Goal: Task Accomplishment & Management: Manage account settings

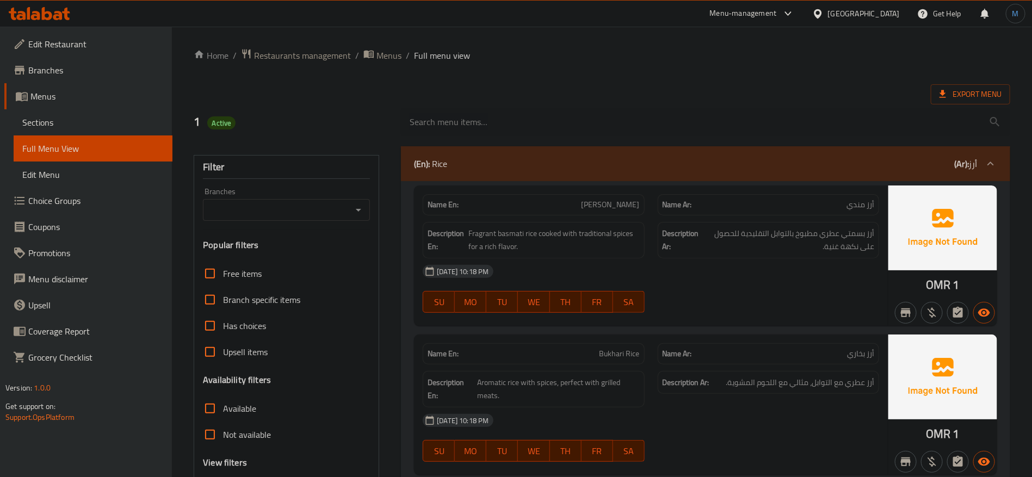
click at [89, 132] on link "Sections" at bounding box center [93, 122] width 159 height 26
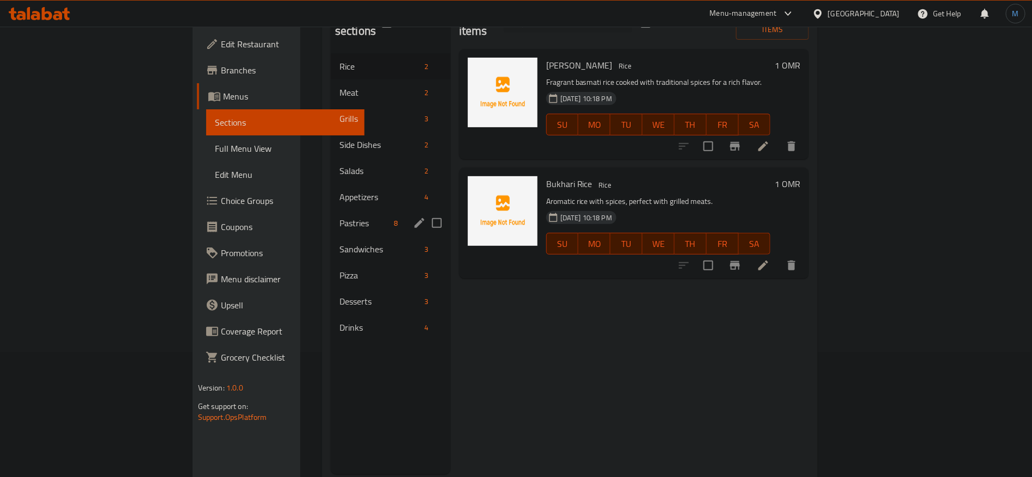
scroll to position [152, 0]
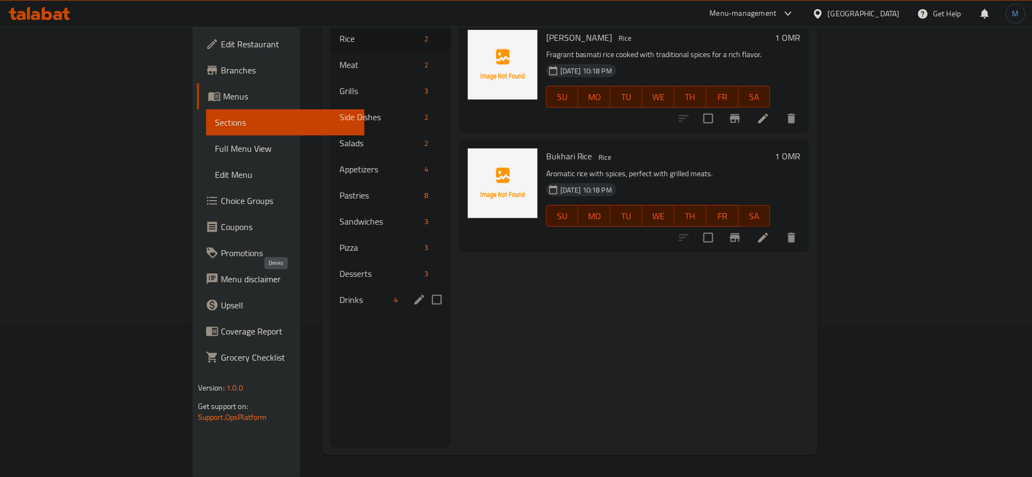
click at [340, 293] on span "Drinks" at bounding box center [365, 299] width 51 height 13
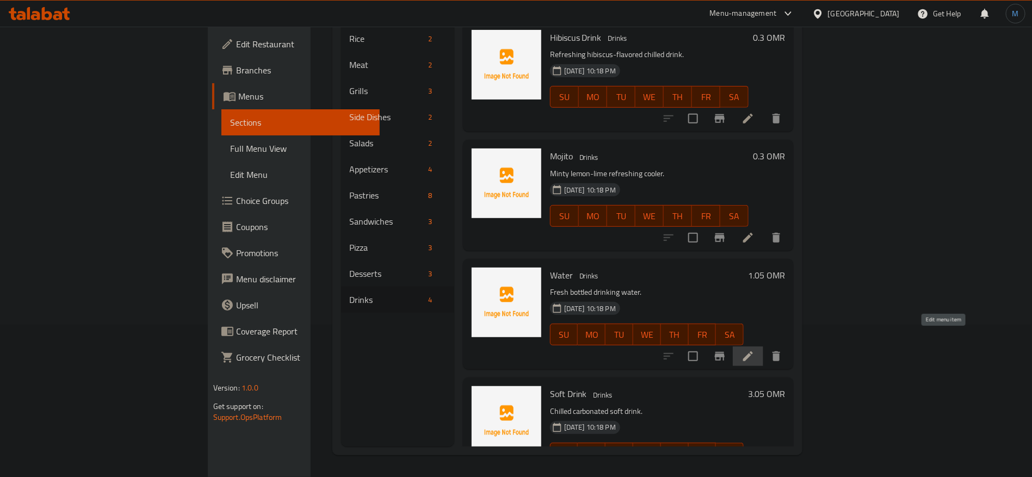
click at [755, 350] on icon at bounding box center [748, 356] width 13 height 13
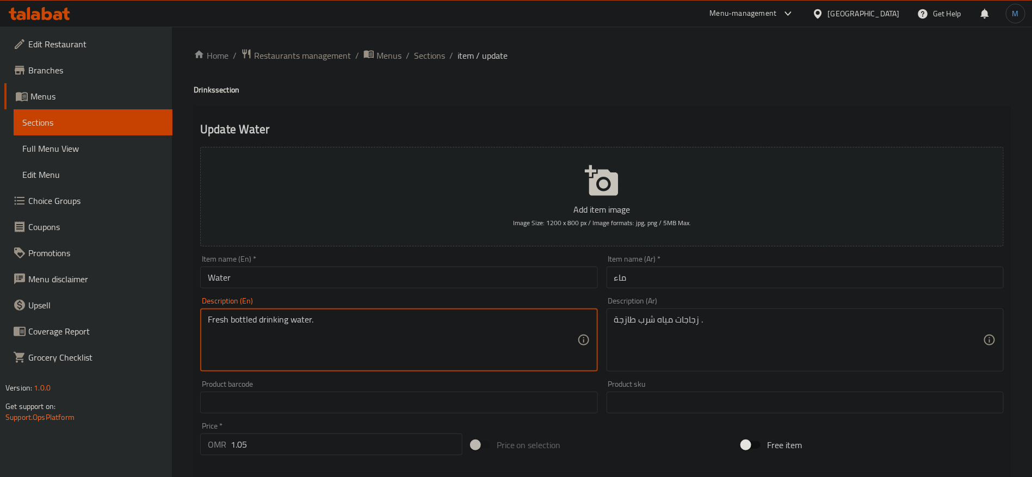
paste textarea "Description Library"
paste textarea "Mineral Water"
type textarea "Mineral Water"
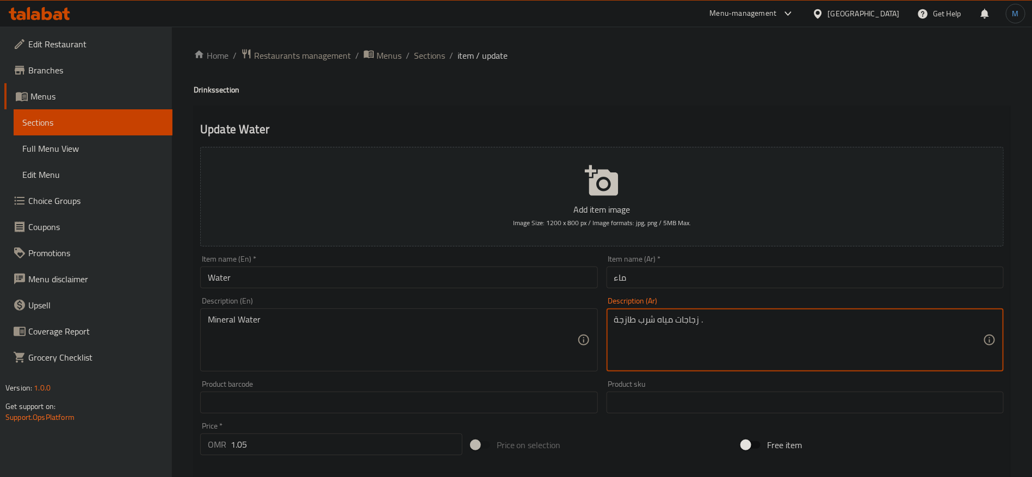
paste textarea "مياه معدنية"
type textarea "مياه معدنية"
click at [707, 288] on input "ماء" at bounding box center [805, 278] width 397 height 22
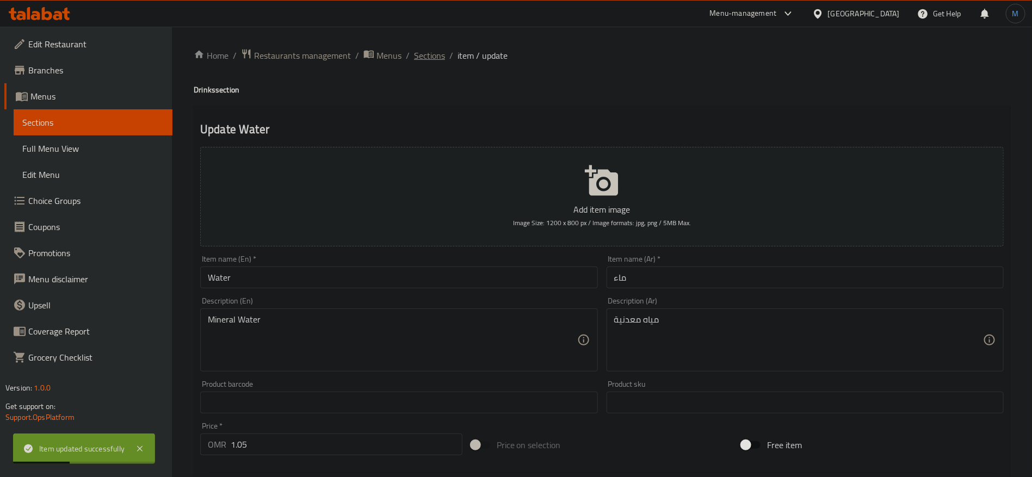
click at [425, 58] on span "Sections" at bounding box center [429, 55] width 31 height 13
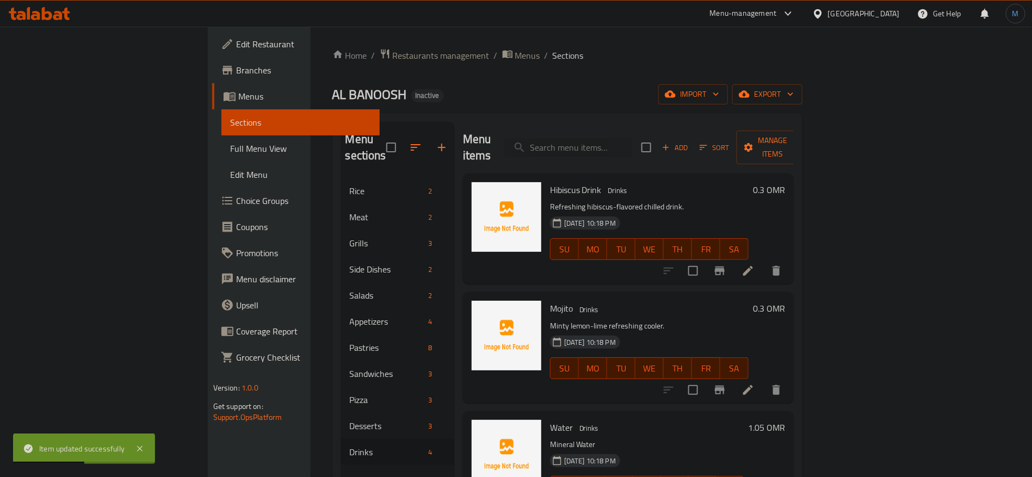
click at [230, 146] on span "Full Menu View" at bounding box center [301, 148] width 142 height 13
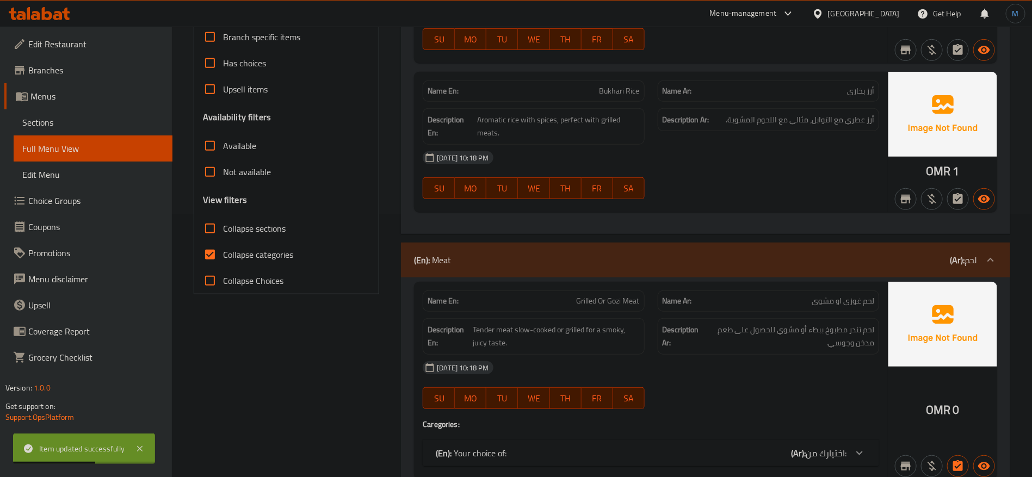
scroll to position [408, 0]
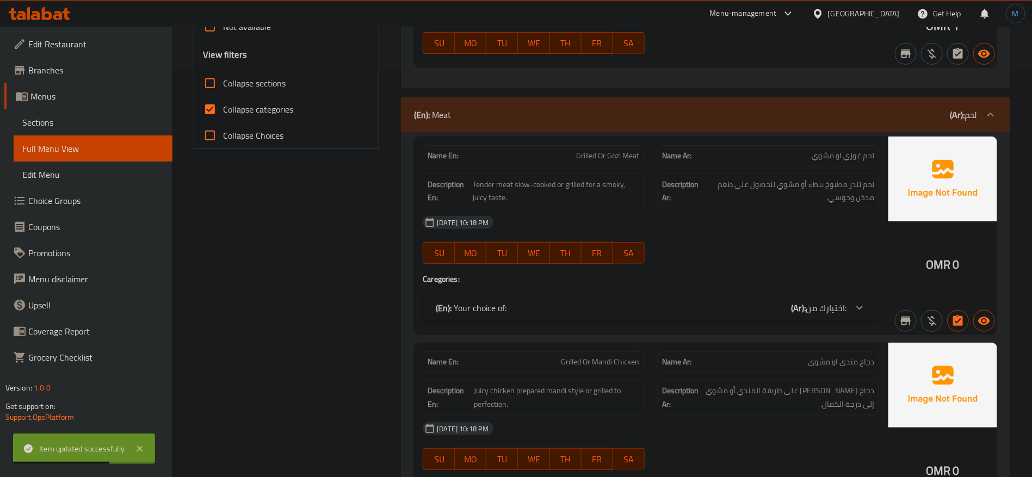
click at [224, 115] on span "Collapse categories" at bounding box center [258, 109] width 70 height 13
click at [223, 115] on input "Collapse categories" at bounding box center [210, 109] width 26 height 26
checkbox input "false"
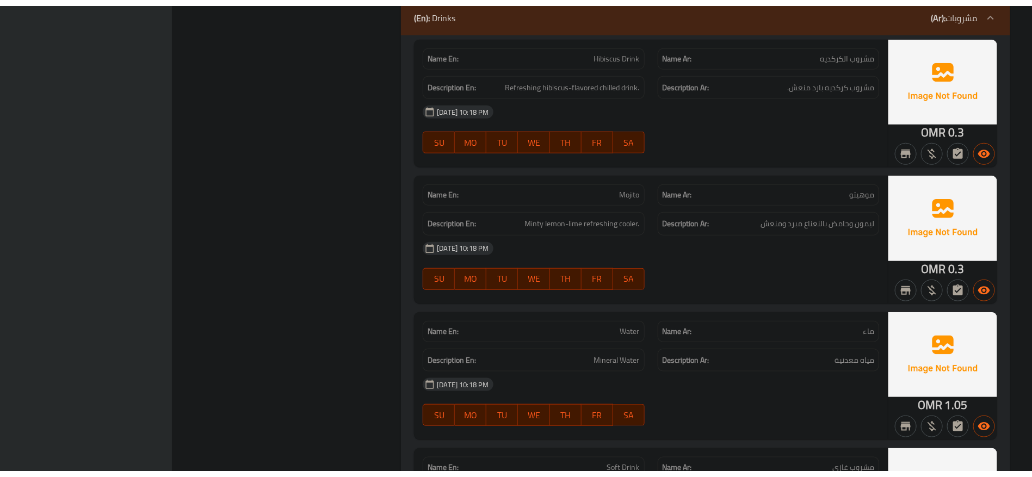
scroll to position [6722, 0]
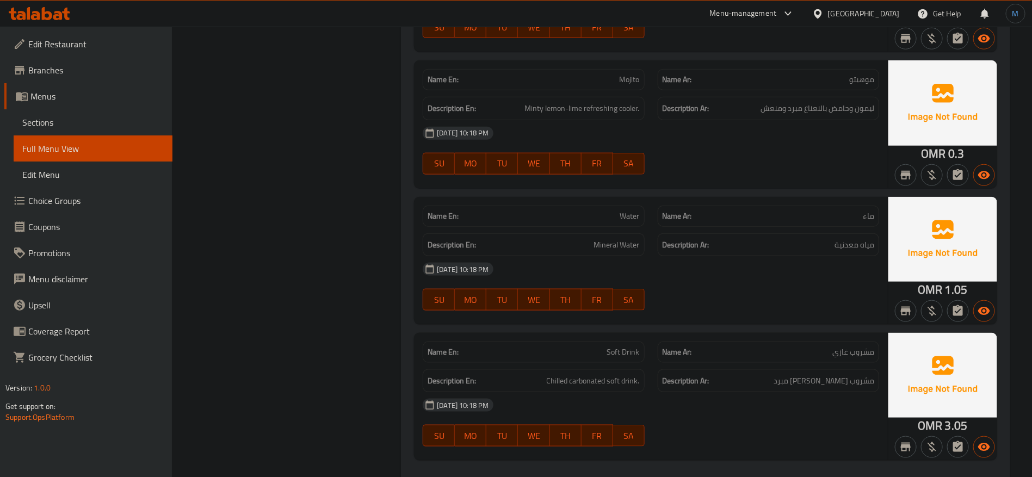
click at [94, 118] on span "Sections" at bounding box center [93, 122] width 142 height 13
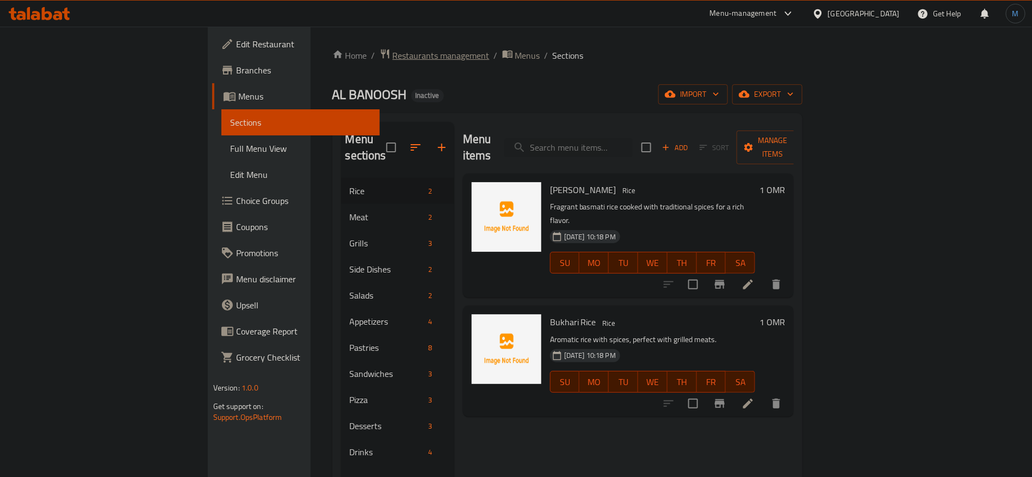
click at [393, 50] on span "Restaurants management" at bounding box center [441, 55] width 97 height 13
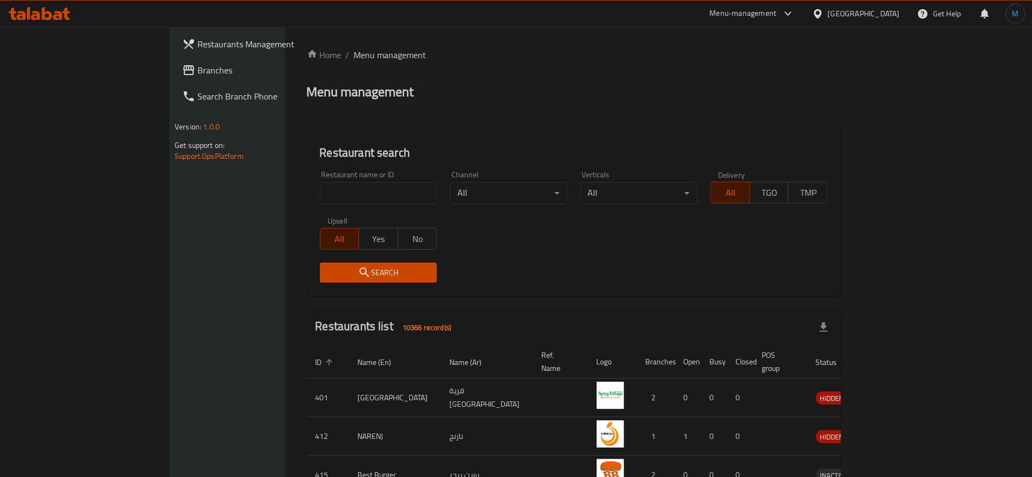
click at [198, 72] on span "Branches" at bounding box center [266, 70] width 136 height 13
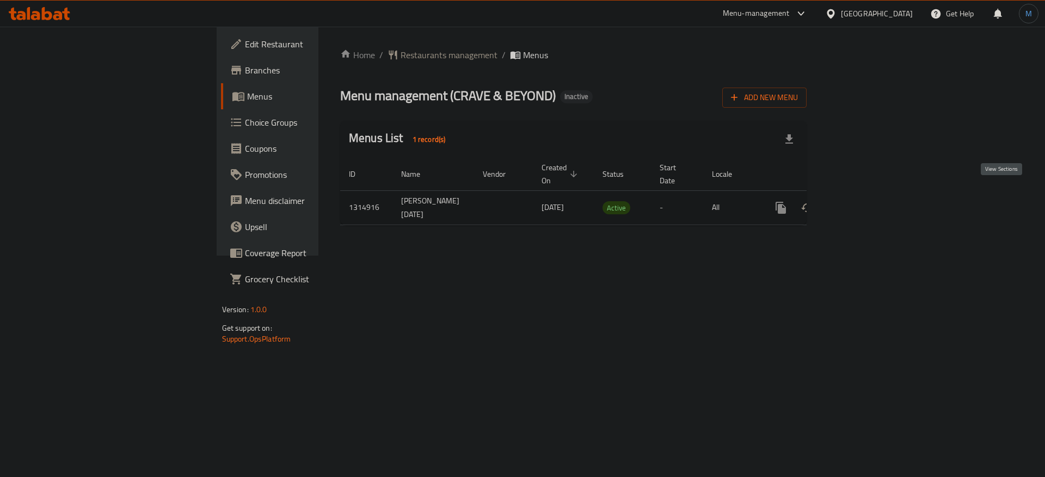
click at [872, 199] on link "enhanced table" at bounding box center [859, 208] width 26 height 26
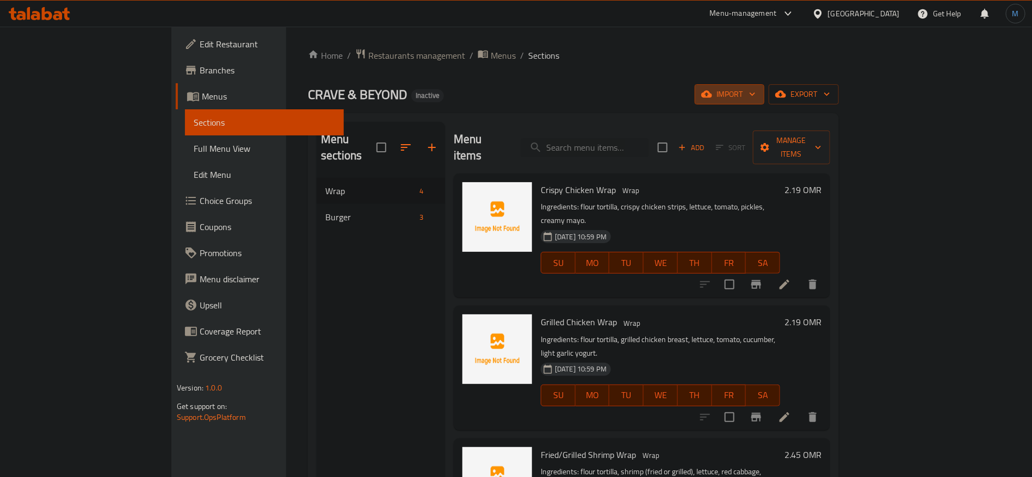
click at [756, 91] on span "import" at bounding box center [730, 95] width 52 height 14
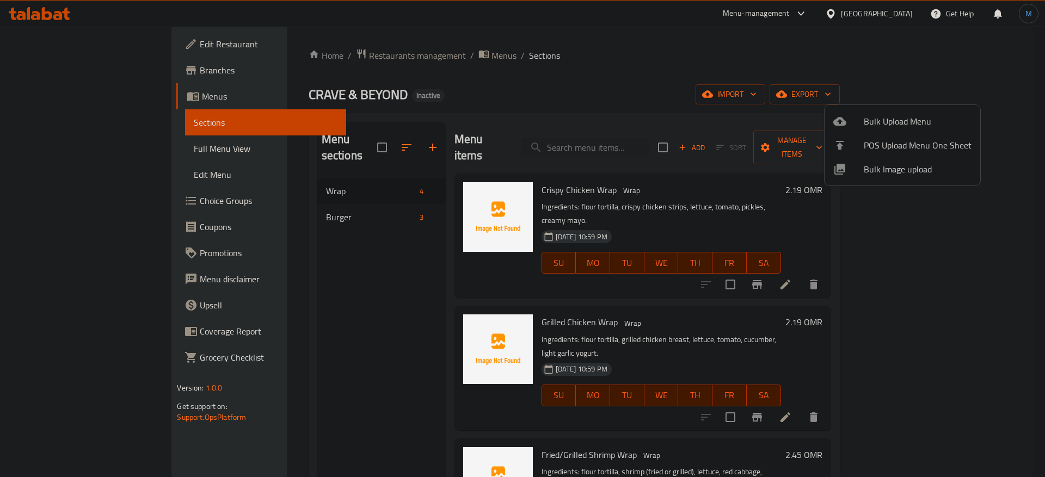
click at [882, 109] on li "Bulk Upload Menu" at bounding box center [903, 121] width 156 height 24
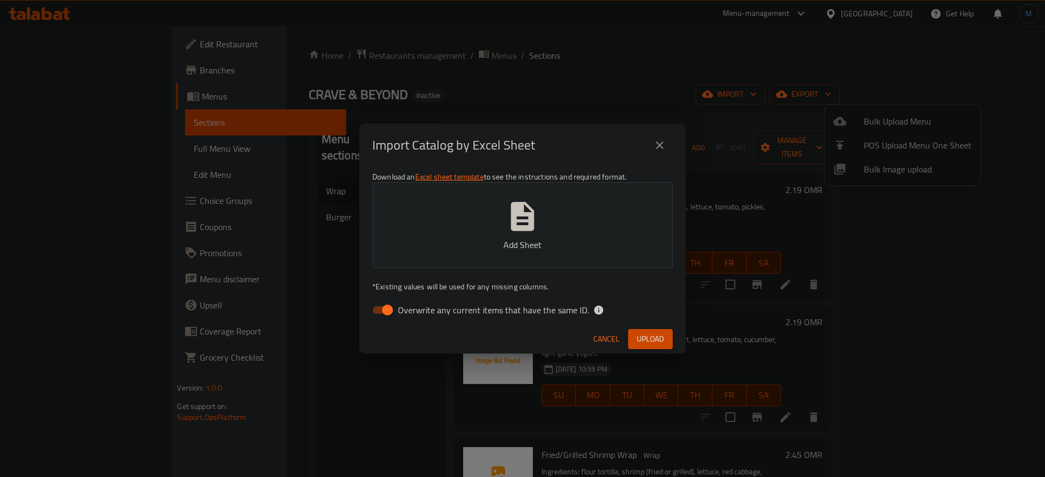
click at [577, 298] on div "Download an Excel sheet template to see the instructions and required format. A…" at bounding box center [522, 246] width 327 height 158
click at [573, 300] on label "Overwrite any current items that have the same ID." at bounding box center [477, 310] width 223 height 21
click at [419, 300] on input "Overwrite any current items that have the same ID." at bounding box center [387, 310] width 62 height 21
checkbox input "false"
click at [665, 339] on button "Upload" at bounding box center [650, 339] width 45 height 20
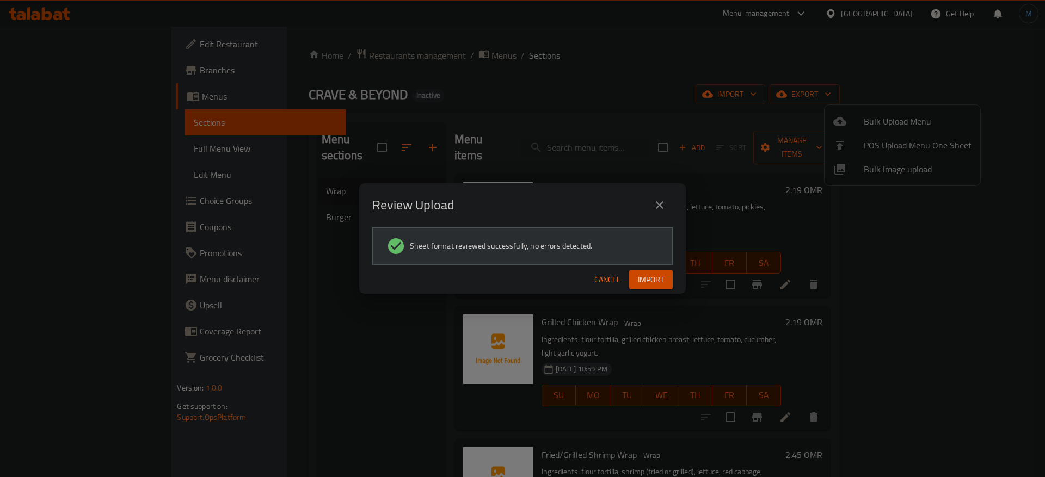
click at [663, 282] on span "Import" at bounding box center [651, 280] width 26 height 14
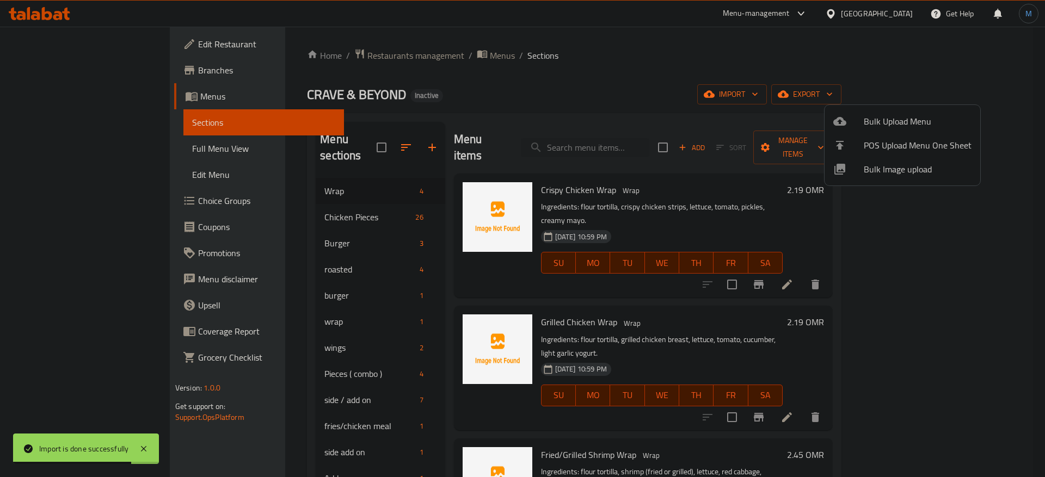
click at [334, 201] on div at bounding box center [522, 238] width 1045 height 477
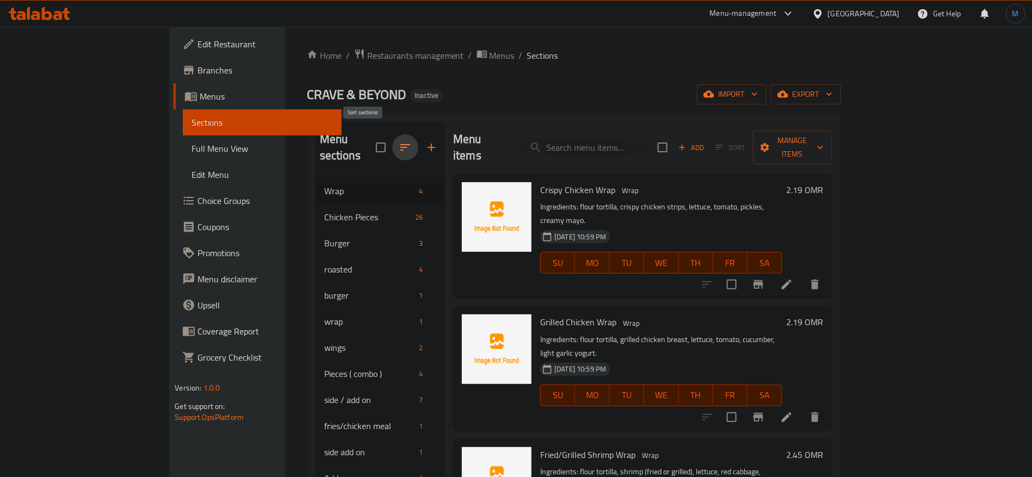
click at [392, 140] on button "button" at bounding box center [405, 147] width 26 height 26
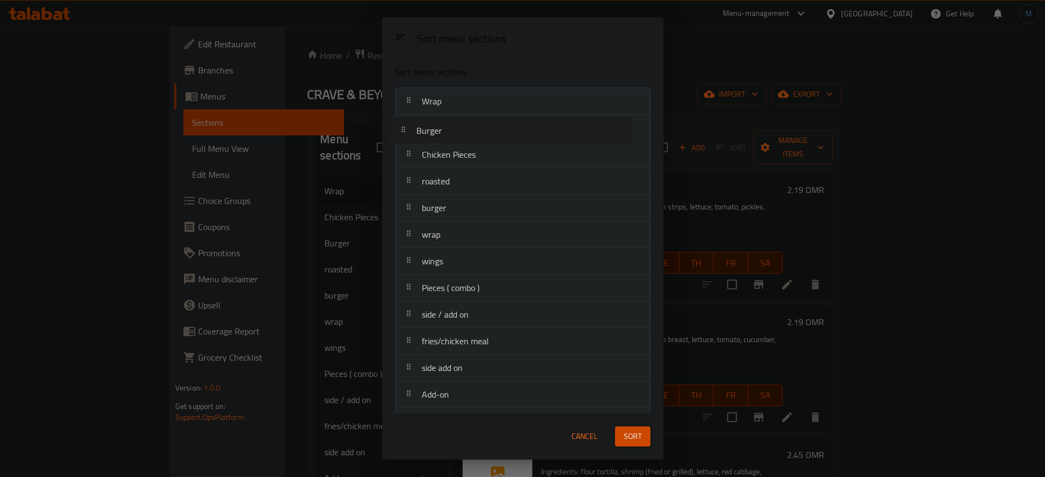
drag, startPoint x: 478, startPoint y: 158, endPoint x: 472, endPoint y: 131, distance: 27.2
click at [472, 131] on nav "Wrap Chicken Pieces Burger roasted burger wrap wings Pieces ( combo ) side / ad…" at bounding box center [522, 302] width 255 height 428
click at [640, 434] on span "Sort" at bounding box center [633, 437] width 18 height 14
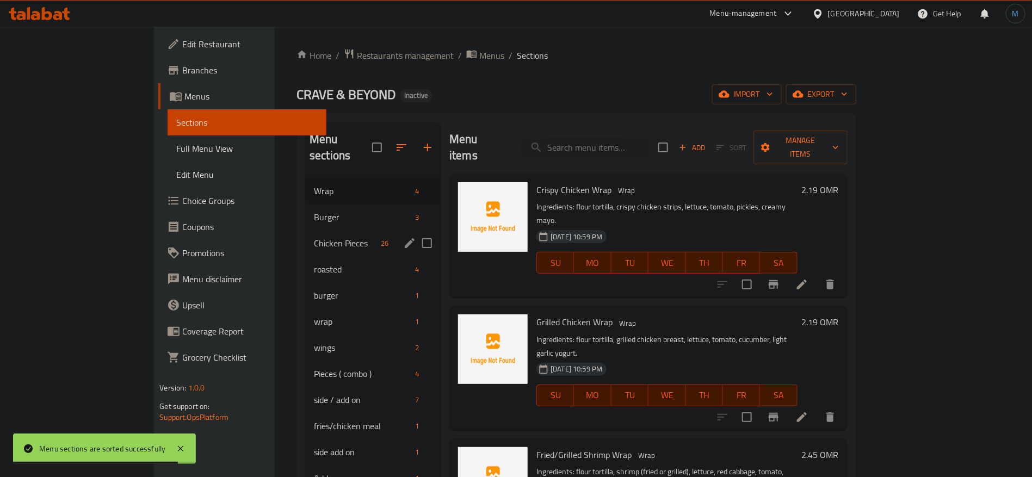
click at [318, 233] on div "Chicken Pieces 26" at bounding box center [373, 243] width 136 height 26
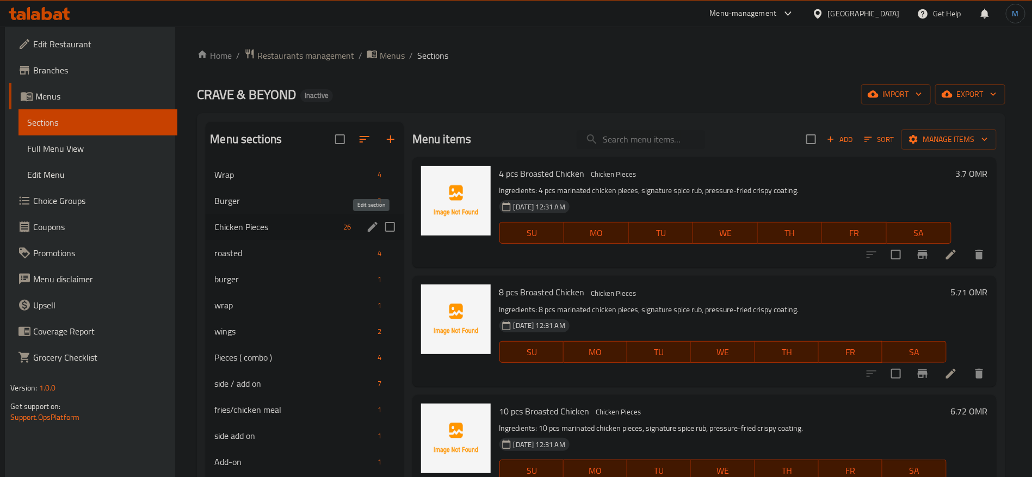
click at [369, 229] on icon "edit" at bounding box center [373, 227] width 10 height 10
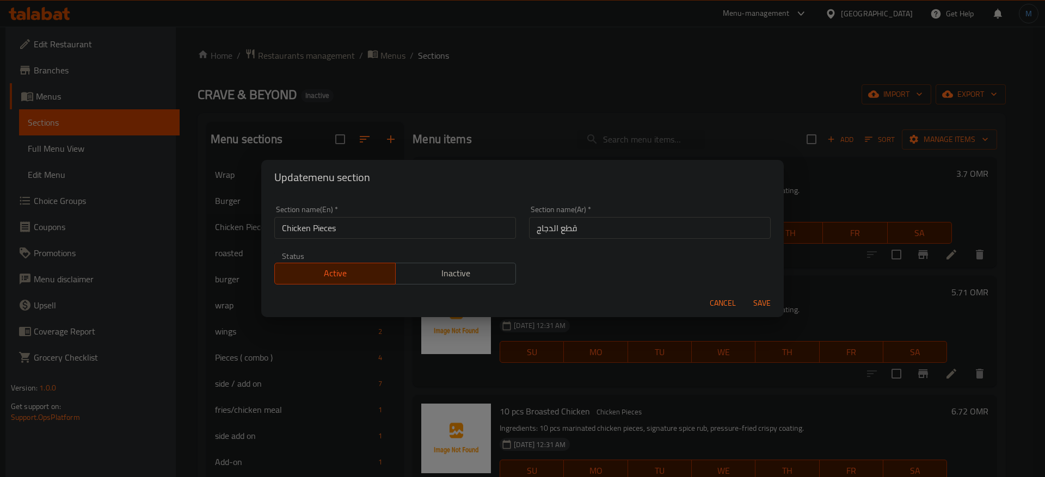
click at [702, 296] on div "Cancel Save" at bounding box center [522, 303] width 522 height 29
click at [717, 300] on span "Cancel" at bounding box center [723, 304] width 26 height 14
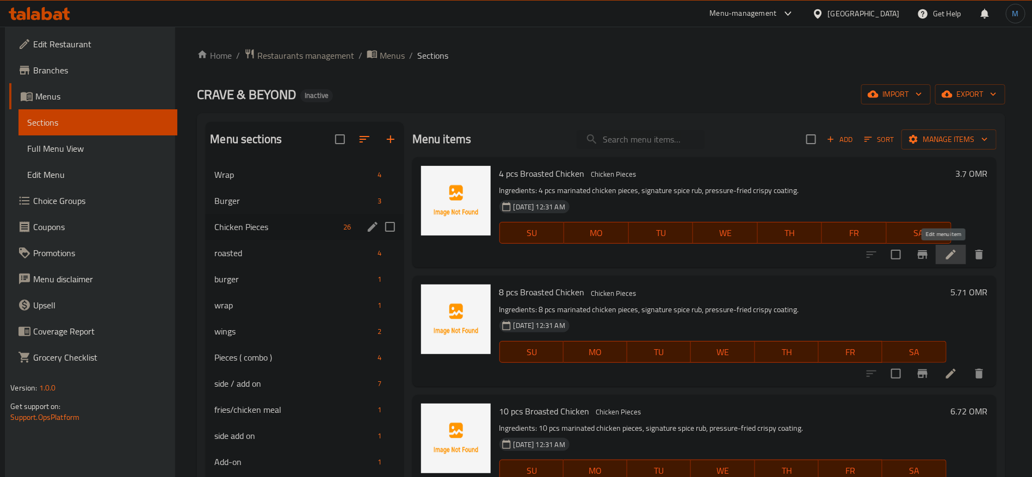
click at [945, 254] on icon at bounding box center [951, 254] width 13 height 13
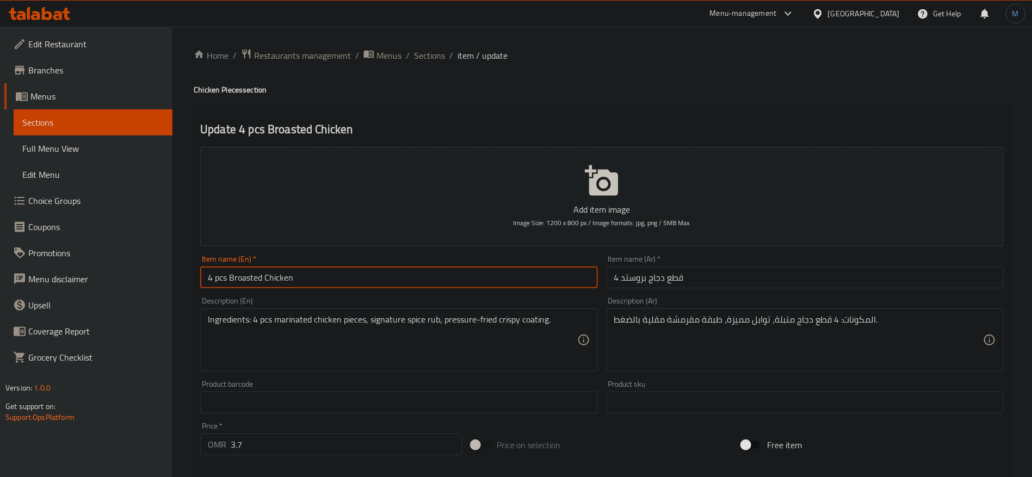
click at [468, 281] on input "4 pcs Broasted Chicken" at bounding box center [398, 278] width 397 height 22
type input "4 Pcs Broasted Chicken"
click at [433, 279] on input "4 Pcs Broasted Chicken" at bounding box center [398, 278] width 397 height 22
click at [263, 278] on input "4 Pcs Broasted Chicken" at bounding box center [398, 278] width 397 height 22
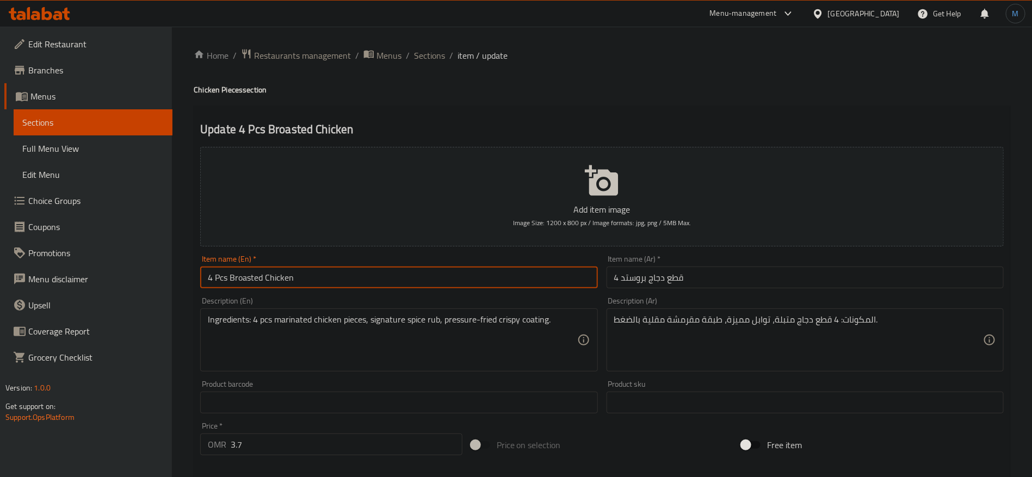
click at [246, 276] on input "4 Pcs Broasted Chicken" at bounding box center [398, 278] width 397 height 22
click at [630, 281] on input "4 قطع دجاج بروستد" at bounding box center [805, 278] width 397 height 22
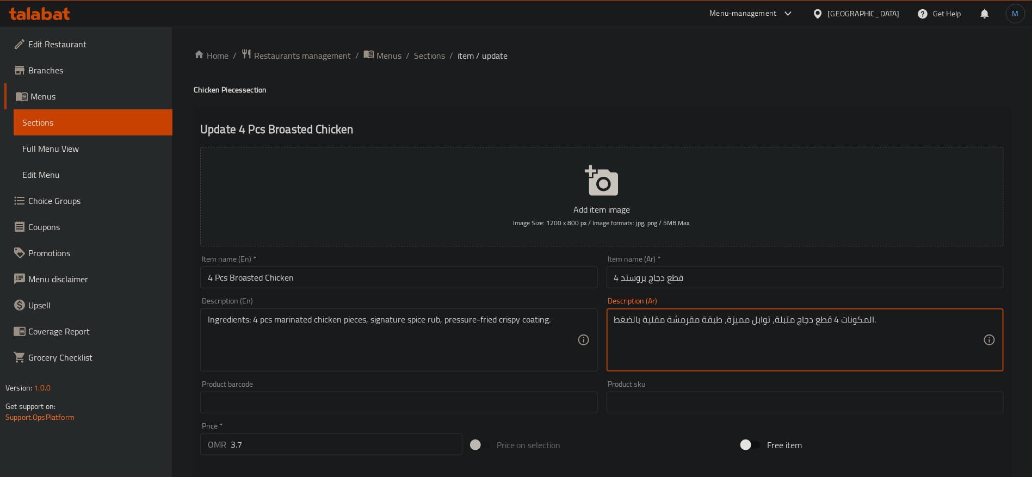
type textarea "المكونات 4 قطع دجاج متبلة، توابل مميزة، طبقة مقرمشة مقلية بالضغط."
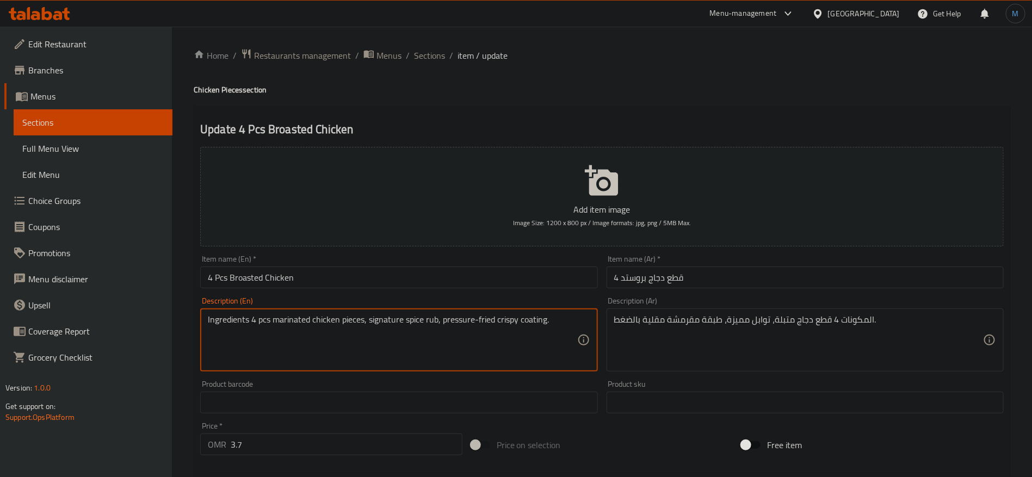
type textarea "Ingredients 4 pcs marinated chicken pieces, signature spice rub, pressure-fried…"
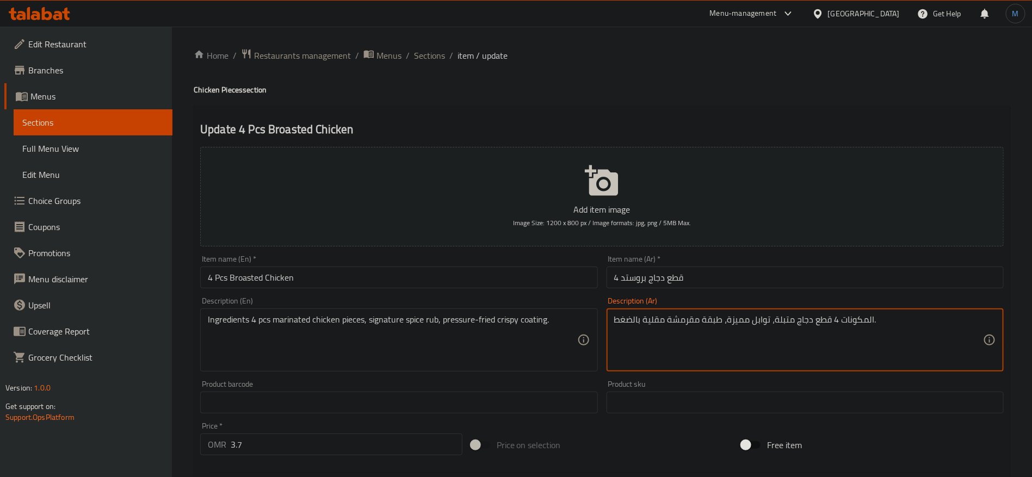
click at [738, 322] on textarea "المكونات 4 قطع دجاج متبلة، توابل مميزة، طبقة مقرمشة مقلية بالضغط." at bounding box center [798, 341] width 369 height 52
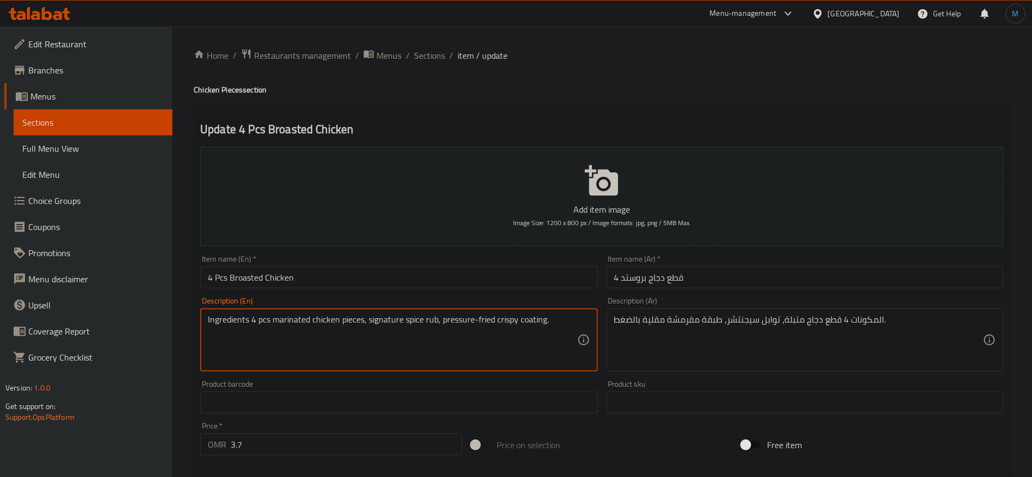
click at [426, 319] on textarea "Ingredients 4 pcs marinated chicken pieces, signature spice rub, pressure-fried…" at bounding box center [392, 341] width 369 height 52
click at [429, 321] on textarea "Ingredients 4 pcs marinated chicken pieces, signature spice rub, pressure-fried…" at bounding box center [392, 341] width 369 height 52
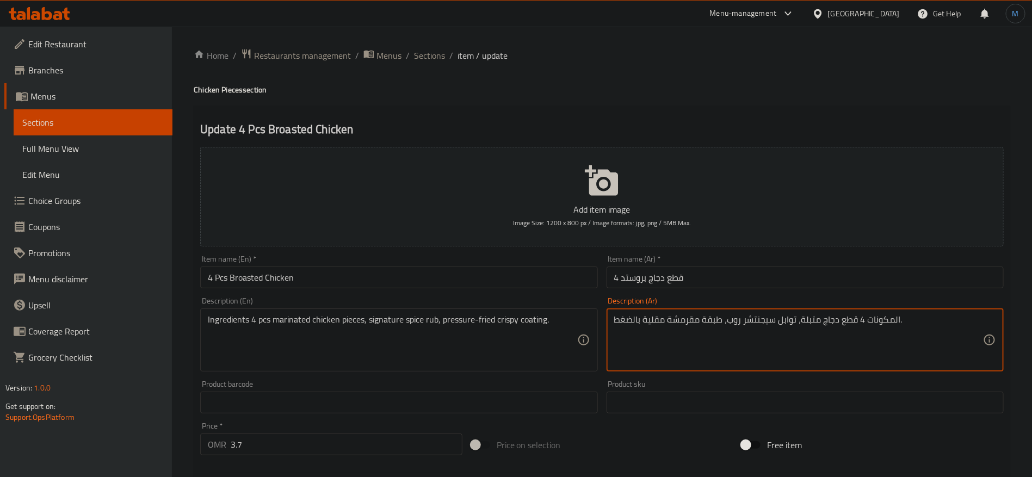
type textarea "المكونات 4 قطع دجاج متبلة، توابل سيجنتشر روب، طبقة مقرمشة مقلية بالضغط."
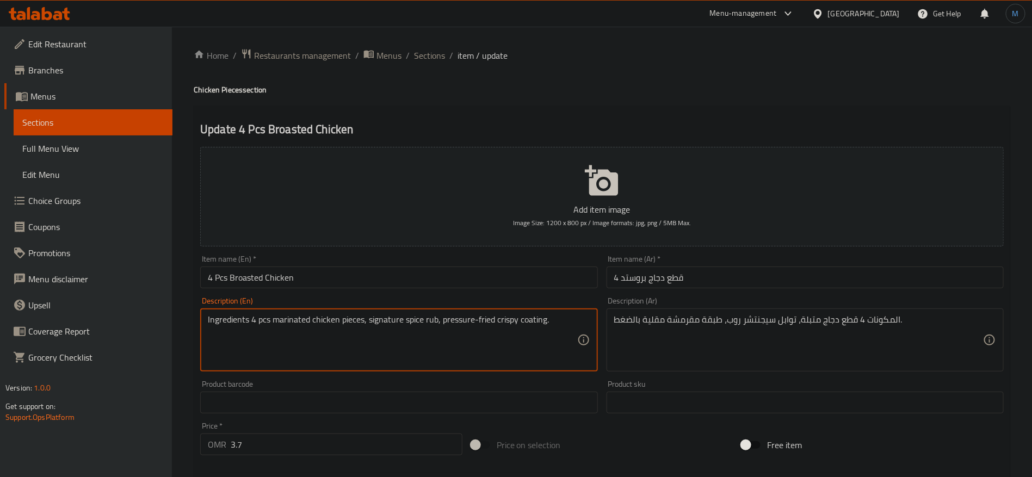
click at [456, 327] on textarea "Ingredients 4 pcs marinated chicken pieces, signature spice rub, pressure-fried…" at bounding box center [392, 341] width 369 height 52
click at [546, 319] on textarea "Ingredients 4 pcs marinated chicken pieces, signature spice rub, pressure-fried…" at bounding box center [392, 341] width 369 height 52
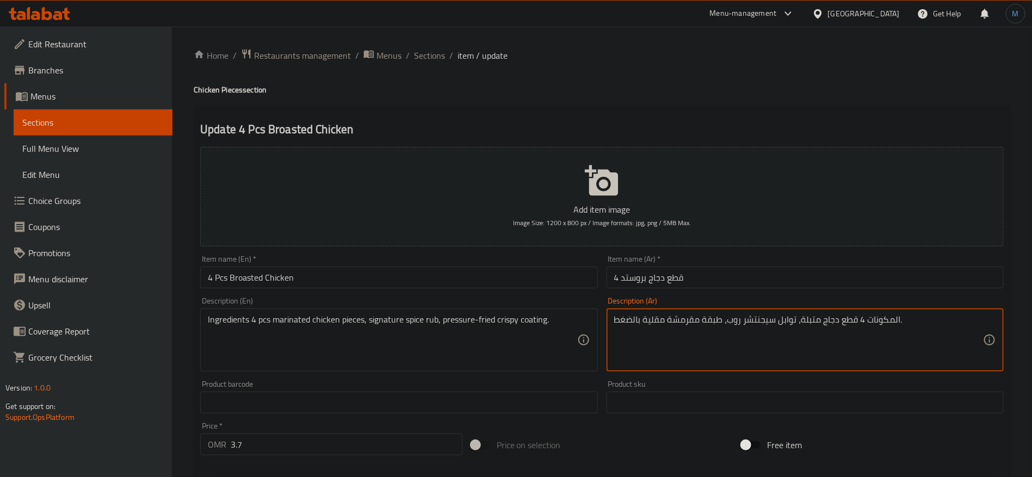
click at [629, 317] on textarea "المكونات 4 قطع دجاج متبلة، توابل سيجنتشر روب، طبقة مقرمشة مقلية بالضغط." at bounding box center [798, 341] width 369 height 52
click at [659, 322] on textarea "المكونات 4 قطع دجاج متبلة، توابل سيجنتشر روب، طبقة مقرمشة مقلية بالضغط." at bounding box center [798, 341] width 369 height 52
click at [406, 275] on input "4 Pcs Broasted Chicken" at bounding box center [398, 278] width 397 height 22
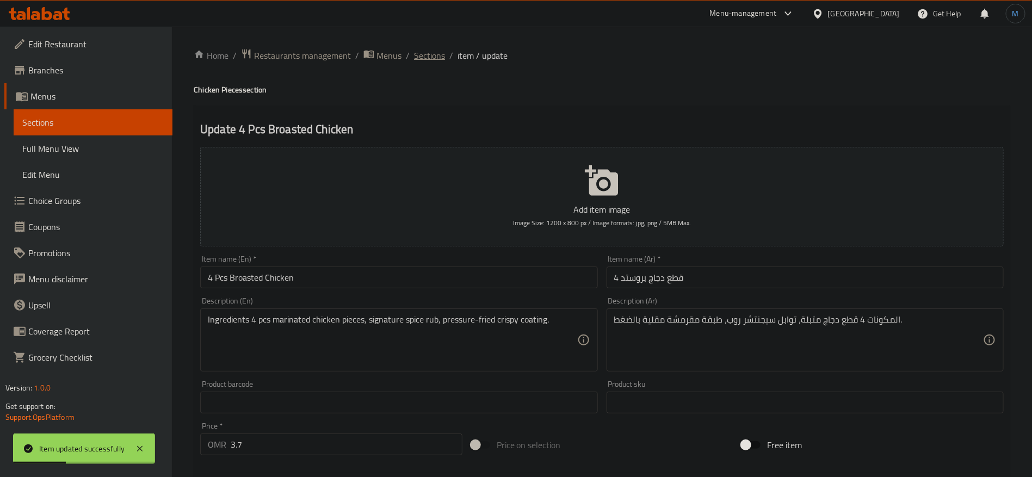
click at [430, 57] on span "Sections" at bounding box center [429, 55] width 31 height 13
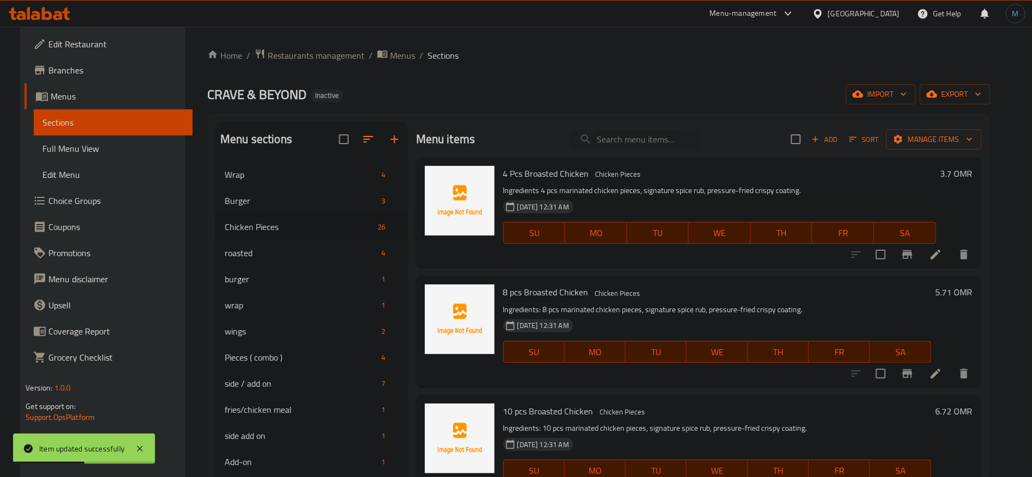
click at [942, 371] on icon at bounding box center [936, 373] width 13 height 13
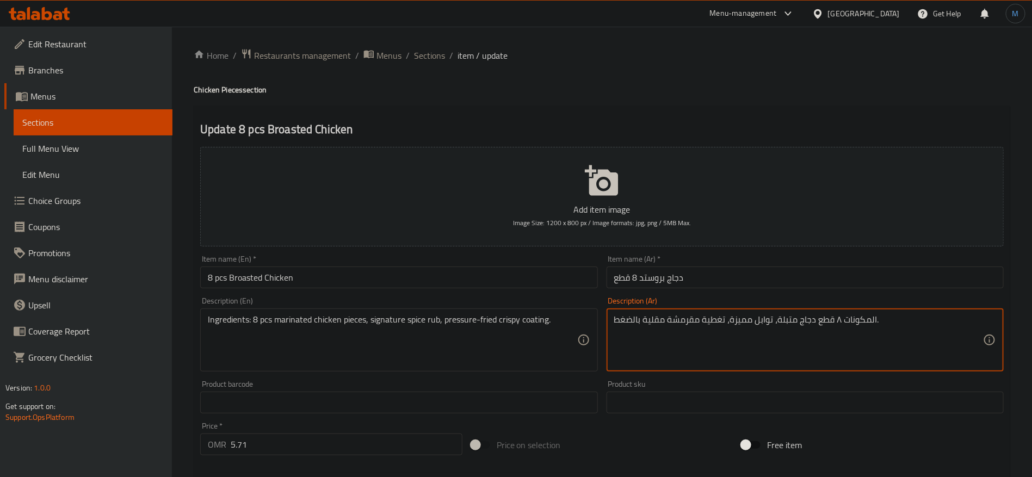
click at [835, 319] on textarea "المكونات ٨ قطع دجاج متبلة، توابل مميزة، تغطية مقرمشة مقلية بالضغط." at bounding box center [798, 341] width 369 height 52
type textarea "المكونات 8 قطع دجاج متبلة، توابل مميزة، تغطية مقرمشة مقلية بالضغط."
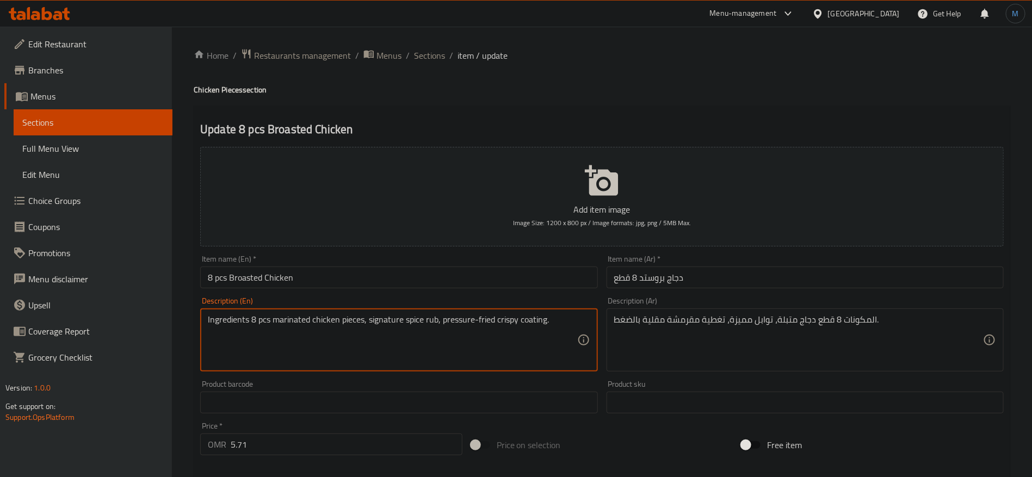
type textarea "Ingredients 8 pcs marinated chicken pieces, signature spice rub, pressure-fried…"
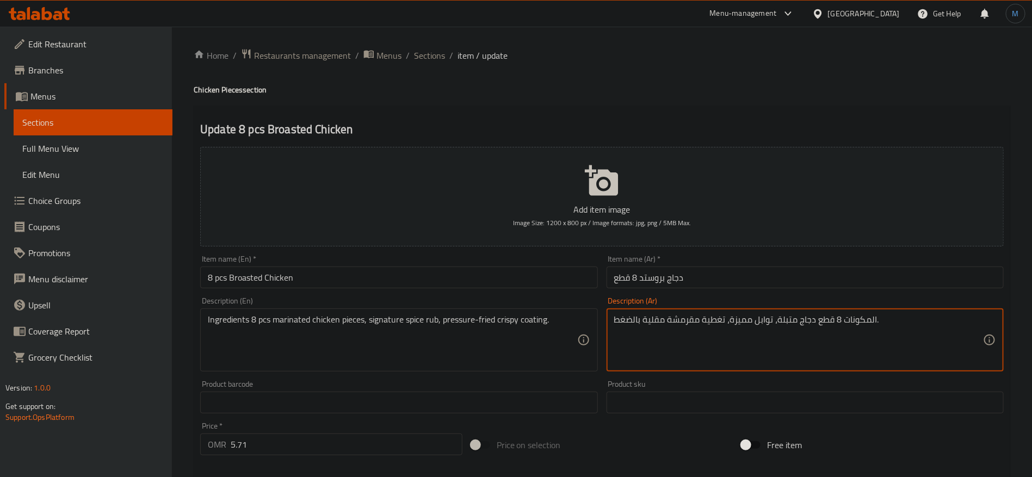
click at [740, 320] on textarea "المكونات 8 قطع دجاج متبلة، توابل مميزة، تغطية مقرمشة مقلية بالضغط." at bounding box center [798, 341] width 369 height 52
click at [713, 289] on div "Item name (Ar)   * دجاج بروستد 8 قطع Item name (Ar) *" at bounding box center [805, 272] width 406 height 42
click at [716, 286] on input "دجاج بروستد 8 قطع" at bounding box center [805, 278] width 397 height 22
click at [716, 317] on textarea "المكونات 8 قطع دجاج متبلة، توابل سيجنتشر روب، تغطية مقرمشة مقلية بالضغط." at bounding box center [798, 341] width 369 height 52
type textarea "المكونات 8 قطع دجاج متبلة، توابل سيجنتشر روب، مغطاه بقرمشة مقلية بالضغط."
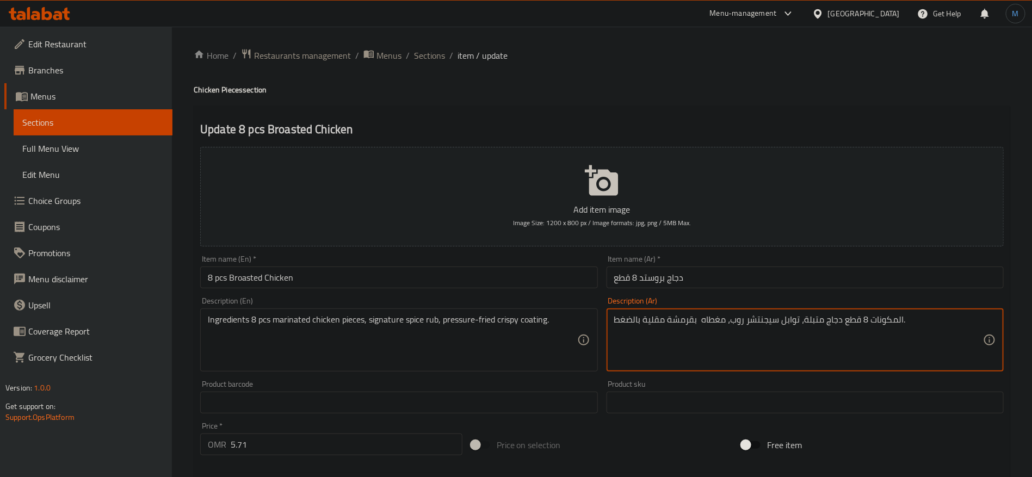
click at [747, 286] on input "دجاج بروستد 8 قطع" at bounding box center [805, 278] width 397 height 22
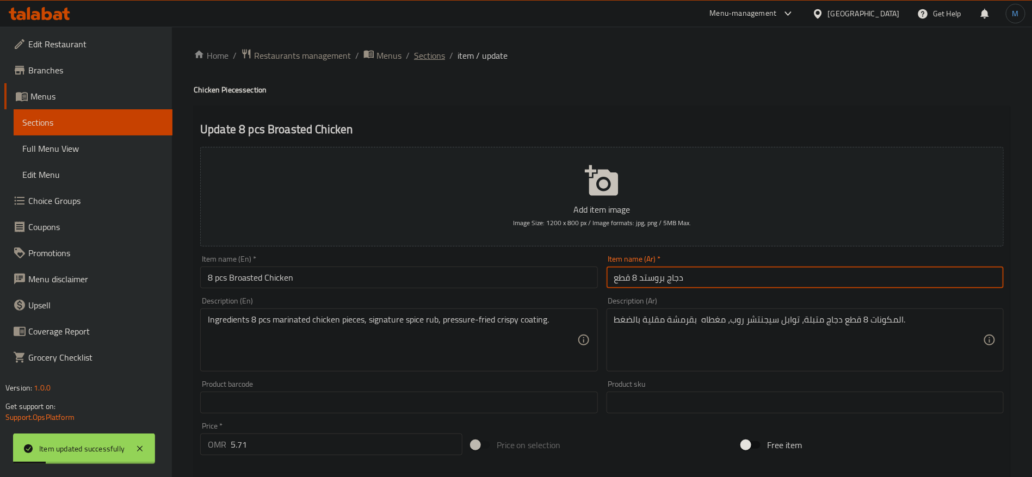
click at [433, 51] on span "Sections" at bounding box center [429, 55] width 31 height 13
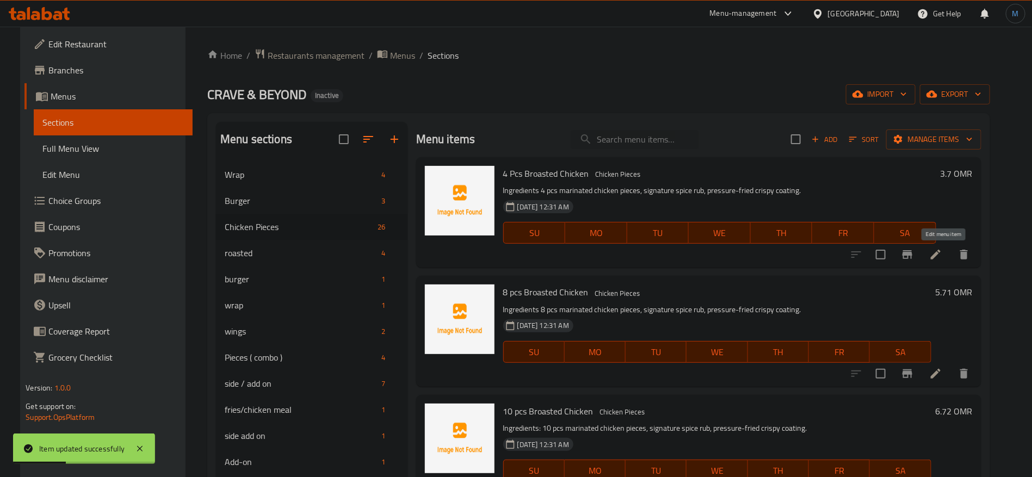
click at [939, 256] on icon at bounding box center [936, 254] width 13 height 13
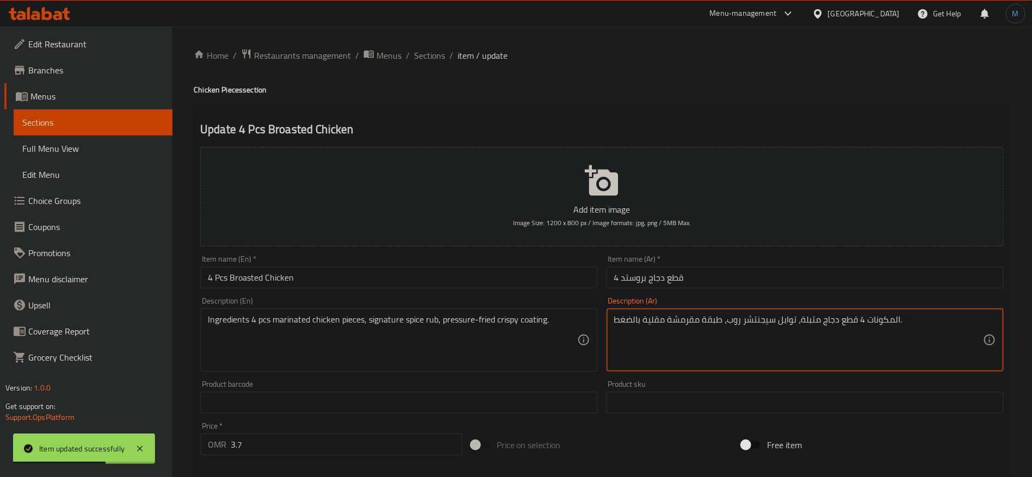
click at [710, 319] on textarea "المكونات 4 قطع دجاج متبلة، توابل سيجنتشر روب، طبقة مقرمشة مقلية بالضغط." at bounding box center [798, 341] width 369 height 52
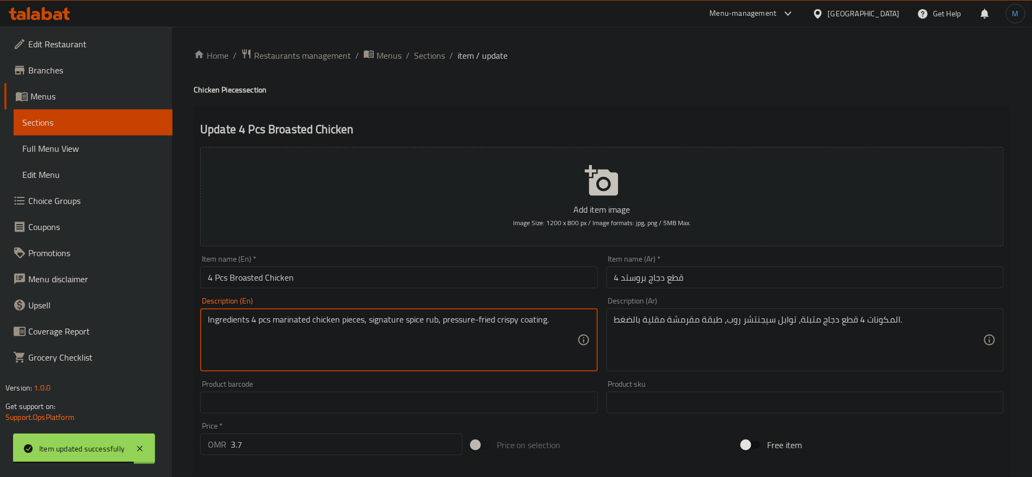
click at [537, 329] on textarea "Ingredients 4 pcs marinated chicken pieces, signature spice rub, pressure-fried…" at bounding box center [392, 341] width 369 height 52
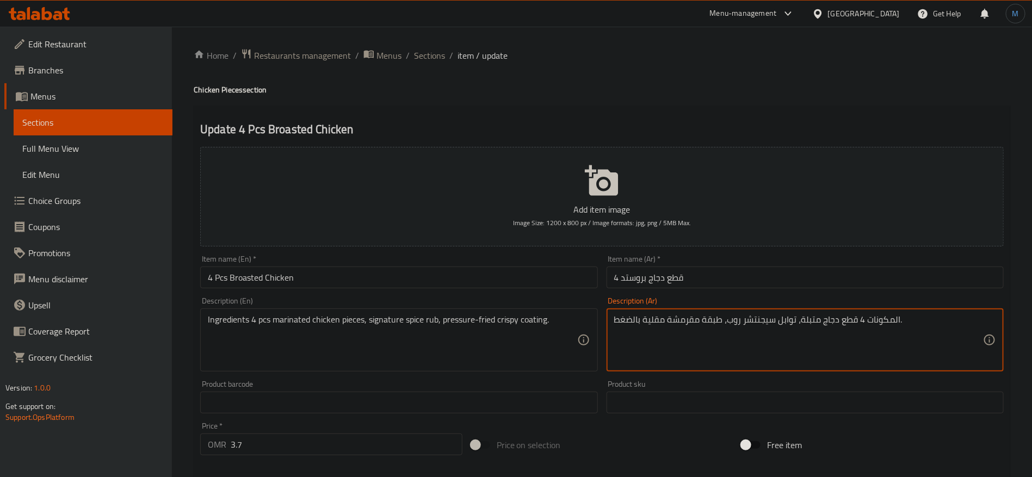
click at [713, 316] on textarea "المكونات 4 قطع دجاج متبلة، توابل سيجنتشر روب، طبقة مقرمشة مقلية بالضغط." at bounding box center [798, 341] width 369 height 52
click at [434, 59] on span "Sections" at bounding box center [429, 55] width 31 height 13
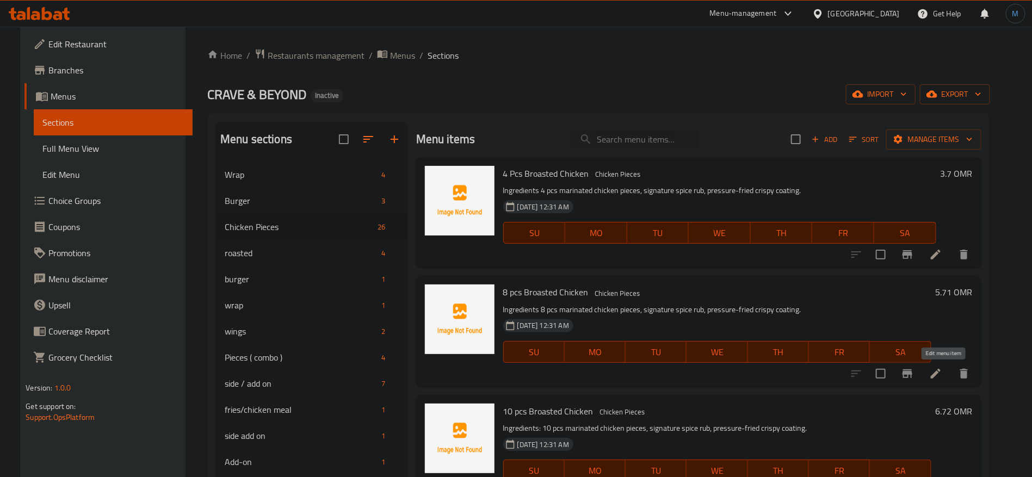
click at [941, 370] on icon at bounding box center [936, 373] width 13 height 13
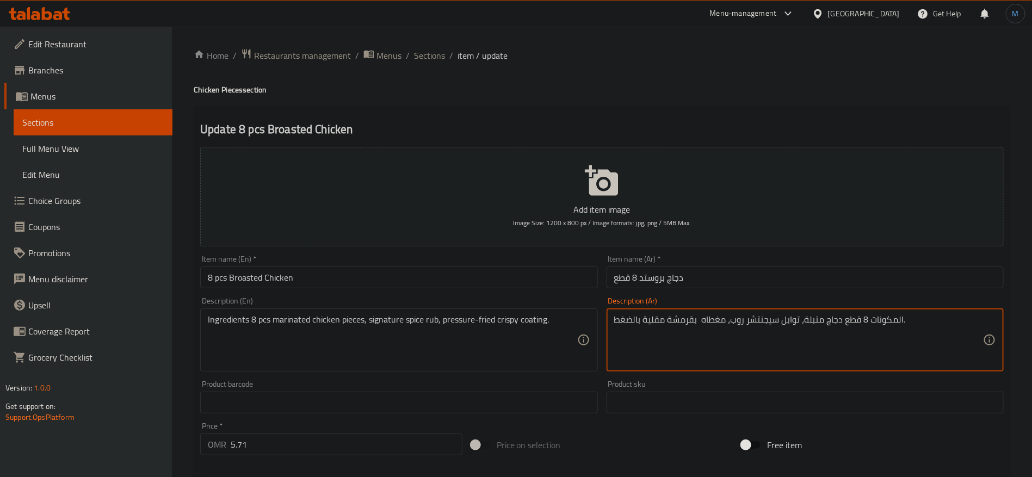
click at [711, 325] on textarea "المكونات 8 قطع دجاج متبلة، توابل سيجنتشر روب، مغطاه بقرمشة مقلية بالضغط." at bounding box center [798, 341] width 369 height 52
paste textarea "طبقة"
type textarea "المكونات 8 قطع دجاج متبلة، توابل سيجنتشر روب، طبقة مقرمشة مقلية بالضغط."
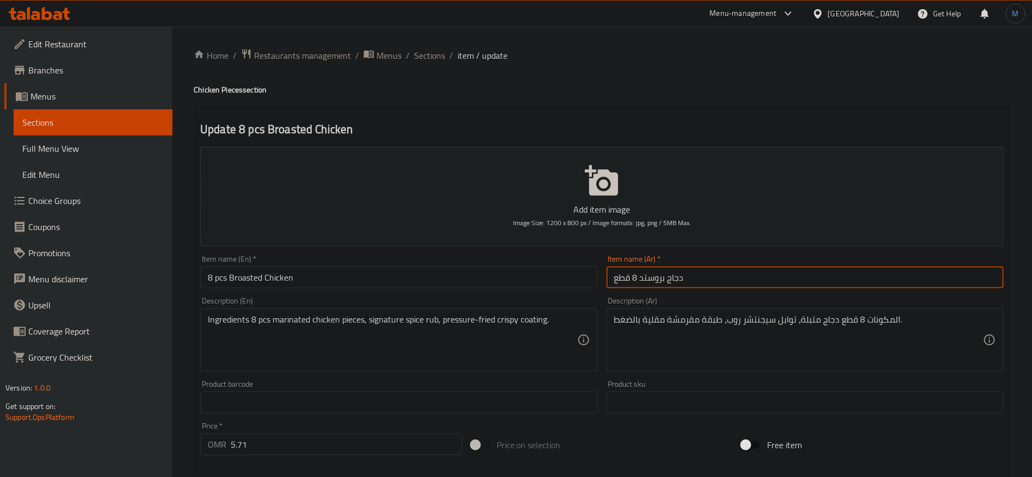
click at [729, 282] on input "دجاج بروستد 8 قطع" at bounding box center [805, 278] width 397 height 22
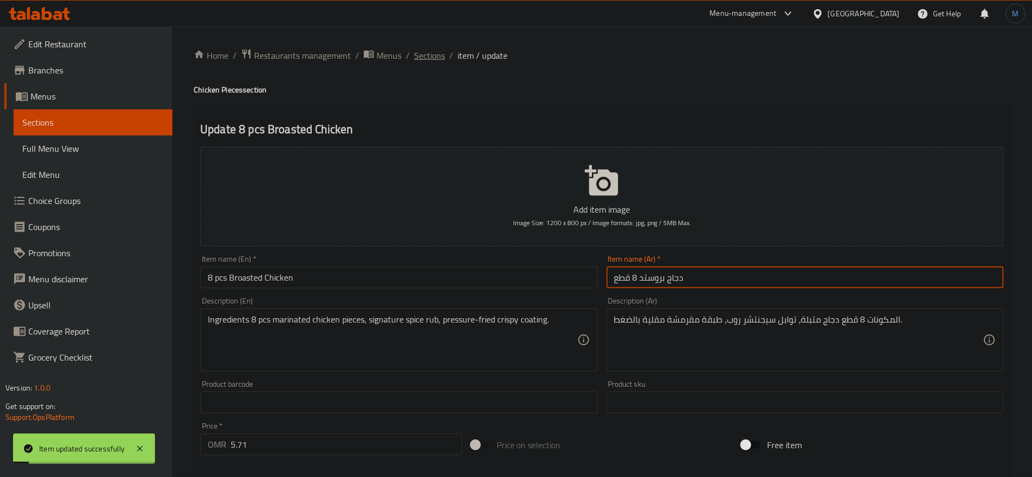
click at [419, 62] on span "Sections" at bounding box center [429, 55] width 31 height 13
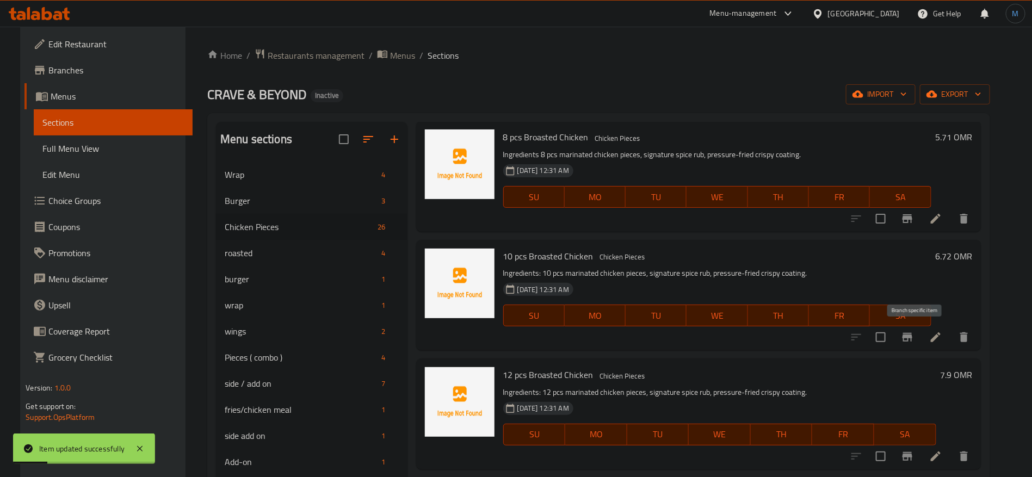
scroll to position [163, 0]
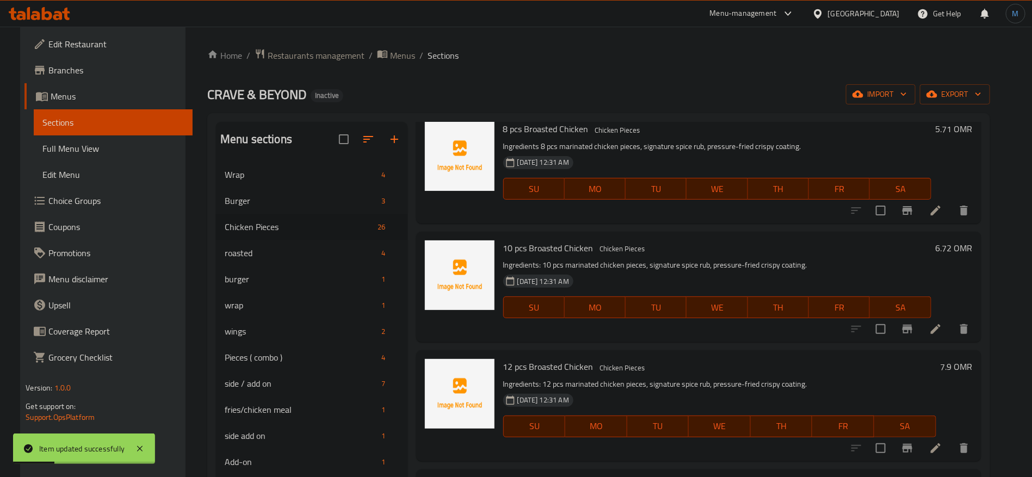
click at [943, 336] on li at bounding box center [936, 329] width 30 height 20
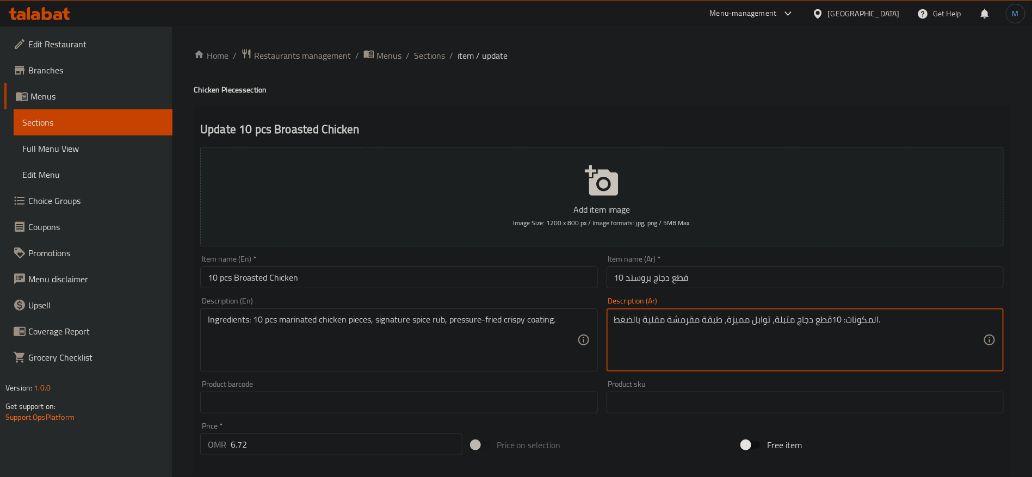
click at [844, 317] on textarea "المكونات: 10قطع دجاج متبلة، توابل مميزة، طبقة مقرمشة مقلية بالضغط." at bounding box center [798, 341] width 369 height 52
click at [754, 330] on textarea "المكونات 10قطع دجاج متبلة، توابل مميزة، طبقة مقرمشة مقلية بالضغط." at bounding box center [798, 341] width 369 height 52
click at [736, 324] on textarea "المكونات 10قطع دجاج متبلة، توابل مميزة، طبقة مقرمشة مقلية بالضغط." at bounding box center [798, 341] width 369 height 52
type textarea "المكونات 10قطع دجاج متبلة، توابل سيجنتشر روب، طبقة مقرمشة مقلية بالضغط."
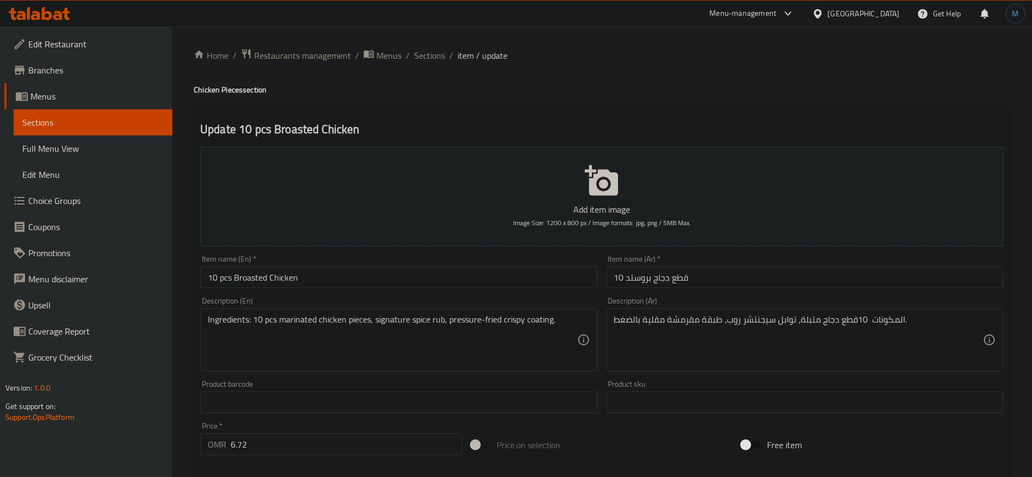
click at [702, 292] on div "Item name (Ar)   * 10 قطع دجاج بروستد Item name (Ar) *" at bounding box center [805, 272] width 406 height 42
click at [703, 286] on input "10 قطع دجاج بروستد" at bounding box center [805, 278] width 397 height 22
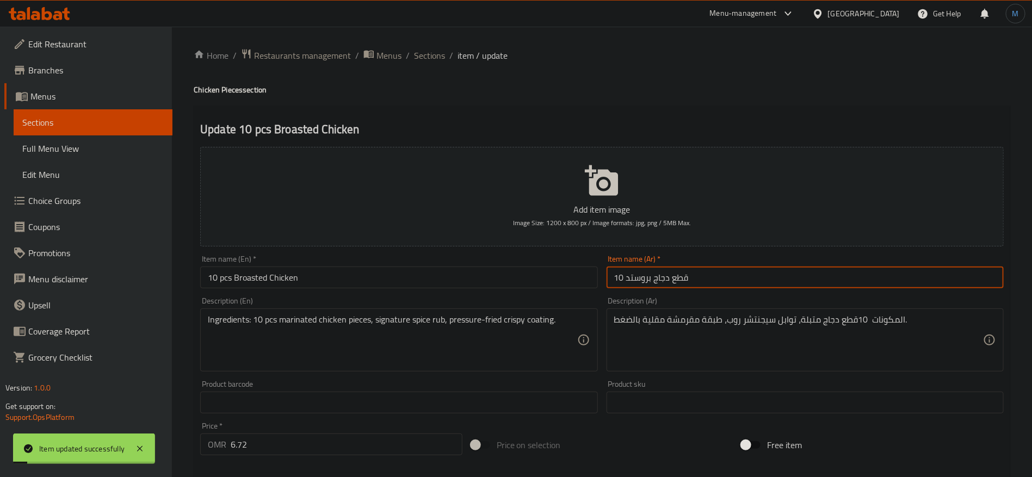
click at [506, 275] on input "10 pcs Broasted Chicken" at bounding box center [398, 278] width 397 height 22
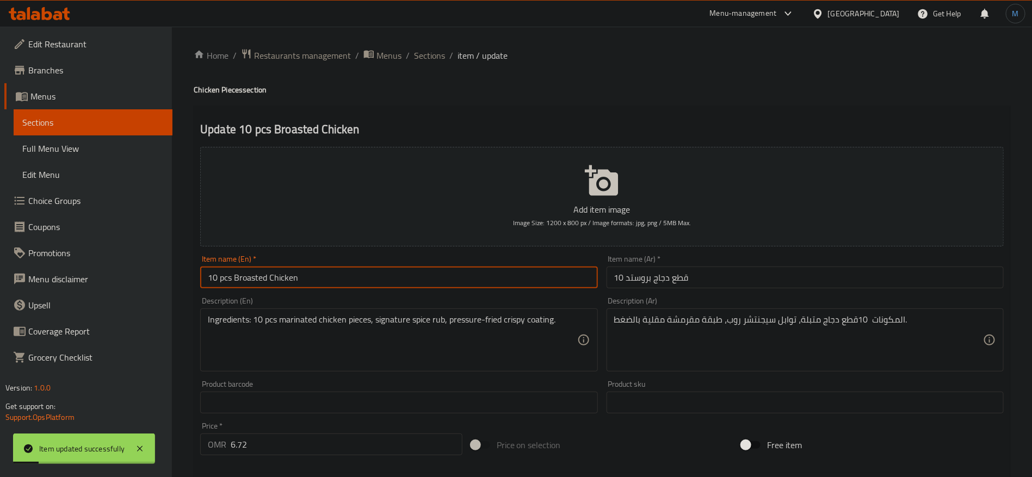
type input "10 Pcs Broasted Chicken"
click at [256, 279] on input "10 Pcs Broasted Chicken" at bounding box center [398, 278] width 397 height 22
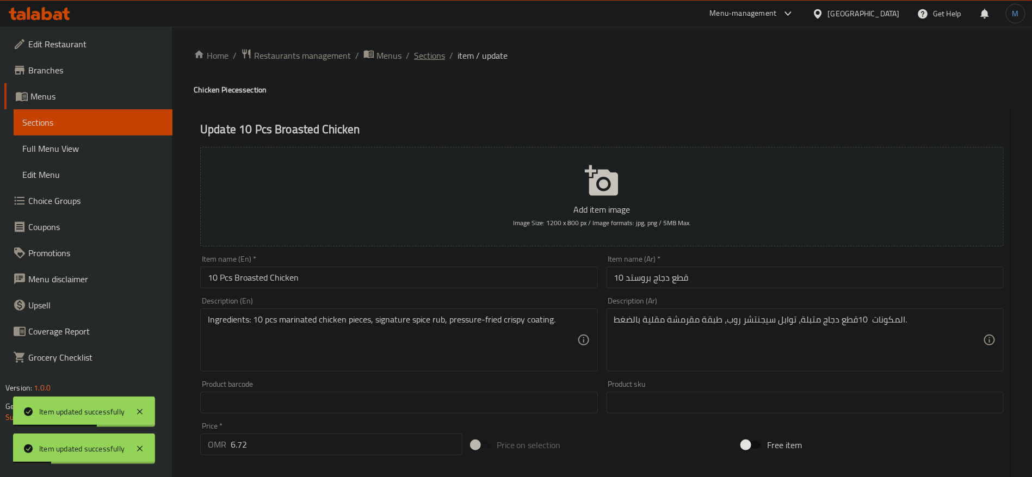
click at [444, 59] on span "Sections" at bounding box center [429, 55] width 31 height 13
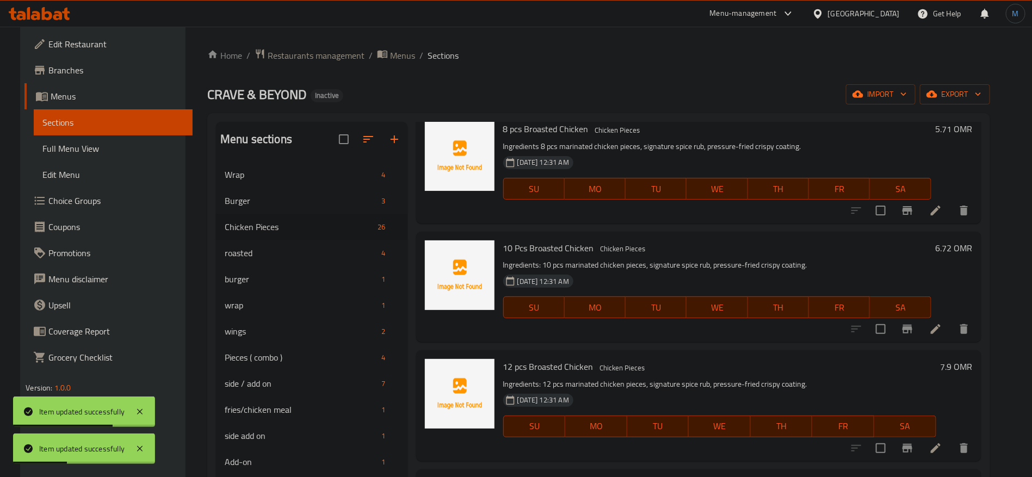
scroll to position [327, 0]
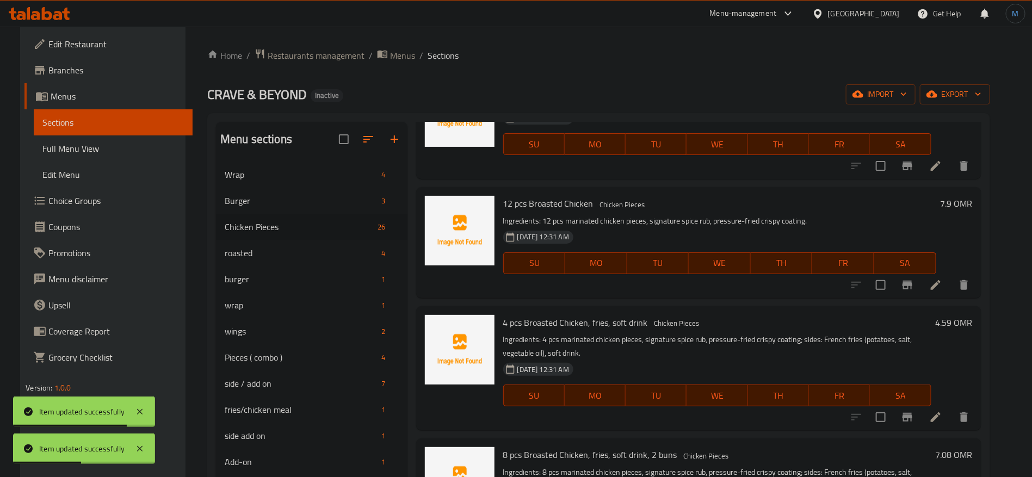
click at [931, 287] on li at bounding box center [936, 285] width 30 height 20
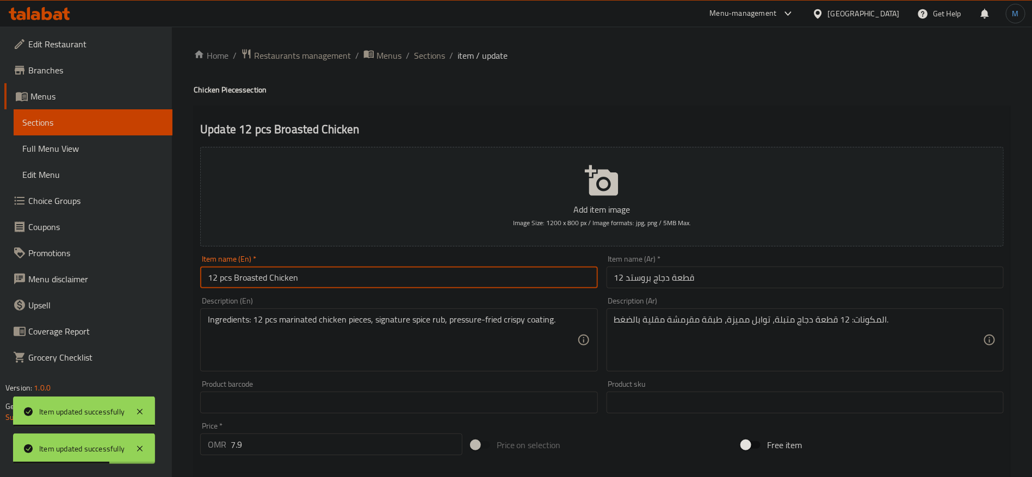
click at [587, 267] on input "12 pcs Broasted Chicken" at bounding box center [398, 278] width 397 height 22
type input "12 Pcs Broasted Chicken"
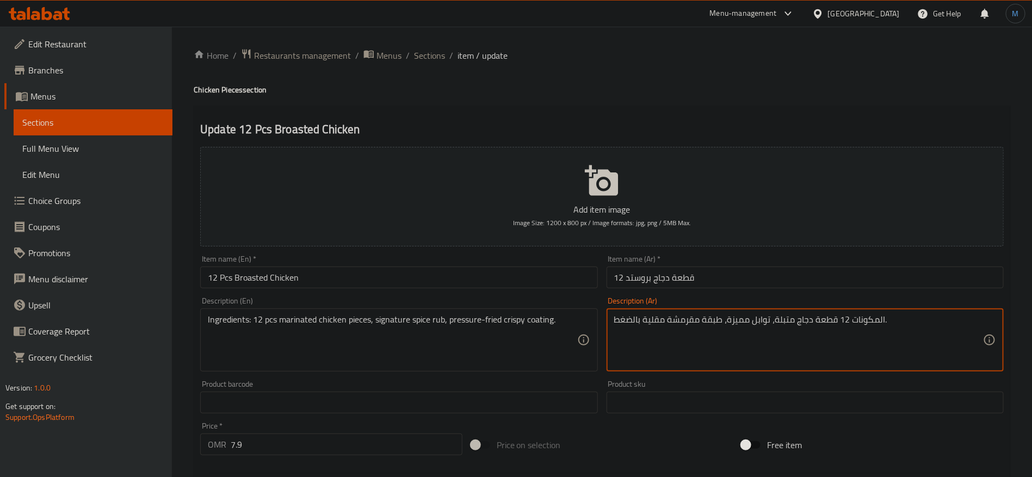
click at [748, 324] on textarea "المكونات 12 قطعة دجاج متبلة، توابل مميزة، طبقة مقرمشة مقلية بالضغط." at bounding box center [798, 341] width 369 height 52
type textarea "المكونات 12 قطعة دجاج متبلة، توابل سيجنتشر روب، طبقة مقرمشة مقلية بالضغط."
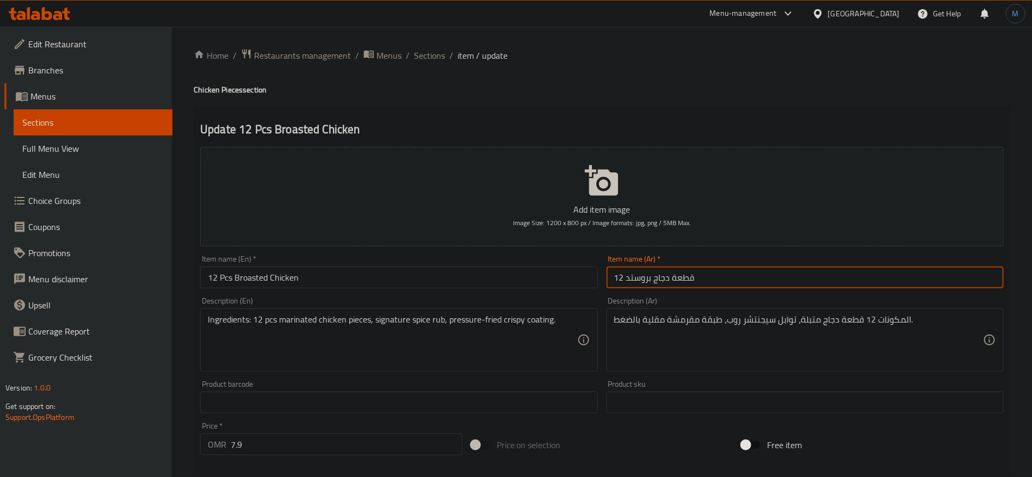
click at [706, 287] on input "12 قطعة دجاج بروستد" at bounding box center [805, 278] width 397 height 22
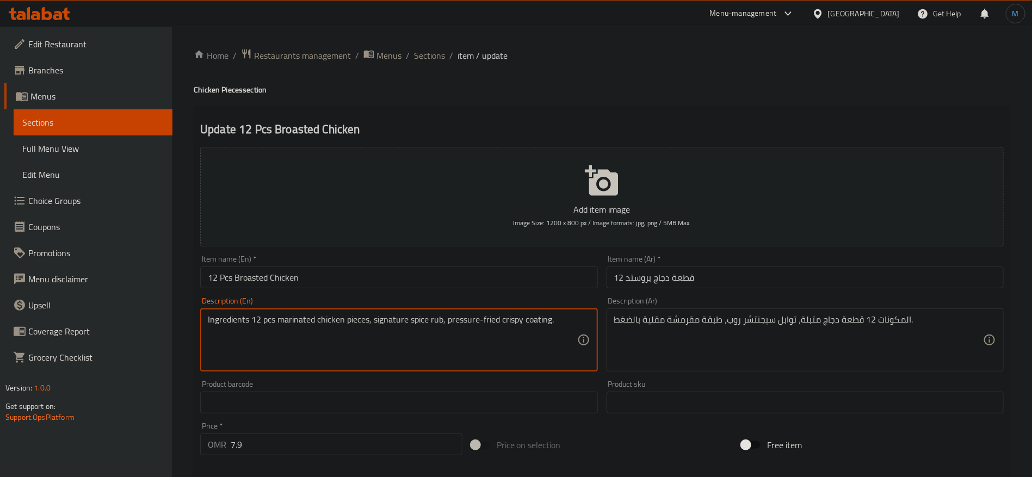
type textarea "Ingredients 12 pcs marinated chicken pieces, signature spice rub, pressure-frie…"
click at [378, 295] on div "Description (En) Ingredients 12 pcs marinated chicken pieces, signature spice r…" at bounding box center [399, 334] width 406 height 83
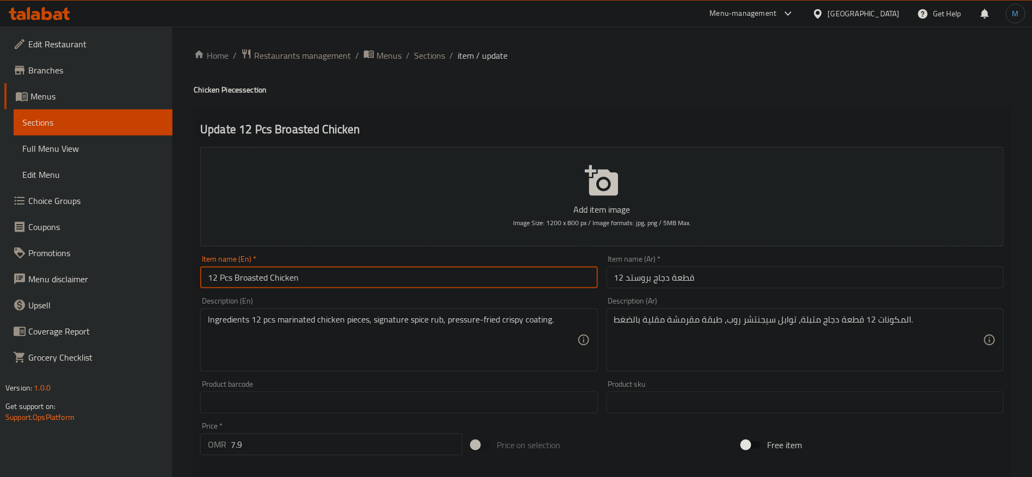
click at [393, 285] on input "12 Pcs Broasted Chicken" at bounding box center [398, 278] width 397 height 22
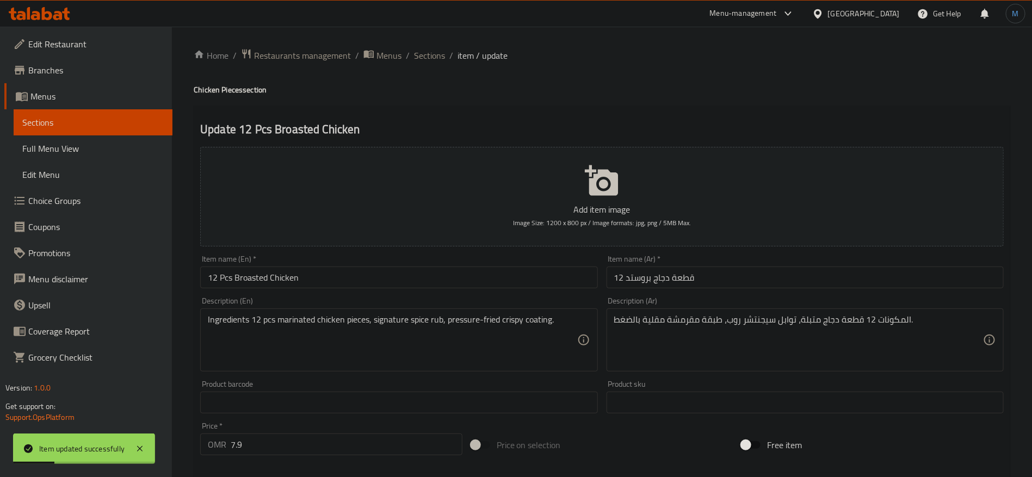
click at [423, 43] on div "Home / Restaurants management / Menus / Sections / item / update Chicken Pieces…" at bounding box center [602, 398] width 860 height 742
click at [424, 49] on span "Sections" at bounding box center [429, 55] width 31 height 13
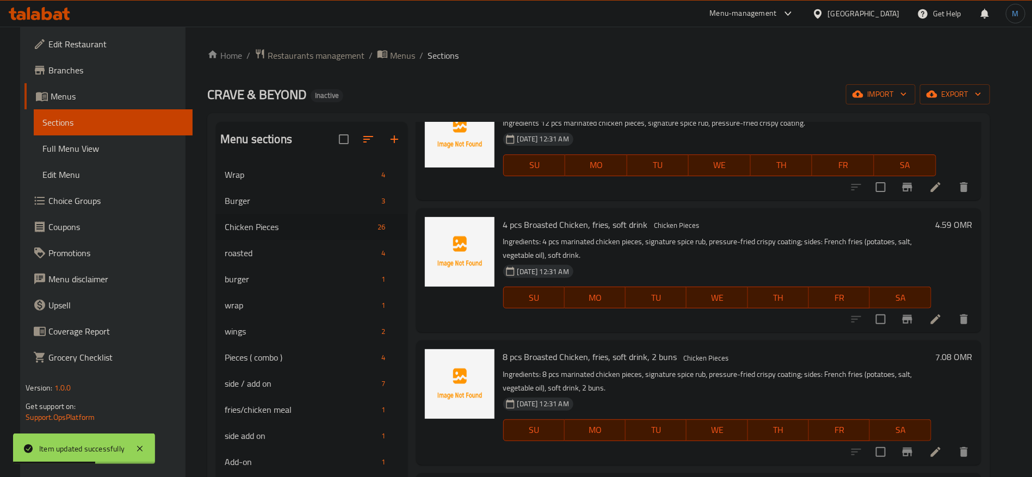
scroll to position [408, 0]
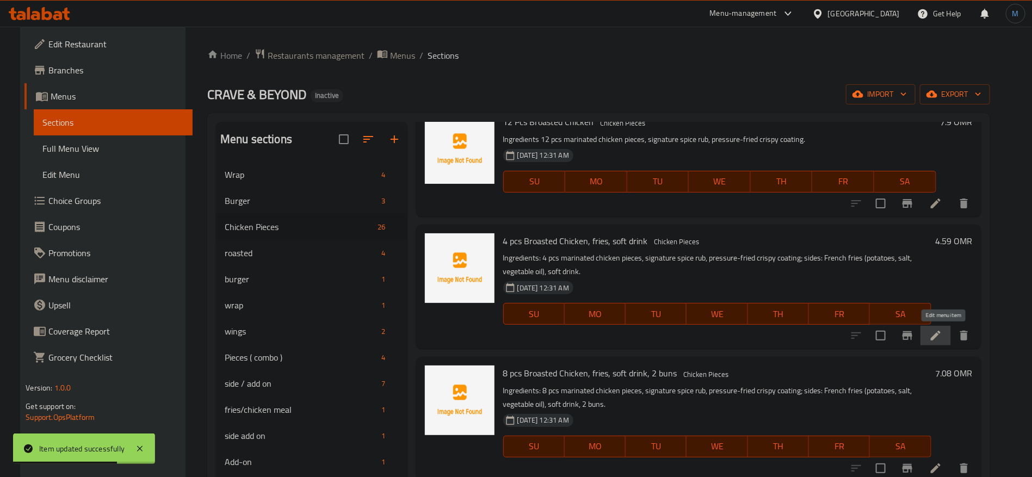
click at [943, 339] on icon at bounding box center [936, 335] width 13 height 13
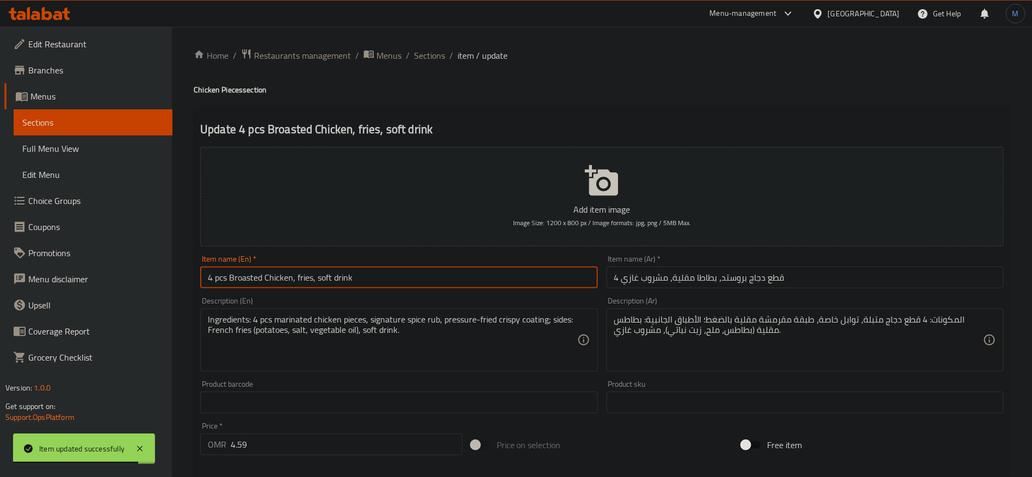
click at [528, 286] on input "4 pcs Broasted Chicken, fries, soft drink" at bounding box center [398, 278] width 397 height 22
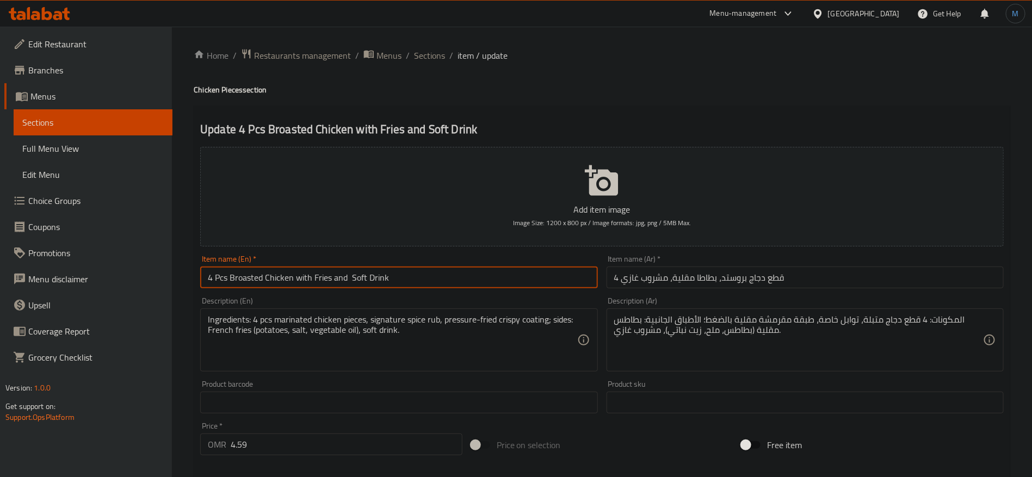
type input "4 Pcs Broasted Chicken with Fries and Soft Drink"
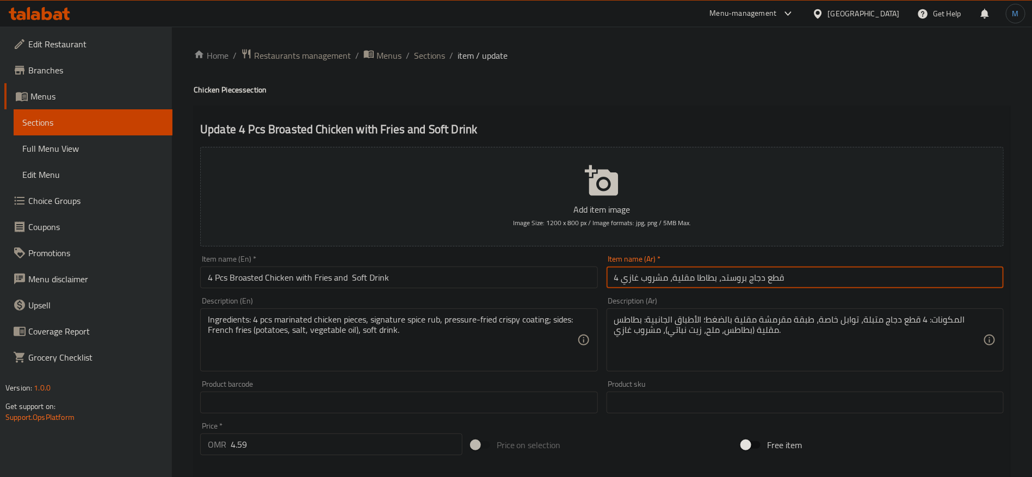
click at [831, 282] on input "4 قطع دجاج بروستد، بطاطا مقلية، مشروب غازي" at bounding box center [805, 278] width 397 height 22
type input "4 قطع دجاج بروستد مع بطاطا مقلية ومشروب غازي"
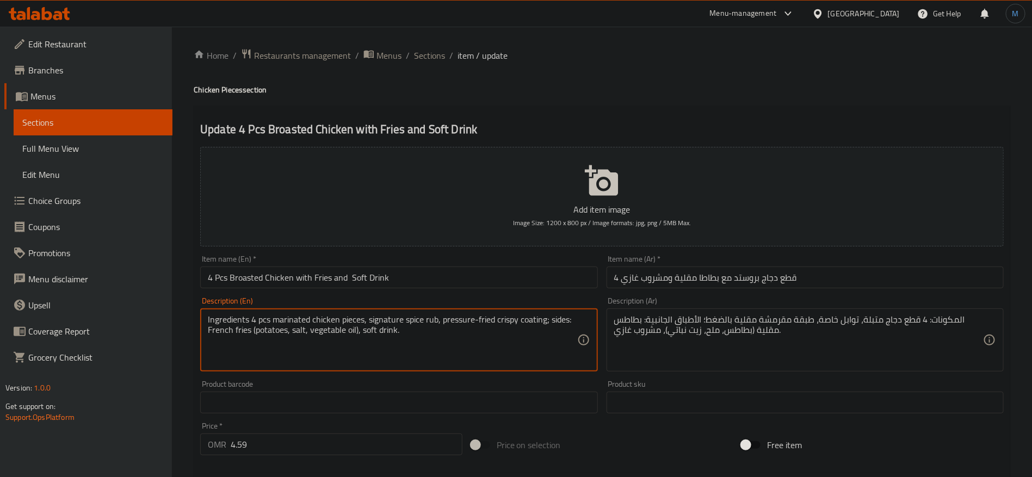
type textarea "Ingredients 4 pcs marinated chicken pieces, signature spice rub, pressure-fried…"
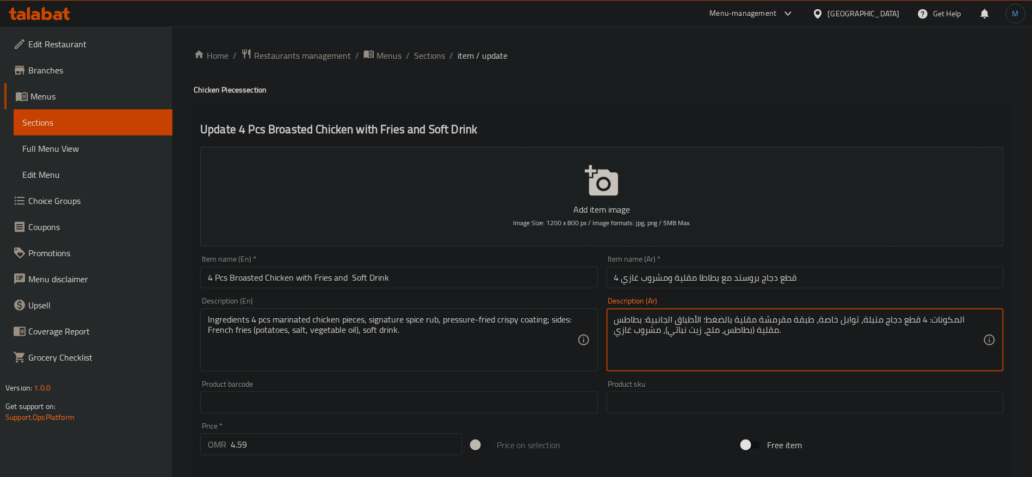
click at [828, 319] on textarea "المكونات: 4 قطع دجاج متبلة، توابل خاصة، طبقة مقرمشة مقلية بالضغط؛ الأطباق الجان…" at bounding box center [798, 341] width 369 height 52
click at [618, 321] on div "المكونات: 4 قطع دجاج متبلة، توابل سيجنتشر روب، طبقة مقرمشة مقلية بالضغط، الأطبا…" at bounding box center [805, 340] width 397 height 63
click at [618, 320] on textarea "المكونات: 4 قطع دجاج متبلة، توابل سيجنتشر روب، طبقة مقرمشة مقلية بالضغط، الأطبا…" at bounding box center [798, 341] width 369 height 52
click at [612, 318] on div "المكونات: 4 قطع دجاج متبلة، توابل سيجنتشر روب، طبقة مقرمشة مقلية بالضغط، الأطبا…" at bounding box center [805, 340] width 397 height 63
click at [701, 334] on textarea "المكونات: 4 قطع دجاج متبلة، توابل سيجنتشر روب، طبقة مقرمشة مقلية بالضغط، الأطبا…" at bounding box center [798, 341] width 369 height 52
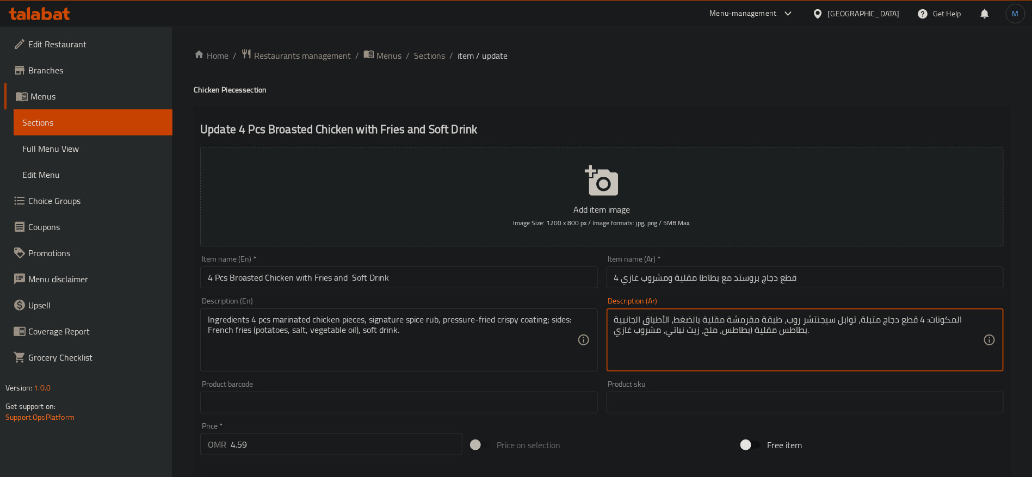
type textarea "المكونات: 4 قطع دجاج متبلة، توابل سيجنتشر روب، طبقة مقرمشة مقلية بالضغط، الأطبا…"
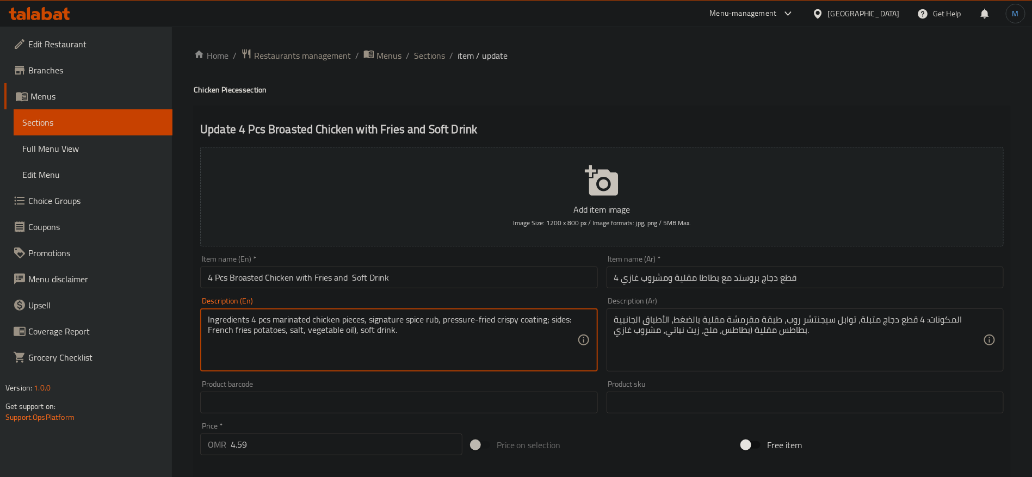
click at [353, 331] on textarea "Ingredients 4 pcs marinated chicken pieces, signature spice rub, pressure-fried…" at bounding box center [392, 341] width 369 height 52
type textarea "Ingredients 4 pcs marinated chicken pieces, signature spice rub, pressure-fried…"
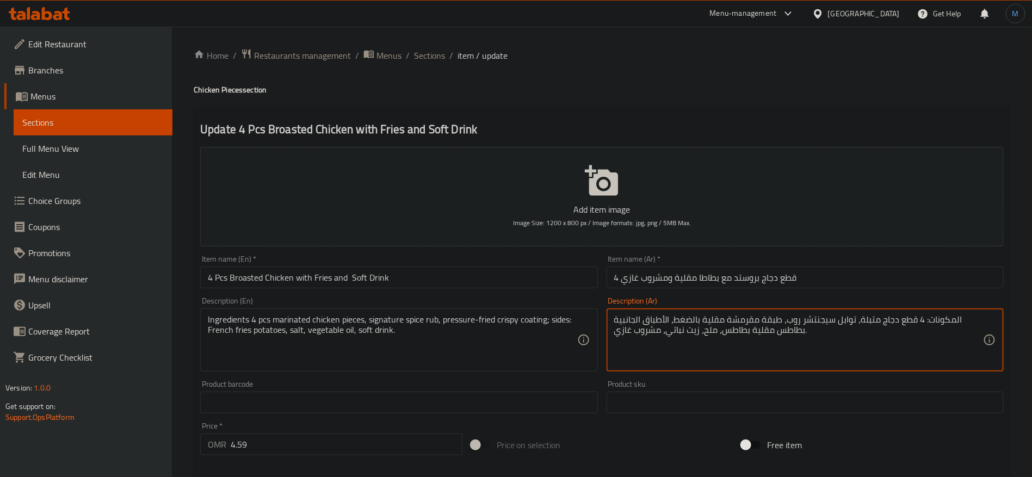
click at [800, 345] on textarea "المكونات: 4 قطع دجاج متبلة، توابل سيجنتشر روب، طبقة مقرمشة مقلية بالضغط، الأطبا…" at bounding box center [798, 341] width 369 height 52
click at [921, 325] on textarea "المكونات: 4 قطع دجاج متبلة، توابل سيجنتشر روب، طبقة مقرمشة مقلية بالضغط، الأطبا…" at bounding box center [798, 341] width 369 height 52
click at [927, 318] on textarea "المكونات: 4 قطع دجاج متبلة، توابل سيجنتشر روب، طبقة مقرمشة مقلية بالضغط، الأطبا…" at bounding box center [798, 341] width 369 height 52
click at [779, 340] on textarea "المكونات 4 قطع دجاج متبلة، توابل سيجنتشر روب، طبقة مقرمشة مقلية بالضغط، الأطباق…" at bounding box center [798, 341] width 369 height 52
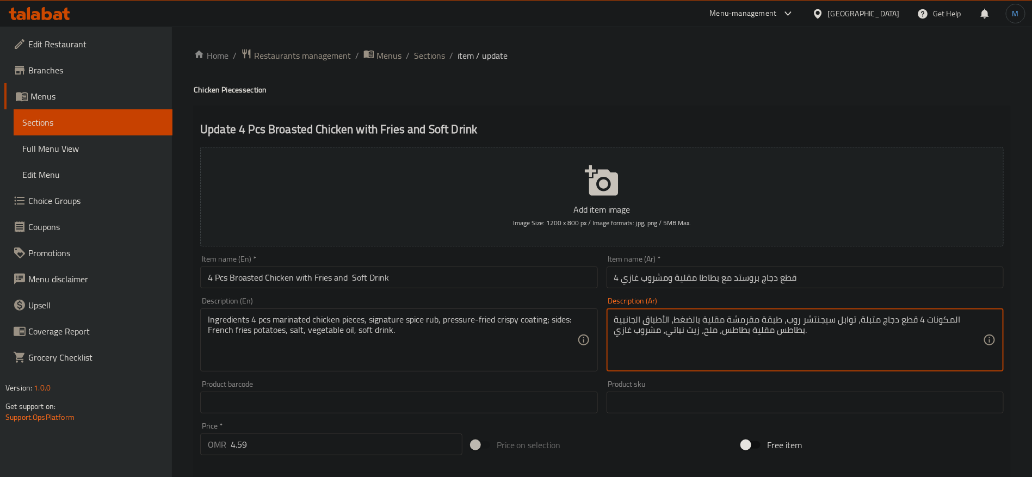
click at [779, 340] on textarea "المكونات 4 قطع دجاج متبلة، توابل سيجنتشر روب، طبقة مقرمشة مقلية بالضغط، الأطباق…" at bounding box center [798, 341] width 369 height 52
type textarea "المكونات 4 قطع دجاج متبلة، توابل سيجنتشر روب، طبقة مقرمشة مقلية بالضغط، الأطباق…"
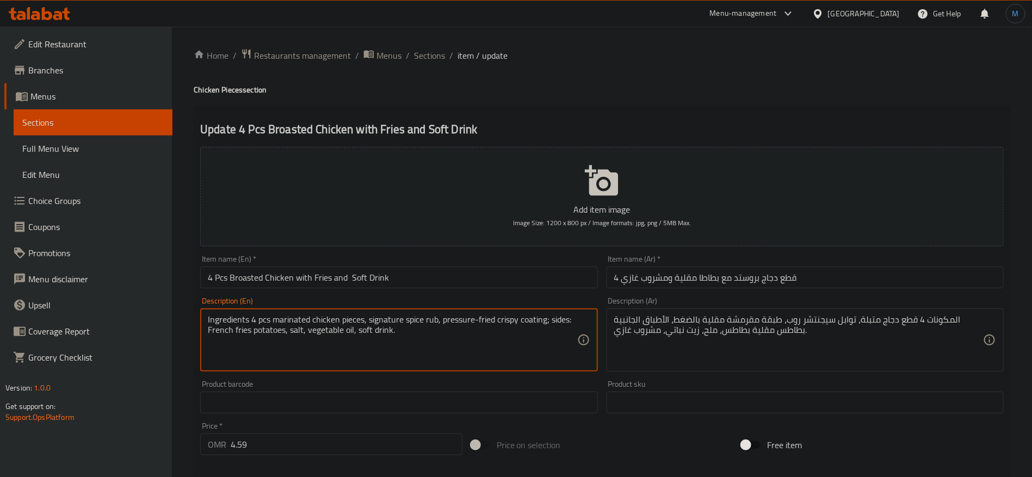
click at [404, 331] on textarea "Ingredients 4 pcs marinated chicken pieces, signature spice rub, pressure-fried…" at bounding box center [392, 341] width 369 height 52
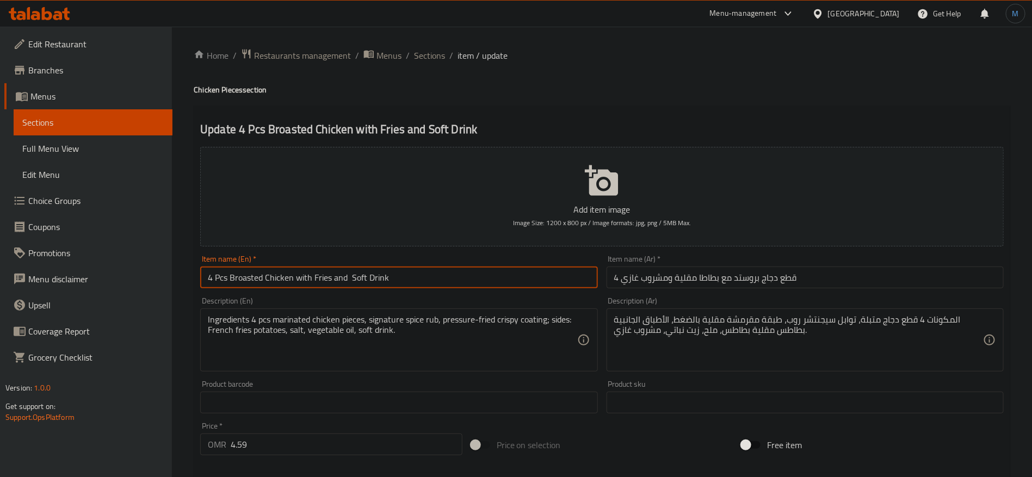
click at [300, 282] on input "4 Pcs Broasted Chicken with Fries and Soft Drink" at bounding box center [398, 278] width 397 height 22
click at [803, 278] on input "4 قطع دجاج بروستد مع بطاطا مقلية ومشروب غازي" at bounding box center [805, 278] width 397 height 22
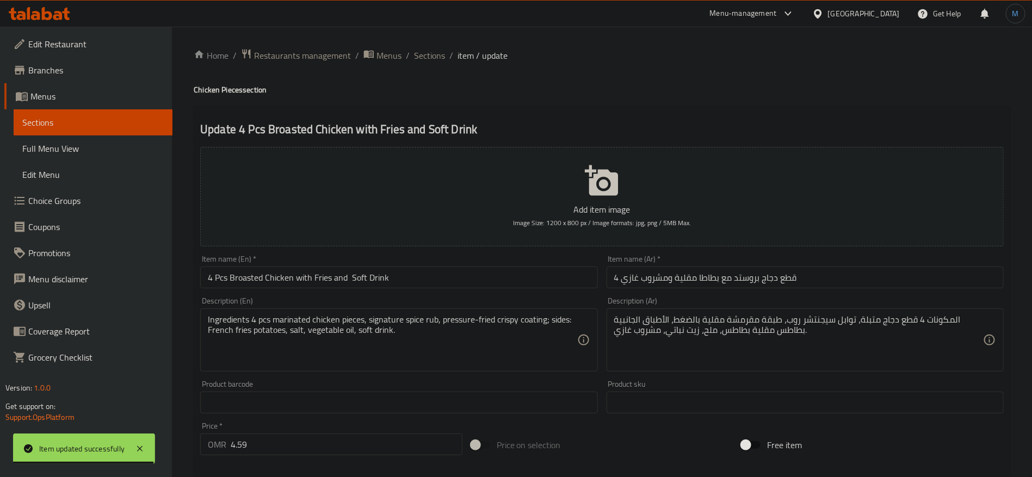
click at [400, 273] on input "4 Pcs Broasted Chicken with Fries and Soft Drink" at bounding box center [398, 278] width 397 height 22
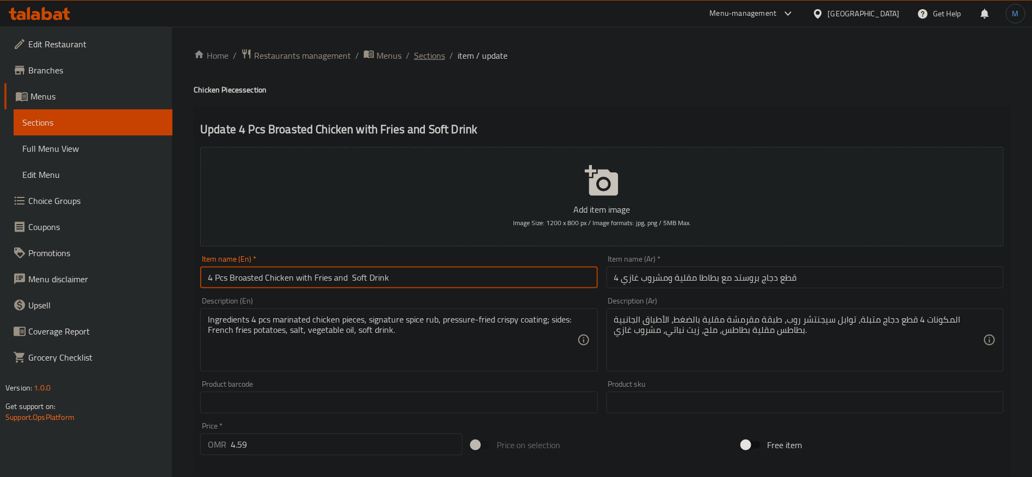
click at [430, 53] on span "Sections" at bounding box center [429, 55] width 31 height 13
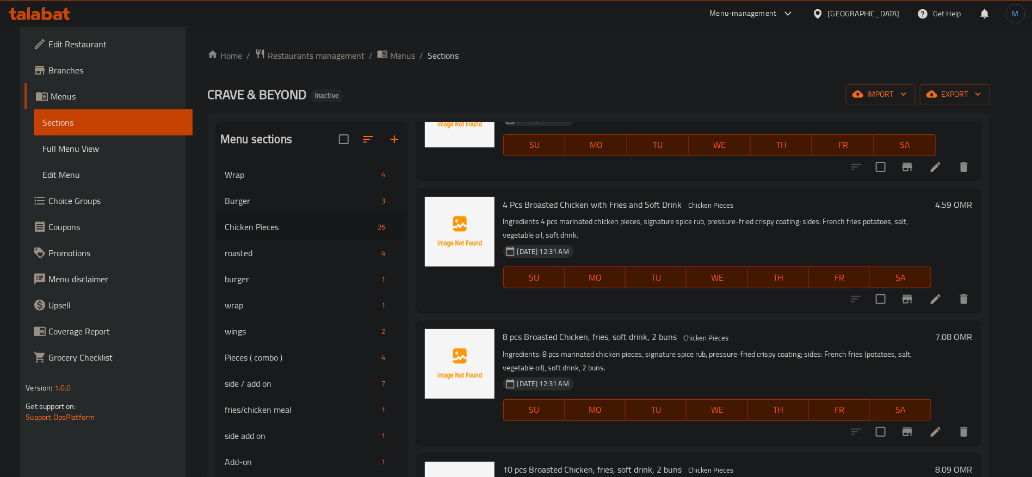
scroll to position [490, 0]
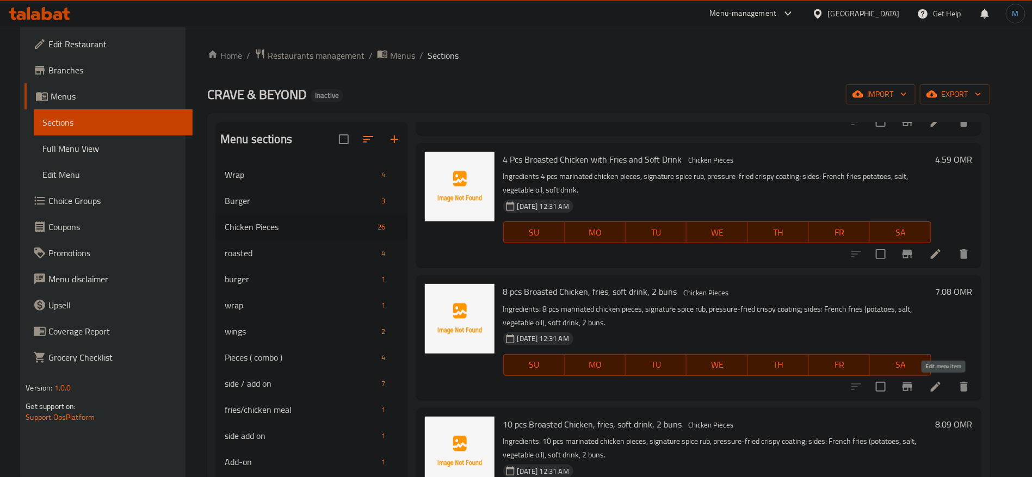
click at [942, 385] on icon at bounding box center [936, 386] width 13 height 13
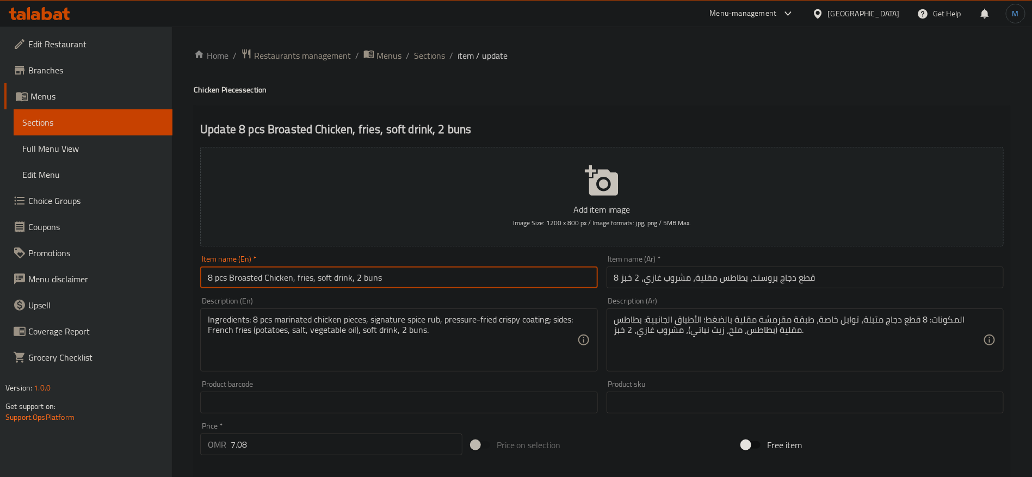
drag, startPoint x: 355, startPoint y: 282, endPoint x: 184, endPoint y: 285, distance: 171.5
click at [184, 285] on div "Home / Restaurants management / Menus / Sections / item / update Chicken Pieces…" at bounding box center [602, 398] width 860 height 742
paste input "4 Pcs Broasted Chicken with Fries and Soft Drink"
type input "4 Pcs Broasted Chicken with Fries and Soft Drink and 2 Buns"
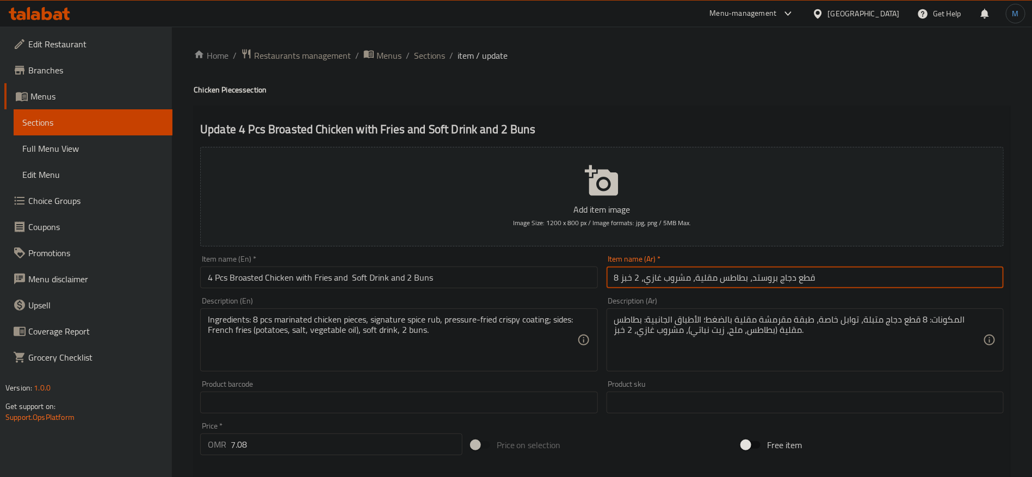
click at [843, 285] on input "8 قطع دجاج بروستد، بطاطس مقلية، مشروب غازي، 2 خبز" at bounding box center [805, 278] width 397 height 22
paste input "4 قطع دجاج بروستد مع بطاطا مقلية ومشروب غازي"
click at [613, 277] on input "4 قطع دجاج بروستد مع بطاطا مقلية ومشروب غازي" at bounding box center [805, 278] width 397 height 22
click at [933, 270] on input "8 قطع دجاج بروستد مع بطاطا مقلية ومشروب غازي" at bounding box center [805, 278] width 397 height 22
click at [494, 282] on input "4 Pcs Broasted Chicken with Fries and Soft Drink and 2 Buns" at bounding box center [398, 278] width 397 height 22
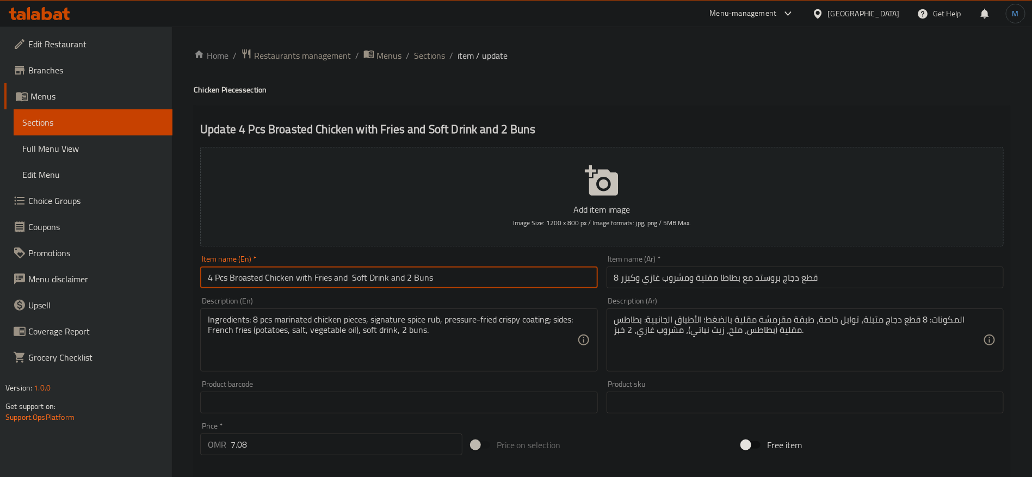
click at [837, 280] on input "8 قطع دجاج بروستد مع بطاطا مقلية ومشروب غازي وكيزر" at bounding box center [805, 278] width 397 height 22
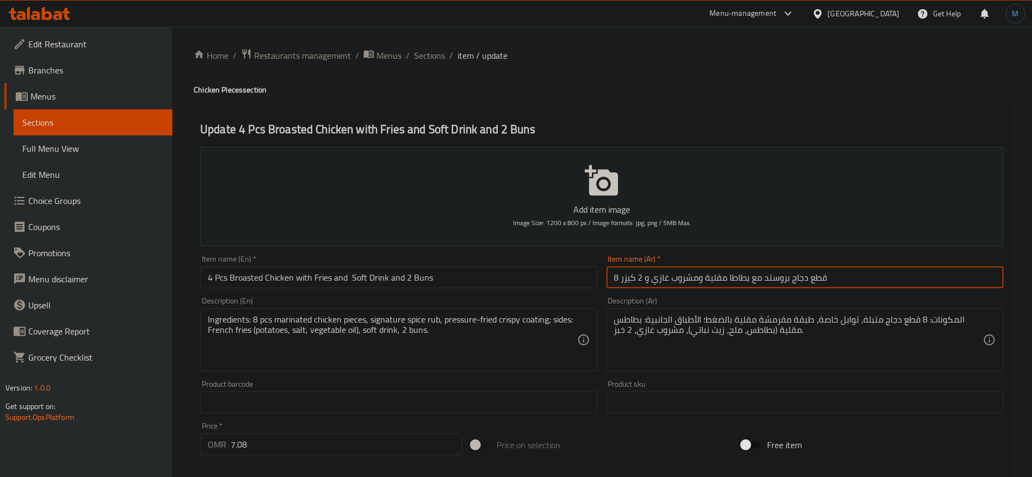
type input "8 قطع دجاج بروستد مع بطاطا مقلية ومشروب غازي و 2 كيزر"
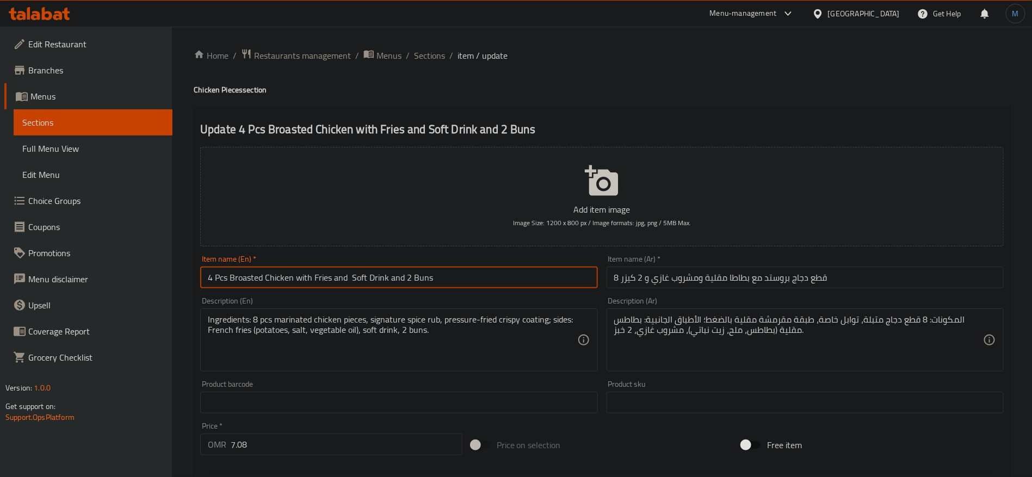
click at [431, 275] on input "4 Pcs Broasted Chicken with Fries and Soft Drink and 2 Buns" at bounding box center [398, 278] width 397 height 22
type input "8 Pcs Broasted Chicken with Fries and Soft Drink and 2 Buns"
click at [512, 312] on div "Ingredients: 8 pcs marinated chicken pieces, signature spice rub, pressure-frie…" at bounding box center [398, 340] width 397 height 63
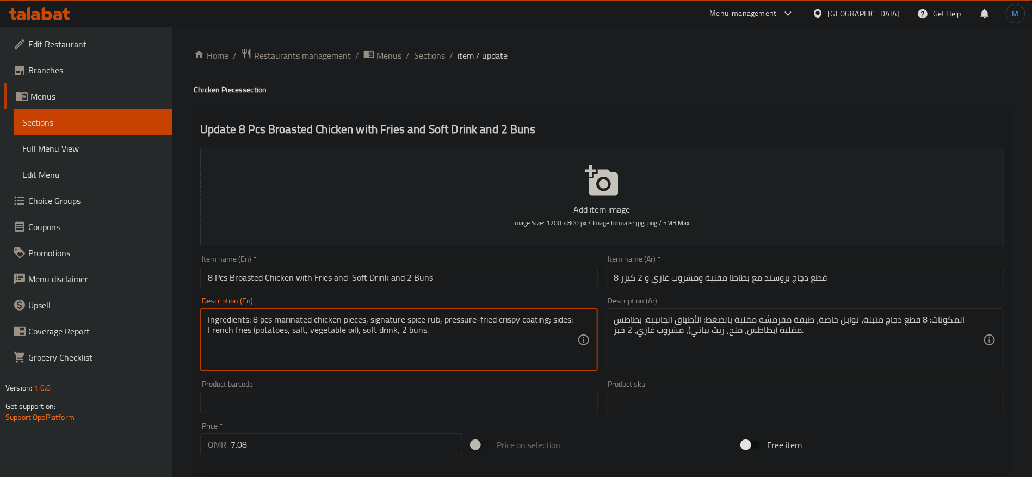
click at [512, 330] on textarea "Ingredients: 8 pcs marinated chicken pieces, signature spice rub, pressure-frie…" at bounding box center [392, 341] width 369 height 52
click at [336, 357] on textarea "Ingredients: 8 pcs marinated chicken pieces, signature spice rub, pressure-frie…" at bounding box center [392, 341] width 369 height 52
paste textarea "4 pcs marinated chicken pieces, signature spice rub, pressure-fried crispy coat…"
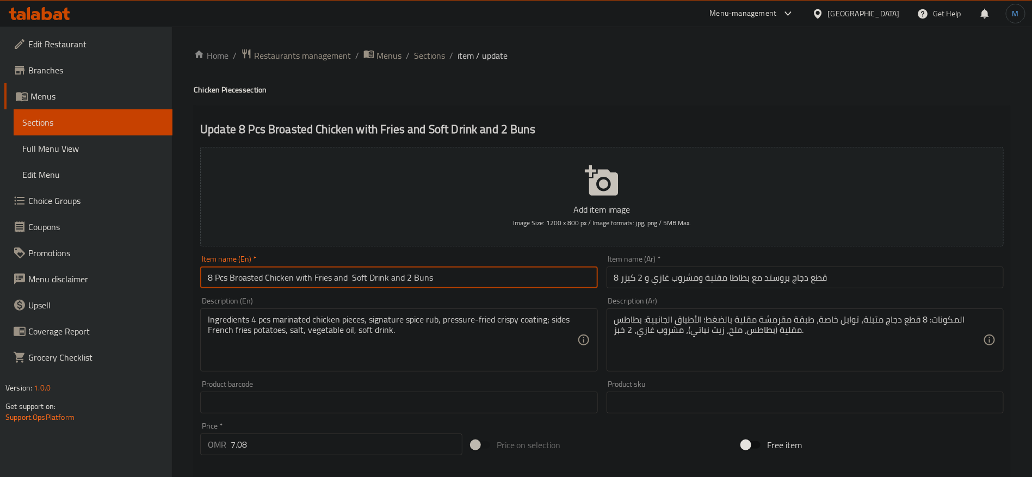
drag, startPoint x: 404, startPoint y: 279, endPoint x: 457, endPoint y: 278, distance: 52.3
click at [457, 278] on input "8 Pcs Broasted Chicken with Fries and Soft Drink and 2 Buns" at bounding box center [398, 278] width 397 height 22
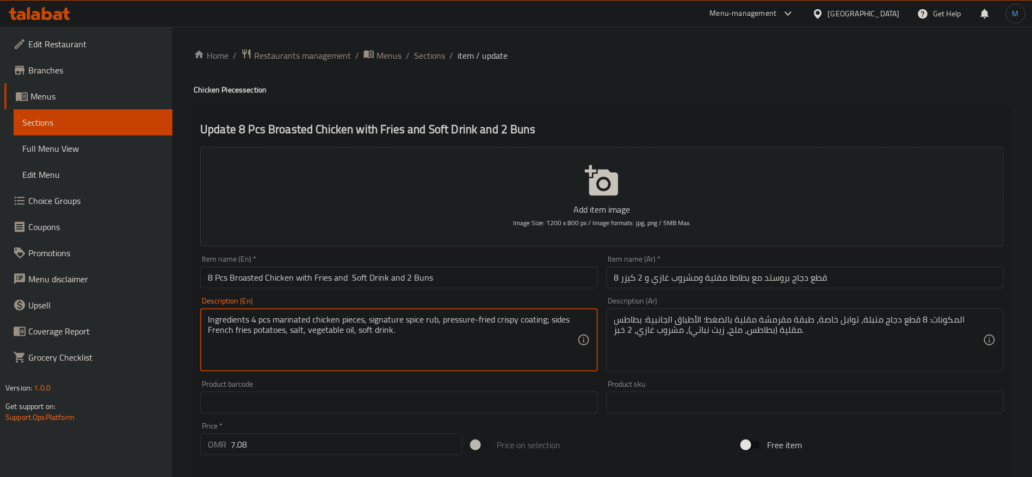
paste textarea "2 Buns"
type textarea "Ingredients 4 pcs marinated chicken pieces, signature spice rub, pressure-fried…"
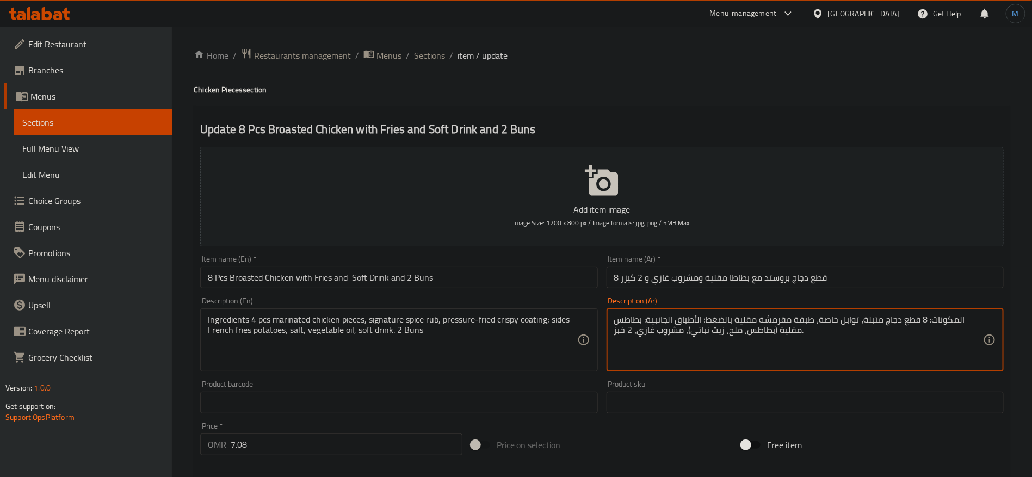
paste textarea "4 قطع دجاج متبلة، توابل سيجنتشر روب، طبقة مقرمشة مقلية بالضغط، الأطباق الجانبية…"
click at [921, 317] on textarea "المكونات 4 قطع دجاج متبلة، توابل سيجنتشر روب، طبقة مقرمشة مقلية بالضغط، الأطباق…" at bounding box center [798, 341] width 369 height 52
click at [953, 335] on textarea "المكونات 4 قطع دجاج متبلة، توابل سيجنتشر روب، طبقة مقرمشة مقلية بالضغط، الأطباق…" at bounding box center [798, 341] width 369 height 52
click at [920, 318] on textarea "المكونات 4 قطع دجاج متبلة، توابل سيجنتشر روب، طبقة مقرمشة مقلية بالضغط، الأطباق…" at bounding box center [798, 341] width 369 height 52
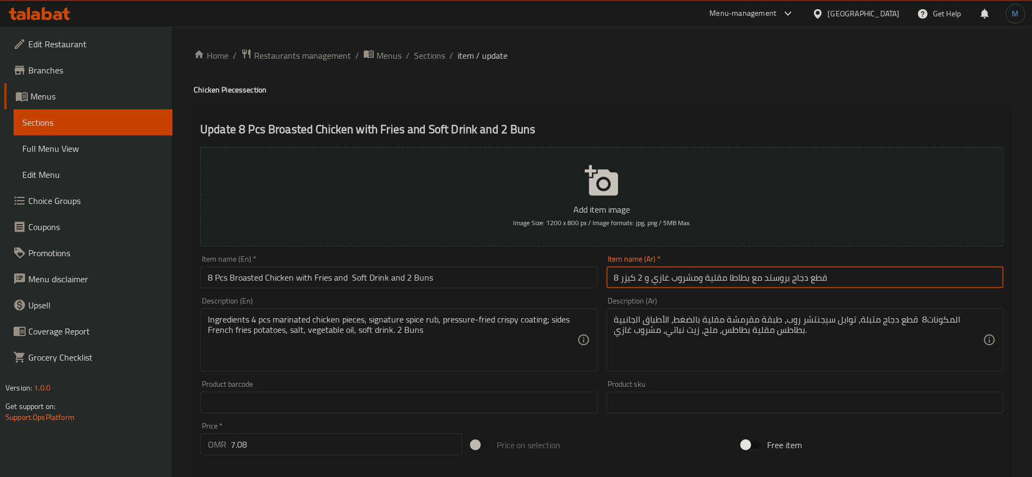
click at [635, 282] on input "8 قطع دجاج بروستد مع بطاطا مقلية ومشروب غازي و 2 كيزر" at bounding box center [805, 278] width 397 height 22
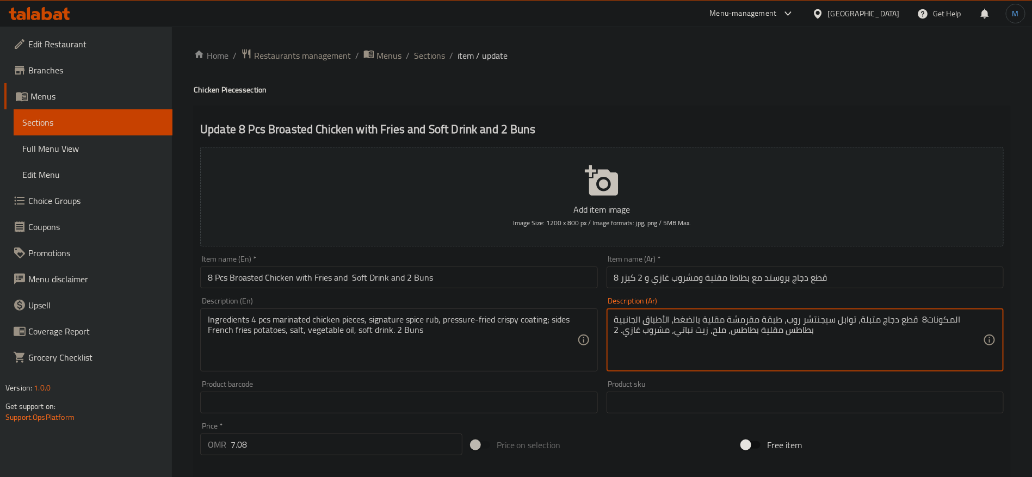
paste textarea "كيزر"
type textarea "المكونات8 قطع دجاج متبلة، توابل سيجنتشر روب، طبقة مقرمشة مقلية بالضغط، الأطباق …"
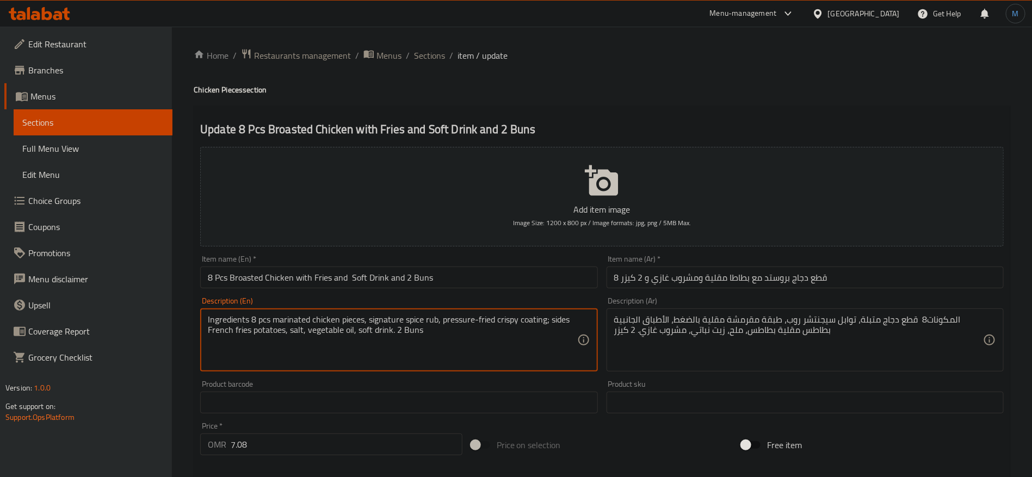
type textarea "Ingredients 8 pcs marinated chicken pieces, signature spice rub, pressure-fried…"
click at [436, 284] on input "8 Pcs Broasted Chicken with Fries and Soft Drink and 2 Buns" at bounding box center [398, 278] width 397 height 22
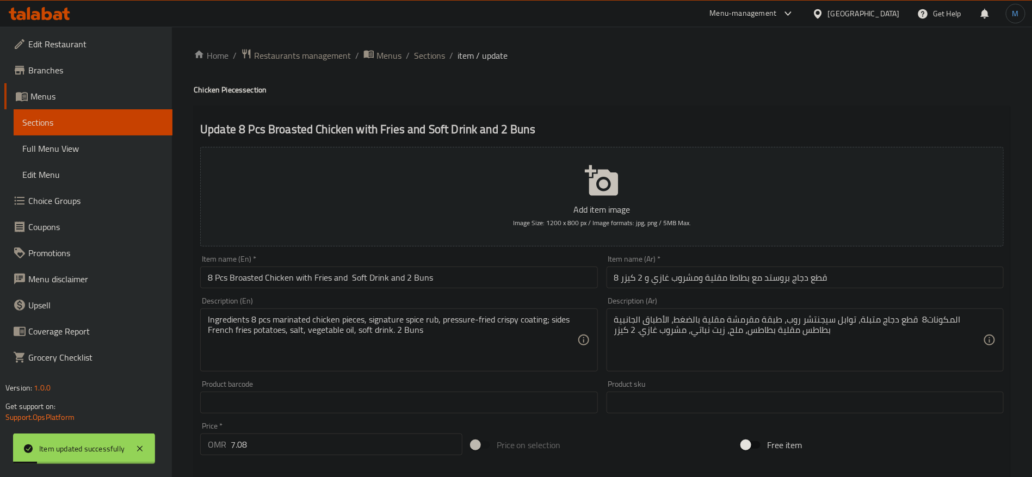
click at [440, 278] on input "8 Pcs Broasted Chicken with Fries and Soft Drink and 2 Buns" at bounding box center [398, 278] width 397 height 22
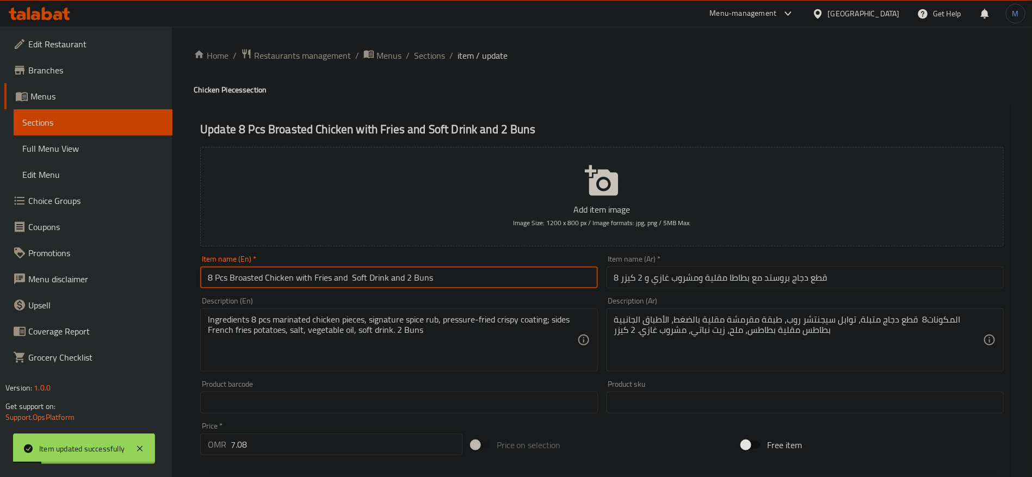
click at [440, 278] on input "8 Pcs Broasted Chicken with Fries and Soft Drink and 2 Buns" at bounding box center [398, 278] width 397 height 22
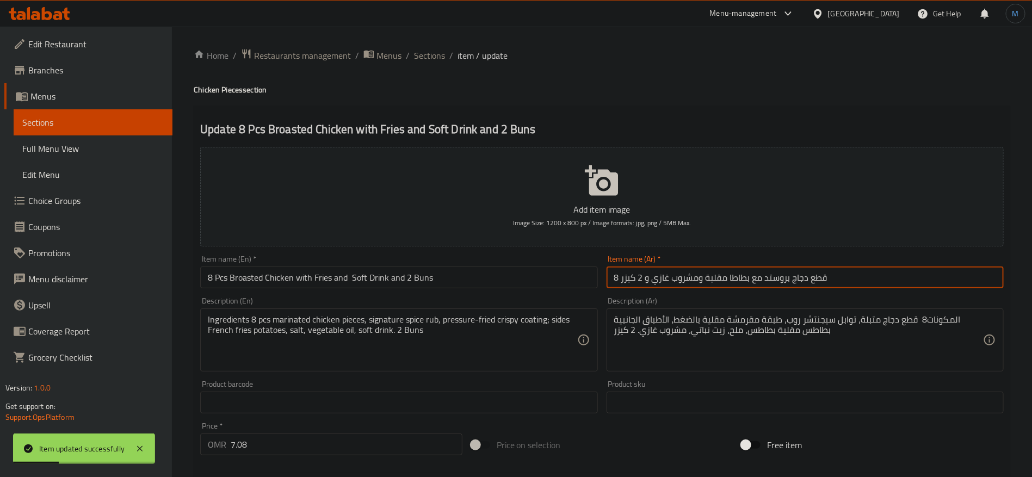
click at [701, 271] on input "8 قطع دجاج بروستد مع بطاطا مقلية ومشروب غازي و 2 كيزر" at bounding box center [805, 278] width 397 height 22
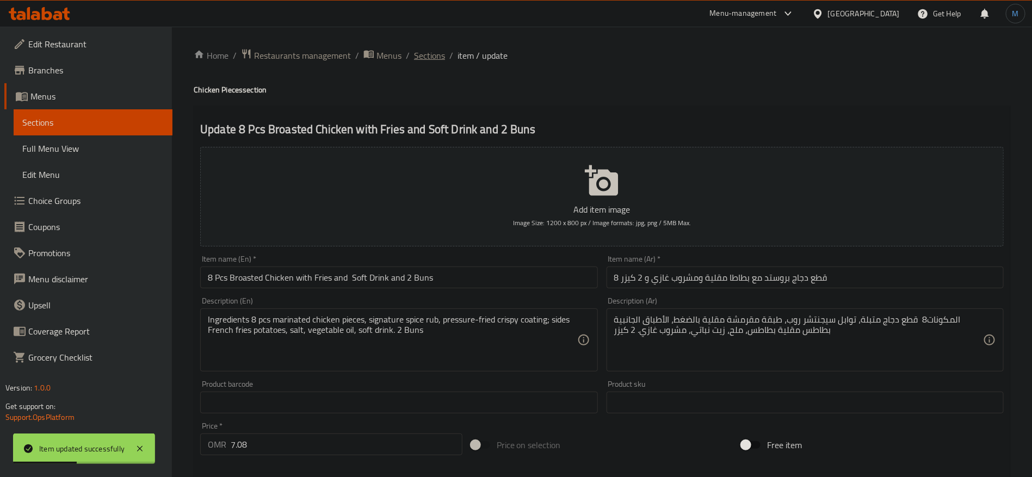
click at [443, 52] on span "Sections" at bounding box center [429, 55] width 31 height 13
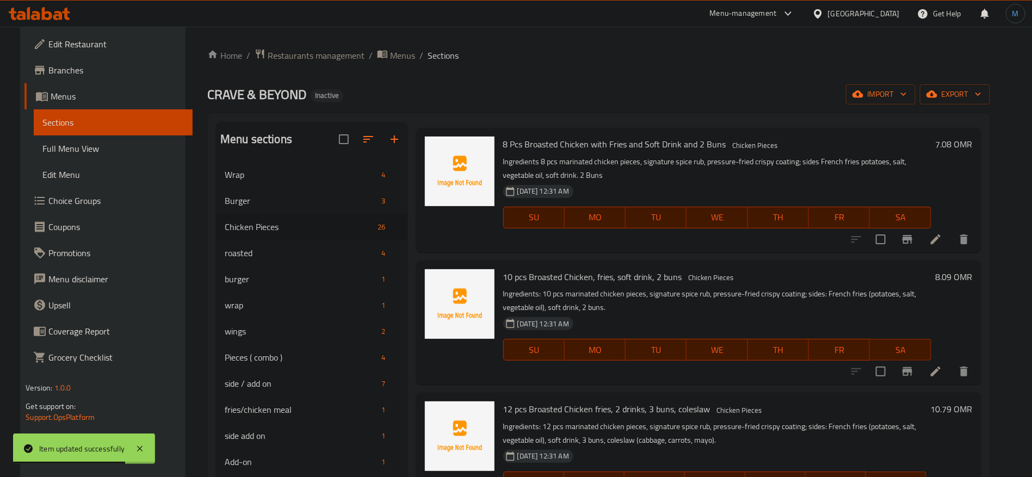
scroll to position [653, 0]
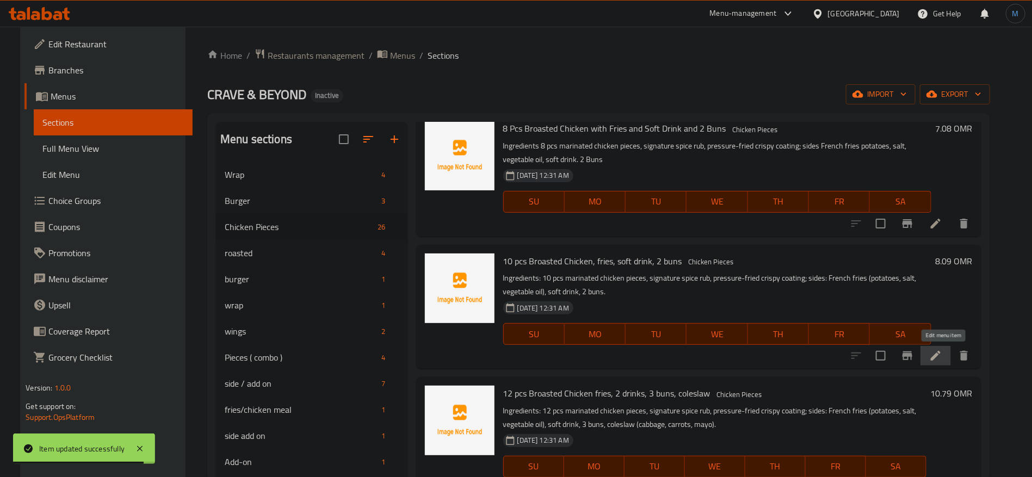
click at [941, 354] on icon at bounding box center [936, 355] width 13 height 13
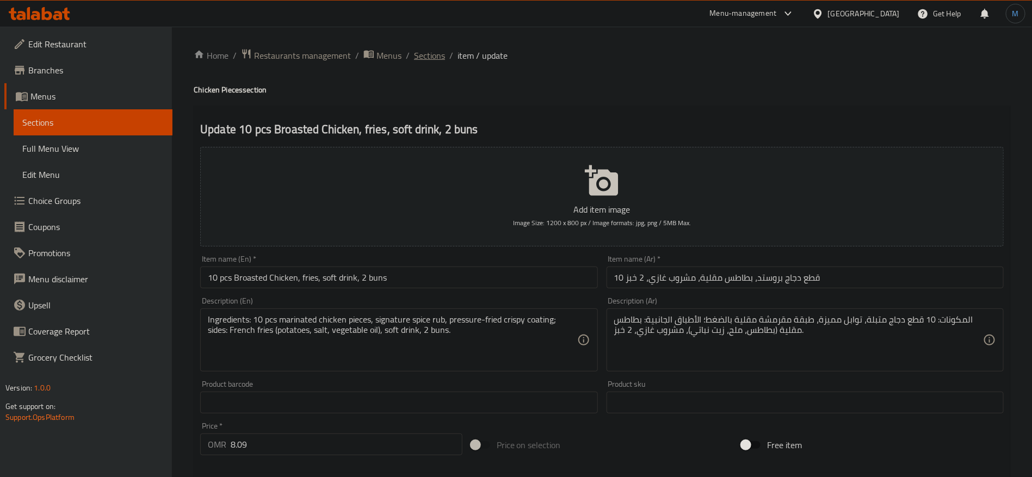
click at [423, 56] on span "Sections" at bounding box center [429, 55] width 31 height 13
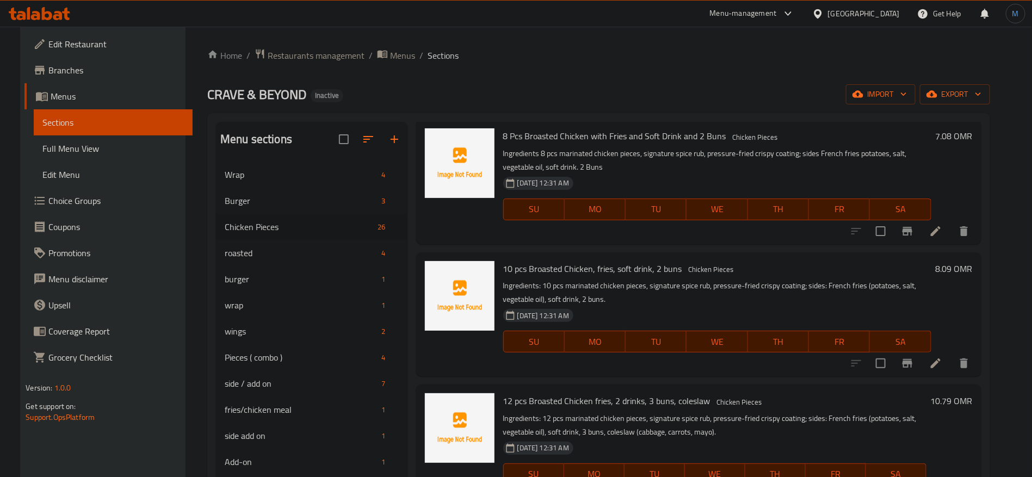
scroll to position [653, 0]
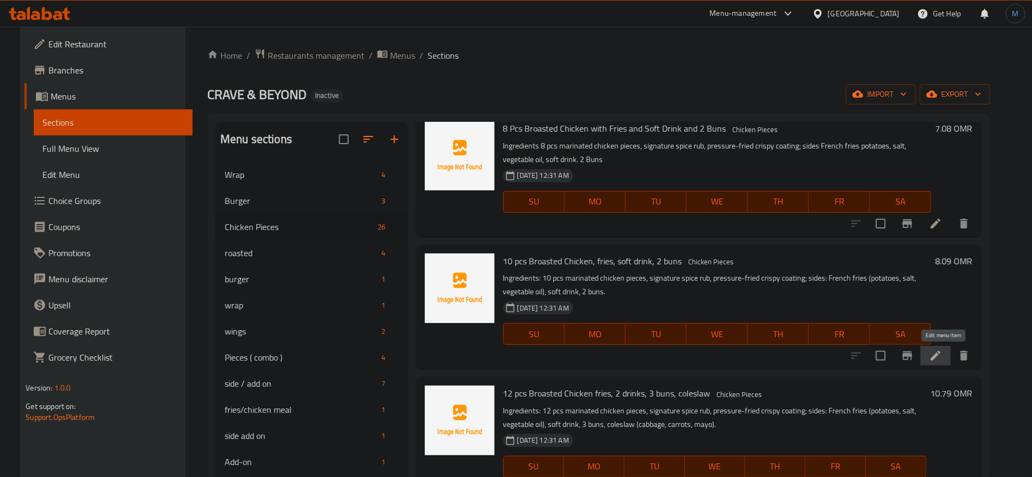
click at [943, 358] on icon at bounding box center [936, 355] width 13 height 13
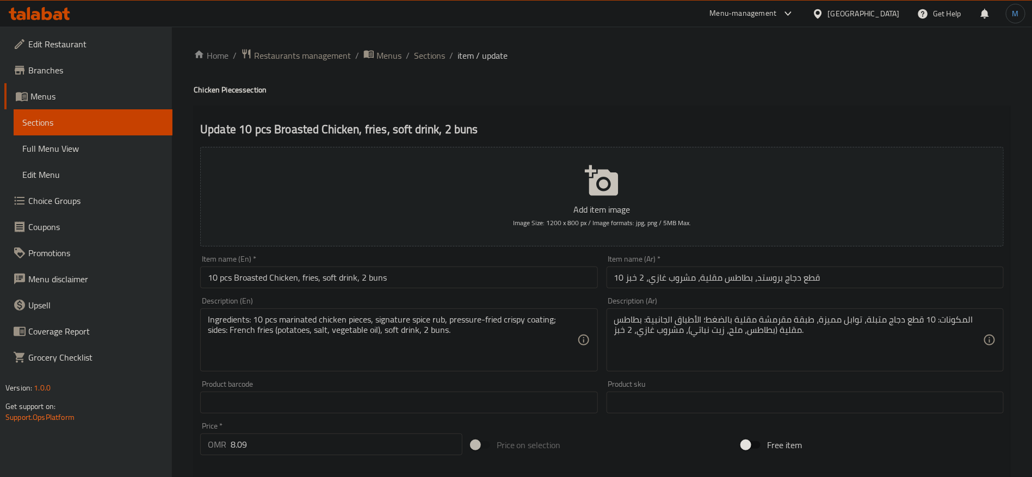
click at [723, 292] on div "Item name (Ar)   * 10 قطع دجاج بروستد، بطاطس مقلية، مشروب غازي، 2 خبز Item name…" at bounding box center [805, 272] width 406 height 42
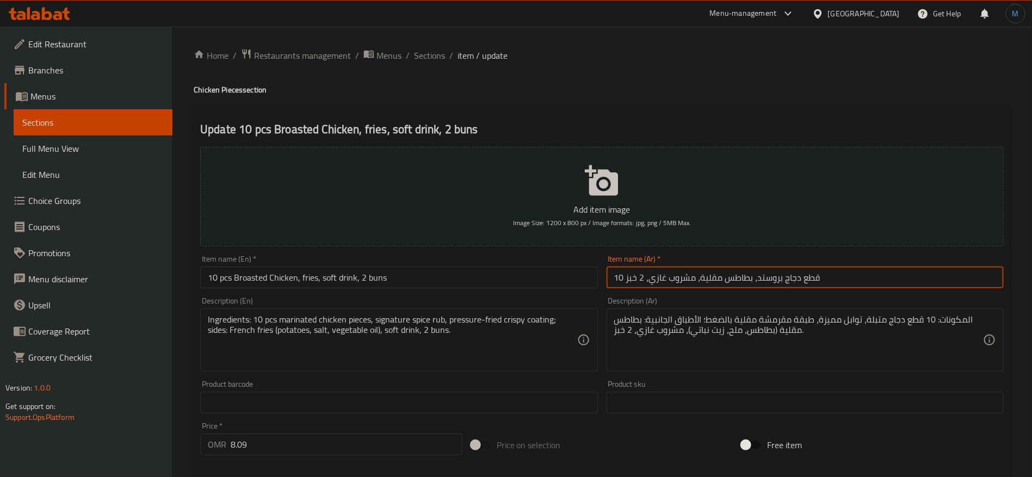
click at [745, 285] on input "10 قطع دجاج بروستد، بطاطس مقلية، مشروب غازي، 2 خبز" at bounding box center [805, 278] width 397 height 22
paste input "8 قطع دجاج بروستد مع بطاطا مقلية ومشروب غازي و 2 كيزر"
drag, startPoint x: 619, startPoint y: 280, endPoint x: 611, endPoint y: 280, distance: 8.2
click at [611, 280] on input "8 قطع دجاج بروستد مع بطاطا مقلية ومشروب غازي و 2 كيزر" at bounding box center [805, 278] width 397 height 22
type input "10 قطع دجاج بروستد مع بطاطا مقلية ومشروب غازي و 2 كيزر"
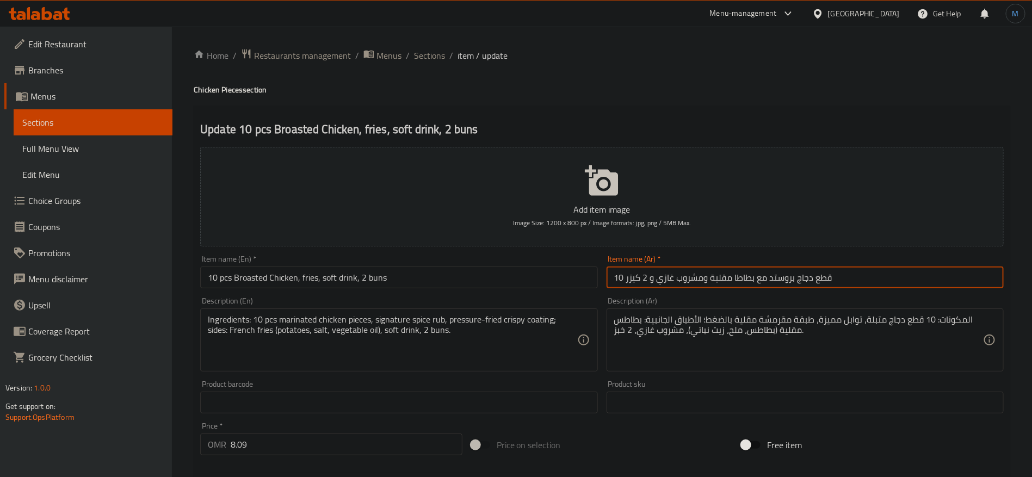
click at [426, 275] on input "10 pcs Broasted Chicken, fries, soft drink, 2 buns" at bounding box center [398, 278] width 397 height 22
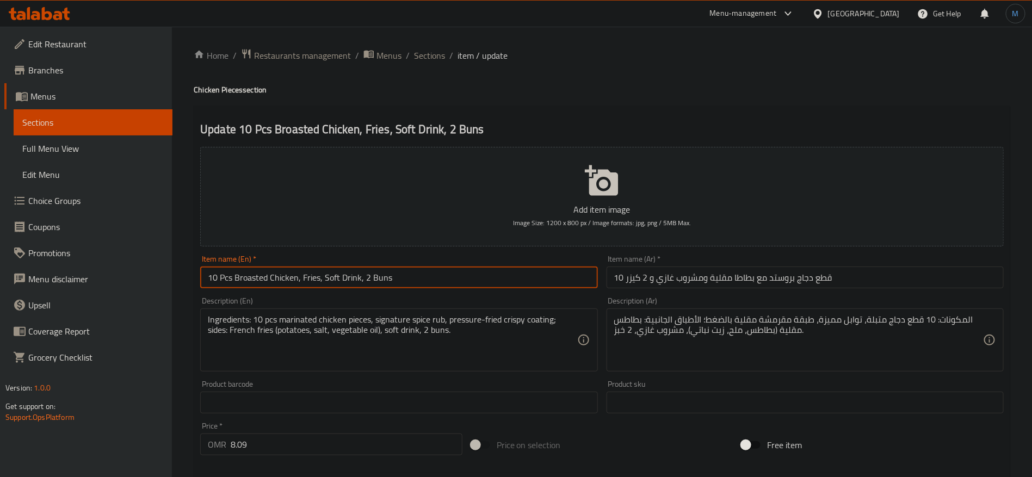
click at [426, 275] on input "10 Pcs Broasted Chicken, Fries, Soft Drink, 2 Buns" at bounding box center [398, 278] width 397 height 22
type input "10 Pcs Broasted Chicken With Fries And Soft Drink And 2 Buns"
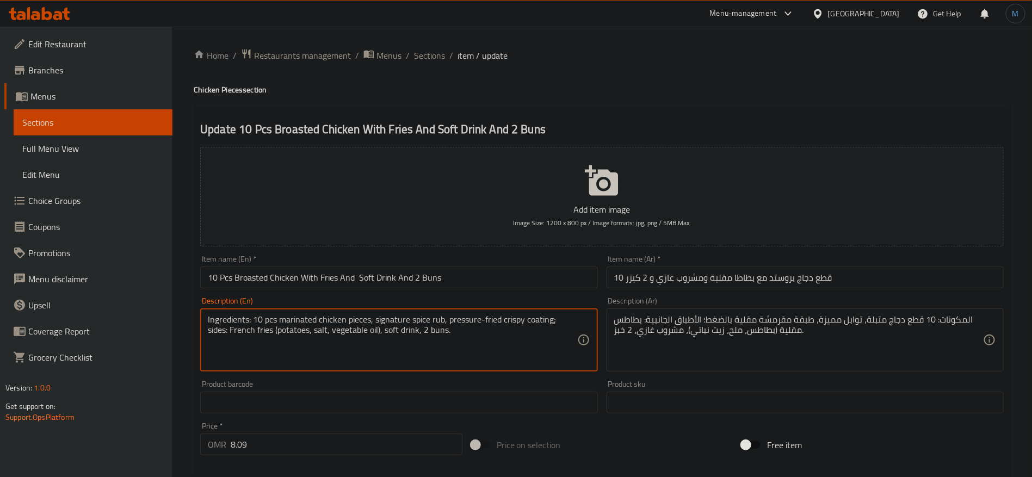
paste textarea "4 pcs marinated chicken pieces, signature spice rub, pressure-fried crispy coat…"
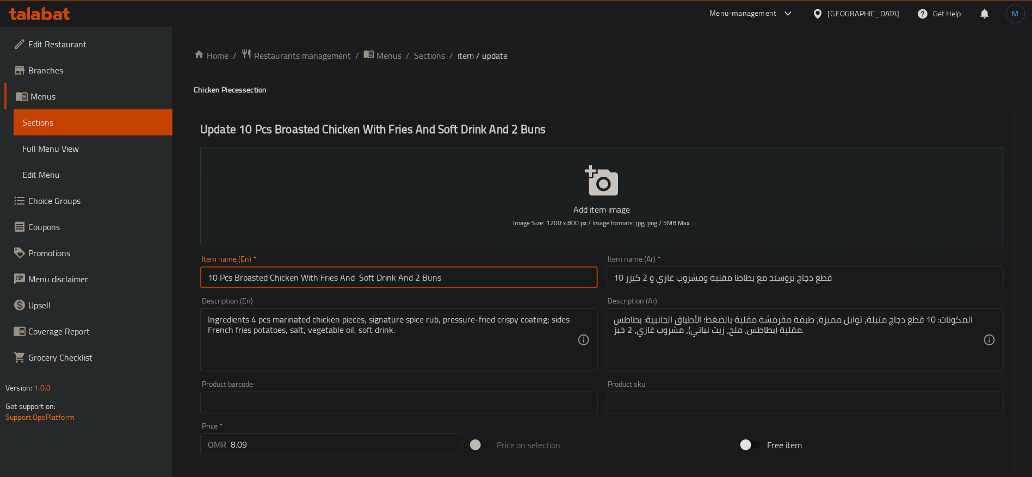
drag, startPoint x: 413, startPoint y: 276, endPoint x: 460, endPoint y: 276, distance: 47.9
click at [460, 276] on input "10 Pcs Broasted Chicken With Fries And Soft Drink And 2 Buns" at bounding box center [398, 278] width 397 height 22
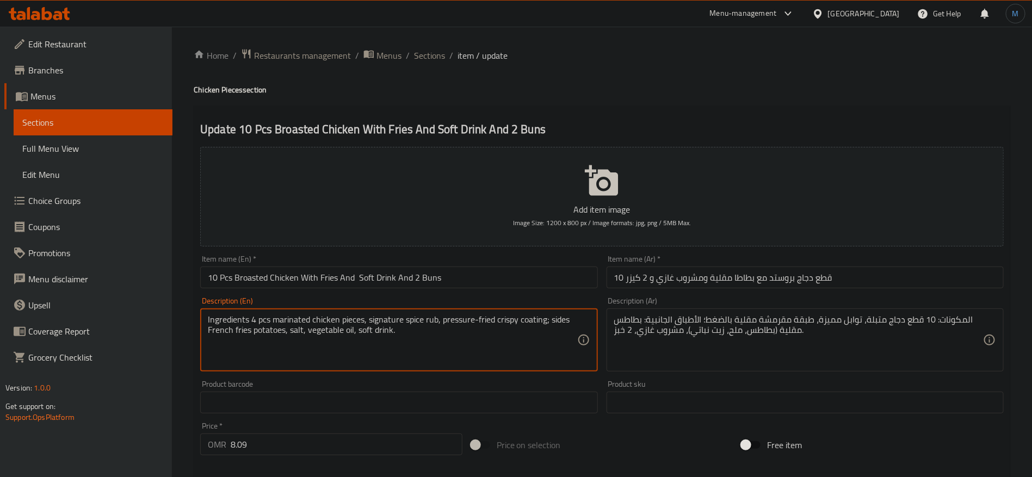
paste textarea "2 Buns"
type textarea "Ingredients 4 pcs marinated chicken pieces, signature spice rub, pressure-fried…"
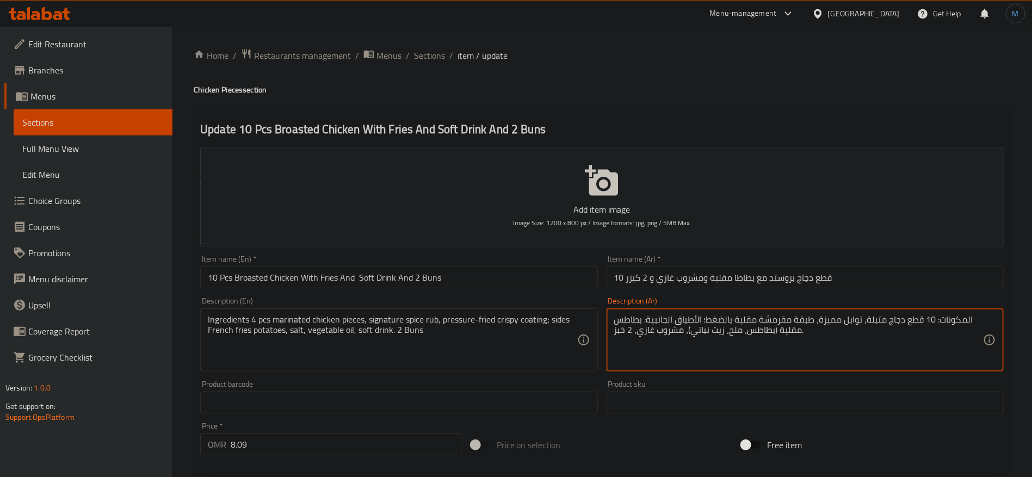
paste textarea "4 قطع دجاج متبلة، توابل سيجنتشر روب، طبقة مقرمشة مقلية بالضغط، الأطباق الجانبية…"
type textarea "المكونات 4 قطع دجاج متبلة، توابل سيجنتشر روب، طبقة مقرمشة مقلية بالضغط، الأطباق…"
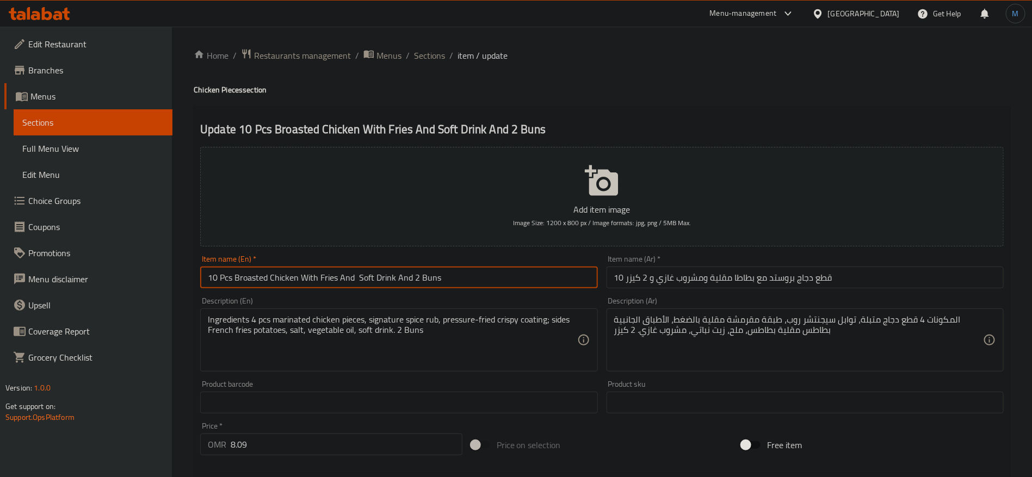
click at [399, 274] on input "10 Pcs Broasted Chicken With Fries And Soft Drink And 2 Buns" at bounding box center [398, 278] width 397 height 22
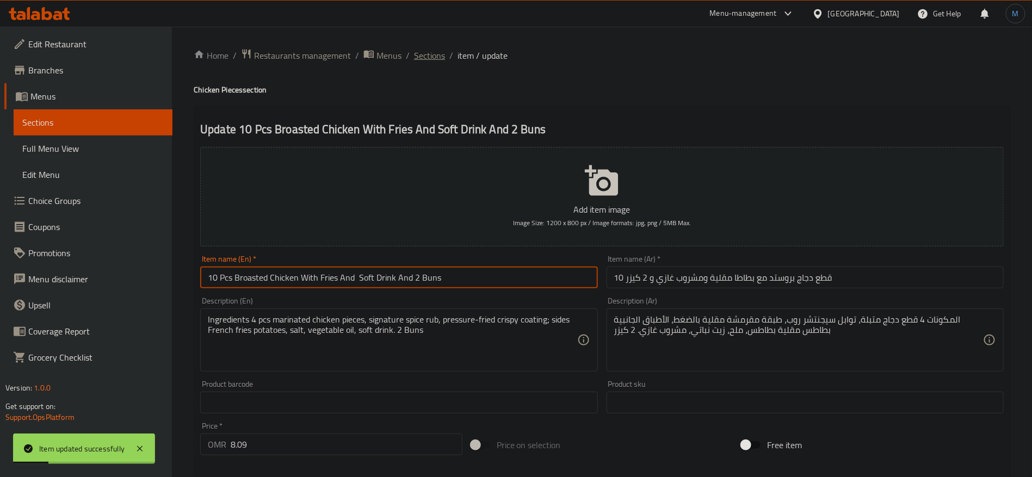
click at [429, 61] on span "Sections" at bounding box center [429, 55] width 31 height 13
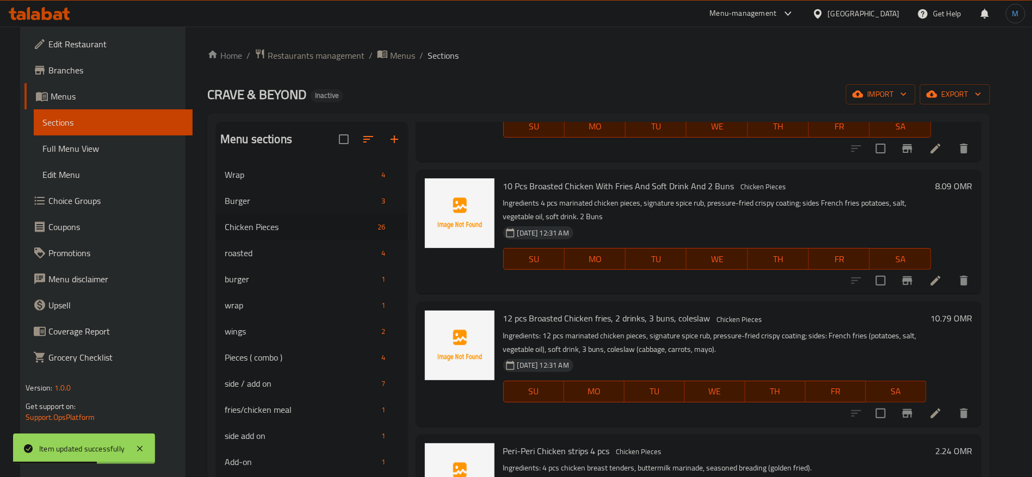
scroll to position [735, 0]
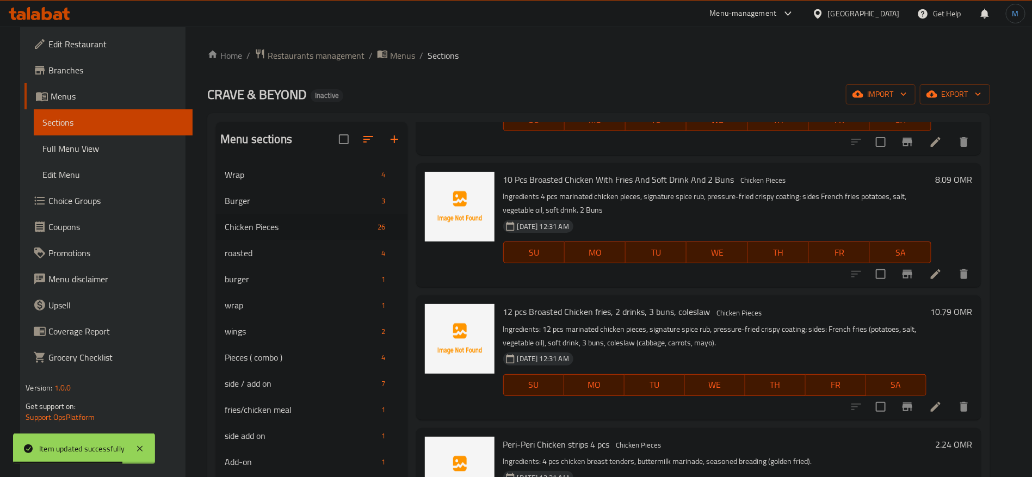
click at [665, 182] on span "10 Pcs Broasted Chicken With Fries And Soft Drink And 2 Buns" at bounding box center [618, 179] width 231 height 16
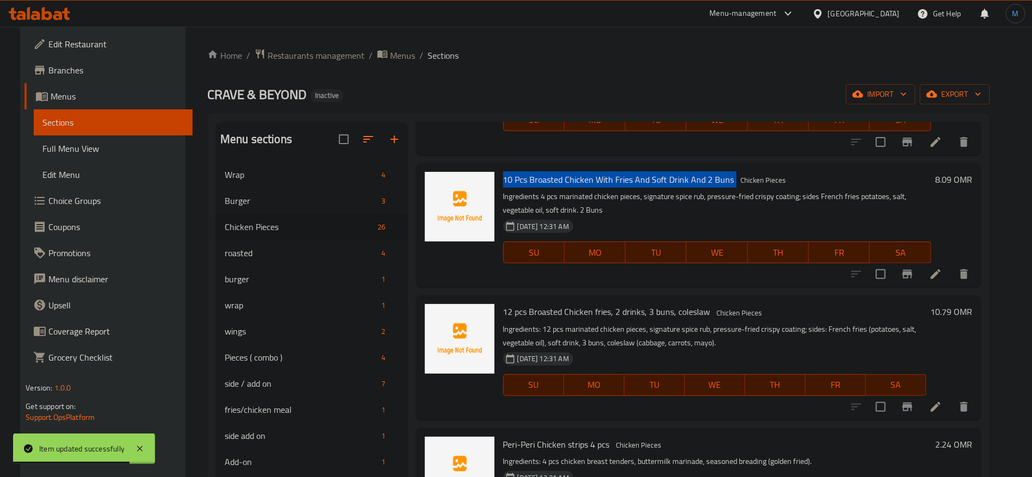
click at [665, 182] on span "10 Pcs Broasted Chicken With Fries And Soft Drink And 2 Buns" at bounding box center [618, 179] width 231 height 16
copy h6 "10 Pcs Broasted Chicken With Fries And Soft Drink And 2 Buns"
click at [937, 409] on li at bounding box center [936, 407] width 30 height 20
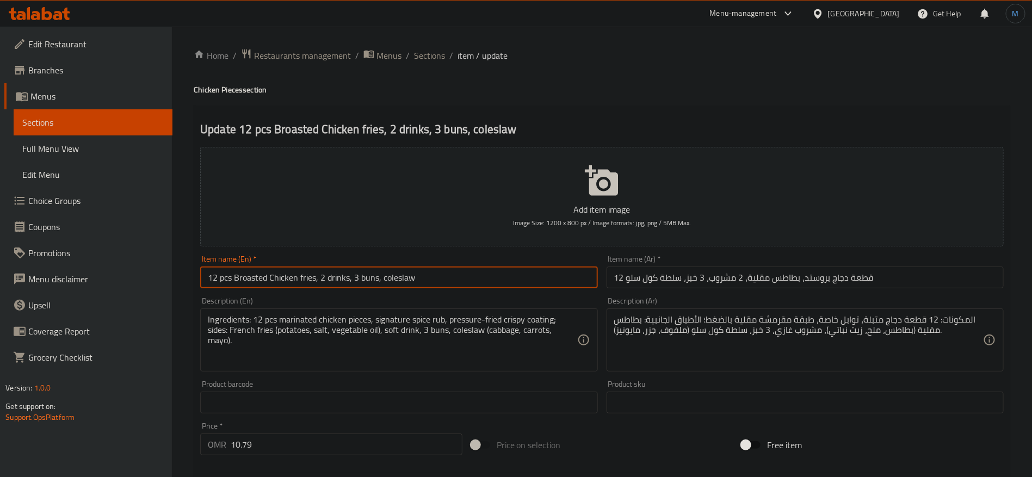
click at [467, 288] on input "12 pcs Broasted Chicken fries, 2 drinks, 3 buns, coleslaw" at bounding box center [398, 278] width 397 height 22
paste input "0 Pcs Broasted Chicken With Fries And Soft Drink And 2 Buns"
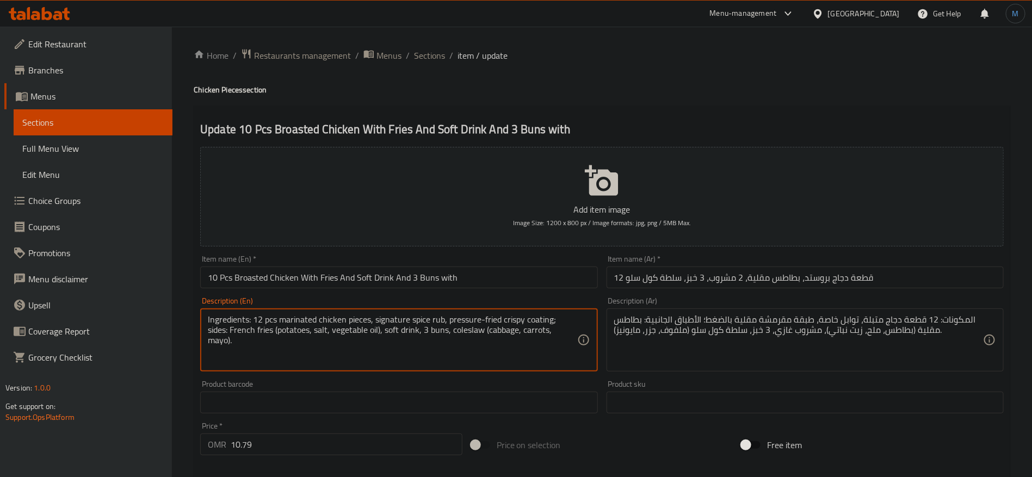
click at [451, 339] on textarea "Ingredients: 12 pcs marinated chicken pieces, signature spice rub, pressure-fri…" at bounding box center [392, 341] width 369 height 52
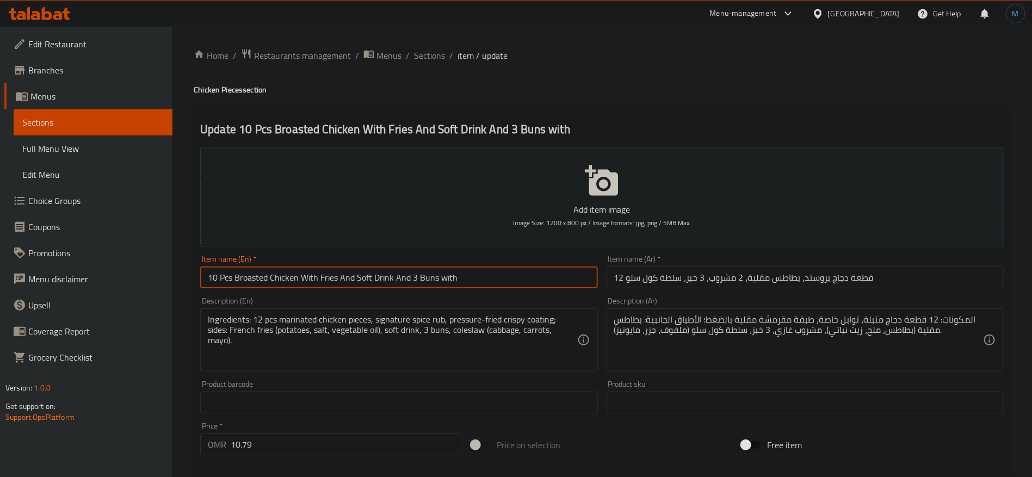
click at [478, 286] on input "10 Pcs Broasted Chicken With Fries And Soft Drink And 3 Buns with" at bounding box center [398, 278] width 397 height 22
paste input "coleslaw"
type input "10 Pcs Broasted Chicken with Fries and Soft Drink and 3 Buns with Coleslaw"
click at [957, 287] on input "12 قطعة دجاج بروستد، بطاطس مقلية، 2 مشروب، 3 خبز، سلطة كول سلو" at bounding box center [805, 278] width 397 height 22
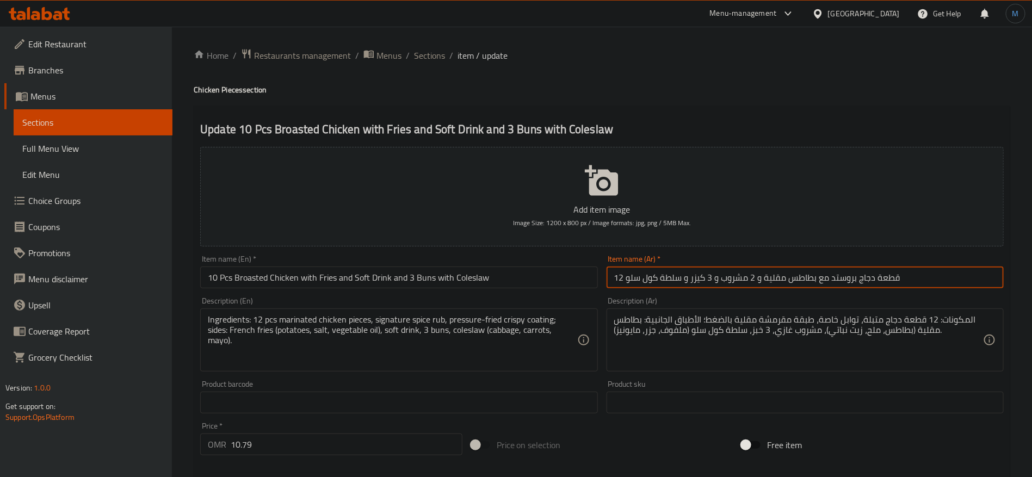
type input "12 قطعة دجاج بروستد مع بطاطس مقلية و 2 مشروب و 3 كيزر و سلطة كول سلو"
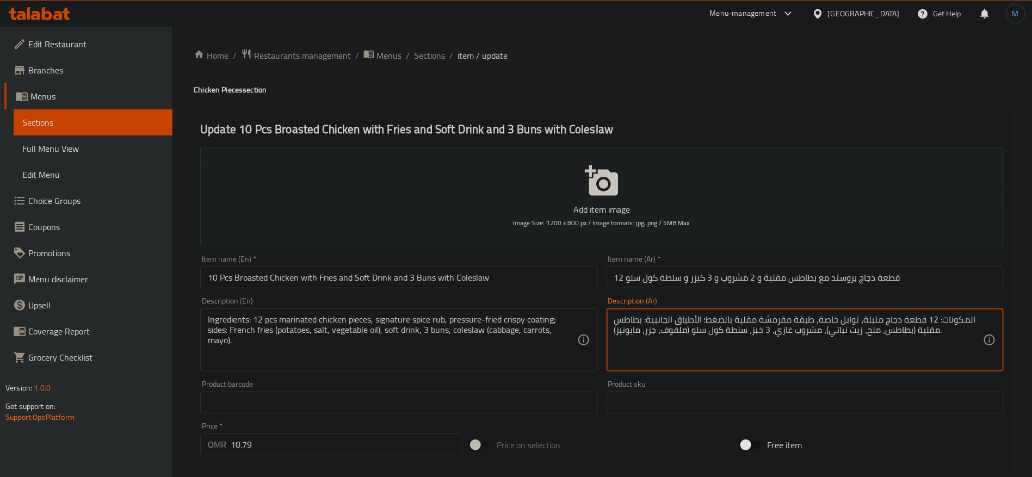
click at [958, 317] on textarea "المكونات: 12 قطعة دجاج متبلة، توابل خاصة، طبقة مقرمشة مقلية بالضغط؛ الأطباق الج…" at bounding box center [798, 341] width 369 height 52
click at [785, 331] on textarea "المكونات: 12 قطعة دجاج متبلة، توابل خاصة، طبقة مقرمشة مقلية بالضغط؛ الأطباق الج…" at bounding box center [798, 341] width 369 height 52
paste textarea "4 قطع دجاج متبلة، توابل سيجنتشر روب، طبقة مقرمشة مقلية بالضغط، الأطباق الجانبية…"
click at [980, 328] on textarea "المكونات 4 قطع دجاج متبلة، توابل سيجنتشر روب، طبقة مقرمشة مقلية بالضغط، الأطباق…" at bounding box center [798, 341] width 369 height 52
type textarea "المكونات 4 قطع دجاج متبلة، توابل سيجنتشر روب، طبقة مقرمشة مقلية بالضغط، الأطباق…"
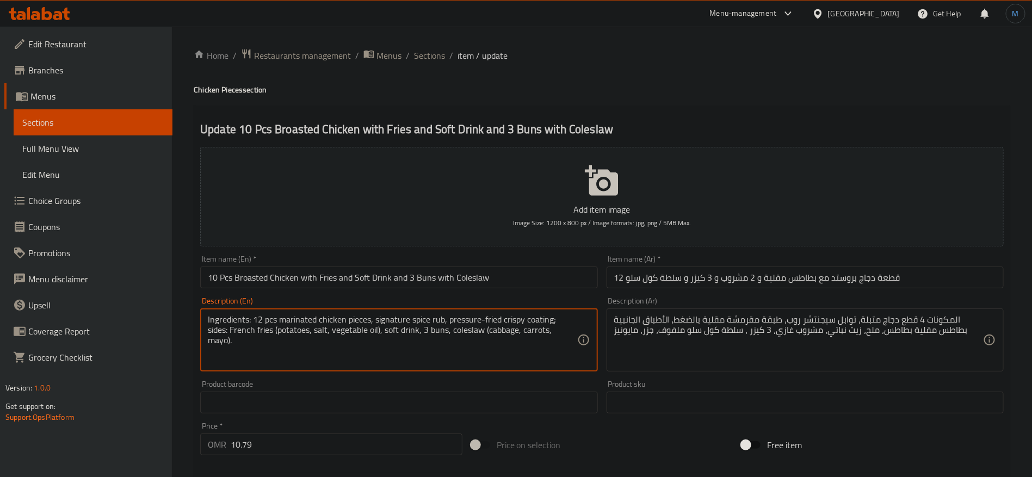
click at [390, 342] on textarea "Ingredients: 12 pcs marinated chicken pieces, signature spice rub, pressure-fri…" at bounding box center [392, 341] width 369 height 52
click at [389, 336] on textarea "Ingredients: 12 pcs marinated chicken pieces, signature spice rub, pressure-fri…" at bounding box center [392, 341] width 369 height 52
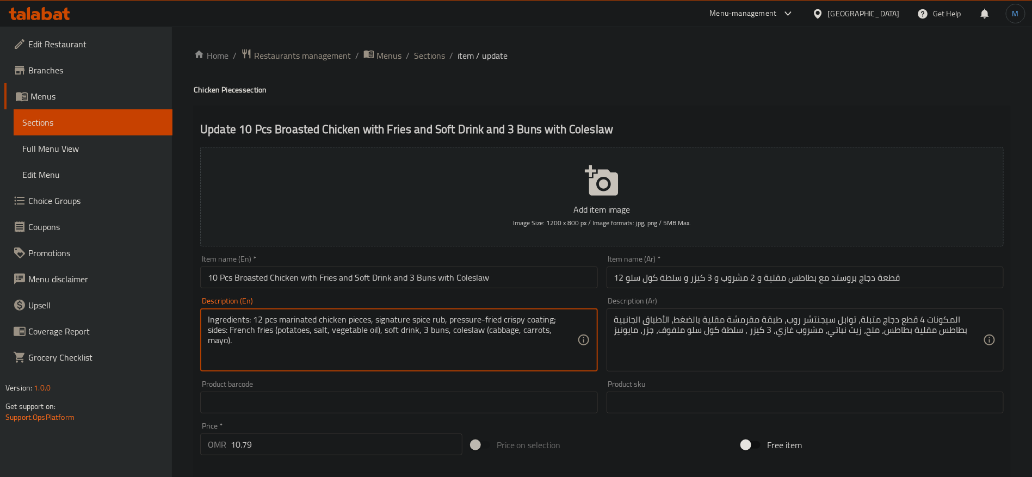
click at [241, 318] on textarea "Ingredients: 12 pcs marinated chicken pieces, signature spice rub, pressure-fri…" at bounding box center [392, 341] width 369 height 52
paste textarea "4 pcs marinated chicken pieces, signature spice rub, pressure-fried crispy coat…"
type textarea "Ingredients 4 pcs marinated chicken pieces, signature spice rub, pressure-fried…"
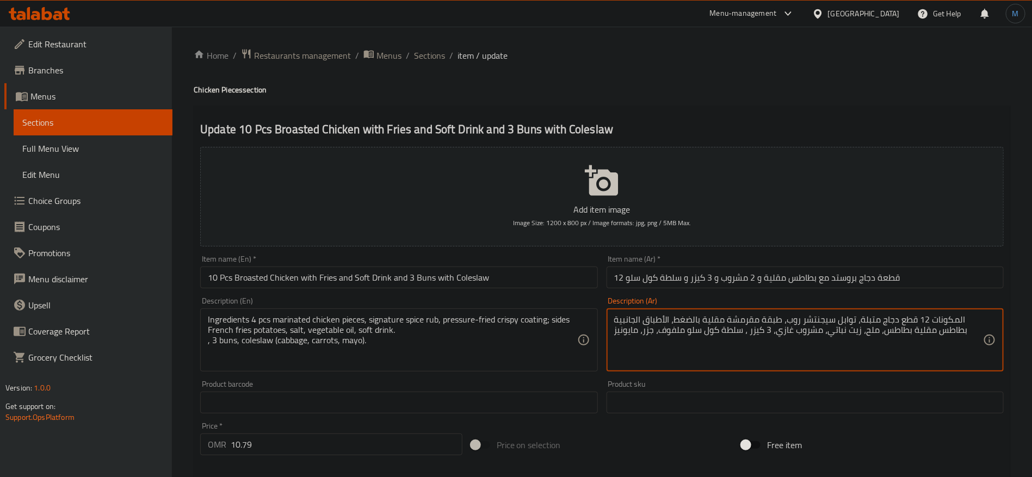
type textarea "المكونات 12 قطع دجاج متبلة، توابل سيجنتشر روب، طبقة مقرمشة مقلية بالضغط، الأطبا…"
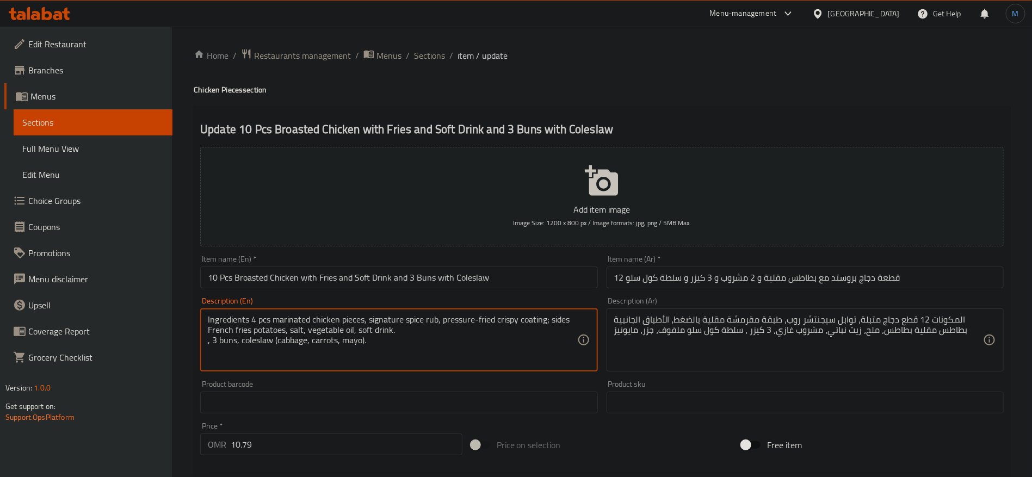
click at [257, 318] on textarea "Ingredients 4 pcs marinated chicken pieces, signature spice rub, pressure-fried…" at bounding box center [392, 341] width 369 height 52
click at [447, 352] on textarea "Ingredients 12 pcs marinated chicken pieces, signature spice rub, pressure-frie…" at bounding box center [392, 341] width 369 height 52
type textarea "Ingredients 12 pcs marinated chicken pieces, signature spice rub, pressure-frie…"
click at [484, 262] on div "Item name (En)   * 10 Pcs Broasted Chicken with Fries and Soft Drink and 3 Buns…" at bounding box center [398, 271] width 397 height 33
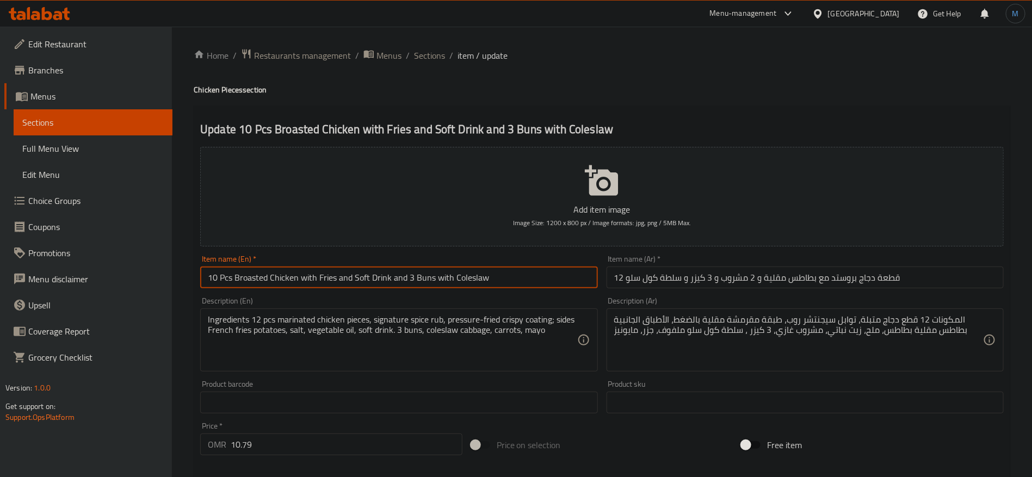
click at [484, 269] on input "10 Pcs Broasted Chicken with Fries and Soft Drink and 3 Buns with Coleslaw" at bounding box center [398, 278] width 397 height 22
click at [212, 277] on input "10 Pcs Broasted Chicken with Fries and Soft Drink and 3 Buns with Coleslaw" at bounding box center [398, 278] width 397 height 22
type input "12 Pcs Broasted Chicken with Fries and Soft Drink and 3 Buns with Coleslaw"
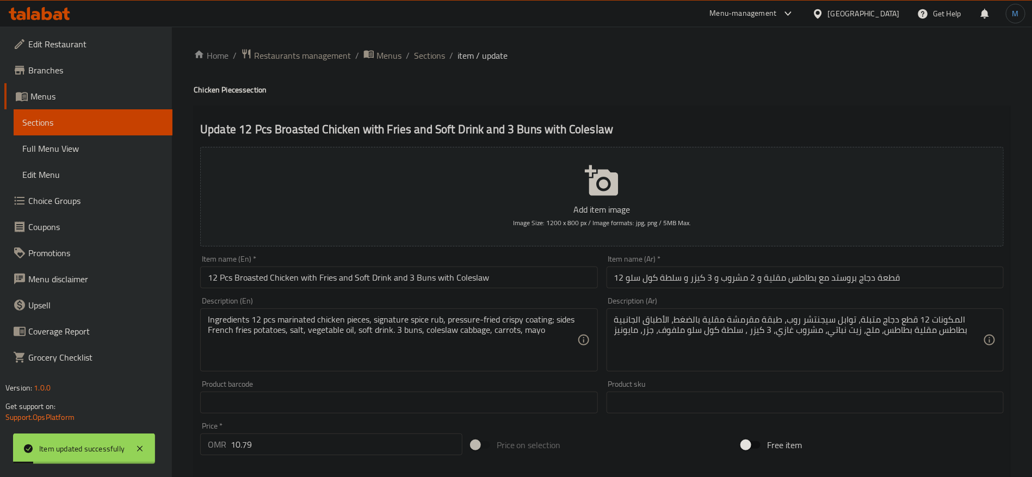
click at [435, 46] on div "Home / Restaurants management / Menus / Sections / item / update Chicken Pieces…" at bounding box center [602, 398] width 860 height 742
click at [435, 51] on span "Sections" at bounding box center [429, 55] width 31 height 13
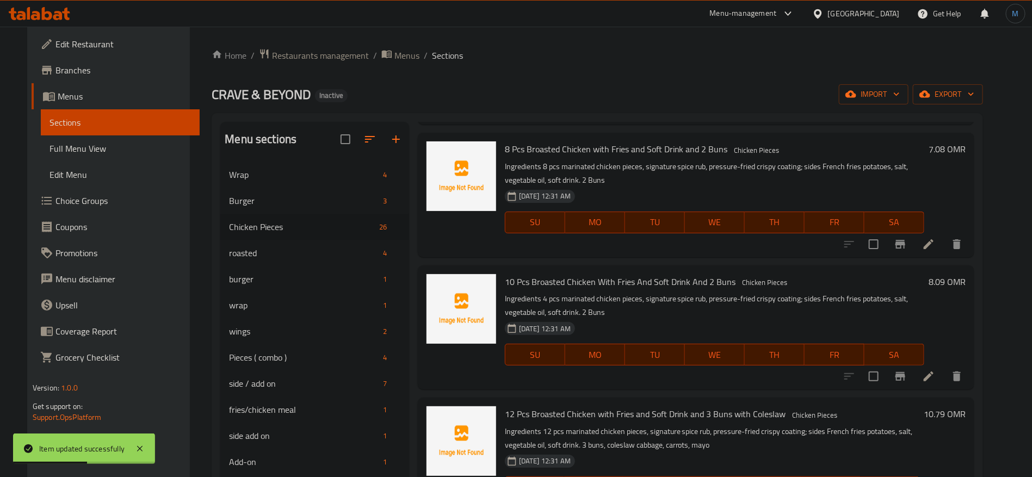
scroll to position [653, 0]
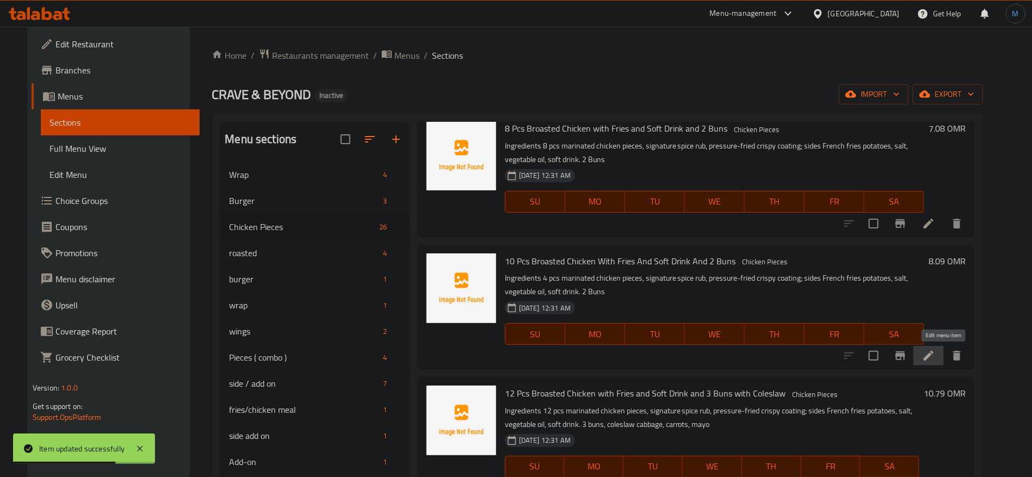
click at [934, 358] on icon at bounding box center [929, 356] width 10 height 10
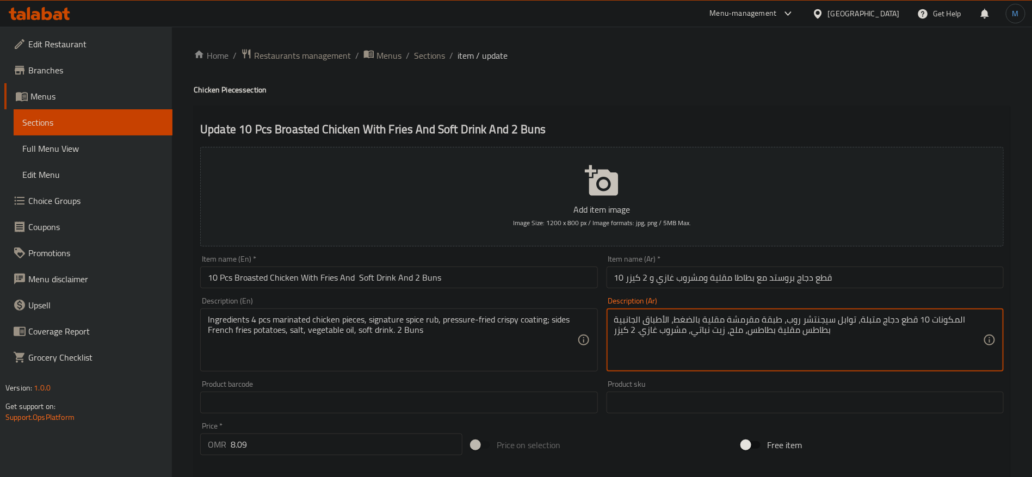
type textarea "المكونات 10 قطع دجاج متبلة، توابل سيجنتشر روب، طبقة مقرمشة مقلية بالضغط، الأطبا…"
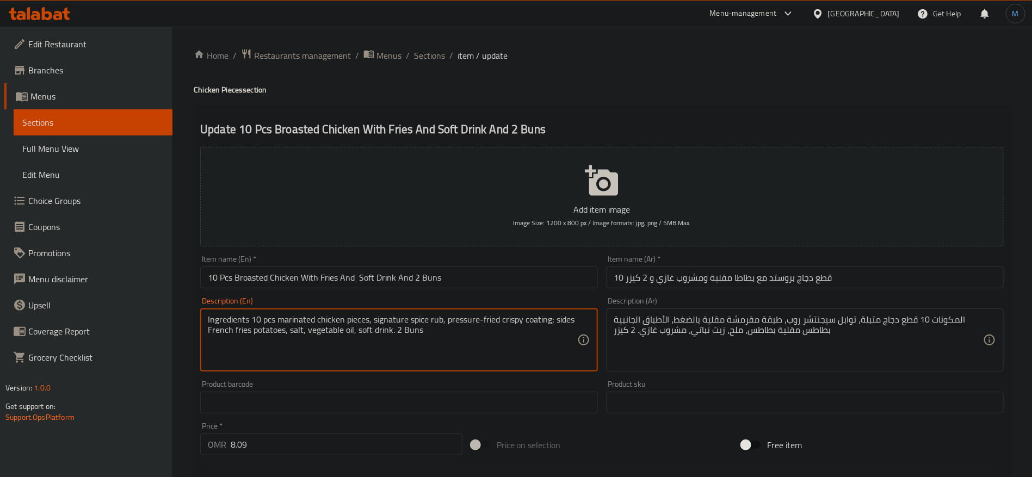
type textarea "Ingredients 10 pcs marinated chicken pieces, signature spice rub, pressure-frie…"
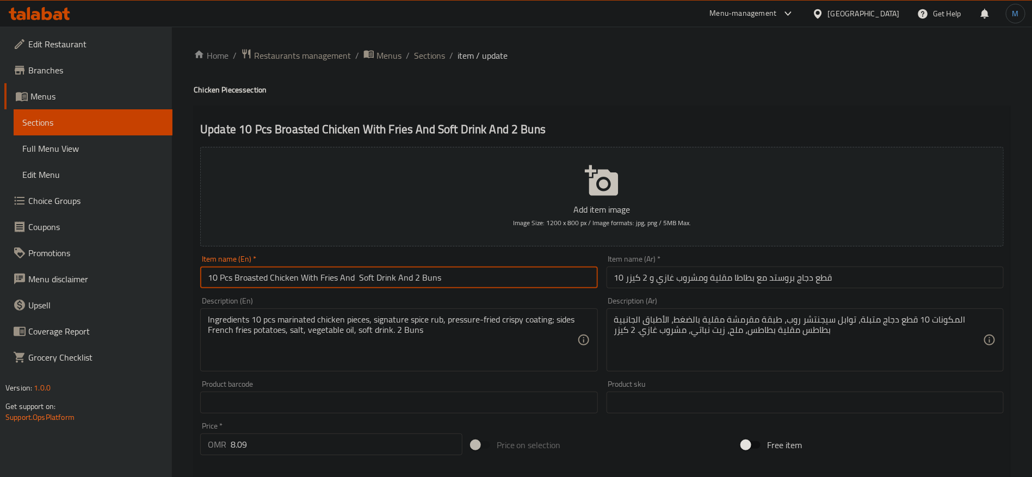
click at [423, 279] on input "10 Pcs Broasted Chicken With Fries And Soft Drink And 2 Buns" at bounding box center [398, 278] width 397 height 22
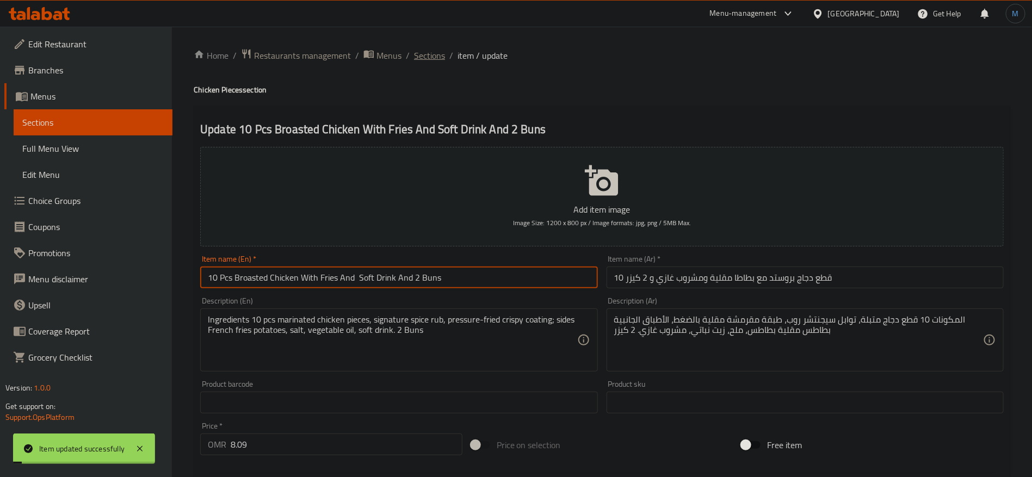
click at [421, 53] on span "Sections" at bounding box center [429, 55] width 31 height 13
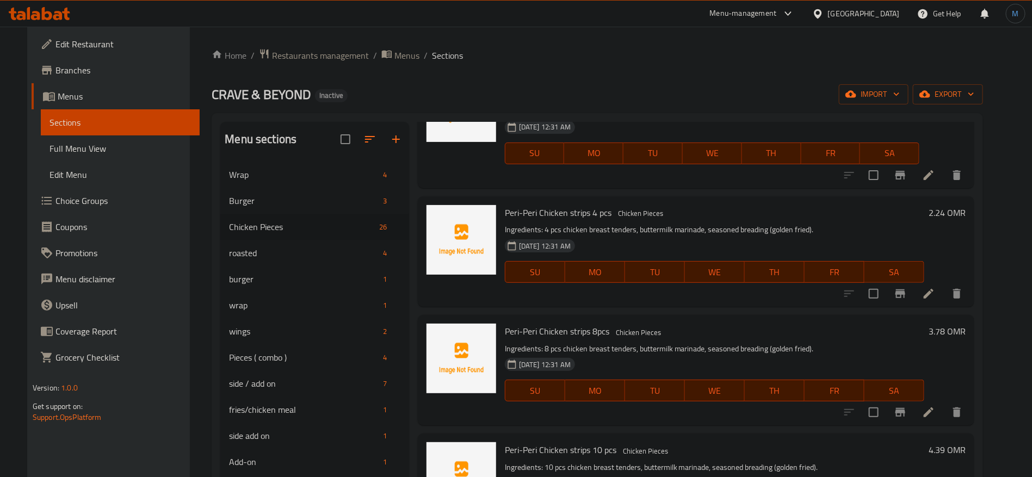
scroll to position [980, 0]
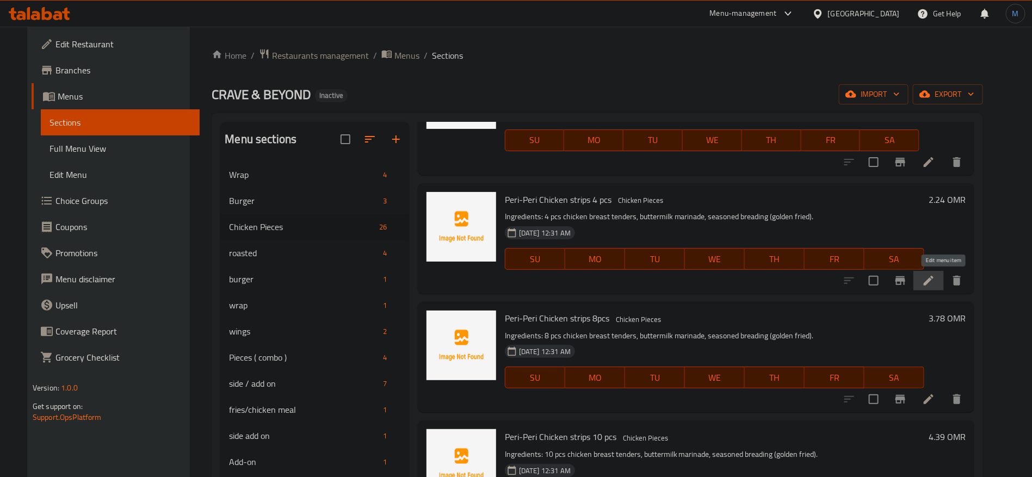
click at [936, 287] on icon at bounding box center [928, 280] width 13 height 13
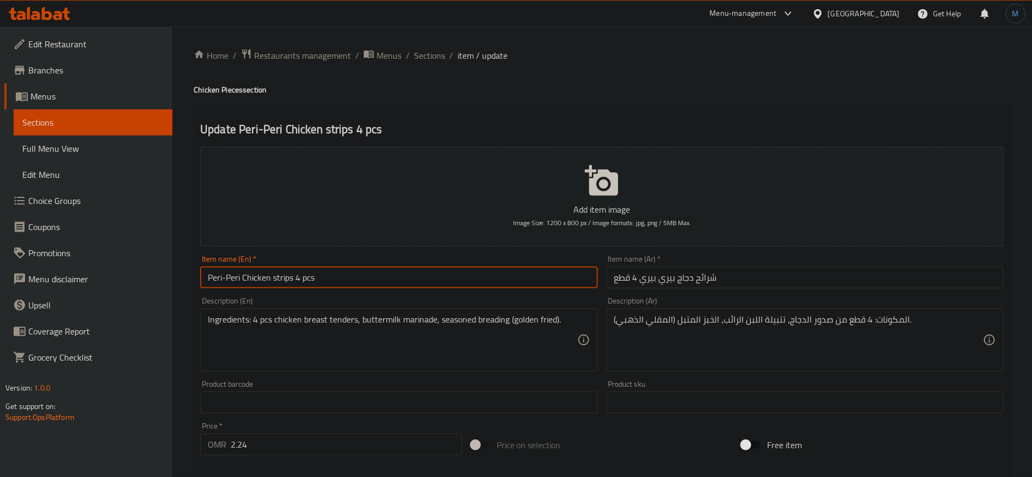
click at [487, 281] on input "Peri-Peri Chicken strips 4 pcs" at bounding box center [398, 278] width 397 height 22
type input "Peri-Peri Chicken Strips 4 Pcs"
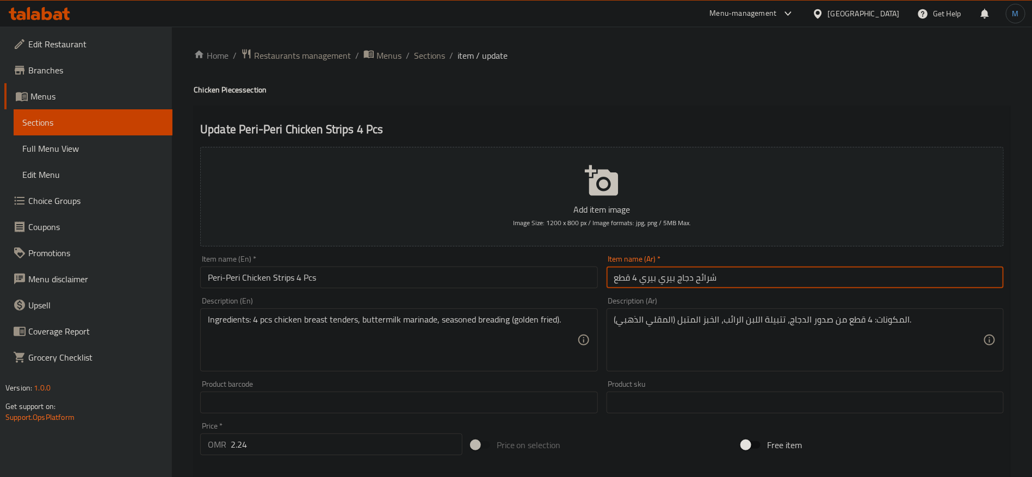
click at [798, 281] on input "شرائح دجاج بيري بيري 4 قطع" at bounding box center [805, 278] width 397 height 22
click at [698, 281] on input "شرائح دجاج بيري بيري 4 قطع" at bounding box center [805, 278] width 397 height 22
click at [686, 279] on input "شرائح دجاج بيري بيري 4 قطع" at bounding box center [805, 278] width 397 height 22
click at [703, 279] on input "شرائح دجاج بيري بيري 4 قطع" at bounding box center [805, 278] width 397 height 22
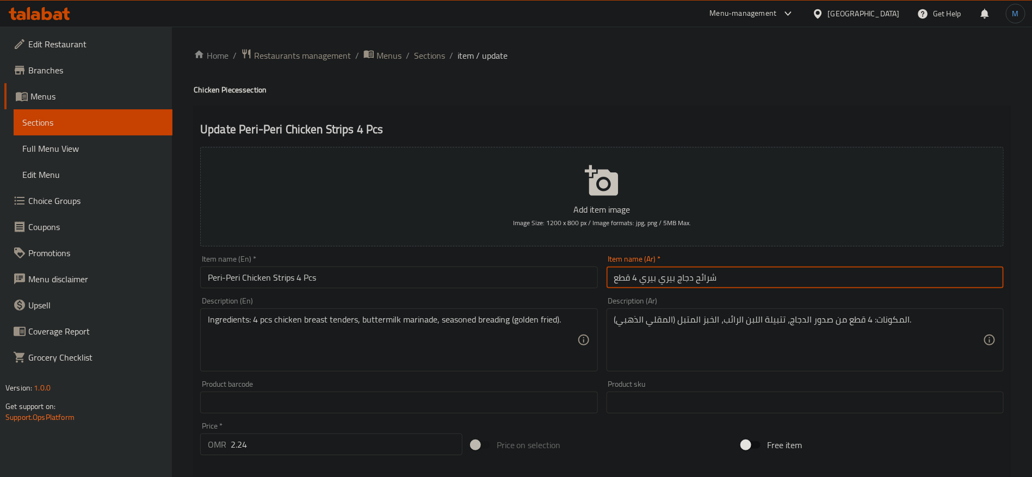
click at [703, 279] on input "شرائح دجاج بيري بيري 4 قطع" at bounding box center [805, 278] width 397 height 22
type input "دجاج استربس بيري بيري 4 قطع"
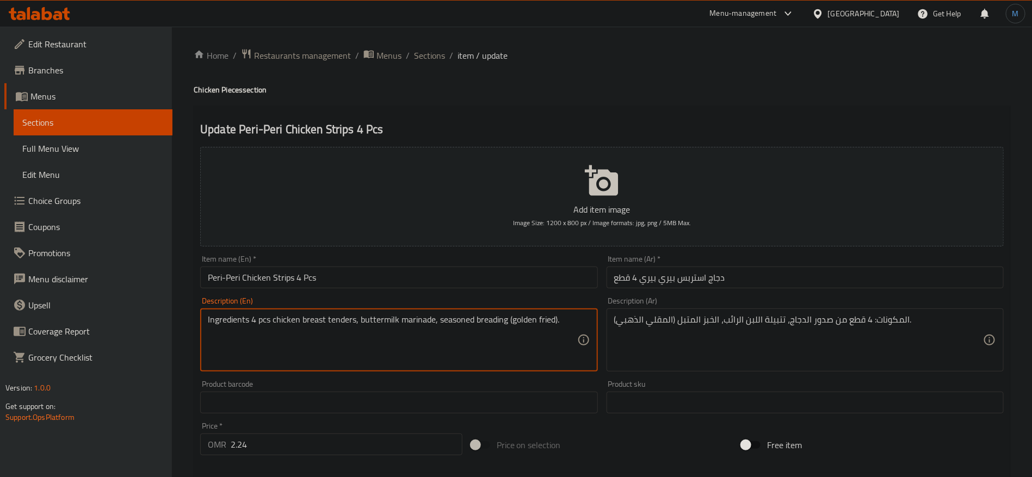
click at [563, 319] on textarea "Ingredients 4 pcs chicken breast tenders, buttermilk marinade, seasoned breadin…" at bounding box center [392, 341] width 369 height 52
type textarea "Ingredients 4 pcs chicken breast tenders, buttermilk marinade, seasoned breadin…"
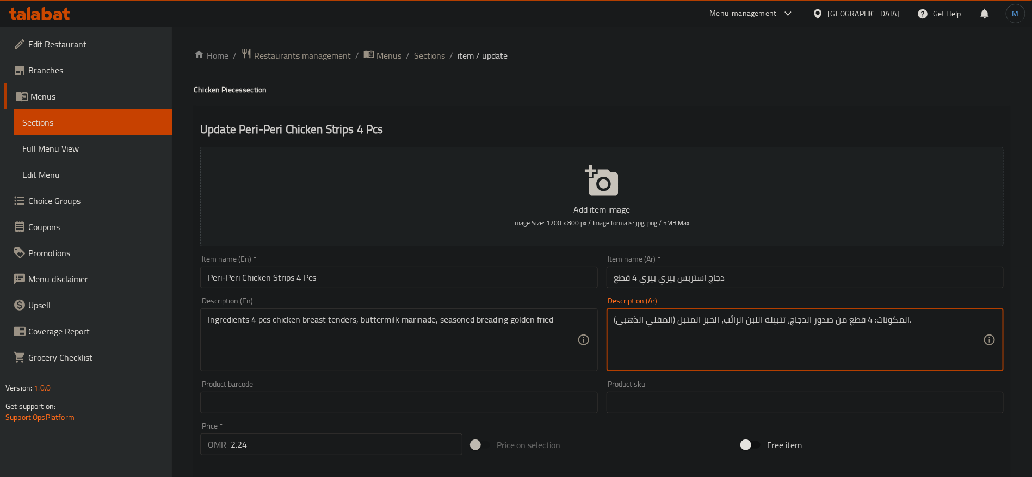
paste textarea "4 قطع من صدور الدجاج، تتبيلة اللبن الرائب، خبز متبل ومقلي باللون الذهبي"
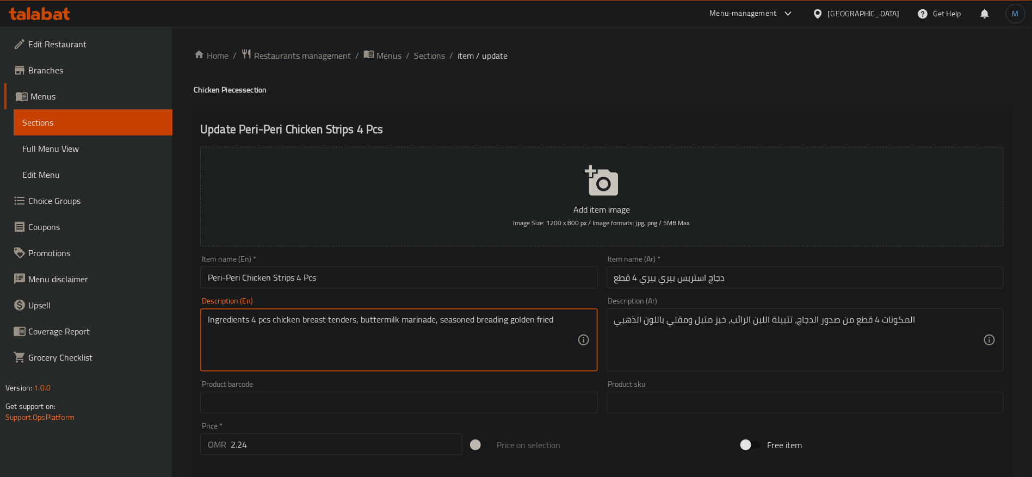
click at [377, 328] on textarea "Ingredients 4 pcs chicken breast tenders, buttermilk marinade, seasoned breadin…" at bounding box center [392, 341] width 369 height 52
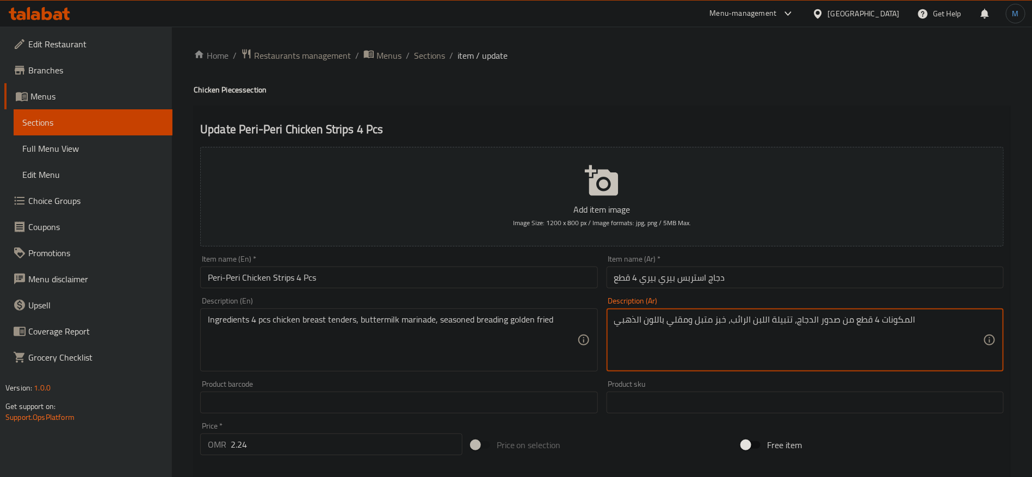
click at [754, 320] on textarea "المكونات 4 قطع من صدور الدجاج، تتبيلة اللبن الرائب، خبز متبل ومقلي باللون الذهبي" at bounding box center [798, 341] width 369 height 52
click at [742, 321] on textarea "المكونات 4 قطع من صدور الدجاج، تتبيلة اللبن الرائب، خبز متبل ومقلي باللون الذهبي" at bounding box center [798, 341] width 369 height 52
paste textarea "مخيض اللبن"
click at [652, 317] on textarea "المكونات 4 قطع من صدور الدجاج، تتبيلة مخيض اللبن، خبز متبل ومقلي باللون الذهبي" at bounding box center [798, 341] width 369 height 52
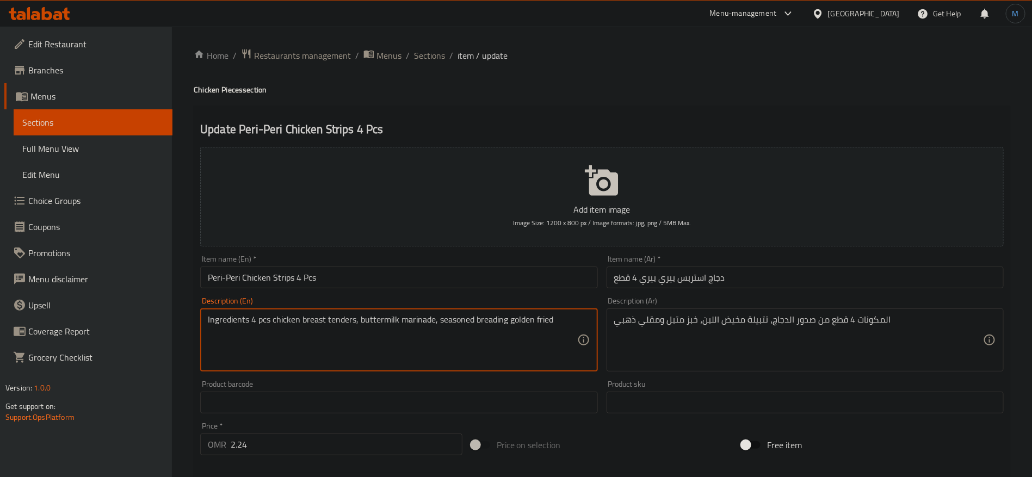
click at [401, 322] on textarea "Ingredients 4 pcs chicken breast tenders, buttermilk marinade, seasoned breadin…" at bounding box center [392, 341] width 369 height 52
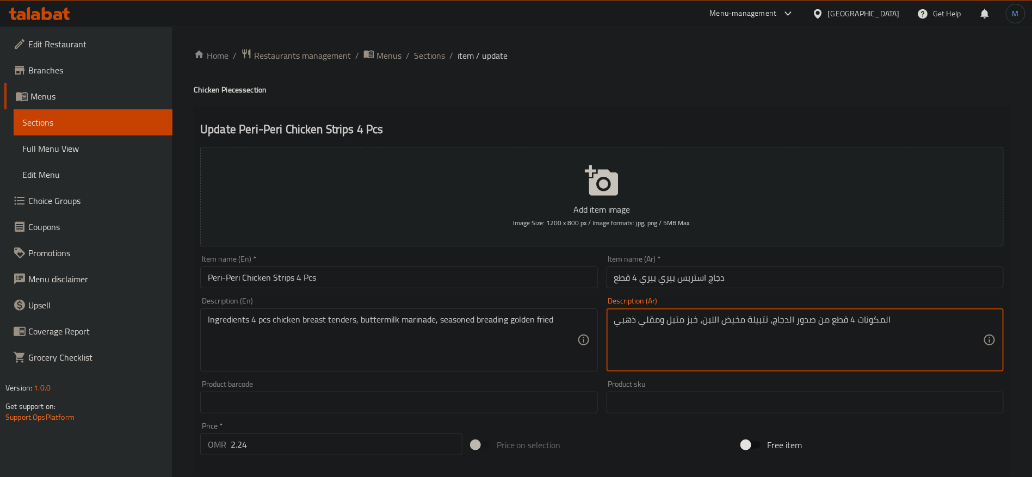
click at [770, 323] on textarea "المكونات 4 قطع من صدور الدجاج، تتبيلة مخيض اللبن، خبز متبل ومقلي ذهبي" at bounding box center [798, 341] width 369 height 52
click at [878, 324] on textarea "المكونات 4 قطع من صدور الدجاج تندر، تتبيلة مخيض اللبن، خبز متبل ومقلي ذهبي" at bounding box center [798, 341] width 369 height 52
type textarea "المكونات 4 قطع من صدور الدجاج تندر، تتبيلة مخيض اللبن، خبز متبل ومقلي ذهبي"
click at [341, 285] on input "Peri-Peri Chicken Strips 4 Pcs" at bounding box center [398, 278] width 397 height 22
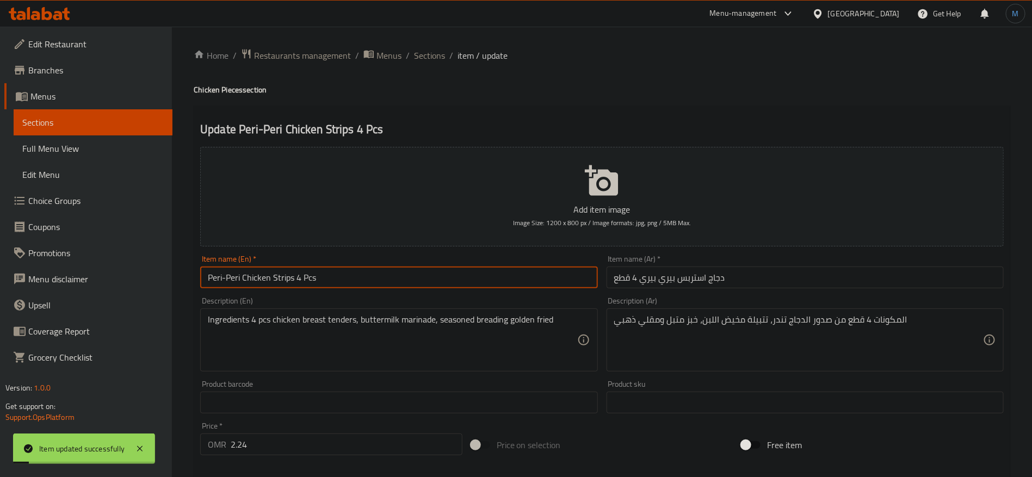
drag, startPoint x: 439, startPoint y: 59, endPoint x: 442, endPoint y: 66, distance: 7.6
click at [439, 59] on span "Sections" at bounding box center [429, 55] width 31 height 13
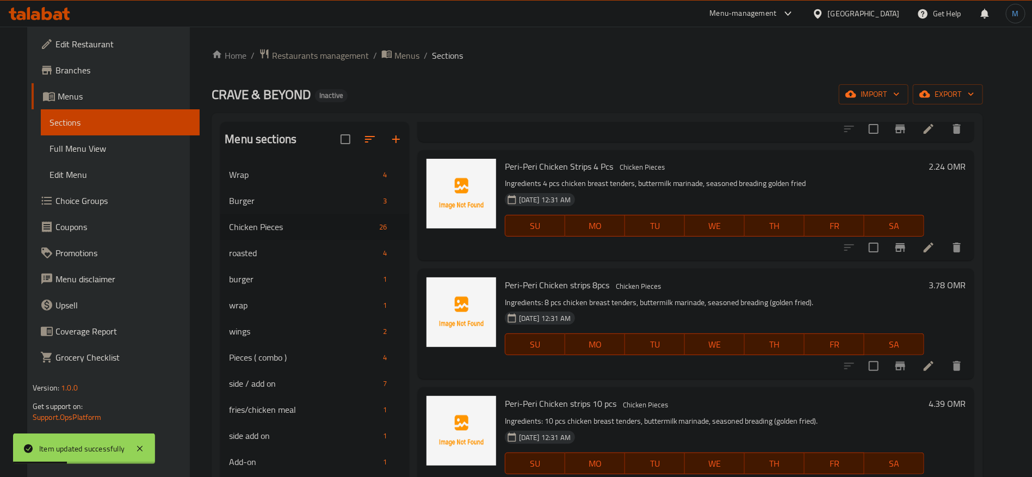
scroll to position [1061, 0]
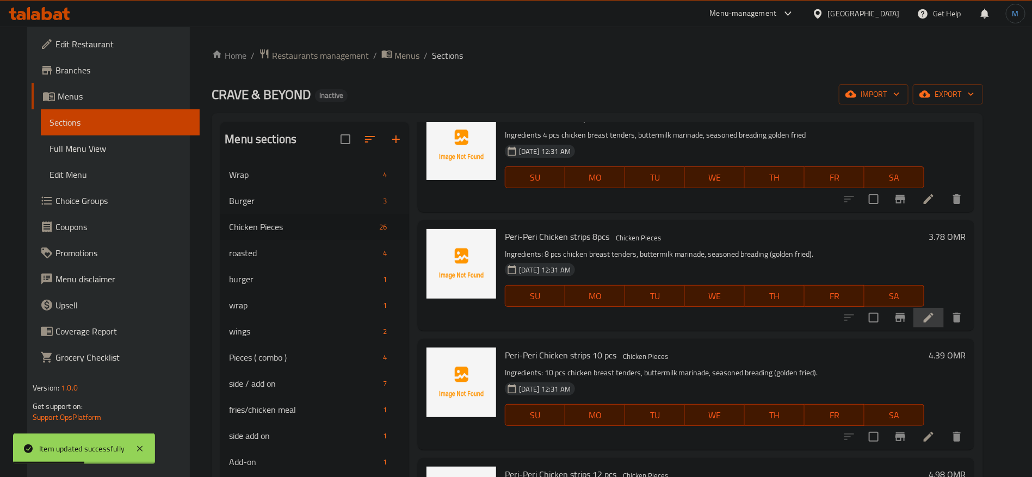
click at [944, 311] on li at bounding box center [929, 318] width 30 height 20
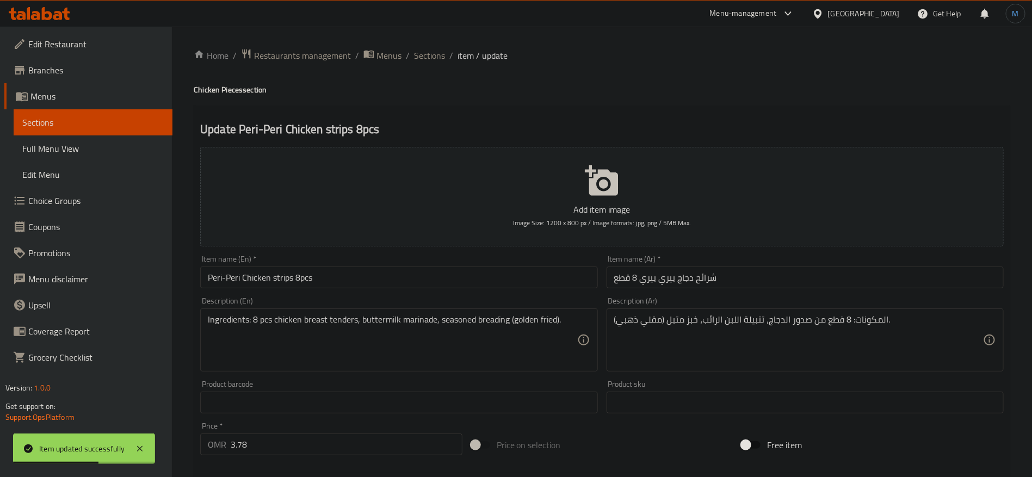
click at [465, 281] on input "Peri-Peri Chicken strips 8pcs" at bounding box center [398, 278] width 397 height 22
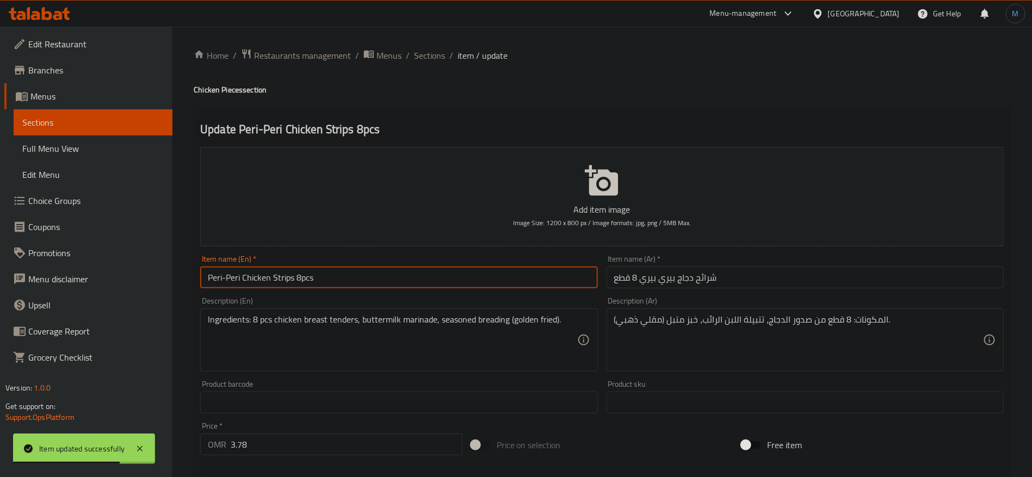
click at [465, 281] on input "Peri-Peri Chicken Strips 8pcs" at bounding box center [398, 278] width 397 height 22
type input "Peri-Peri Chicken Strips 8 Pcs"
click at [706, 280] on input "شرائح دجاج بيري بيري 8 قطع" at bounding box center [805, 278] width 397 height 22
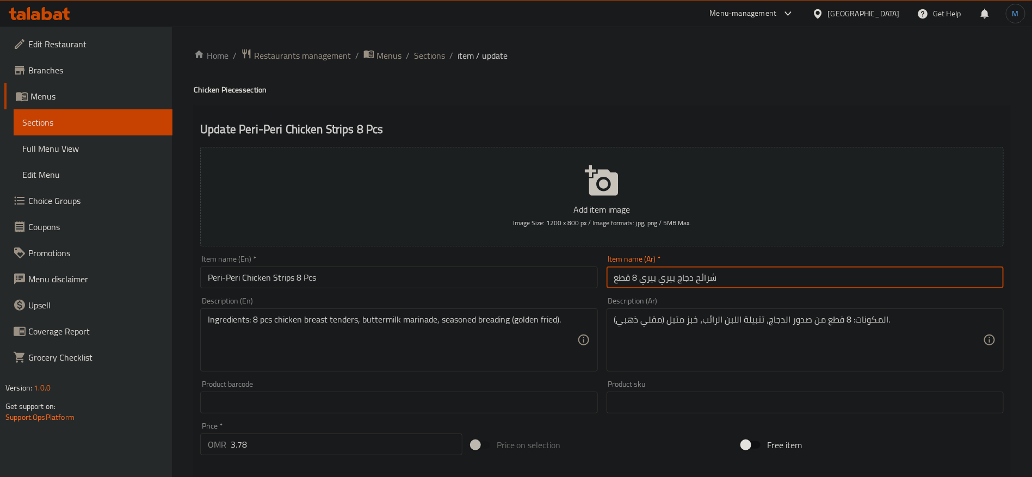
click at [706, 280] on input "شرائح دجاج بيري بيري 8 قطع" at bounding box center [805, 278] width 397 height 22
type input "دجاج استربس بيري بيري 8 قطع"
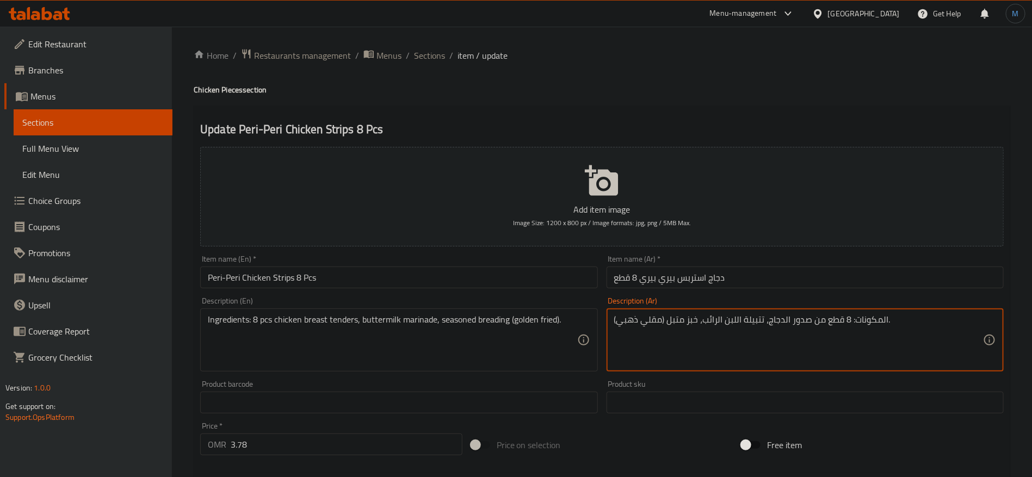
paste textarea "4 قطع من صدور الدجاج تندر، تتبيلة مخيض اللبن، خبز متبل ومقلي ذهبي"
click at [863, 321] on textarea "المكونات 4 قطع من صدور الدجاج تندر، تتبيلة مخيض اللبن، خبز متبل ومقلي ذهبي" at bounding box center [798, 341] width 369 height 52
type textarea "المكونات 8 قطع من صدور الدجاج تندر، تتبيلة مخيض اللبن، خبز متبل ومقلي ذهبي"
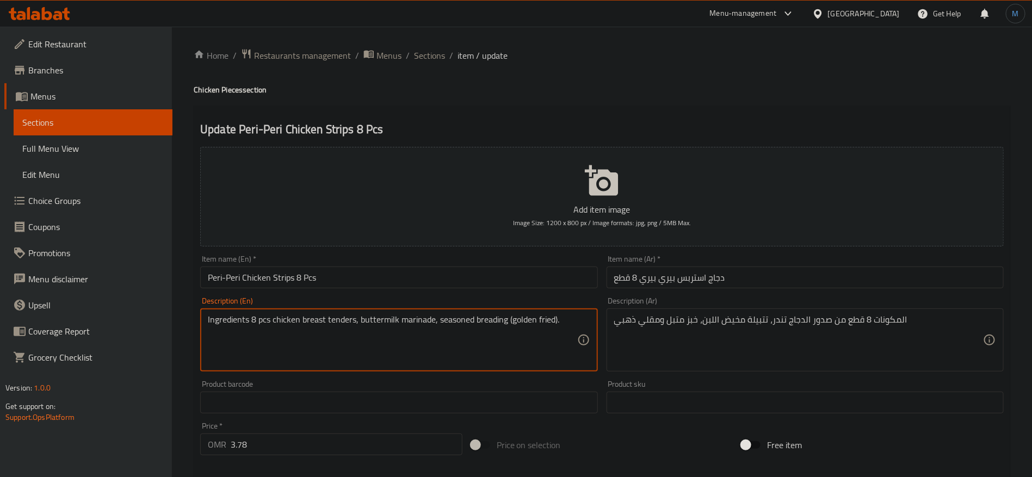
type textarea "Ingredients 8 pcs chicken breast tenders, buttermilk marinade, seasoned breadin…"
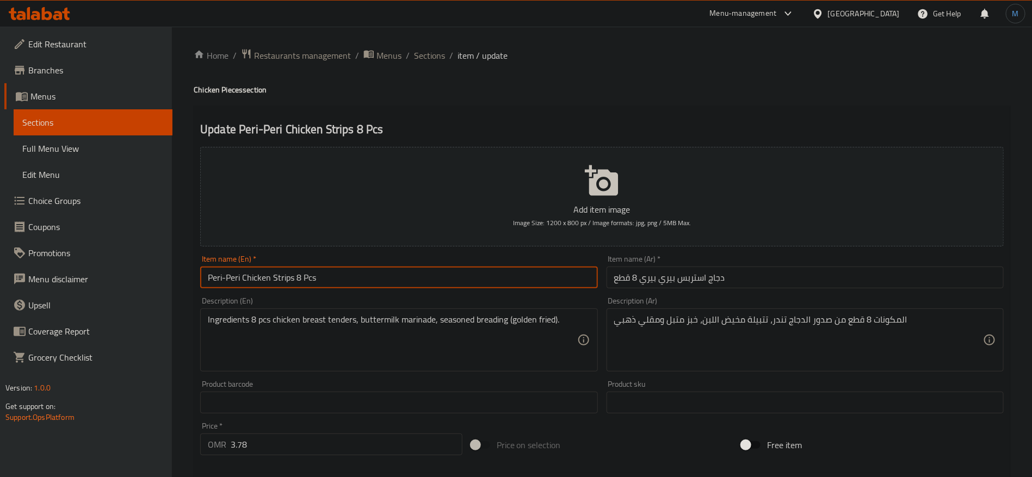
click at [499, 280] on input "Peri-Peri Chicken Strips 8 Pcs" at bounding box center [398, 278] width 397 height 22
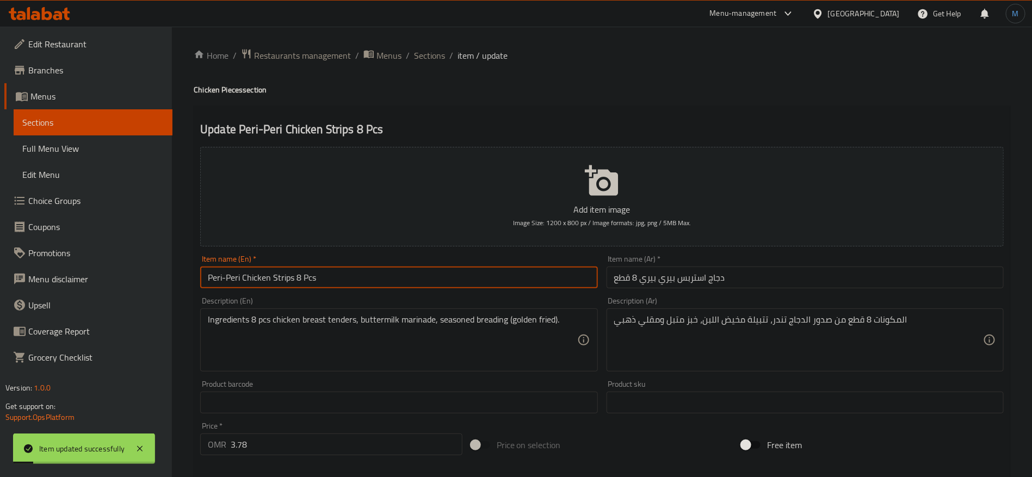
click at [429, 43] on div "Home / Restaurants management / Menus / Sections / item / update Chicken Pieces…" at bounding box center [602, 398] width 860 height 742
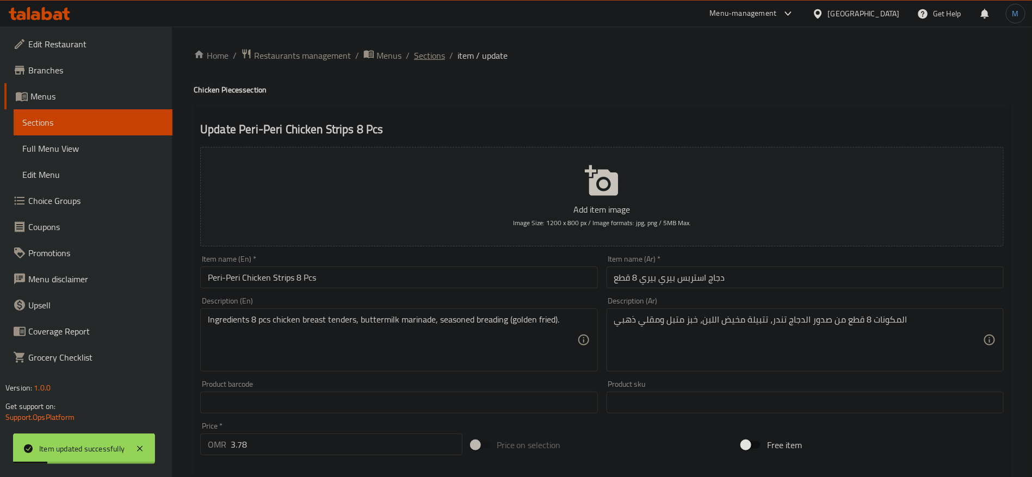
click at [429, 49] on span "Sections" at bounding box center [429, 55] width 31 height 13
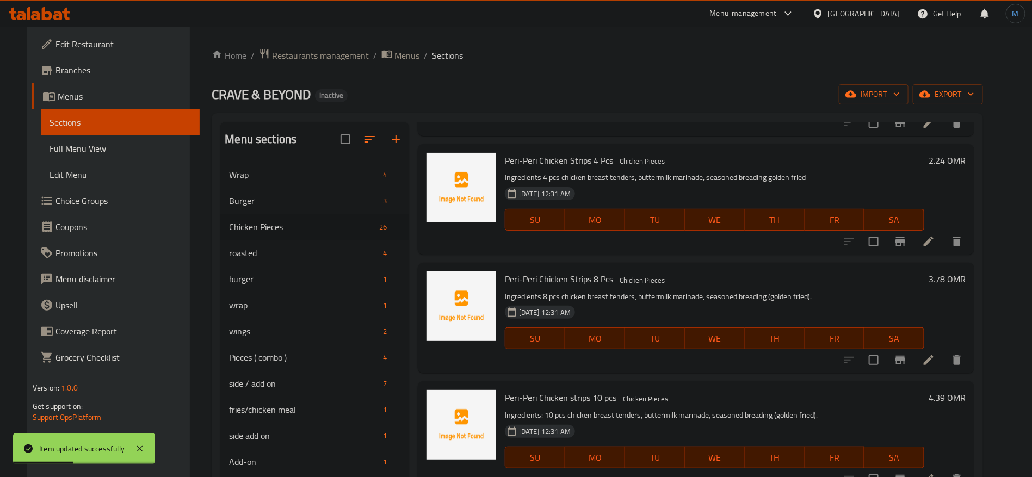
scroll to position [1100, 0]
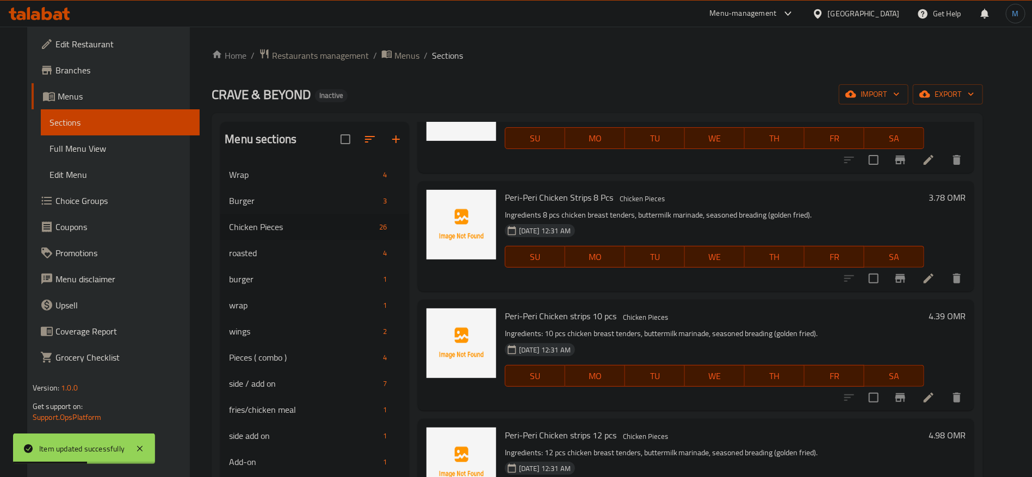
click at [939, 390] on li at bounding box center [929, 398] width 30 height 20
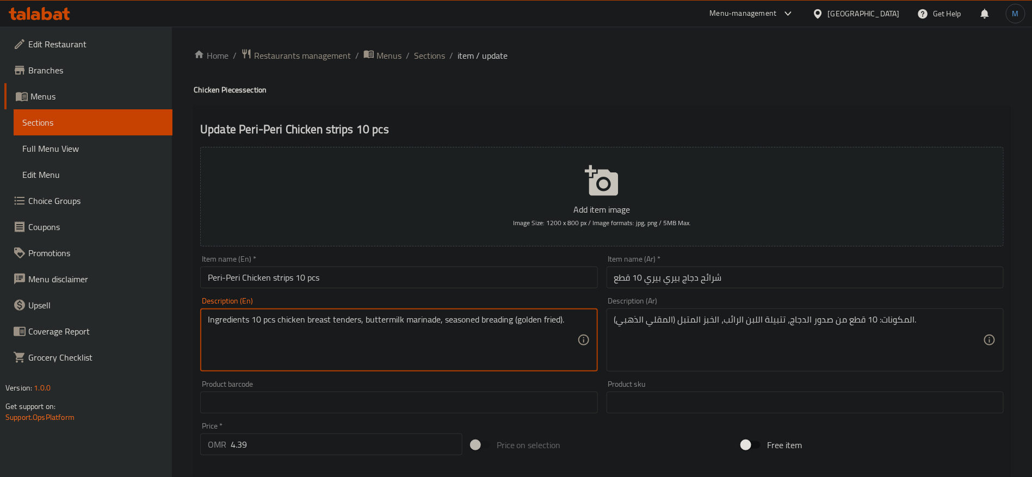
type textarea "Ingredients 10 pcs chicken breast tenders, buttermilk marinade, seasoned breadi…"
click at [473, 296] on div "Description (En) Ingredients 10 pcs chicken breast tenders, buttermilk marinade…" at bounding box center [399, 334] width 406 height 83
click at [464, 287] on input "Peri-Peri Chicken strips 10 pcs" at bounding box center [398, 278] width 397 height 22
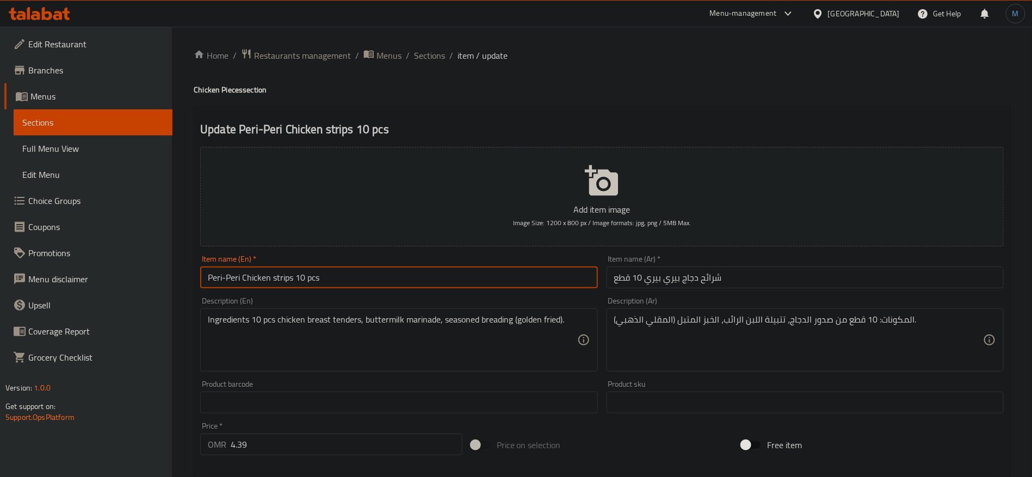
type input "Peri-Peri Chicken Strips 10 Pcs"
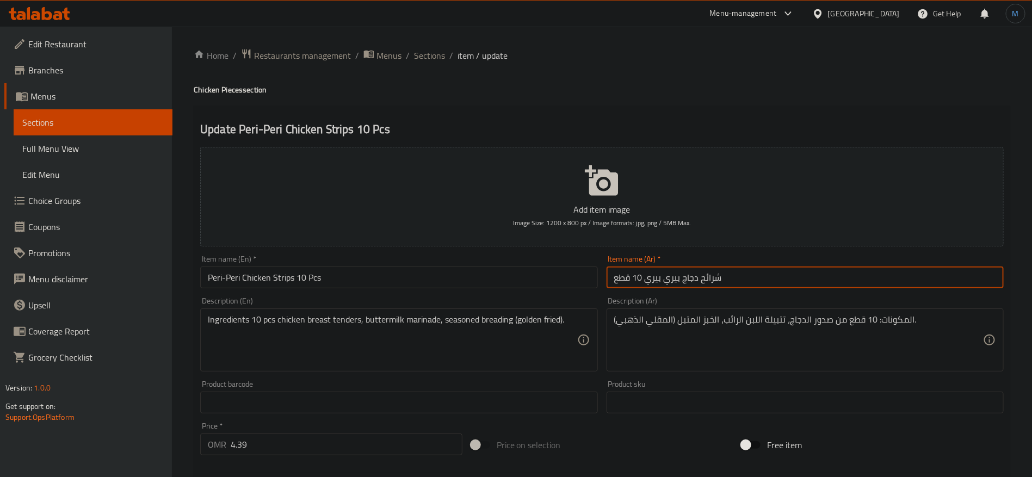
click at [723, 279] on input "شرائح دجاج بيري بيري 10 قطع" at bounding box center [805, 278] width 397 height 22
click at [711, 278] on input "شرائح دجاج بيري بيري 10 قطع" at bounding box center [805, 278] width 397 height 22
type input "دجاج استربس بيري بيري 10 قطع"
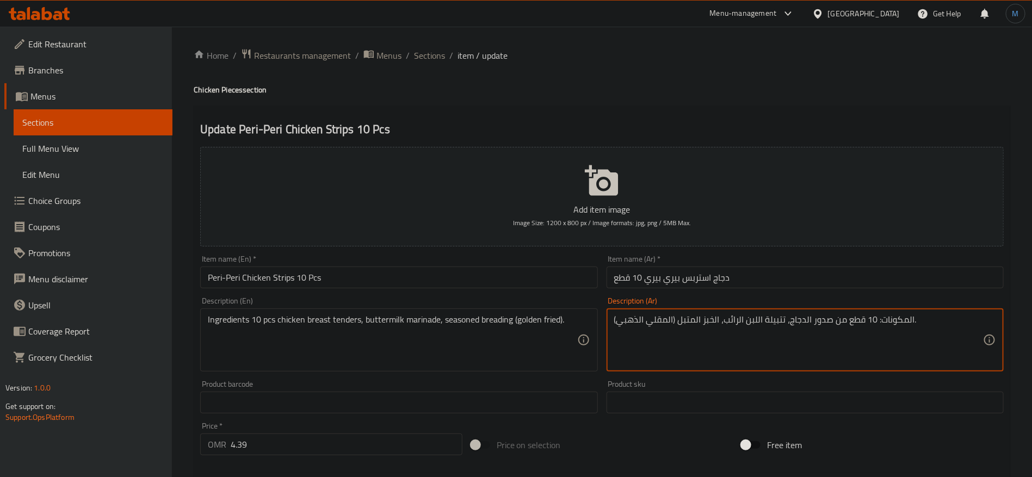
paste textarea "4 قطع من صدور الدجاج تندر، تتبيلة مخيض اللبن، خبز متبل ومقلي ذهبي"
click at [865, 322] on textarea "المكونات 4 قطع من صدور الدجاج تندر، تتبيلة مخيض اللبن، خبز متبل ومقلي ذهبي" at bounding box center [798, 341] width 369 height 52
type textarea "المكونات 10 قطع من صدور الدجاج تندر، تتبيلة مخيض اللبن، خبز متبل ومقلي ذهبي"
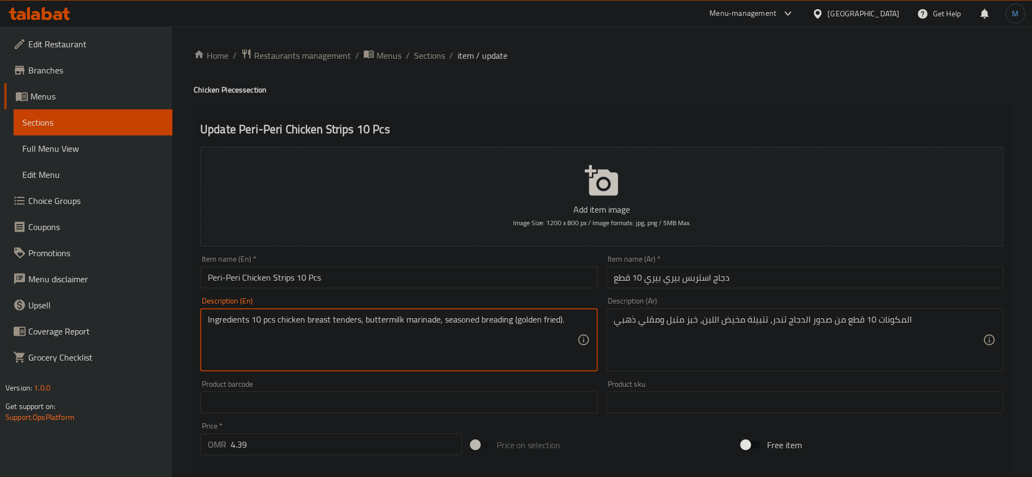
paste textarea "4 pcs chicken breast tenders, buttermilk marinade, seasoned breading golden fri…"
paste textarea
click at [387, 353] on textarea "Ingredients 4 pcs chicken breast tenders, buttermilk marinade, seasoned breadin…" at bounding box center [392, 341] width 369 height 52
click at [373, 363] on textarea "Ingredients 4 pcs chicken breast tenders, buttermilk marinade, seasoned breadin…" at bounding box center [392, 341] width 369 height 52
type textarea "Ingredients 10 pcs chicken breast tenders, buttermilk marinade, seasoned breadi…"
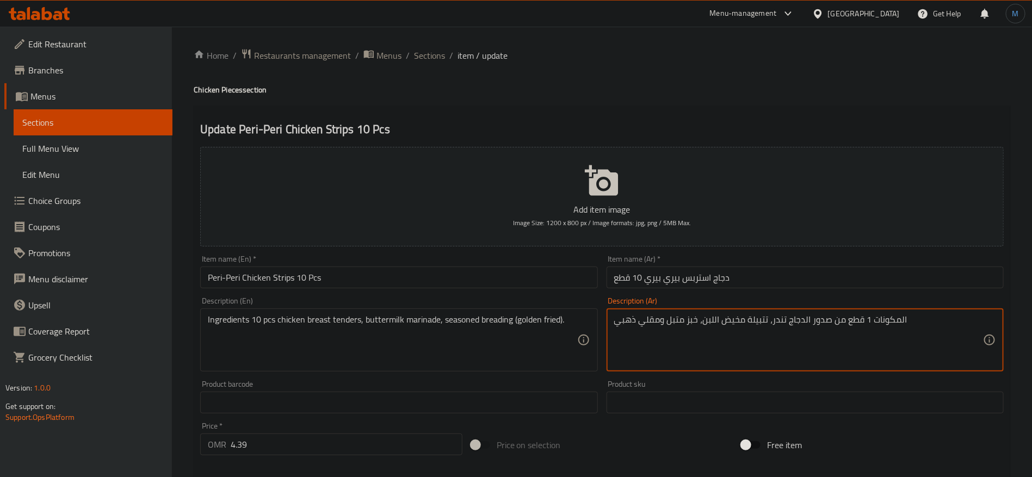
type textarea "المكونات 10 قطع من صدور الدجاج تندر، تتبيلة مخيض اللبن، خبز متبل ومقلي ذهبي"
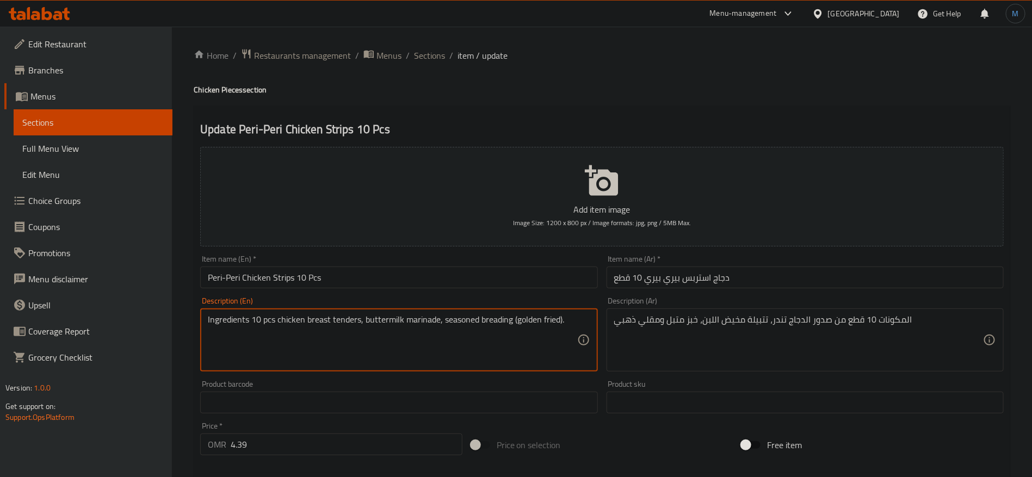
click at [254, 344] on textarea "Ingredients 10 pcs chicken breast tenders, buttermilk marinade, seasoned breadi…" at bounding box center [392, 341] width 369 height 52
click at [360, 337] on textarea "Ingredients 10 pcs chicken breast tenders, buttermilk marinade, seasoned breadi…" at bounding box center [392, 341] width 369 height 52
click at [575, 324] on textarea "Ingredients 10 pcs chicken breast tenders, buttermilk marinade, seasoned breadi…" at bounding box center [392, 341] width 369 height 52
click at [561, 321] on textarea "Ingredients 10 pcs chicken breast tenders, buttermilk marinade, seasoned breadi…" at bounding box center [392, 341] width 369 height 52
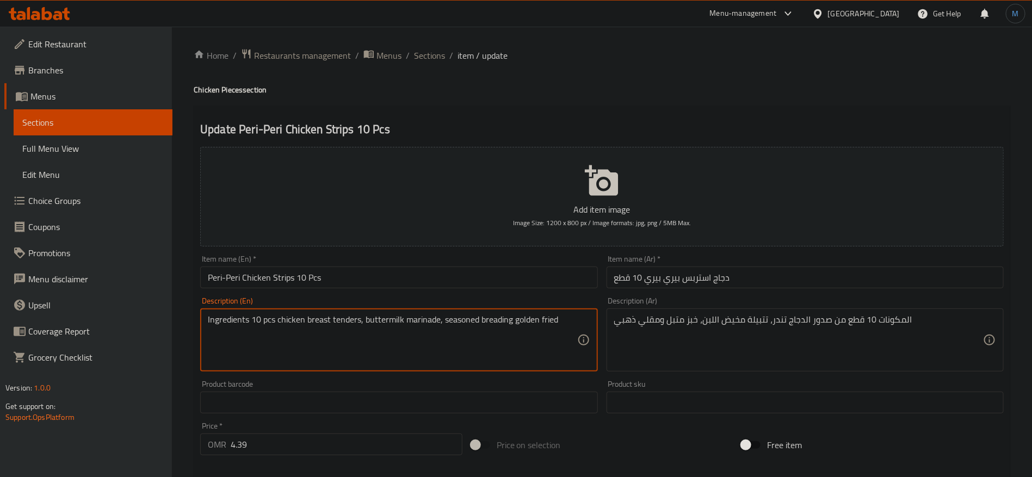
click at [561, 321] on textarea "Ingredients 10 pcs chicken breast tenders, buttermilk marinade, seasoned breadi…" at bounding box center [392, 341] width 369 height 52
type textarea "Ingredients 10 pcs chicken breast tenders, buttermilk marinade, seasoned breadi…"
click at [469, 282] on input "Peri-Peri Chicken Strips 10 Pcs" at bounding box center [398, 278] width 397 height 22
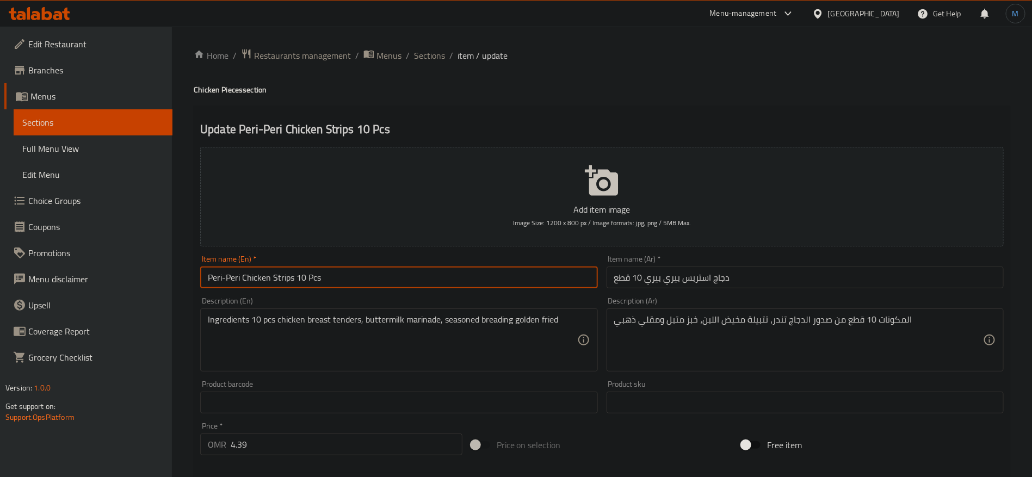
click at [469, 279] on input "Peri-Peri Chicken Strips 10 Pcs" at bounding box center [398, 278] width 397 height 22
click at [469, 276] on input "Peri-Peri Chicken Strips 10 Pcs" at bounding box center [398, 278] width 397 height 22
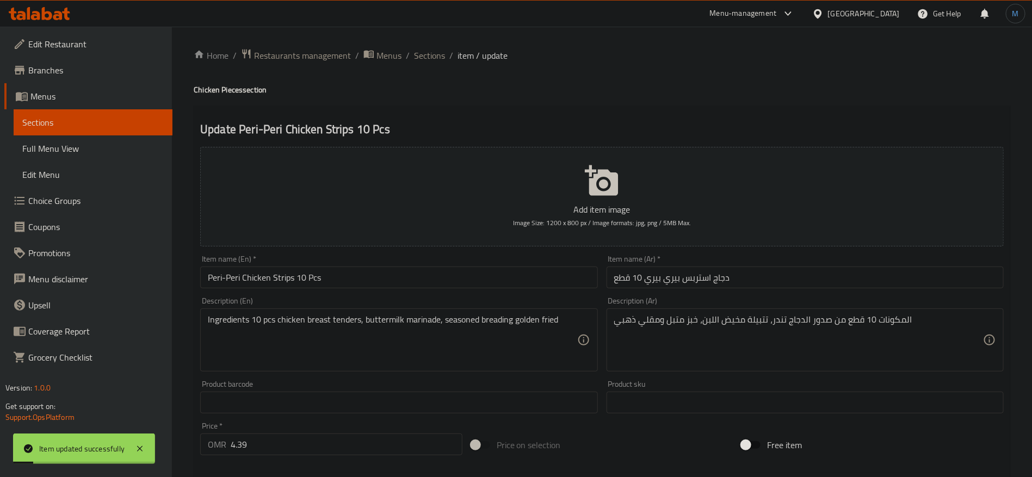
click at [430, 65] on div "Home / Restaurants management / Menus / Sections / item / update Chicken Pieces…" at bounding box center [602, 397] width 817 height 699
click at [440, 52] on span "Sections" at bounding box center [429, 55] width 31 height 13
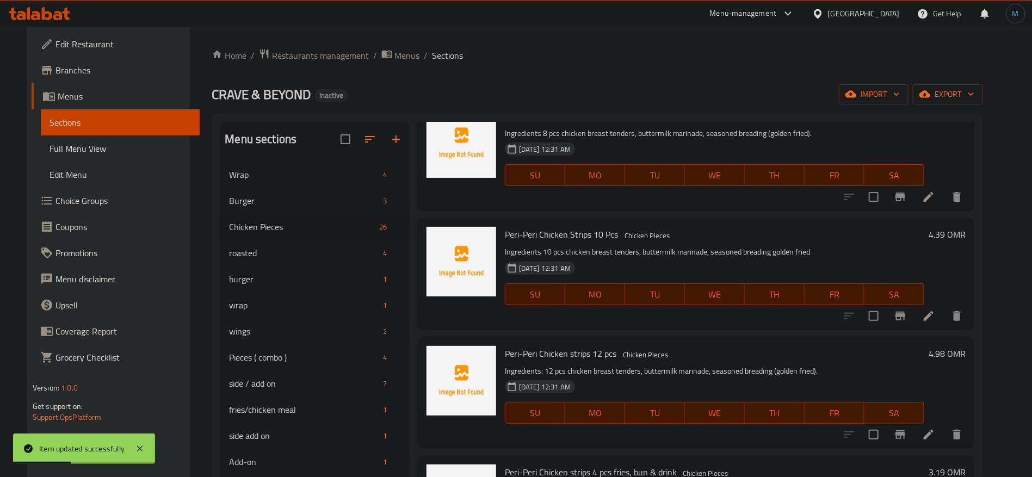
scroll to position [1264, 0]
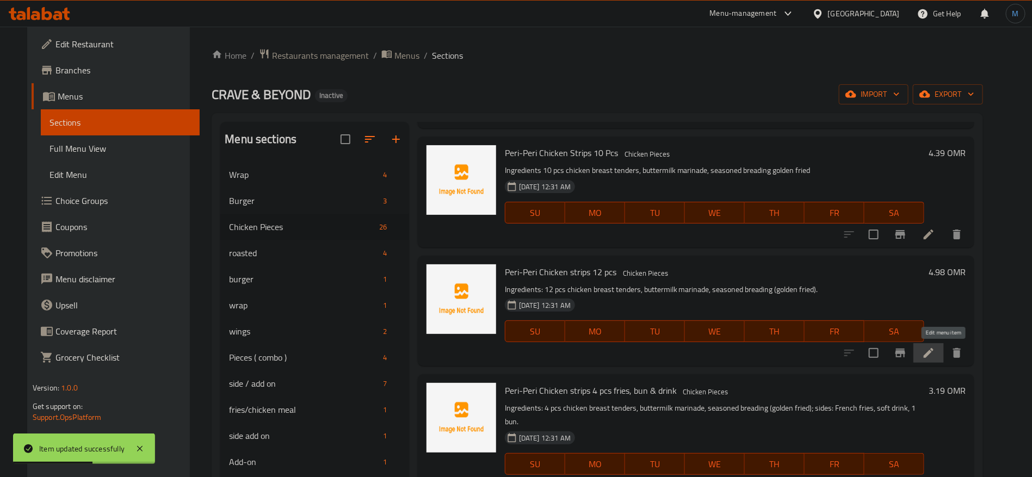
click at [936, 353] on icon at bounding box center [928, 353] width 13 height 13
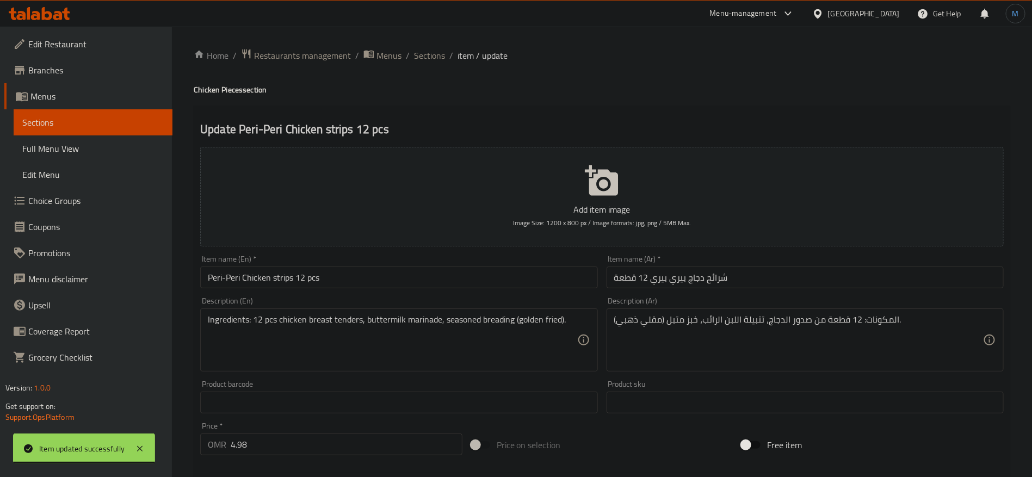
click at [713, 282] on input "شرائح دجاج بيري بيري 12 قطعة" at bounding box center [805, 278] width 397 height 22
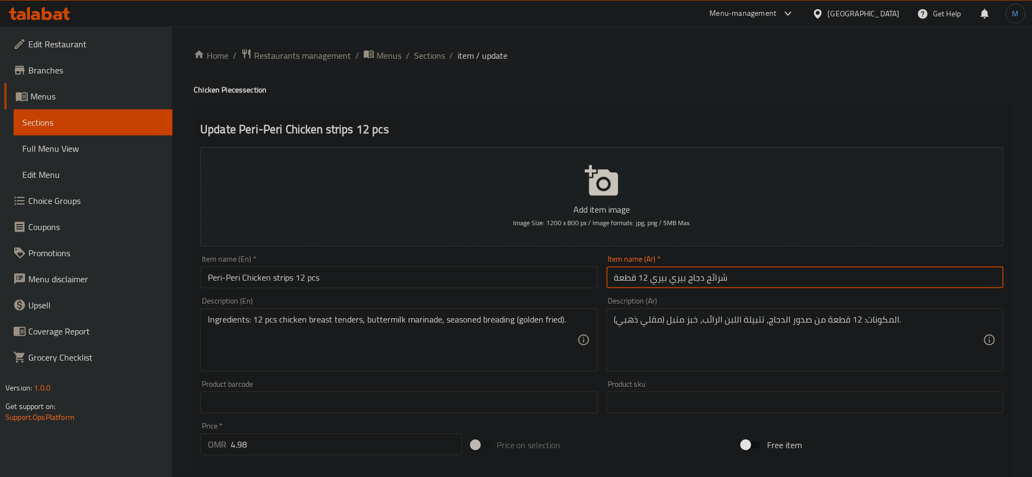
click at [713, 282] on input "شرائح دجاج بيري بيري 12 قطعة" at bounding box center [805, 278] width 397 height 22
type input "دجاج استربس بيري بيري 12 قطعة"
click at [380, 288] on input "Peri-Peri Chicken strips 12 pcs" at bounding box center [398, 278] width 397 height 22
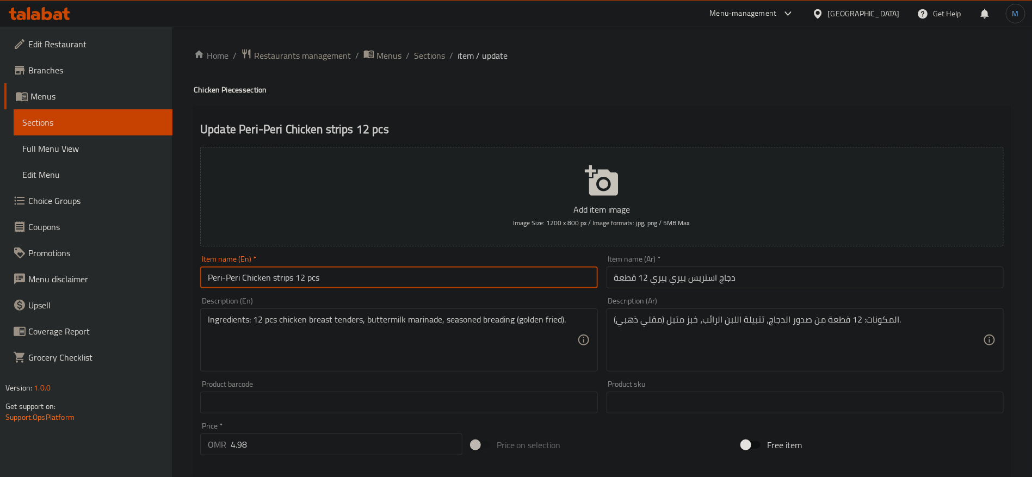
type input "Peri-Peri Chicken Strips 12 Pcs"
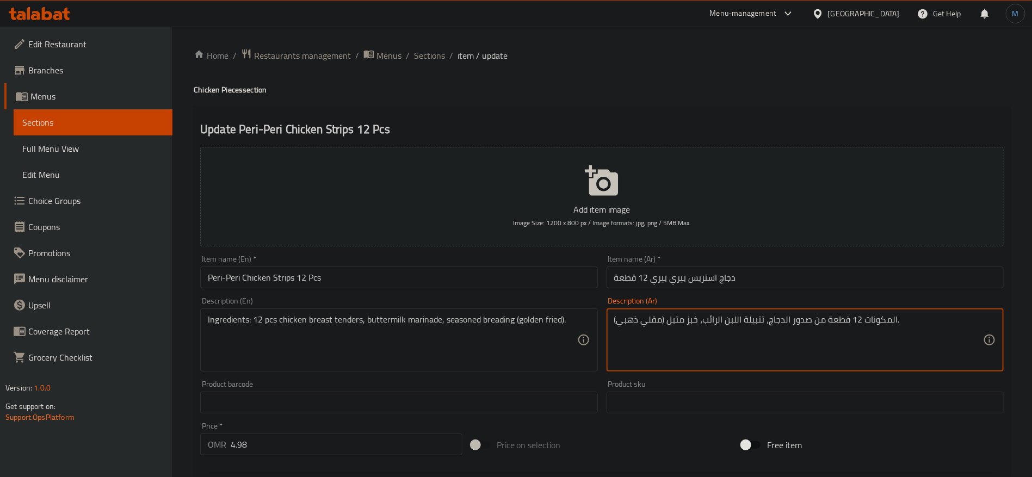
click at [939, 330] on textarea "المكونات 12 قطعة من صدور الدجاج، تتبيلة اللبن الرائب، خبز متبل (مقلي ذهبي)." at bounding box center [798, 341] width 369 height 52
type textarea "المكونات 12 قطعة من صدور الدجاج، تتبيلة اللبن الرائب، خبز متبل مقلي ذهبي"
click at [582, 324] on div "Ingredients: 12 pcs chicken breast tenders, buttermilk marinade, seasoned bread…" at bounding box center [398, 340] width 397 height 63
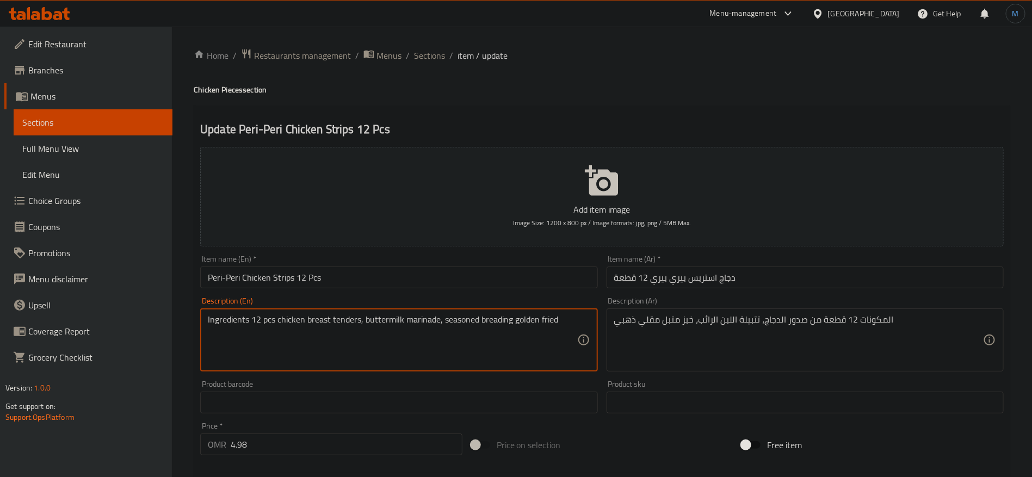
type textarea "Ingredients 12 pcs chicken breast tenders, buttermilk marinade, seasoned breadi…"
click at [973, 313] on div "المكونات 12 قطعة من صدور الدجاج، تتبيلة اللبن الرائب، خبز متبل مقلي ذهبي Descri…" at bounding box center [805, 340] width 397 height 63
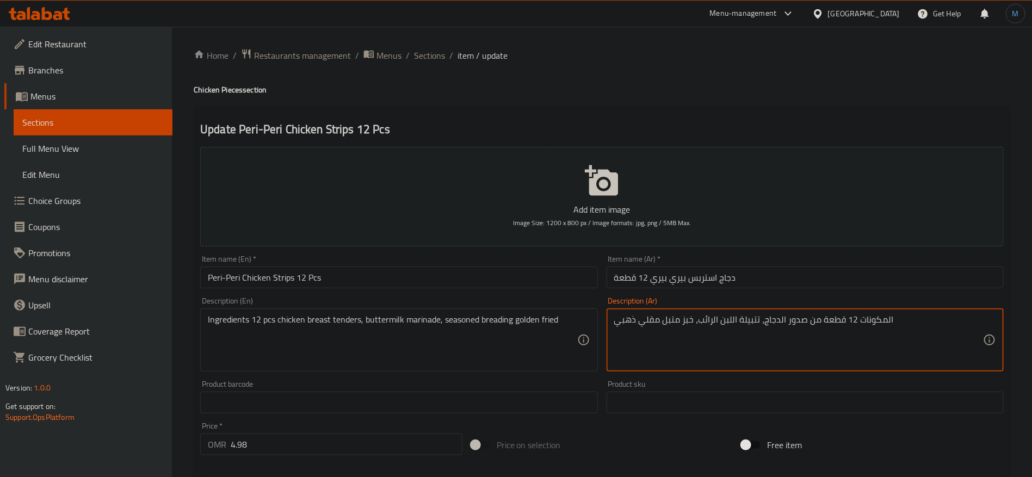
paste textarea "4 قطع من صدور الدجاج تندر، تتبيلة مخيض اللبن، خبز متبل ومقلي ذهبي"
click at [865, 321] on textarea "المكونات 4 قطع من صدور الدجاج تندر، تتبيلة مخيض اللبن، خبز متبل ومقلي ذهبي" at bounding box center [798, 341] width 369 height 52
type textarea "المكونات 12 قطع من صدور الدجاج تندر، تتبيلة مخيض اللبن، خبز متبل ومقلي ذهبي"
click at [490, 289] on div "Item name (En)   * Peri-Peri Chicken Strips 12 Pcs Item name (En) *" at bounding box center [399, 272] width 406 height 42
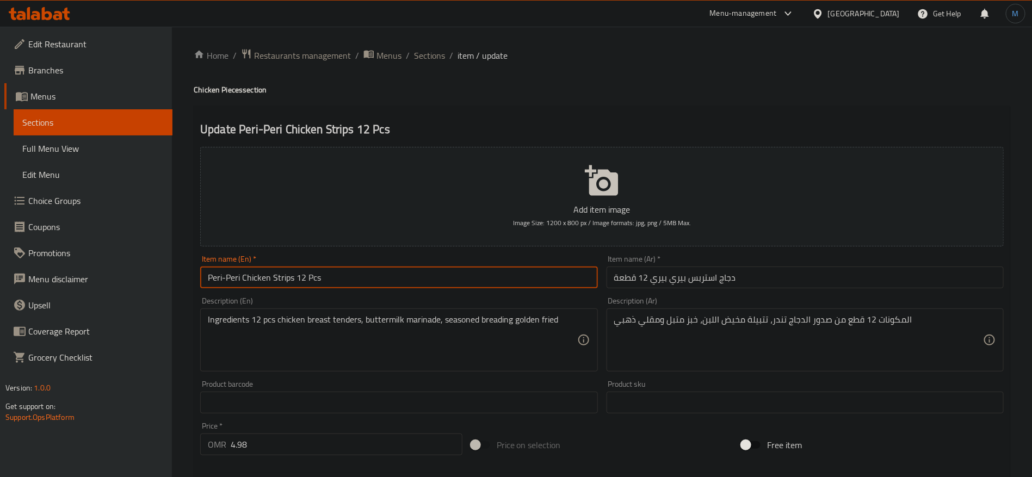
click at [490, 287] on input "Peri-Peri Chicken Strips 12 Pcs" at bounding box center [398, 278] width 397 height 22
click at [417, 57] on span "Sections" at bounding box center [429, 55] width 31 height 13
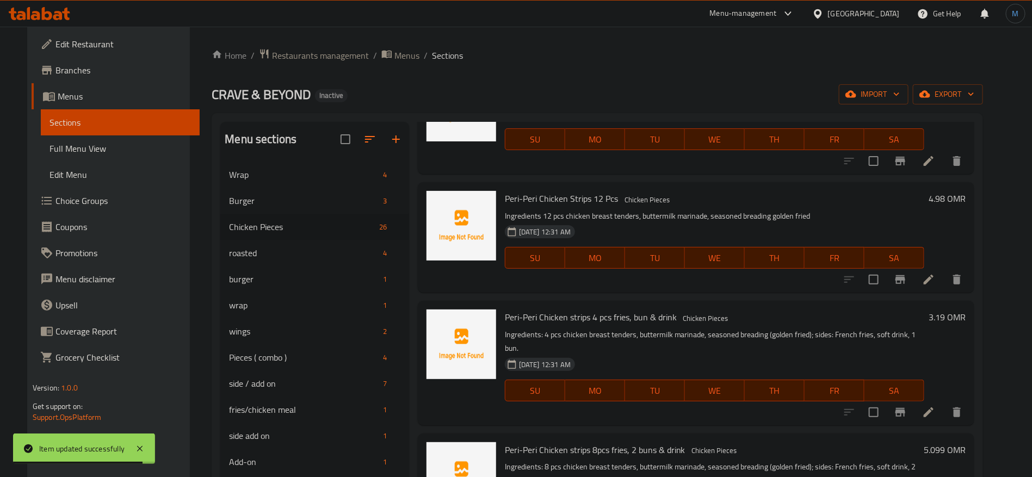
scroll to position [1345, 0]
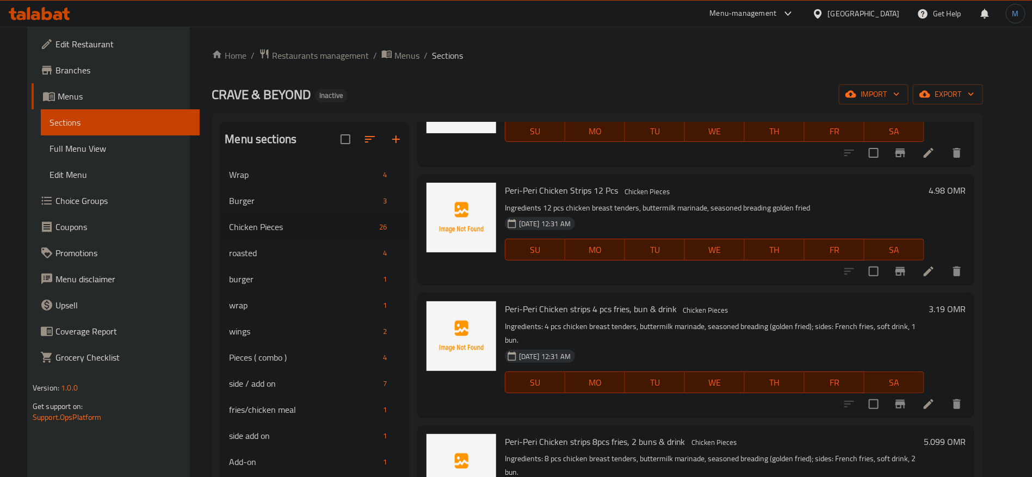
click at [944, 395] on li at bounding box center [929, 405] width 30 height 20
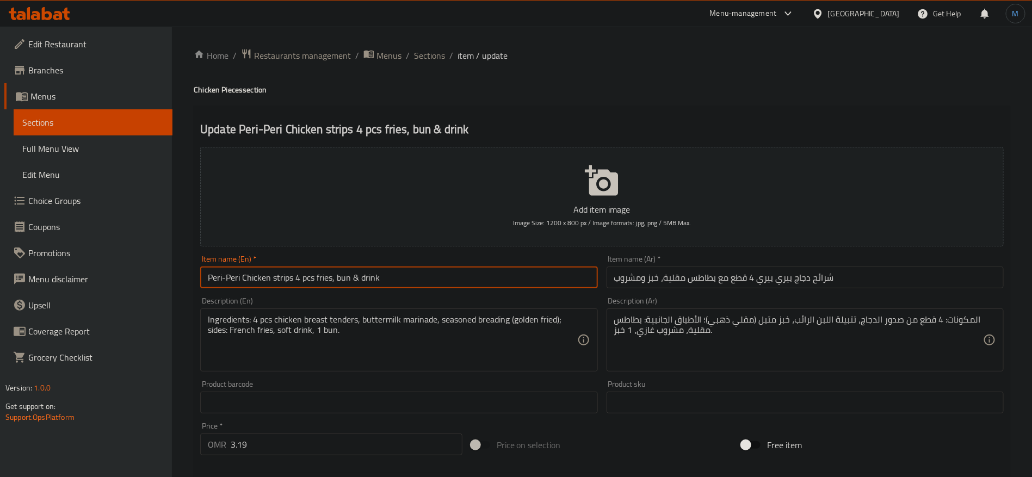
click at [483, 281] on input "Peri-Peri Chicken strips 4 pcs fries, bun & drink" at bounding box center [398, 278] width 397 height 22
type input "Peri-Peri Chicken Strips 4 Pcs Fries and Bun and Drink"
click at [853, 284] on input "شرائح دجاج بيري بيري 4 قطع مع بطاطس مقلية، خبز ومشروب" at bounding box center [805, 278] width 397 height 22
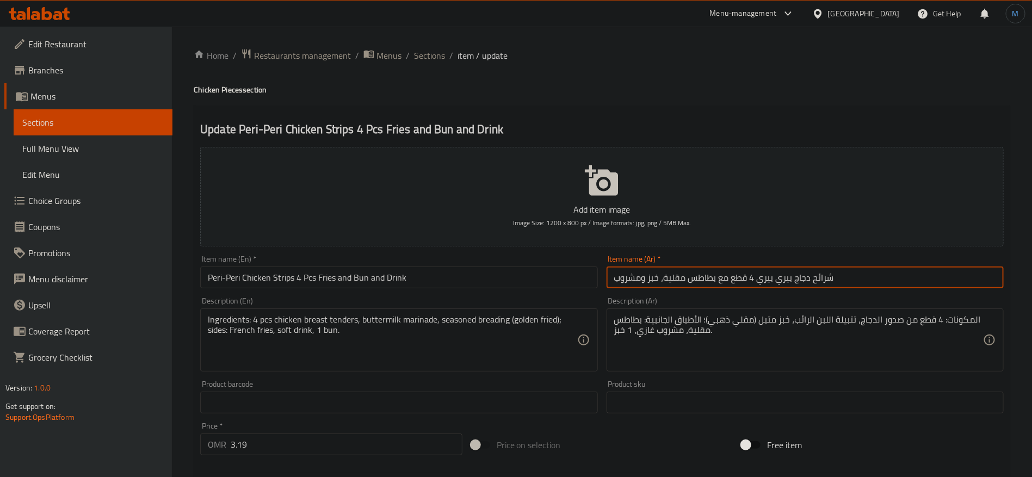
click at [825, 270] on input "شرائح دجاج بيري بيري 4 قطع مع بطاطس مقلية، خبز ومشروب" at bounding box center [805, 278] width 397 height 22
click at [825, 278] on input "شرائح دجاج بيري بيري 4 قطع مع بطاطس مقلية، خبز ومشروب" at bounding box center [805, 278] width 397 height 22
type input "دجاج استربس بيري بيري 4 قطع مع بطاطس مقلية وخبز ومشروب"
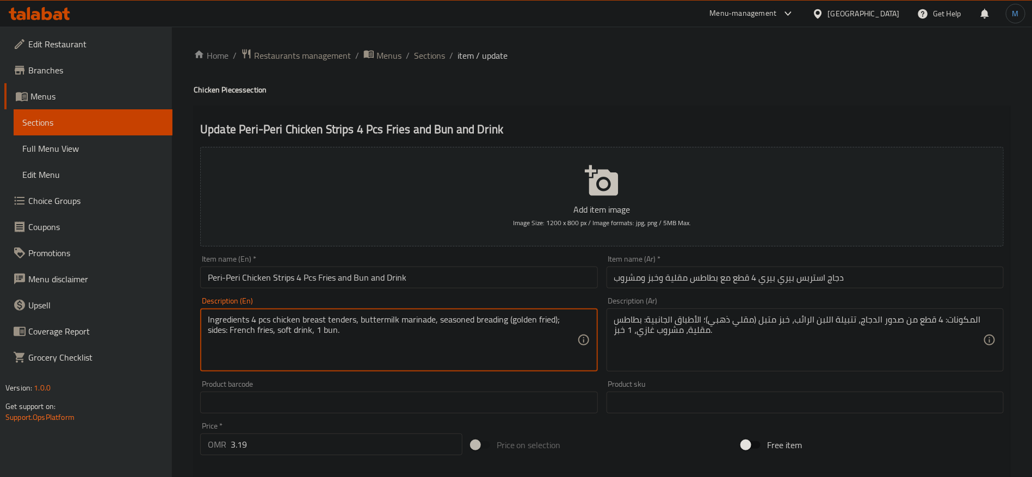
click at [570, 324] on textarea "Ingredients 4 pcs chicken breast tenders, buttermilk marinade, seasoned breadin…" at bounding box center [392, 341] width 369 height 52
type textarea "Ingredients 4 pcs chicken breast tenders, buttermilk marinade, seasoned breadin…"
click at [839, 340] on textarea "المكونات 4 قطع من صدور الدجاج، تتبيلة اللبن الرائب، خبز متبل مقلي ذهبي الأطباق …" at bounding box center [798, 341] width 369 height 52
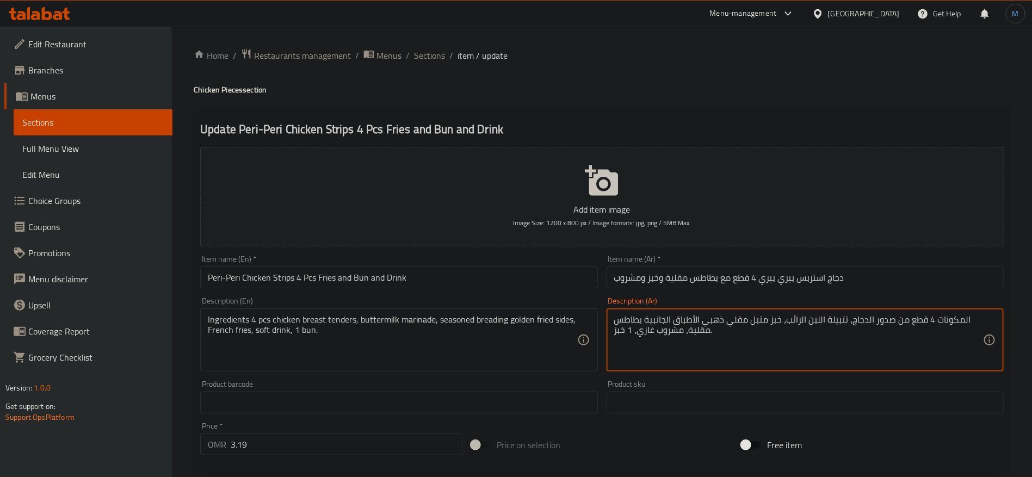
click at [911, 325] on textarea "المكونات 4 قطع من صدور الدجاج، تتبيلة اللبن الرائب، خبز متبل مقلي ذهبي الأطباق …" at bounding box center [798, 341] width 369 height 52
click at [712, 324] on textarea "المكونات 4 قطع من صدور الدجاج، تتبيلة اللبن الرائب، خبز متبل مقلي ذهبي الأطباق …" at bounding box center [798, 341] width 369 height 52
paste textarea "تندر، تتبيلة مخيض اللبن، خبز متبل و"
type textarea "المكونات 4 قطع من صدور الدجاج تندر، تتبيلة مخيض اللبن، خبز متبل ومقلي ذهبي الأط…"
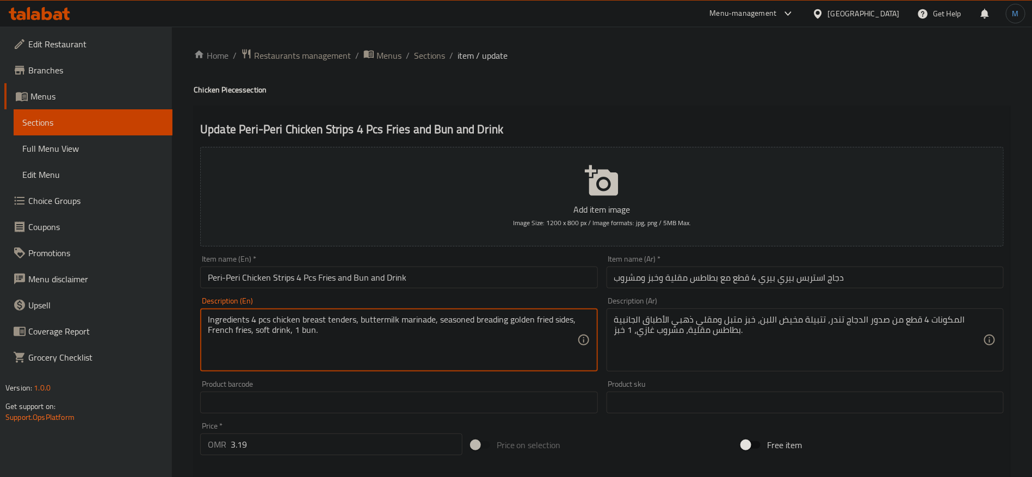
click at [365, 341] on textarea "Ingredients 4 pcs chicken breast tenders, buttermilk marinade, seasoned breadin…" at bounding box center [392, 341] width 369 height 52
click at [382, 286] on input "Peri-Peri Chicken Strips 4 Pcs Fries and Bun and Drink" at bounding box center [398, 278] width 397 height 22
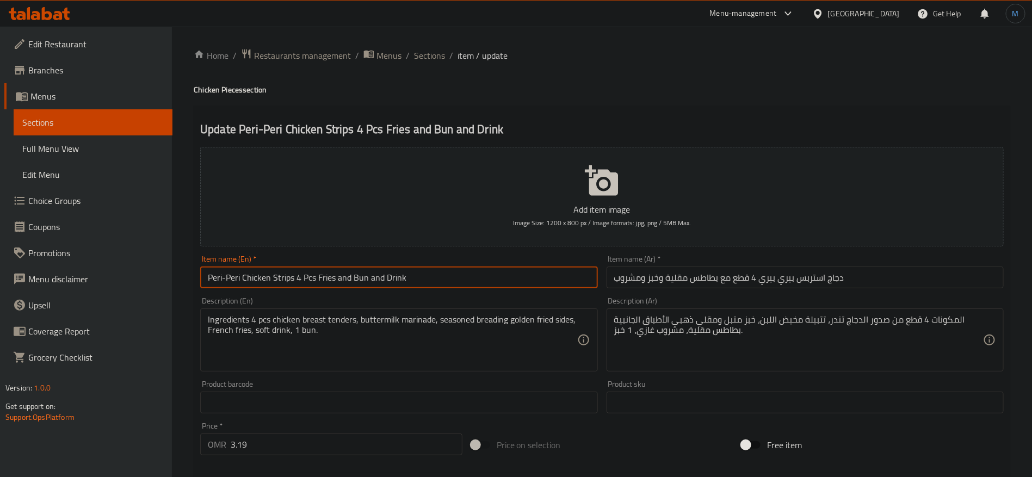
click at [430, 53] on span "Sections" at bounding box center [429, 55] width 31 height 13
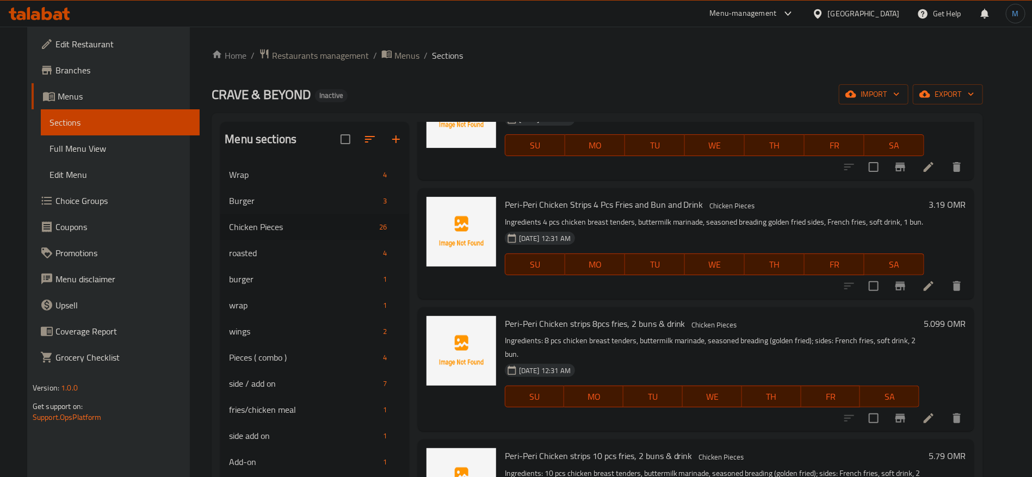
scroll to position [1457, 0]
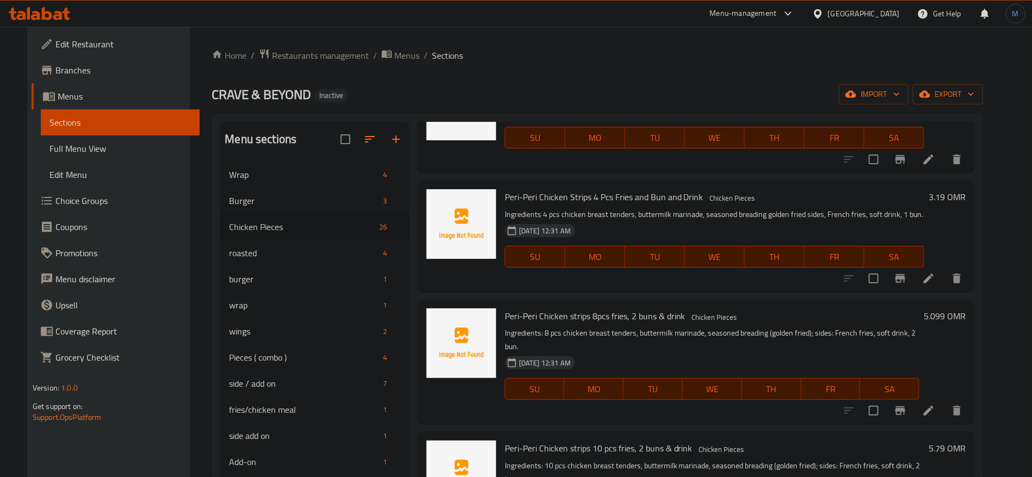
click at [936, 280] on icon at bounding box center [928, 278] width 13 height 13
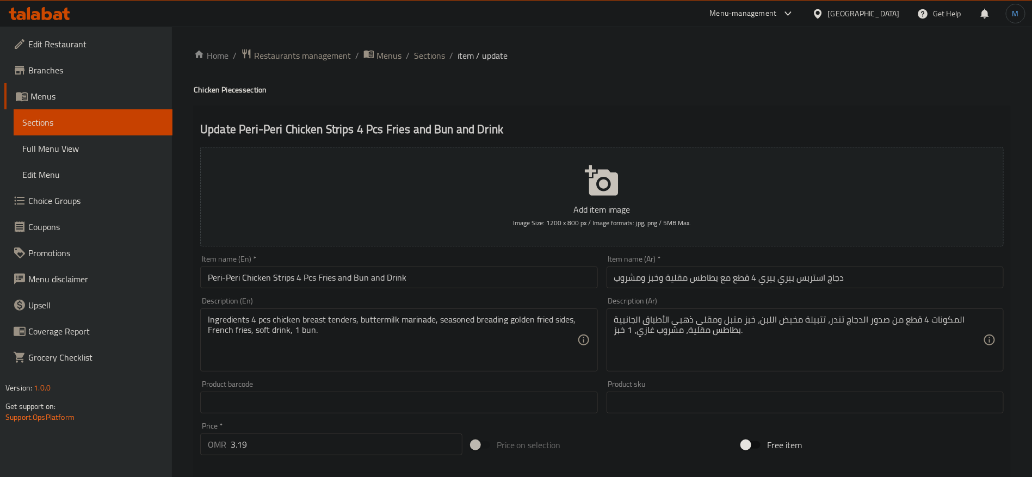
click at [657, 272] on input "دجاج استربس بيري بيري 4 قطع مع بطاطس مقلية وخبز ومشروب" at bounding box center [805, 278] width 397 height 22
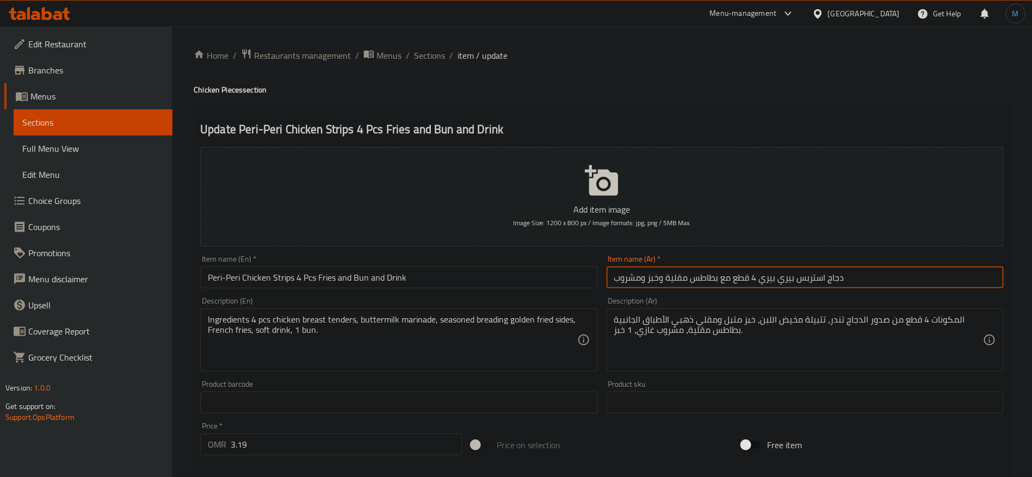
click at [657, 272] on input "دجاج استربس بيري بيري 4 قطع مع بطاطس مقلية وخبز ومشروب" at bounding box center [805, 278] width 397 height 22
type input "دجاج استربس بيري بيري 4 قطع مع بطاطس مقلية وكيزر ومشروب"
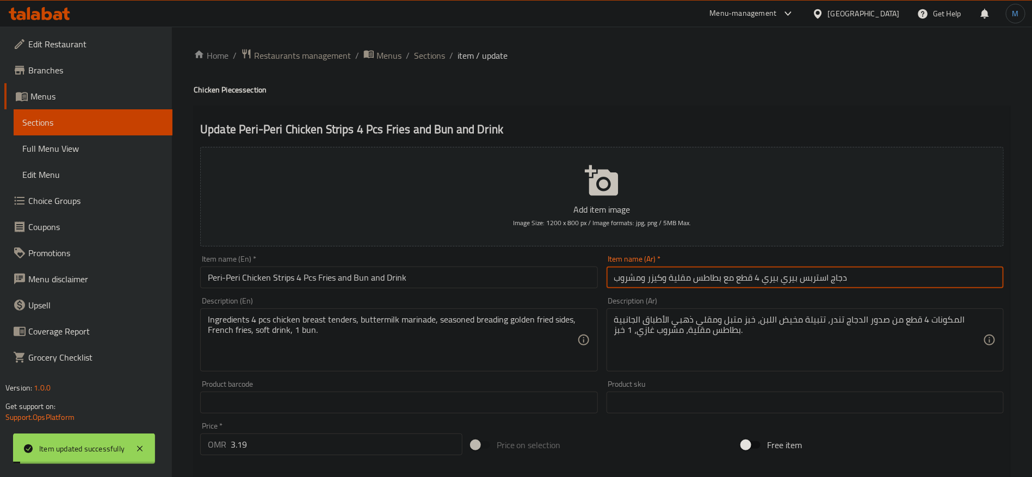
click at [425, 62] on span "Sections" at bounding box center [429, 55] width 31 height 13
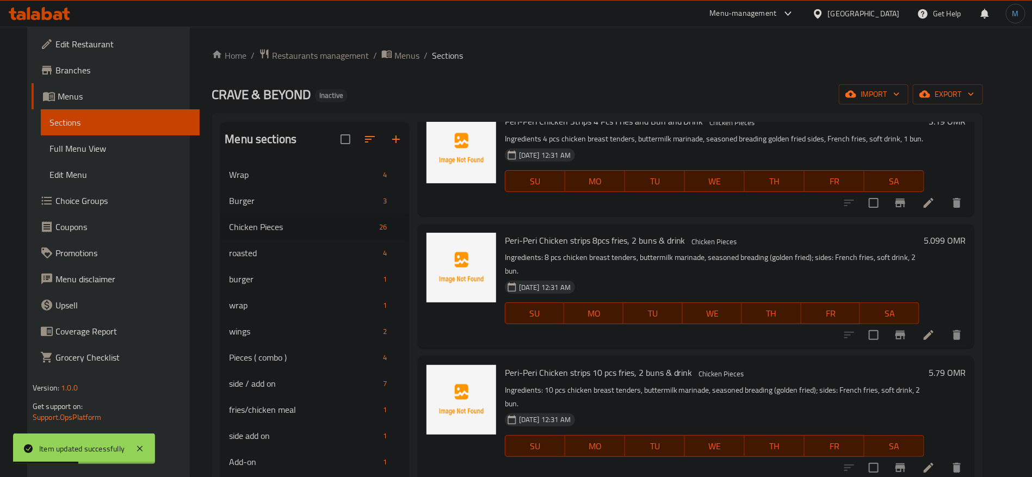
scroll to position [1539, 0]
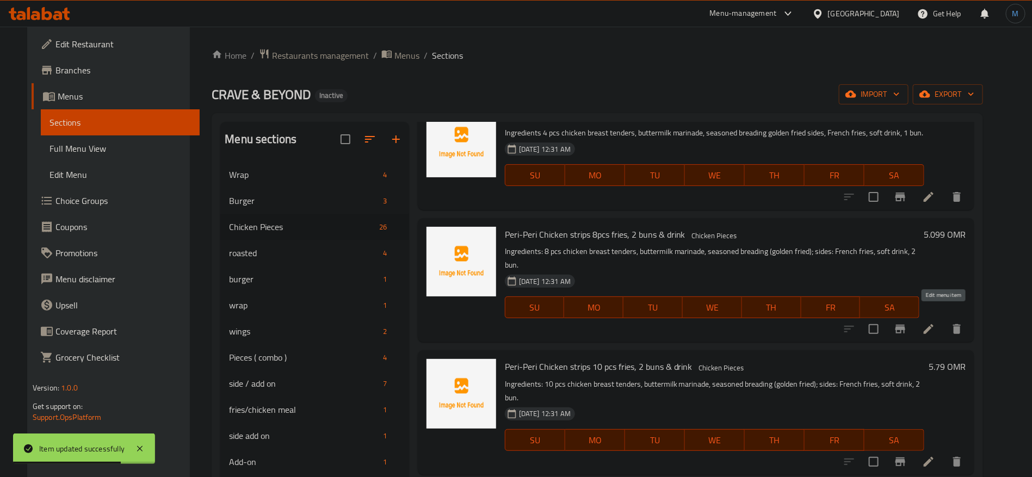
click at [934, 324] on icon at bounding box center [929, 329] width 10 height 10
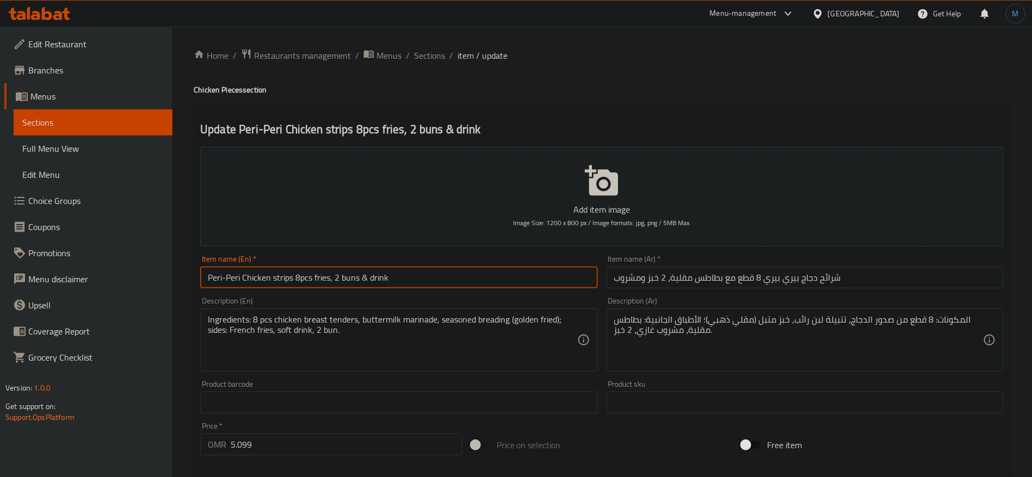
click at [385, 278] on input "Peri-Peri Chicken strips 8pcs fries, 2 buns & drink" at bounding box center [398, 278] width 397 height 22
click at [312, 279] on input "Peri-Peri Chicken Strips 8 pcs Fries And 2 Buns And Drink" at bounding box center [398, 278] width 397 height 22
type input "Peri-Peri Chicken Strips 8 Pcs Fries And 2 Buns And Drink"
click at [902, 284] on input "شرائح دجاج بيري بيري 8 قطع مع بطاطس مقلية، 2 خبز ومشروب" at bounding box center [805, 278] width 397 height 22
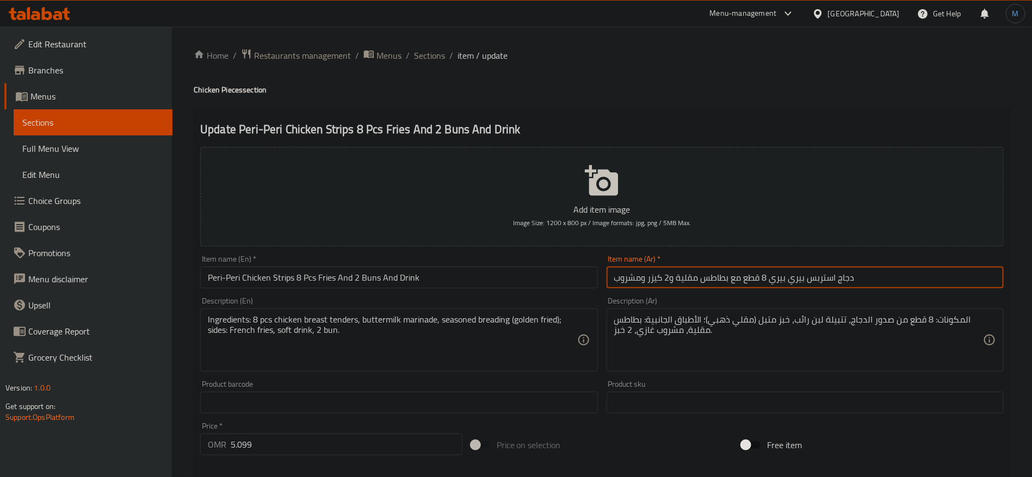
type input "دجاج استربس بيري بيري 8 قطع مع بطاطس مقلية و2 كيزر ومشروب"
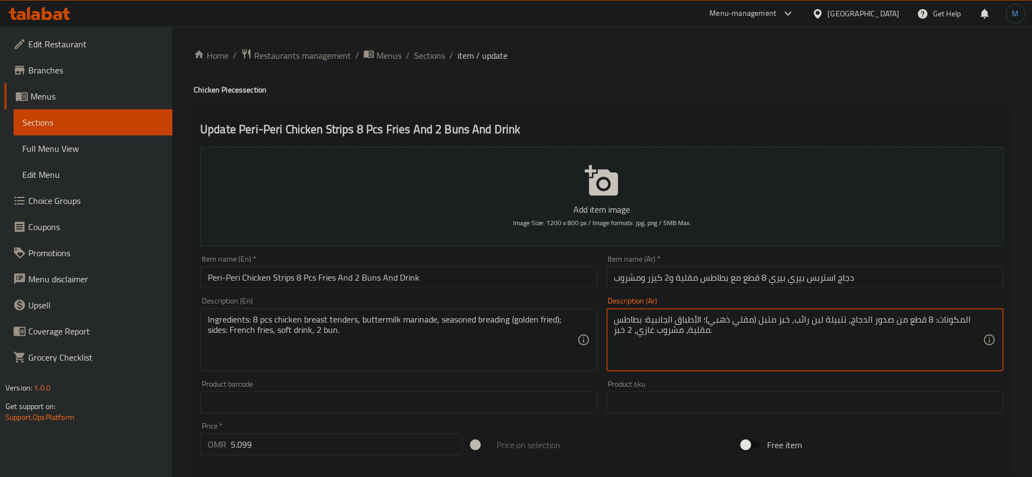
paste textarea "4 قطع من صدور الدجاج تندر، تتبيلة مخيض اللبن، خبز متبل ومقلي ذهبي الأطباق الجان…"
click at [628, 330] on textarea "المكونات 4 قطع من صدور الدجاج تندر، تتبيلة مخيض اللبن، خبز متبل ومقلي ذهبي الأط…" at bounding box center [798, 341] width 369 height 52
type textarea "المكونات 4 قطع من صدور الدجاج تندر، تتبيلة مخيض اللبن، خبز متبل ومقلي ذهبي الأط…"
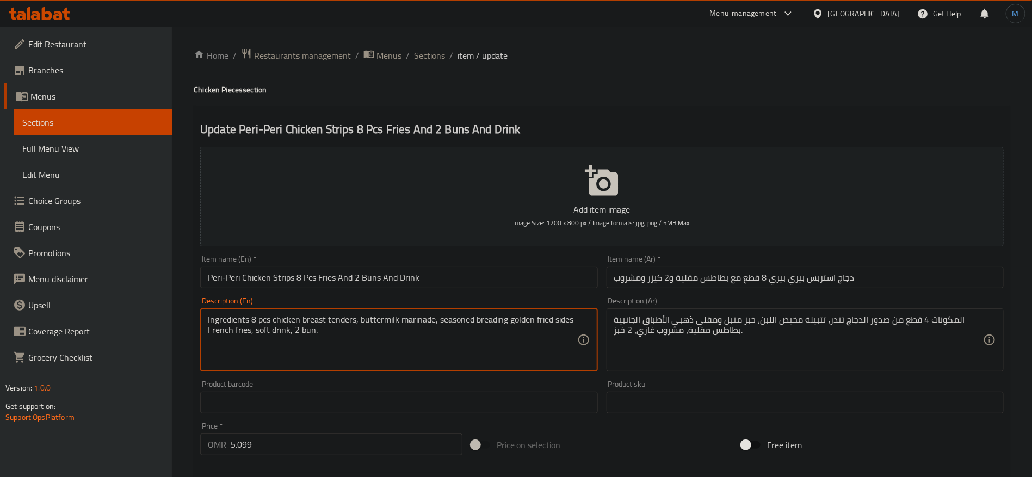
type textarea "Ingredients 8 pcs chicken breast tenders, buttermilk marinade, seasoned breadin…"
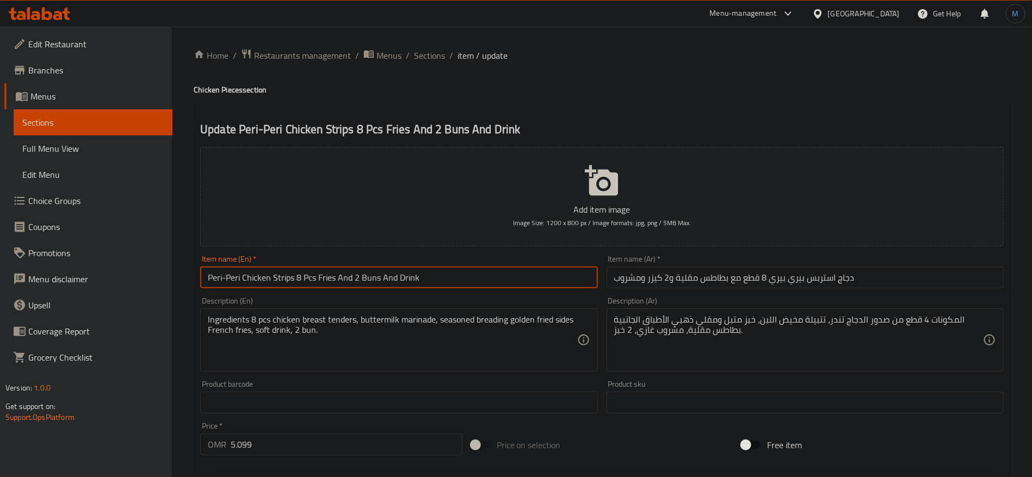
click at [399, 270] on input "Peri-Peri Chicken Strips 8 Pcs Fries And 2 Buns And Drink" at bounding box center [398, 278] width 397 height 22
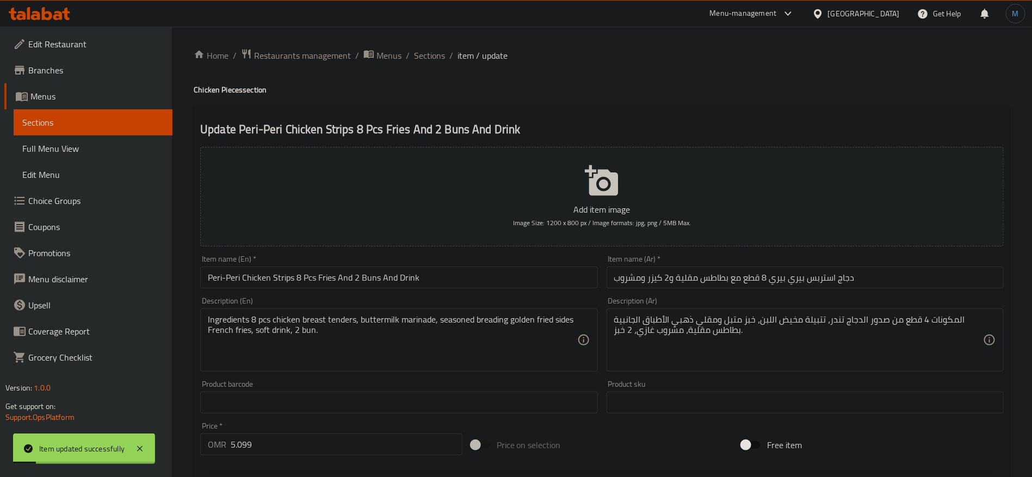
click at [417, 64] on div "Home / Restaurants management / Menus / Sections / item / update Chicken Pieces…" at bounding box center [602, 397] width 817 height 699
click at [423, 62] on span "Sections" at bounding box center [429, 55] width 31 height 13
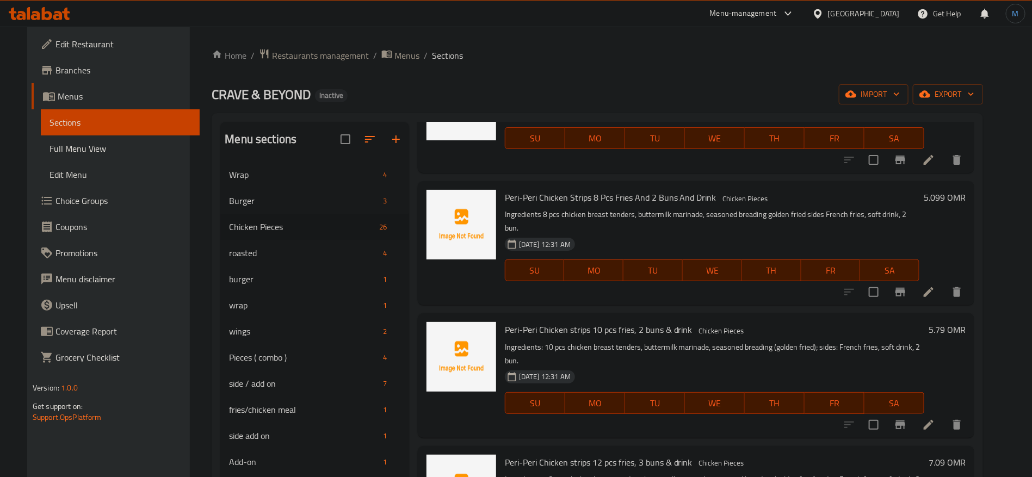
scroll to position [1658, 0]
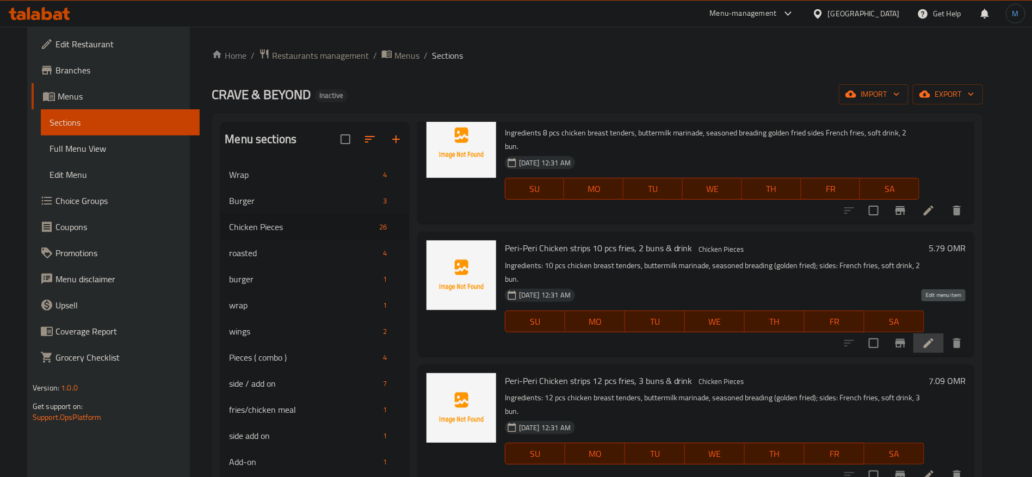
click at [936, 337] on icon at bounding box center [928, 343] width 13 height 13
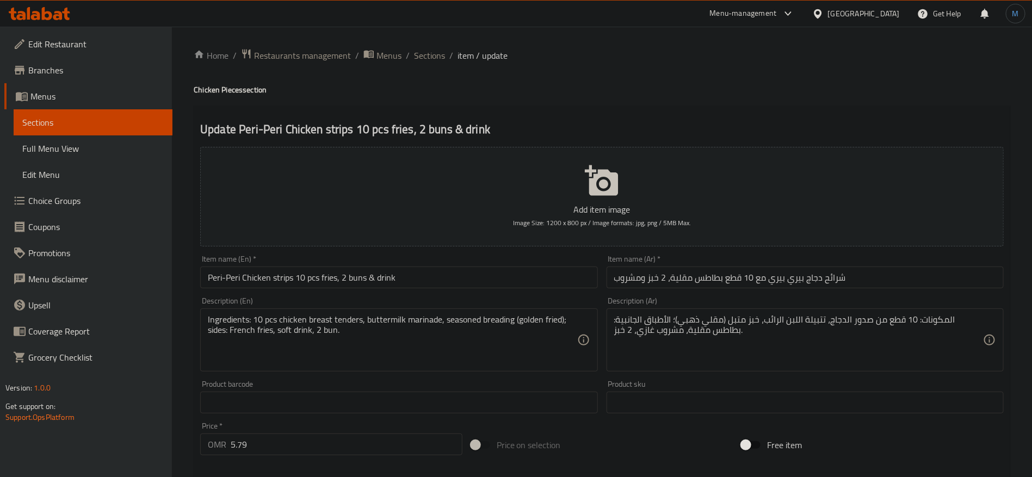
click at [914, 287] on input "شرائح دجاج بيري بيري مع 10 قطع بطاطس مقلية، 2 خبز ومشروب" at bounding box center [805, 278] width 397 height 22
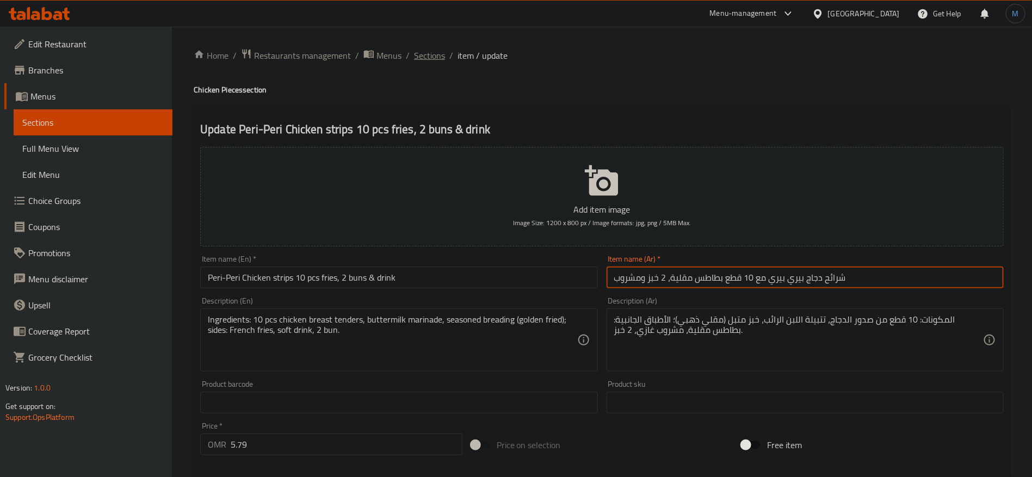
click at [440, 54] on span "Sections" at bounding box center [429, 55] width 31 height 13
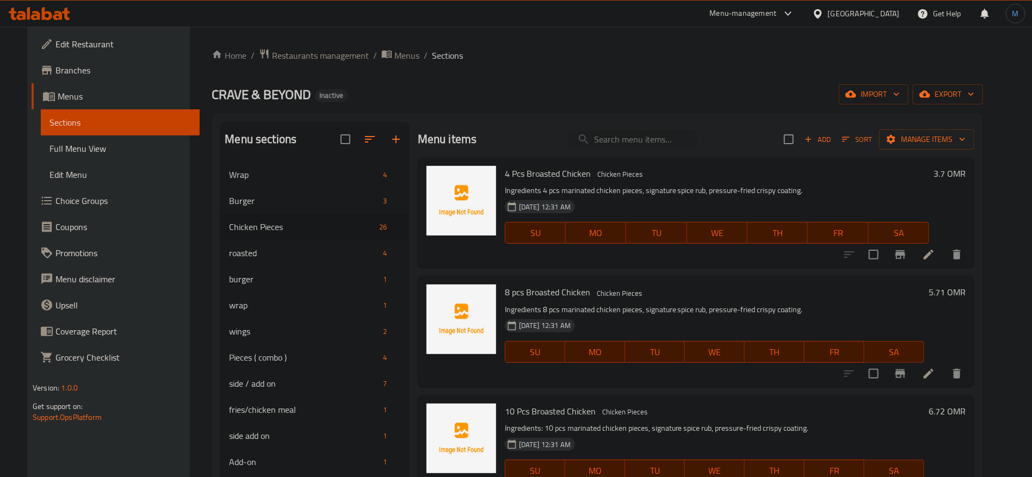
scroll to position [1413, 0]
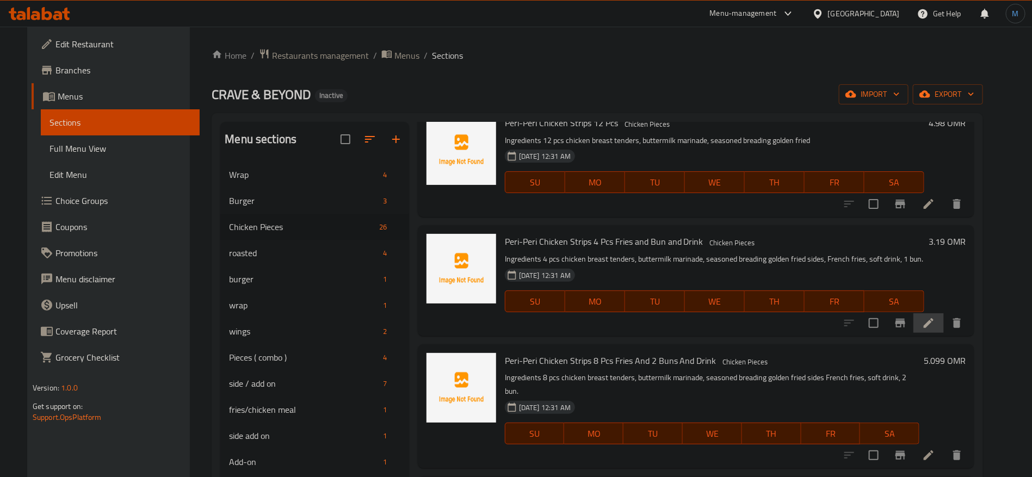
click at [944, 326] on li at bounding box center [929, 323] width 30 height 20
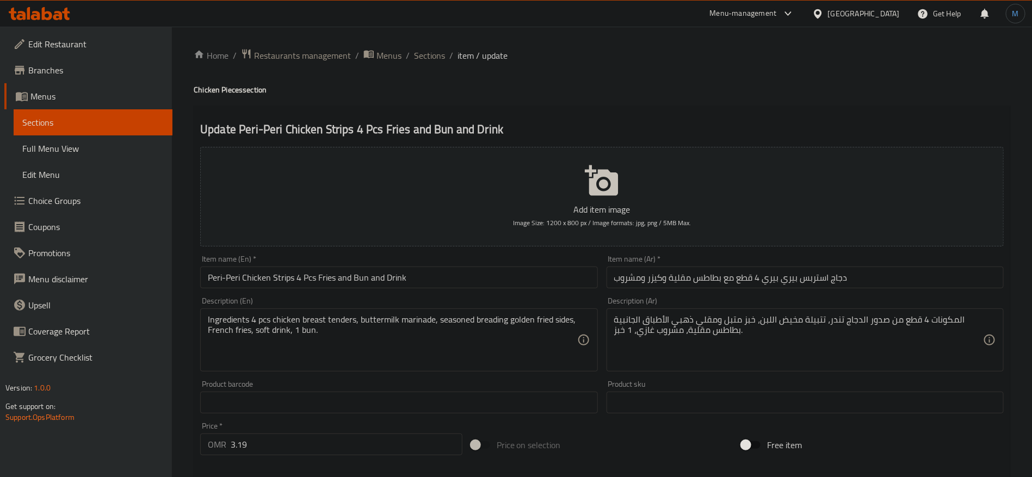
click at [412, 53] on ol "Home / Restaurants management / Menus / Sections / item / update" at bounding box center [602, 55] width 817 height 14
click at [426, 51] on span "Sections" at bounding box center [429, 55] width 31 height 13
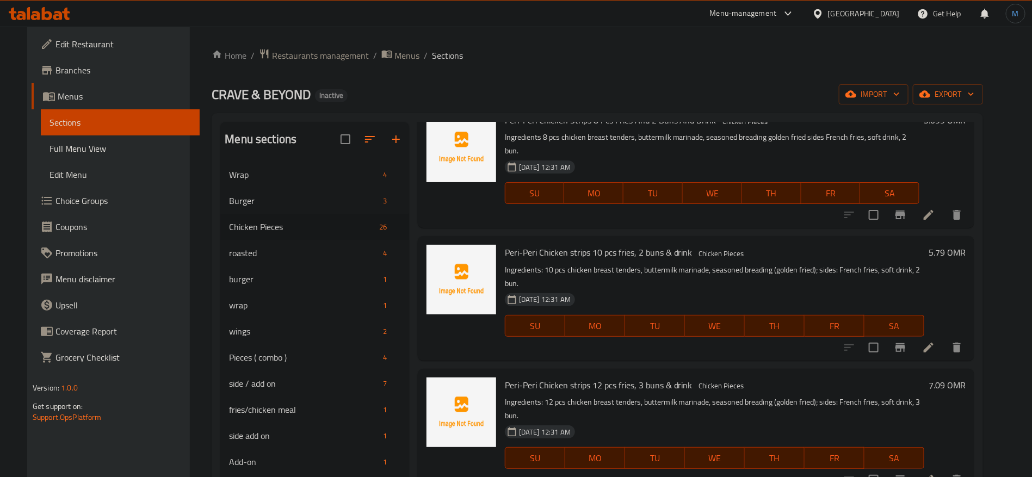
scroll to position [1658, 0]
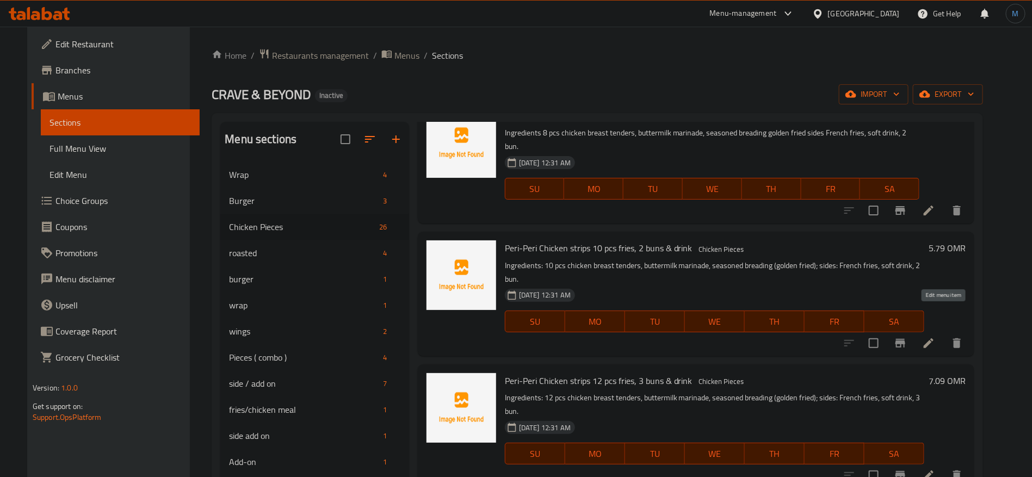
click at [934, 339] on icon at bounding box center [929, 344] width 10 height 10
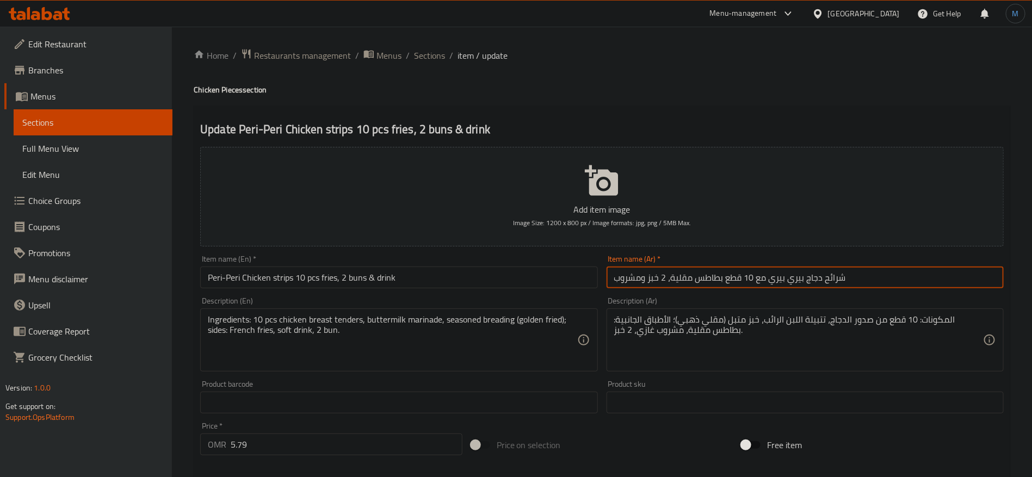
click at [833, 286] on input "شرائح دجاج بيري بيري مع 10 قطع بطاطس مقلية، 2 خبز ومشروب" at bounding box center [805, 278] width 397 height 22
type input "دجاج استربس بيري بيري مع 10 مع قطع بطاطس مقلية و2 كيزر ومشروب"
click at [508, 276] on input "Peri-Peri Chicken strips 10 pcs fries, 2 buns & drink" at bounding box center [398, 278] width 397 height 22
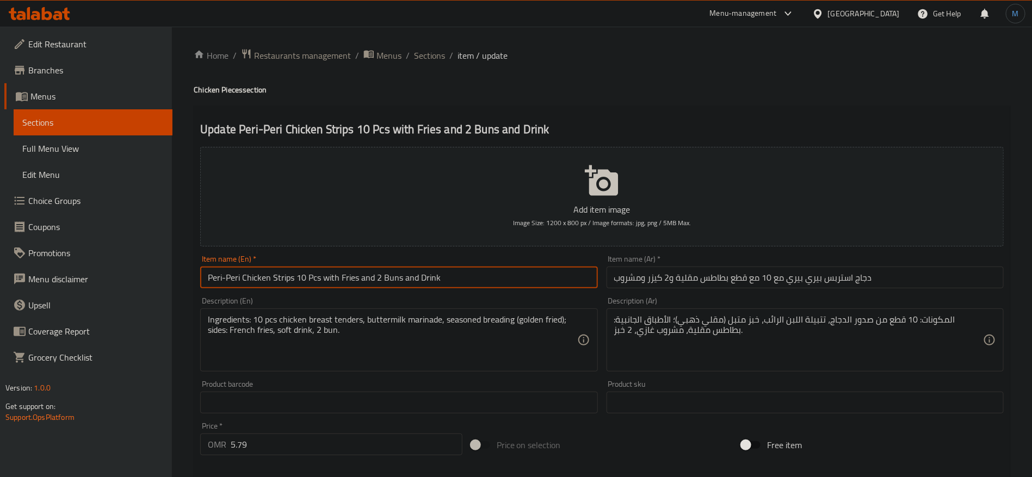
type input "Peri-Peri Chicken Strips 10 Pcs with Fries and 2 Buns and Drink"
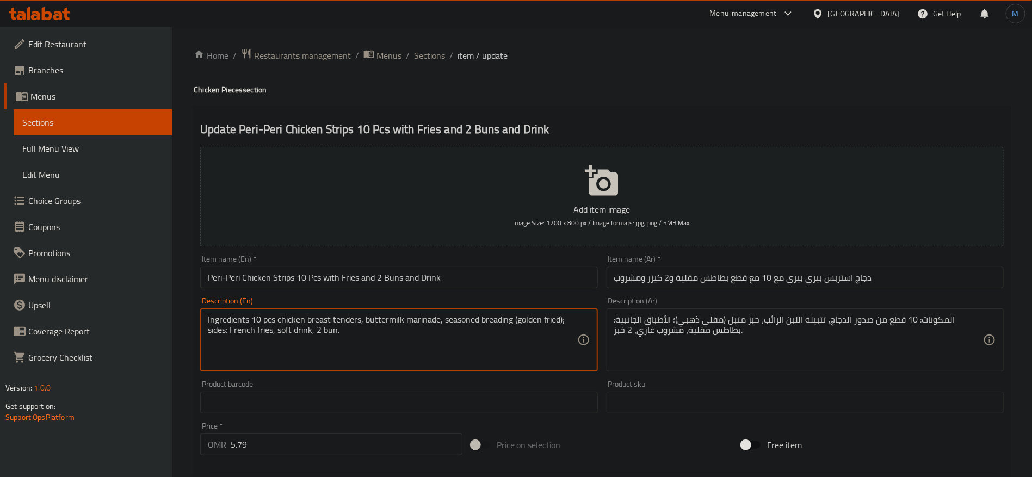
type textarea "Ingredients 10 pcs chicken breast tenders, buttermilk marinade, seasoned breadi…"
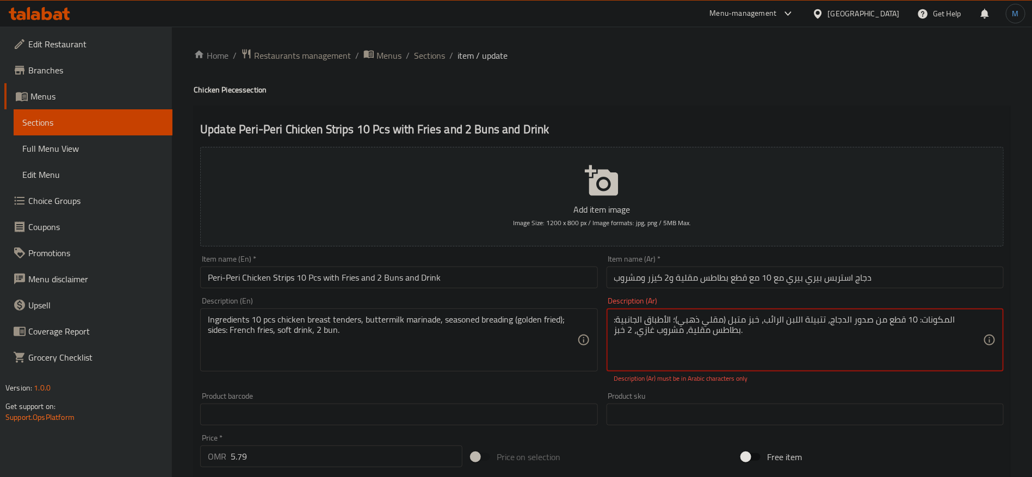
click at [869, 353] on textarea "المكونات: 10 قطع من صدور الدجاج، تتبيلة اللبن الرائب، خبز متبل (مقلي ذهبي)؛ الأ…" at bounding box center [798, 341] width 369 height 52
paste textarea "4 قطع من صدور الدجاج تندر، تتبيلة مخيض اللبن، خبز متبل ومقلي ذهبي الأطباق الجان…"
click at [630, 331] on textarea "المكونات 4 قطع من صدور الدجاج تندر، تتبيلة مخيض اللبن، خبز متبل ومقلي ذهبي الأط…" at bounding box center [798, 341] width 369 height 52
type textarea "المكونات 4 قطع من صدور الدجاج تندر، تتبيلة مخيض اللبن، خبز متبل ومقلي ذهبي الأط…"
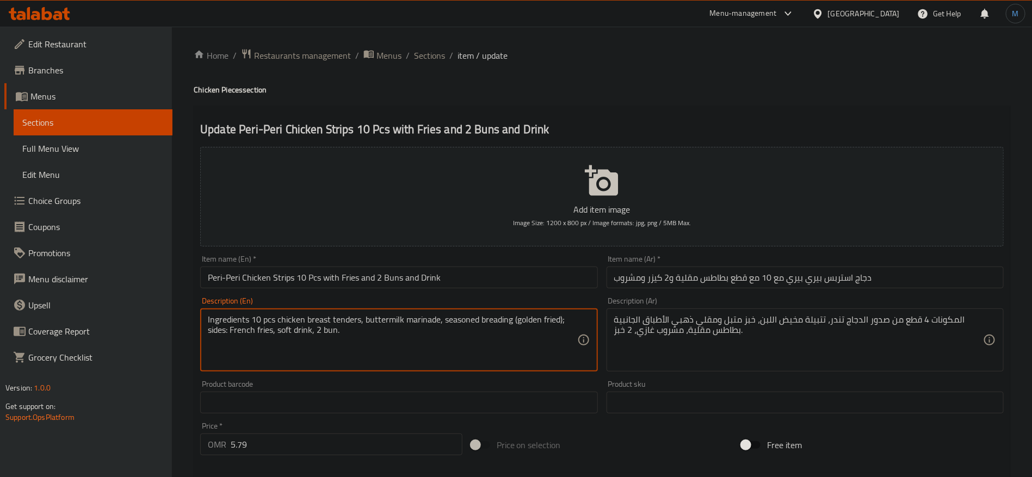
click at [568, 320] on textarea "Ingredients 10 pcs chicken breast tenders, buttermilk marinade, seasoned breadi…" at bounding box center [392, 341] width 369 height 52
click at [368, 341] on textarea "Ingredients 10 pcs chicken breast tenders, buttermilk marinade, seasoned breadi…" at bounding box center [392, 341] width 369 height 52
click at [226, 329] on textarea "Ingredients 10 pcs chicken breast tenders, buttermilk marinade, seasoned breadi…" at bounding box center [392, 341] width 369 height 52
type textarea "Ingredients 10 pcs chicken breast tenders, buttermilk marinade, seasoned breadi…"
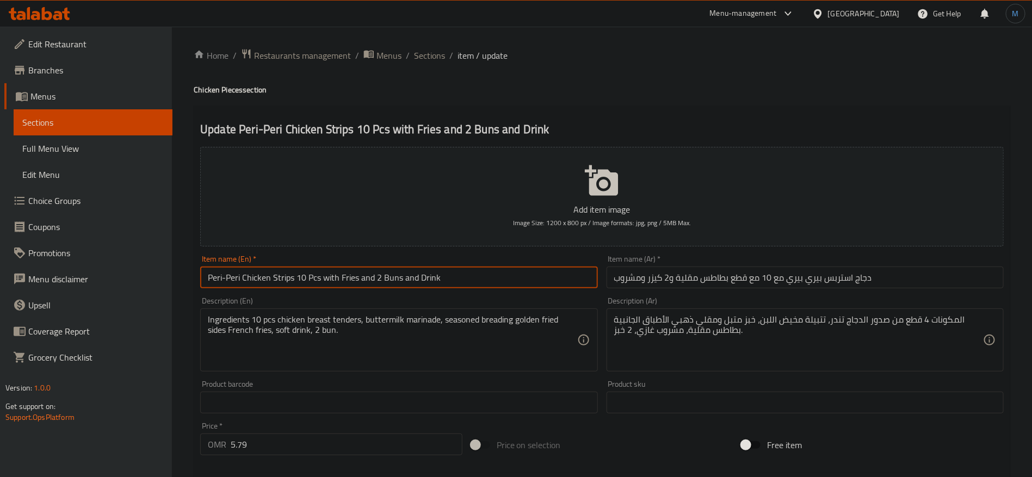
click at [500, 272] on input "Peri-Peri Chicken Strips 10 Pcs with Fries and 2 Buns and Drink" at bounding box center [398, 278] width 397 height 22
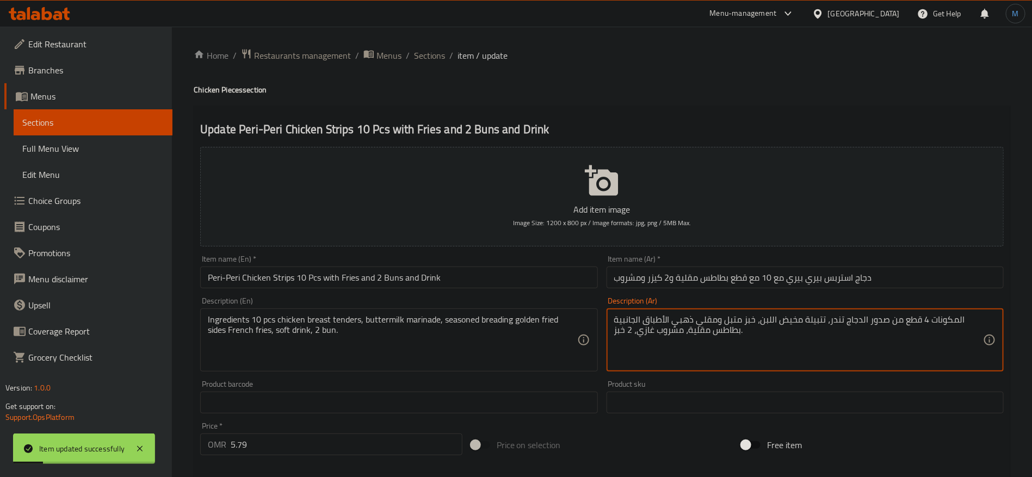
drag, startPoint x: 921, startPoint y: 317, endPoint x: 926, endPoint y: 315, distance: 5.6
type textarea "المكونات 10 قطع من صدور الدجاج تندر، تتبيلة مخيض اللبن، خبز متبل ومقلي ذهبي الأ…"
click at [922, 293] on div "Description (Ar) المكونات 10 قطع من صدور الدجاج تندر، تتبيلة مخيض اللبن، خبز مت…" at bounding box center [805, 334] width 406 height 83
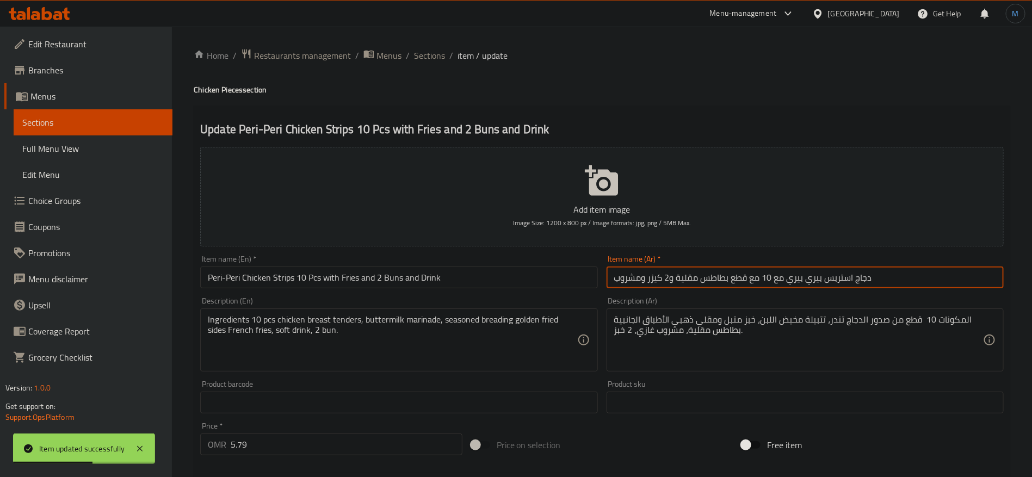
click at [912, 279] on input "دجاج استربس بيري بيري مع 10 مع قطع بطاطس مقلية و2 كيزر ومشروب" at bounding box center [805, 278] width 397 height 22
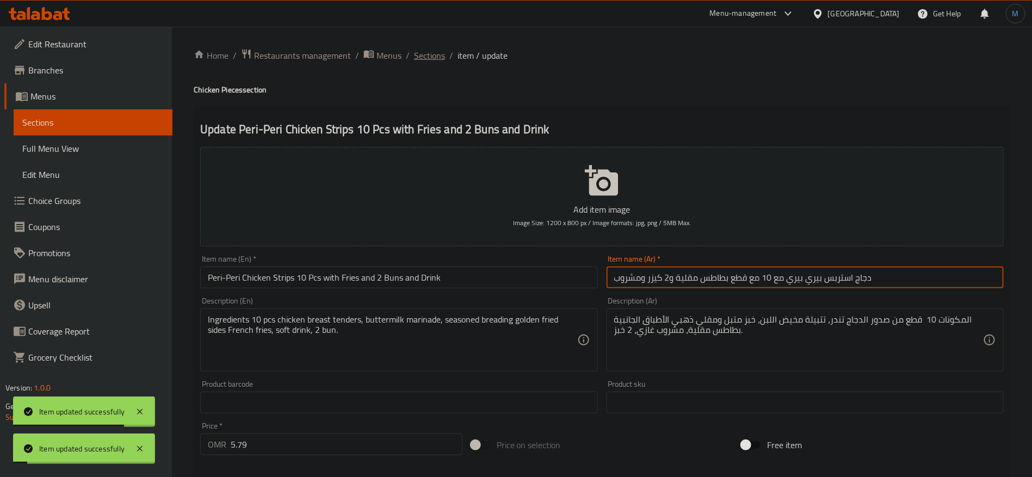
click at [426, 49] on span "Sections" at bounding box center [429, 55] width 31 height 13
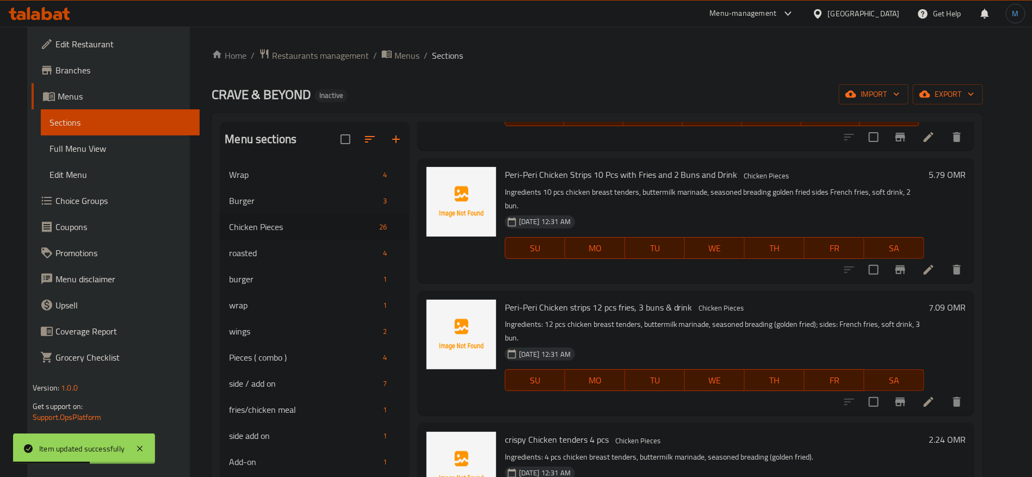
scroll to position [1739, 0]
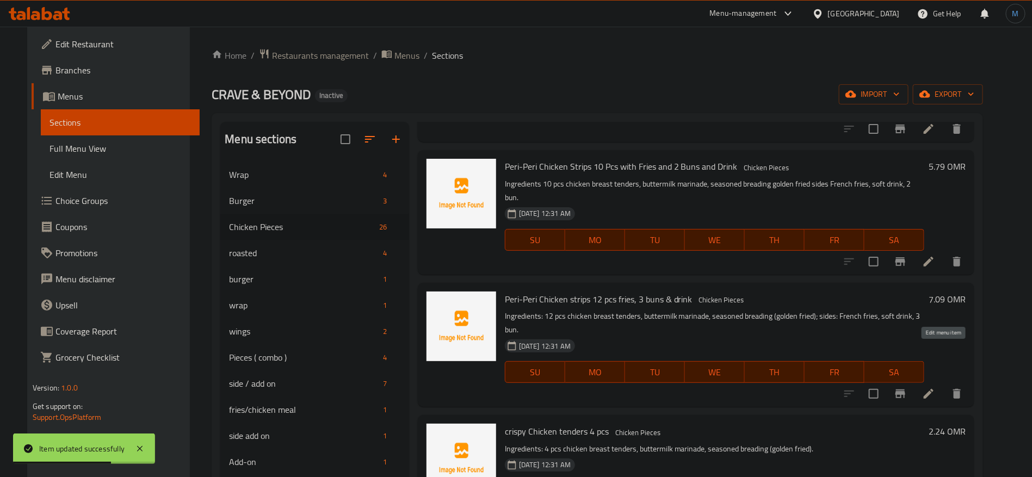
click at [936, 388] on icon at bounding box center [928, 394] width 13 height 13
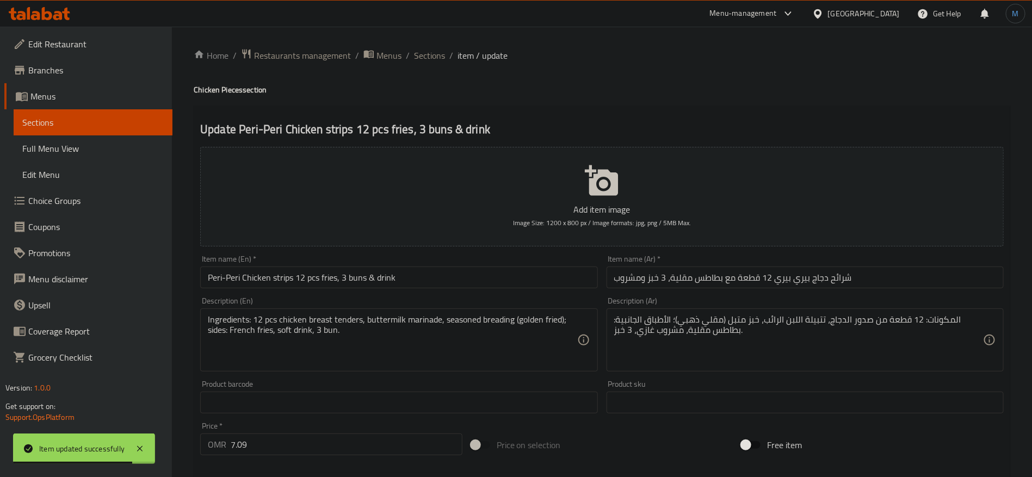
click at [519, 261] on div "Item name (En)   * Peri-Peri Chicken strips 12 pcs fries, 3 buns & drink Item n…" at bounding box center [398, 271] width 397 height 33
click at [511, 272] on input "Peri-Peri Chicken strips 12 pcs fries, 3 buns & drink" at bounding box center [398, 278] width 397 height 22
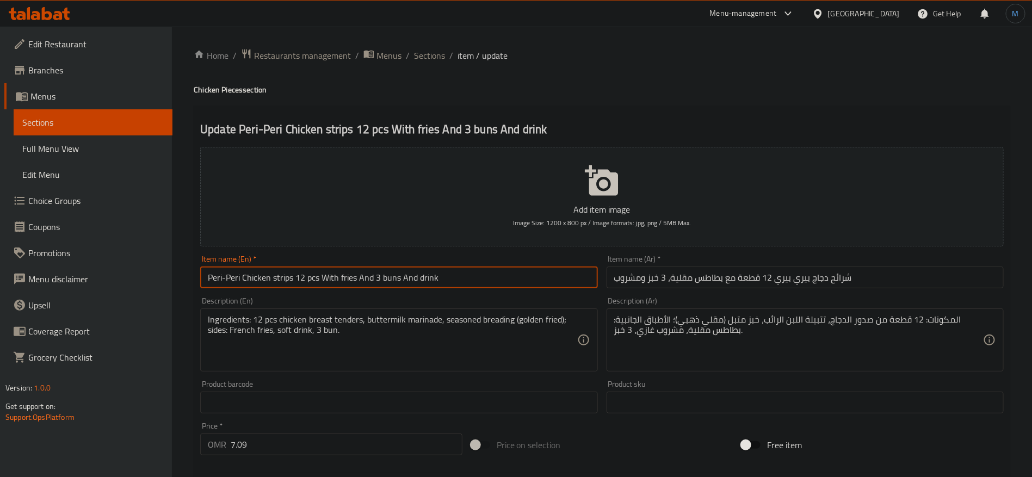
type input "Peri-Peri Chicken strips 12 pcs With fries And 3 buns And drink"
click at [851, 279] on input "شرائح دجاج بيري بيري 12 قطعة مع بطاطس مقلية، 3 خبز ومشروب" at bounding box center [805, 278] width 397 height 22
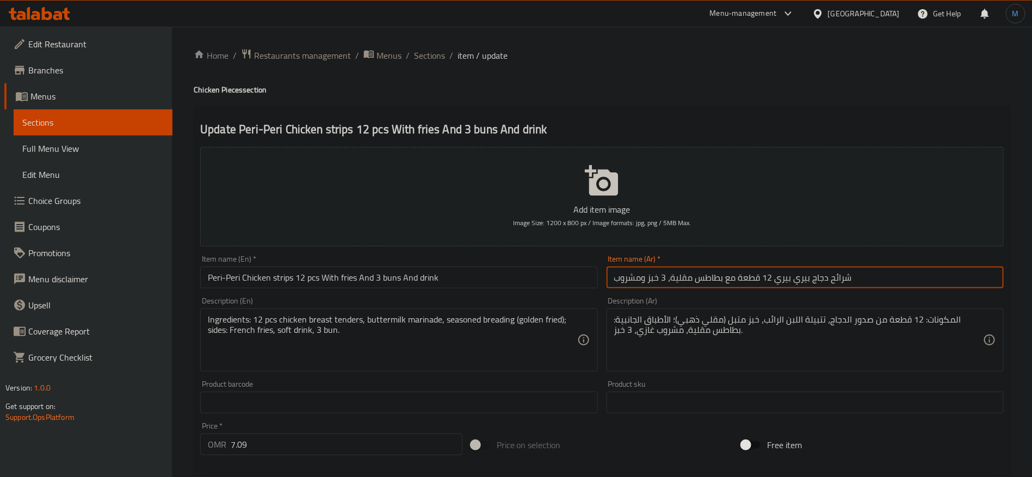
click at [848, 279] on input "شرائح دجاج بيري بيري 12 قطعة مع بطاطس مقلية، 3 خبز ومشروب" at bounding box center [805, 278] width 397 height 22
click at [838, 281] on input "شرائح دجاج بيري بيري 12 قطعة مع بطاطس مقلية، 3 خبز ومشروب" at bounding box center [805, 278] width 397 height 22
click at [837, 281] on input "شرائح دجاج بيري بيري 12 قطعة مع بطاطس مقلية، 3 خبز ومشروب" at bounding box center [805, 278] width 397 height 22
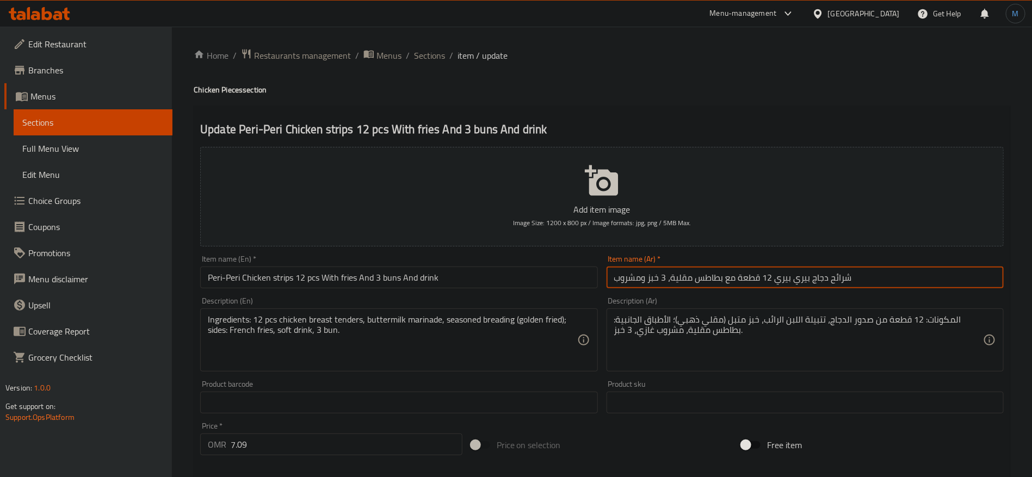
click at [837, 281] on input "شرائح دجاج بيري بيري 12 قطعة مع بطاطس مقلية، 3 خبز ومشروب" at bounding box center [805, 278] width 397 height 22
type input "دجاج استربس بيري بيري 12 قطعة مع بطاطس مقلية و3 كيزر ومشروب"
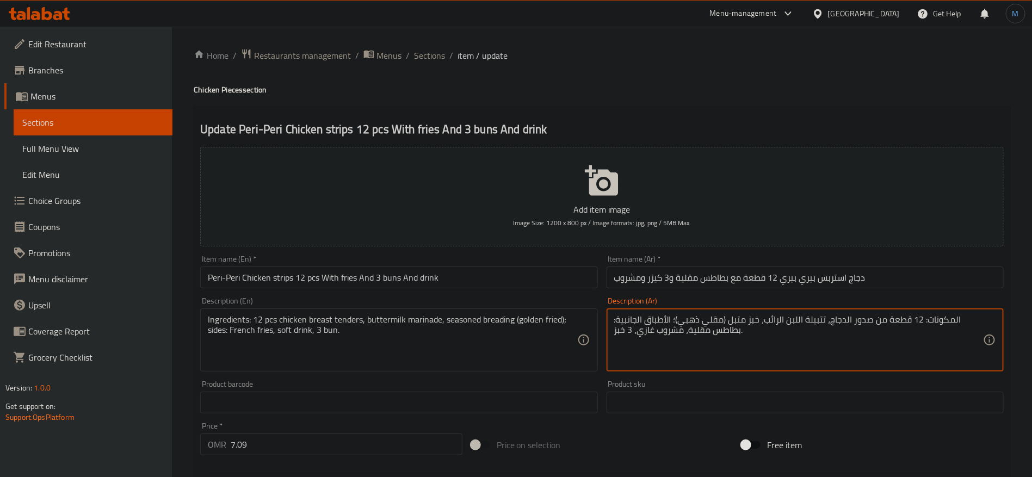
paste textarea "4 قطع من صدور الدجاج تندر، تتبيلة مخيض اللبن، خبز متبل ومقلي ذهبي الأطباق الجان…"
click at [629, 330] on textarea "المكونات 4 قطع من صدور الدجاج تندر، تتبيلة مخيض اللبن، خبز متبل ومقلي ذهبي الأط…" at bounding box center [798, 341] width 369 height 52
click at [924, 319] on textarea "المكونات 4 قطع من صدور الدجاج تندر، تتبيلة مخيض اللبن، خبز متبل ومقلي ذهبي الأط…" at bounding box center [798, 341] width 369 height 52
type textarea "المكونات 12 قطع من صدور الدجاج تندر، تتبيلة مخيض اللبن، خبز متبل ومقلي ذهبي الأ…"
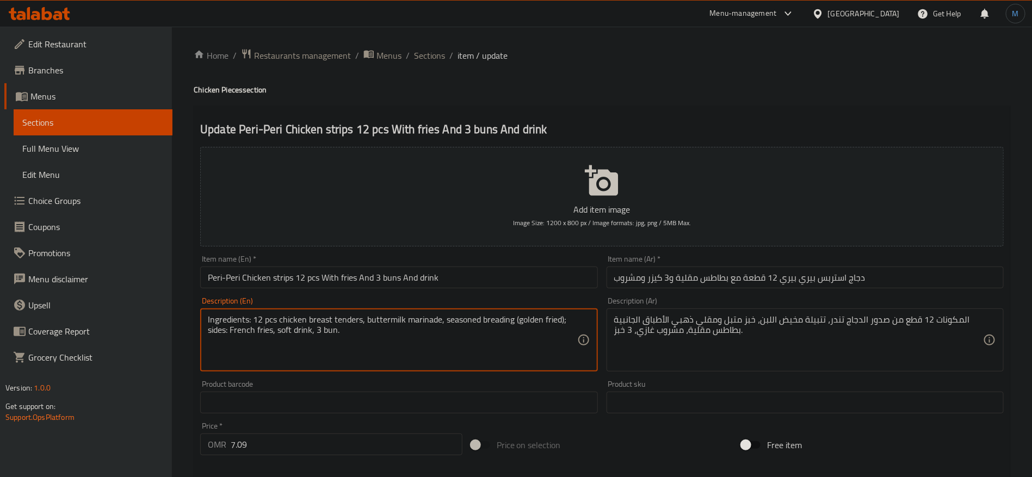
click at [460, 347] on textarea "Ingredients: 12 pcs chicken breast tenders, buttermilk marinade, seasoned bread…" at bounding box center [392, 341] width 369 height 52
type textarea "Ingredients 12 pcs chicken breast tenders, buttermilk marinade, seasoned breadi…"
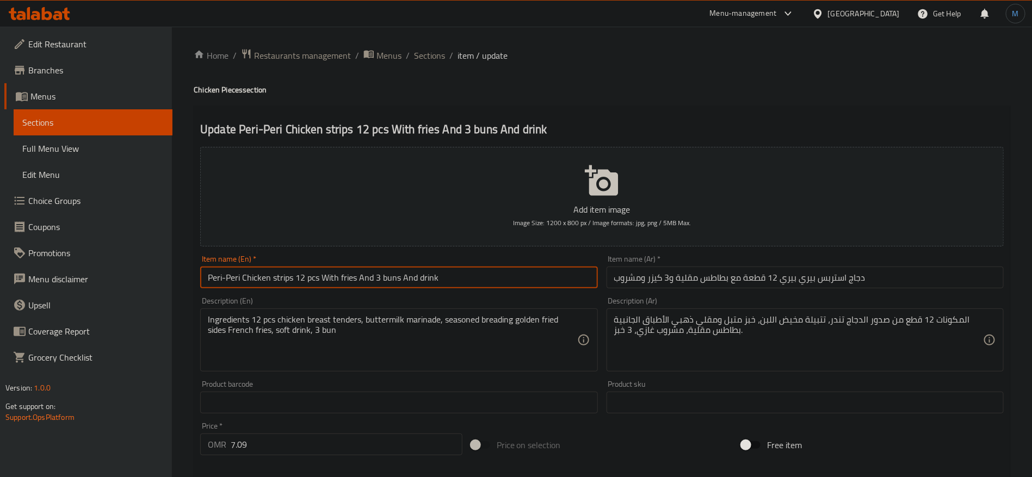
click at [481, 273] on input "Peri-Peri Chicken strips 12 pcs With fries And 3 buns And drink" at bounding box center [398, 278] width 397 height 22
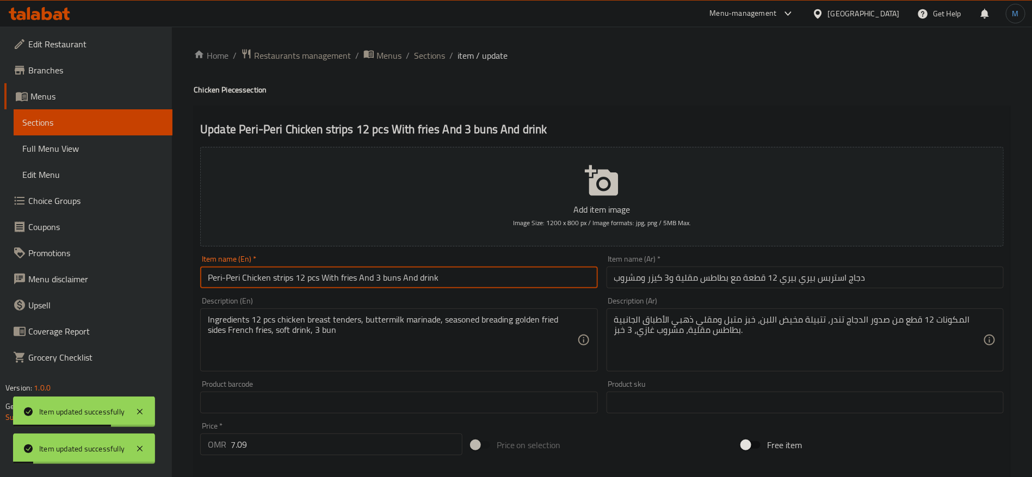
click at [425, 278] on input "Peri-Peri Chicken strips 12 pcs With fries And 3 buns And drink" at bounding box center [398, 278] width 397 height 22
type input "Peri-Peri Chicken Strips 12 Pcs with Fries and 3 Buns and Drink"
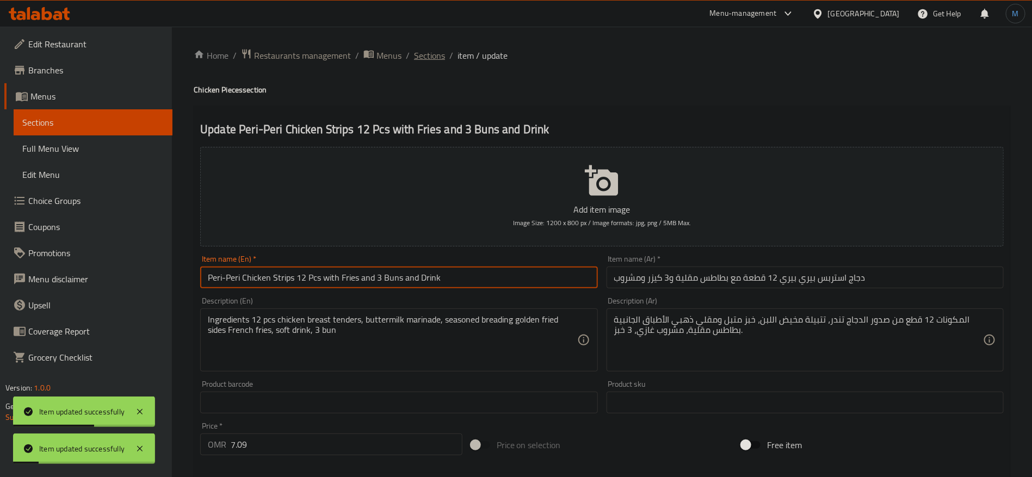
click at [427, 56] on span "Sections" at bounding box center [429, 55] width 31 height 13
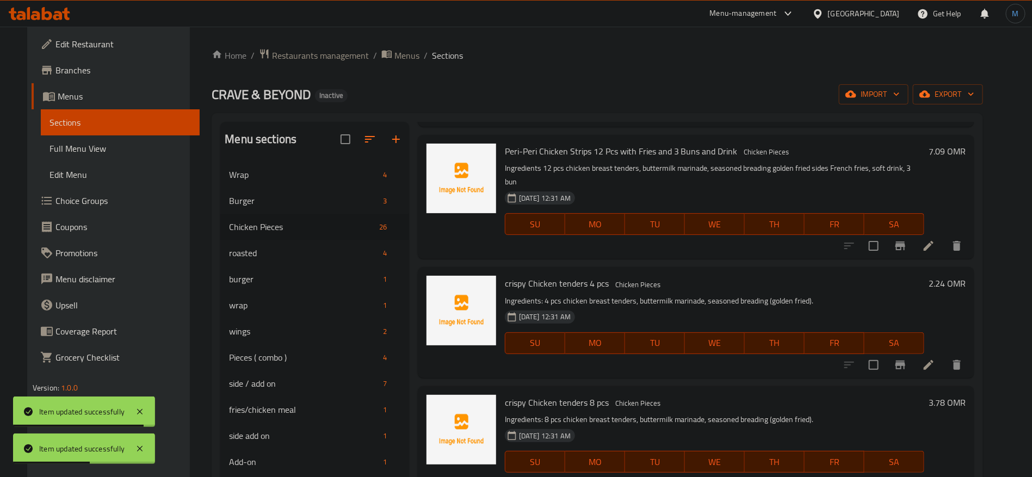
scroll to position [1896, 0]
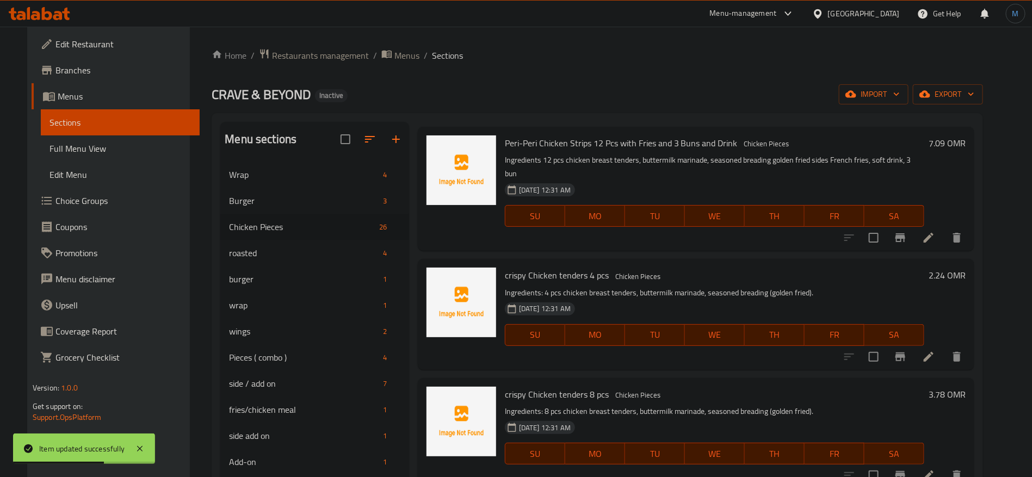
click at [936, 350] on icon at bounding box center [928, 356] width 13 height 13
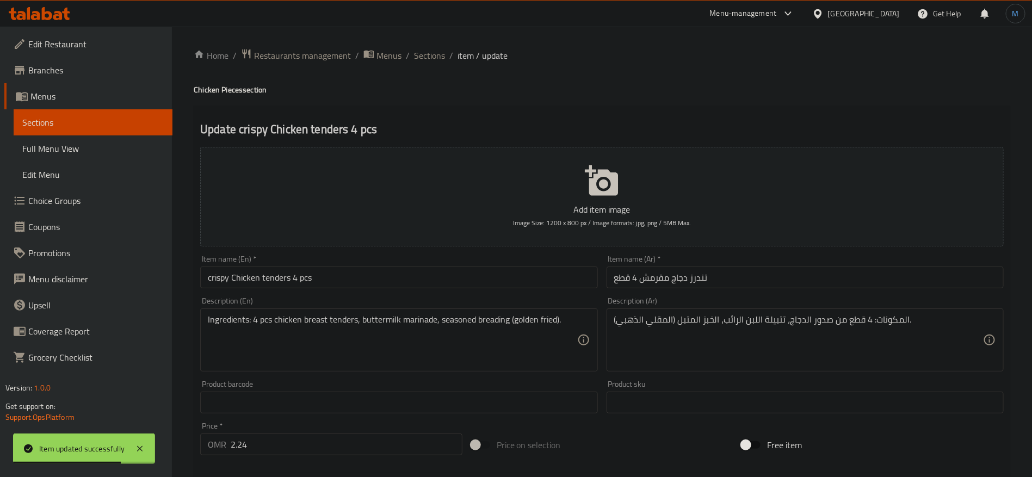
click at [505, 288] on div "Item name (En)   * crispy Chicken tenders 4 pcs Item name (En) *" at bounding box center [399, 272] width 406 height 42
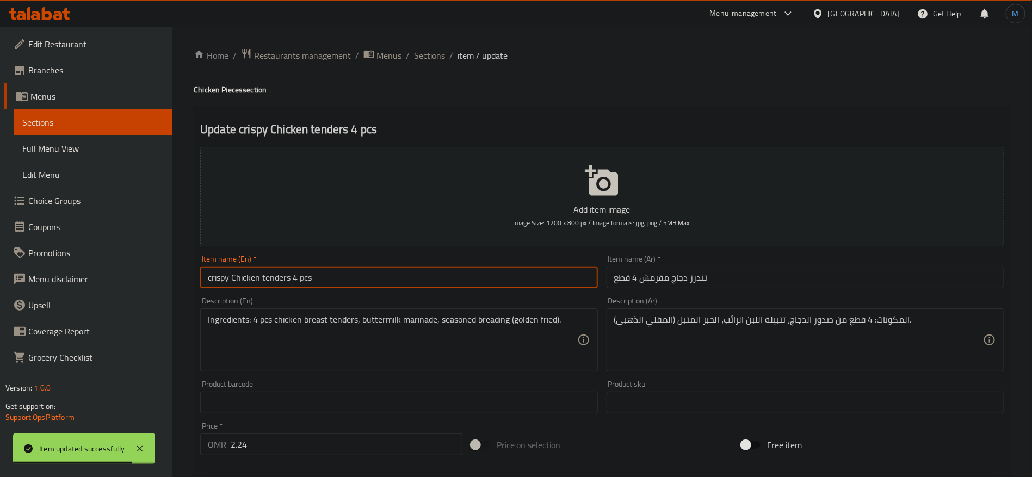
click at [507, 284] on input "crispy Chicken tenders 4 pcs" at bounding box center [398, 278] width 397 height 22
type input "Crispy Chicken Tenders 4 Pcs"
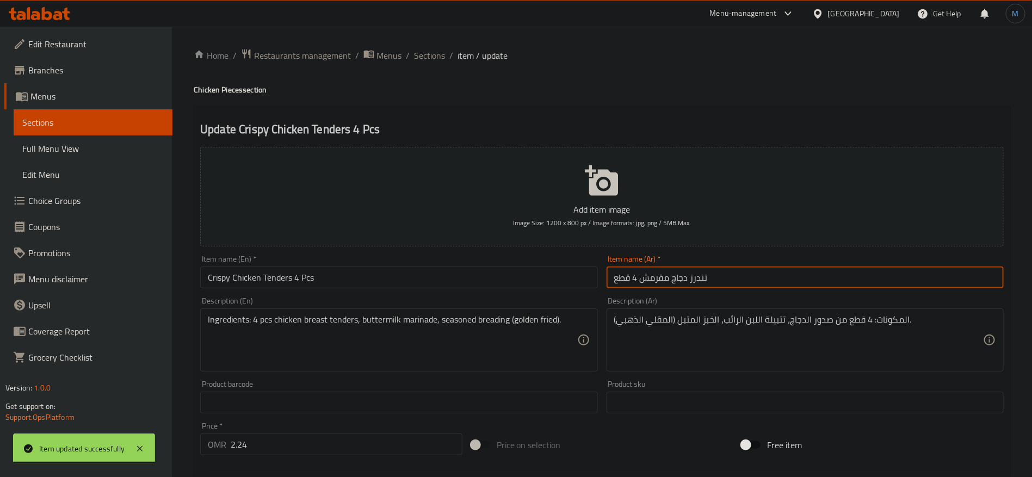
click at [706, 280] on input "تندرز دجاج مقرمش 4 قطع" at bounding box center [805, 278] width 397 height 22
click at [697, 274] on input "تندرز دجاج مقرمش 4 قطع" at bounding box center [805, 278] width 397 height 22
type input "دجاج مقرمش تندر 4 قطع"
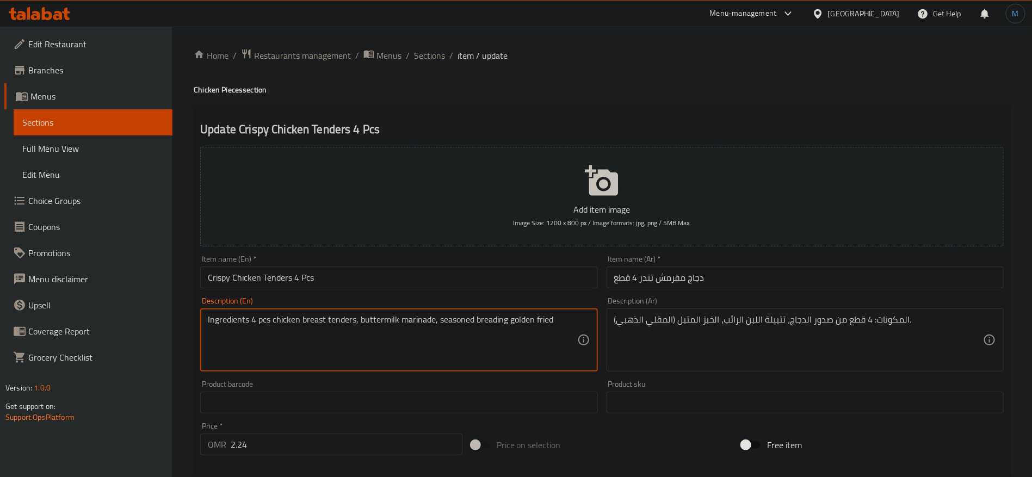
type textarea "Ingredients 4 pcs chicken breast tenders, buttermilk marinade, seasoned breadin…"
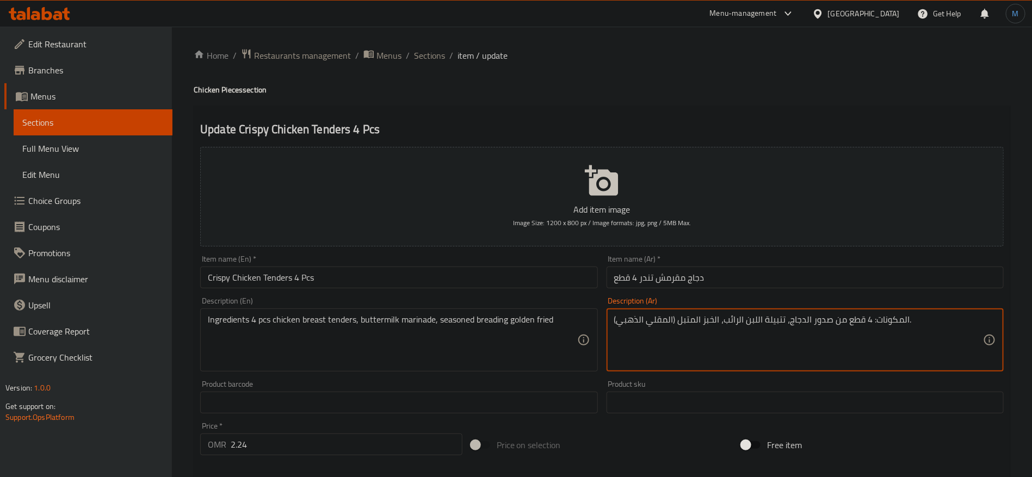
paste textarea "Peri-Peri Chicken Strips 12 Pcs with Fries and 3 Buns and Drink"
click at [828, 342] on textarea "المكونات: 4 قطع من صدور الدجاج، تتبيلة اللبن الرائب، الخبز المتبل (المقلي الذهب…" at bounding box center [798, 341] width 369 height 52
paste textarea "4 قطع من صدور الدجاج تندر، تتبيلة مخيض اللبن، خبز متبل ومقلي ذهبي"
type textarea "المكونات 4 قطع من صدور الدجاج تندر، تتبيلة مخيض اللبن، خبز متبل ومقلي ذهبي"
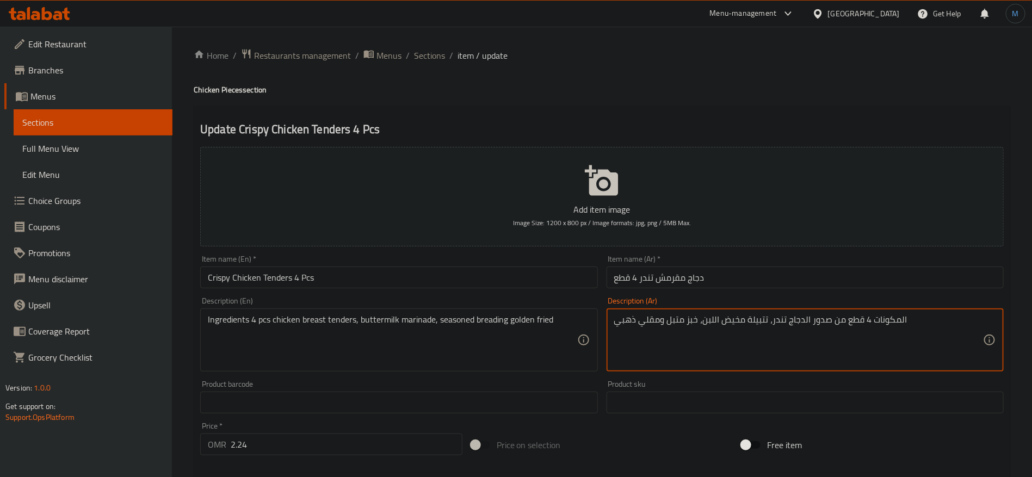
click at [478, 278] on input "Crispy Chicken Tenders 4 Pcs" at bounding box center [398, 278] width 397 height 22
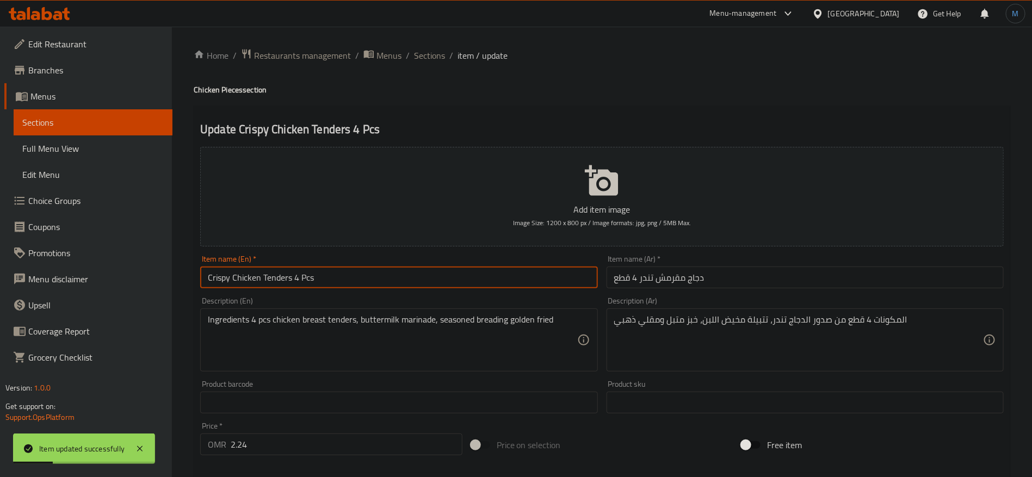
click at [434, 64] on div "Home / Restaurants management / Menus / Sections / item / update Chicken Pieces…" at bounding box center [602, 397] width 817 height 699
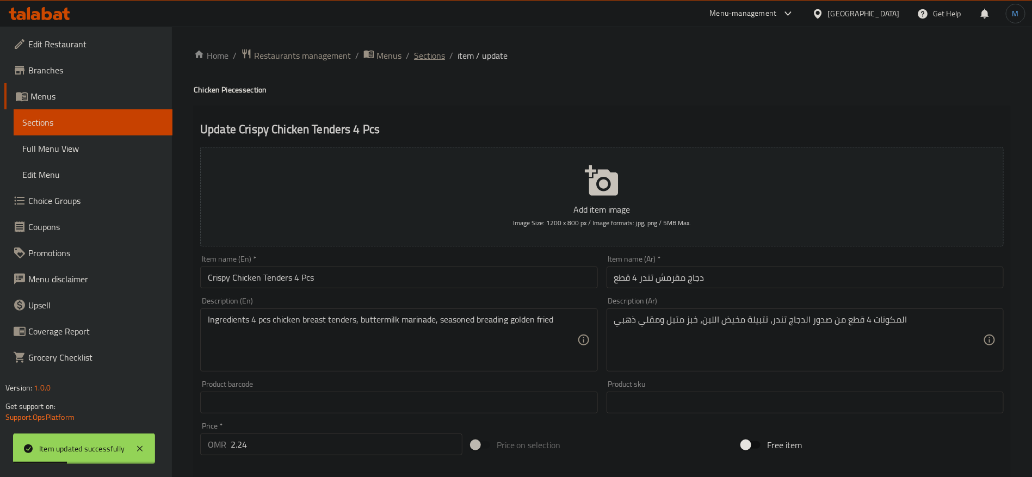
click at [436, 60] on span "Sections" at bounding box center [429, 55] width 31 height 13
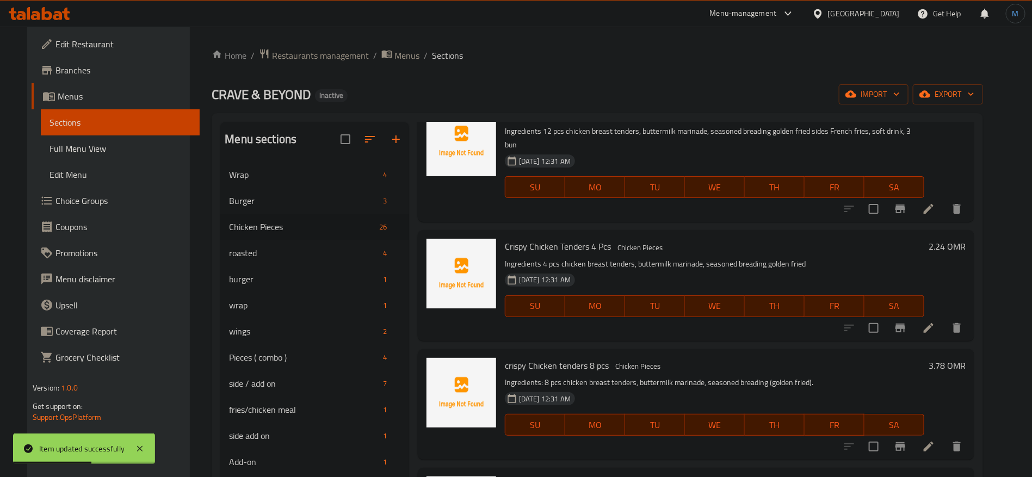
scroll to position [1933, 0]
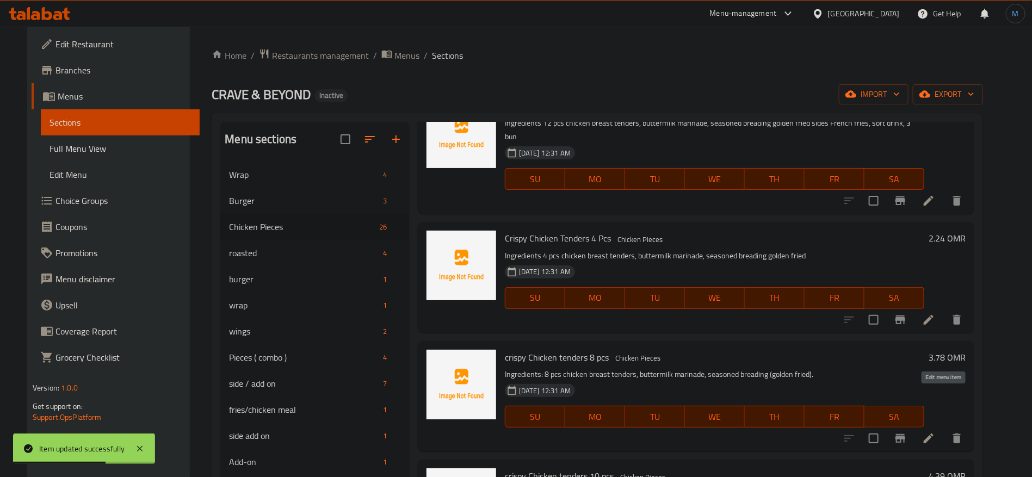
click at [936, 432] on icon at bounding box center [928, 438] width 13 height 13
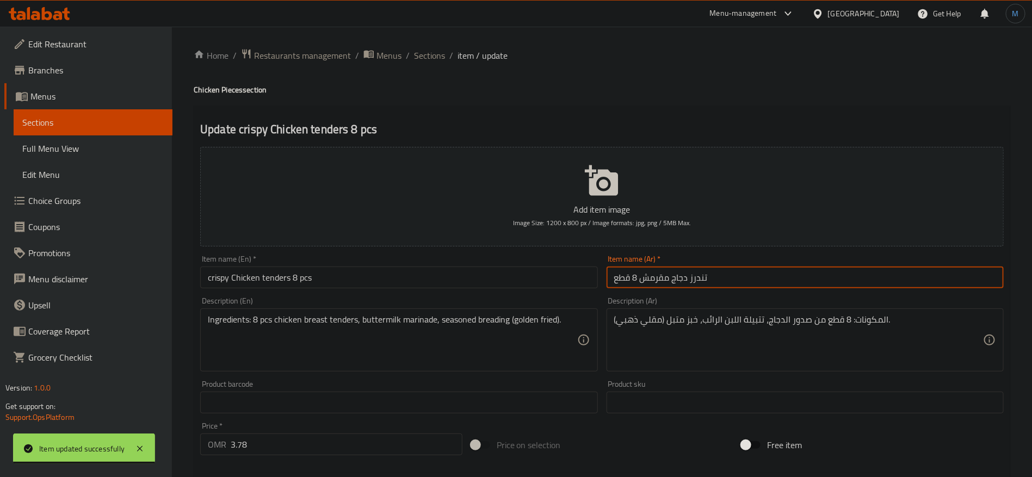
click at [692, 275] on input "تندرز دجاج مقرمش 8 قطع" at bounding box center [805, 278] width 397 height 22
click at [709, 277] on input "تندرز دجاج مقرمش 8 قطع" at bounding box center [805, 278] width 397 height 22
click at [702, 279] on input "تندرز دجاج مقرمش 8 قطع" at bounding box center [805, 278] width 397 height 22
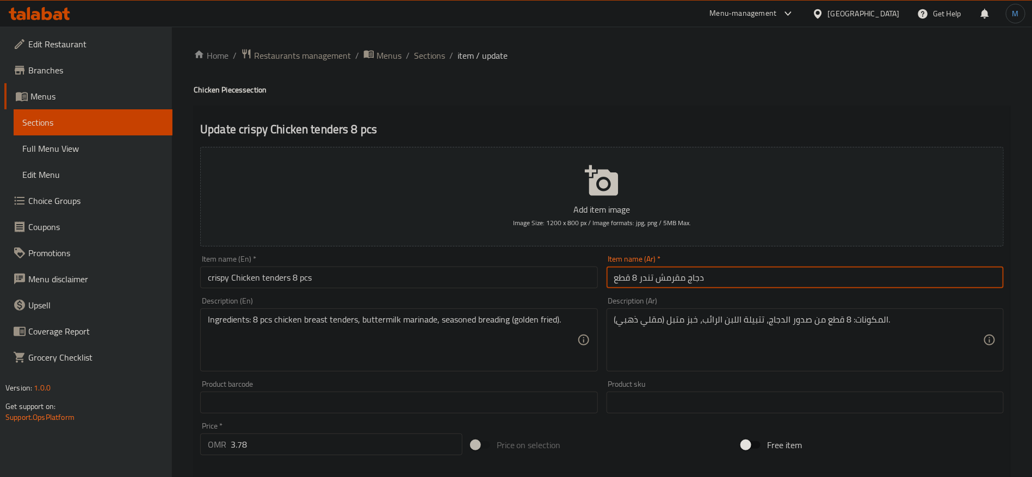
type input "دجاج مقرمش تندر 8 قطع"
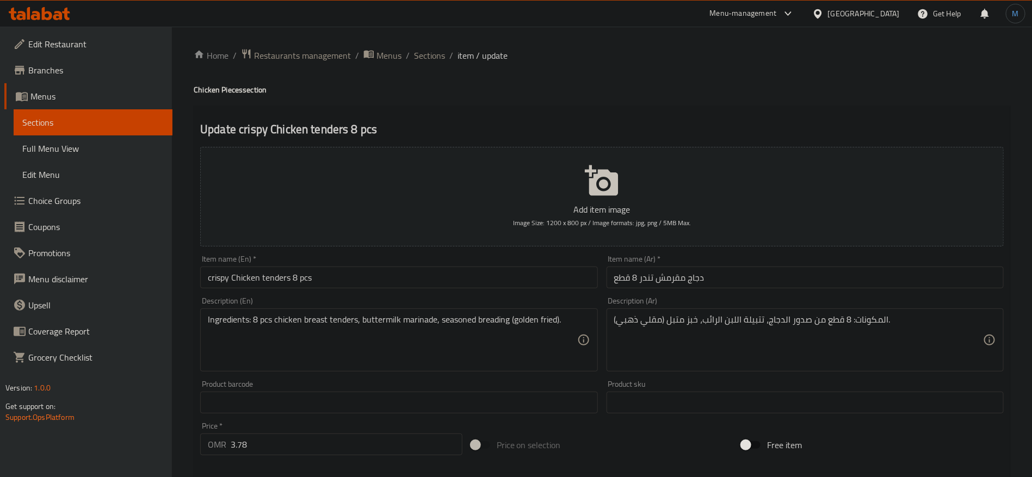
click at [430, 290] on div "Item name (En)   * crispy Chicken tenders 8 pcs Item name (En) *" at bounding box center [399, 272] width 406 height 42
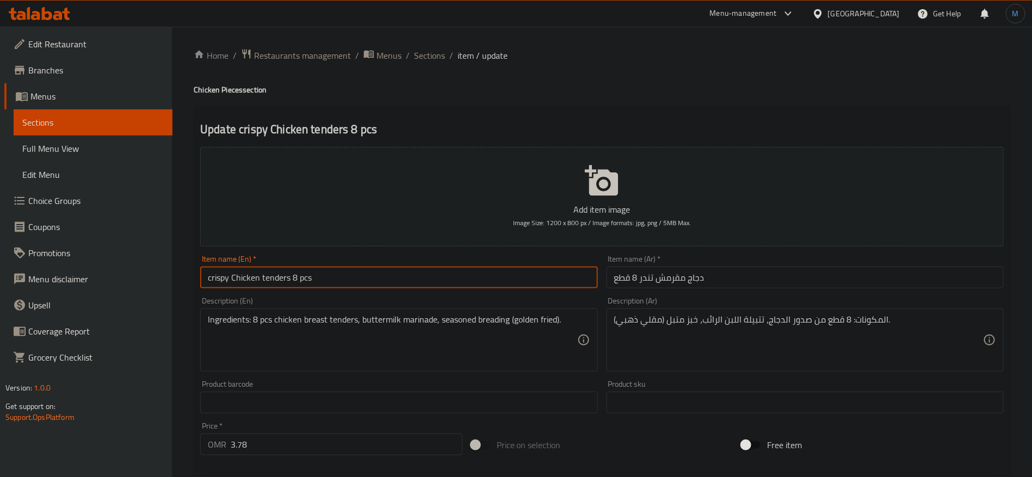
click at [430, 272] on input "crispy Chicken tenders 8 pcs" at bounding box center [398, 278] width 397 height 22
type input "Crispy Chicken Tenders 8 Pcs"
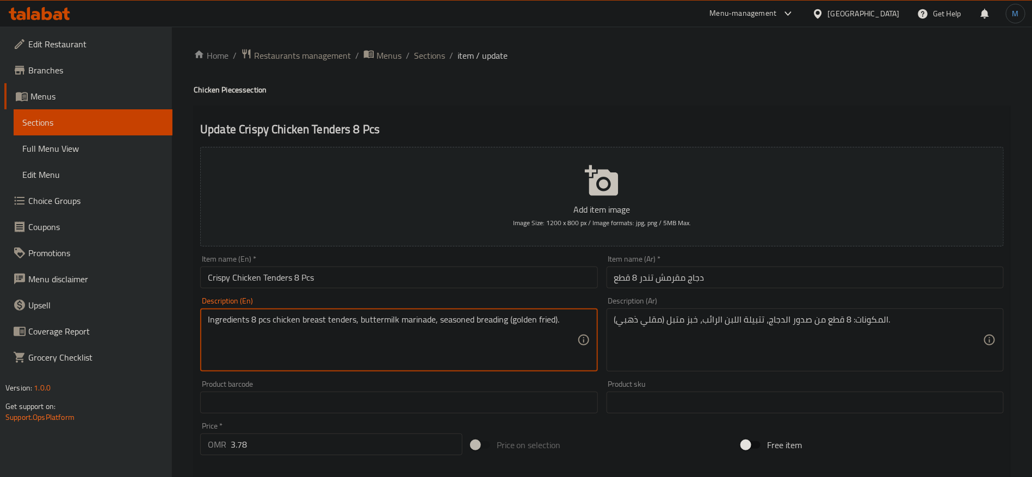
click at [580, 318] on div "Ingredients 8 pcs chicken breast tenders, buttermilk marinade, seasoned breadin…" at bounding box center [398, 340] width 397 height 63
click at [577, 321] on div "Ingredients 8 pcs chicken breast tenders, buttermilk marinade, seasoned breadin…" at bounding box center [398, 340] width 397 height 63
click at [553, 323] on textarea "Ingredients 8 pcs chicken breast tenders, buttermilk marinade, seasoned breadin…" at bounding box center [392, 341] width 369 height 52
type textarea "Ingredients 8 pcs chicken breast tenders, buttermilk marinade, seasoned breadin…"
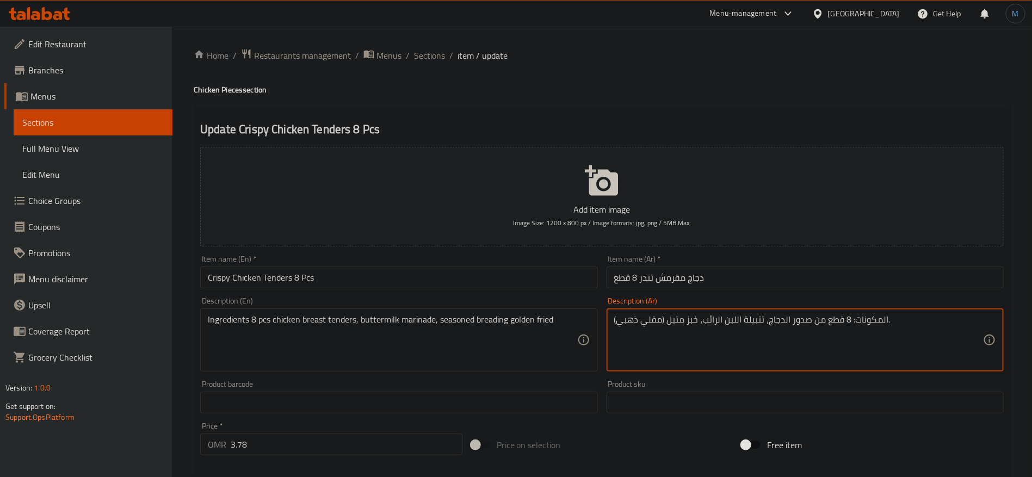
paste textarea "4 قطع من صدور الدجاج تندر، تتبيلة مخيض اللبن، خبز متبل ومقلي ذهبي"
click at [865, 318] on textarea "المكونات 4 قطع من صدور الدجاج تندر، تتبيلة مخيض اللبن، خبز متبل ومقلي ذهبي" at bounding box center [798, 341] width 369 height 52
type textarea "المكونات 8 قطع من صدور الدجاج تندر، تتبيلة مخيض اللبن، خبز متبل ومقلي ذهبي"
click at [733, 276] on input "دجاج مقرمش تندر 8 قطع" at bounding box center [805, 278] width 397 height 22
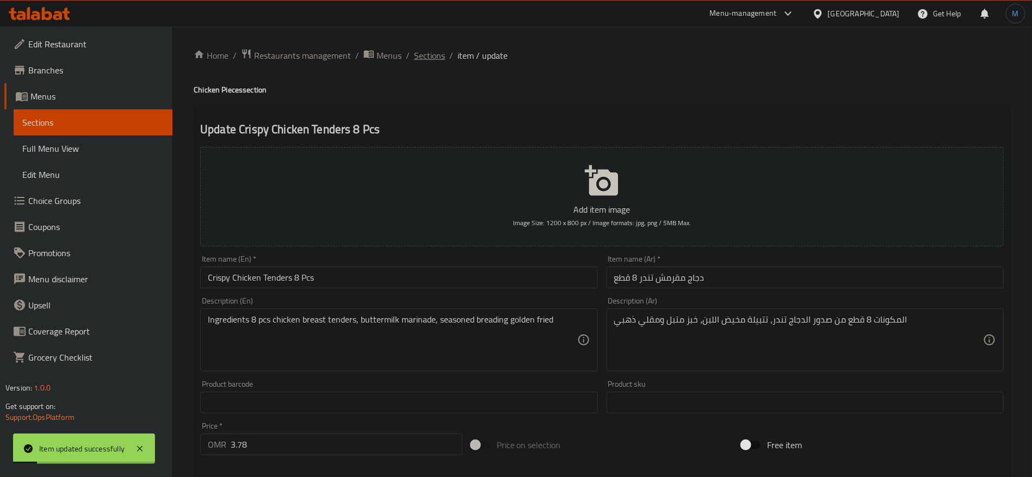
click at [441, 54] on span "Sections" at bounding box center [429, 55] width 31 height 13
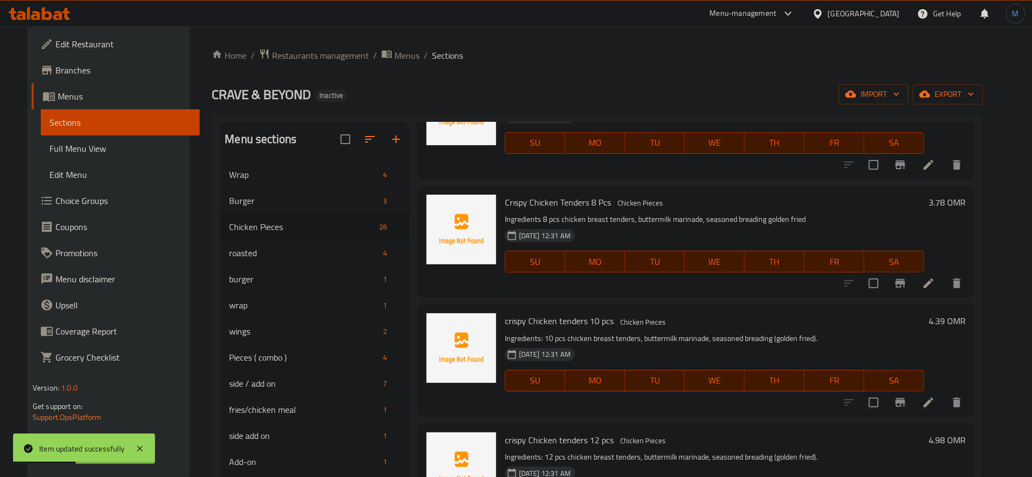
scroll to position [2096, 0]
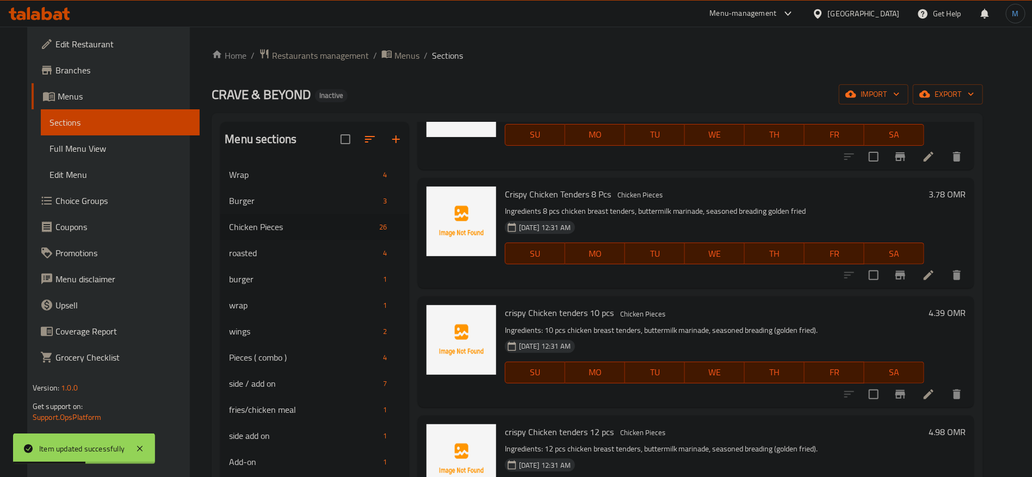
click at [944, 385] on li at bounding box center [929, 395] width 30 height 20
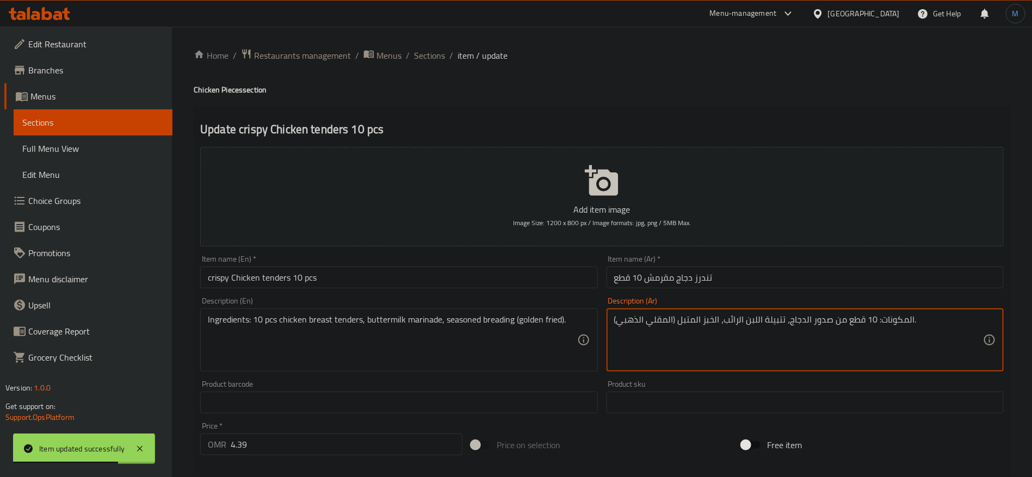
paste textarea "4 قطع من صدور الدجاج تندر، تتبيلة مخيض اللبن، خبز متبل ومقلي ذهبي"
click at [865, 327] on textarea "المكونات 4 قطع من صدور الدجاج تندر، تتبيلة مخيض اللبن، خبز متبل ومقلي ذهبي" at bounding box center [798, 341] width 369 height 52
type textarea "المكونات 10 قطع من صدور الدجاج تندر، تتبيلة مخيض اللبن، خبز متبل ومقلي ذهبي"
click at [711, 280] on input "تندرز دجاج مقرمش 10 قطع" at bounding box center [805, 278] width 397 height 22
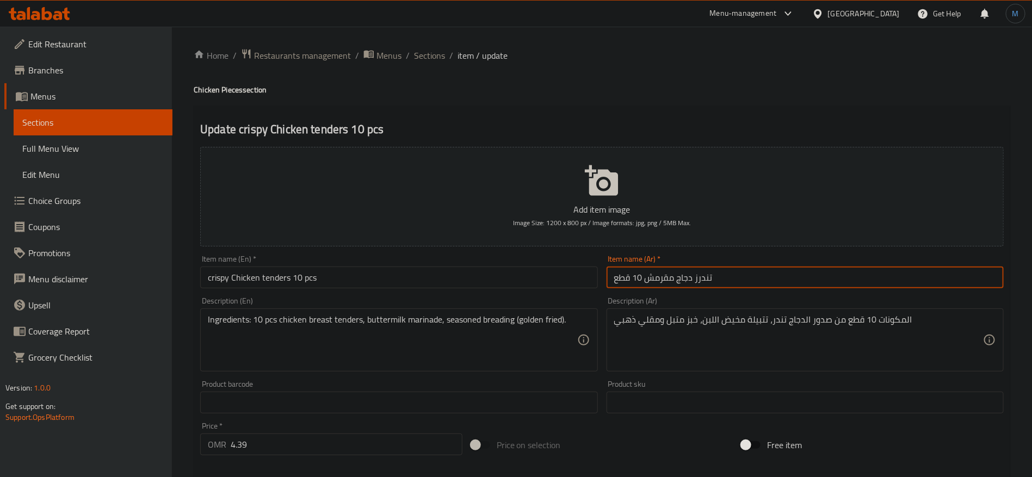
click at [708, 280] on input "تندرز دجاج مقرمش 10 قطع" at bounding box center [805, 278] width 397 height 22
type input "دجاج مقرمش تندر 10 قطع"
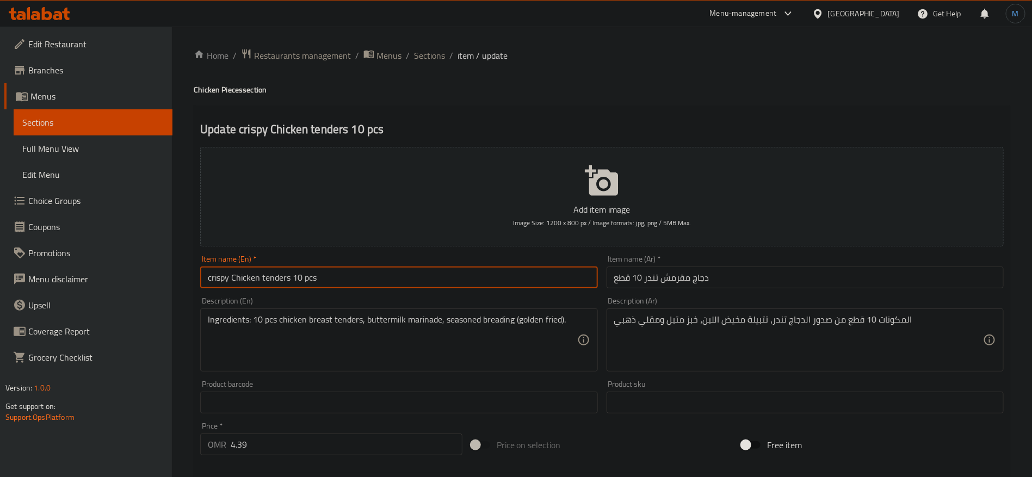
click at [385, 272] on input "crispy Chicken tenders 10 pcs" at bounding box center [398, 278] width 397 height 22
type input "Crispy Chicken Tenders 10 Pcs"
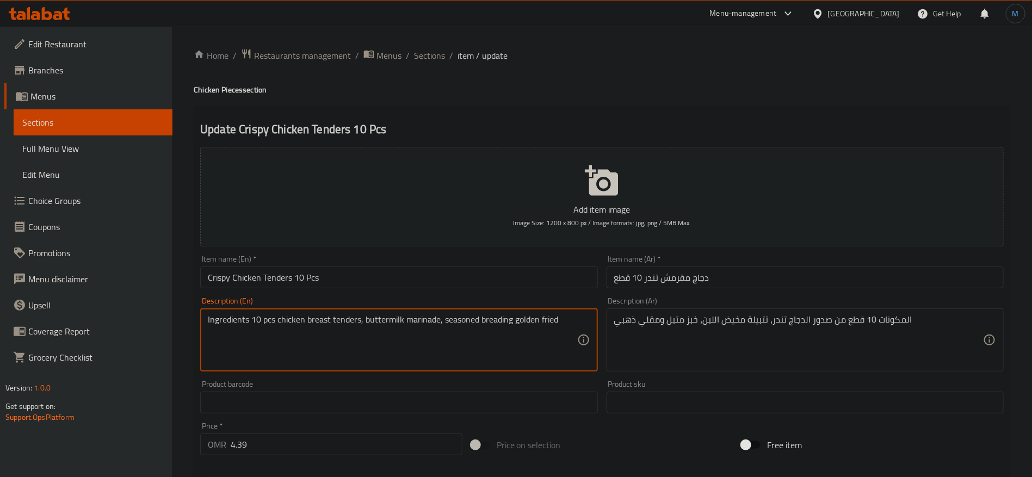
type textarea "Ingredients 10 pcs chicken breast tenders, buttermilk marinade, seasoned breadi…"
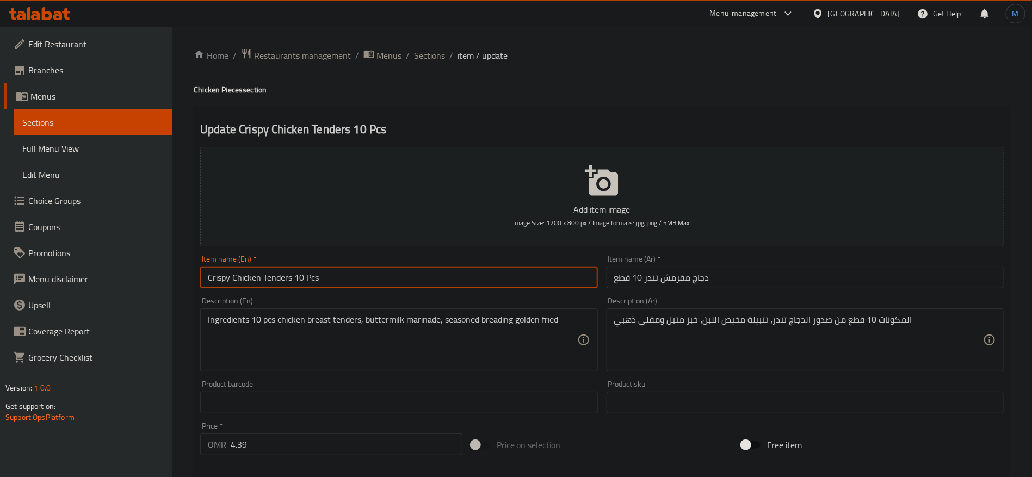
click at [350, 268] on input "Crispy Chicken Tenders 10 Pcs" at bounding box center [398, 278] width 397 height 22
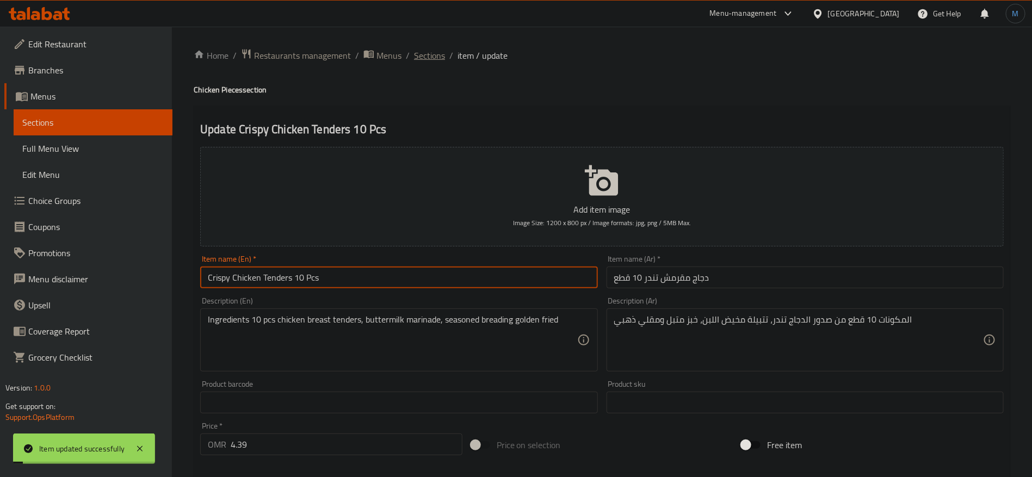
click at [414, 57] on span "Sections" at bounding box center [429, 55] width 31 height 13
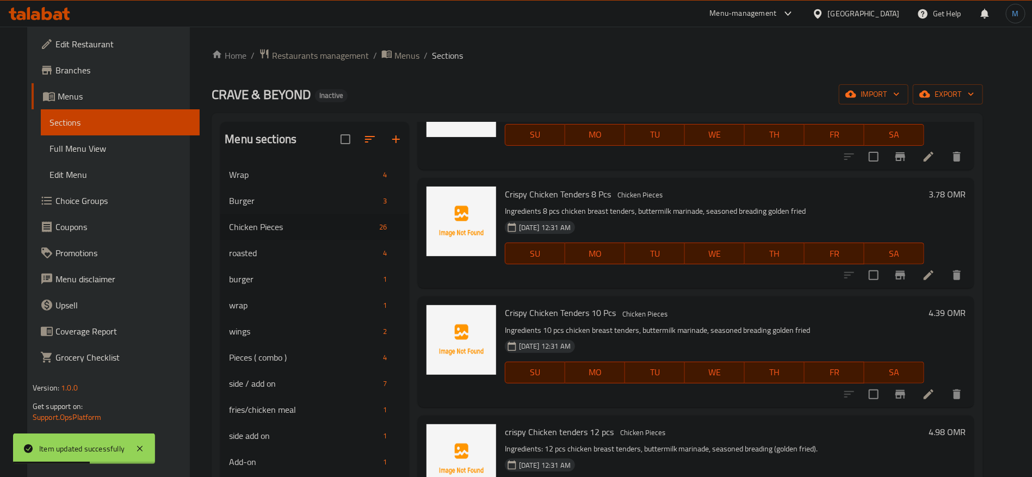
scroll to position [2178, 0]
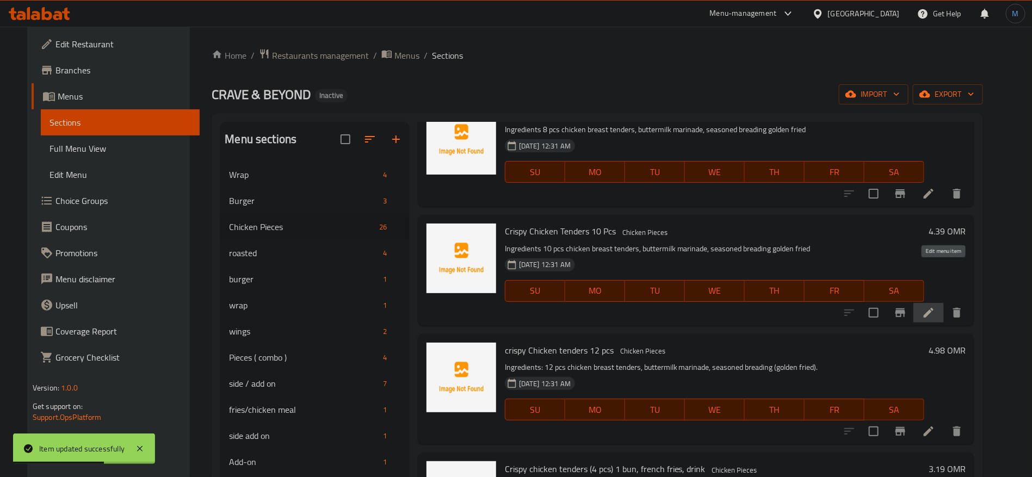
click at [936, 306] on icon at bounding box center [928, 312] width 13 height 13
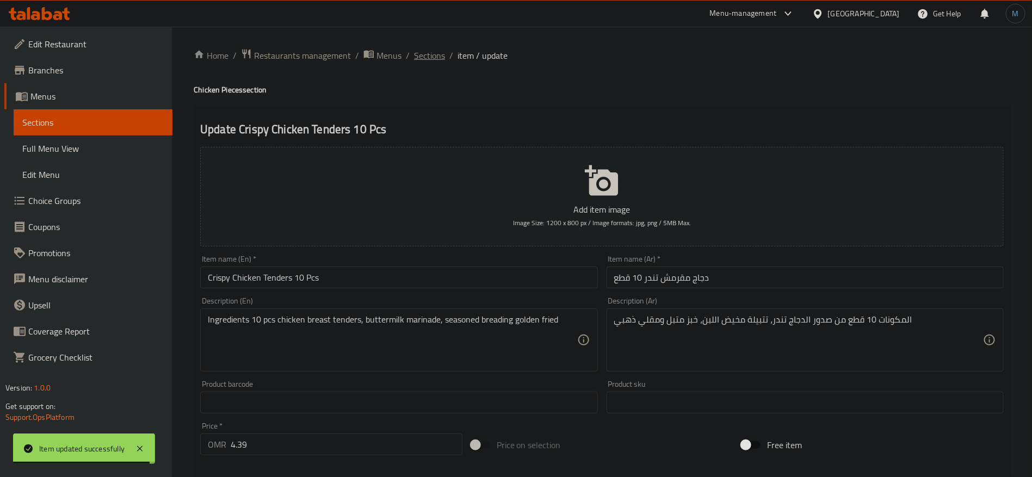
click at [434, 58] on span "Sections" at bounding box center [429, 55] width 31 height 13
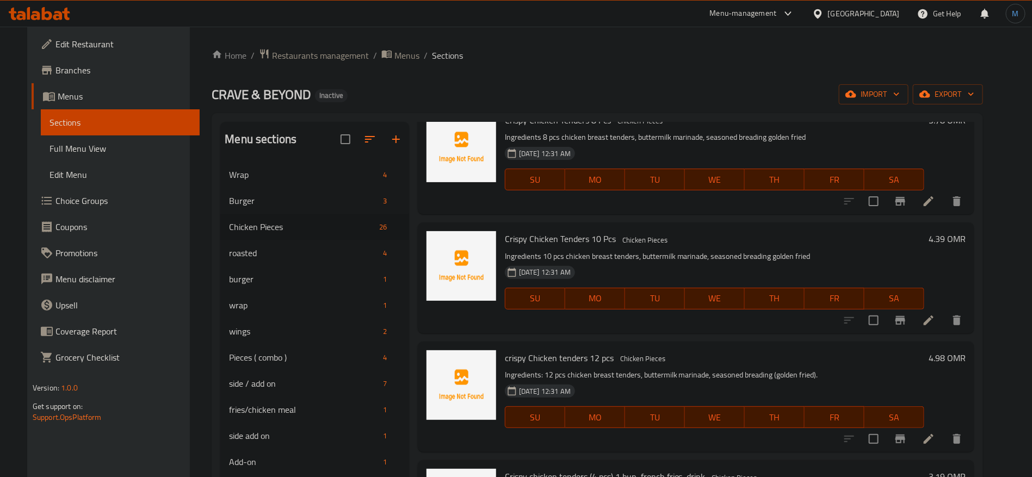
scroll to position [2178, 0]
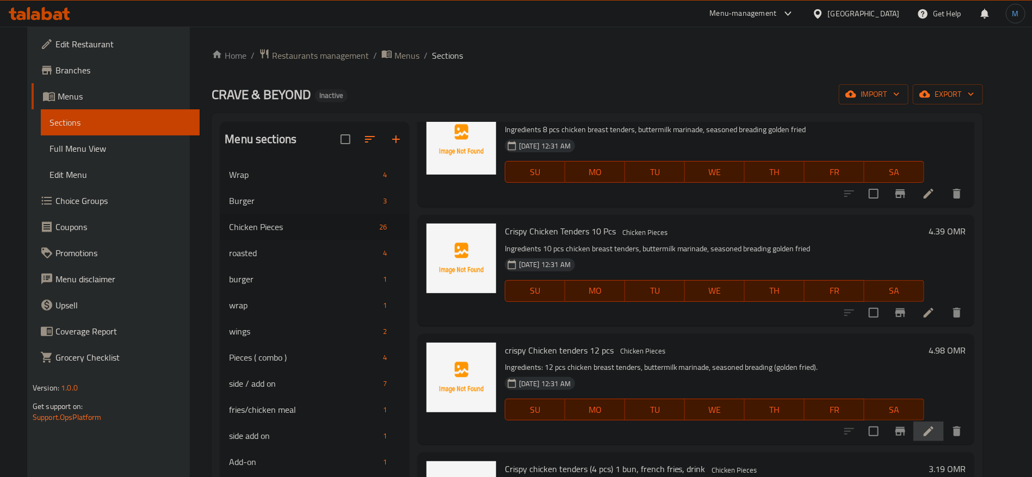
click at [944, 422] on li at bounding box center [929, 432] width 30 height 20
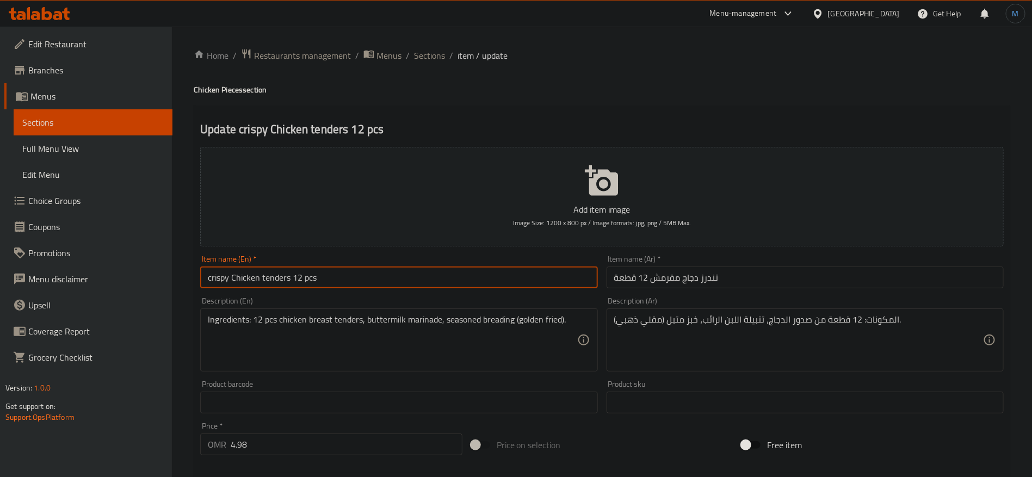
click at [515, 286] on input "crispy Chicken tenders 12 pcs" at bounding box center [398, 278] width 397 height 22
type input "Crispy Chicken Tenders 12 Pcs"
click at [701, 281] on input "تندرز دجاج مقرمش 12 قطعة" at bounding box center [805, 278] width 397 height 22
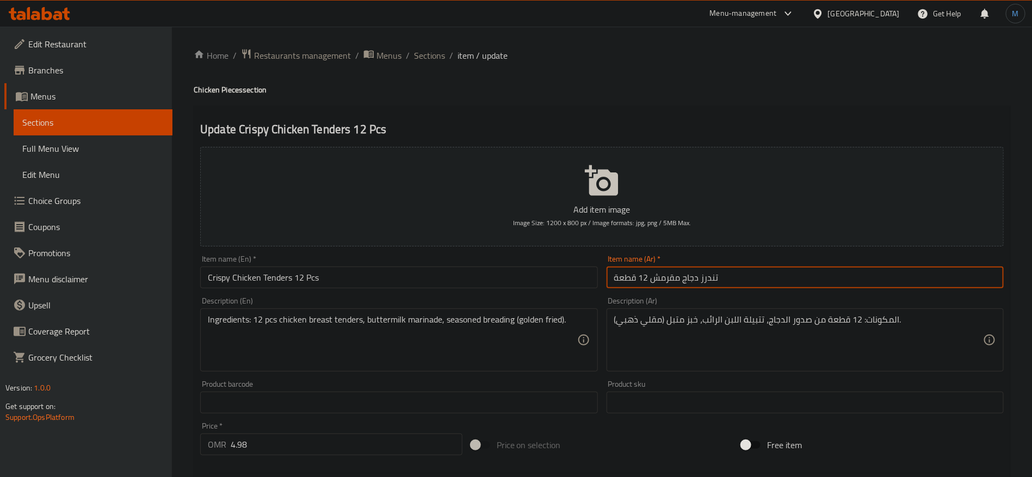
click at [710, 281] on input "تندرز دجاج مقرمش 12 قطعة" at bounding box center [805, 278] width 397 height 22
type input "دجاج مقرمش تندر 12 قطعة"
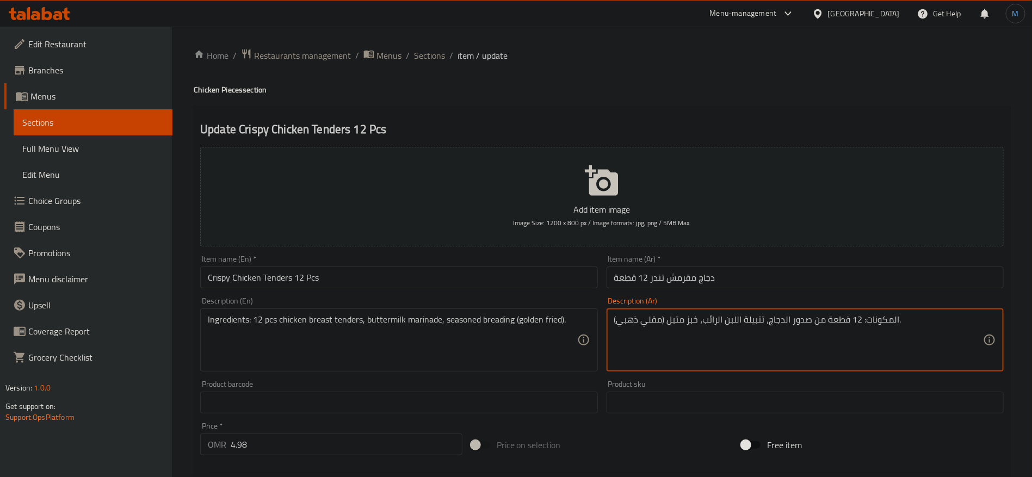
paste textarea "4 قطع من صدور الدجاج تندر، تتبيلة مخيض اللبن، خبز متبل ومقلي ذهبي"
click at [863, 321] on textarea "المكونات 4 قطع من صدور الدجاج تندر، تتبيلة مخيض اللبن، خبز متبل ومقلي ذهبي" at bounding box center [798, 341] width 369 height 52
type textarea "المكونات 12 قطع من صدور الدجاج تندر، تتبيلة مخيض اللبن، خبز متبل ومقلي ذهبي"
click at [580, 329] on div "Ingredients: 12 pcs chicken breast tenders, buttermilk marinade, seasoned bread…" at bounding box center [398, 340] width 397 height 63
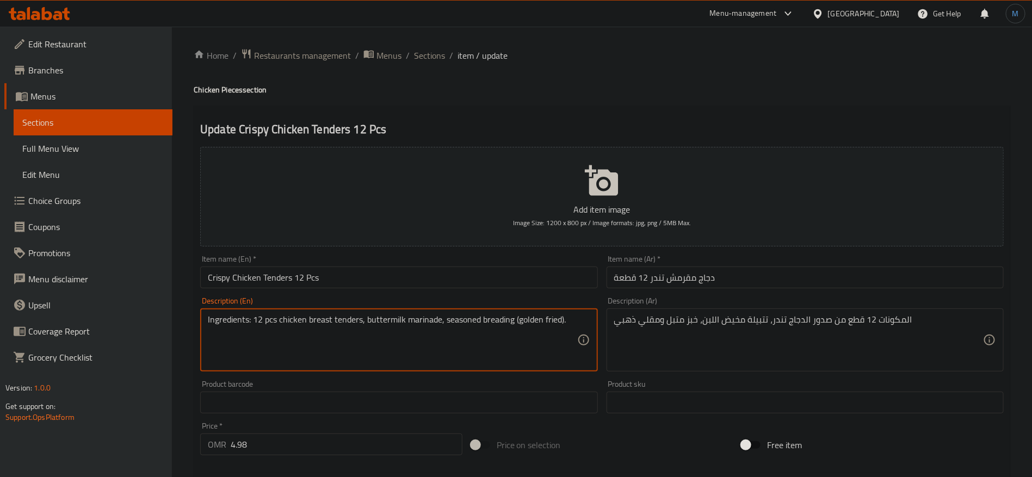
click at [533, 355] on textarea "Ingredients: 12 pcs chicken breast tenders, buttermilk marinade, seasoned bread…" at bounding box center [392, 341] width 369 height 52
type textarea "Ingredients 12 pcs chicken breast tenders, buttermilk marinade, seasoned breadi…"
click at [500, 288] on div "Item name (En)   * Crispy Chicken Tenders 12 Pcs Item name (En) *" at bounding box center [399, 272] width 406 height 42
click at [490, 279] on input "Crispy Chicken Tenders 12 Pcs" at bounding box center [398, 278] width 397 height 22
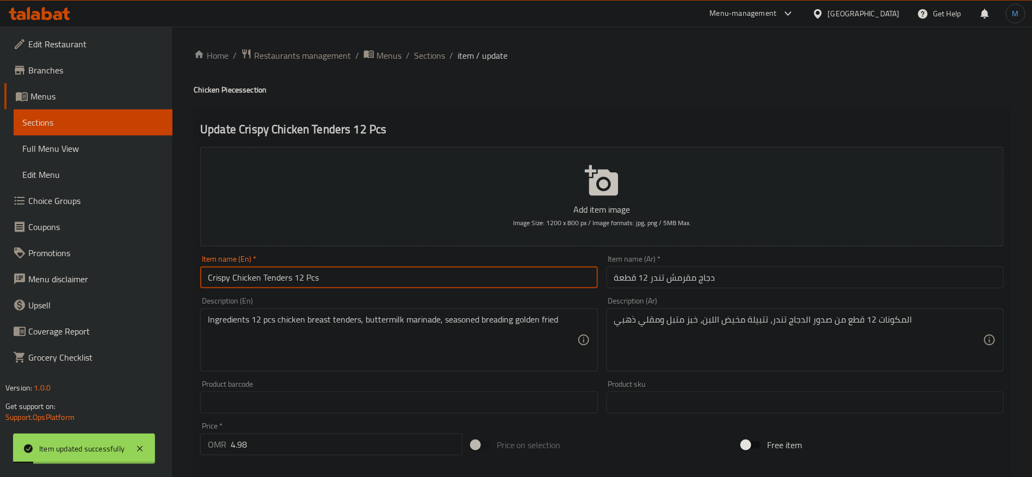
click at [429, 65] on div "Home / Restaurants management / Menus / Sections / item / update Chicken Pieces…" at bounding box center [602, 397] width 817 height 699
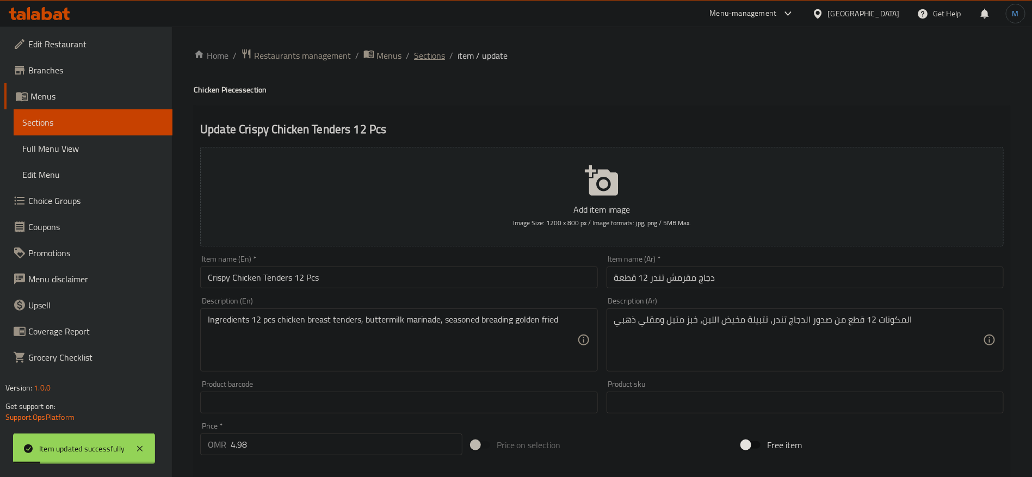
click at [432, 60] on span "Sections" at bounding box center [429, 55] width 31 height 13
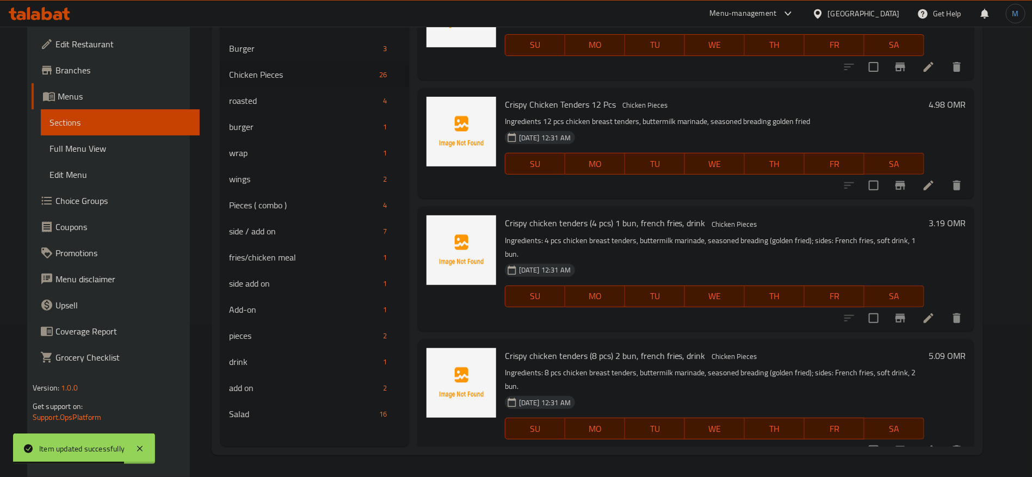
scroll to position [2190, 0]
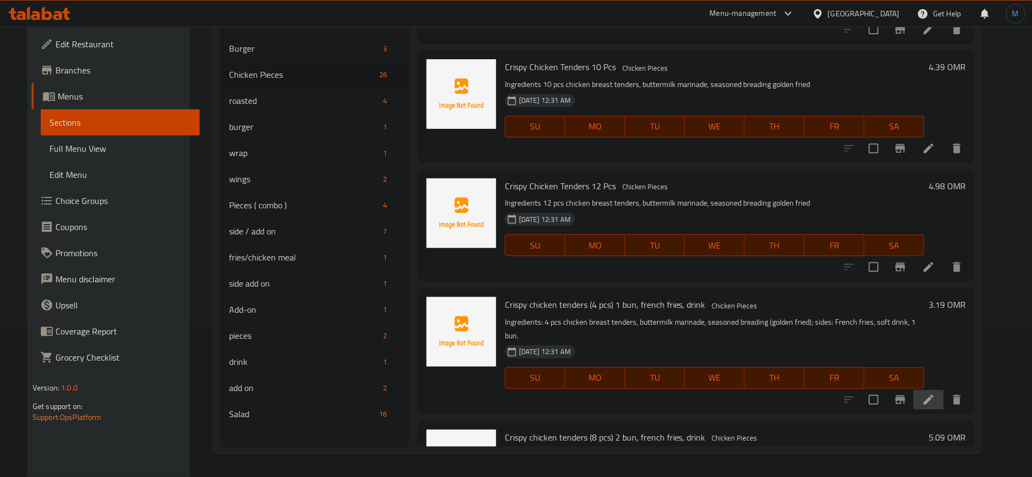
click at [944, 390] on li at bounding box center [929, 400] width 30 height 20
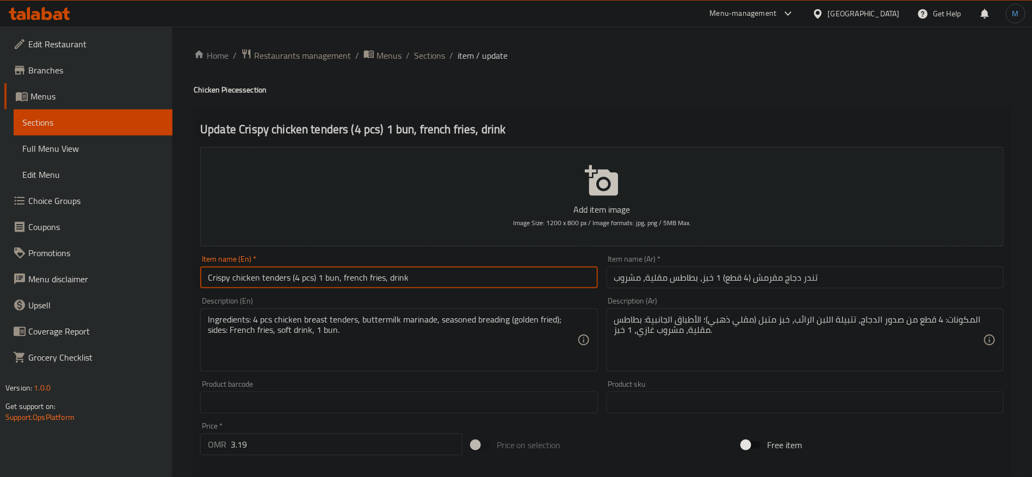
click at [531, 276] on input "Crispy chicken tenders (4 pcs) 1 bun, french fries, drink" at bounding box center [398, 278] width 397 height 22
click at [529, 271] on input "Crispy chicken tenders (4 pcs) 1 bun, French fries, drink" at bounding box center [398, 278] width 397 height 22
type input "Crispy Chicken Tenders 4 Pcs And 1 Bun with French Fries and Drink"
click at [826, 285] on input "تندر دجاج مقرمش (4 قطع) 1 خبز، بطاطس مقلية، مشروب" at bounding box center [805, 278] width 397 height 22
click at [448, 286] on input "Crispy Chicken Tenders 4 Pcs And 1 Bun with French Fries and Drink" at bounding box center [398, 278] width 397 height 22
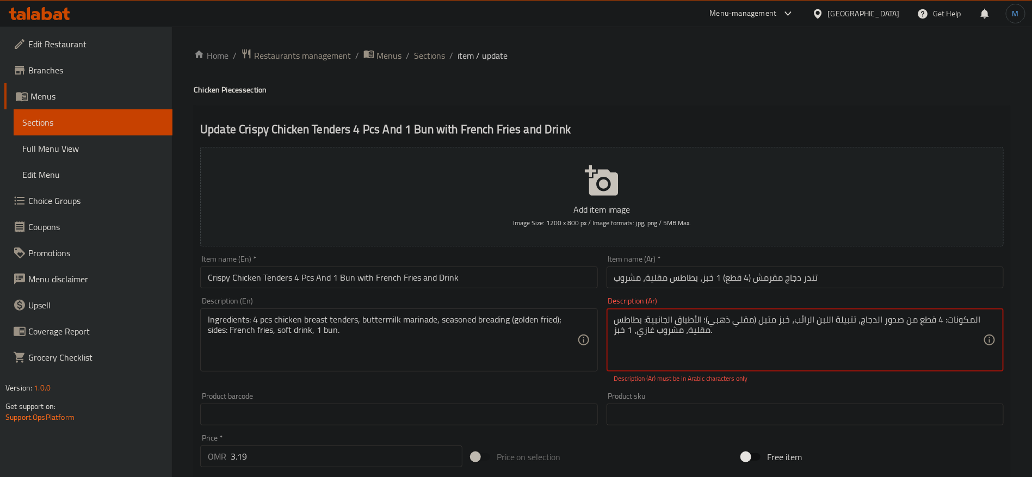
click at [956, 322] on textarea "المكونات: 4 قطع من صدور الدجاج، تتبيلة اللبن الرائب، خبز متبل (مقلي ذهبي)؛ الأط…" at bounding box center [798, 341] width 369 height 52
click at [706, 321] on textarea "المكونات: 4 قطع من صدور الدجاج، تتبيلة اللبن الرائب، خبز متبل (مقلي ذهبي)؛ الأط…" at bounding box center [798, 341] width 369 height 52
paste textarea "4 قطع من صدور الدجاج تندر، تتبيلة مخيض اللبن، خبز متبل ومقلي ذهبي الأطباق الجان…"
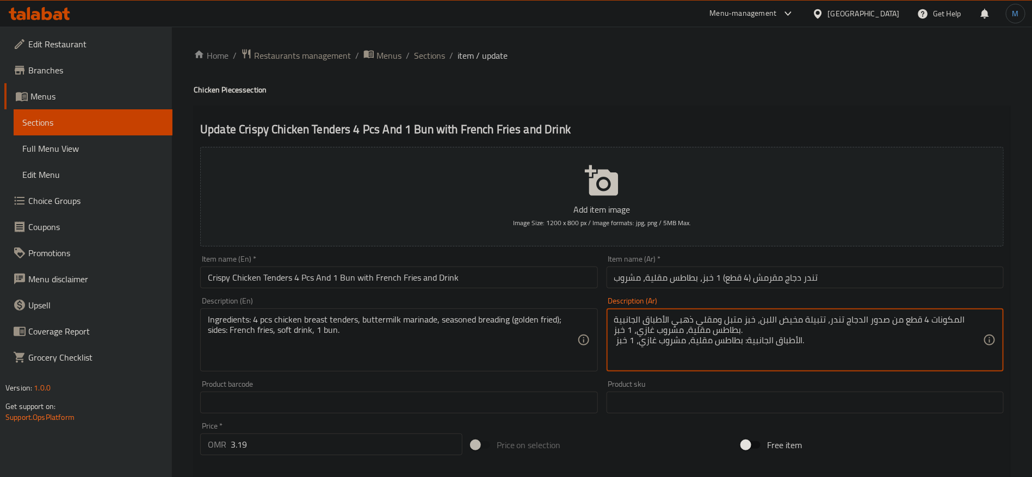
paste textarea "كيزر"
type textarea "المكونات 4 قطع من صدور الدجاج تندر، تتبيلة مخيض اللبن، خبز متبل ومقلي ذهبي الأط…"
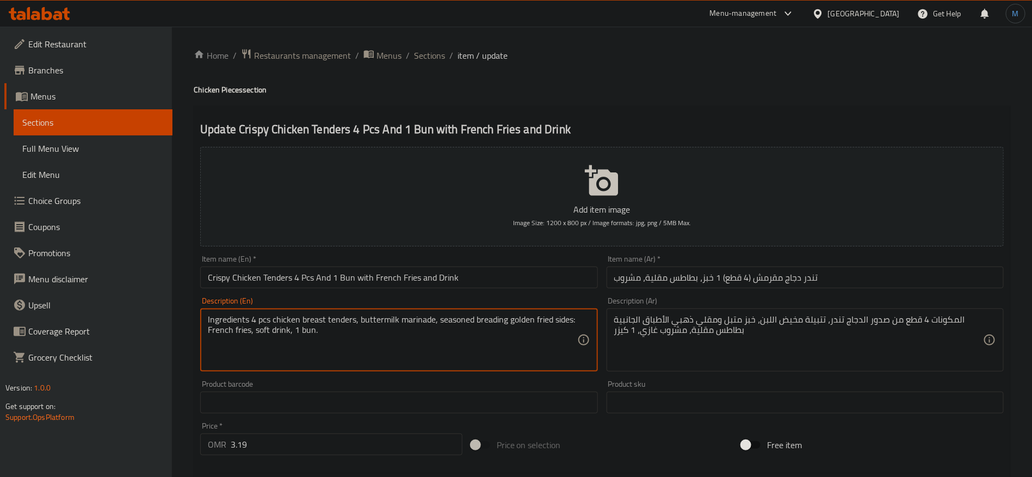
click at [508, 283] on input "Crispy Chicken Tenders 4 Pcs And 1 Bun with French Fries and Drink" at bounding box center [398, 278] width 397 height 22
type textarea "Ingredients 4 pcs chicken breast tenders, buttermilk marinade, seasoned breadin…"
click at [476, 291] on div "Item name (En)   * Crispy Chicken Tenders 4 Pcs And 1 Bun with French Fries and…" at bounding box center [399, 272] width 406 height 42
click at [476, 290] on div "Item name (En)   * Crispy Chicken Tenders 4 Pcs And 1 Bun with French Fries and…" at bounding box center [399, 272] width 406 height 42
click at [477, 285] on input "Crispy Chicken Tenders 4 Pcs And 1 Bun with French Fries and Drink" at bounding box center [398, 278] width 397 height 22
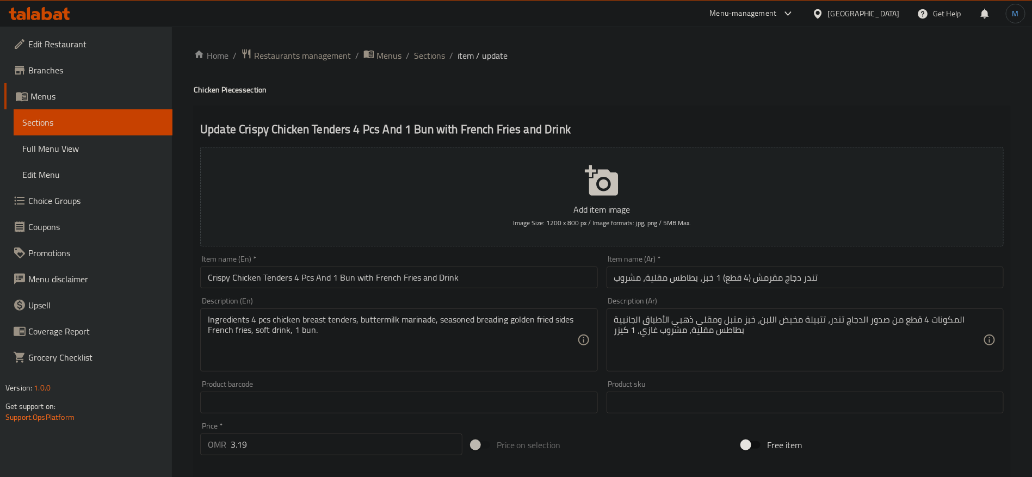
click at [883, 256] on div "Item name (Ar)   * تندر دجاج مقرمش (4 قطع) 1 خبز، بطاطس مقلية، مشروب Item name …" at bounding box center [805, 271] width 397 height 33
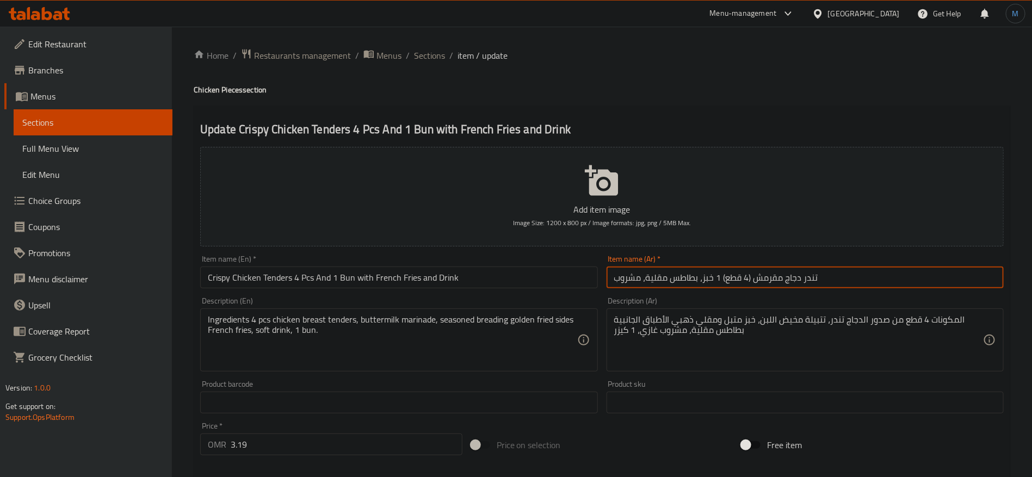
click at [883, 283] on input "تندر دجاج مقرمش (4 قطع) 1 خبز، بطاطس مقلية، مشروب" at bounding box center [805, 278] width 397 height 22
paste input "جاج تندر مقرمش 4 قطع مع 1 كيزر وبطاطس مقلية و"
type input "دجاج تندر مقرمش 4 قطع مع 1 كيزر وبطاطس مقلية ومشروب"
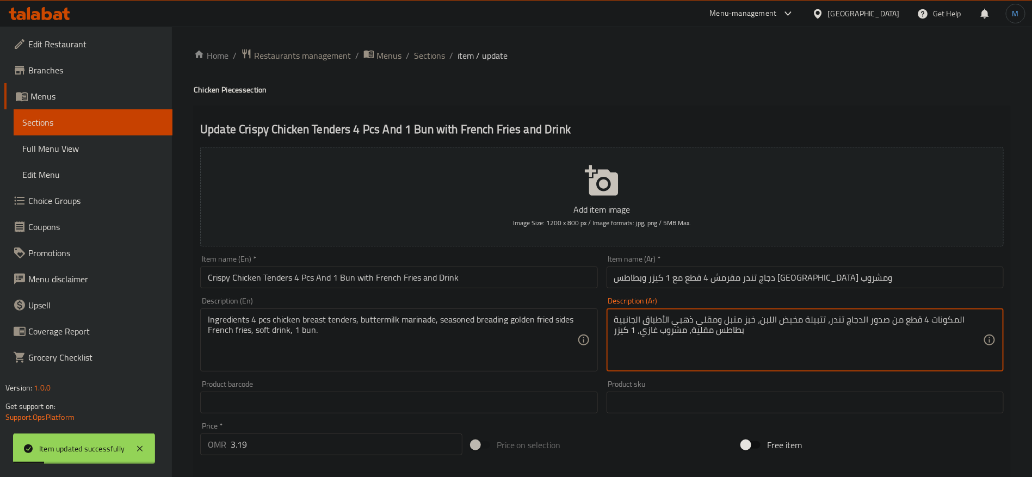
click at [739, 323] on textarea "المكونات 4 قطع من صدور الدجاج تندر، تتبيلة مخيض اللبن، خبز متبل ومقلي ذهبي الأط…" at bounding box center [798, 341] width 369 height 52
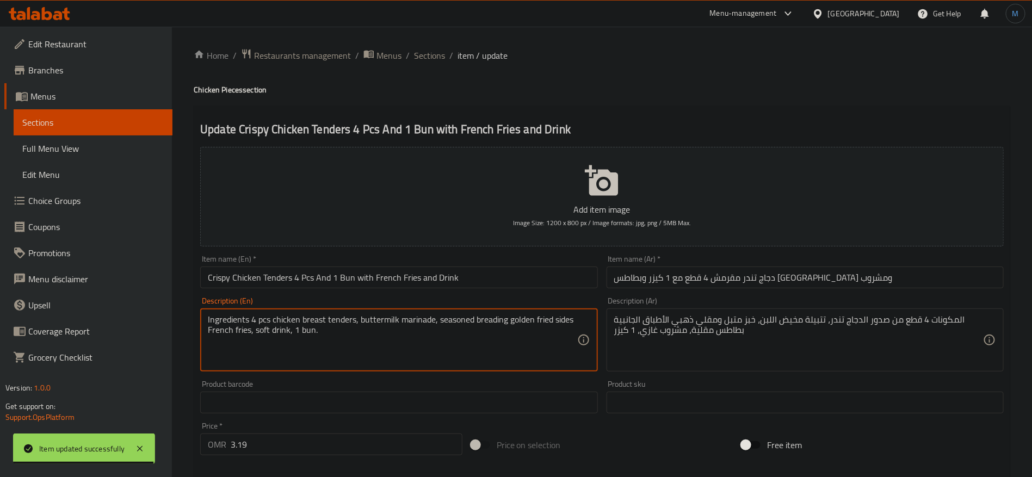
click at [404, 331] on textarea "Ingredients 4 pcs chicken breast tenders, buttermilk marinade, seasoned breadin…" at bounding box center [392, 341] width 369 height 52
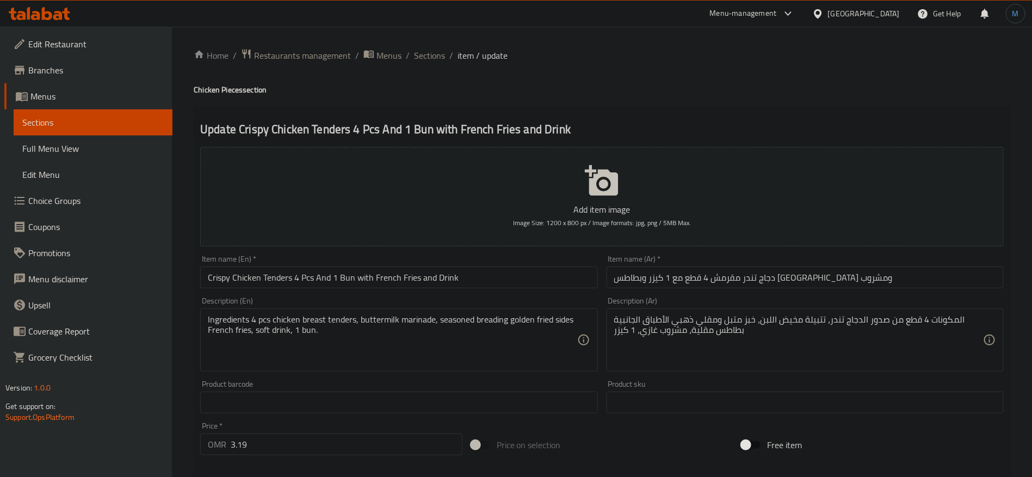
drag, startPoint x: 354, startPoint y: 324, endPoint x: 366, endPoint y: 295, distance: 31.5
click at [354, 324] on textarea "Ingredients 4 pcs chicken breast tenders, buttermilk marinade, seasoned breadin…" at bounding box center [392, 341] width 369 height 52
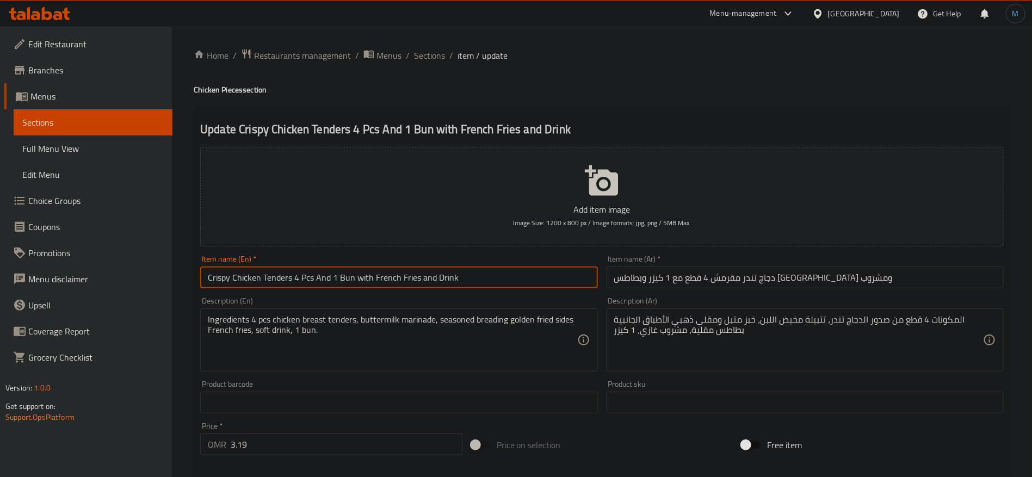
click at [372, 279] on input "Crispy Chicken Tenders 4 Pcs And 1 Bun with French Fries and Drink" at bounding box center [398, 278] width 397 height 22
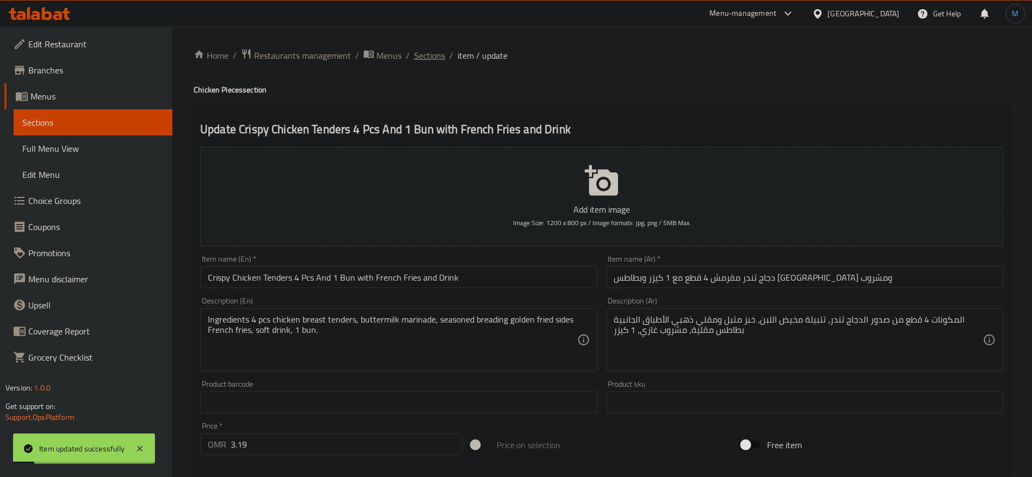
click at [435, 58] on span "Sections" at bounding box center [429, 55] width 31 height 13
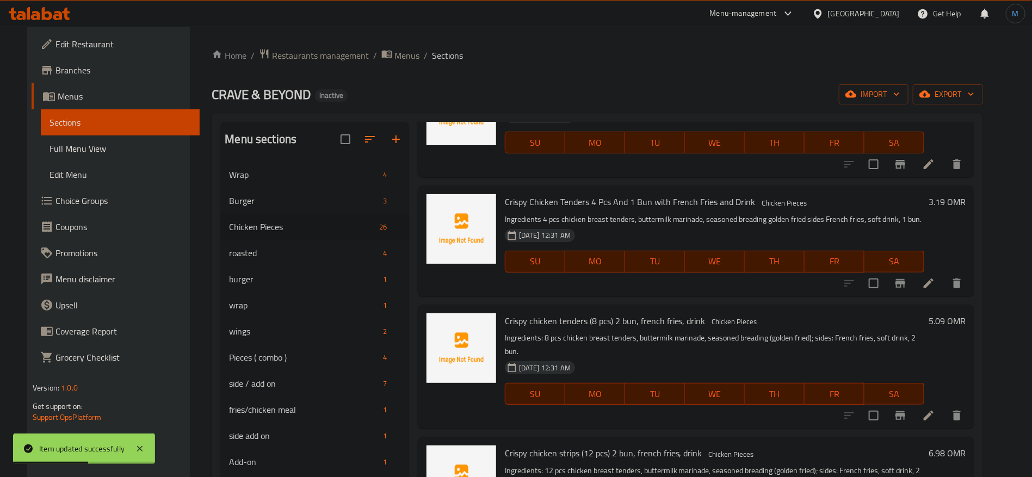
scroll to position [2453, 0]
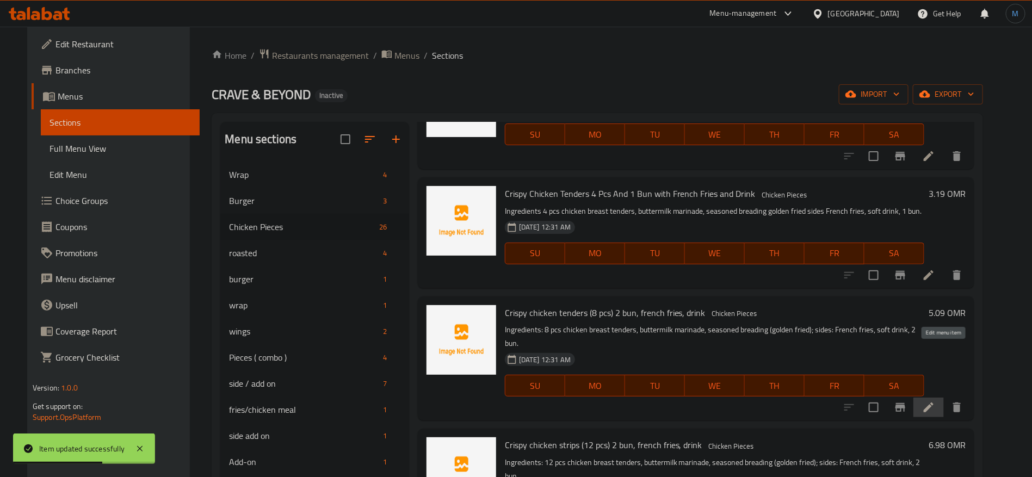
click at [936, 401] on icon at bounding box center [928, 407] width 13 height 13
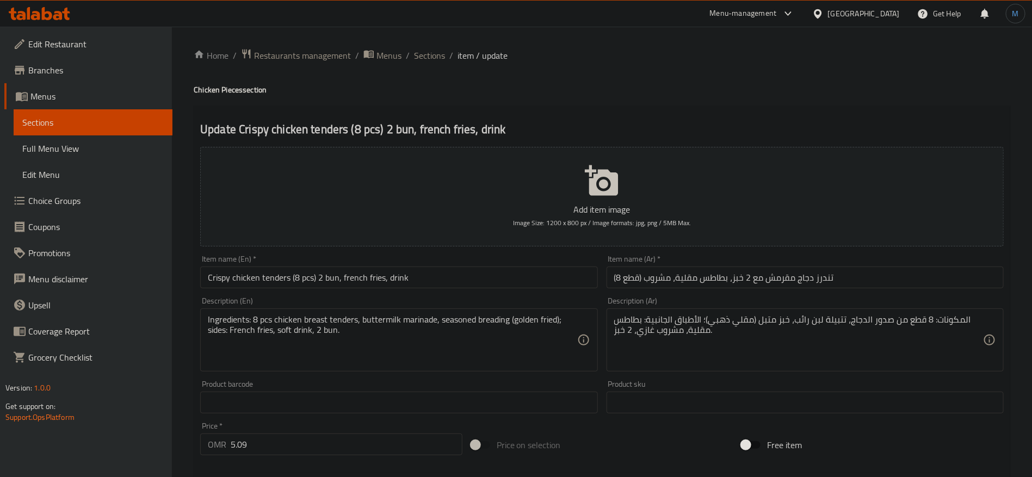
click at [407, 276] on input "Crispy chicken tenders (8 pcs) 2 bun, french fries, drink" at bounding box center [398, 278] width 397 height 22
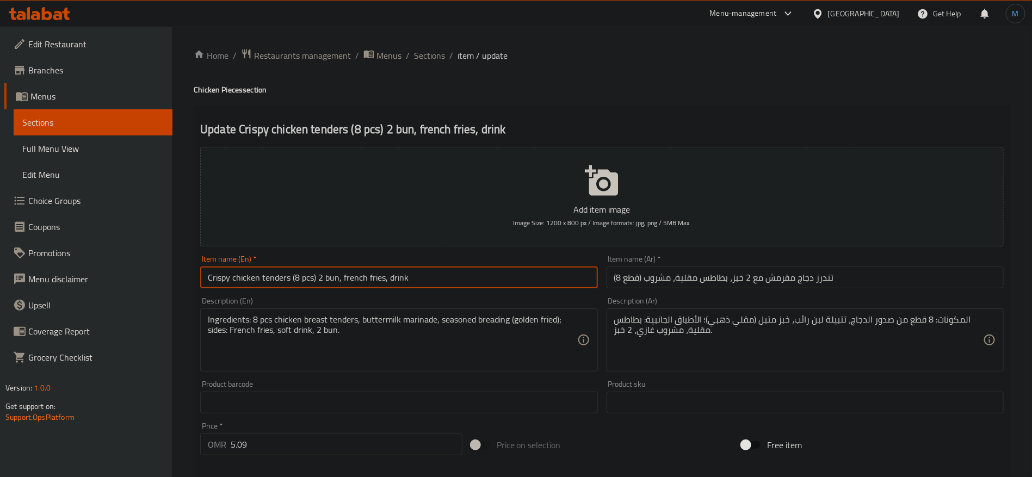
paste input "Chicken Tenders 4 Pcs And 1 Bun with French Fries and D"
drag, startPoint x: 336, startPoint y: 279, endPoint x: 330, endPoint y: 278, distance: 5.5
click at [330, 278] on input "Crispy Chicken Tenders 4 Pcs And 1 Bun with French Fries and Drink" at bounding box center [398, 278] width 397 height 22
type input "Crispy Chicken Tenders 8 Pcs And 2 Bun with French Fries and Drink"
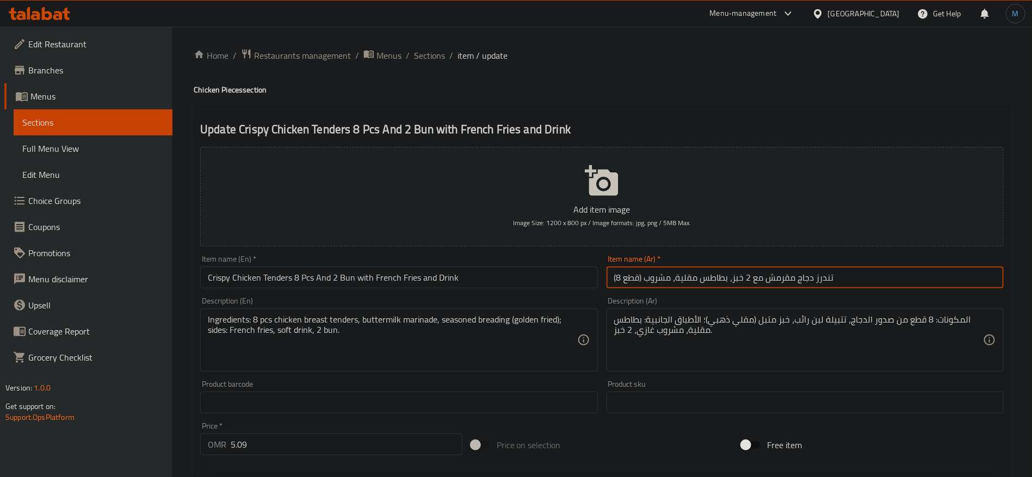
click at [917, 282] on input "(8 قطع) تندرز دجاج مقرمش مع 2 خبز، بطاطس مقلية، مشروب" at bounding box center [805, 278] width 397 height 22
click at [744, 273] on input "(8 قطع) تندرز دجاج مقرمش مع 2 خبز، بطاطس مقلية، مشروب" at bounding box center [805, 278] width 397 height 22
click at [740, 278] on input "(8 قطع) تندرز دجاج مقرمش مع 2 خبز، بطاطس مقلية، مشروب" at bounding box center [805, 278] width 397 height 22
click at [818, 276] on input "(8 قطع) تندرز دجاج مقرمش مع 2 كيزر ، بطاطس مقلية، مشروب" at bounding box center [805, 278] width 397 height 22
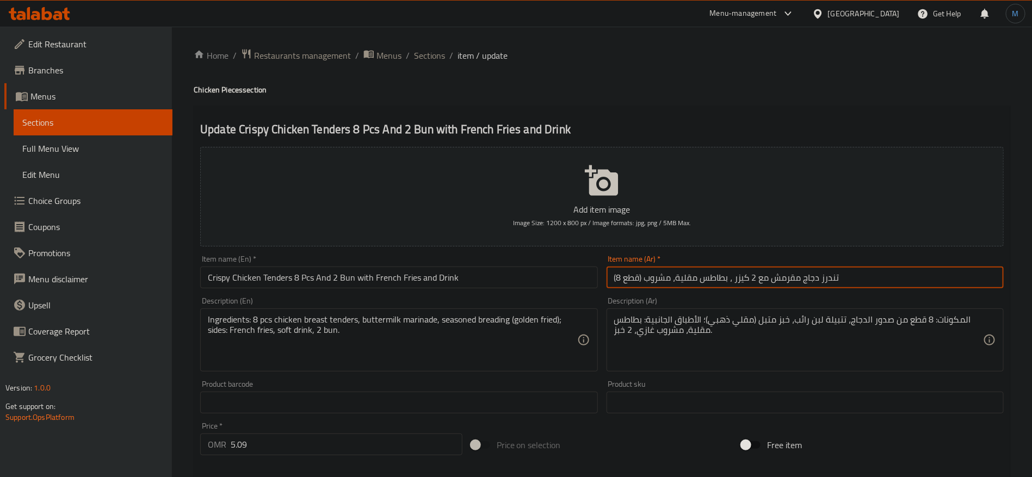
paste input "دجاج تندر مقرمش 4 قطع مع 1 كيزر وبطاطس مقلية و"
click at [763, 279] on input "دجاج تندر مقرمش 4 قطع مع 1 كيزر وبطاطس مقلية ومشروب" at bounding box center [805, 278] width 397 height 22
click at [726, 276] on input "دجاج تندر مقرمش 8 قطع مع 1 كيزر وبطاطس مقلية ومشروب" at bounding box center [805, 278] width 397 height 22
type input "دجاج تندر مقرمش 8 قطع مع 2 كيزر وبطاطس مقلية ومشروب"
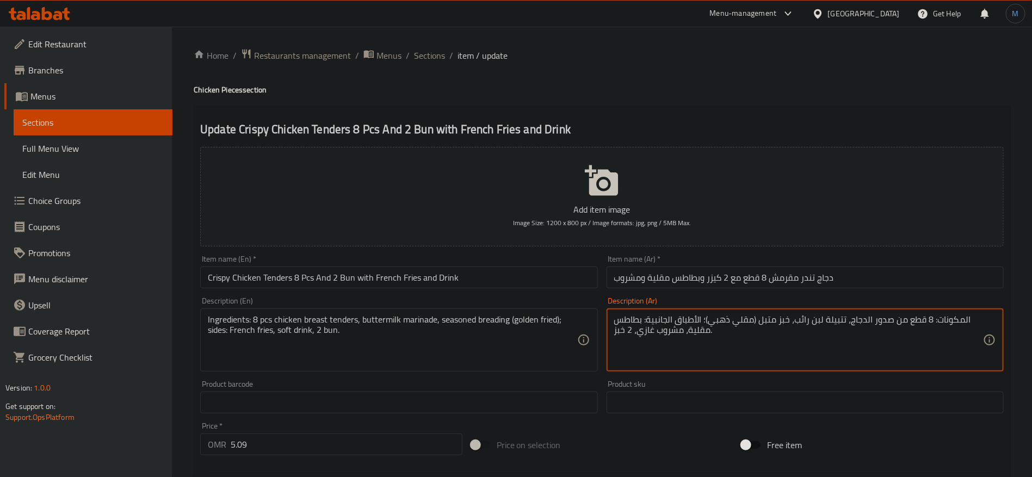
paste textarea "4 قطع من صدور الدجاج تندر، تتبيلة مخيض اللبن، خبز متبل ومقلي ذهبي الأطباق الجان…"
click at [635, 327] on textarea "المكونات 4 قطع من صدور الدجاج تندر، تتبيلة مخيض اللبن، خبز متبل ومقلي ذهبي الأط…" at bounding box center [798, 341] width 369 height 52
click at [632, 330] on textarea "المكونات 4 قطع من صدور الدجاج تندر، تتبيلة مخيض اللبن، خبز متبل ومقلي ذهبي الأط…" at bounding box center [798, 341] width 369 height 52
click at [923, 323] on textarea "المكونات 4 قطع من صدور الدجاج تندر، تتبيلة مخيض اللبن، خبز متبل ومقلي ذهبي الأط…" at bounding box center [798, 341] width 369 height 52
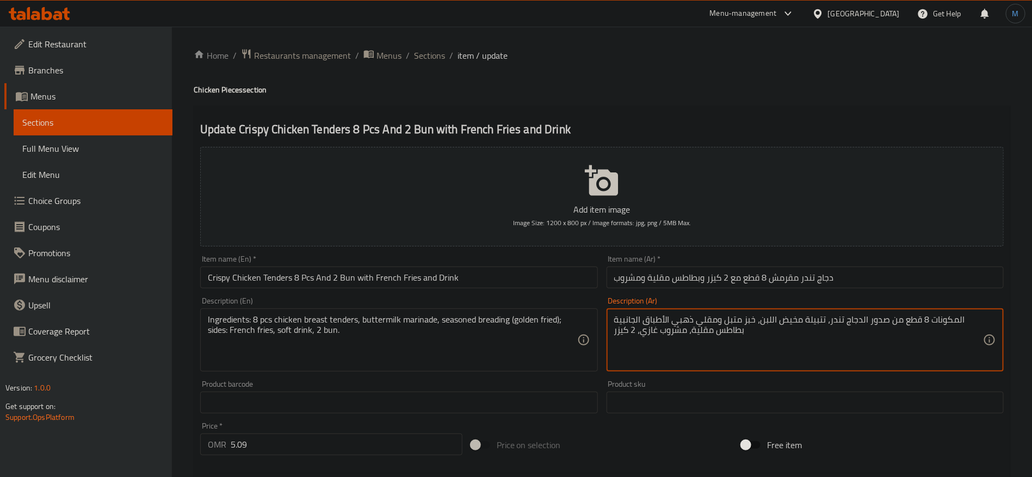
type textarea "المكونات 8 قطع من صدور الدجاج تندر، تتبيلة مخيض اللبن، خبز متبل ومقلي ذهبي الأط…"
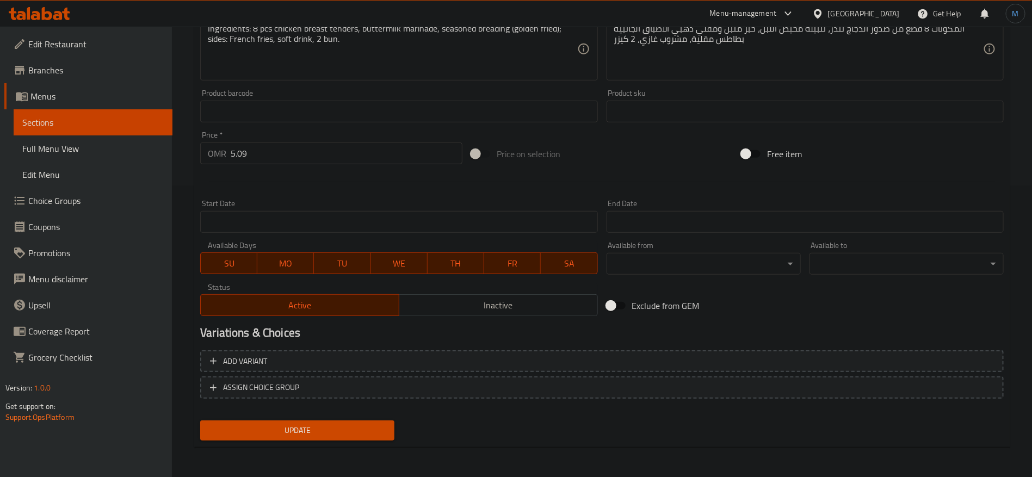
scroll to position [128, 0]
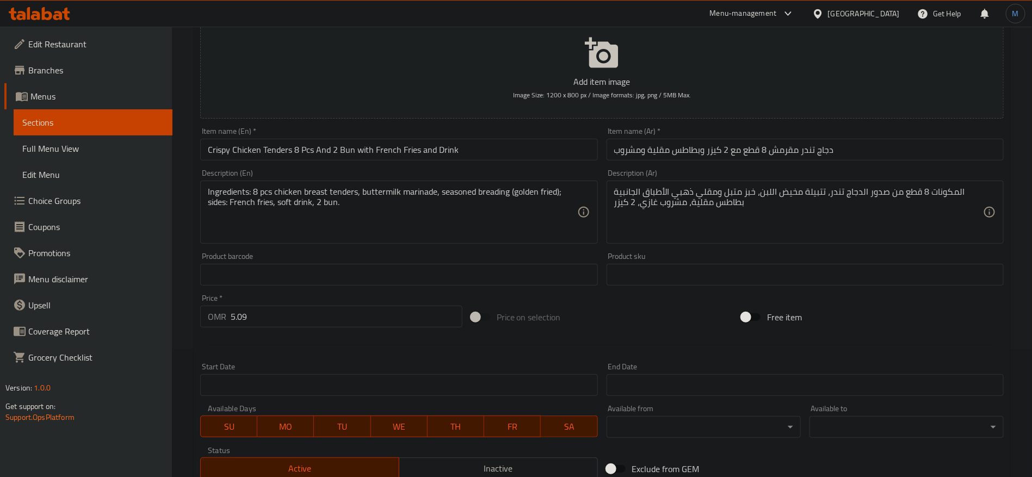
click at [355, 227] on textarea "Ingredients: 8 pcs chicken breast tenders, buttermilk marinade, seasoned breadi…" at bounding box center [392, 213] width 369 height 52
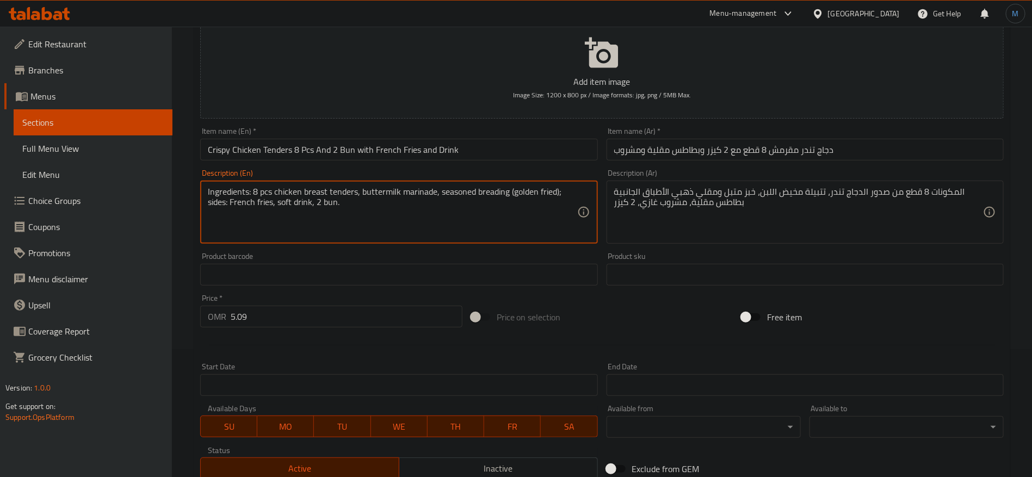
paste textarea "4 pcs chicken breast tenders, buttermilk marinade, seasoned breading golden fri…"
click at [257, 190] on textarea "Ingredients 4 pcs chicken breast tenders, buttermilk marinade, seasoned breadin…" at bounding box center [392, 213] width 369 height 52
click at [477, 230] on textarea "Ingredients 8 pcs chicken breast tenders, buttermilk marinade, seasoned breadin…" at bounding box center [392, 213] width 369 height 52
type textarea "Ingredients 8 pcs chicken breast tenders, buttermilk marinade, seasoned breadin…"
click at [383, 130] on div "Item name (En)   * Crispy Chicken Tenders 8 Pcs And 2 Bun with French Fries and…" at bounding box center [398, 143] width 397 height 33
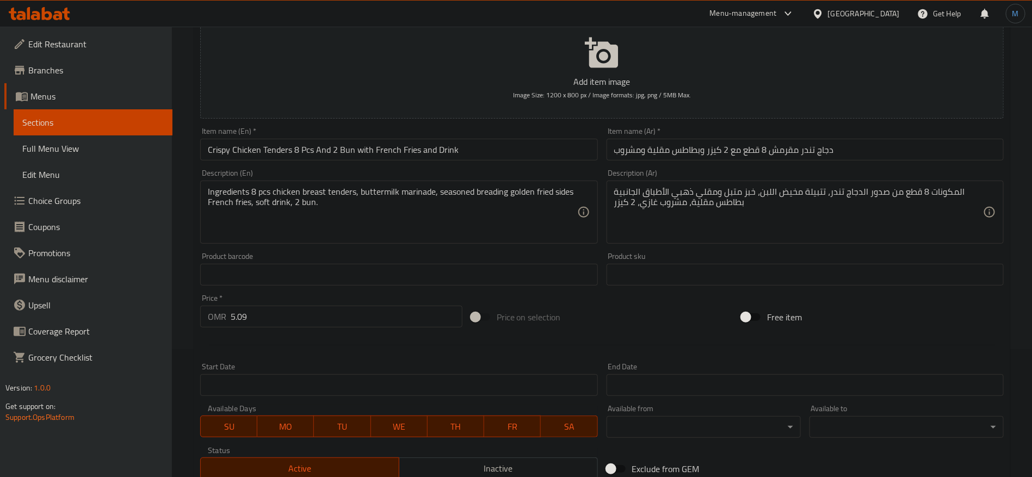
click at [391, 136] on div "Item name (En)   * Crispy Chicken Tenders 8 Pcs And 2 Bun with French Fries and…" at bounding box center [398, 143] width 397 height 33
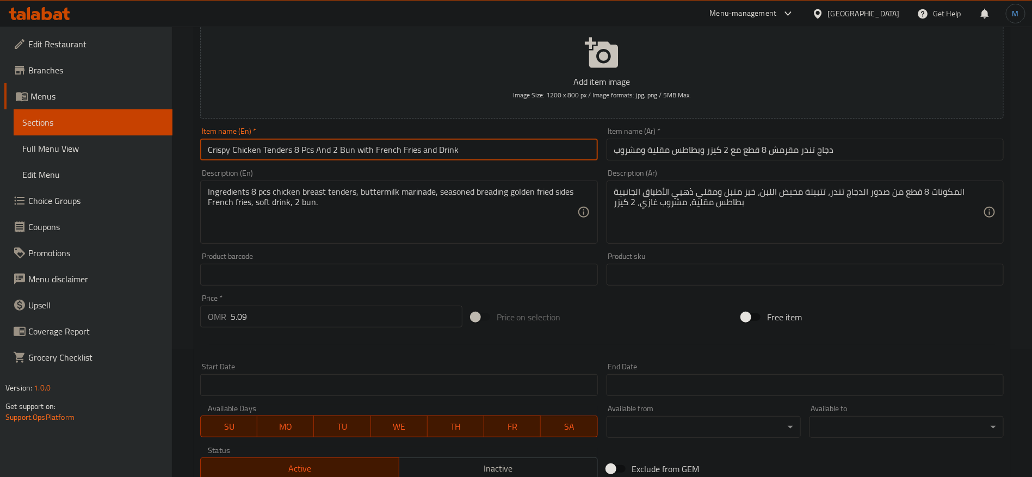
click at [397, 140] on input "Crispy Chicken Tenders 8 Pcs And 2 Bun with French Fries and Drink" at bounding box center [398, 150] width 397 height 22
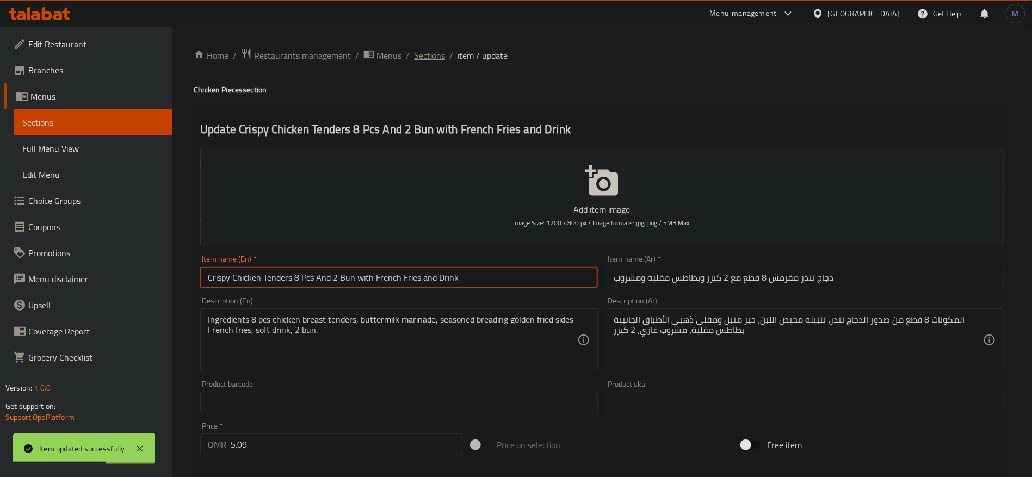
click at [417, 58] on span "Sections" at bounding box center [429, 55] width 31 height 13
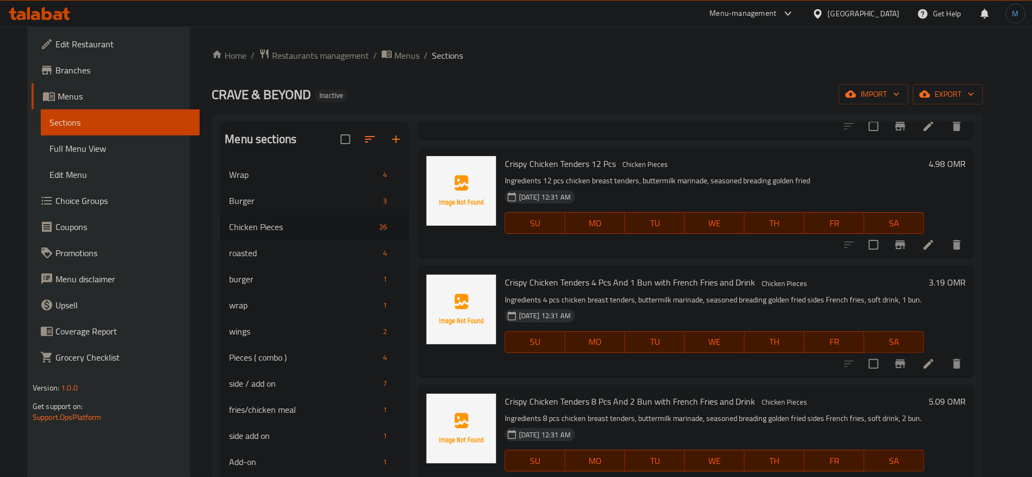
scroll to position [2527, 0]
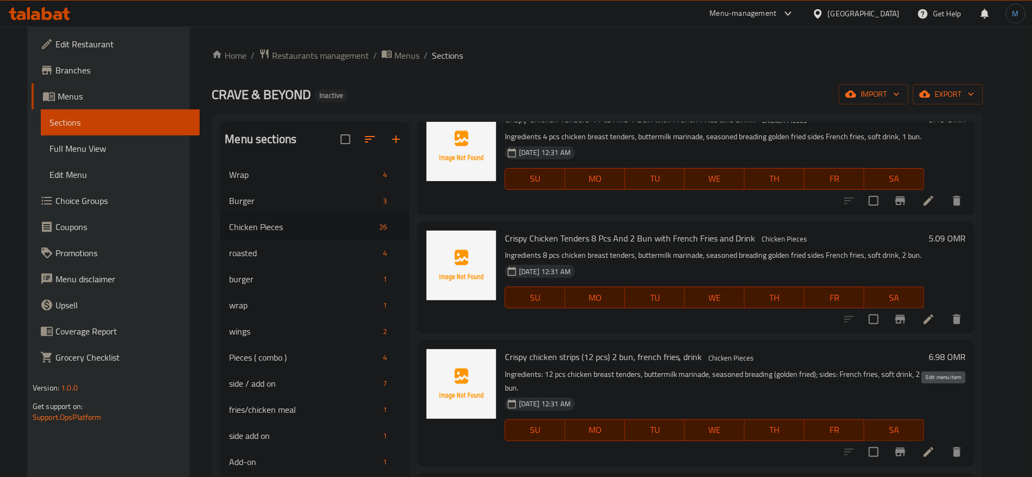
click at [934, 447] on icon at bounding box center [929, 452] width 10 height 10
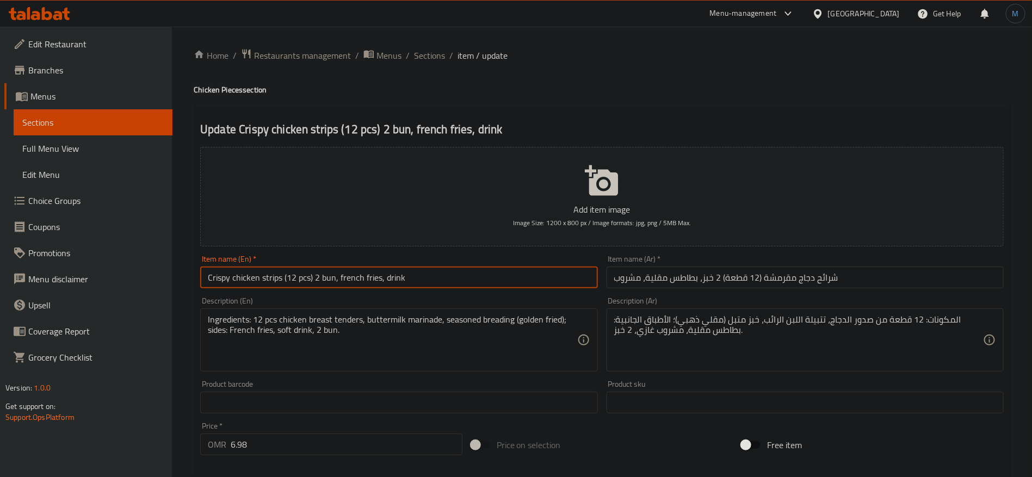
click at [522, 267] on input "Crispy chicken strips (12 pcs) 2 bun, french fries, drink" at bounding box center [398, 278] width 397 height 22
paste input "Chicken Tenders 8 Pcs And 2 Bun with French Fries and D"
click at [298, 278] on input "Crispy Chicken Tenders 8 Pcs And 2 Bun with French Fries and Drink" at bounding box center [398, 278] width 397 height 22
type input "Crispy Chicken Tenders 12 Pcs And 2 Bun with French Fries and Drink"
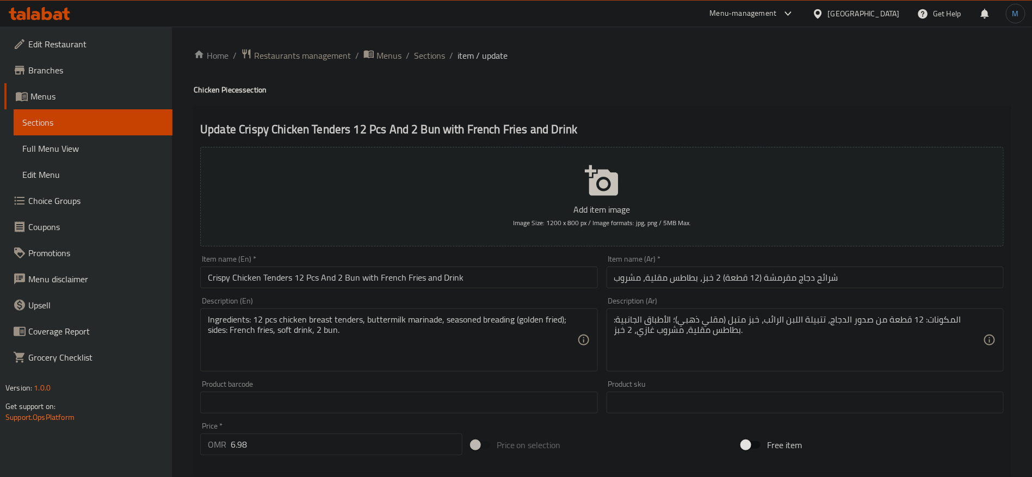
click at [899, 279] on input "شرائح دجاج مقرمشة (12 قطعة) 2 خبز، بطاطس مقلية، مشروب" at bounding box center [805, 278] width 397 height 22
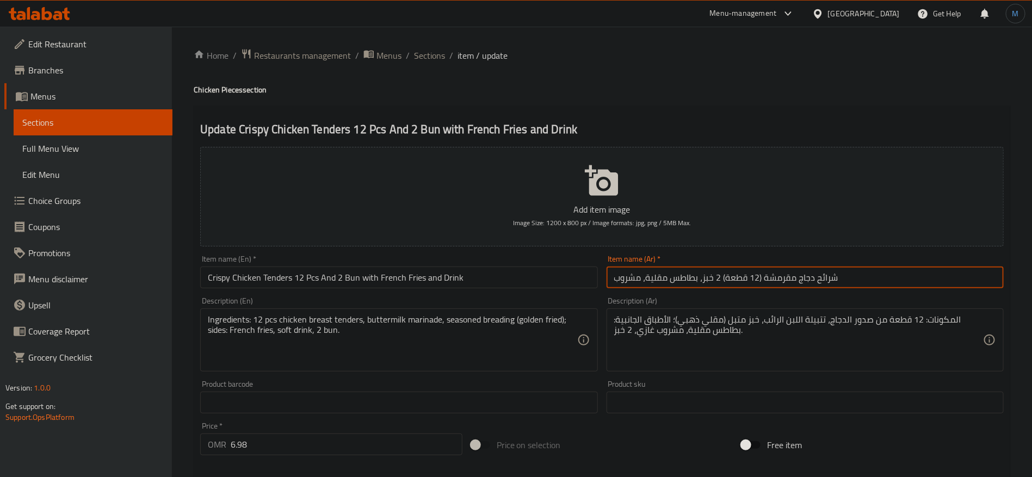
paste input "جاج تندر مقرمش 4 قطع مع 1 كيزر وبطاطس مقلية و"
click at [766, 280] on input "دجاج تندر مقرمش 4 قطع مع 1 كيزر وبطاطس مقلية ومشروب" at bounding box center [805, 278] width 397 height 22
click at [766, 275] on input "دجاج تندر مقرمش 4 قطع مع 1 كيزر وبطاطس مقلية ومشروب" at bounding box center [805, 278] width 397 height 22
click at [726, 277] on input "دجاج تندر مقرمش 12 قطع مع 1 كيزر وبطاطس مقلية ومشروب" at bounding box center [805, 278] width 397 height 22
type input "دجاج تندر مقرمش 12 قطع مع 2 كيزر وبطاطس مقلية ومشروب"
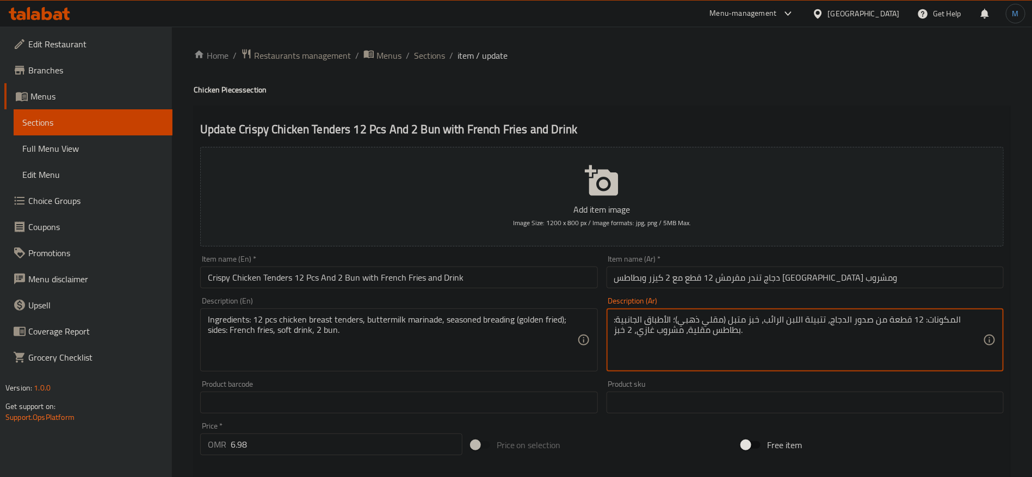
paste textarea "4 قطع من صدور الدجاج تندر، تتبيلة مخيض اللبن، خبز متبل ومقلي ذهبي الأطباق الجان…"
drag, startPoint x: 926, startPoint y: 322, endPoint x: 919, endPoint y: 324, distance: 7.4
click at [919, 324] on textarea "المكونات 4 قطع من صدور الدجاج تندر، تتبيلة مخيض اللبن، خبز متبل ومقلي ذهبي الأط…" at bounding box center [798, 341] width 369 height 52
click at [636, 328] on textarea "المكونات12 قطع من صدور الدجاج تندر، تتبيلة مخيض اللبن، خبز متبل ومقلي ذهبي الأط…" at bounding box center [798, 341] width 369 height 52
type textarea "المكونات12 قطع من صدور الدجاج تندر، تتبيلة مخيض اللبن، خبز متبل ومقلي ذهبي الأط…"
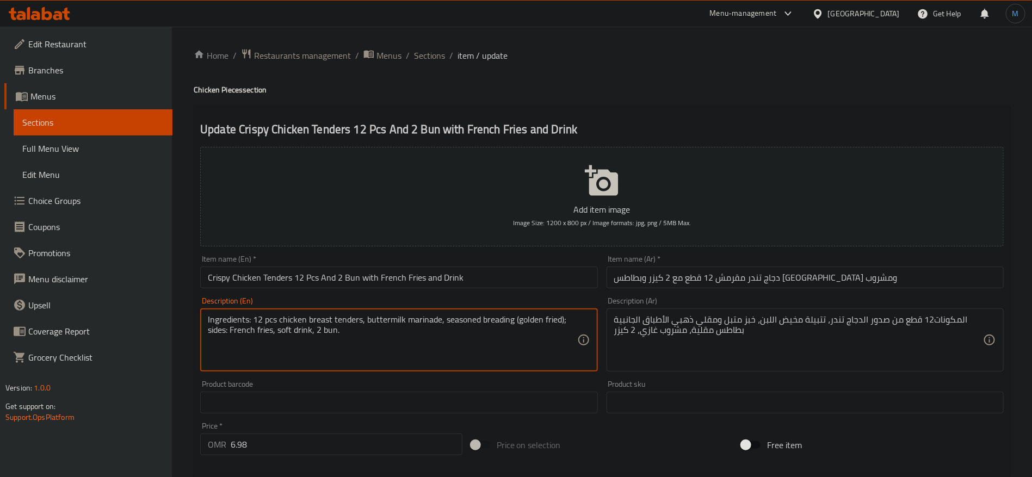
paste textarea "4 pcs chicken breast tenders, buttermilk marinade, seasoned breading golden fri…"
click at [254, 319] on textarea "Ingredients 4 pcs chicken breast tenders, buttermilk marinade, seasoned breadin…" at bounding box center [392, 341] width 369 height 52
click at [294, 330] on textarea "Ingredients 12 pcs chicken breast tenders, buttermilk marinade, seasoned breadi…" at bounding box center [392, 341] width 369 height 52
type textarea "Ingredients 12 pcs chicken breast tenders, buttermilk marinade, seasoned breadi…"
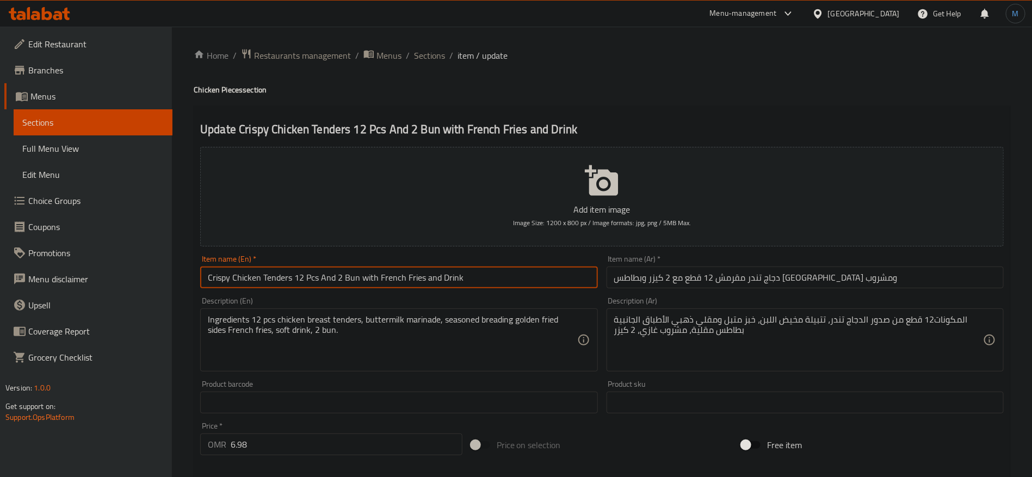
click at [397, 284] on input "Crispy Chicken Tenders 12 Pcs And 2 Bun with French Fries and Drink" at bounding box center [398, 278] width 397 height 22
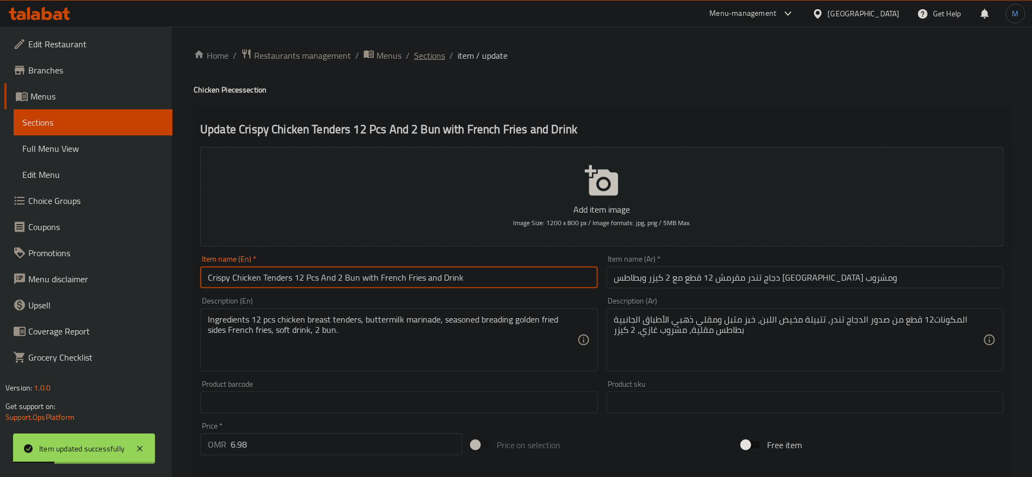
click at [433, 53] on span "Sections" at bounding box center [429, 55] width 31 height 13
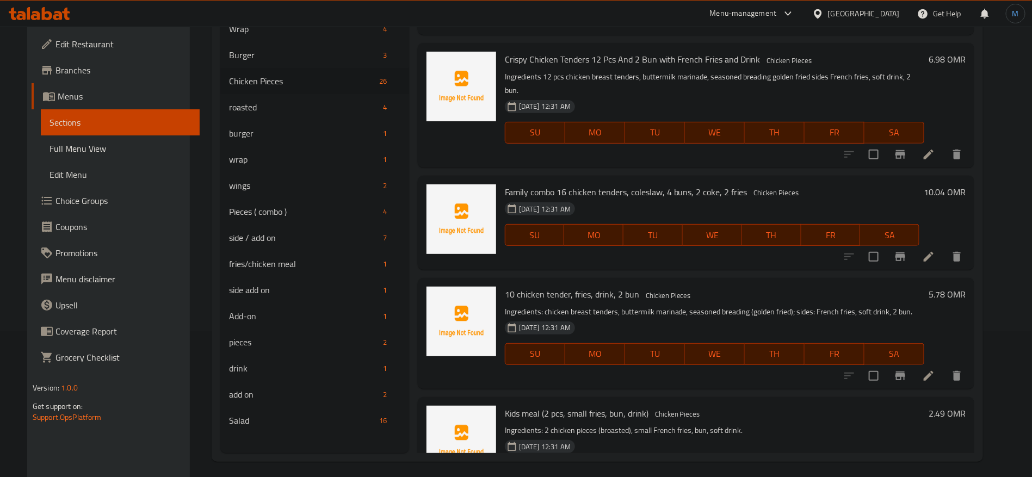
scroll to position [152, 0]
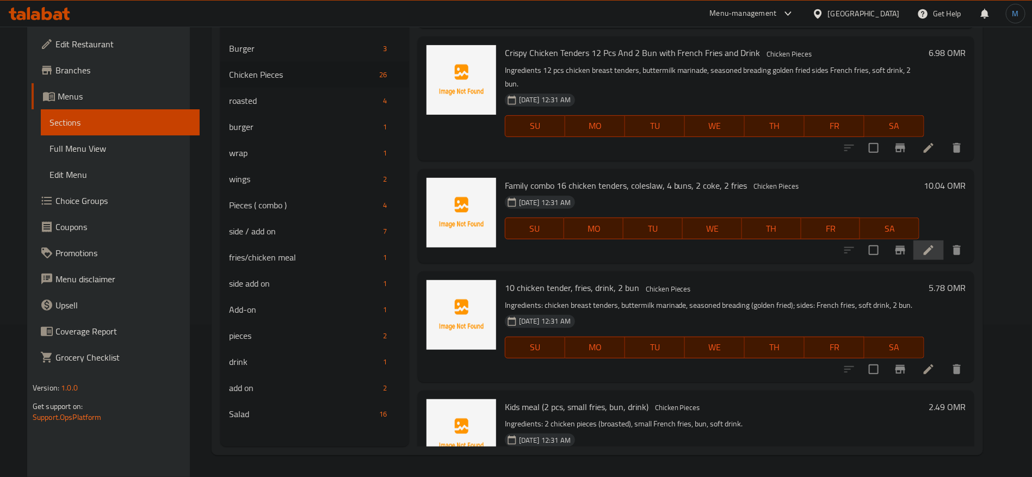
click at [944, 241] on li at bounding box center [929, 251] width 30 height 20
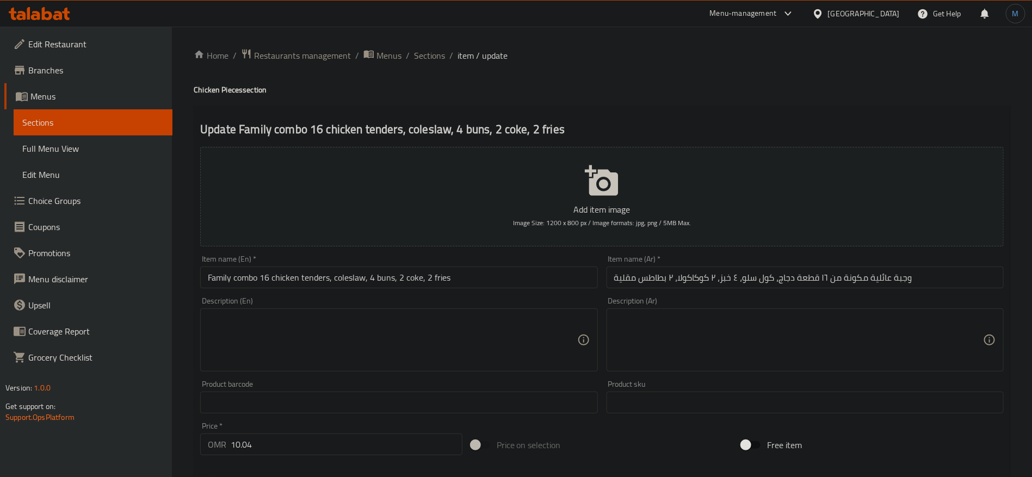
click at [517, 282] on input "Family combo 16 chicken tenders, coleslaw, 4 buns, 2 coke, 2 fries" at bounding box center [398, 278] width 397 height 22
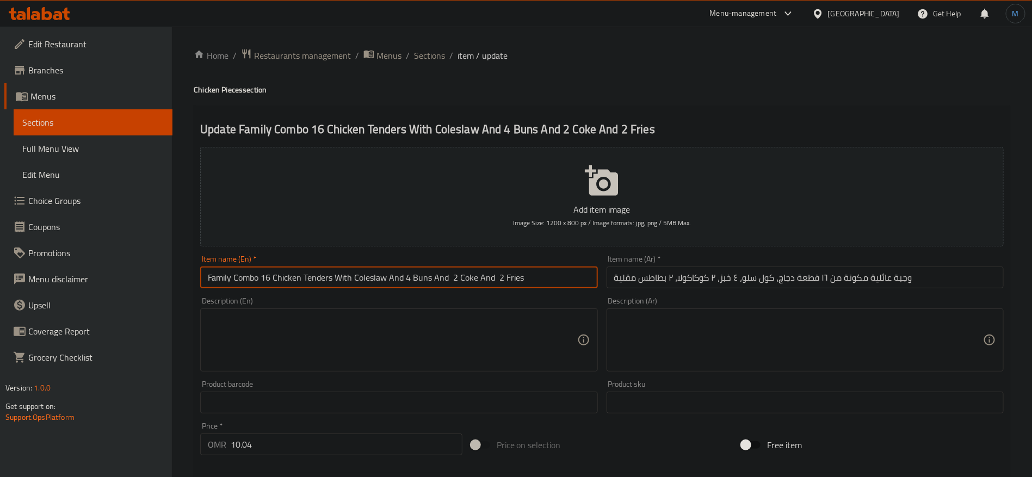
type input "Family Combo 16 Chicken Tenders With Coleslaw And 4 Buns And 2 Coke And 2 Fries"
click at [822, 279] on input "وجبة عائلية مكونة من ١٦ قطعة دجاج، كول سلو، ٤ خبز، ٢ كوكاكولا، ٢ بطاطس مقلية" at bounding box center [805, 278] width 397 height 22
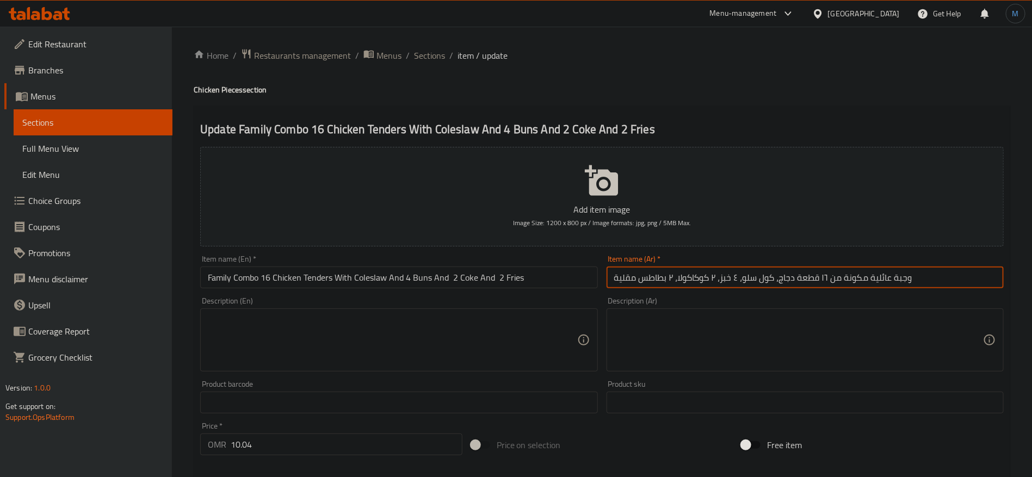
click at [822, 279] on input "وجبة عائلية مكونة من ١٦ قطعة دجاج، كول سلو، ٤ خبز، ٢ كوكاكولا، ٢ بطاطس مقلية" at bounding box center [805, 278] width 397 height 22
click at [470, 274] on input "Family Combo 16 Chicken Tenders With Coleslaw And 4 Buns And 2 Coke And 2 Fries" at bounding box center [398, 278] width 397 height 22
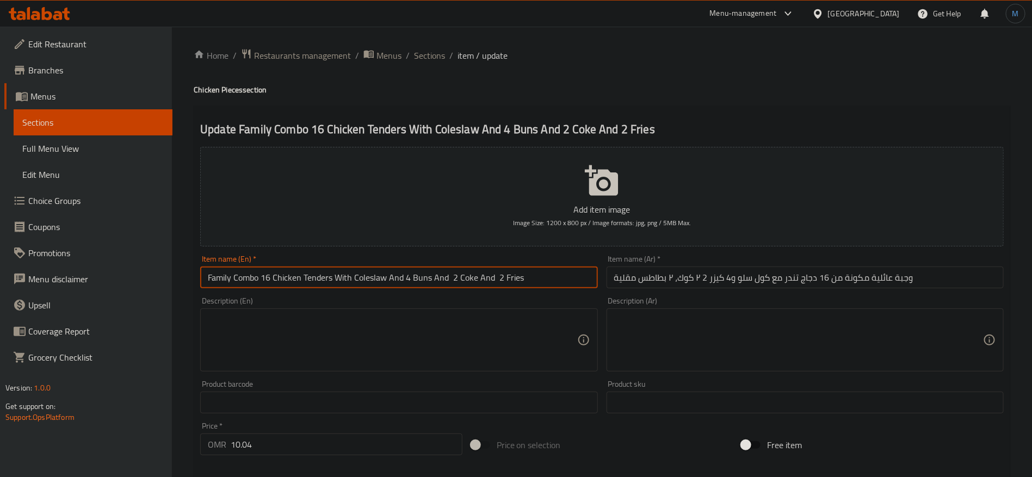
click at [470, 274] on input "Family Combo 16 Chicken Tenders With Coleslaw And 4 Buns And 2 Coke And 2 Fries" at bounding box center [398, 278] width 397 height 22
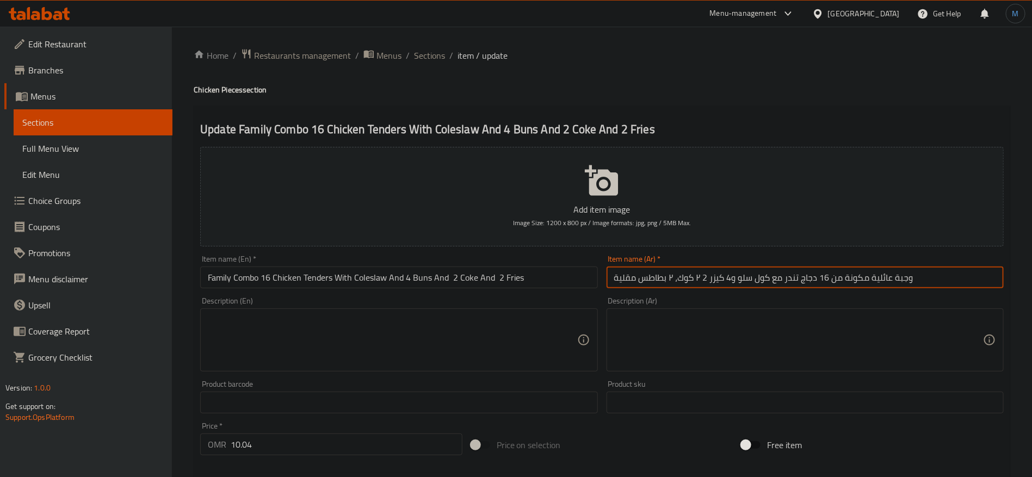
click at [671, 277] on input "وجبة عائلية مكونة من 16 دجاج تندر مع كول سلو و4 كيزر 2 ٢ كوك، ٢ بطاطس مقلية" at bounding box center [805, 278] width 397 height 22
type input "وجبة عائلية مكونة من 16 دجاج تندر مع كول سلو و4 كيزر 2 ٢ كوك و2 بطاطس مقلية"
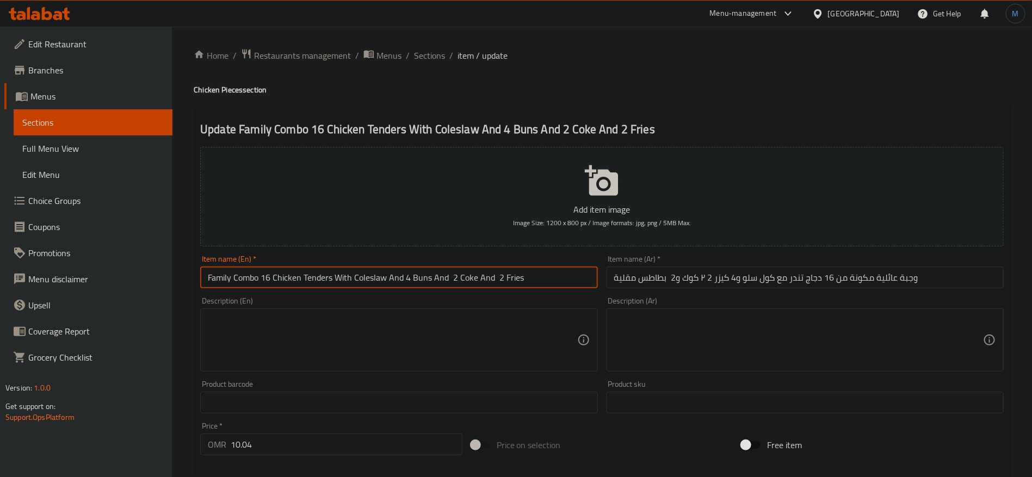
click at [558, 274] on input "Family Combo 16 Chicken Tenders With Coleslaw And 4 Buns And 2 Coke And 2 Fries" at bounding box center [398, 278] width 397 height 22
click at [429, 55] on span "Sections" at bounding box center [429, 55] width 31 height 13
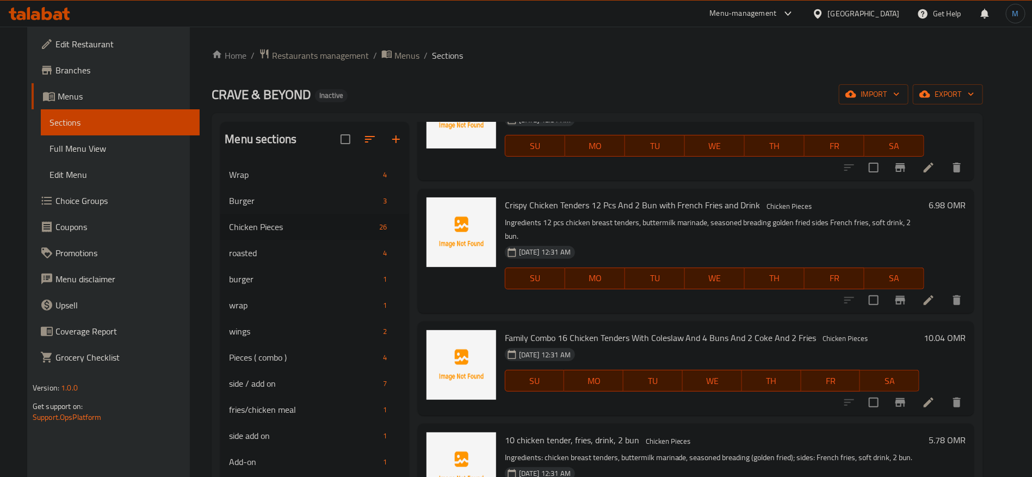
scroll to position [152, 0]
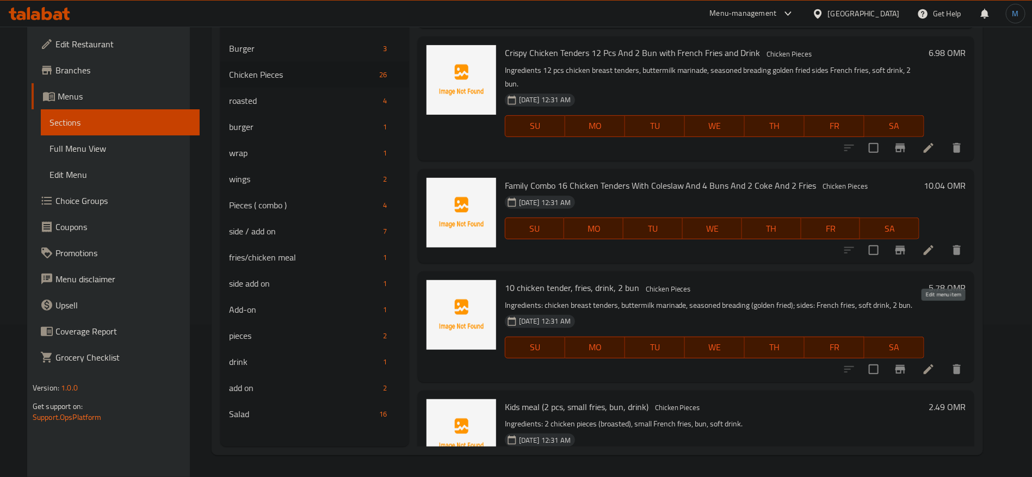
click at [936, 363] on icon at bounding box center [928, 369] width 13 height 13
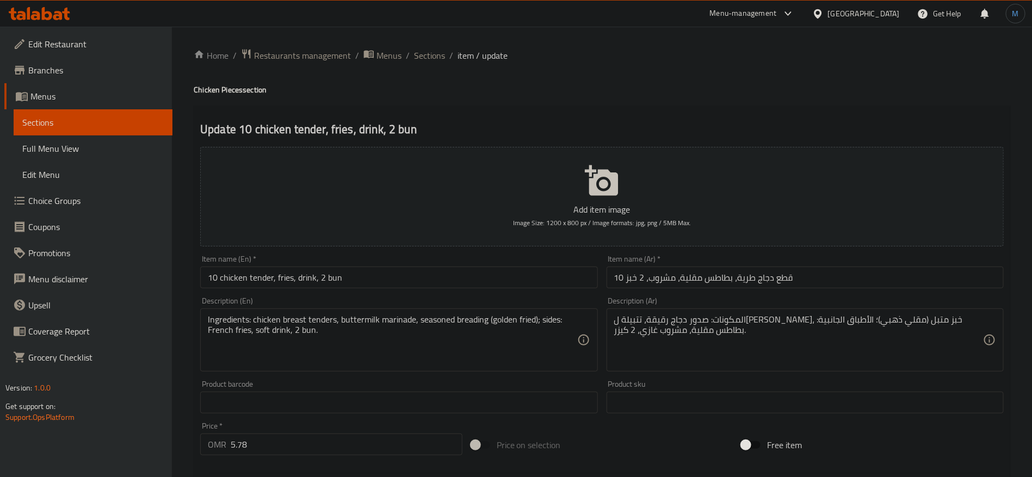
click at [502, 281] on input "10 chicken tender, fries, drink, 2 bun" at bounding box center [398, 278] width 397 height 22
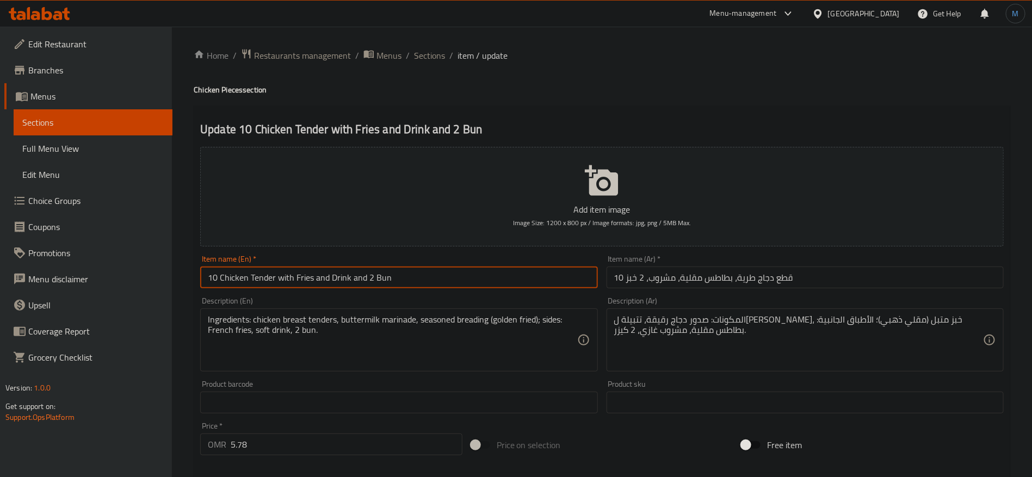
type input "10 Chicken Tender with Fries and Drink and 2 Bun"
click at [859, 284] on input "10 قطع دجاج طرية، بطاطس مقلية، مشروب، 2 خبز" at bounding box center [805, 278] width 397 height 22
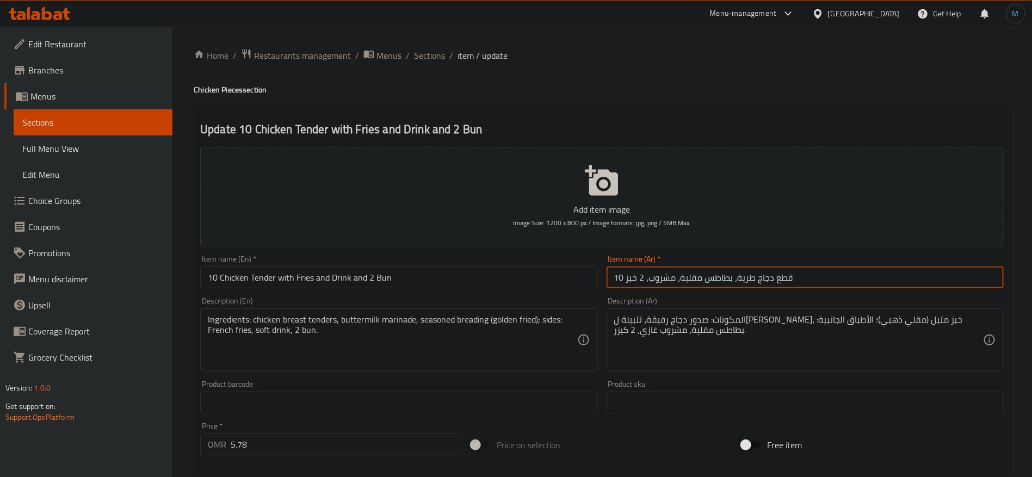
paste input "ندر مع بطاطس مقلية ومشروب و2 كيزر"
type input "10 قطع دجاج تندر مع بطاطس مقلية ومشروب و2 كيزر"
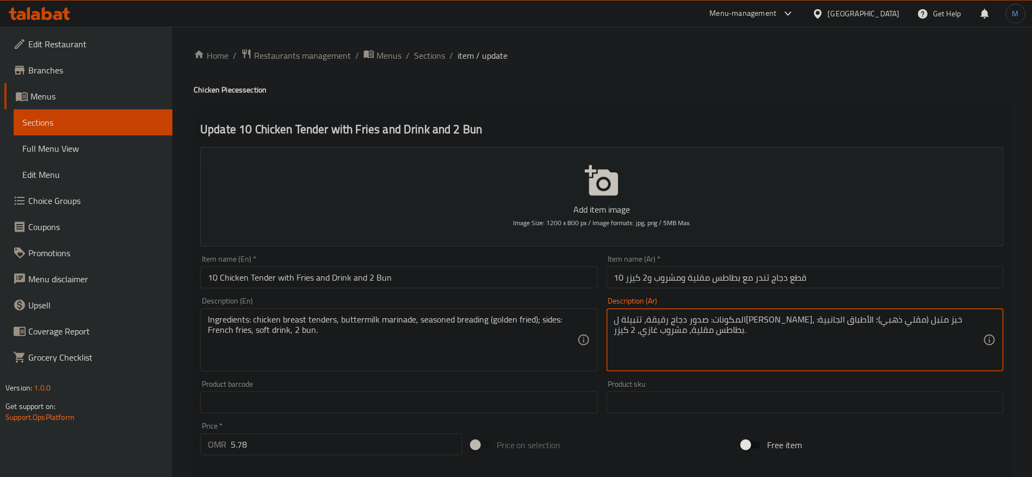
paste textarea "4 قطع من صدور الدجاج تندر، تتبيلة مخيض اللبن، خبز متبل ومقلي ذهبي الأطباق الجان…"
click at [920, 321] on textarea "المكونات 4 قطع من صدور الدجاج تندر، تتبيلة مخيض اللبن، خبز متبل ومقلي ذهبي الأط…" at bounding box center [798, 341] width 369 height 52
click at [631, 331] on textarea "المكونات قطع من صدور الدجاج تندر، تتبيلة مخيض اللبن، خبز متبل ومقلي ذهبي الأطبا…" at bounding box center [798, 341] width 369 height 52
type textarea "المكونات قطع من صدور الدجاج تندر، تتبيلة مخيض اللبن، خبز متبل ومقلي ذهبي الأطبا…"
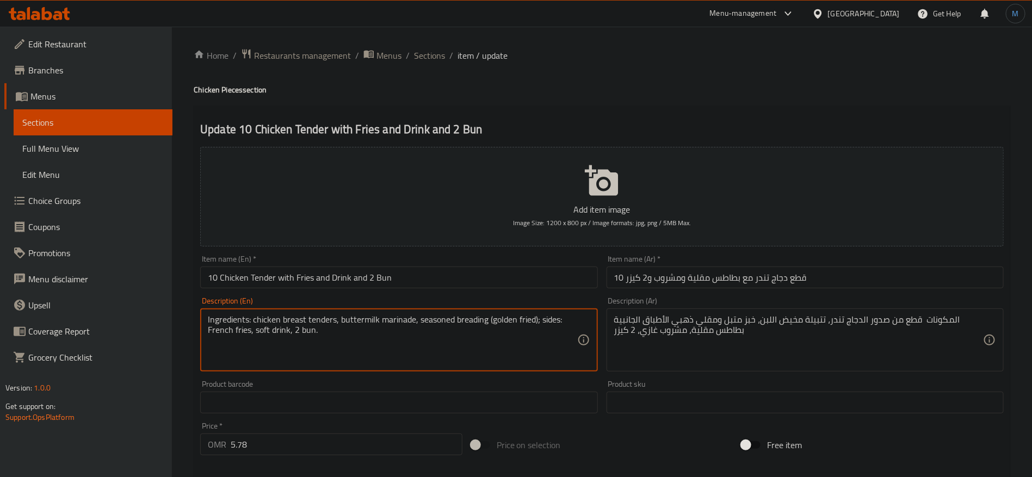
paste textarea "4 pcs chicken breast tenders, buttermilk marinade, seasoned breading golden fri…"
click at [296, 332] on textarea "Ingredients 4 pcs chicken breast tenders, buttermilk marinade, seasoned breadin…" at bounding box center [392, 341] width 369 height 52
click at [255, 315] on textarea "Ingredients 4 pcs chicken breast tenders, buttermilk marinade, seasoned breadin…" at bounding box center [392, 341] width 369 height 52
type textarea "Ingredients pcs chicken breast tenders, buttermilk marinade, seasoned breading …"
click at [334, 286] on input "10 Chicken Tender with Fries and Drink and 2 Bun" at bounding box center [398, 278] width 397 height 22
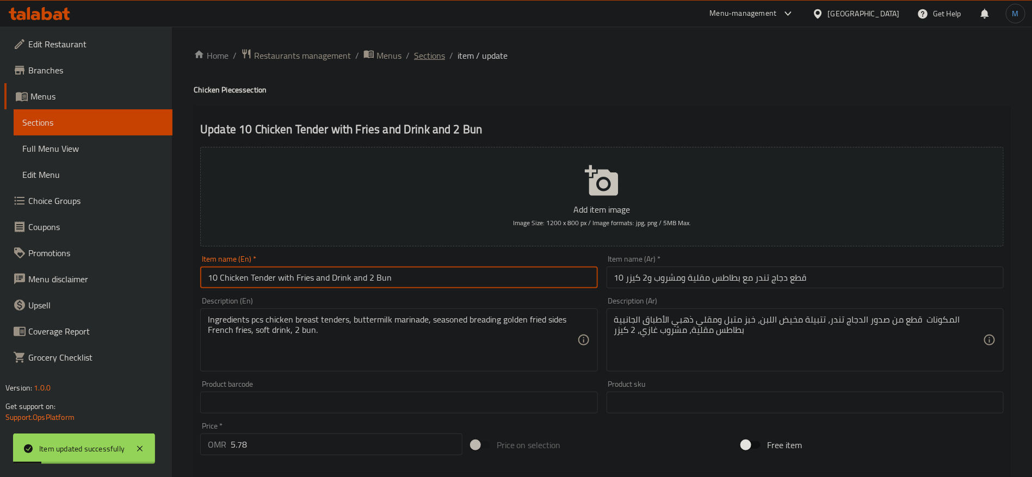
click at [440, 56] on span "Sections" at bounding box center [429, 55] width 31 height 13
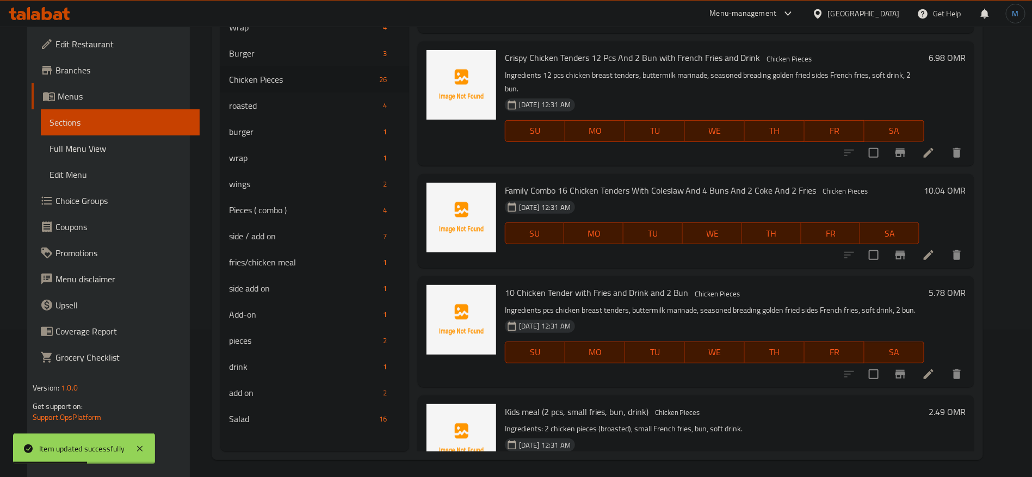
scroll to position [152, 0]
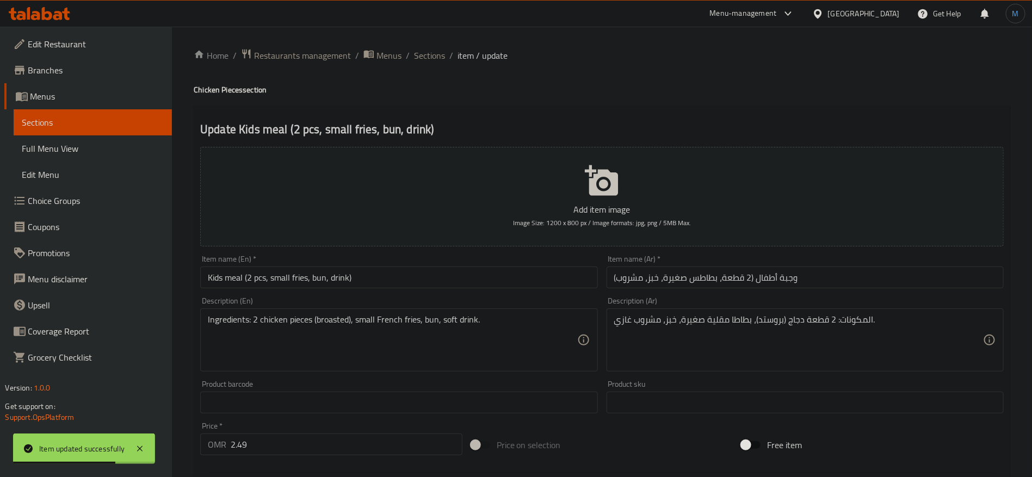
click at [415, 286] on input "Kids meal (2 pcs, small fries, bun, drink)" at bounding box center [398, 278] width 397 height 22
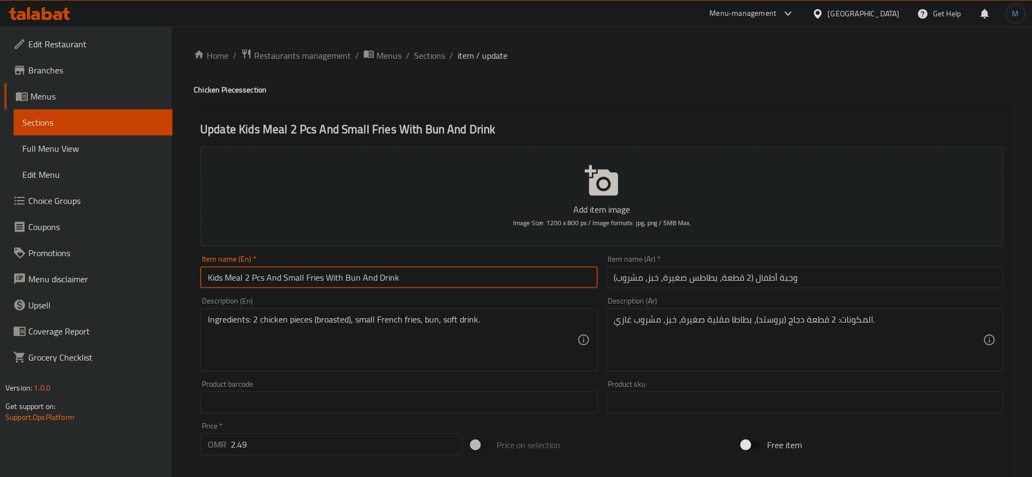
type input "Kids Meal 2 Pcs And Small Fries With Bun And Drink"
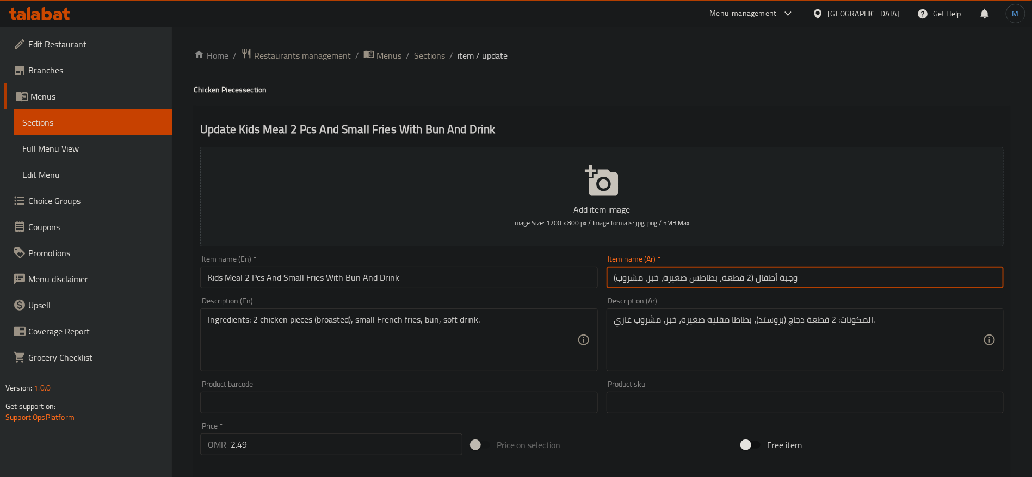
click at [888, 280] on input "وجبة أطفال (2 قطعة، بطاطس صغيرة، خبز، مشروب)" at bounding box center [805, 278] width 397 height 22
paste input "2 قطعة مع بطاطس صغيرة وكيزر ومشروب"
type input "وجبة أطفال 2 قطعة مع بطاطس صغيرة وكيزر ومشروب"
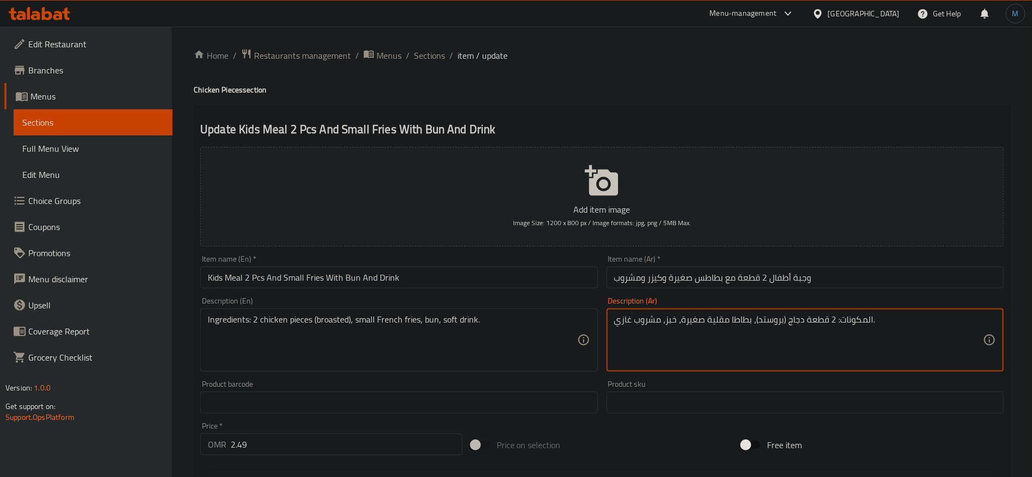
paste textarea "2 قطعة دجاج بروستد"
type textarea "المكونات 2 قطعة دجاج بروستد، بطاطا مقلية صغيرة، خبز، مشروب غازي."
drag, startPoint x: 506, startPoint y: 313, endPoint x: 528, endPoint y: 325, distance: 25.6
click at [507, 314] on div "Ingredients: 2 chicken pieces (broasted), small French fries, bun, soft drink. …" at bounding box center [398, 340] width 397 height 63
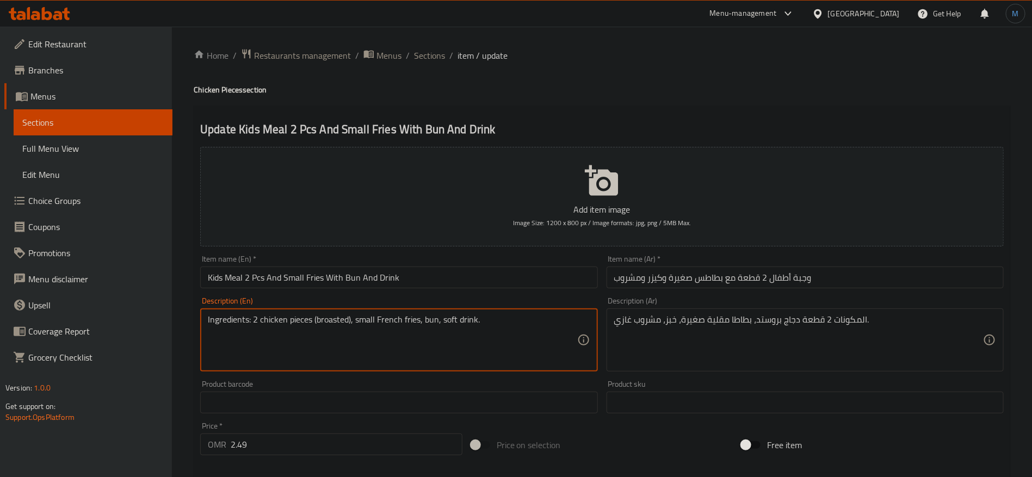
click at [528, 325] on textarea "Ingredients: 2 chicken pieces (broasted), small French fries, bun, soft drink." at bounding box center [392, 341] width 369 height 52
type textarea "Ingredients 2 chicken pieces broasted, small French fries, bun, soft drink."
click at [717, 274] on input "وجبة أطفال 2 قطعة مع بطاطس صغيرة وكيزر ومشروب" at bounding box center [805, 278] width 397 height 22
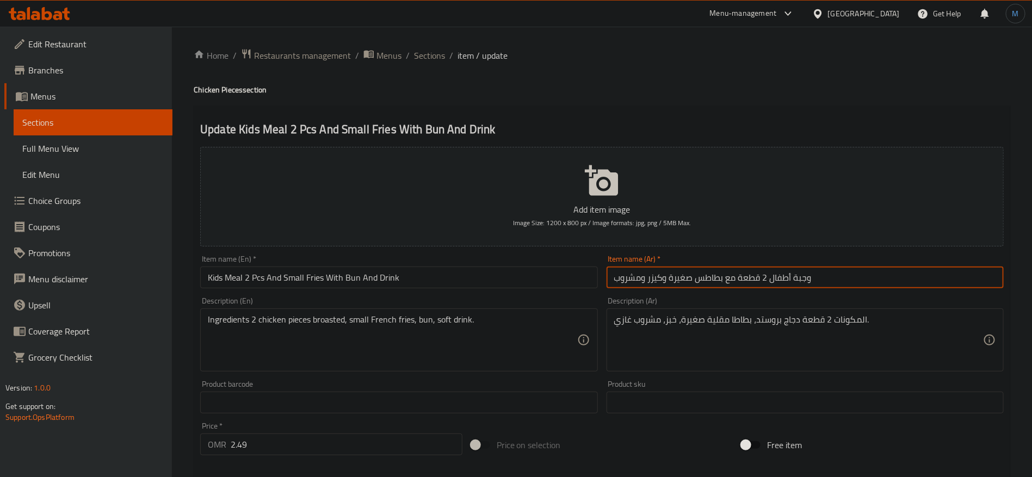
click at [717, 274] on input "وجبة أطفال 2 قطعة مع بطاطس صغيرة وكيزر ومشروب" at bounding box center [805, 278] width 397 height 22
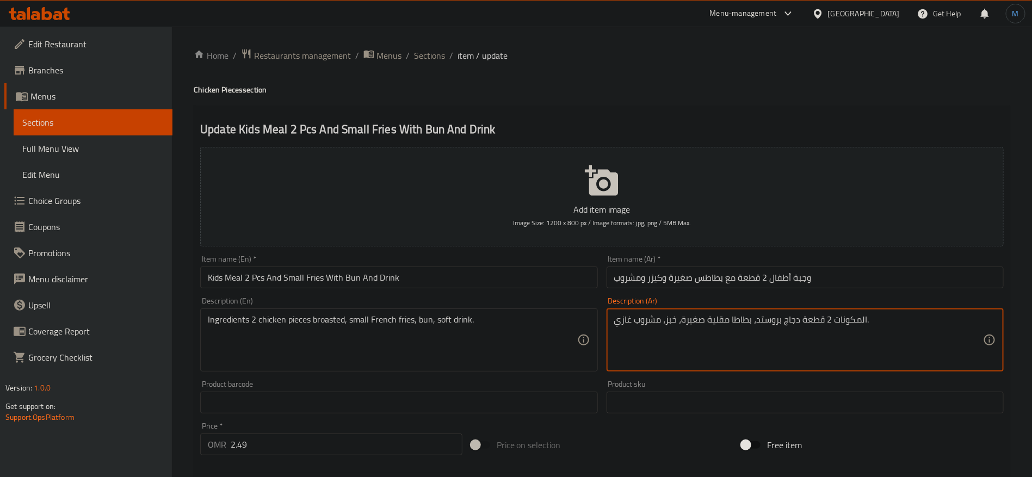
click at [725, 321] on textarea "المكونات 2 قطعة دجاج بروستد، بطاطا مقلية صغيرة، خبز، مشروب غازي." at bounding box center [798, 341] width 369 height 52
paste textarea "بطاطس"
click at [747, 320] on textarea "المكونات 2 قطعة دجاج بروستد، بطاطا مقلية صغيرة، خبز، مشروب غازي." at bounding box center [798, 341] width 369 height 52
paste textarea
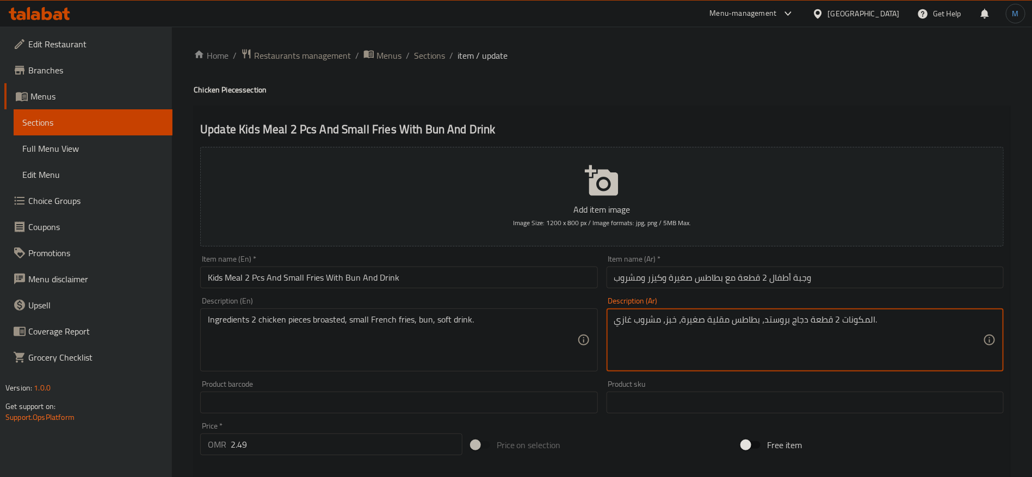
type textarea "المكونات 2 قطعة دجاج بروستد، بطاطس مقلية صغيرة، خبز، مشروب غازي."
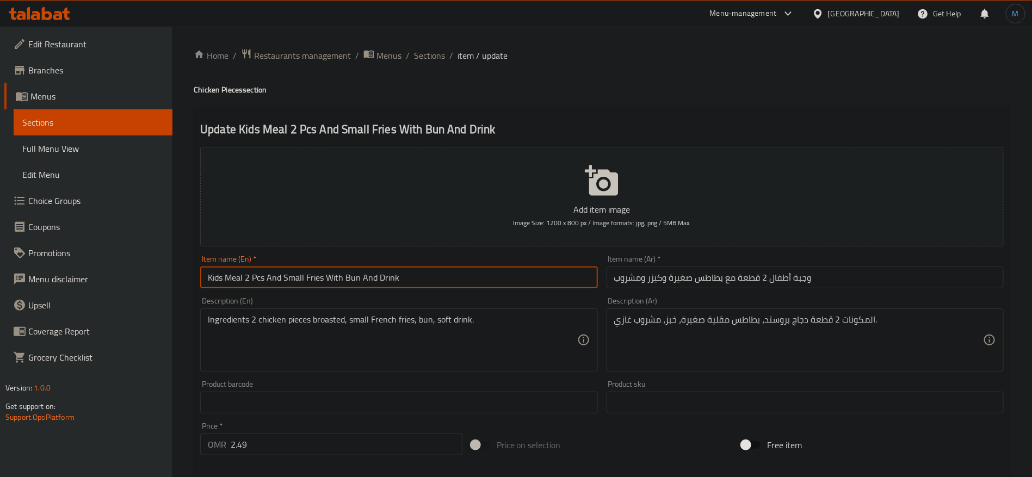
click at [522, 285] on input "Kids Meal 2 Pcs And Small Fries With Bun And Drink" at bounding box center [398, 278] width 397 height 22
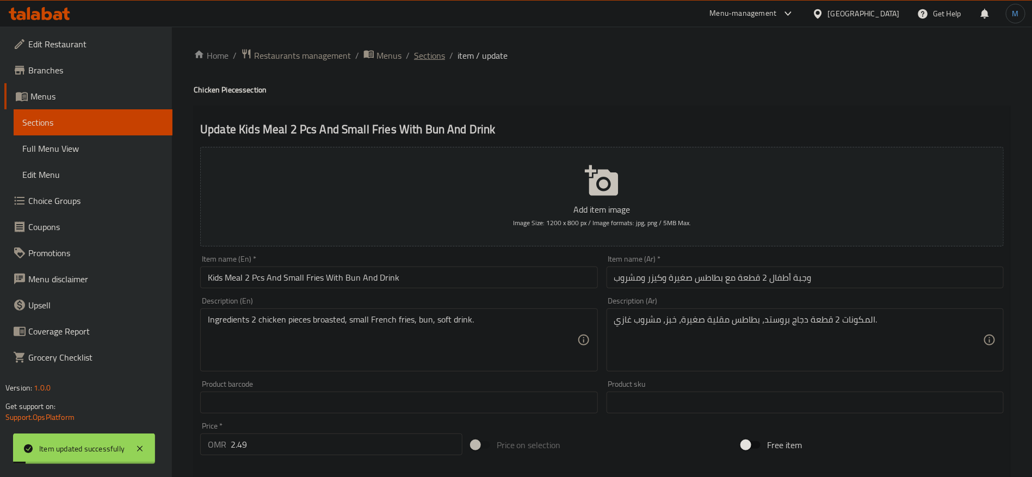
click at [438, 62] on span "Sections" at bounding box center [429, 55] width 31 height 13
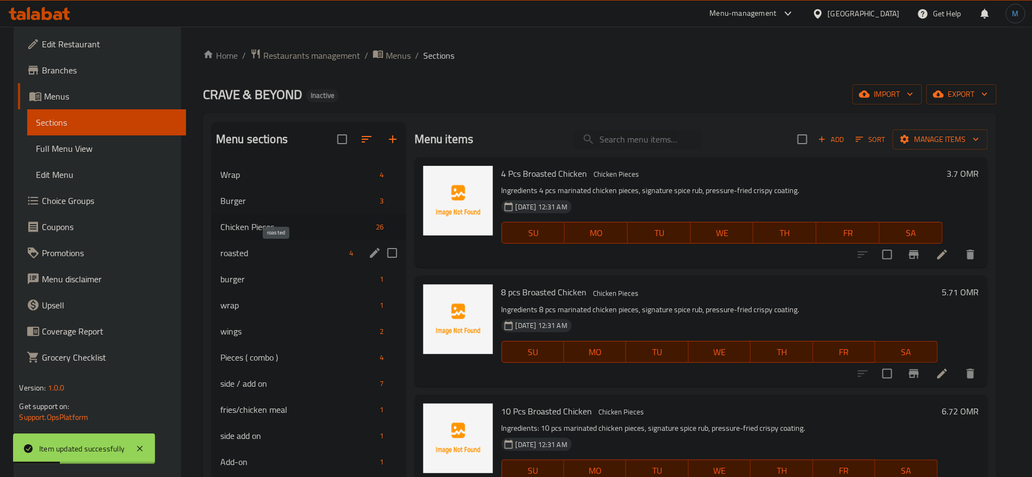
click at [268, 247] on span "roasted" at bounding box center [282, 253] width 125 height 13
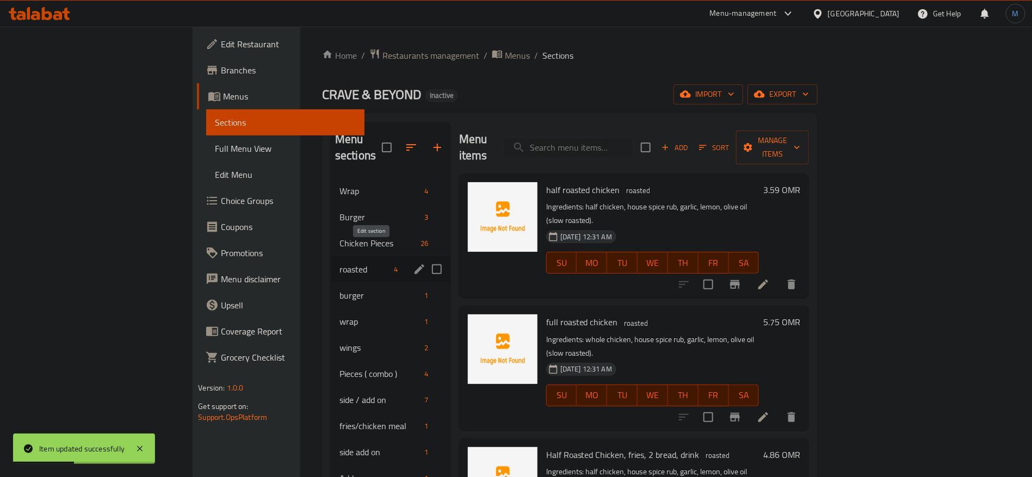
click at [413, 263] on icon "edit" at bounding box center [419, 269] width 13 height 13
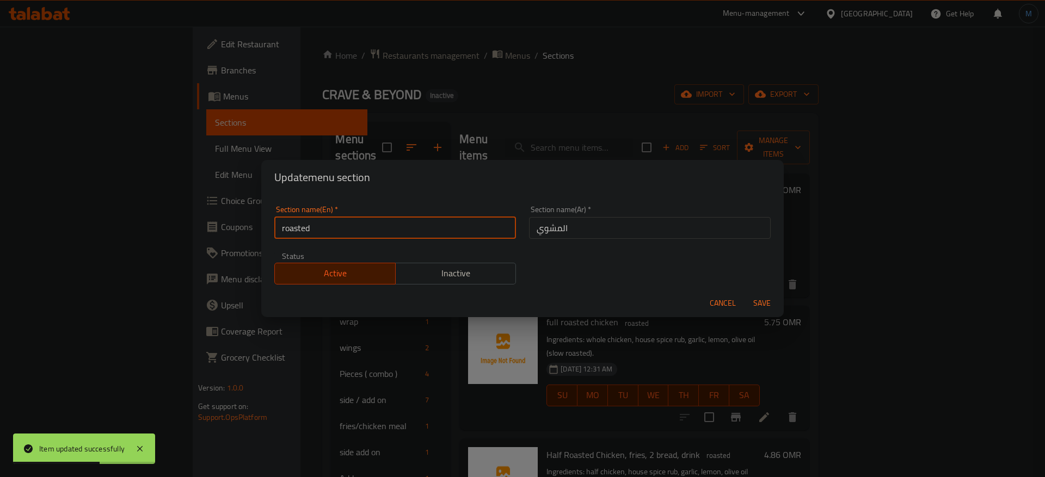
click at [463, 226] on input "roasted" at bounding box center [395, 228] width 242 height 22
type input "Roasted"
click at [745, 293] on button "Save" at bounding box center [762, 303] width 35 height 20
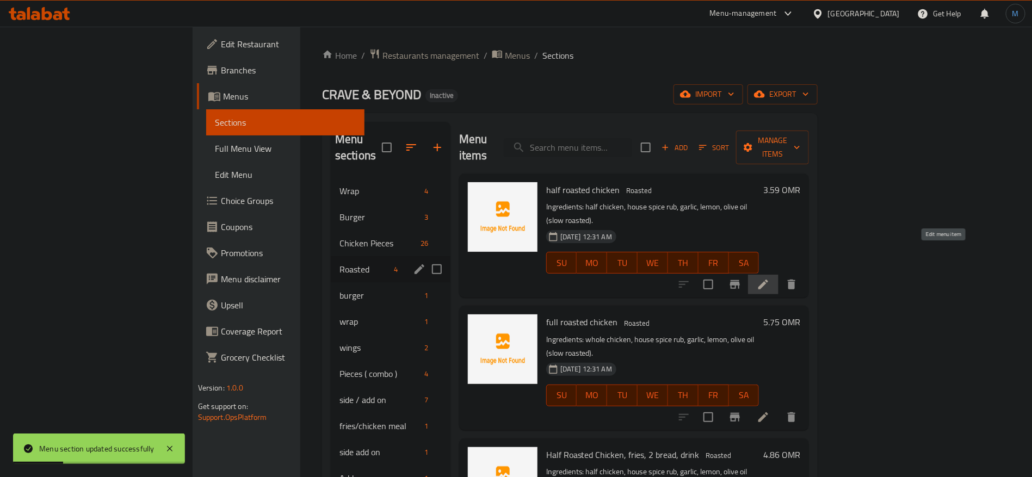
click at [770, 278] on icon at bounding box center [763, 284] width 13 height 13
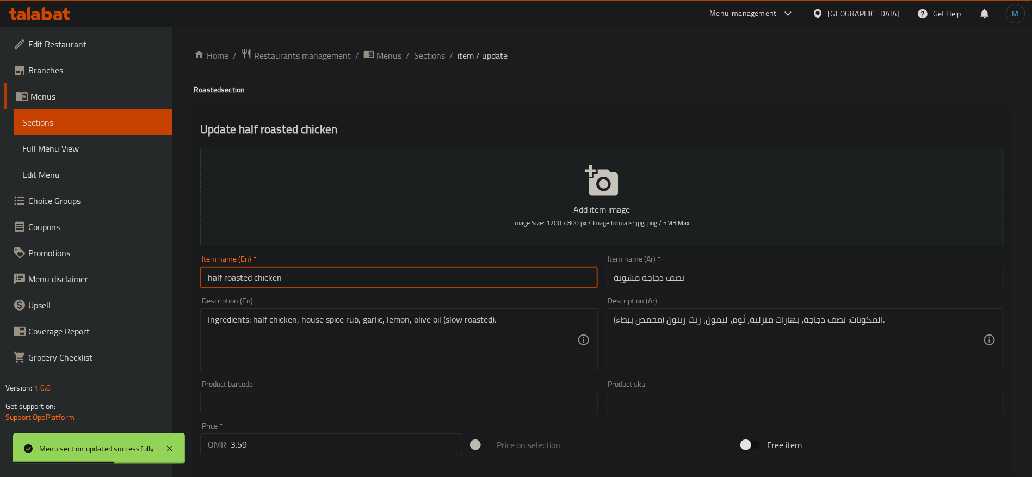
click at [546, 285] on input "half roasted chicken" at bounding box center [398, 278] width 397 height 22
type input "Half Roasted Chicken"
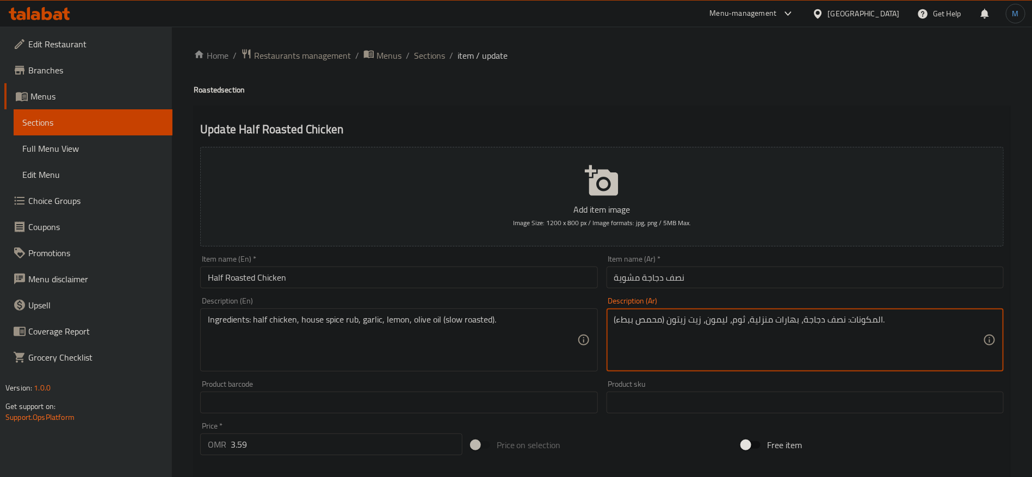
click at [770, 322] on textarea "المكونات: نصف دجاجة، بهارات منزلية، ثوم، ليمون، زيت زيتون (محمص ببطء)." at bounding box center [798, 341] width 369 height 52
type textarea "المكونات نصف دجاجة، بهارات هاوس، ثوم، ليمون، زيت زيتون، محمص ببطء"
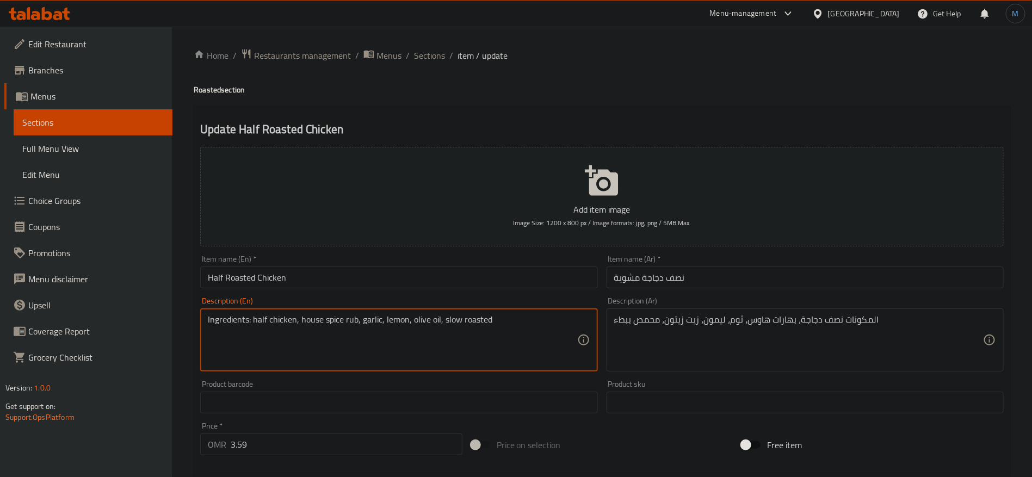
click at [463, 280] on input "Half Roasted Chicken" at bounding box center [398, 278] width 397 height 22
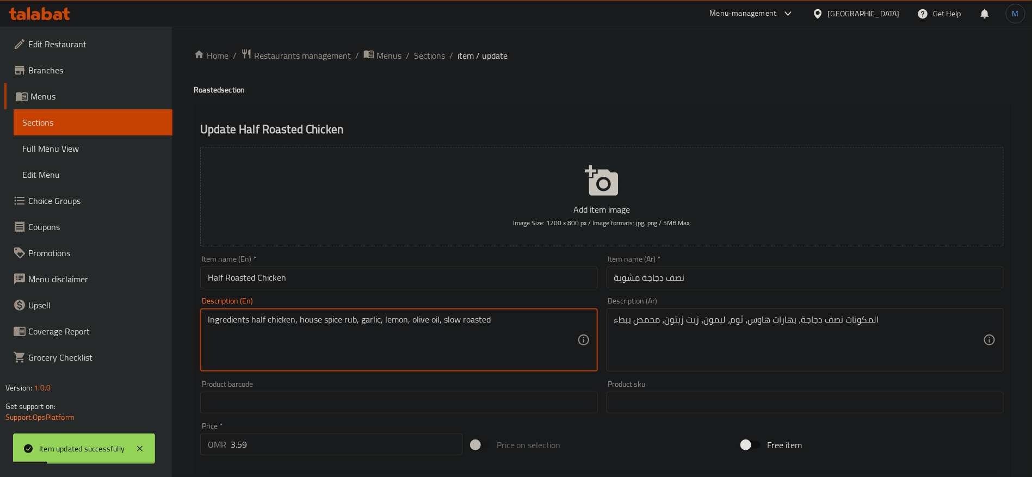
type textarea "Ingredients half chicken, house spice rub, garlic, lemon, olive oil, slow roast…"
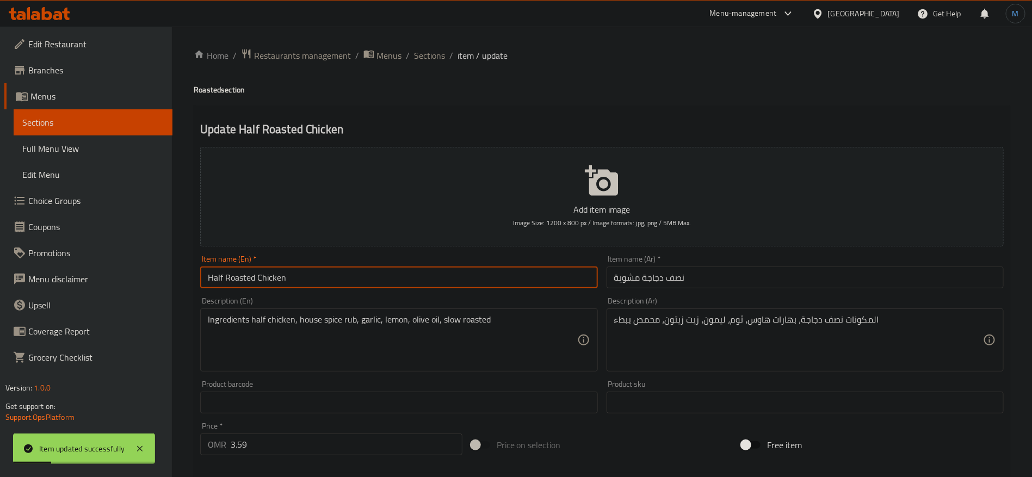
click at [303, 279] on input "Half Roasted Chicken" at bounding box center [398, 278] width 397 height 22
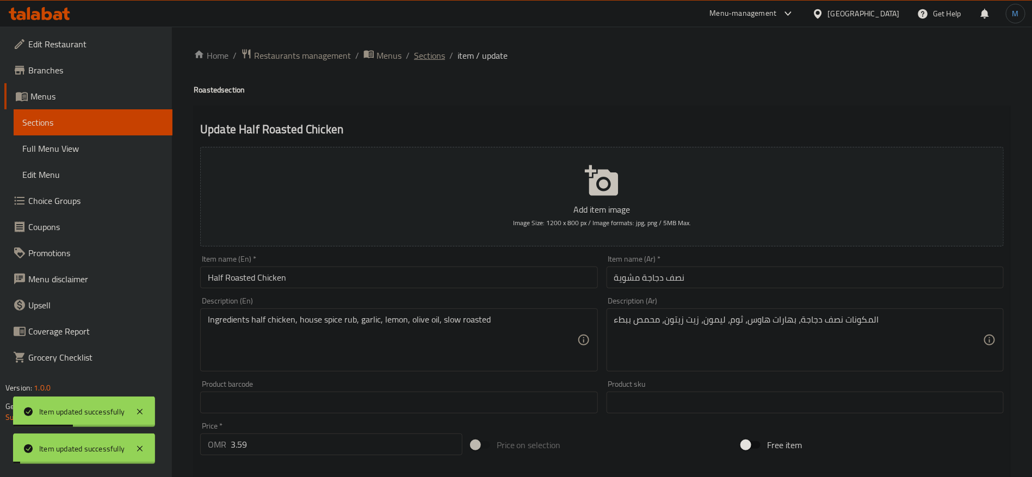
click at [430, 62] on span "Sections" at bounding box center [429, 55] width 31 height 13
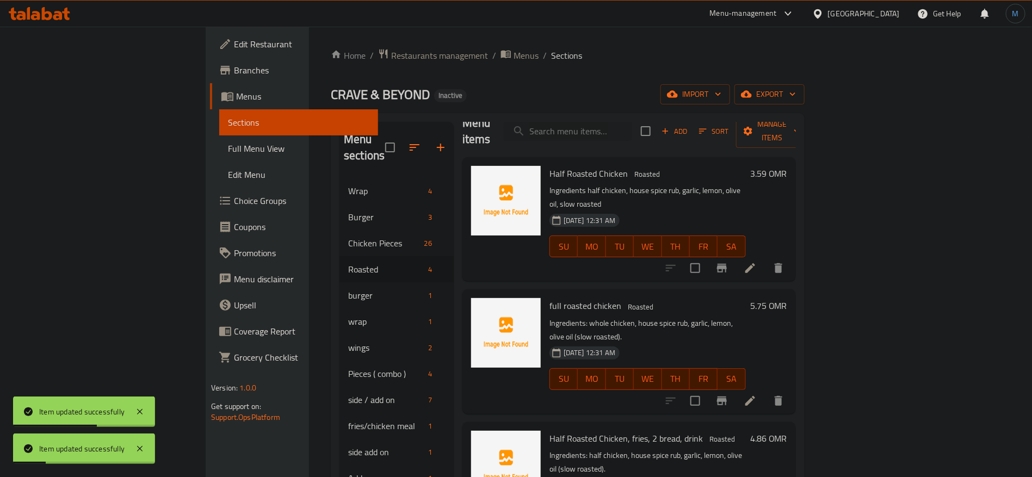
scroll to position [25, 0]
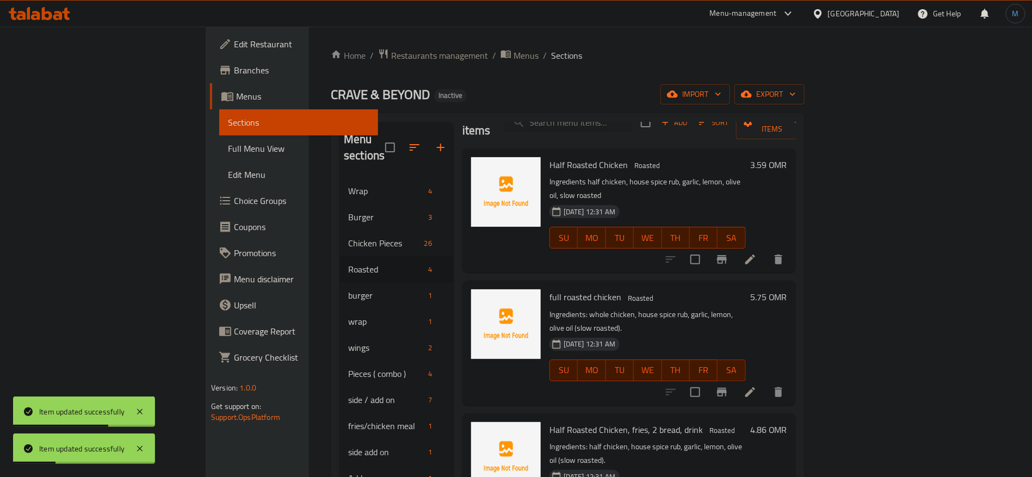
click at [766, 383] on li at bounding box center [750, 393] width 30 height 20
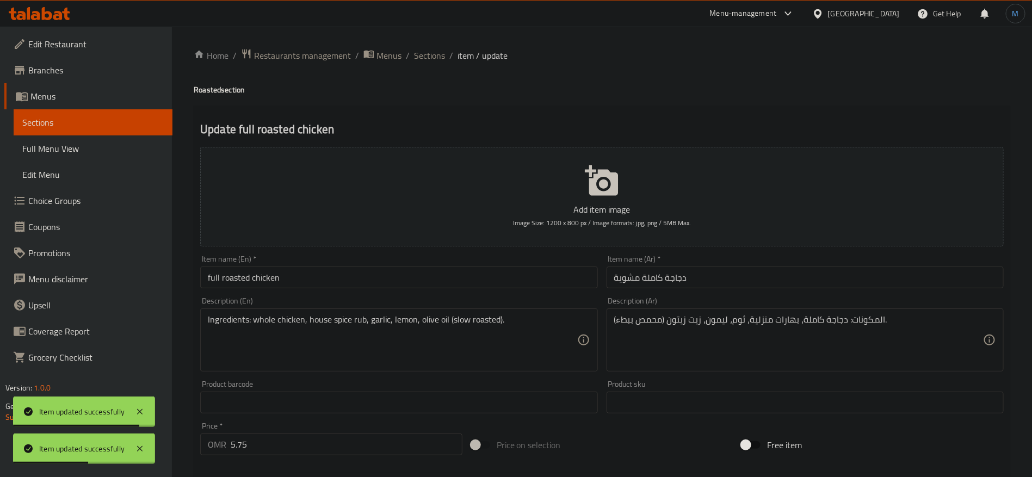
click at [366, 285] on input "full roasted chicken" at bounding box center [398, 278] width 397 height 22
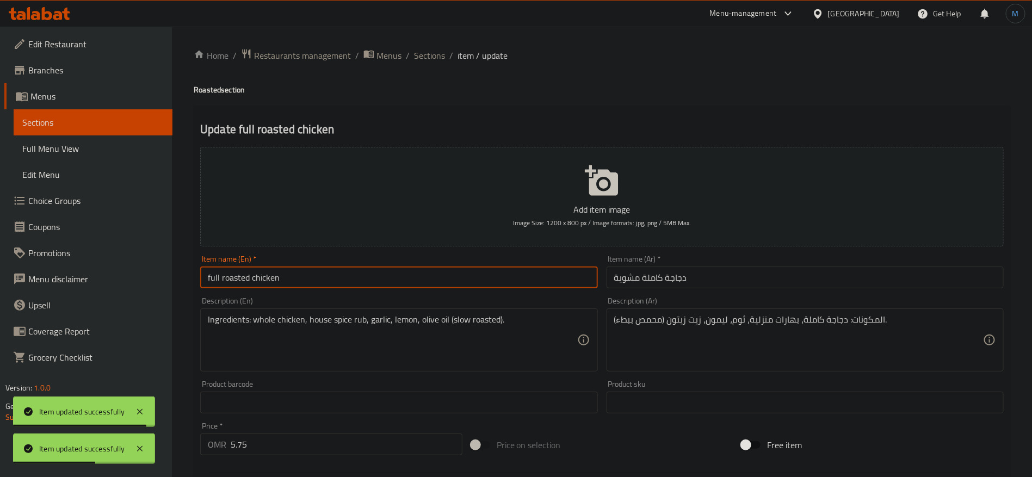
type input "Full Roasted Chicken"
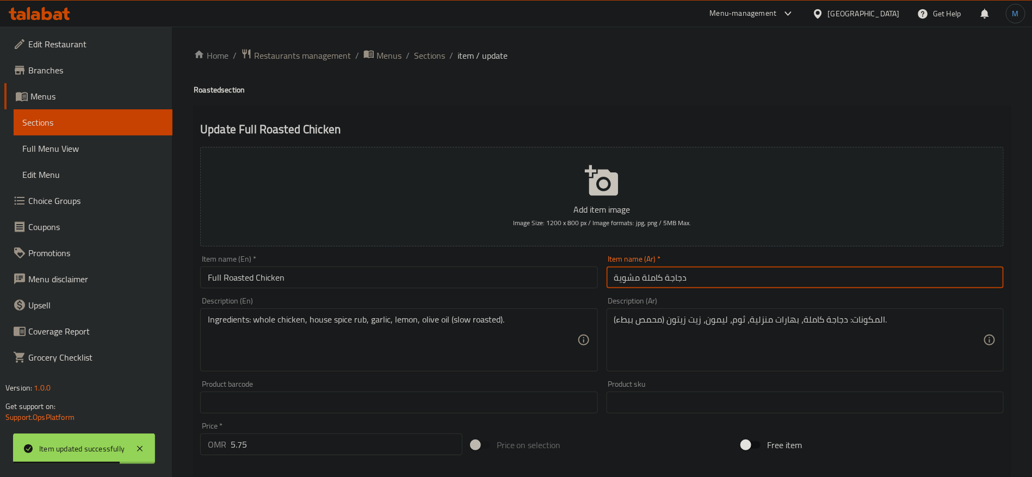
click at [713, 277] on input "دجاجة كاملة مشوية" at bounding box center [805, 278] width 397 height 22
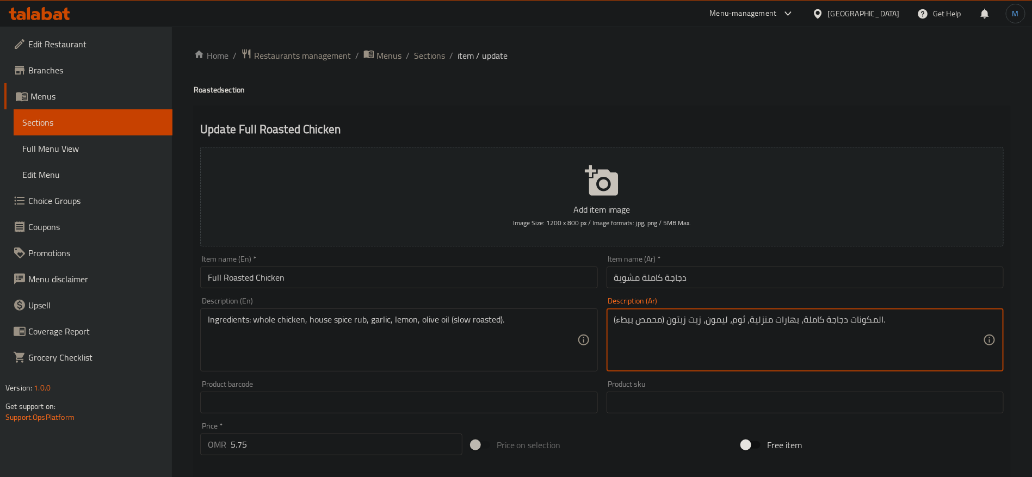
click at [764, 321] on textarea "المكونات دجاجة كاملة، بهارات منزلية، ثوم، ليمون، زيت زيتون (محمص ببطء)." at bounding box center [798, 341] width 369 height 52
click at [936, 329] on textarea "المكونات دجاجة كاملة، بهارات هاوس، ثوم، ليمون، زيت زيتون (محمص ببطء)." at bounding box center [798, 341] width 369 height 52
type textarea "المكونات دجاجة كاملة، بهارات هاوس، ثوم، ليمون، زيت زيتون، محمص ببطء"
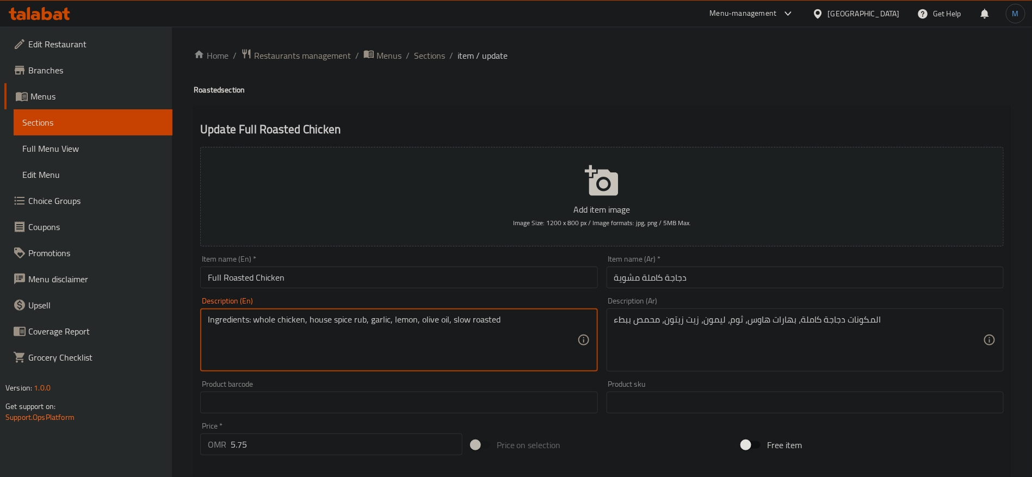
type textarea "Ingredients: whole chicken, house spice rub, garlic, lemon, olive oil, slow roa…"
click at [448, 266] on div "Item name (En)   * Full Roasted Chicken Item name (En) *" at bounding box center [398, 271] width 397 height 33
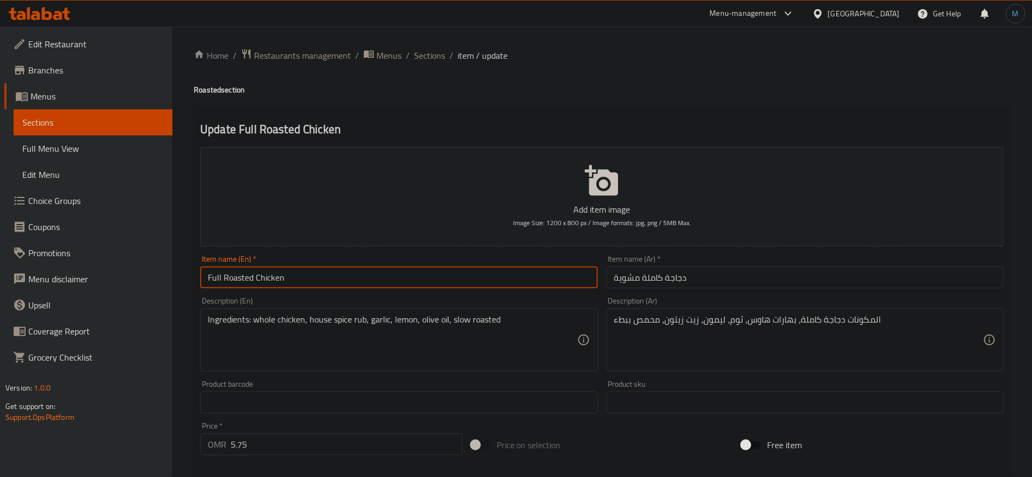
click at [444, 272] on input "Full Roasted Chicken" at bounding box center [398, 278] width 397 height 22
click at [428, 284] on input "Full Roasted Chicken" at bounding box center [398, 278] width 397 height 22
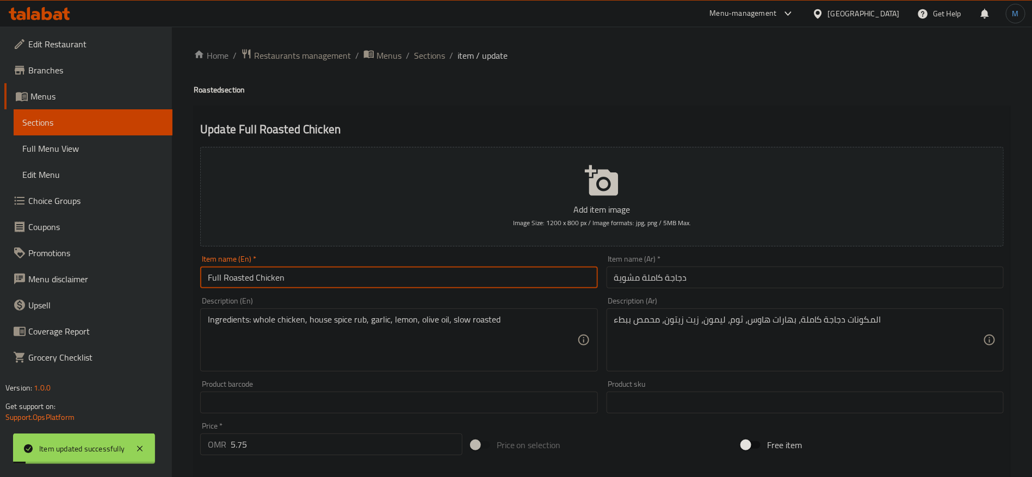
click at [408, 62] on li "/" at bounding box center [408, 55] width 4 height 13
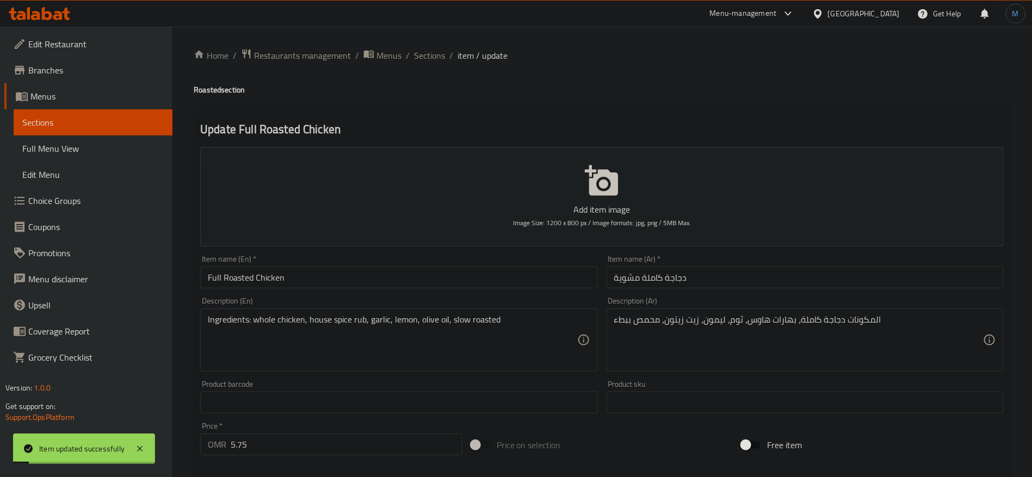
click at [408, 60] on li "/" at bounding box center [408, 55] width 4 height 13
click at [410, 59] on ol "Home / Restaurants management / Menus / Sections / item / update" at bounding box center [602, 55] width 817 height 14
click at [417, 59] on span "Sections" at bounding box center [429, 55] width 31 height 13
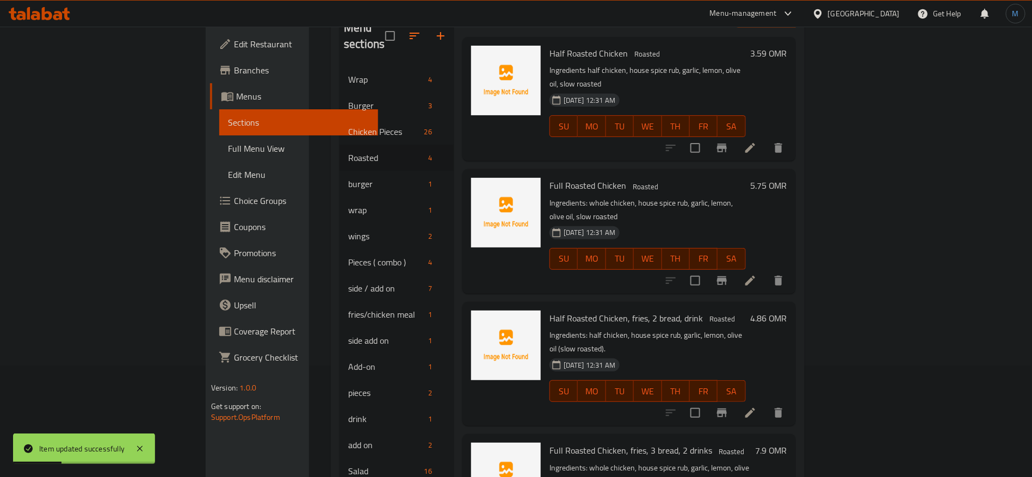
scroll to position [152, 0]
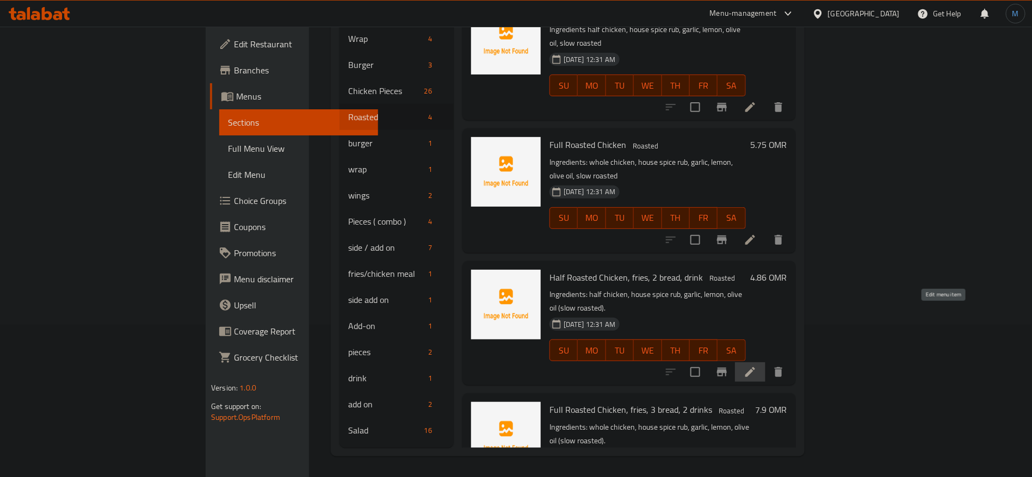
click at [757, 366] on icon at bounding box center [750, 372] width 13 height 13
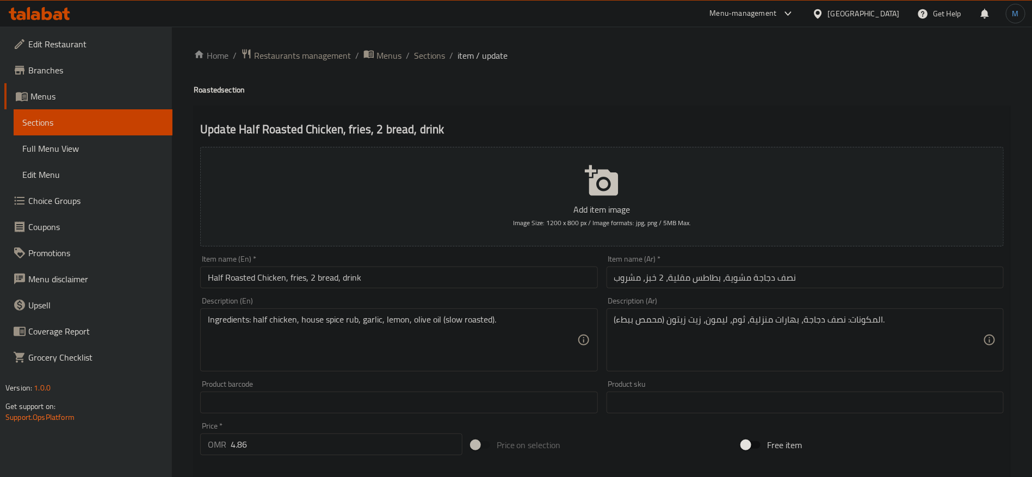
click at [511, 288] on input "Half Roasted Chicken, fries, 2 bread, drink" at bounding box center [398, 278] width 397 height 22
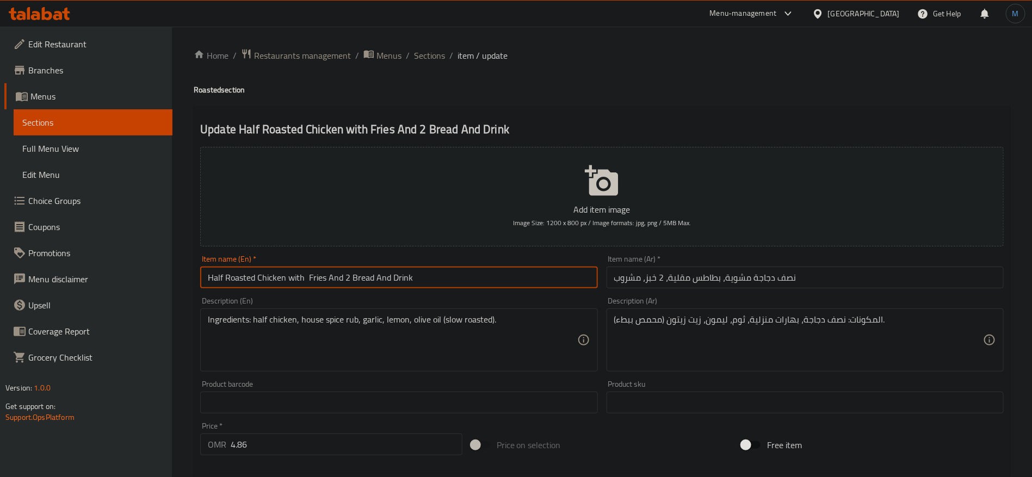
type input "Half Roasted Chicken with Fries And 2 Bread And Drink"
click at [876, 275] on input "نصف دجاجة مشوية، بطاطس مقلية، 2 خبز، مشروب" at bounding box center [805, 278] width 397 height 22
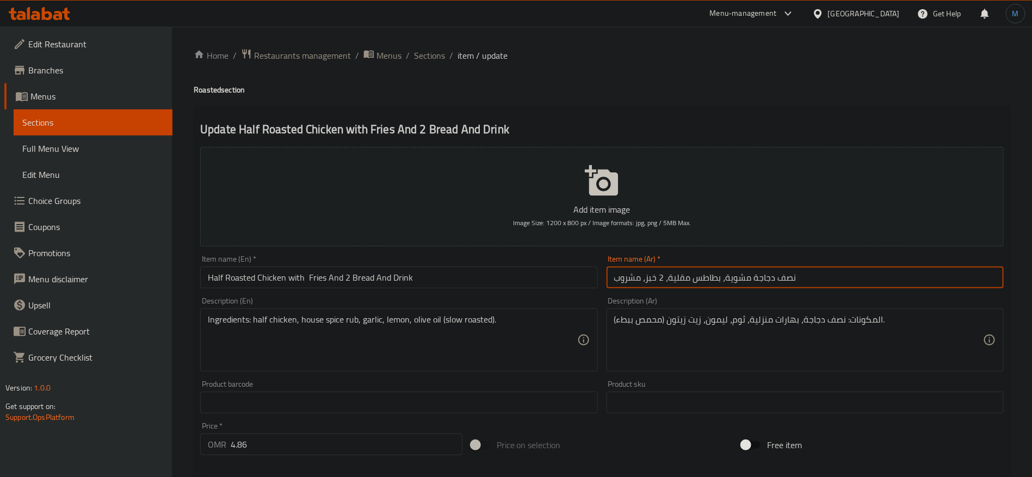
paste input "مع بطاطس مقلية و2 خبز و"
type input "نصف دجاجة مشوية مع بطاطس مقلية و2 خبز ومشروب"
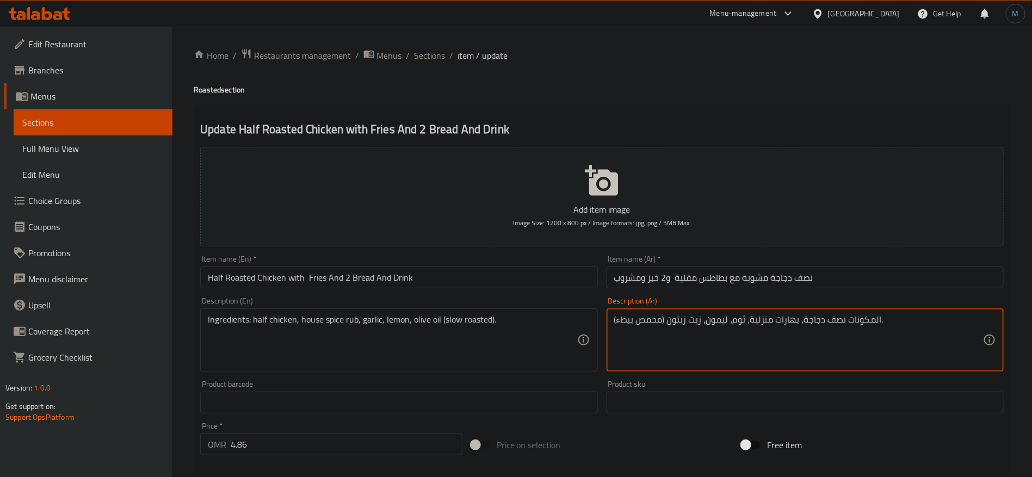
click at [962, 329] on textarea "المكونات نصف دجاجة، بهارات منزلية، ثوم، ليمون، زيت زيتون (محمص ببطء)." at bounding box center [798, 341] width 369 height 52
click at [768, 322] on textarea "المكونات نصف دجاجة، بهارات منزلية، ثوم، ليمون، زيت زيتون (محمص ببطء)." at bounding box center [798, 341] width 369 height 52
drag, startPoint x: 968, startPoint y: 325, endPoint x: 953, endPoint y: 322, distance: 15.7
click at [953, 322] on textarea "المكونات نصف دجاجة، بهارات هاوس، ثوم، ليمون، زيت زيتون (محمص ببطء)." at bounding box center [798, 341] width 369 height 52
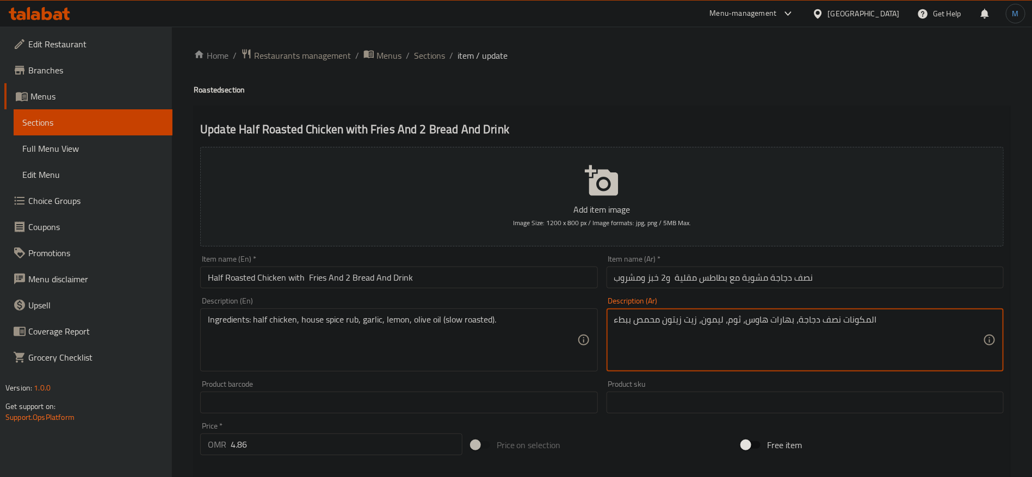
type textarea "المكونات نصف دجاجة، بهارات هاوس، ثوم، ليمون، زيت زيتون محمص ببطء"
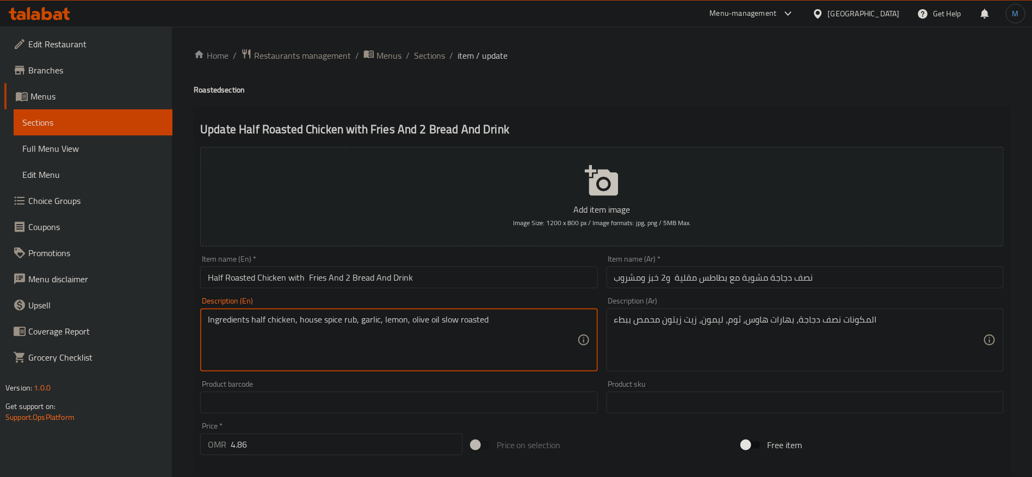
type textarea "Ingredients half chicken, house spice rub, garlic, lemon, olive oil slow roasted"
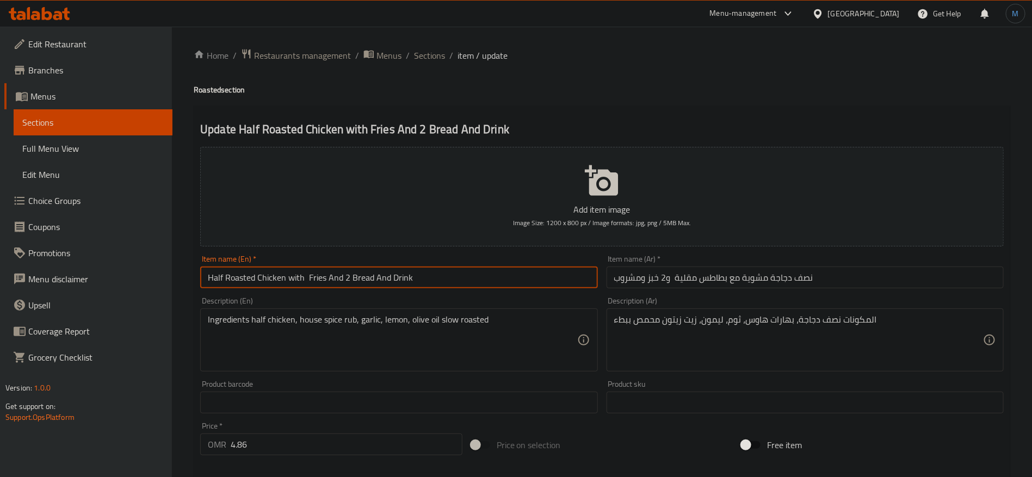
click at [479, 287] on input "Half Roasted Chicken with Fries And 2 Bread And Drink" at bounding box center [398, 278] width 397 height 22
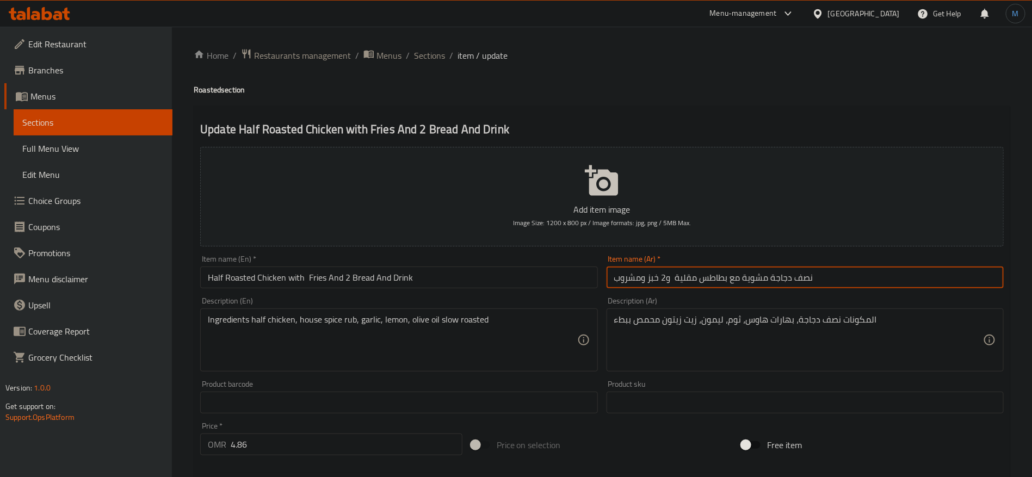
click at [768, 267] on input "نصف دجاجة مشوية مع بطاطس مقلية و2 خبز ومشروب" at bounding box center [805, 278] width 397 height 22
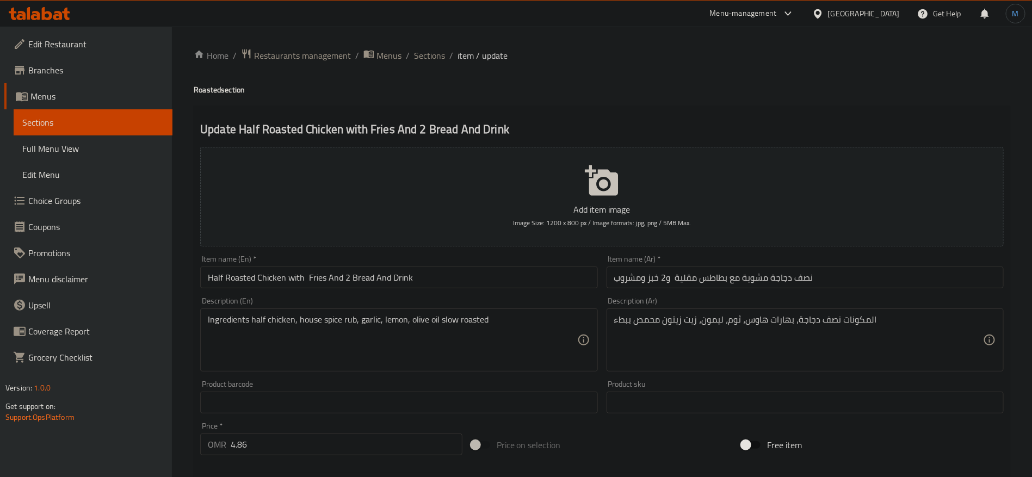
drag, startPoint x: 367, startPoint y: 335, endPoint x: 370, endPoint y: 319, distance: 15.9
click at [382, 275] on input "Half Roasted Chicken with Fries And 2 Bread And Drink" at bounding box center [398, 278] width 397 height 22
click at [864, 292] on div "Item name (Ar)   * نصف دجاجة مشوية مع بطاطس مقلية و2 خبز ومشروب Item name (Ar) *" at bounding box center [805, 272] width 406 height 42
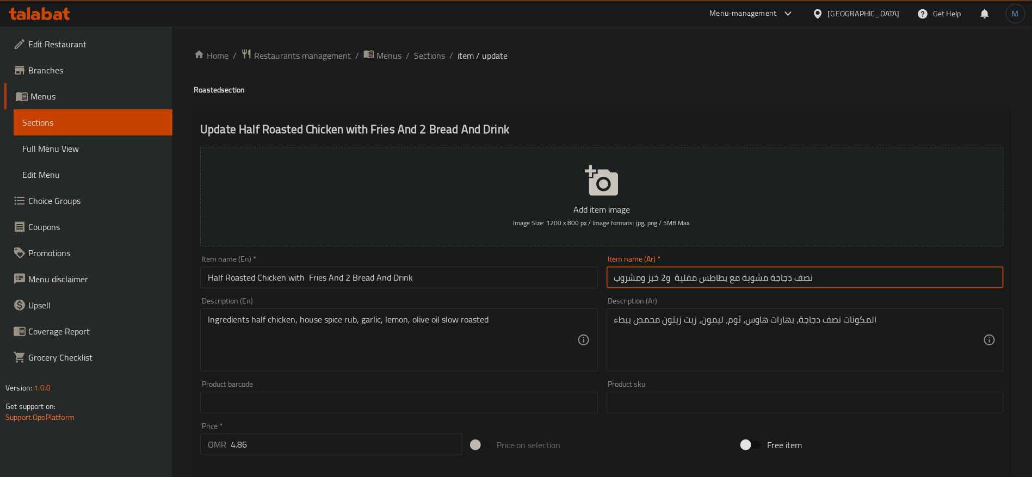
click at [860, 278] on input "نصف دجاجة مشوية مع بطاطس مقلية و2 خبز ومشروب" at bounding box center [805, 278] width 397 height 22
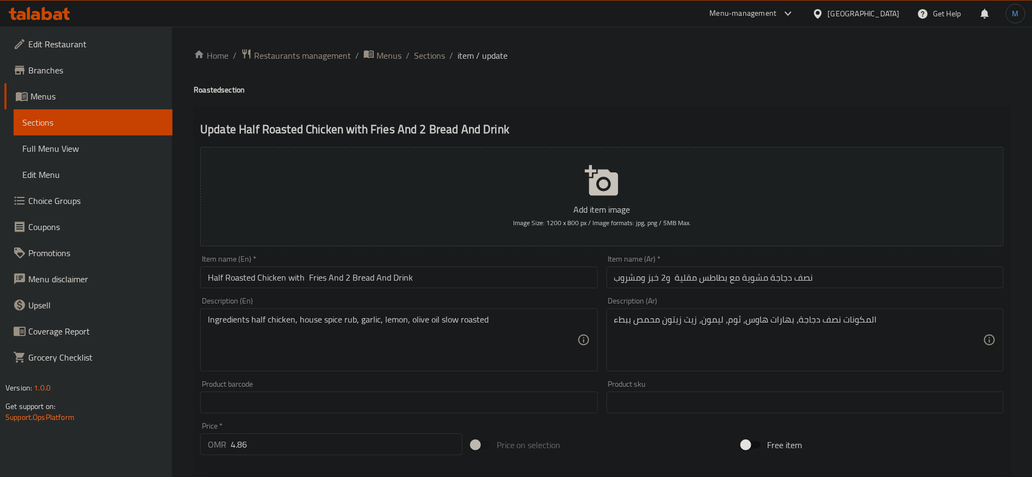
click at [853, 305] on div "Description (Ar) المكونات نصف دجاجة، بهارات هاوس، ثوم، ليمون، زيت زيتون محمص بب…" at bounding box center [805, 334] width 397 height 75
click at [850, 310] on div "المكونات نصف دجاجة، بهارات هاوس، ثوم، ليمون، زيت زيتون محمص ببطء Description (A…" at bounding box center [805, 340] width 397 height 63
click at [848, 318] on textarea "المكونات نصف دجاجة، بهارات هاوس، ثوم، ليمون، زيت زيتون محمص ببطء" at bounding box center [798, 341] width 369 height 52
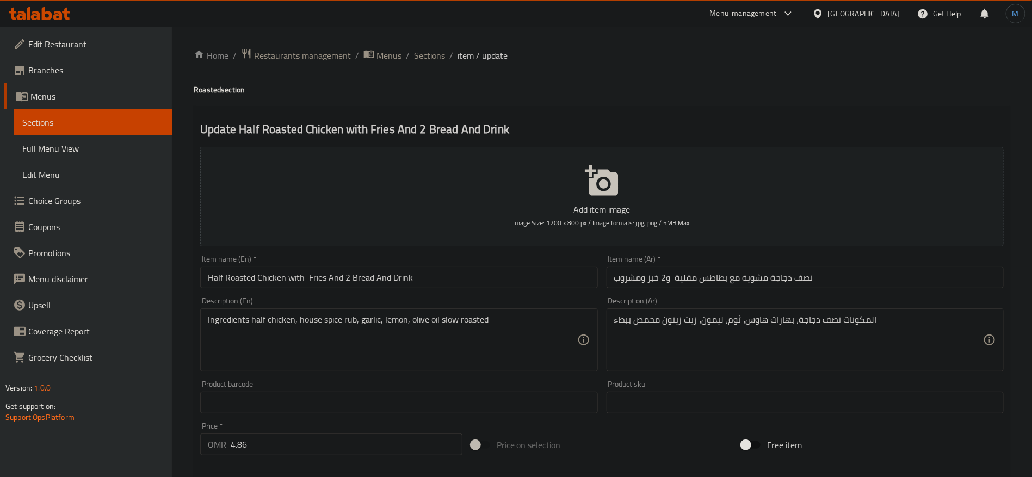
click at [384, 303] on div "Description (En) Ingredients half chicken, house spice rub, garlic, lemon, oliv…" at bounding box center [398, 334] width 397 height 75
click at [388, 286] on input "Half Roasted Chicken with Fries And 2 Bread And Drink" at bounding box center [398, 278] width 397 height 22
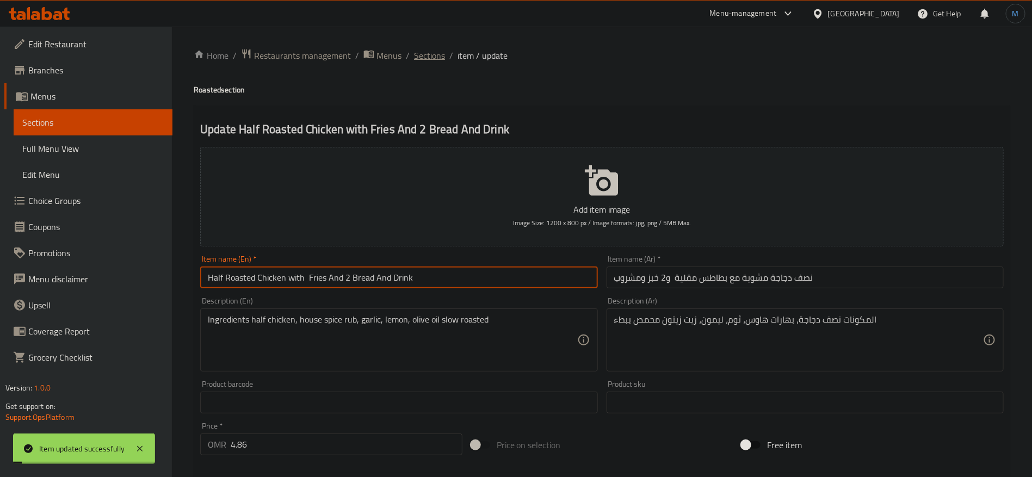
click at [435, 49] on span "Sections" at bounding box center [429, 55] width 31 height 13
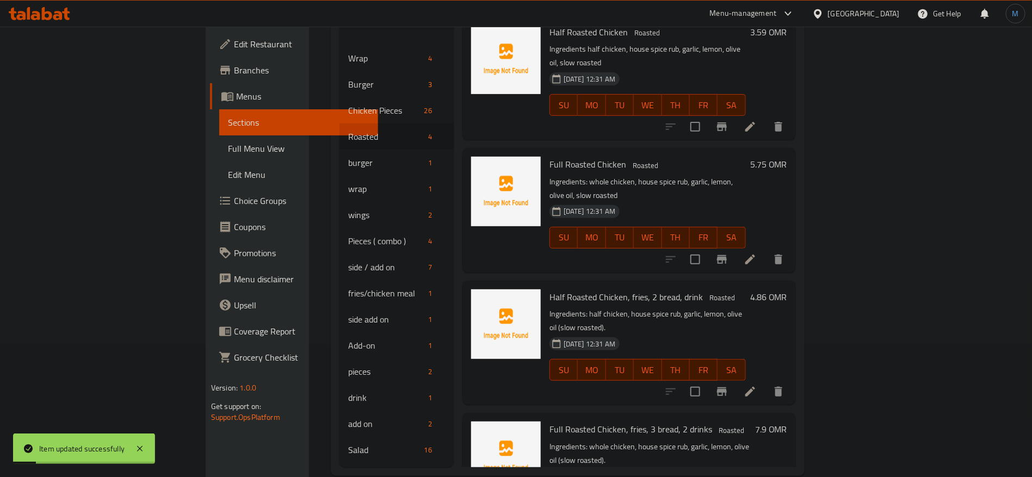
scroll to position [152, 0]
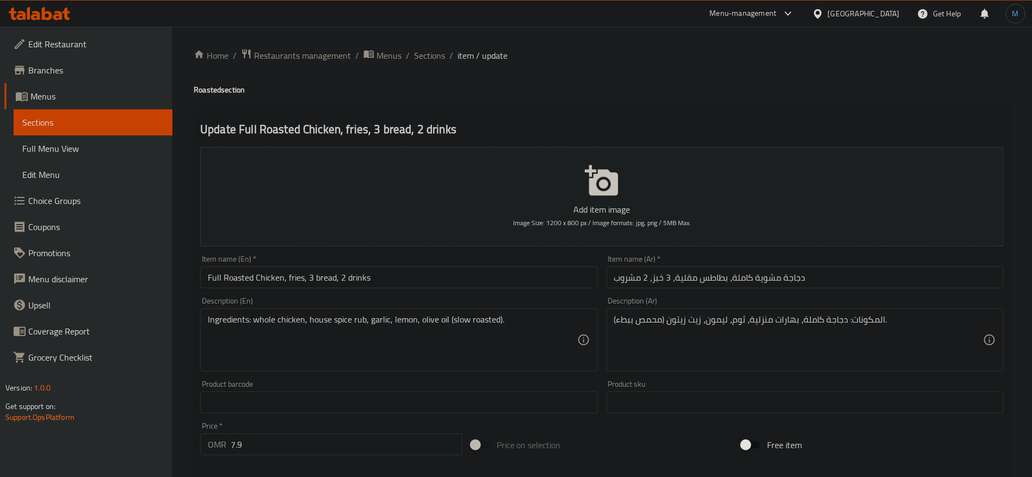
click at [402, 283] on input "Full Roasted Chicken, fries, 3 bread, 2 drinks" at bounding box center [398, 278] width 397 height 22
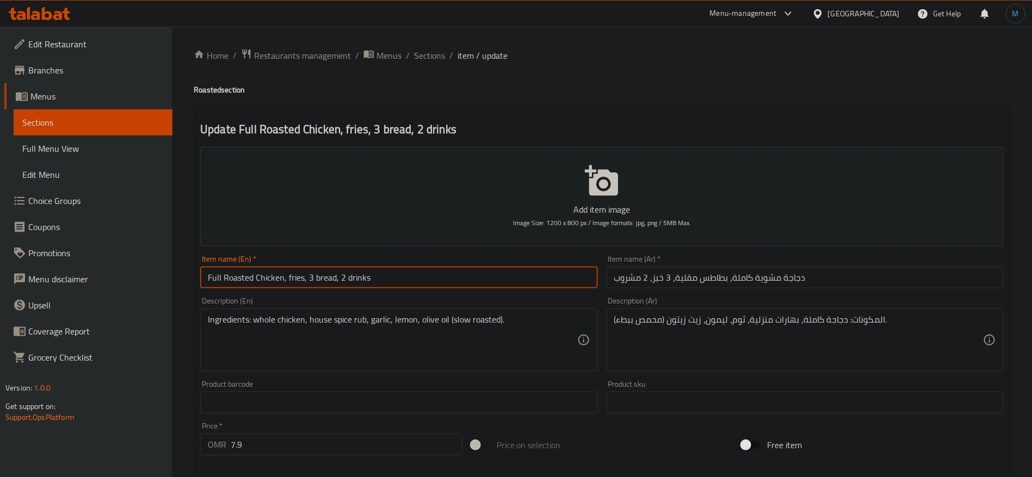
paste input "ries And 2 Bread And Drink"
click at [381, 287] on input "Full Roasted Chicken, fries, 3 bread, 2 drinks" at bounding box center [398, 278] width 397 height 22
click at [295, 279] on input "Full Roasted Chicken, fries, 3 bread, 2 drinks" at bounding box center [398, 278] width 397 height 22
drag, startPoint x: 284, startPoint y: 278, endPoint x: 500, endPoint y: 279, distance: 216.1
click at [500, 279] on input "Full Roasted Chicken, fries, 3 bread, 2 drinks" at bounding box center [398, 278] width 397 height 22
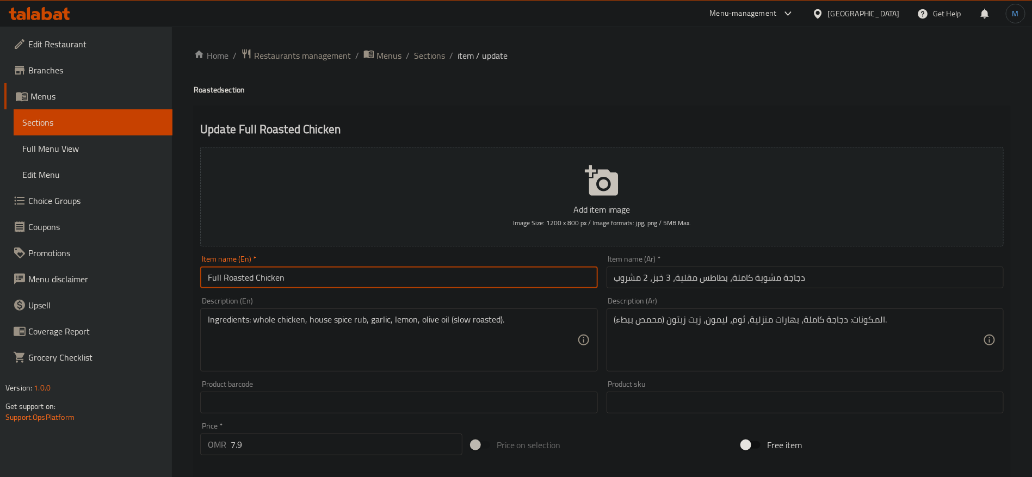
paste input "Fries And 2 Bread And Drink"
click at [345, 275] on input "Full Roasted Chicken With Fries And 2 Bread And Drink" at bounding box center [398, 278] width 397 height 22
type input "Full Roasted Chicken With Fries And 3 Bread And Drink"
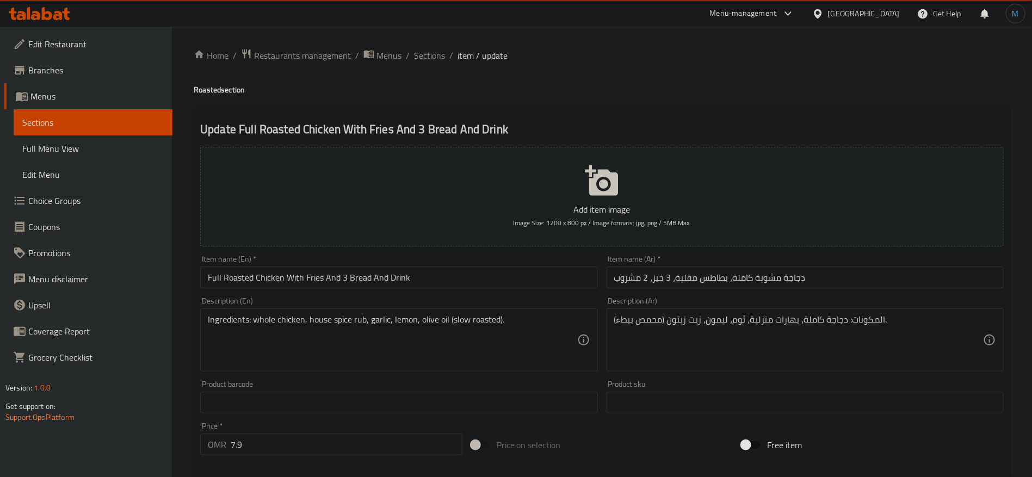
click at [831, 273] on input "دجاجة مشوية كاملة، بطاطس مقلية، 3 خبز، 2 مشروب" at bounding box center [805, 278] width 397 height 22
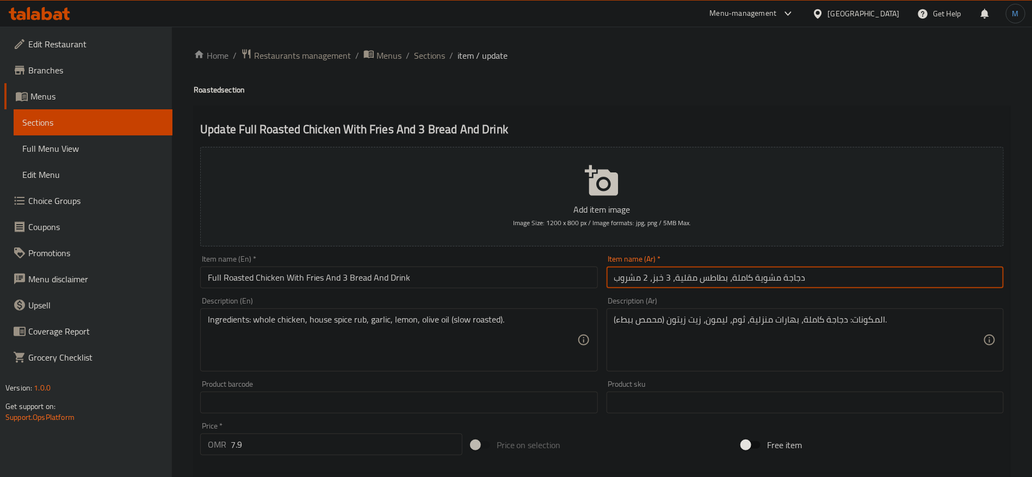
drag, startPoint x: 731, startPoint y: 280, endPoint x: 506, endPoint y: 294, distance: 226.3
click at [506, 294] on div "Add item image Image Size: 1200 x 800 px / Image formats: jpg, png / 5MB Max. I…" at bounding box center [602, 377] width 813 height 469
paste input "مع بطاطس مقلية و2 خبز و"
click at [741, 278] on input "دجاجة مشوية كاملةمع بطاطس مقلية و2 خبز ومشروب" at bounding box center [805, 278] width 397 height 22
click at [664, 276] on input "دجاجة مشوية كاملة مع بطاطس مقلية و2 خبز ومشروب" at bounding box center [805, 278] width 397 height 22
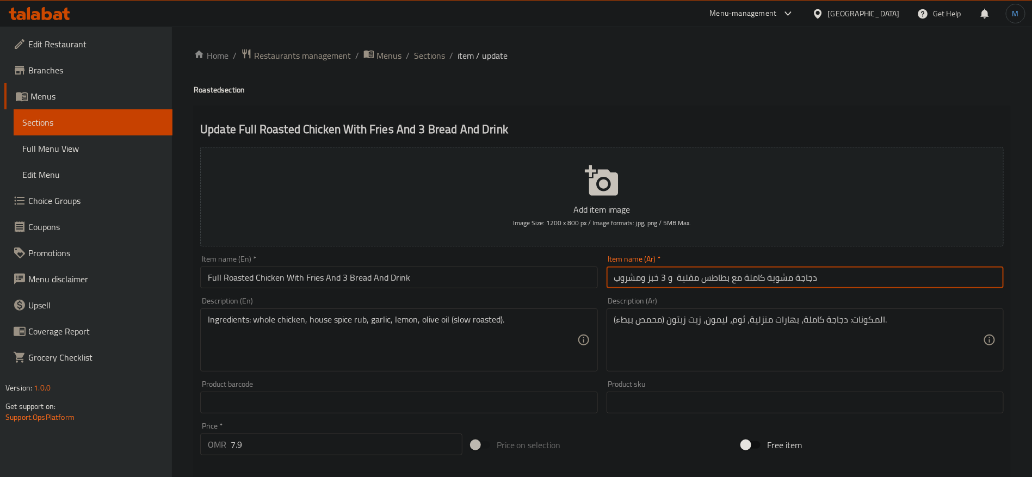
type input "دجاجة مشوية كاملة مع بطاطس مقلية و 3 خبز ومشروب"
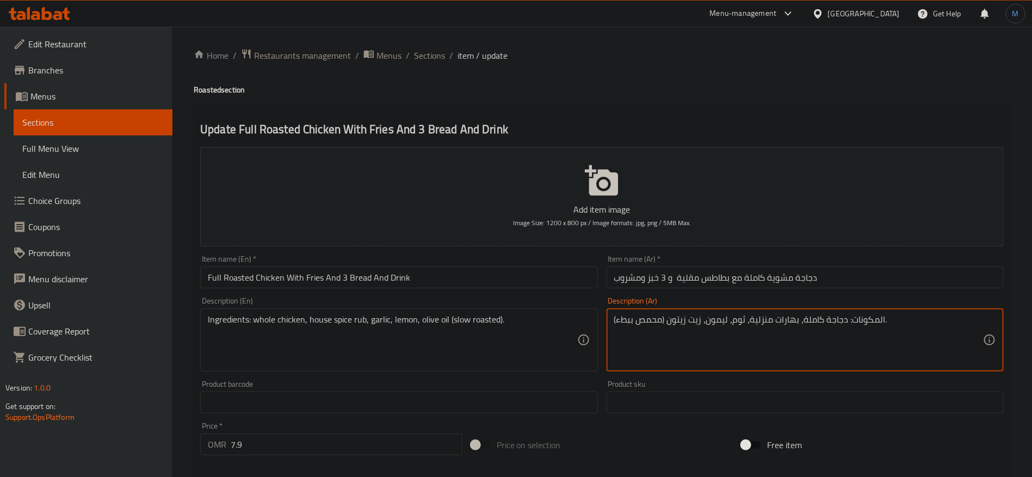
paste textarea "نصف دجاجة، بهارات هاوس، ثوم، ليمون، زيت زيتون محمص ببطء"
click at [801, 276] on input "دجاجة مشوية كاملة مع بطاطس مقلية و 3 خبز ومشروب" at bounding box center [805, 278] width 397 height 22
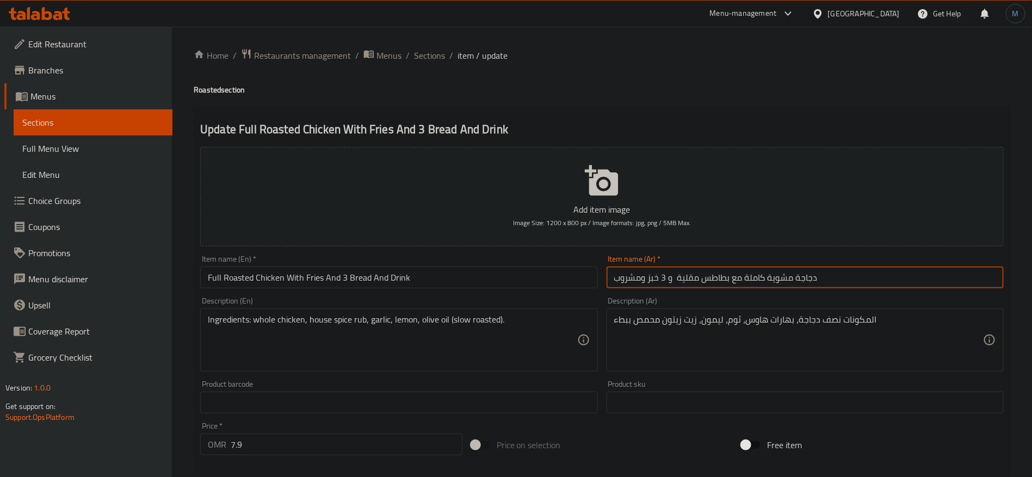
click at [801, 276] on input "دجاجة مشوية كاملة مع بطاطس مقلية و 3 خبز ومشروب" at bounding box center [805, 278] width 397 height 22
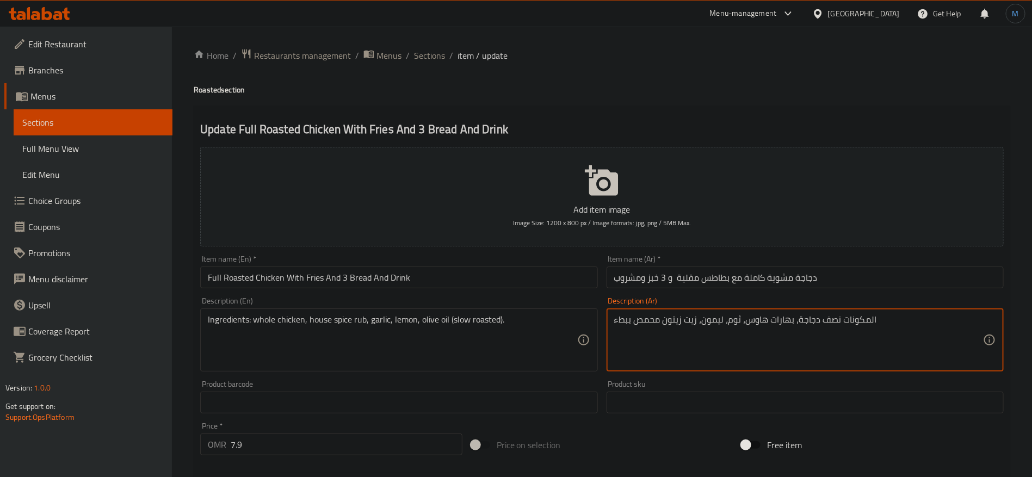
click at [828, 318] on textarea "المكونات نصف دجاجة، بهارات هاوس، ثوم، ليمون، زيت زيتون محمص ببطء" at bounding box center [798, 341] width 369 height 52
paste textarea "دجاجة"
click at [800, 320] on textarea "المكونات دجاجة دجاجة، بهارات هاوس، ثوم، ليمون، زيت زيتون محمص ببطء" at bounding box center [798, 341] width 369 height 52
click at [809, 317] on textarea "المكونات دجاجة دجاجة، بهارات هاوس، ثوم، ليمون، زيت زيتون محمص ببطء" at bounding box center [798, 341] width 369 height 52
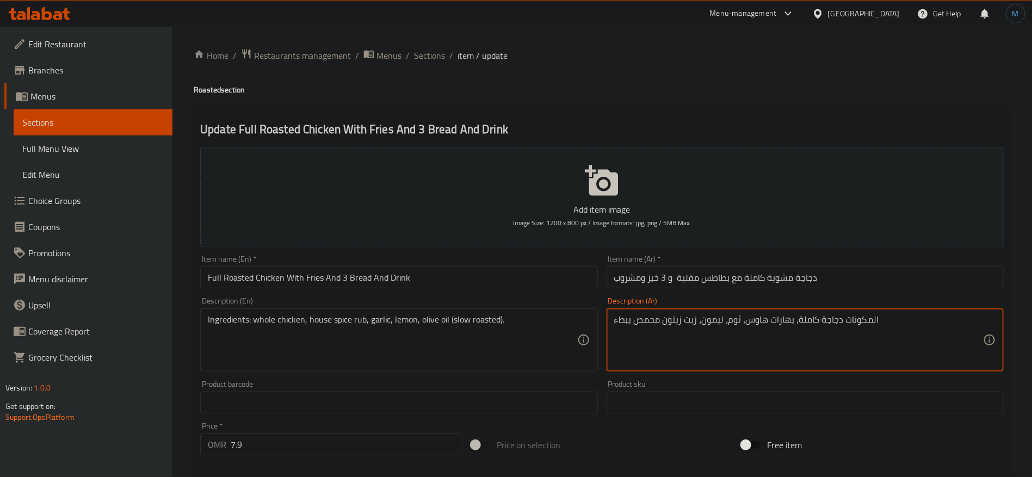
type textarea "المكونات دجاجة كاملة، بهارات هاوس، ثوم، ليمون، زيت زيتون محمص ببطء"
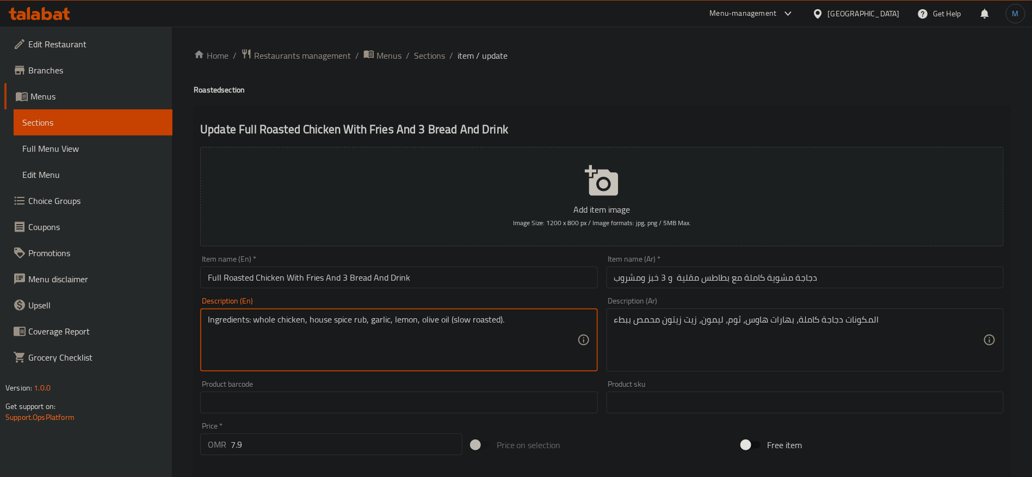
paste textarea "half chicken, house spice rub, garlic, lemon, olive oil slow roasted"
type textarea "Ingredients half chicken, house spice rub, garlic, lemon, olive oil slow roasted"
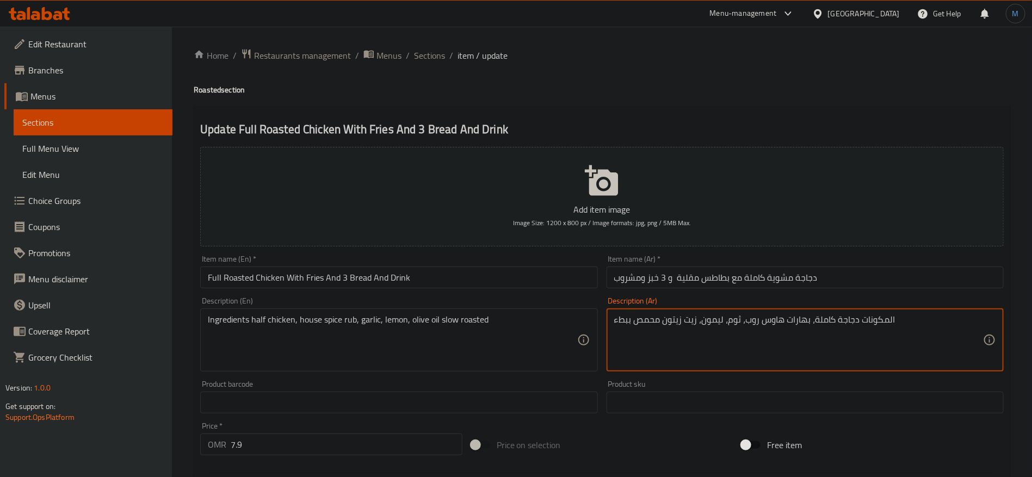
type textarea "المكونات دجاجة كاملة، بهارات هاوس روب، ثوم، ليمون، زيت زيتون محمص ببطء"
click at [213, 276] on input "Full Roasted Chicken With Fries And 3 Bread And Drink" at bounding box center [398, 278] width 397 height 22
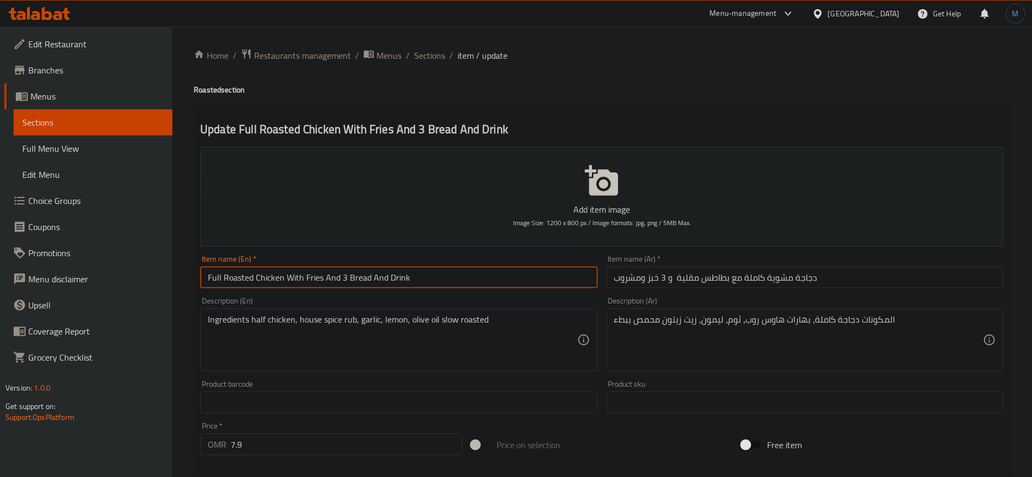
click at [213, 276] on input "Full Roasted Chicken With Fries And 3 Bread And Drink" at bounding box center [398, 278] width 397 height 22
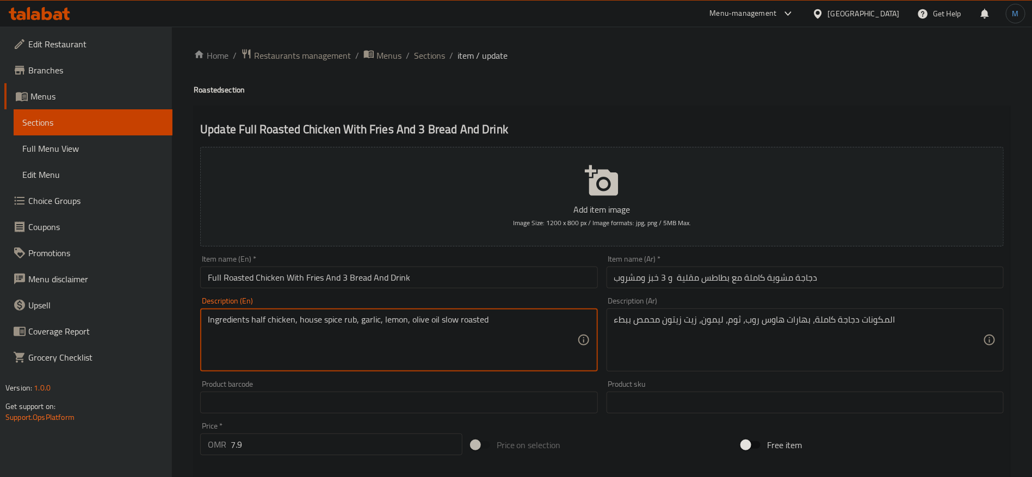
click at [257, 324] on textarea "Ingredients half chicken, house spice rub, garlic, lemon, olive oil slow roasted" at bounding box center [392, 341] width 369 height 52
paste textarea "Full"
type textarea "Ingredients Full chicken, house spice rub, garlic, lemon, olive oil slow roasted"
click at [372, 268] on input "Full Roasted Chicken With Fries And 3 Bread And Drink" at bounding box center [398, 278] width 397 height 22
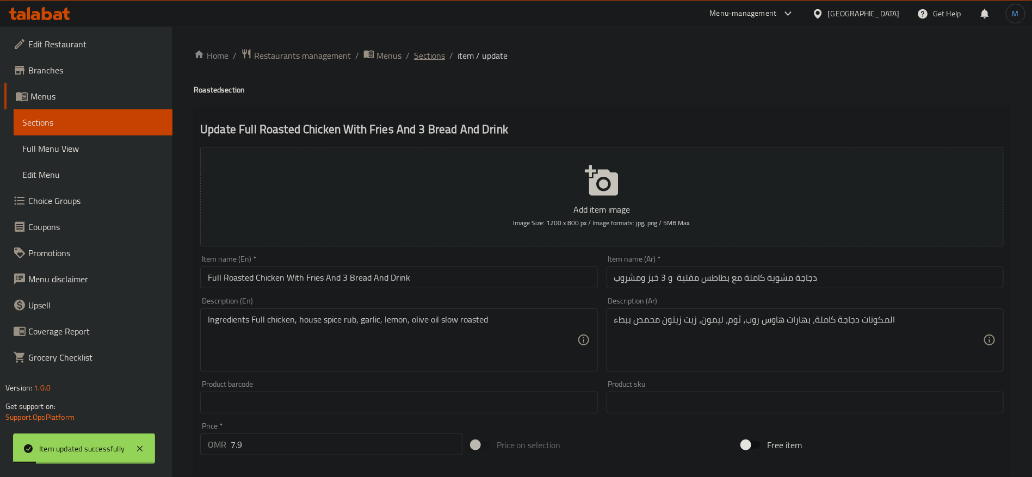
click at [439, 56] on span "Sections" at bounding box center [429, 55] width 31 height 13
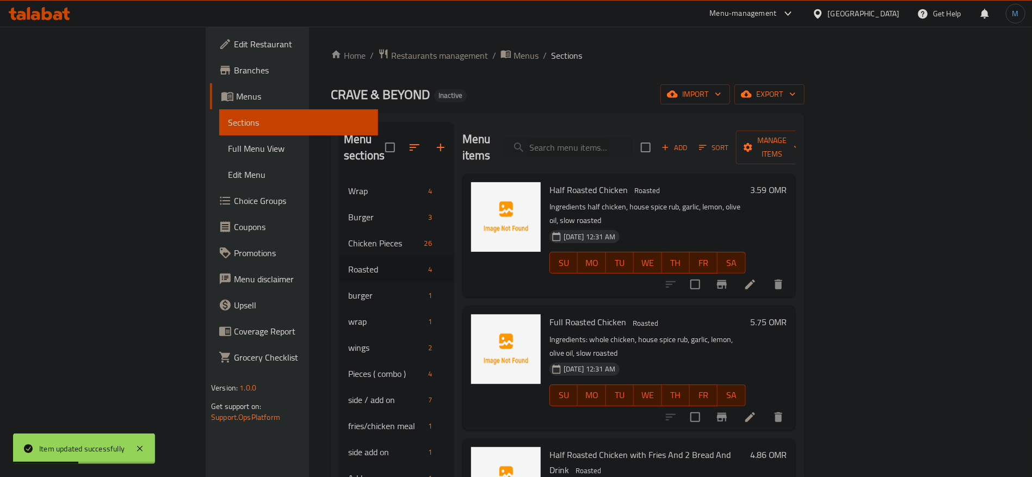
click at [757, 278] on icon at bounding box center [750, 284] width 13 height 13
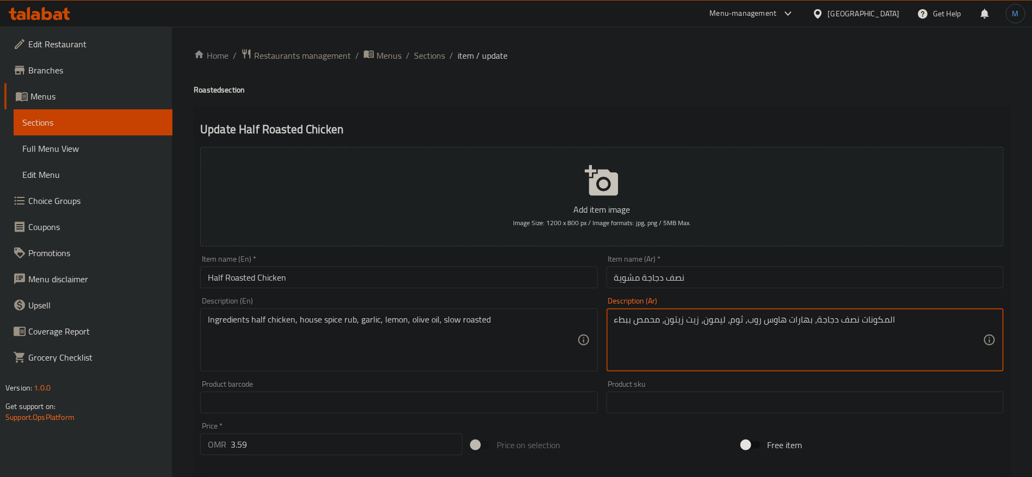
click at [776, 323] on textarea "المكونات نصف دجاجة، بهارات هاوس روب، ثوم، ليمون، زيت زيتون، محمص ببطء" at bounding box center [798, 341] width 369 height 52
click at [754, 321] on textarea "المكونات نصف دجاجة، بهارات هاوس روب، ثوم، ليمون، زيت زيتون، محمص ببطء" at bounding box center [798, 341] width 369 height 52
type textarea "المكونات نصف دجاجة، بهارات هاوس روب، ثوم، ليمون، زيت زيتون، محمص ببطء"
click at [745, 282] on input "نصف دجاجة مشوية" at bounding box center [805, 278] width 397 height 22
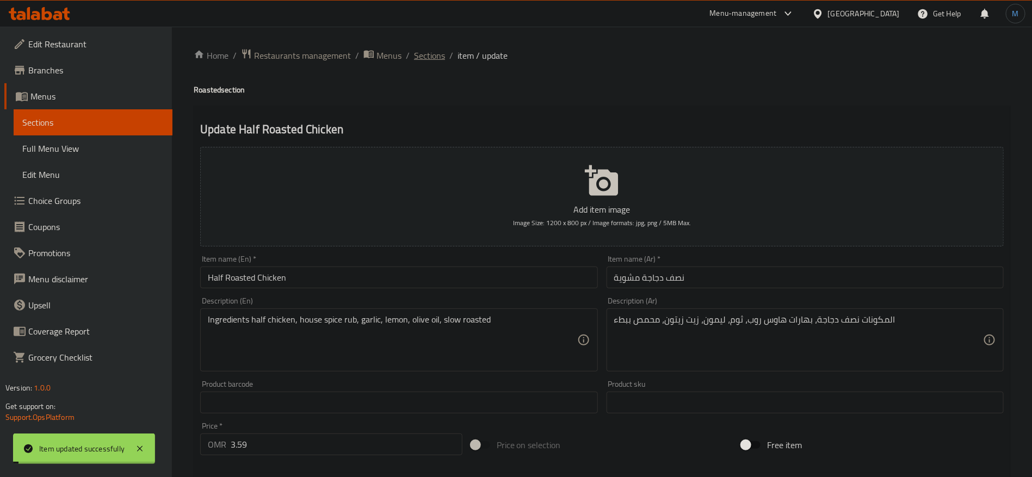
click at [434, 56] on span "Sections" at bounding box center [429, 55] width 31 height 13
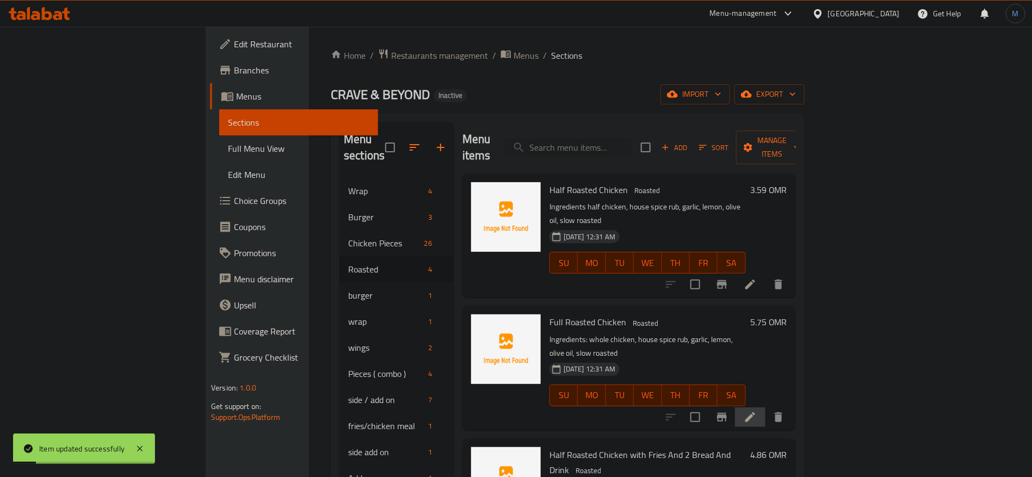
click at [766, 408] on li at bounding box center [750, 418] width 30 height 20
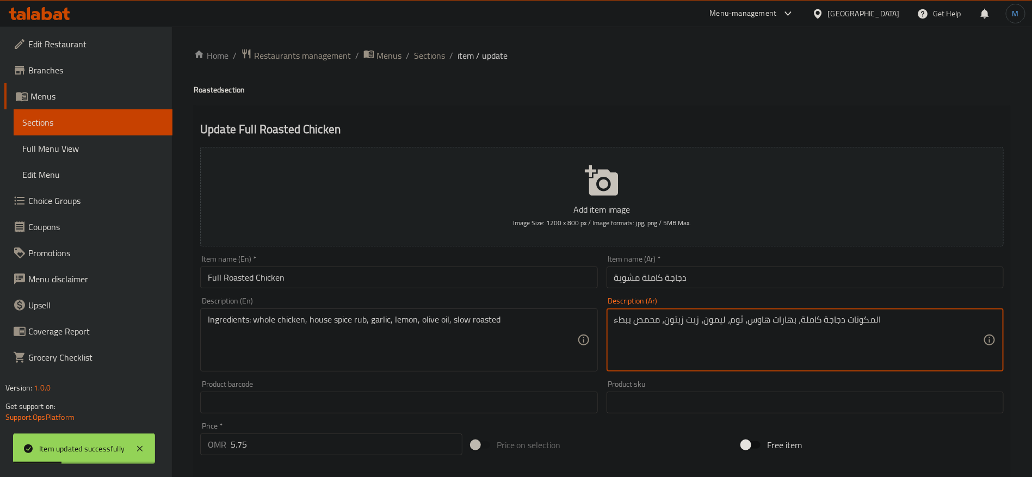
click at [760, 319] on textarea "المكونات دجاجة كاملة، بهارات هاوس، ثوم، ليمون، زيت زيتون، محمص ببطء" at bounding box center [798, 341] width 369 height 52
paste textarea "روب"
type textarea "المكونات دجاجة كاملة، بهارات هاوس روب، ثوم، ليمون، زيت زيتون، محمص ببطء"
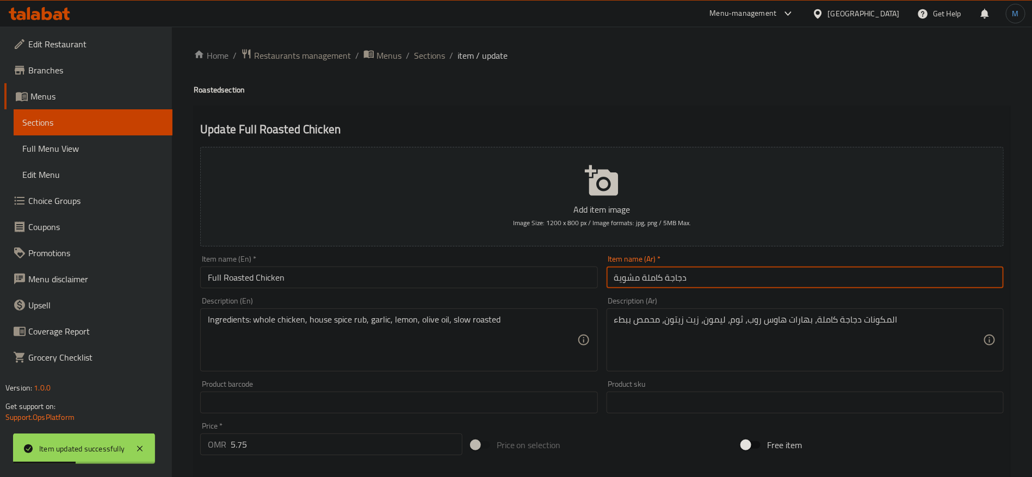
click at [732, 275] on input "دجاجة كاملة مشوية" at bounding box center [805, 278] width 397 height 22
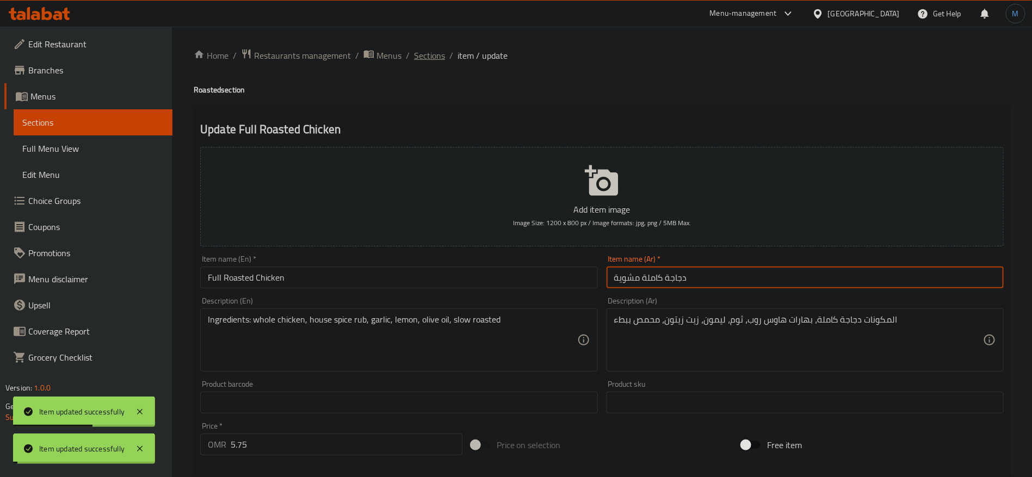
click at [430, 59] on span "Sections" at bounding box center [429, 55] width 31 height 13
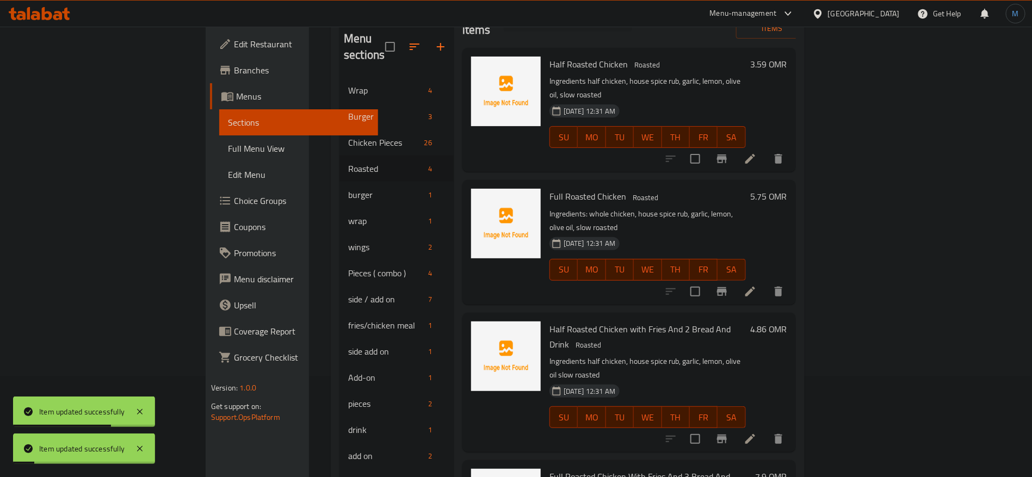
scroll to position [152, 0]
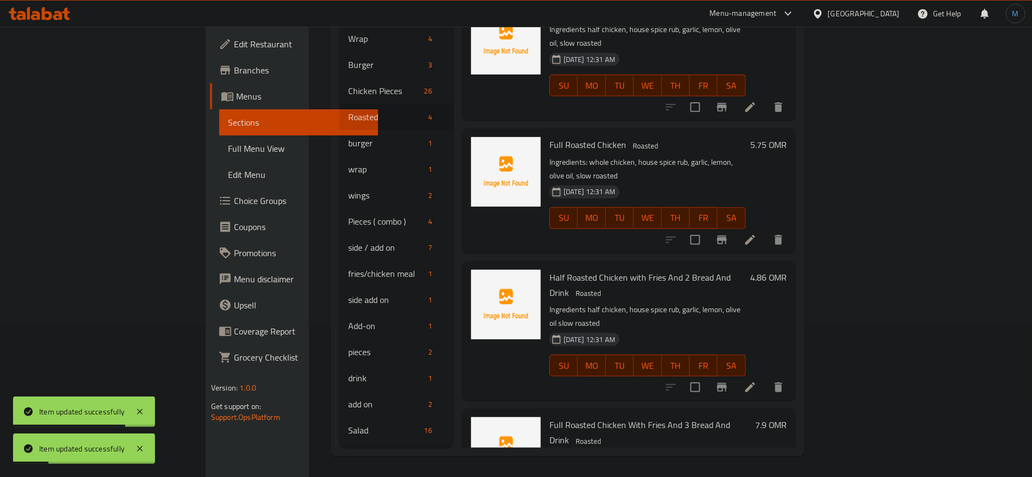
click at [757, 381] on icon at bounding box center [750, 387] width 13 height 13
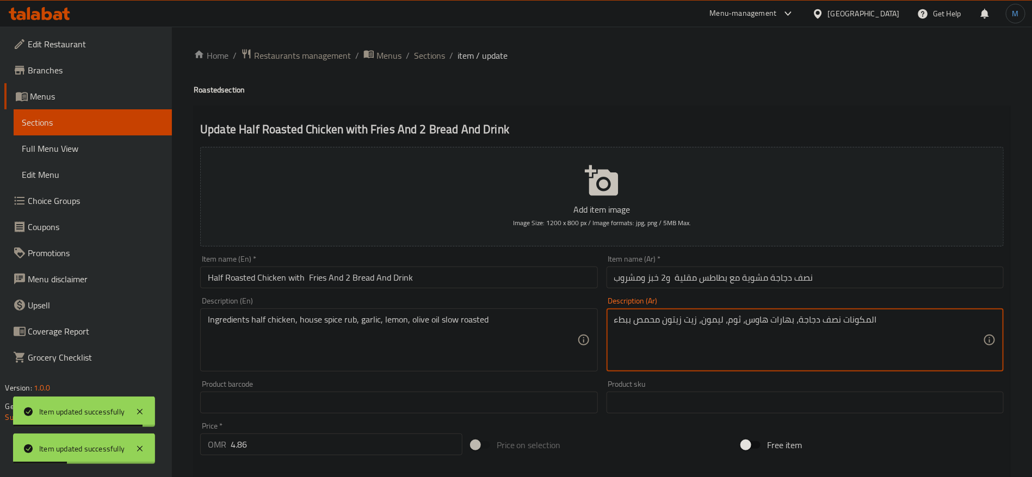
click at [759, 321] on textarea "المكونات نصف دجاجة، بهارات هاوس، ثوم، ليمون، زيت زيتون محمص ببطء" at bounding box center [798, 341] width 369 height 52
paste textarea "روب"
type textarea "المكونات نصف دجاجة، بهارات هاوس روب، ثوم، ليمون، زيت زيتون محمص ببطء"
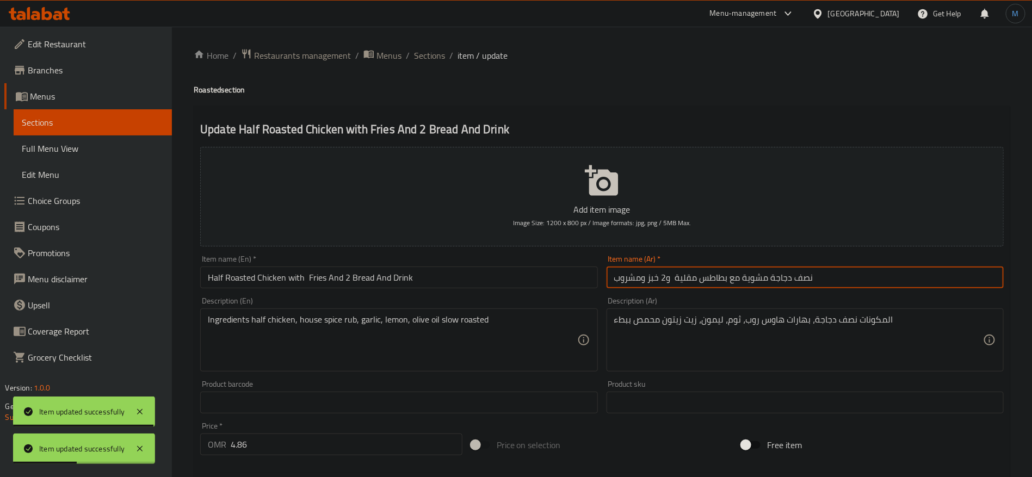
click at [751, 275] on input "نصف دجاجة مشوية مع بطاطس مقلية و2 خبز ومشروب" at bounding box center [805, 278] width 397 height 22
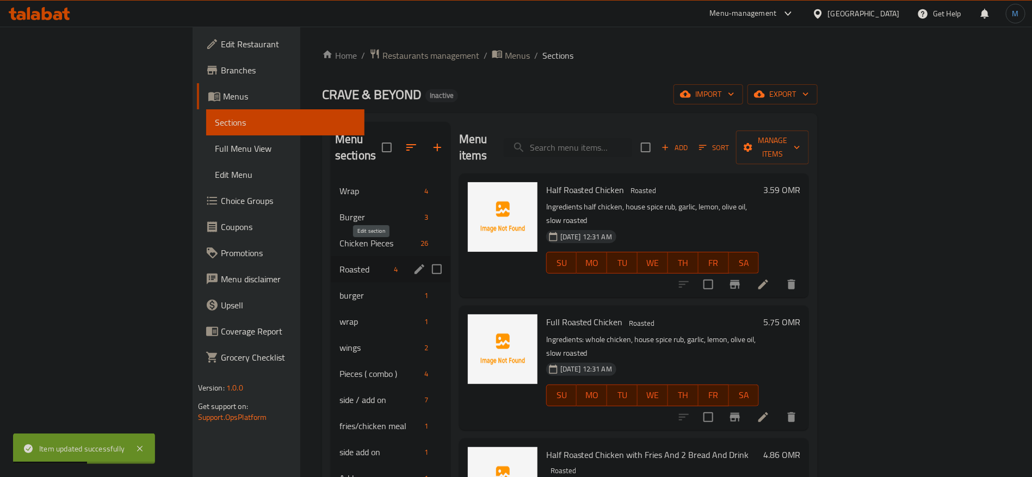
click at [415, 265] on icon "edit" at bounding box center [420, 270] width 10 height 10
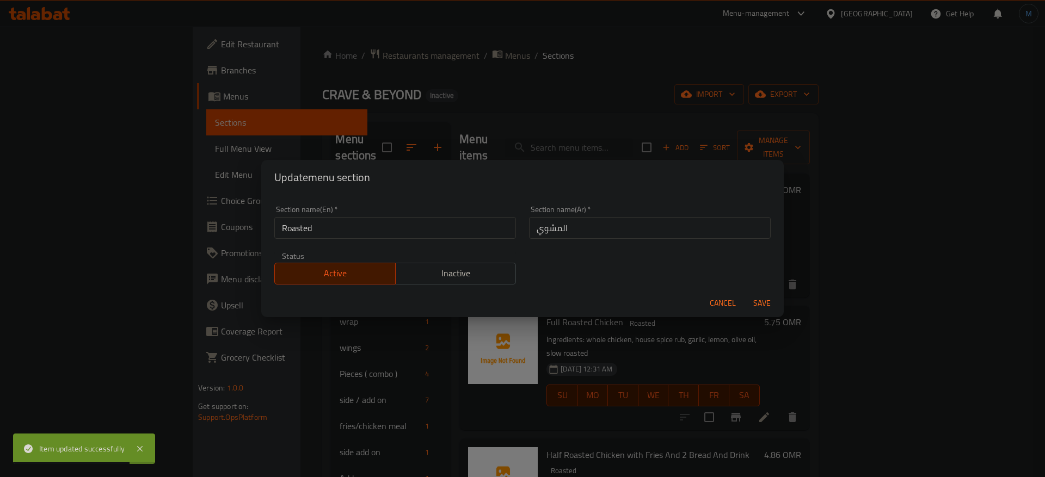
click at [464, 237] on input "Roasted" at bounding box center [395, 228] width 242 height 22
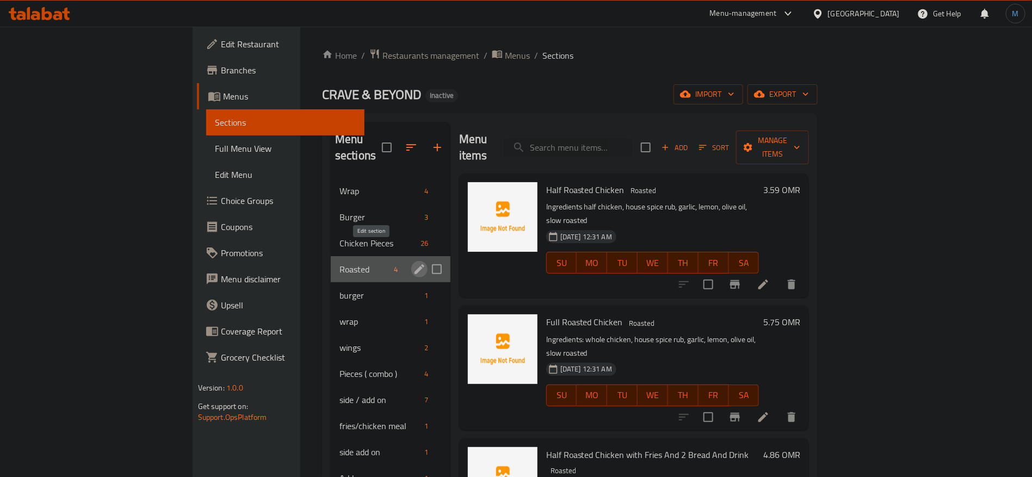
click at [413, 263] on icon "edit" at bounding box center [419, 269] width 13 height 13
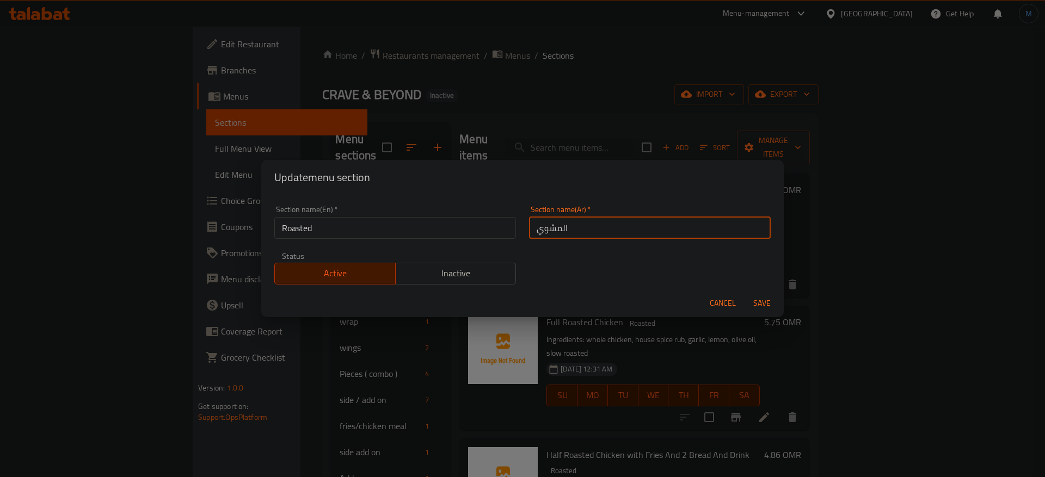
click at [617, 232] on input "المشوي" at bounding box center [650, 228] width 242 height 22
paste input "text"
type input "مشوي"
click at [745, 293] on button "Save" at bounding box center [762, 303] width 35 height 20
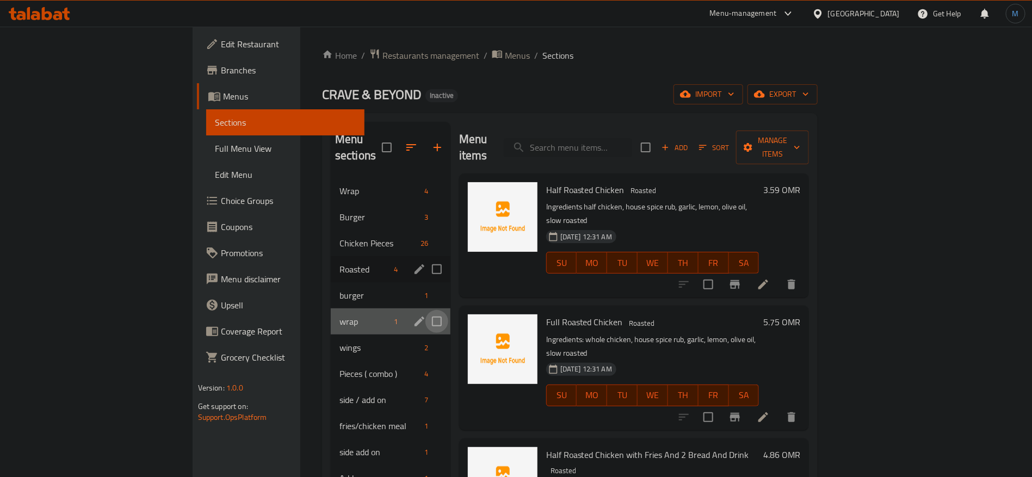
click at [426, 310] on input "Menu sections" at bounding box center [437, 321] width 23 height 23
checkbox input "true"
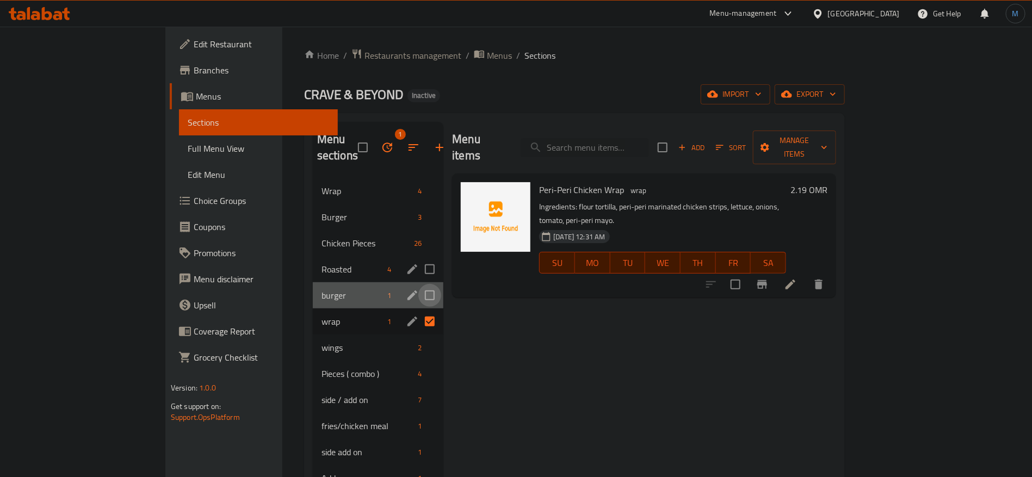
click at [419, 284] on input "Menu sections" at bounding box center [430, 295] width 23 height 23
checkbox input "true"
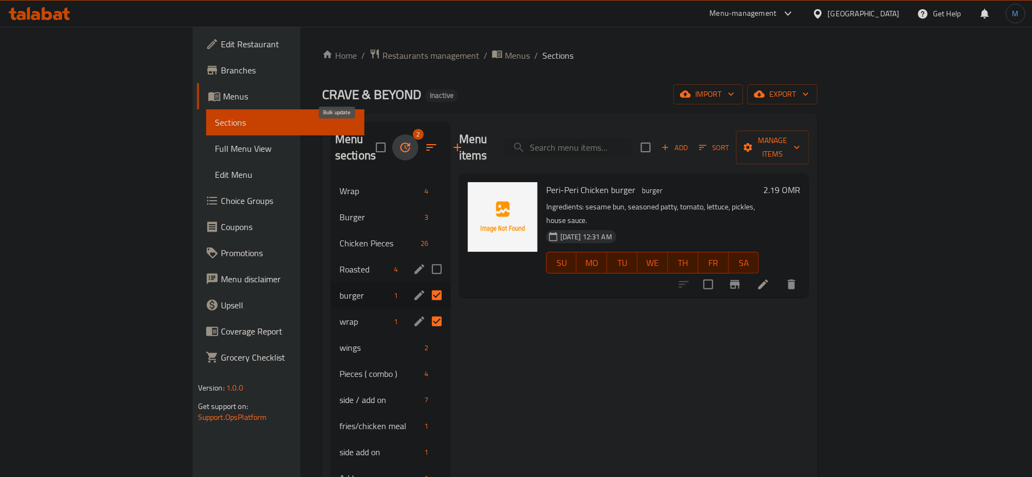
click at [392, 140] on button "button" at bounding box center [405, 147] width 26 height 26
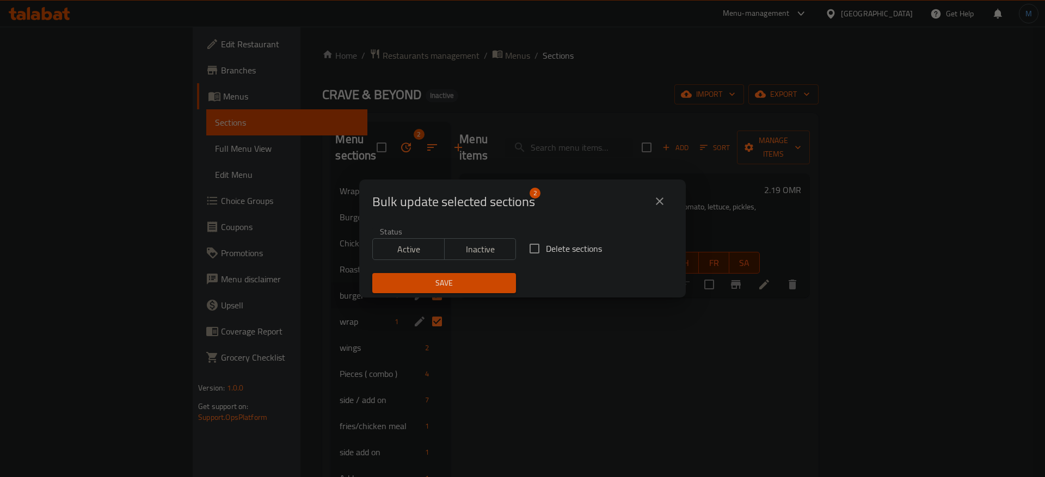
click at [569, 248] on span "Delete sections" at bounding box center [574, 248] width 56 height 13
click at [546, 248] on input "Delete sections" at bounding box center [534, 248] width 23 height 23
checkbox input "true"
click at [481, 281] on span "Save" at bounding box center [444, 283] width 126 height 14
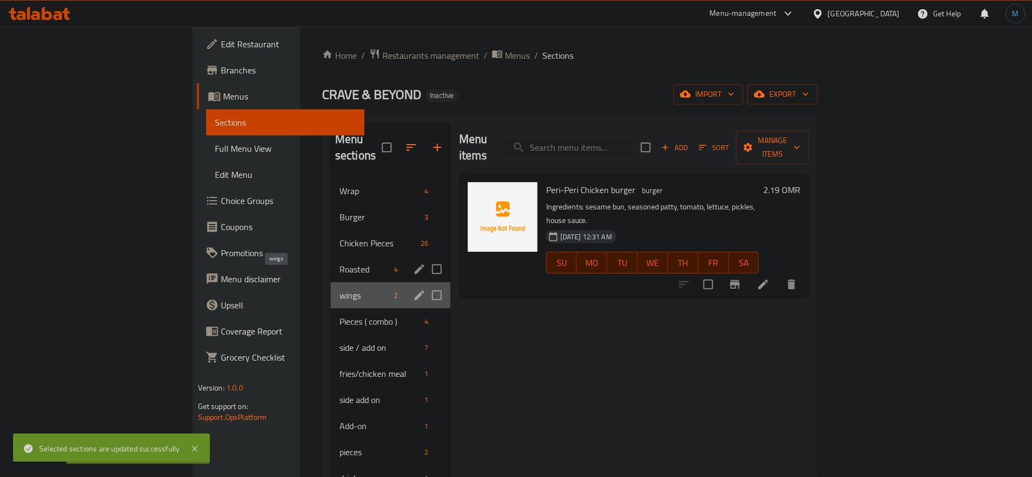
click at [340, 289] on span "wings" at bounding box center [365, 295] width 51 height 13
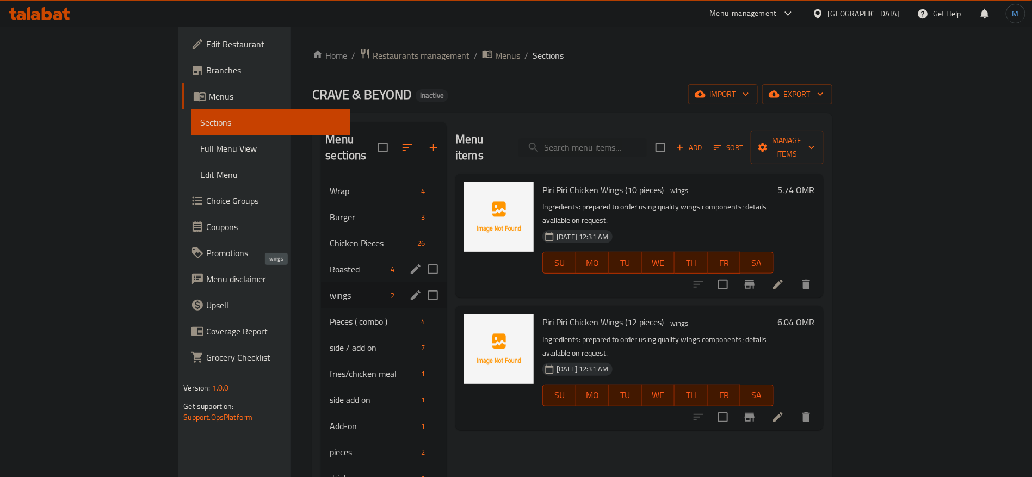
click at [330, 289] on span "wings" at bounding box center [358, 295] width 57 height 13
click at [794, 275] on li at bounding box center [778, 285] width 30 height 20
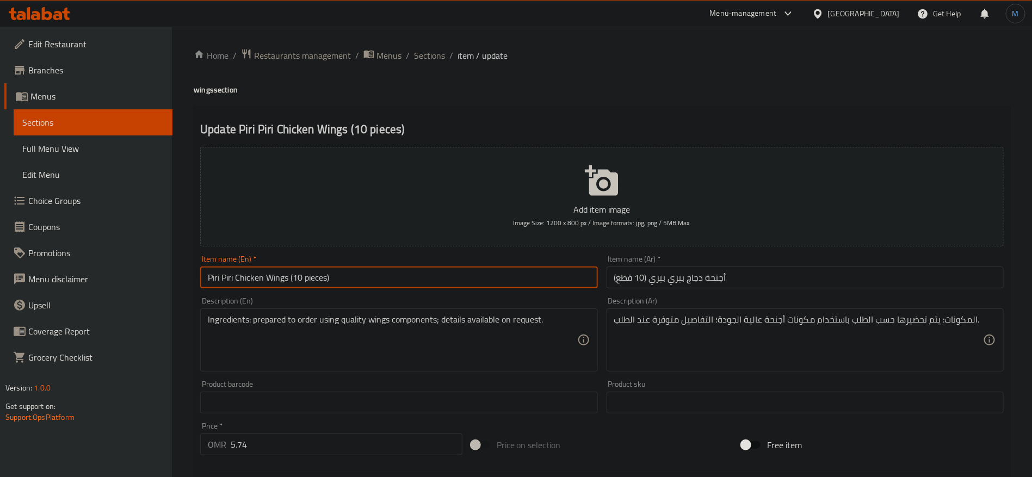
click at [491, 270] on input "Piri Piri Chicken Wings (10 pieces)" at bounding box center [398, 278] width 397 height 22
type input "Piri Piri Chicken Wings 10 Pieces"
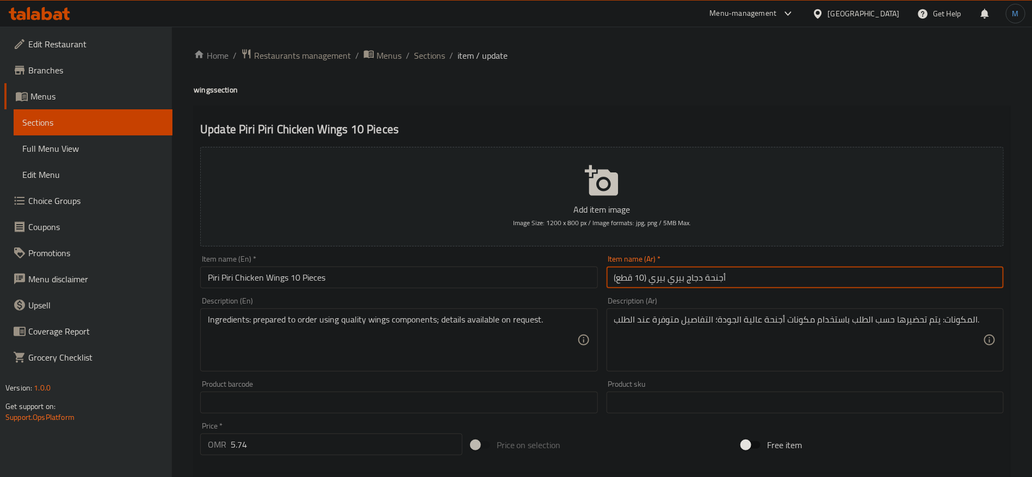
click at [835, 273] on input "أجنحة دجاج بيري بيري (10 قطع)" at bounding box center [805, 278] width 397 height 22
type input "أجنحة دجاج بيري بيري 10 قطع"
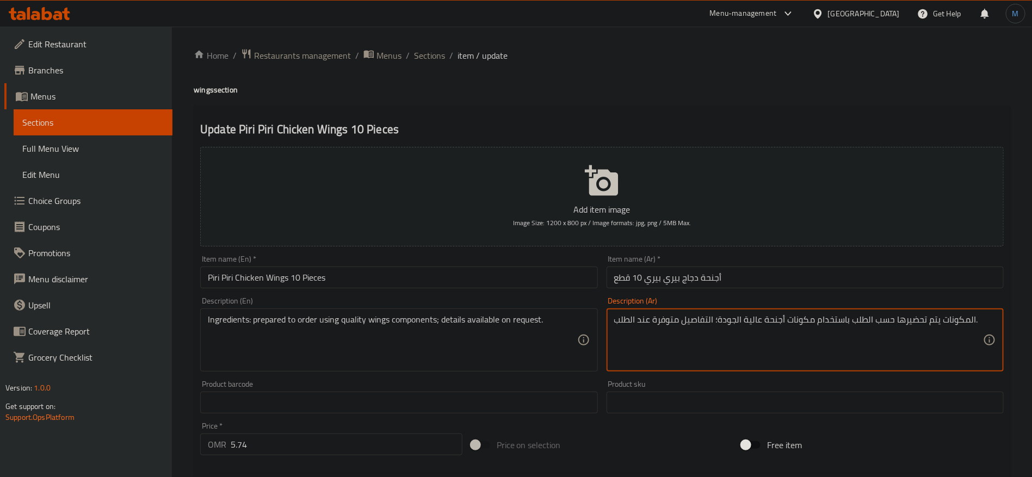
type textarea "المكونات يتم تحضيرها حسب الطلب باستخدام مكونات أجنحة عالية الجودة؛ التفاصيل متو…"
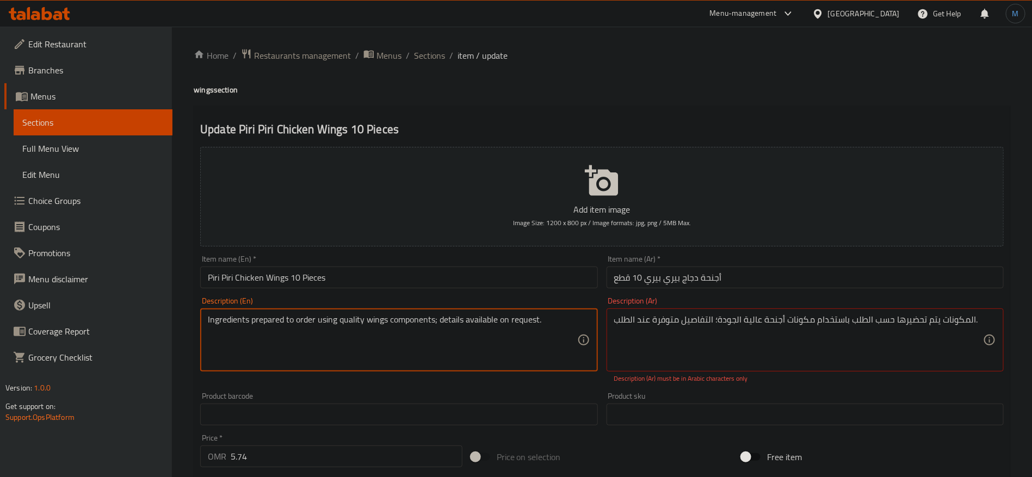
type textarea "Ingredients prepared to order using quality wings components; details available…"
type textarea "المكونات يتم تحضيرها حسب الطلب باستخدام مكونات أجنحة عالية الجودة التفاصيل متوف…"
click at [769, 284] on input "أجنحة دجاج بيري بيري 10 قطع" at bounding box center [805, 278] width 397 height 22
drag, startPoint x: 300, startPoint y: 315, endPoint x: 363, endPoint y: 315, distance: 63.1
click at [363, 315] on textarea "Ingredients prepared to order using quality wings components; details available…" at bounding box center [392, 341] width 369 height 52
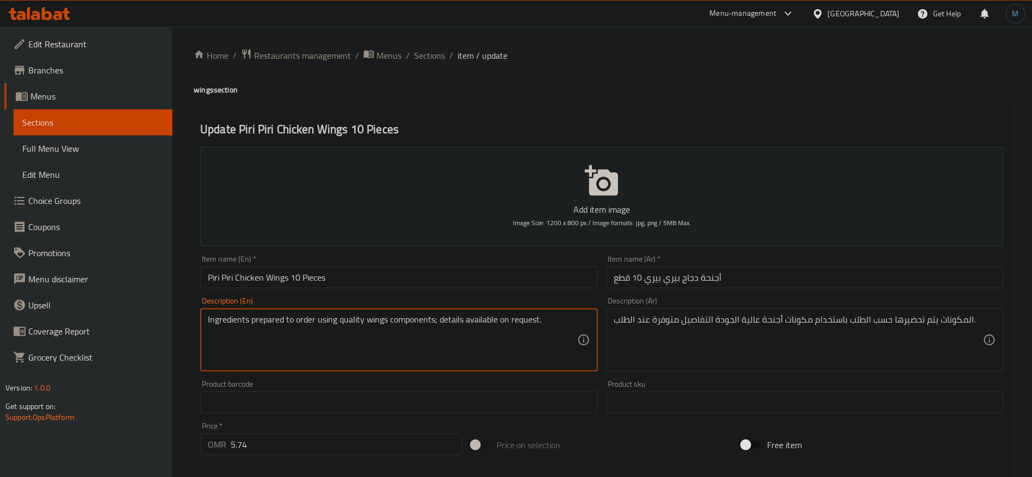
click at [384, 312] on div "Ingredients prepared to order using quality wings components; details available…" at bounding box center [398, 340] width 397 height 63
click at [379, 324] on textarea "Ingredients prepared to order using quality wings components; details available…" at bounding box center [392, 341] width 369 height 52
click at [424, 61] on span "Sections" at bounding box center [429, 55] width 31 height 13
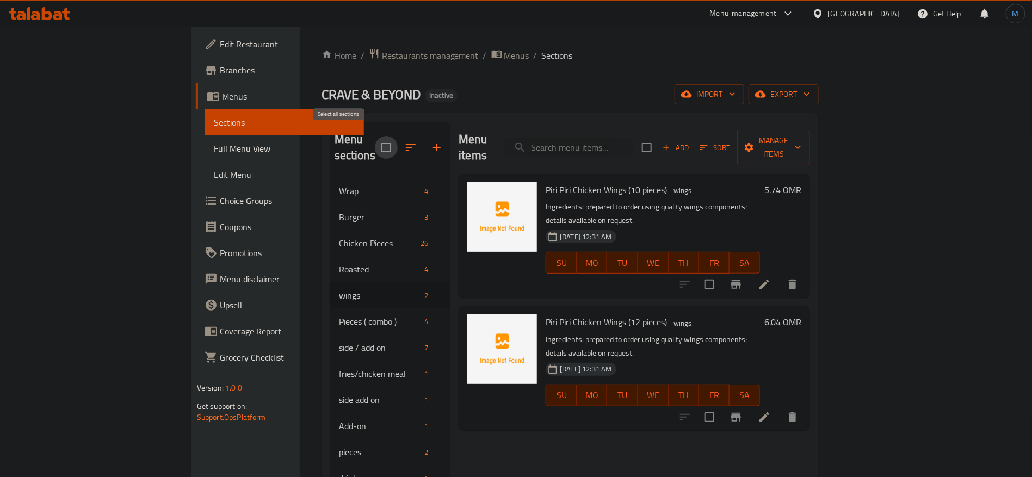
click at [375, 136] on input "checkbox" at bounding box center [386, 147] width 23 height 23
checkbox input "true"
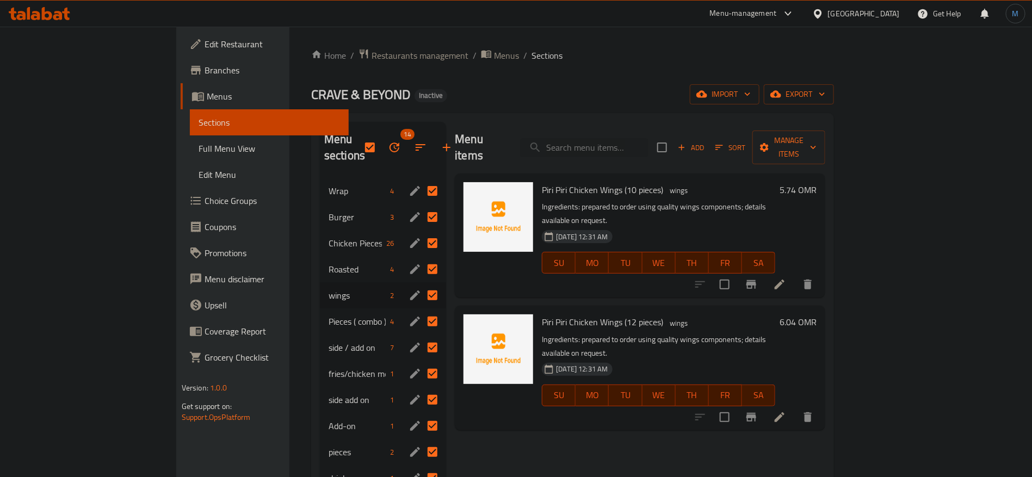
drag, startPoint x: 391, startPoint y: 174, endPoint x: 392, endPoint y: 188, distance: 14.2
click at [421, 180] on input "Menu sections" at bounding box center [432, 191] width 23 height 23
checkbox input "false"
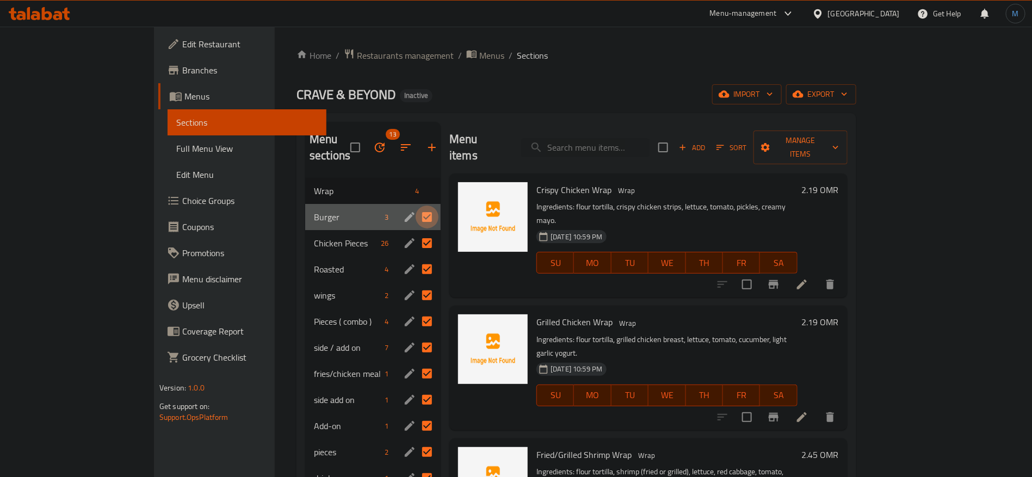
click at [416, 206] on input "Menu sections" at bounding box center [427, 217] width 23 height 23
checkbox input "false"
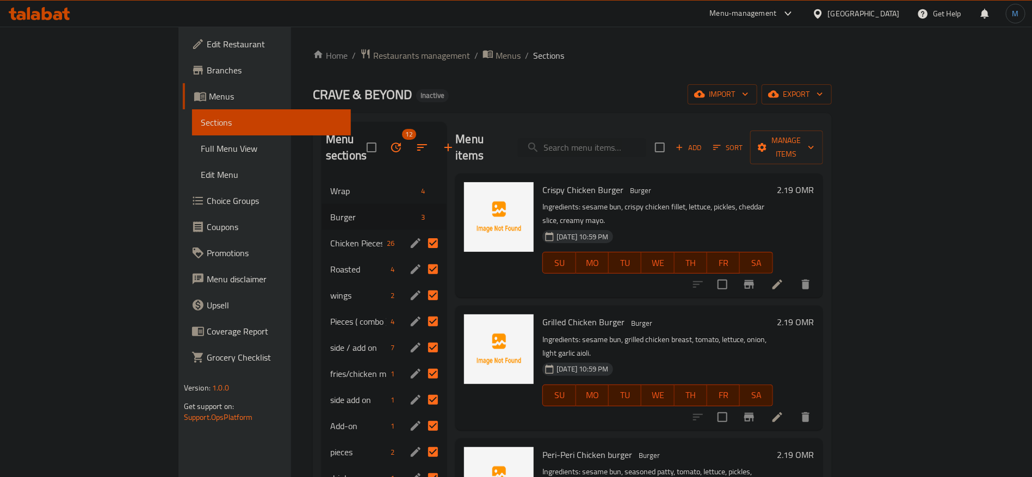
click at [422, 232] on input "Menu sections" at bounding box center [433, 243] width 23 height 23
checkbox input "false"
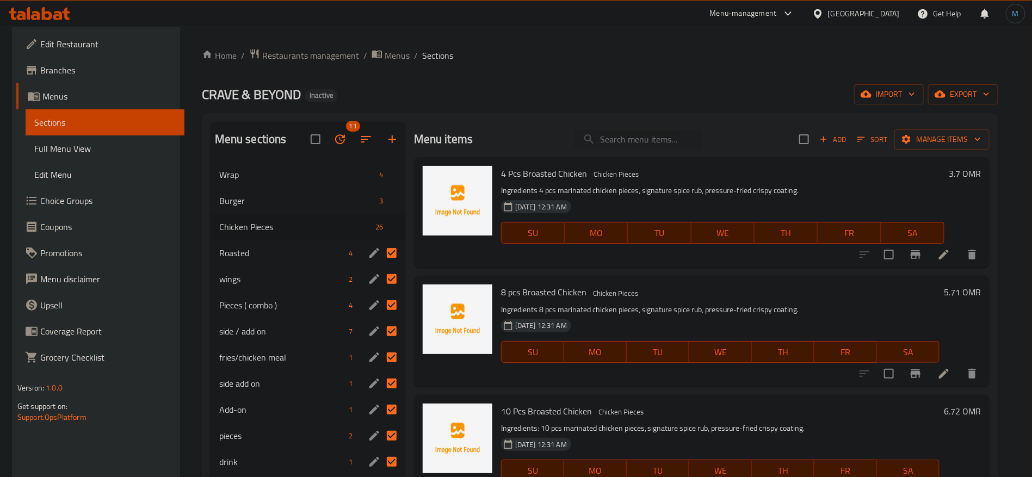
click at [391, 248] on input "Menu sections" at bounding box center [391, 253] width 23 height 23
checkbox input "false"
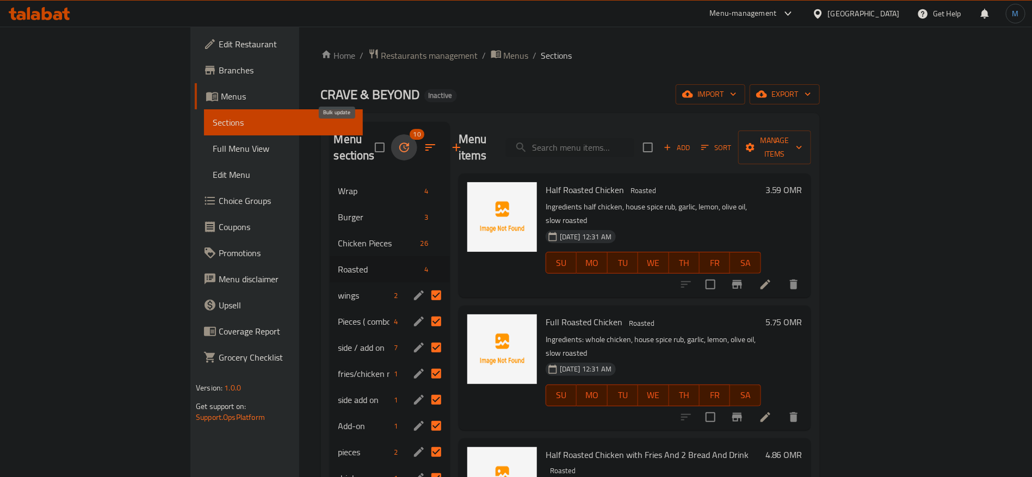
click at [398, 142] on icon "button" at bounding box center [404, 147] width 13 height 13
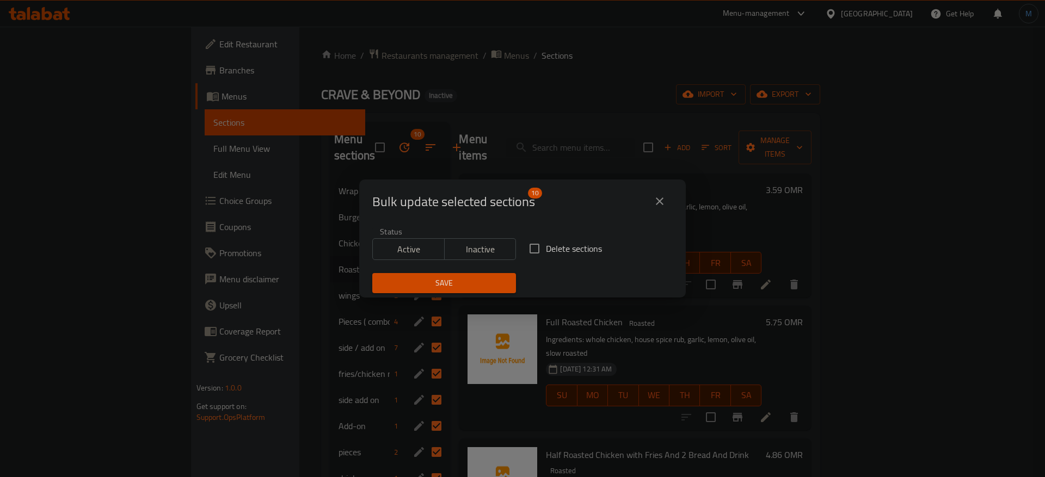
click at [551, 251] on span "Delete sections" at bounding box center [574, 248] width 56 height 13
click at [546, 251] on input "Delete sections" at bounding box center [534, 248] width 23 height 23
checkbox input "true"
click at [453, 269] on div "Save" at bounding box center [444, 283] width 157 height 33
click at [454, 272] on div "Save" at bounding box center [444, 283] width 157 height 33
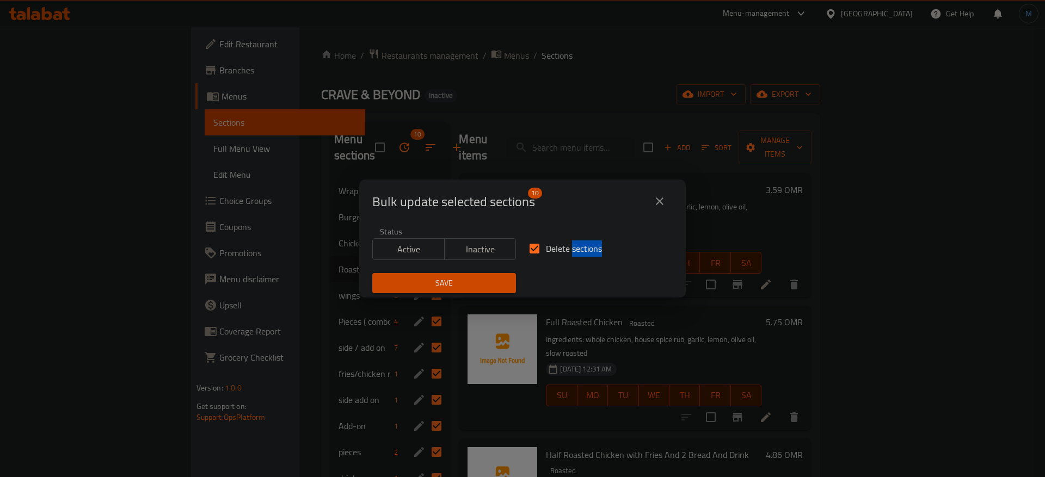
click at [454, 273] on div "Save" at bounding box center [444, 283] width 157 height 33
click at [457, 278] on span "Save" at bounding box center [444, 283] width 126 height 14
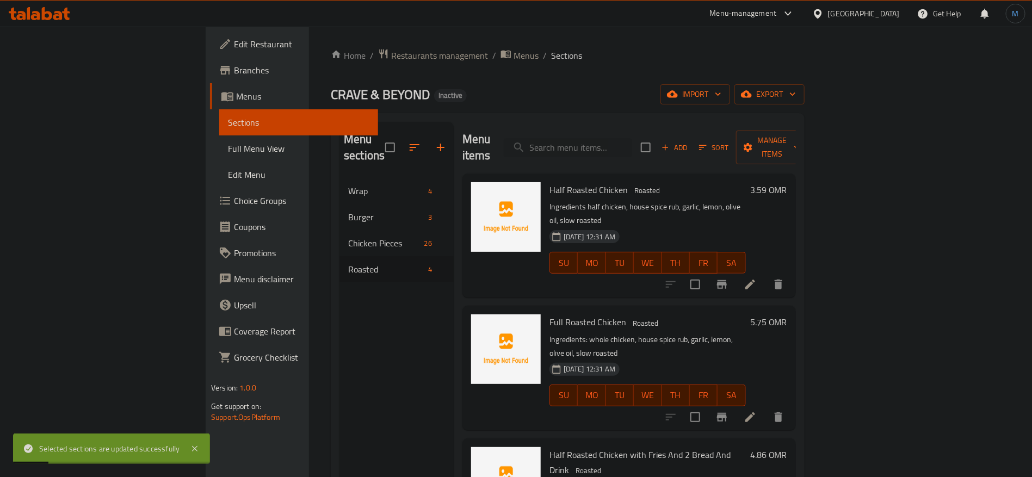
click at [445, 92] on div "CRAVE & BEYOND Inactive import export" at bounding box center [568, 94] width 474 height 20
click at [228, 142] on span "Full Menu View" at bounding box center [299, 148] width 142 height 13
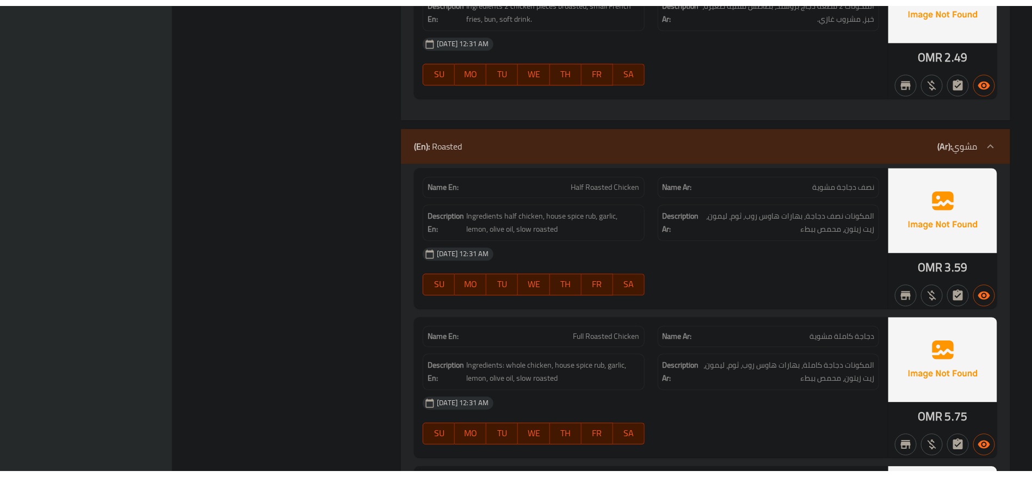
scroll to position [5811, 0]
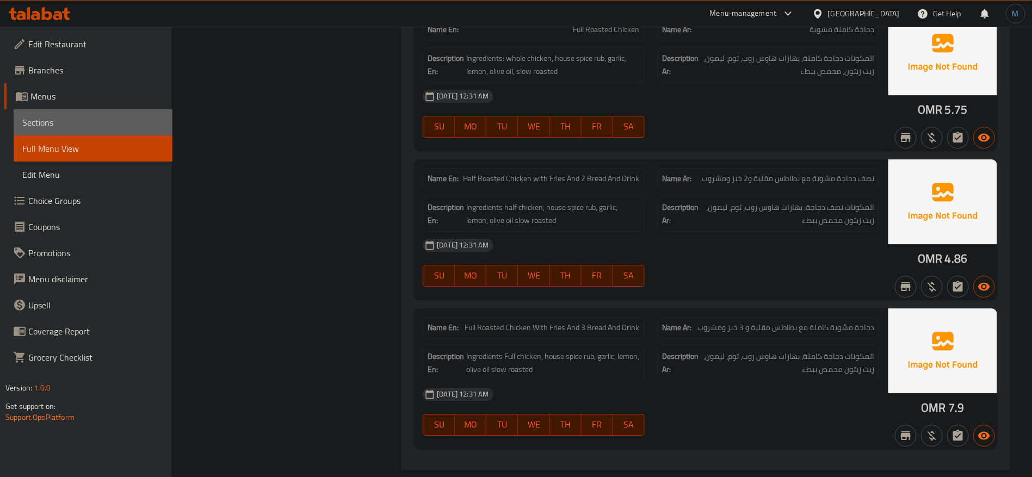
click at [139, 115] on link "Sections" at bounding box center [93, 122] width 159 height 26
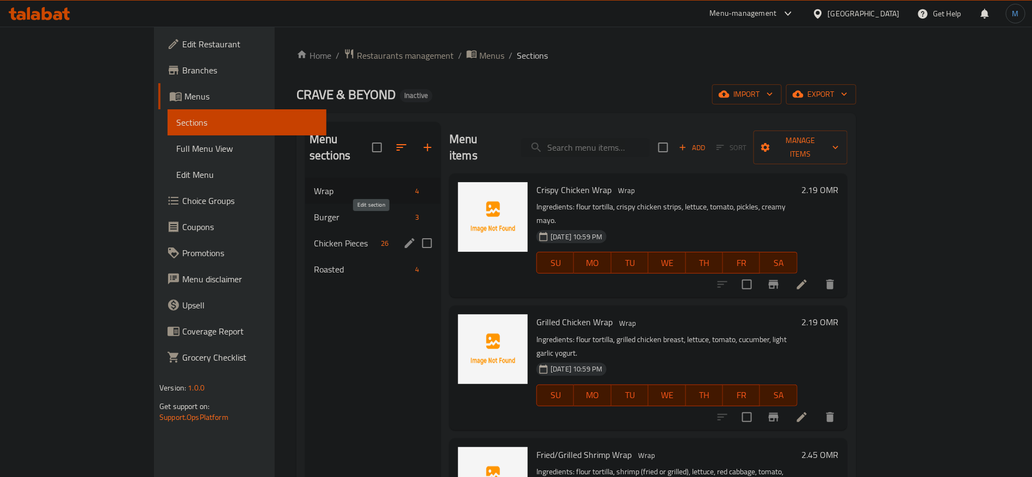
click at [405, 238] on icon "edit" at bounding box center [410, 243] width 10 height 10
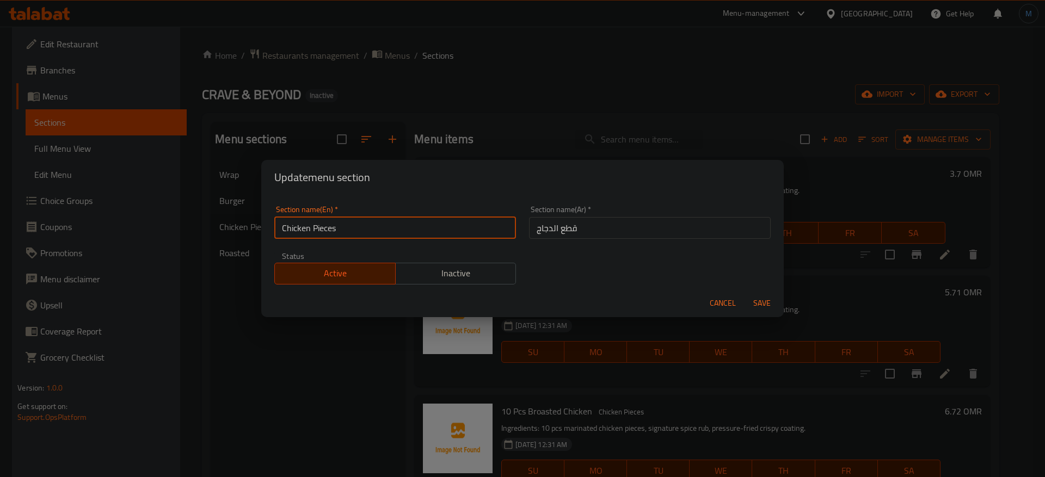
click at [451, 229] on input "Chicken Pieces" at bounding box center [395, 228] width 242 height 22
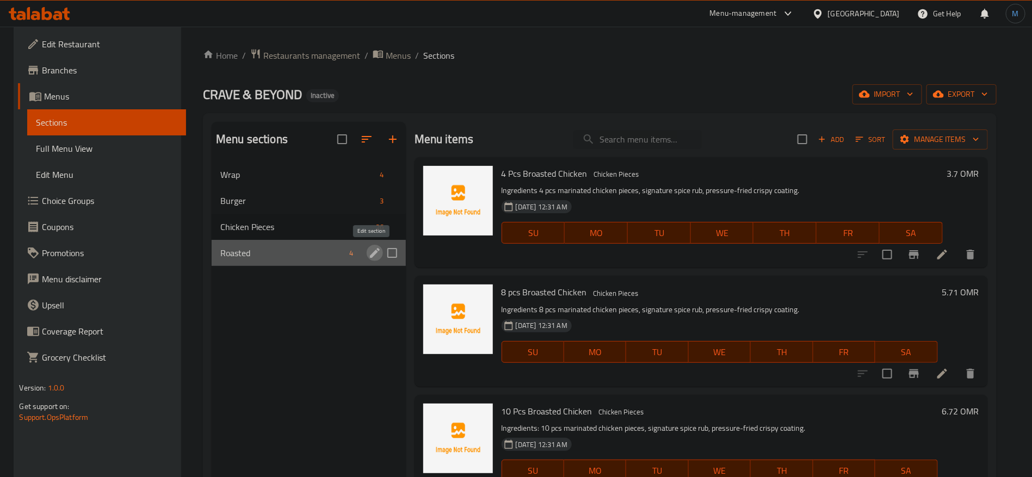
click at [368, 251] on icon "edit" at bounding box center [374, 253] width 13 height 13
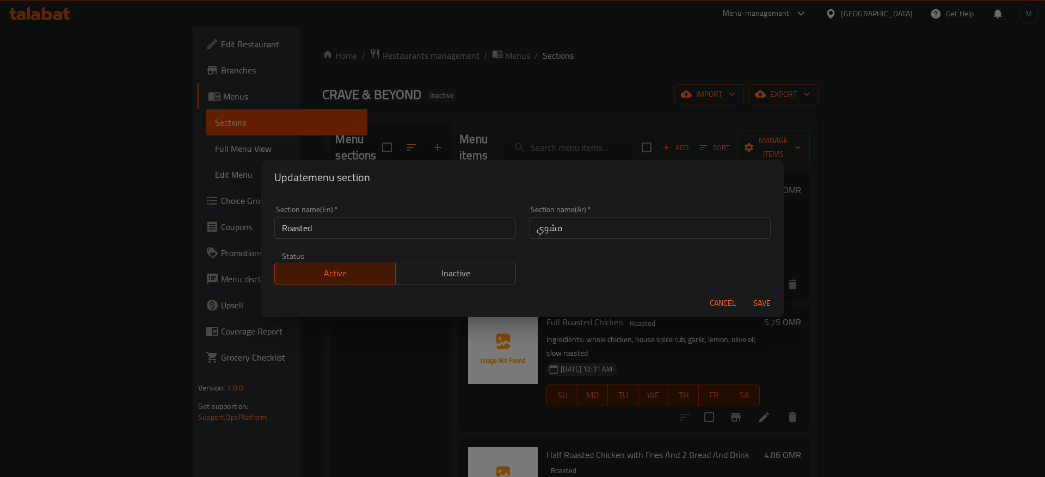
click at [449, 232] on input "Roasted" at bounding box center [395, 228] width 242 height 22
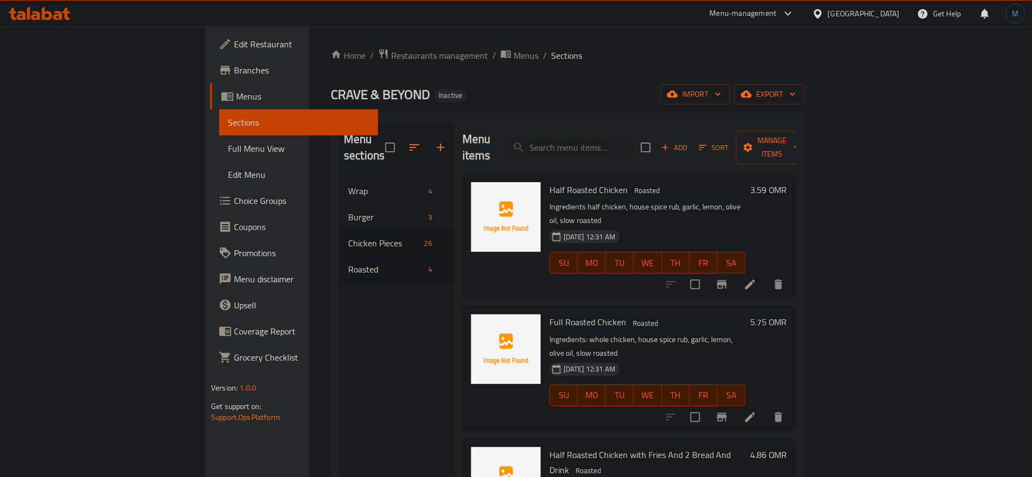
click at [828, 17] on div at bounding box center [821, 14] width 16 height 12
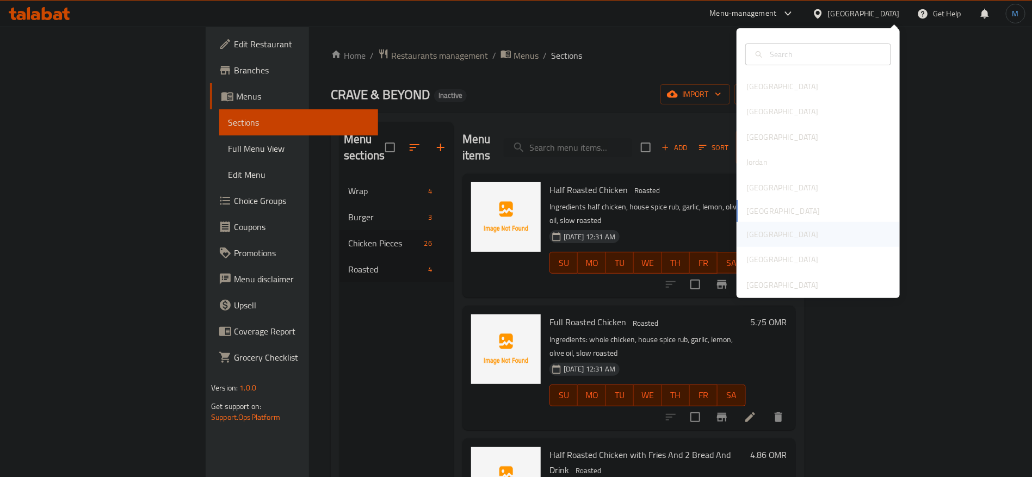
click at [758, 225] on div "[GEOGRAPHIC_DATA]" at bounding box center [782, 234] width 89 height 25
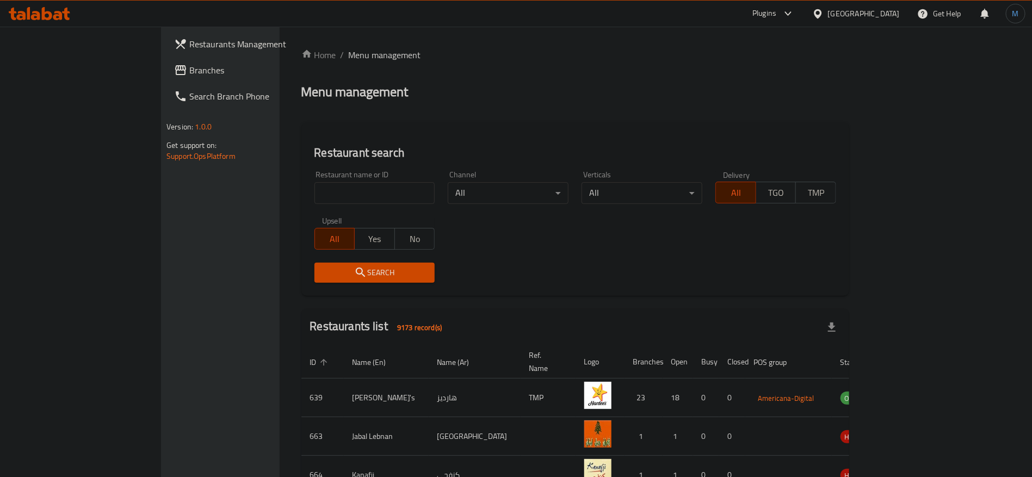
click at [189, 73] on span "Branches" at bounding box center [257, 70] width 136 height 13
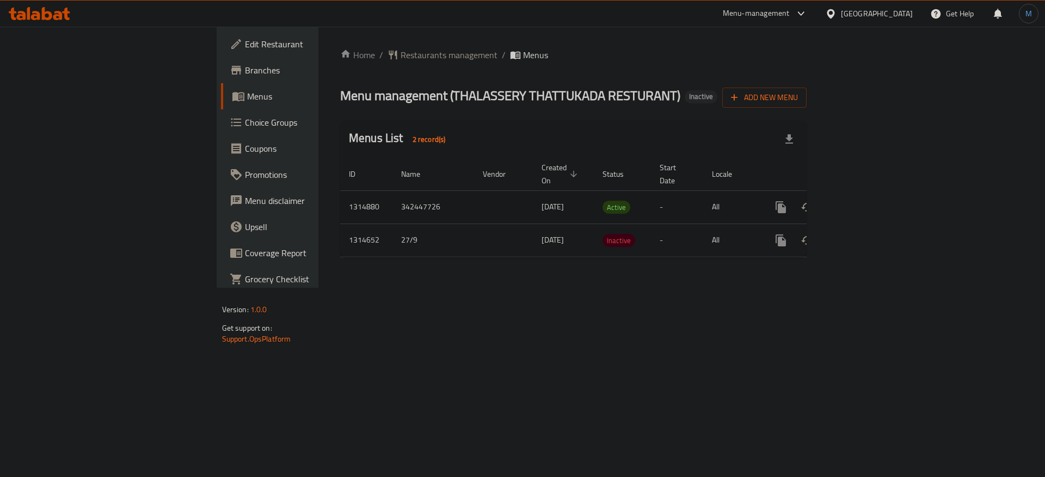
click at [864, 202] on icon "enhanced table" at bounding box center [859, 207] width 10 height 10
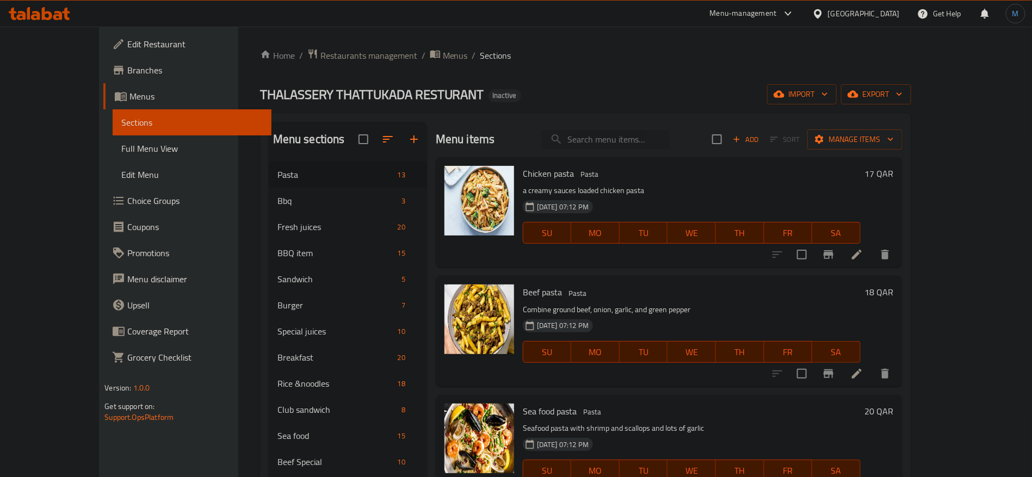
click at [638, 136] on input "search" at bounding box center [606, 139] width 128 height 19
paste input "Alo gobi"
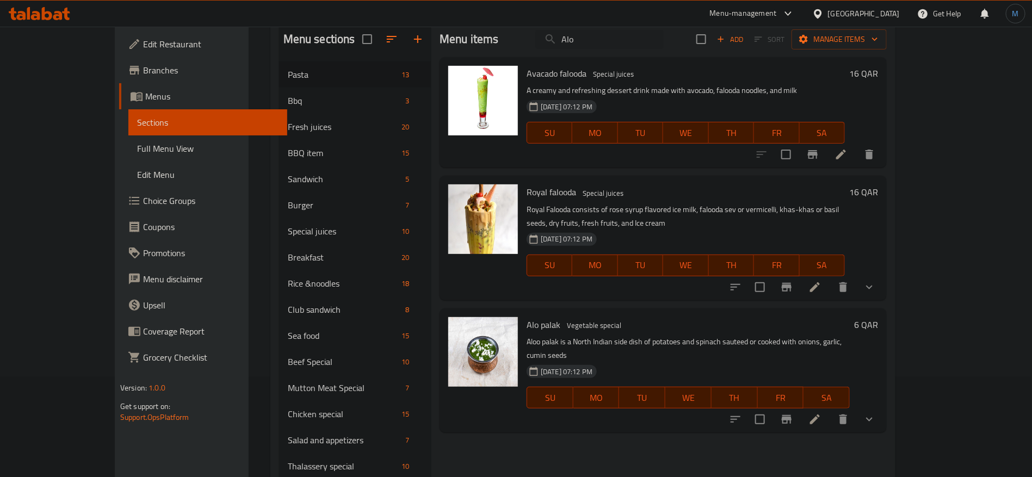
scroll to position [82, 0]
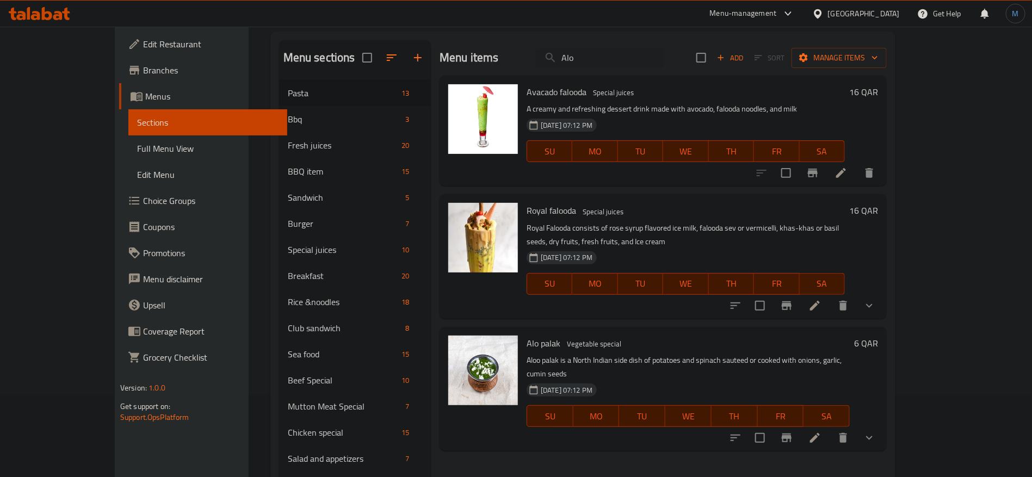
type input "Alo"
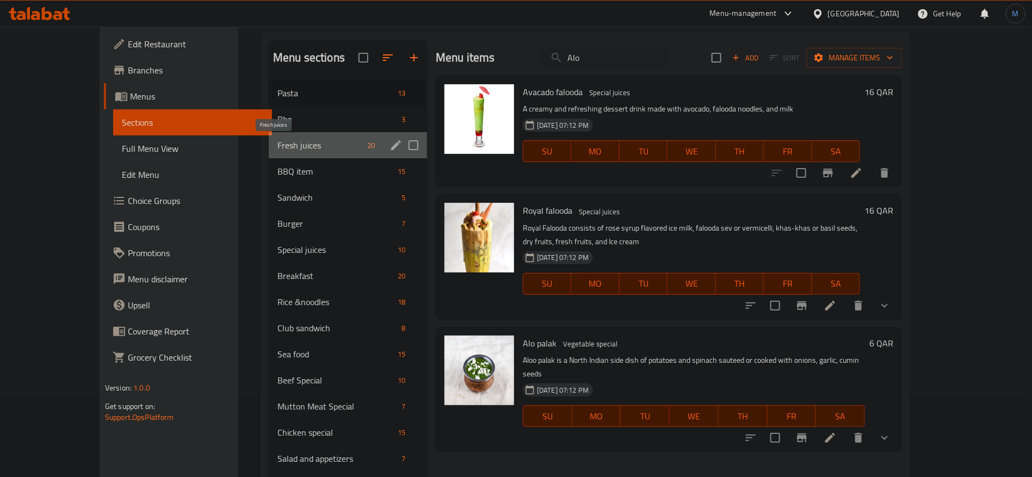
drag, startPoint x: 280, startPoint y: 140, endPoint x: 304, endPoint y: 142, distance: 24.6
click at [280, 140] on span "Fresh juices" at bounding box center [320, 145] width 85 height 13
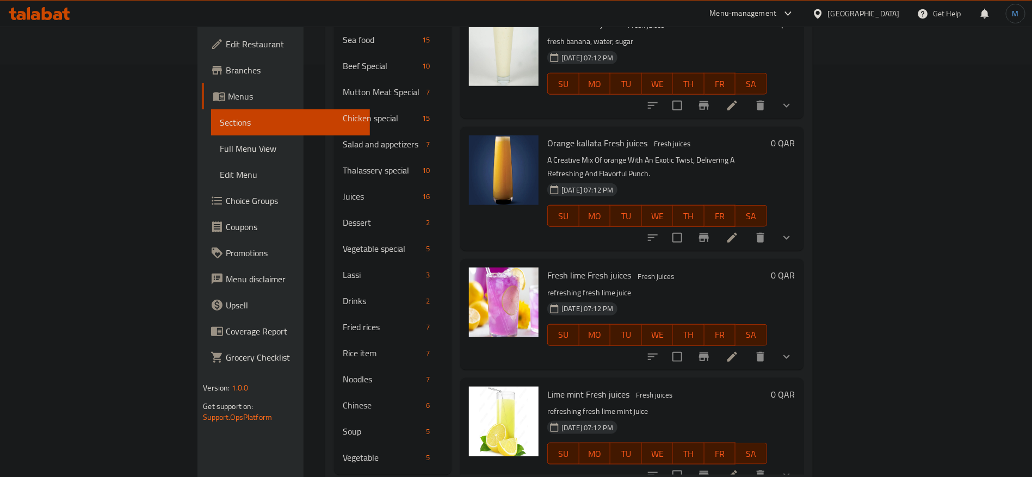
scroll to position [424, 0]
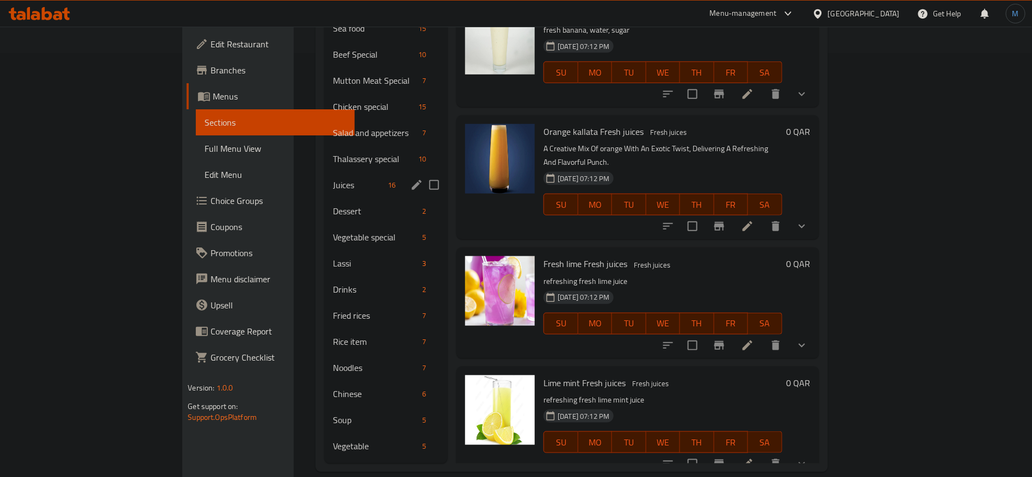
click at [333, 179] on span "Juices" at bounding box center [358, 185] width 51 height 13
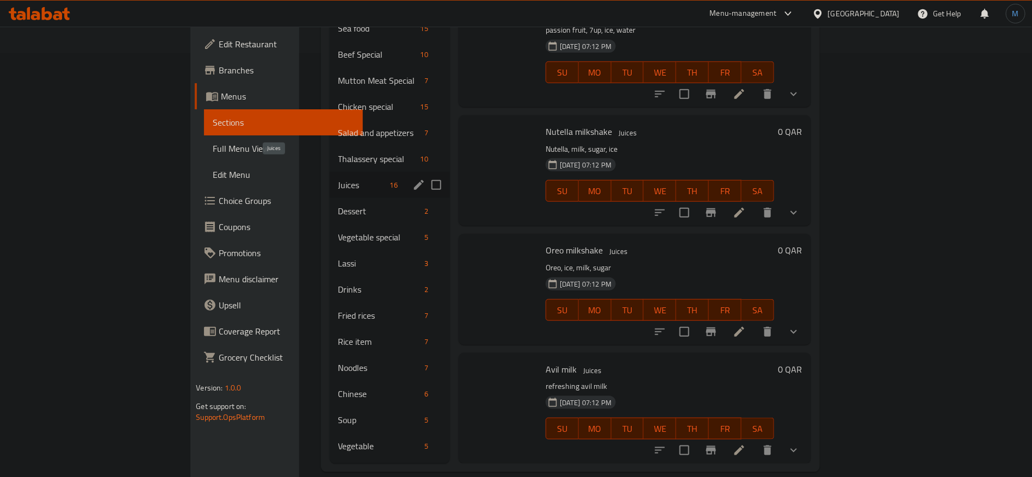
scroll to position [1180, 0]
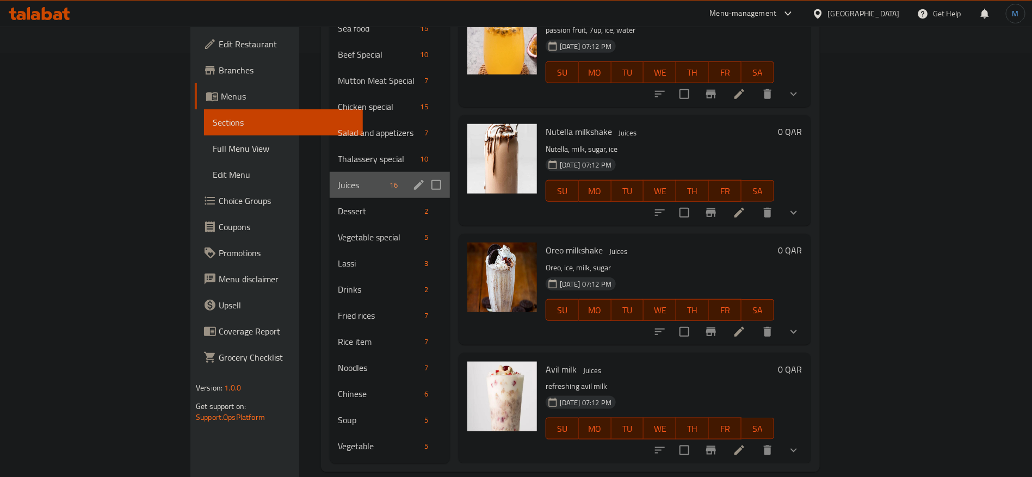
click at [330, 175] on div "Juices 16" at bounding box center [390, 185] width 120 height 26
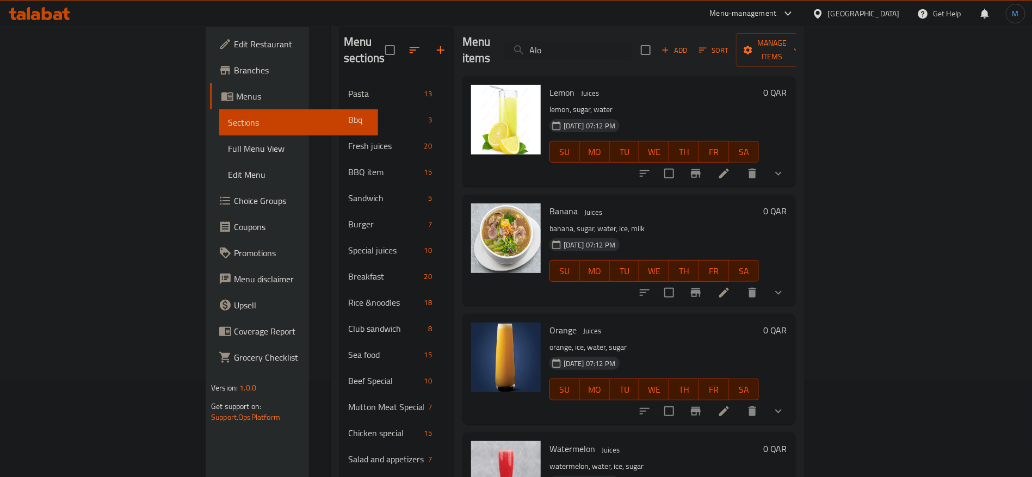
scroll to position [0, 0]
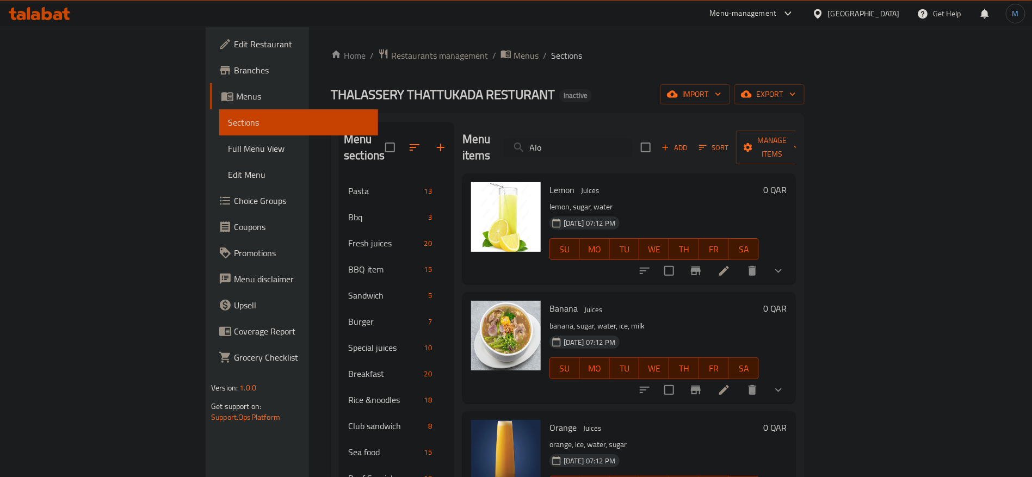
click at [897, 17] on div "[GEOGRAPHIC_DATA]" at bounding box center [864, 14] width 72 height 12
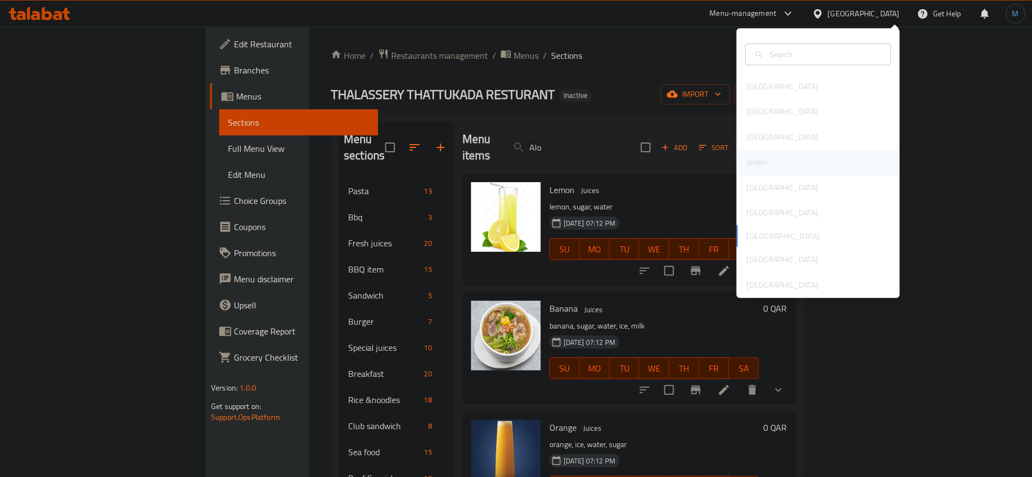
click at [766, 156] on div "Jordan" at bounding box center [818, 162] width 163 height 25
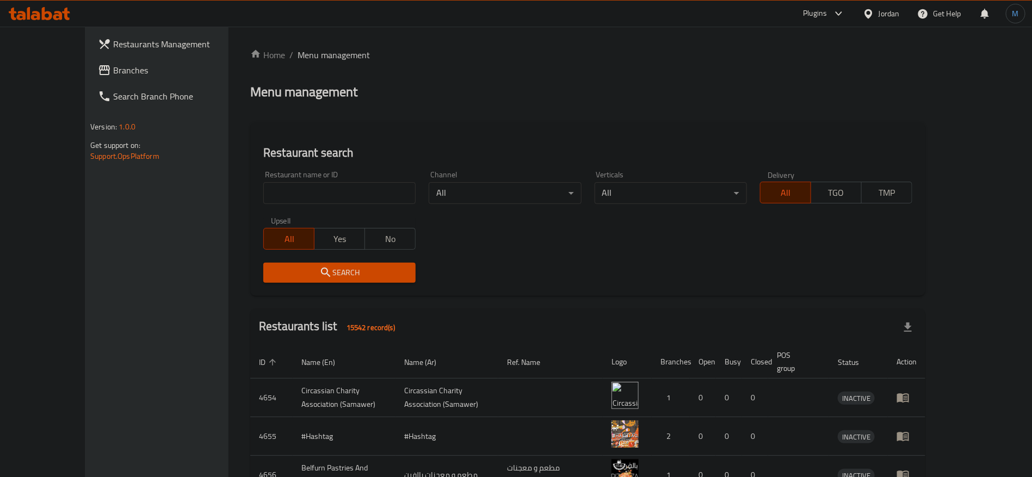
click at [113, 70] on span "Branches" at bounding box center [181, 70] width 136 height 13
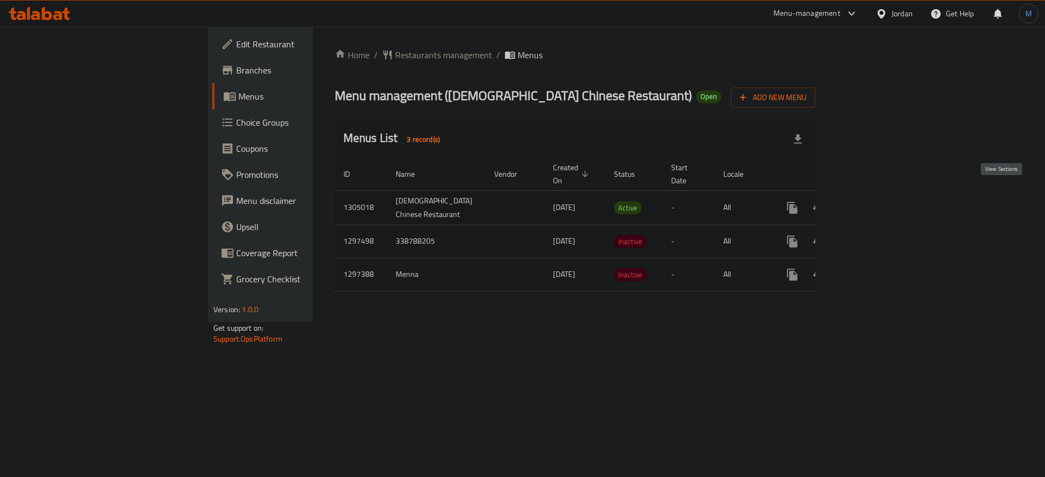
click at [884, 195] on link "enhanced table" at bounding box center [871, 208] width 26 height 26
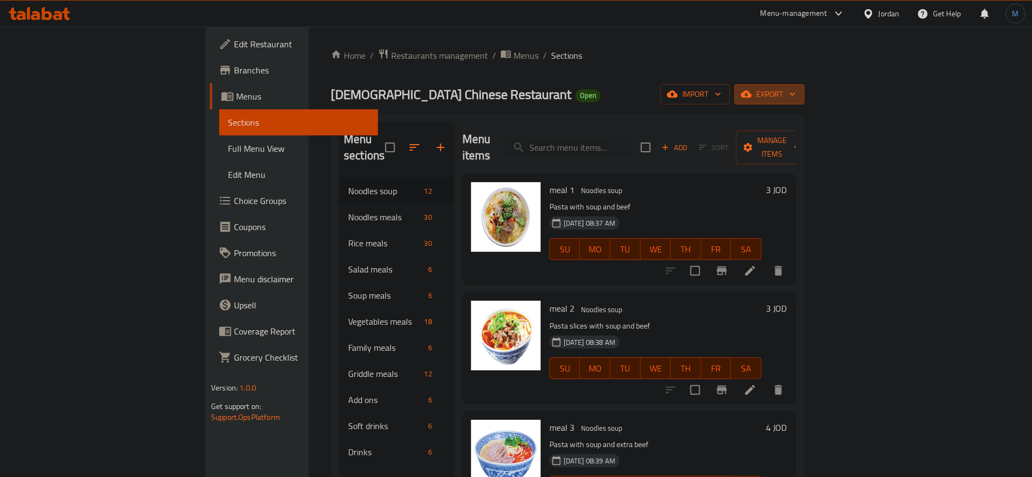
click at [796, 89] on span "export" at bounding box center [769, 95] width 53 height 14
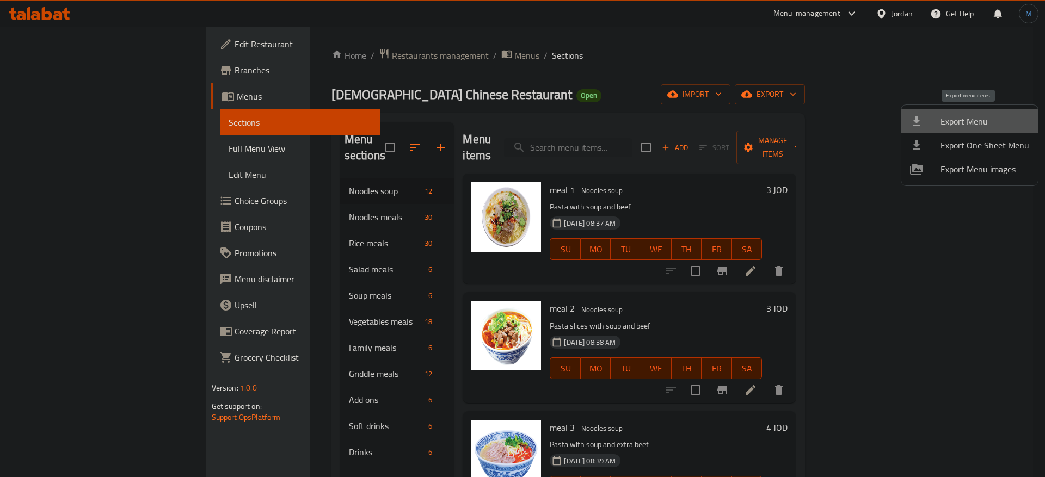
click at [977, 119] on span "Export Menu" at bounding box center [984, 121] width 89 height 13
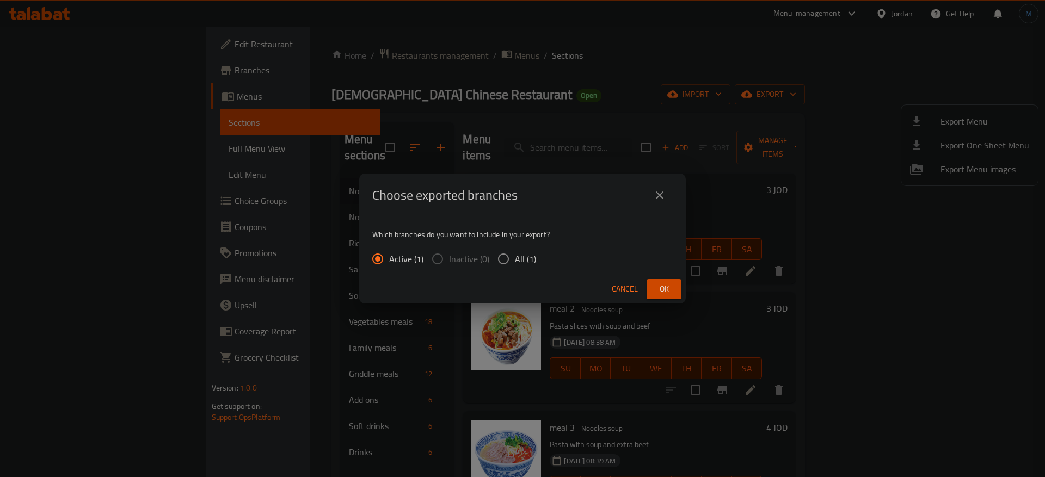
click at [527, 253] on span "All (1)" at bounding box center [525, 259] width 21 height 13
click at [515, 253] on input "All (1)" at bounding box center [503, 259] width 23 height 23
radio input "true"
click at [663, 283] on span "Ok" at bounding box center [663, 289] width 17 height 14
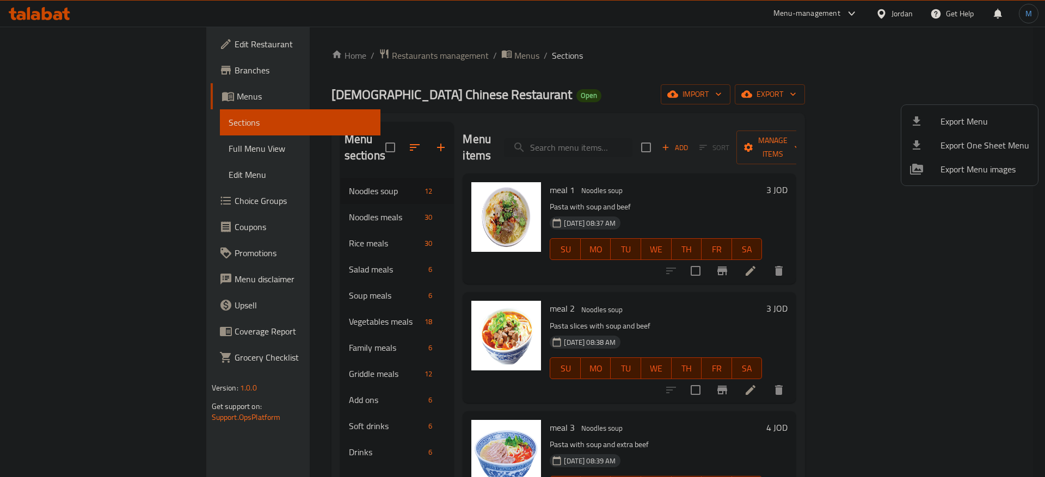
click at [96, 56] on div at bounding box center [522, 238] width 1045 height 477
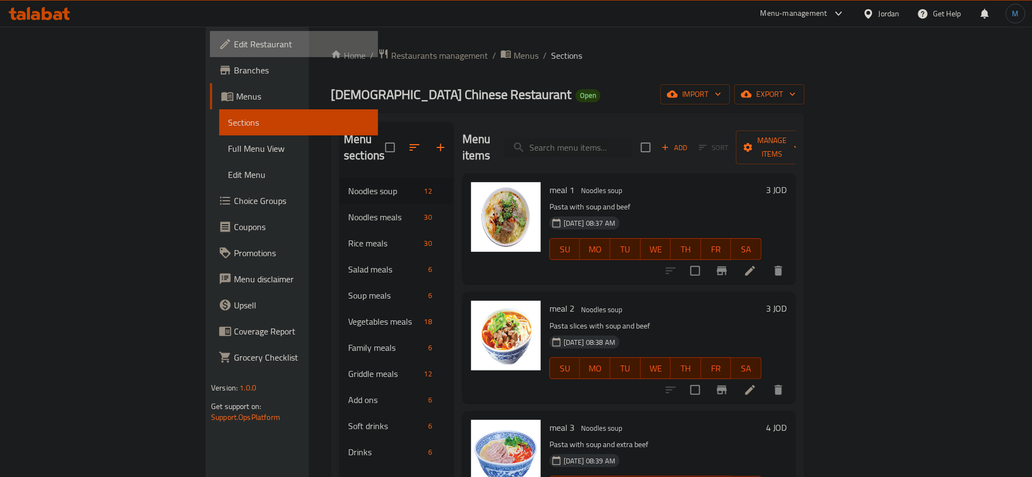
click at [234, 48] on span "Edit Restaurant" at bounding box center [302, 44] width 136 height 13
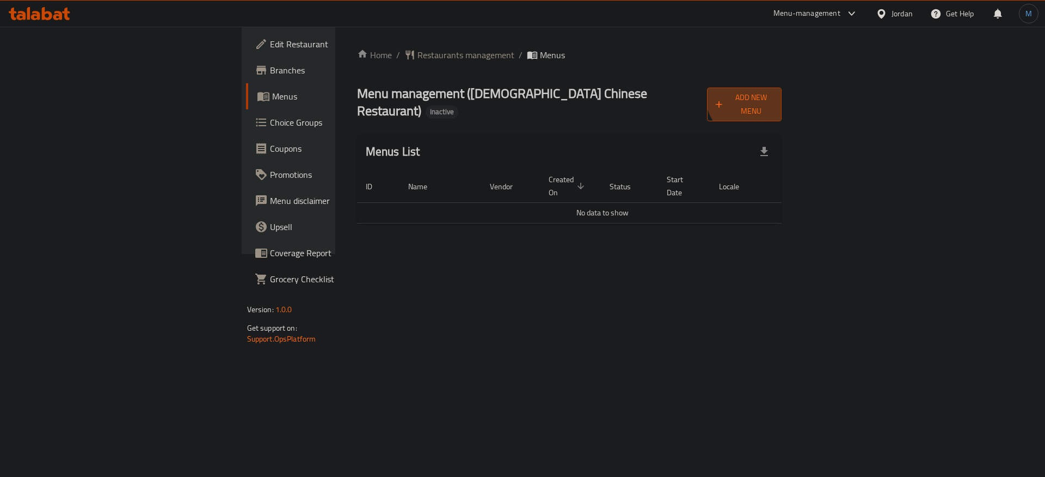
click at [773, 95] on span "Add New Menu" at bounding box center [745, 104] width 58 height 27
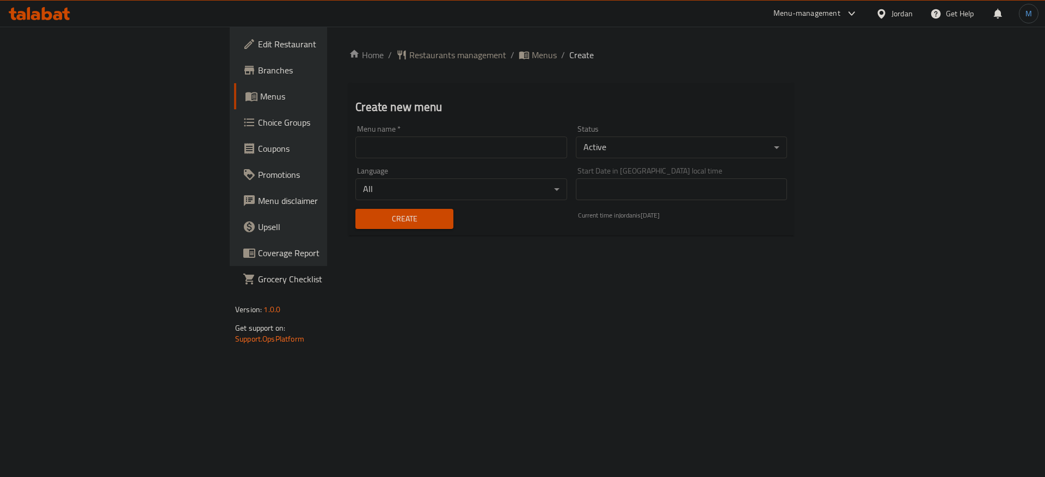
click at [432, 132] on div "Menu name   * Menu name *" at bounding box center [460, 141] width 211 height 33
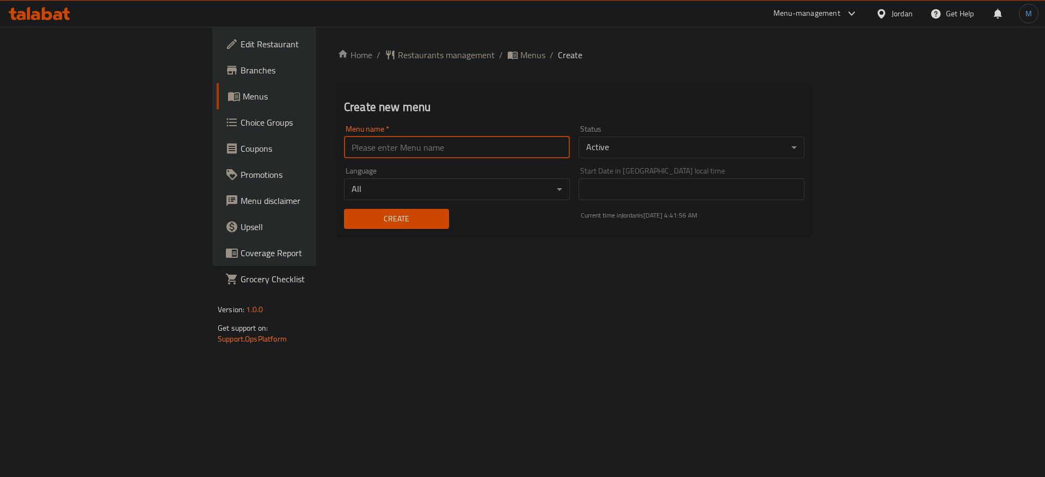
click at [405, 150] on input "text" at bounding box center [457, 148] width 226 height 22
type input "1"
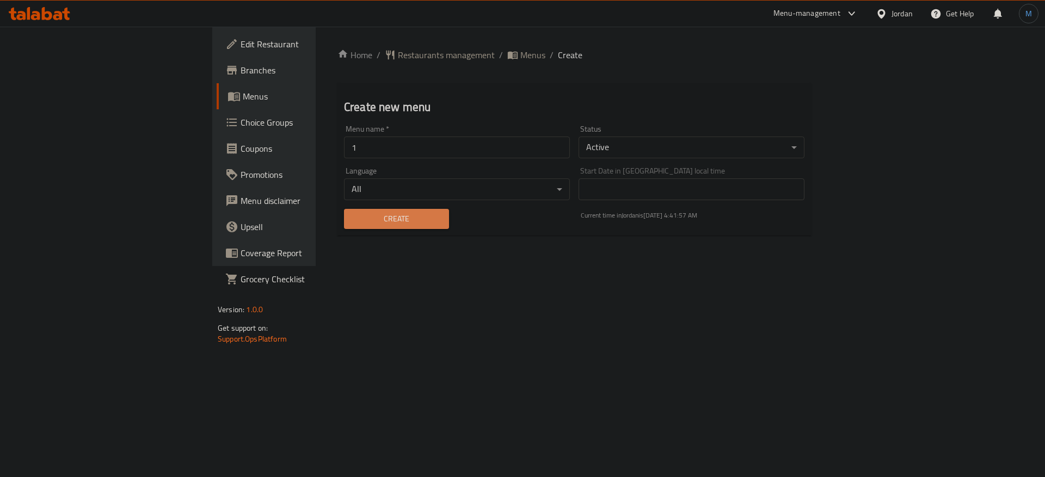
click at [353, 223] on span "Create" at bounding box center [397, 219] width 88 height 14
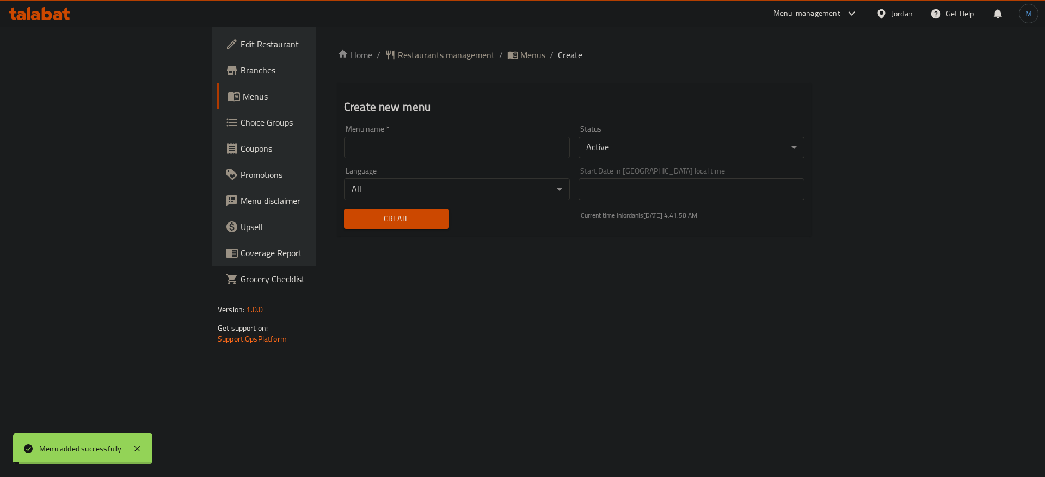
click at [520, 55] on span "Menus" at bounding box center [532, 54] width 25 height 13
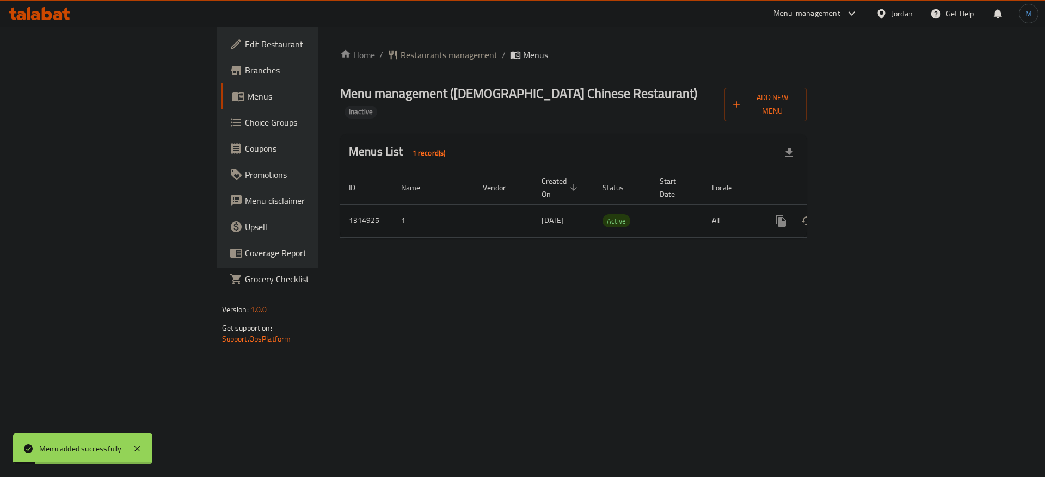
click at [866, 214] on icon "enhanced table" at bounding box center [859, 220] width 13 height 13
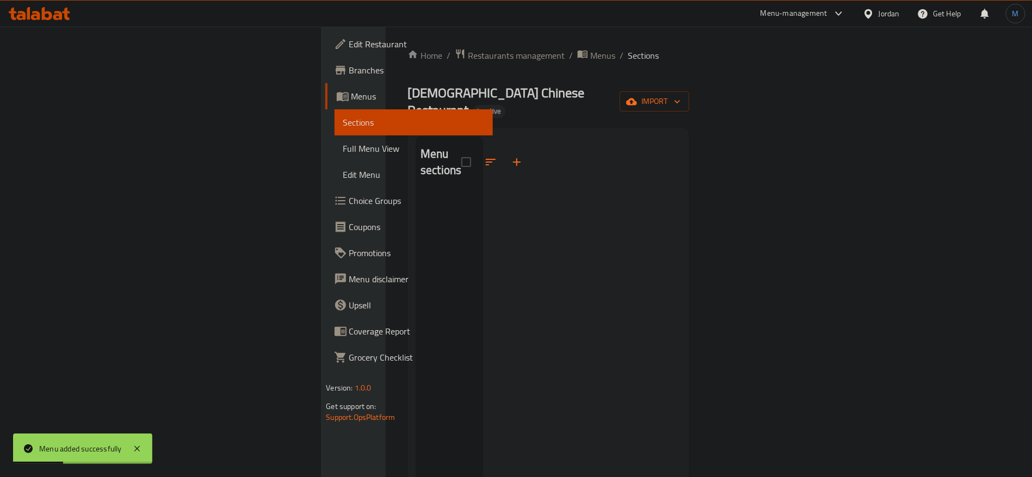
click at [690, 109] on div "Home / Restaurants management / Menus / Sections [DEMOGRAPHIC_DATA] Chinese Res…" at bounding box center [549, 335] width 282 height 574
click at [690, 101] on button "import" at bounding box center [655, 101] width 70 height 20
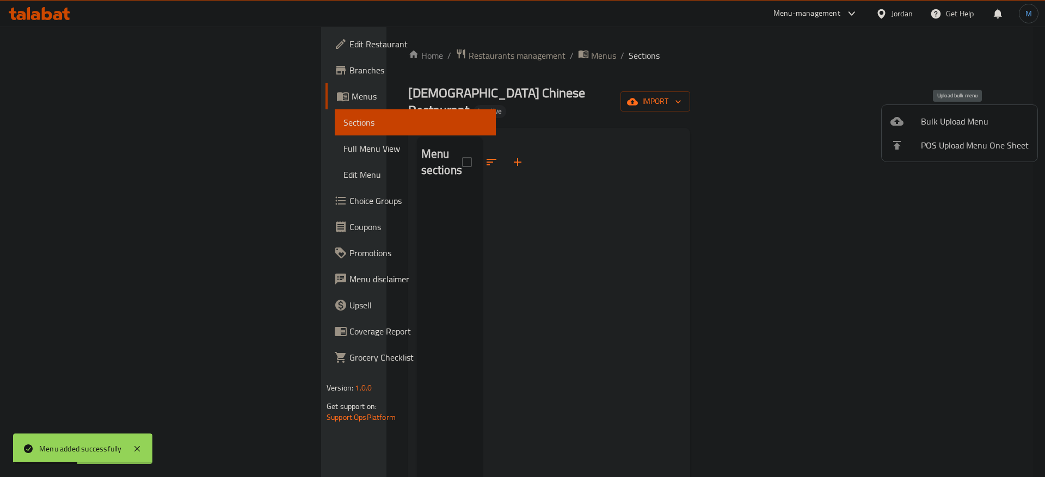
click at [950, 118] on span "Bulk Upload Menu" at bounding box center [975, 121] width 108 height 13
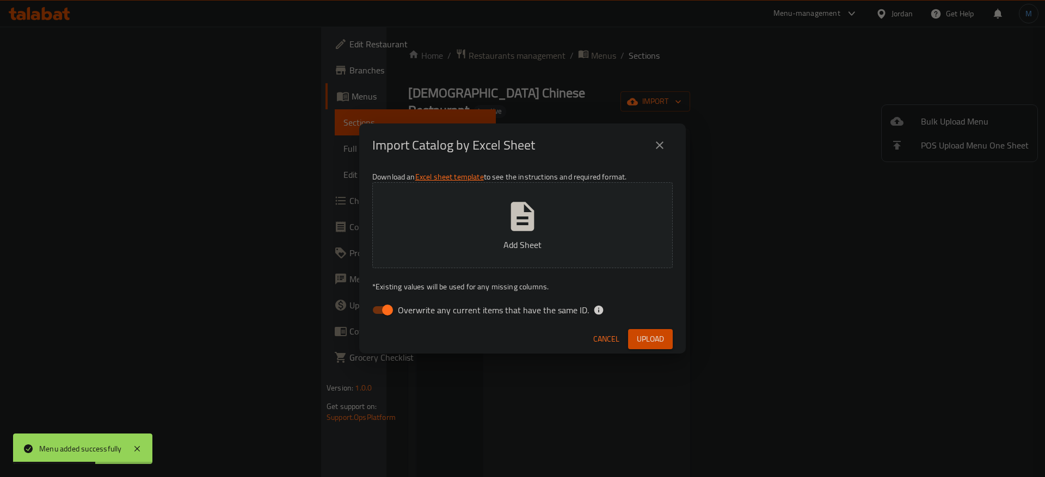
click at [516, 308] on span "Overwrite any current items that have the same ID." at bounding box center [493, 310] width 191 height 13
click at [419, 308] on input "Overwrite any current items that have the same ID." at bounding box center [387, 310] width 62 height 21
checkbox input "false"
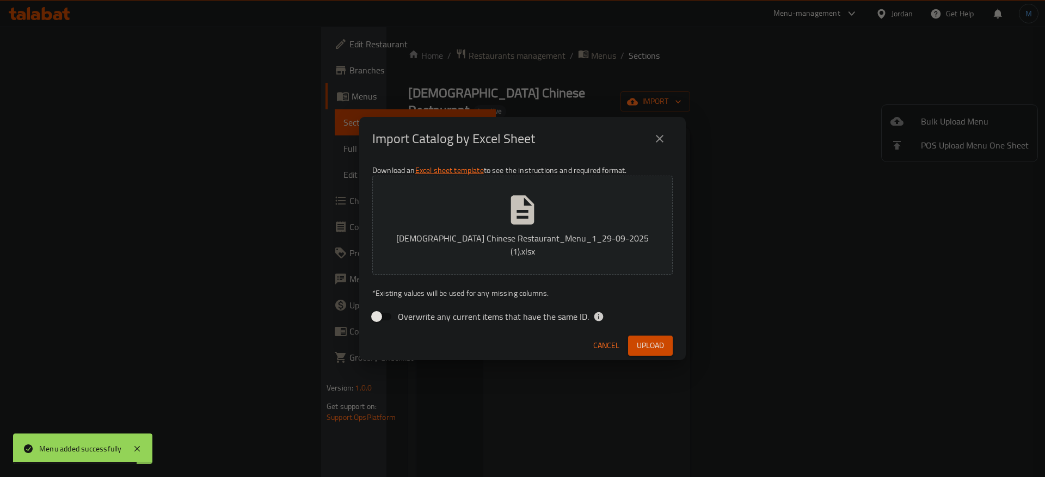
drag, startPoint x: 624, startPoint y: 303, endPoint x: 636, endPoint y: 310, distance: 13.2
click at [624, 306] on div "Overwrite any current items that have the same ID." at bounding box center [522, 316] width 300 height 21
click at [653, 336] on button "Upload" at bounding box center [650, 346] width 45 height 20
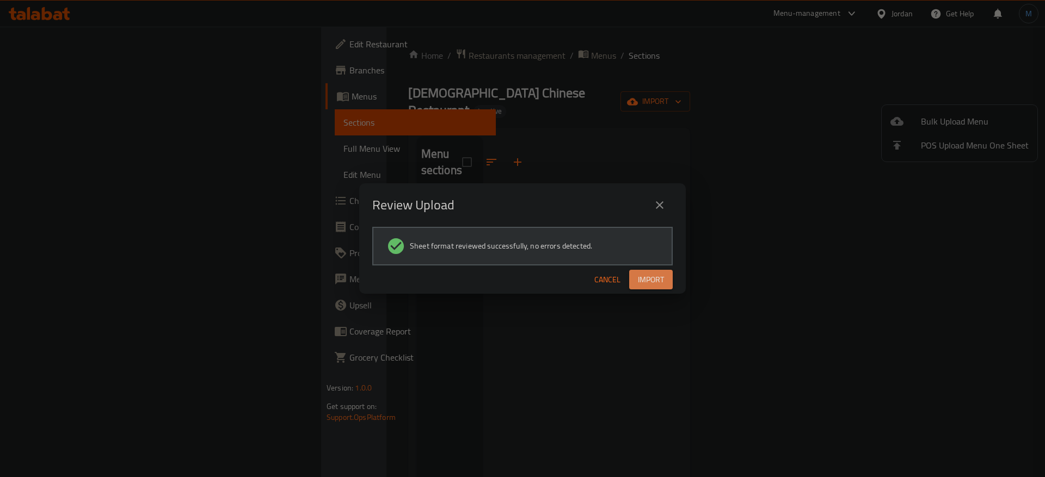
click at [653, 285] on span "Import" at bounding box center [651, 280] width 26 height 14
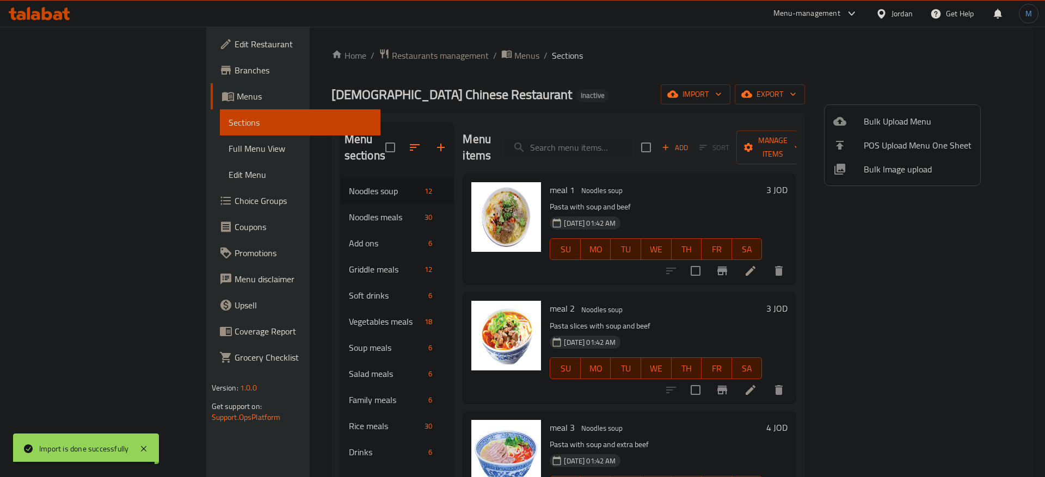
click at [134, 51] on div at bounding box center [522, 238] width 1045 height 477
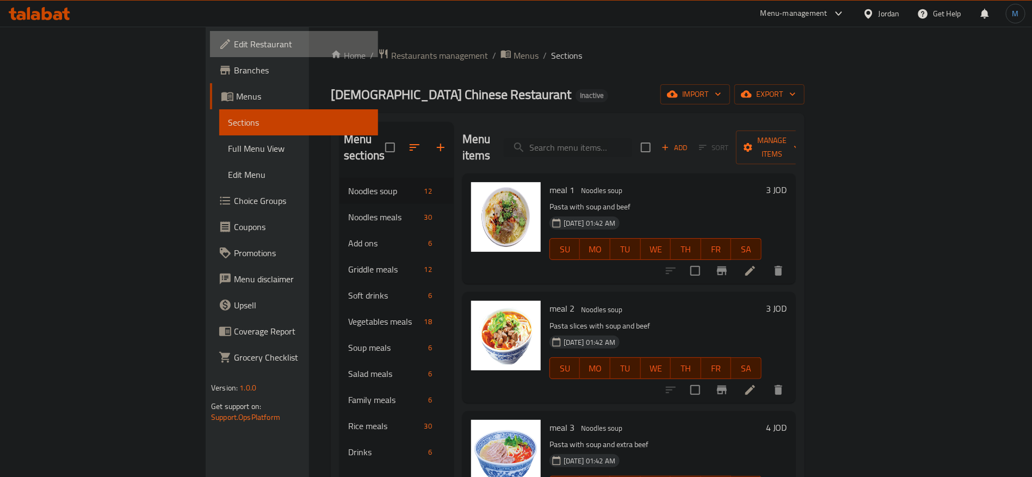
click at [234, 47] on span "Edit Restaurant" at bounding box center [302, 44] width 136 height 13
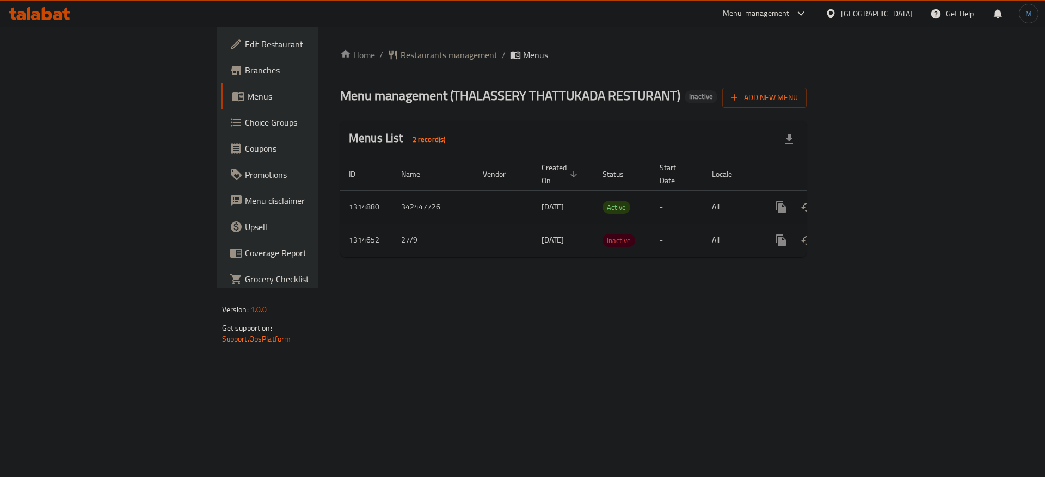
click at [866, 201] on icon "enhanced table" at bounding box center [859, 207] width 13 height 13
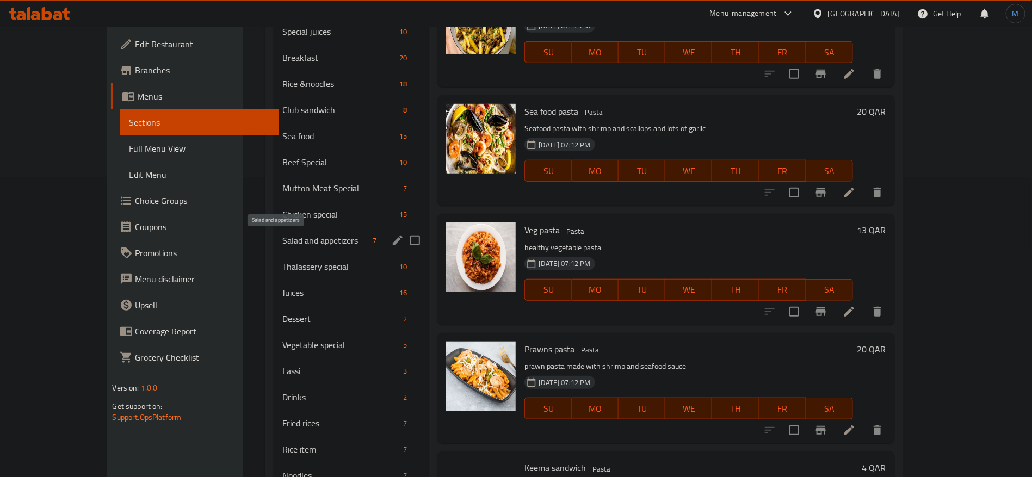
scroll to position [327, 0]
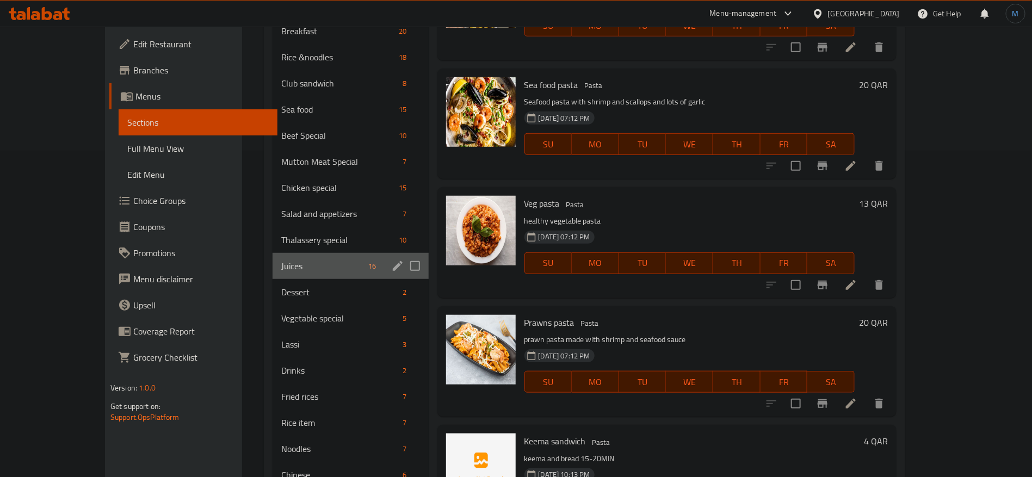
click at [273, 254] on div "Juices 16" at bounding box center [351, 266] width 156 height 26
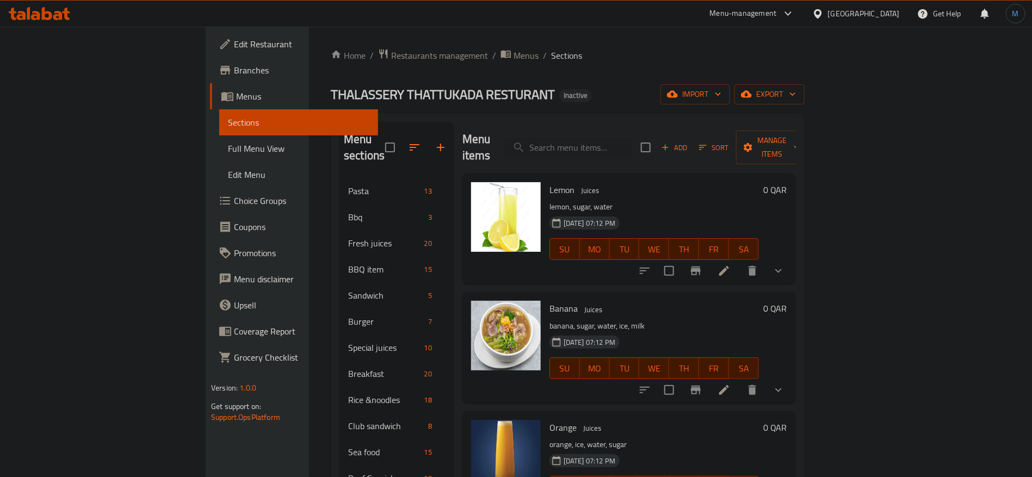
click at [740, 261] on li at bounding box center [724, 271] width 30 height 20
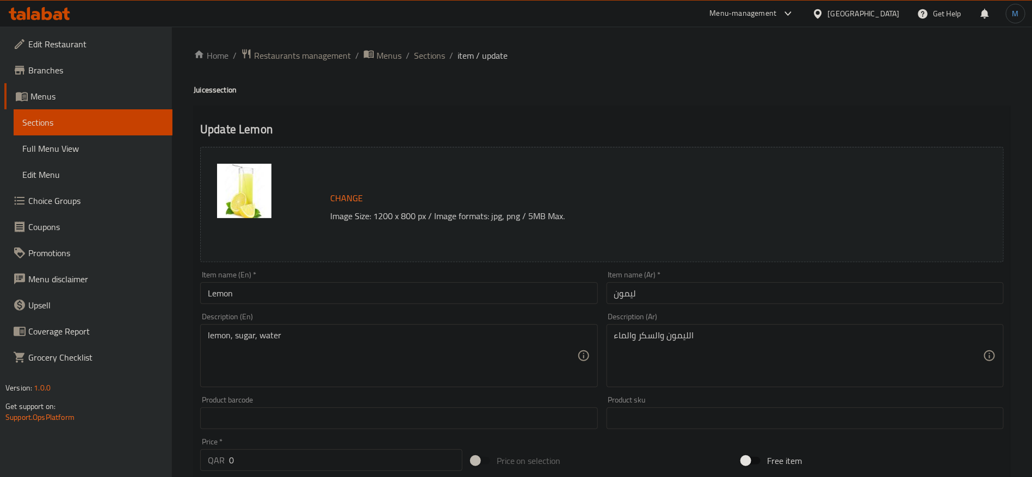
click at [397, 303] on input "Lemon" at bounding box center [398, 293] width 397 height 22
click at [202, 89] on h4 "Juices section" at bounding box center [602, 89] width 817 height 11
copy h4 "Juices"
click at [351, 297] on input "Lemon" at bounding box center [398, 293] width 397 height 22
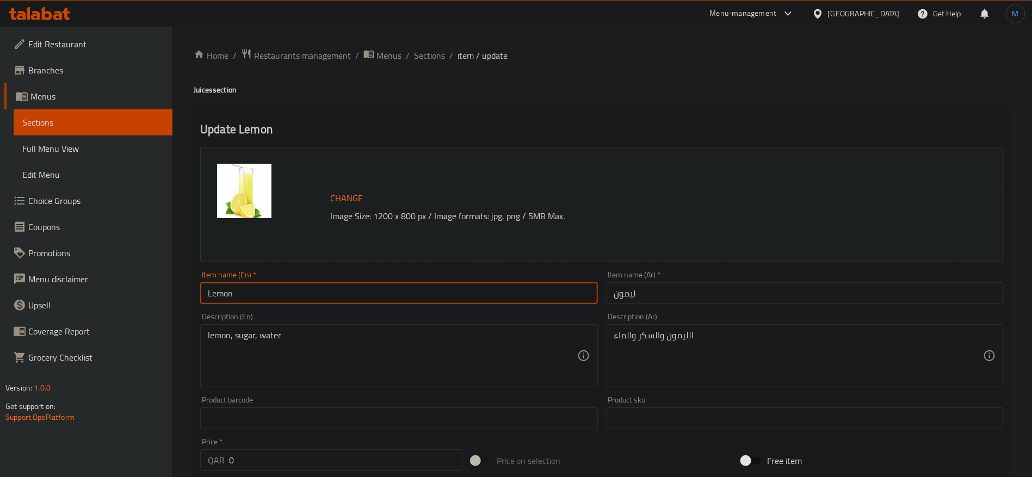
paste input "Juices"
type input "Lemon Juices"
click at [697, 298] on input "ليمون" at bounding box center [805, 293] width 397 height 22
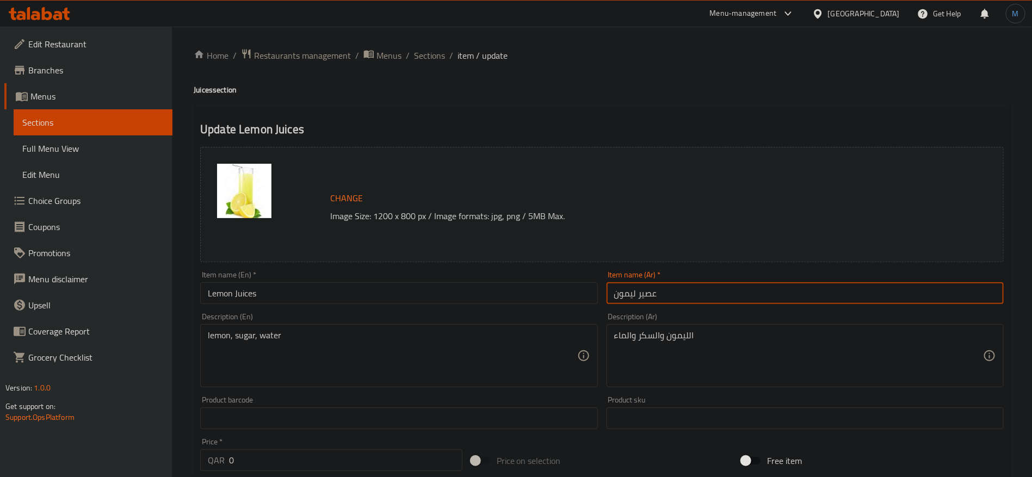
type input "عصير ليمون"
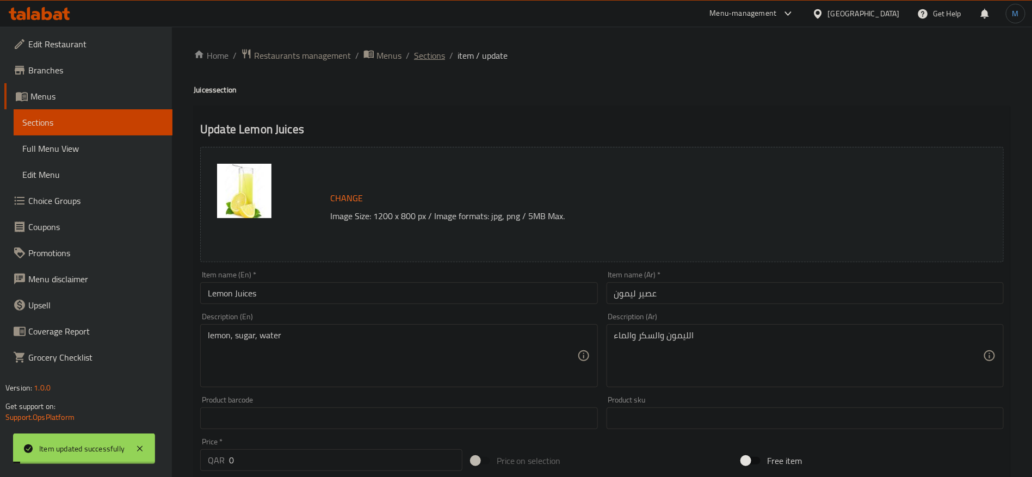
click at [438, 53] on span "Sections" at bounding box center [429, 55] width 31 height 13
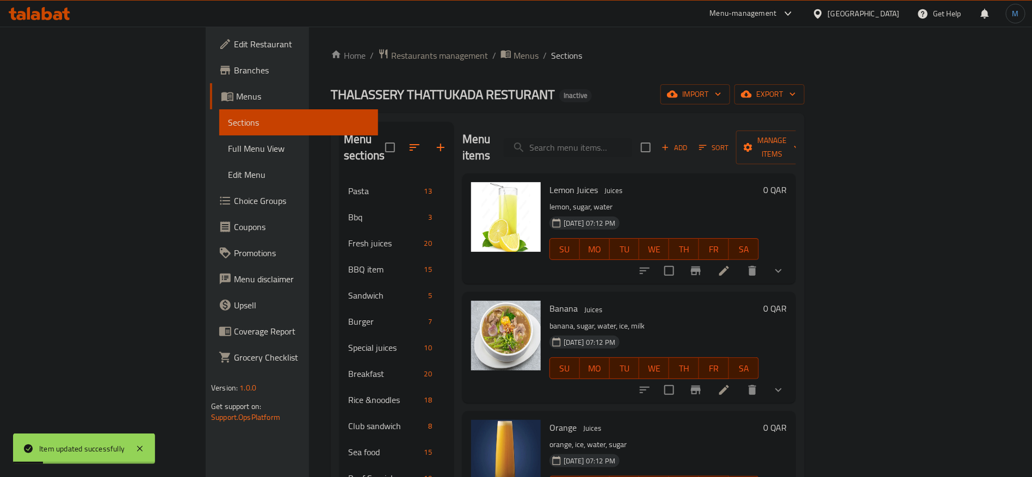
click at [740, 380] on li at bounding box center [724, 390] width 30 height 20
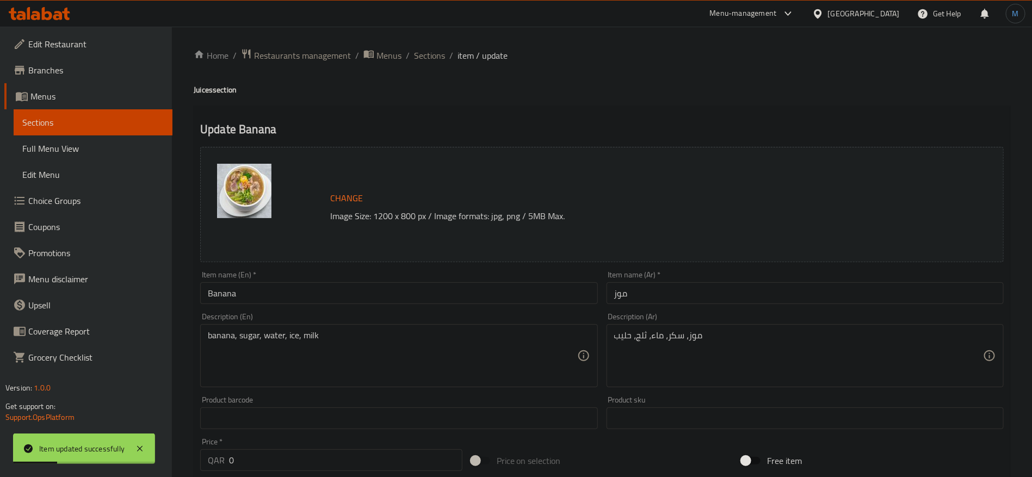
click at [422, 278] on div "Item name (En)   * Banana Item name (En) *" at bounding box center [398, 287] width 397 height 33
click at [422, 286] on input "Banana" at bounding box center [398, 293] width 397 height 22
paste input "Juices"
type input "Banana Juices"
click at [681, 286] on input "موز" at bounding box center [805, 293] width 397 height 22
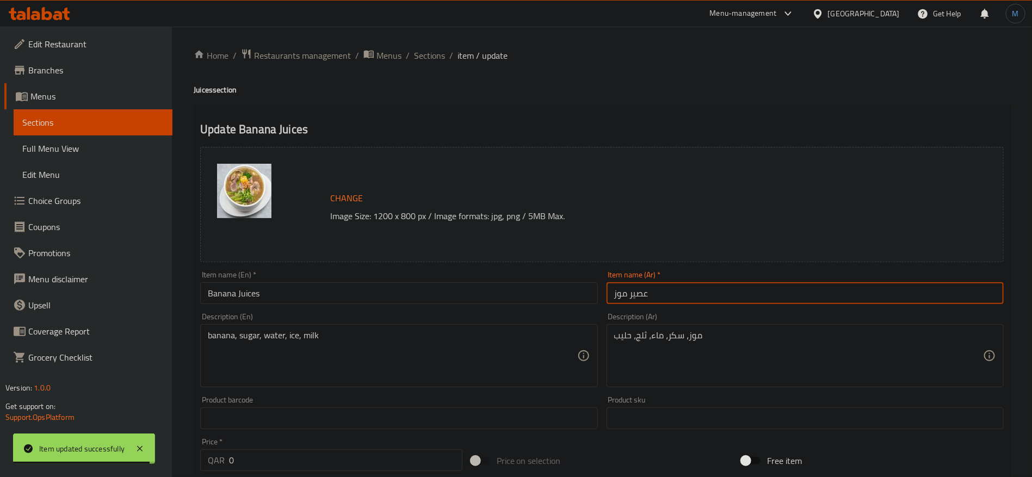
type input "عصير موز"
drag, startPoint x: 428, startPoint y: 54, endPoint x: 476, endPoint y: 70, distance: 50.8
click at [428, 54] on span "Sections" at bounding box center [429, 55] width 31 height 13
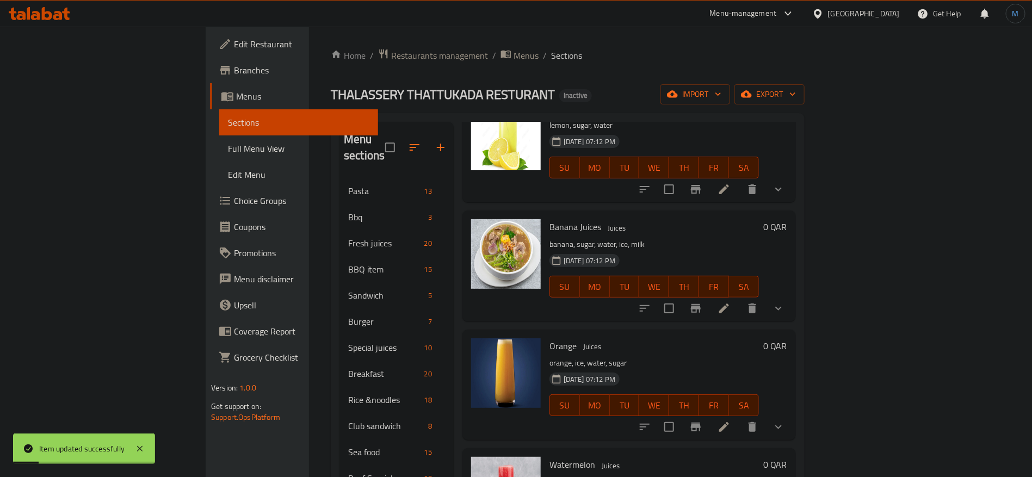
scroll to position [163, 0]
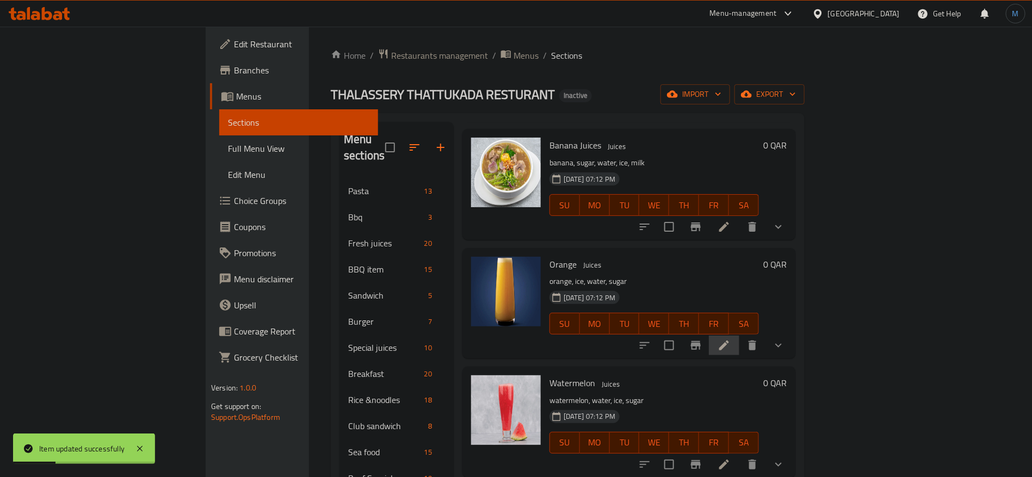
click at [740, 336] on li at bounding box center [724, 346] width 30 height 20
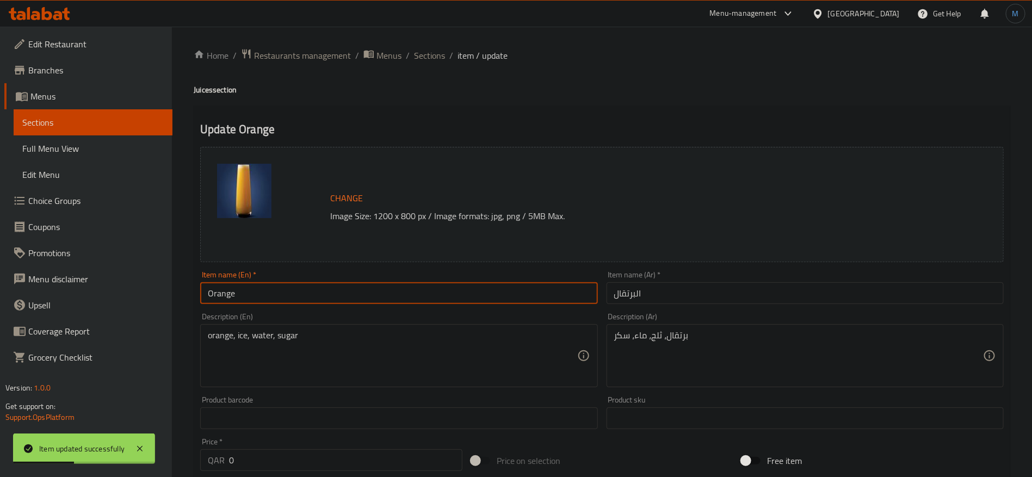
click at [476, 291] on input "Orange" at bounding box center [398, 293] width 397 height 22
paste input "Juices"
type input "Orange Juices"
click at [669, 287] on input "البرتقال" at bounding box center [805, 293] width 397 height 22
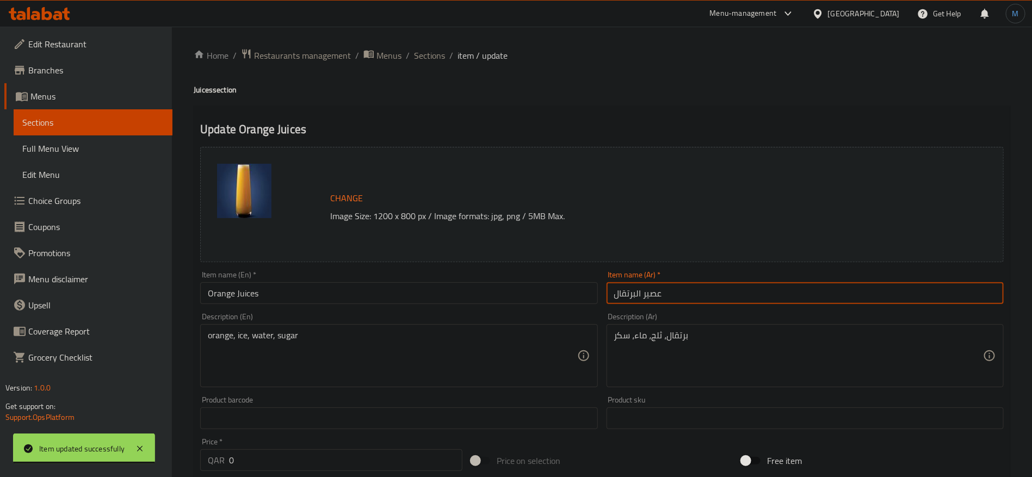
type input "عصير البرتقال"
drag, startPoint x: 433, startPoint y: 53, endPoint x: 600, endPoint y: 8, distance: 173.1
click at [433, 53] on span "Sections" at bounding box center [429, 55] width 31 height 13
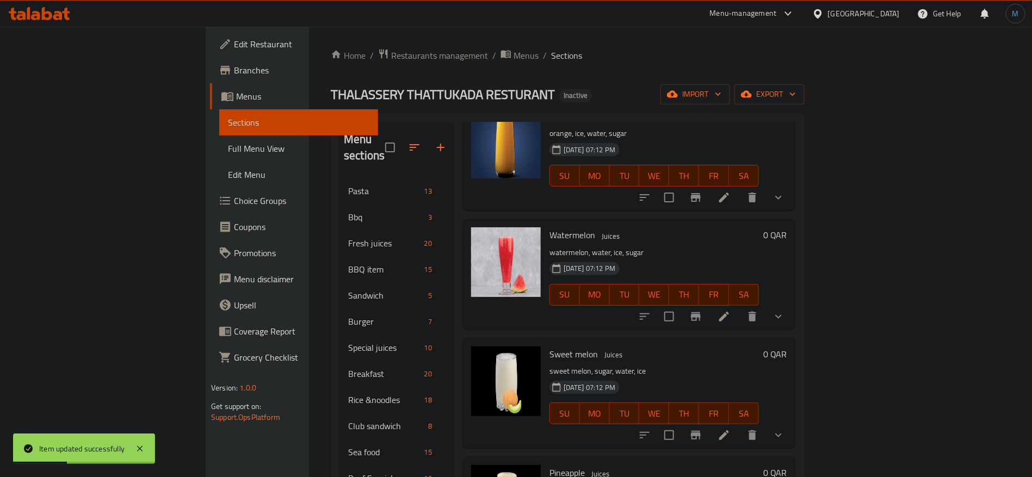
scroll to position [327, 0]
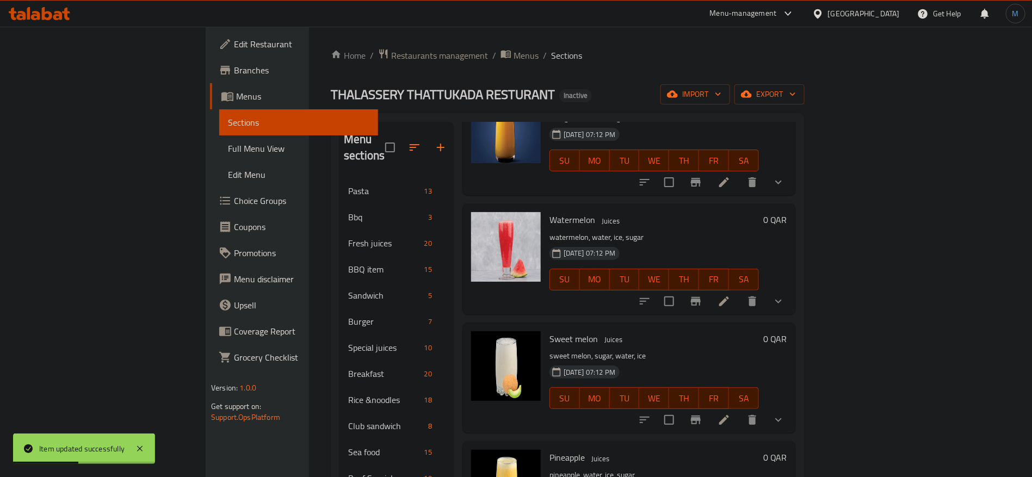
click at [731, 295] on icon at bounding box center [724, 301] width 13 height 13
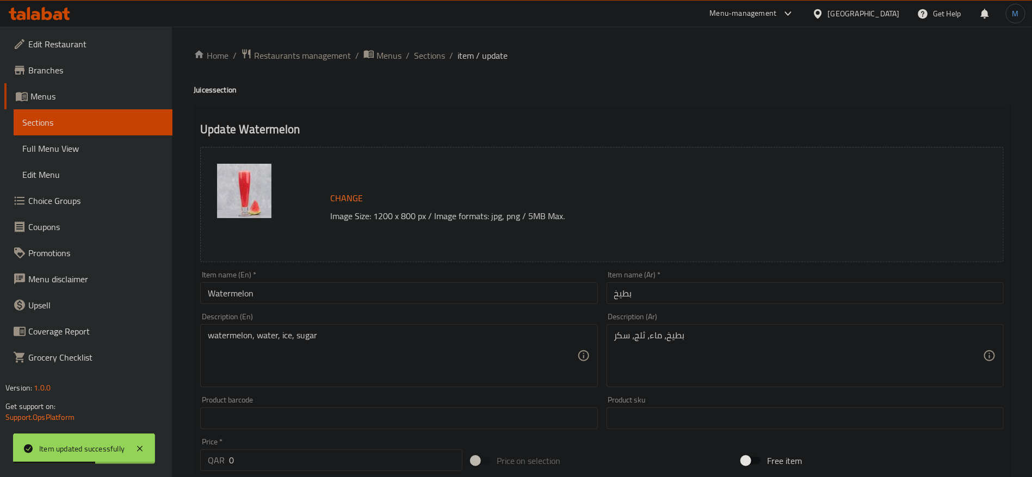
drag, startPoint x: 425, startPoint y: 271, endPoint x: 425, endPoint y: 279, distance: 8.2
click at [425, 273] on div "Item name (En)   * Watermelon Item name (En) *" at bounding box center [398, 287] width 397 height 33
click at [430, 294] on input "Watermelon" at bounding box center [398, 293] width 397 height 22
paste input "Juices"
type input "Watermelon Juices"
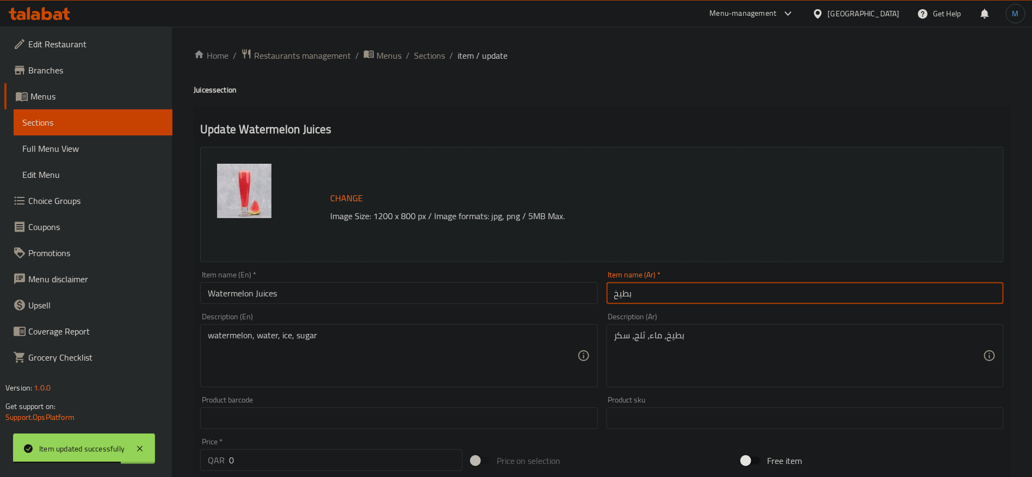
click at [684, 286] on input "بطيخ" at bounding box center [805, 293] width 397 height 22
type input "عصير بطيخ"
click at [432, 59] on span "Sections" at bounding box center [429, 55] width 31 height 13
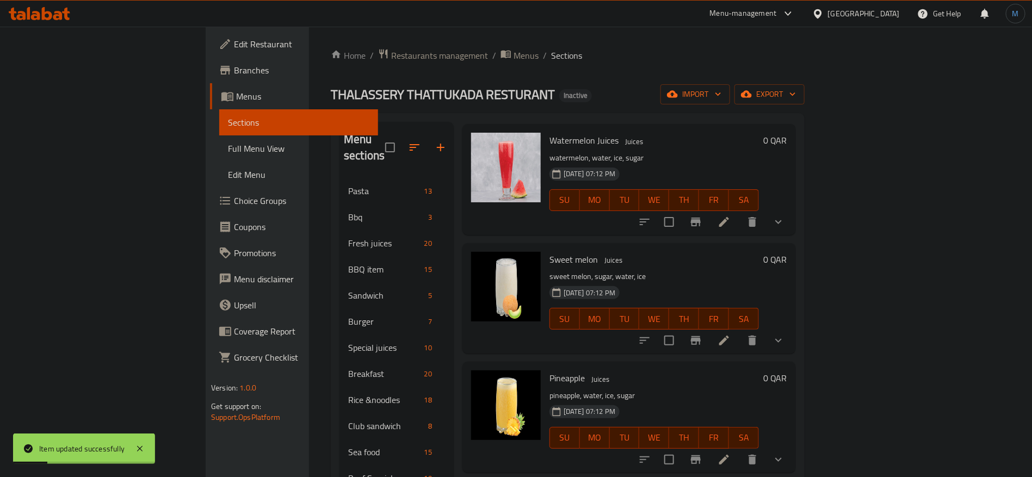
scroll to position [408, 0]
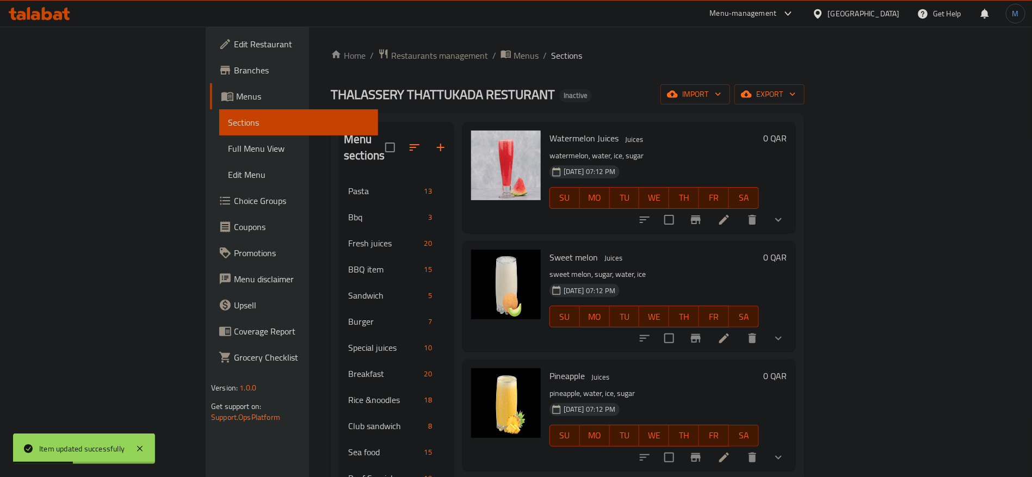
click at [740, 329] on li at bounding box center [724, 339] width 30 height 20
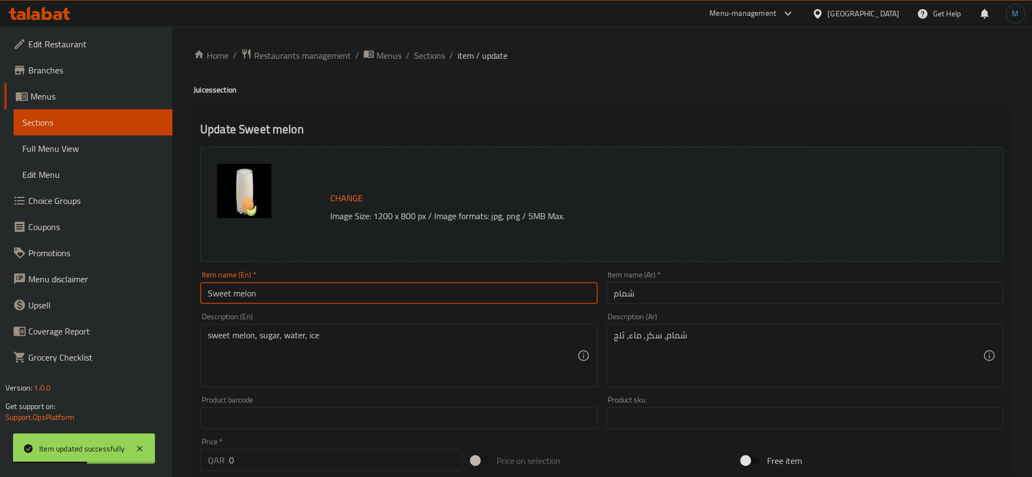
click at [448, 297] on input "Sweet melon" at bounding box center [398, 293] width 397 height 22
paste input "Juices"
type input "Sweet Melon Juices"
click at [687, 291] on input "شمام" at bounding box center [805, 293] width 397 height 22
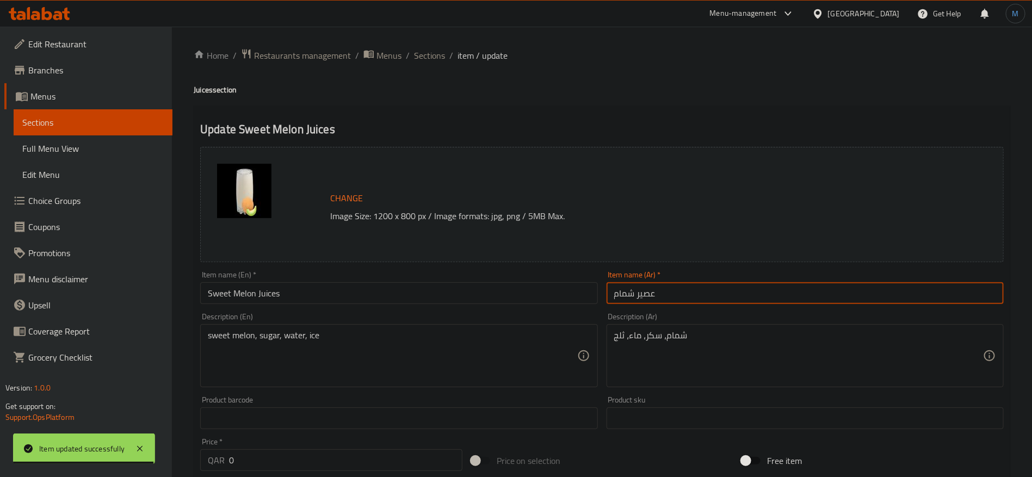
type input "عصير شمام"
click at [277, 292] on input "Sweet Melon Juices" at bounding box center [398, 293] width 397 height 22
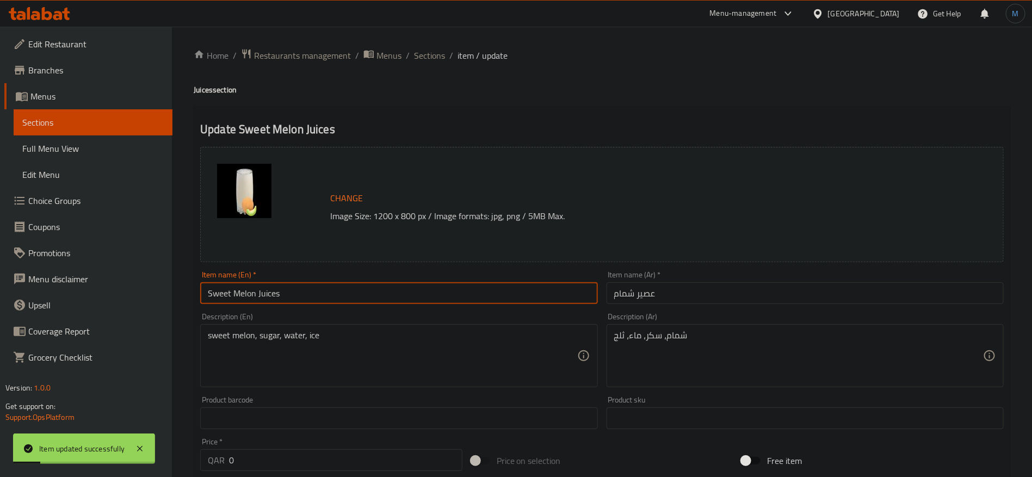
click at [277, 292] on input "Sweet Melon Juices" at bounding box center [398, 293] width 397 height 22
click at [427, 62] on span "Sections" at bounding box center [429, 55] width 31 height 13
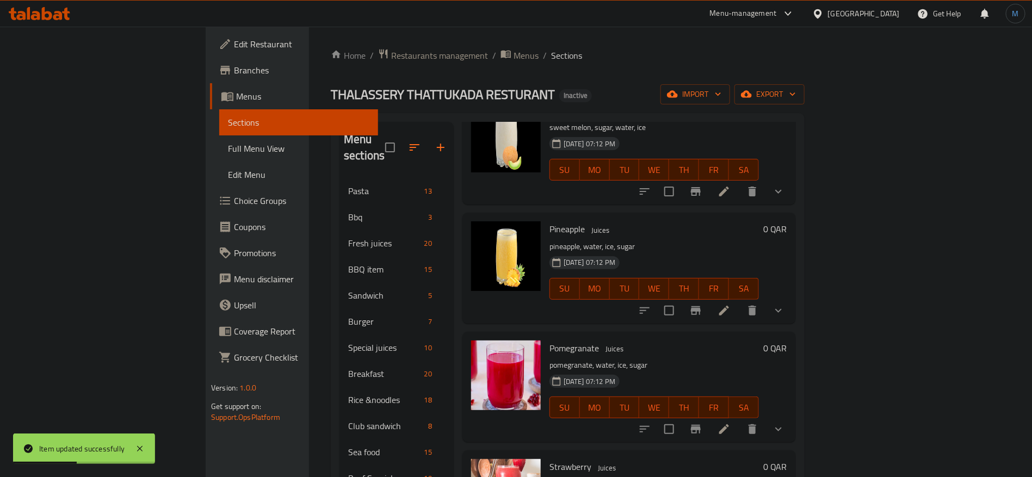
scroll to position [571, 0]
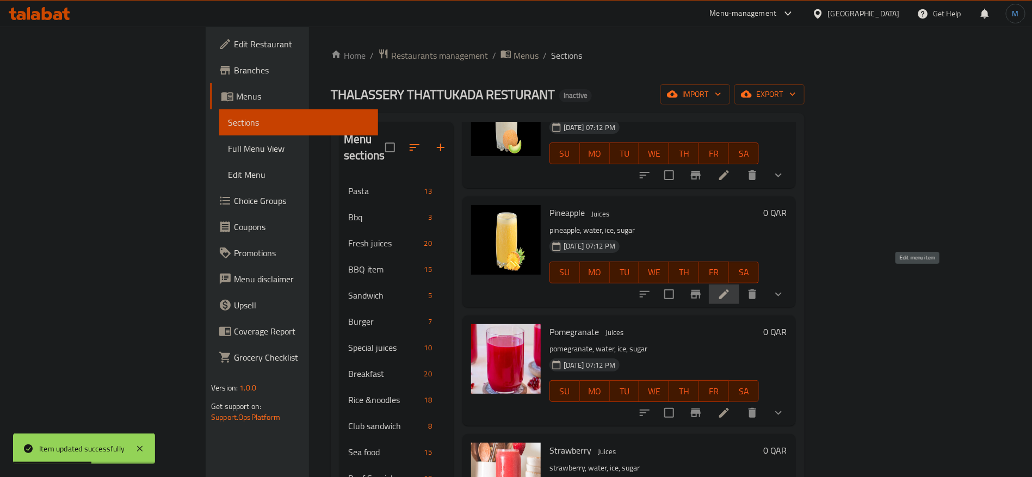
click at [731, 288] on icon at bounding box center [724, 294] width 13 height 13
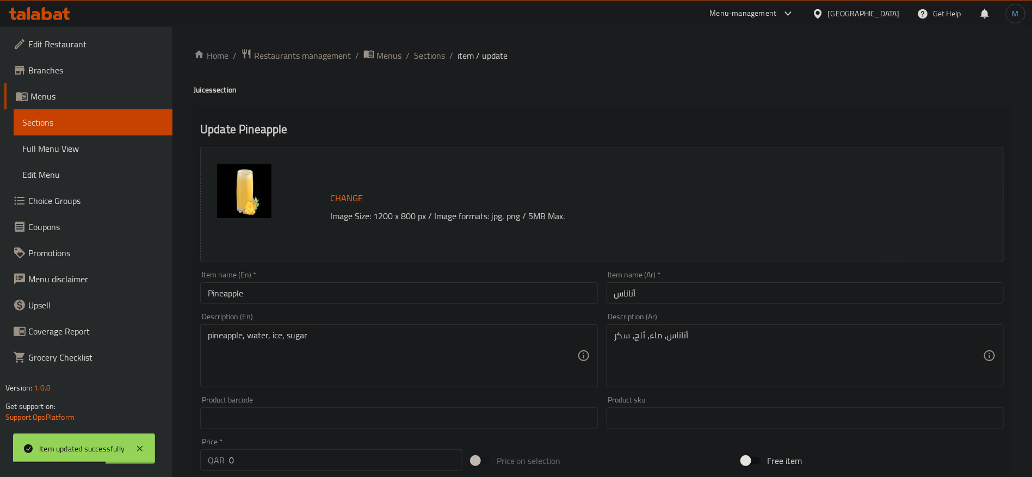
click at [437, 297] on input "Pineapple" at bounding box center [398, 293] width 397 height 22
paste input "Juices"
type input "Pineapple Juices"
click at [718, 300] on input "أناناس" at bounding box center [805, 293] width 397 height 22
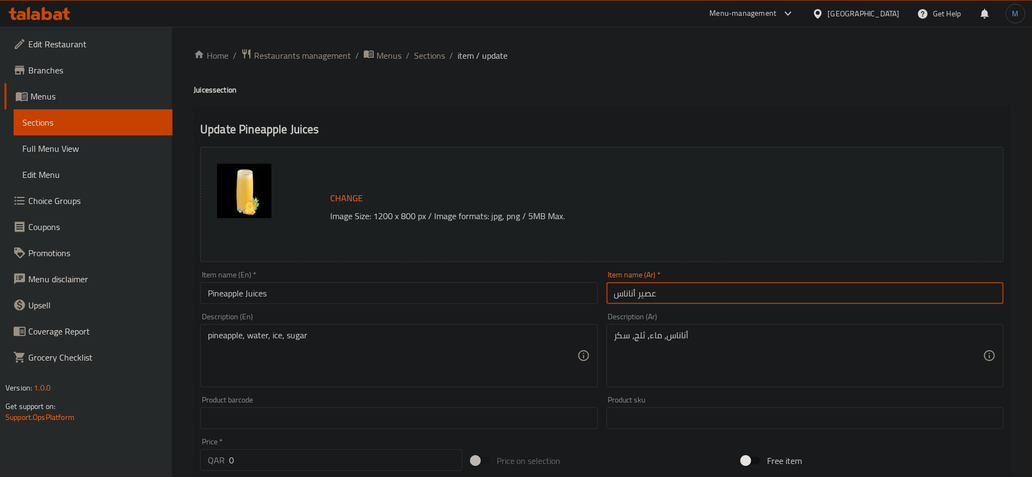
type input "عصير أناناس"
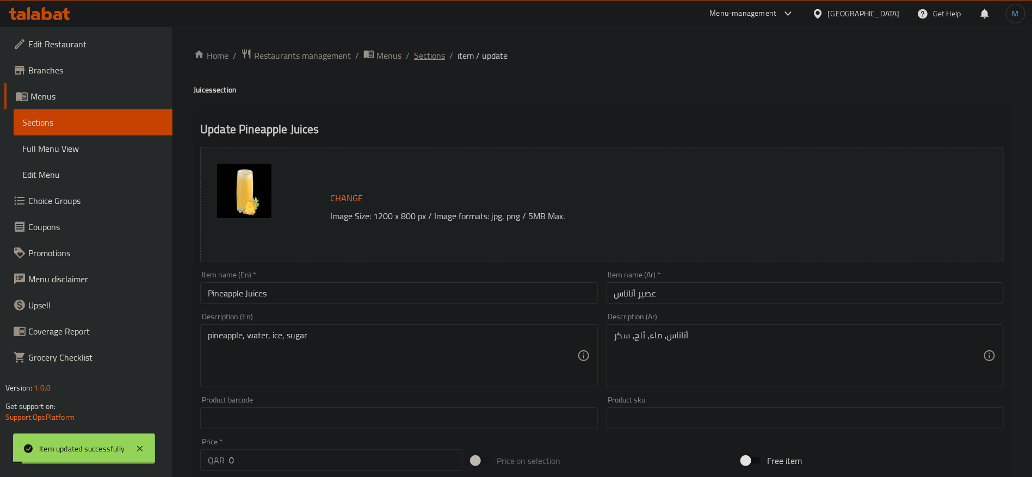
click at [423, 60] on span "Sections" at bounding box center [429, 55] width 31 height 13
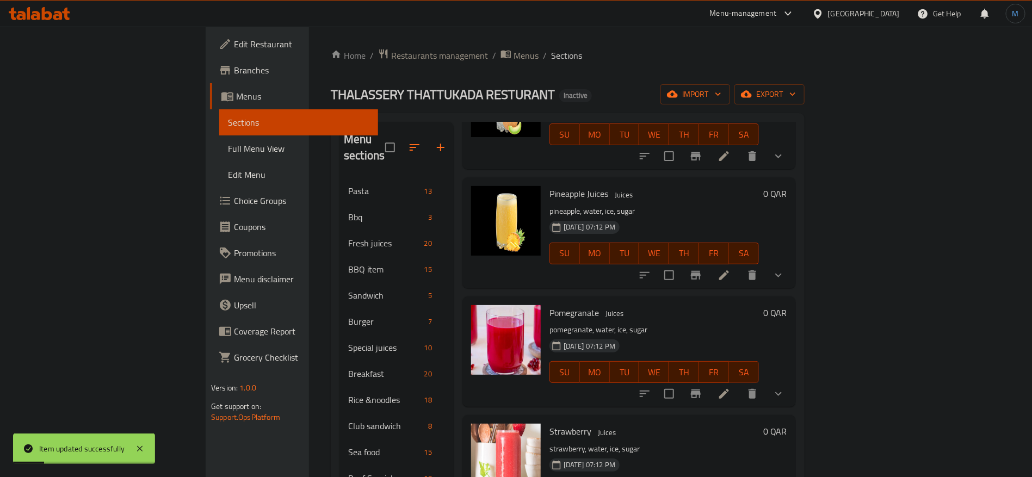
scroll to position [653, 0]
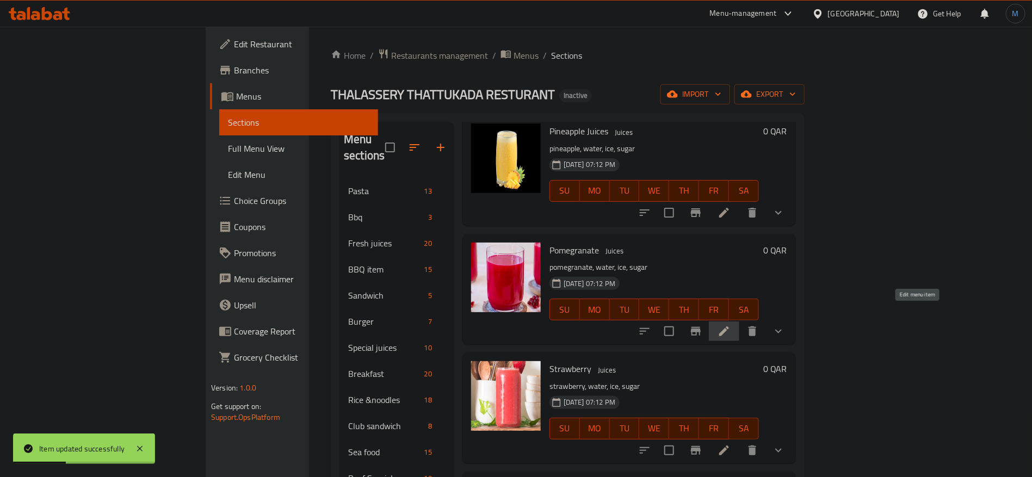
click at [731, 325] on icon at bounding box center [724, 331] width 13 height 13
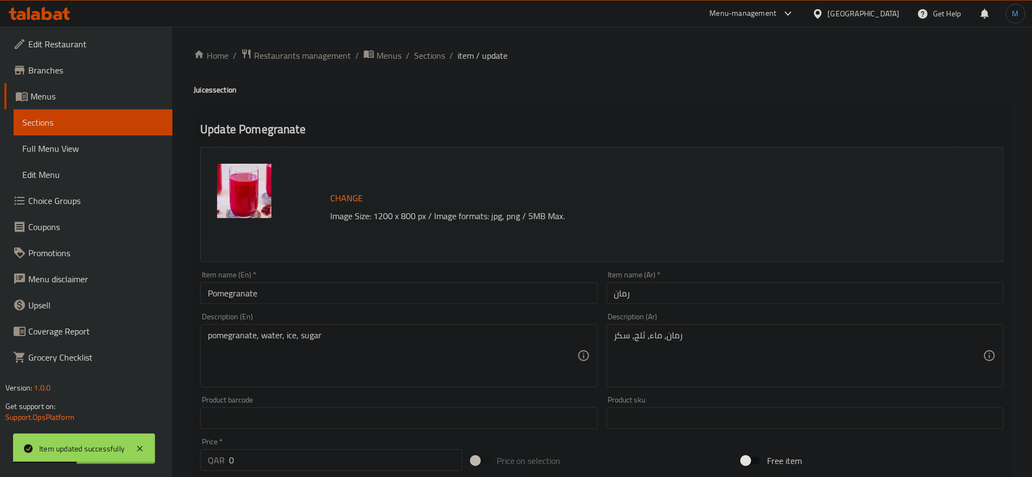
click at [361, 303] on input "Pomegranate" at bounding box center [398, 293] width 397 height 22
paste input "Juices"
type input "Pomegranate Juices"
click at [702, 276] on div "Item name (Ar)   * رمان Item name (Ar) *" at bounding box center [805, 287] width 397 height 33
click at [693, 292] on input "رمان" at bounding box center [805, 293] width 397 height 22
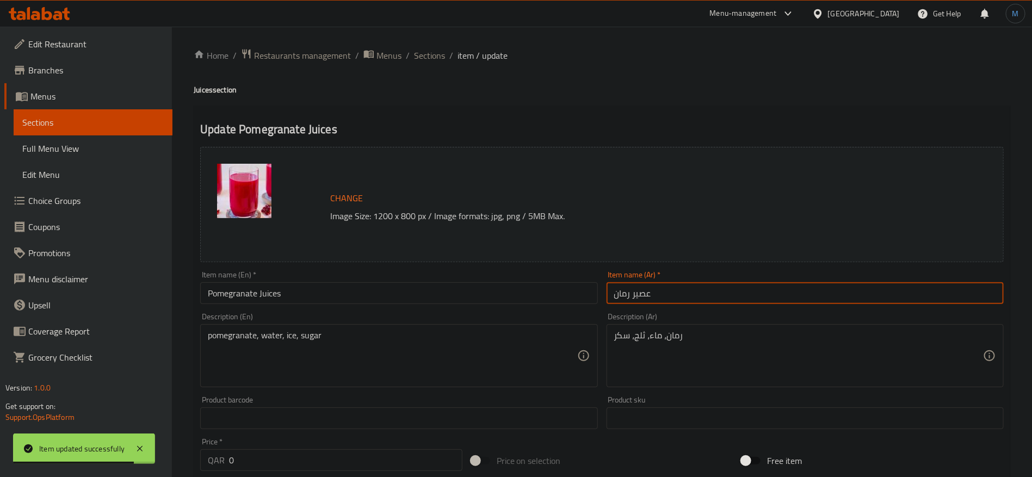
type input "عصير رمان"
click at [417, 60] on span "Sections" at bounding box center [429, 55] width 31 height 13
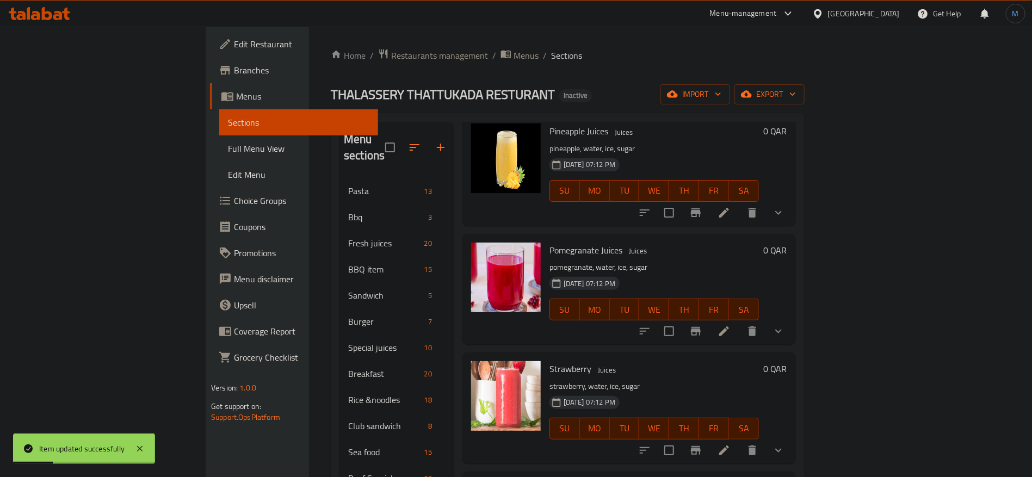
scroll to position [735, 0]
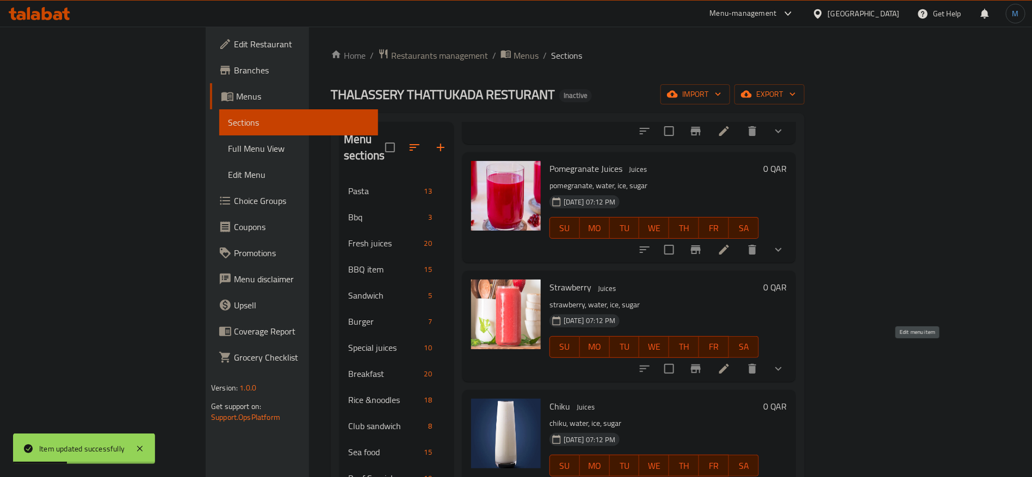
click at [731, 362] on icon at bounding box center [724, 368] width 13 height 13
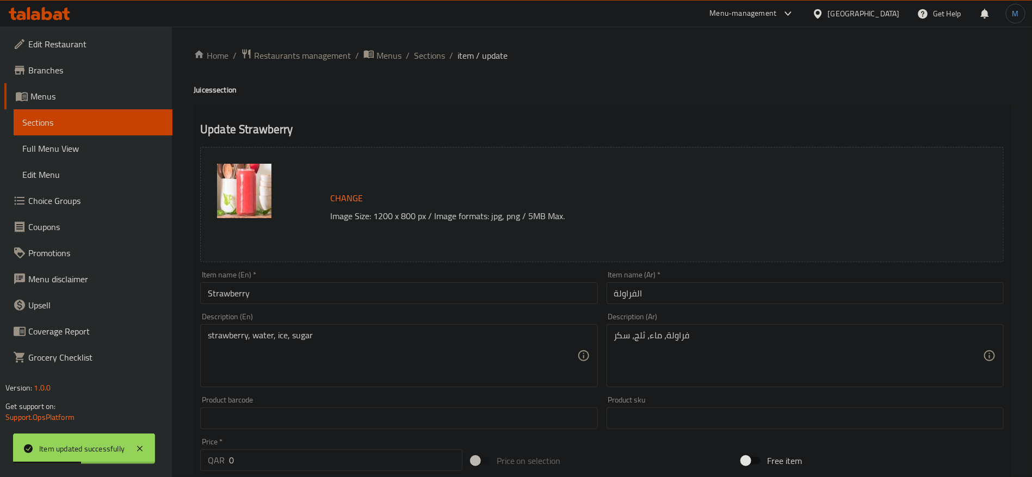
click at [379, 279] on div "Item name (En)   * Strawberry Item name (En) *" at bounding box center [398, 287] width 397 height 33
click at [378, 292] on input "Strawberry" at bounding box center [398, 293] width 397 height 22
paste input "Juices"
type input "Strawberry Juices"
click at [669, 304] on input "الفراولة" at bounding box center [805, 293] width 397 height 22
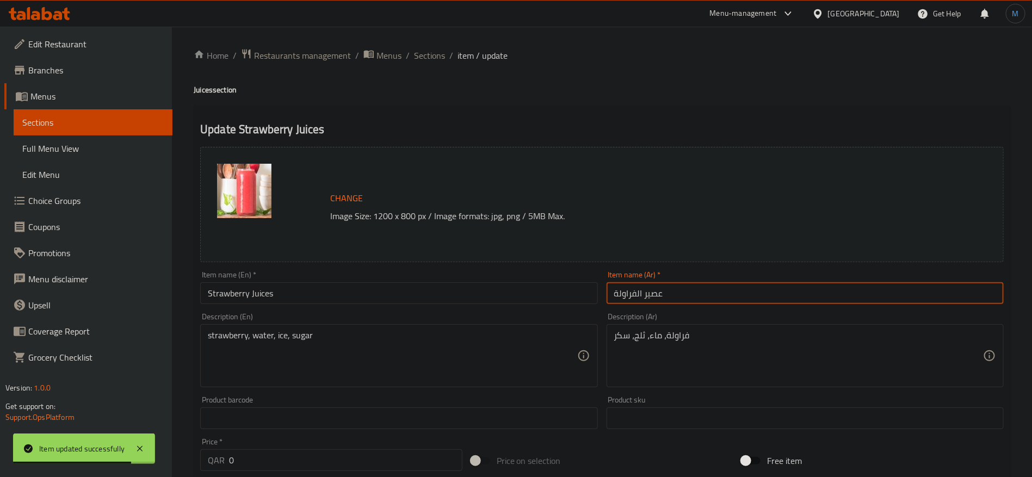
type input "عصير الفراولة"
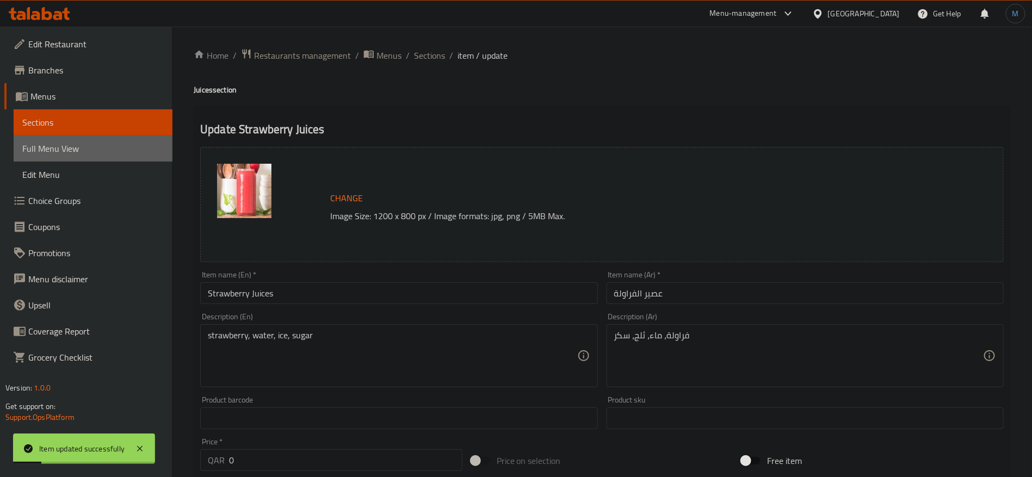
click at [115, 150] on span "Full Menu View" at bounding box center [93, 148] width 142 height 13
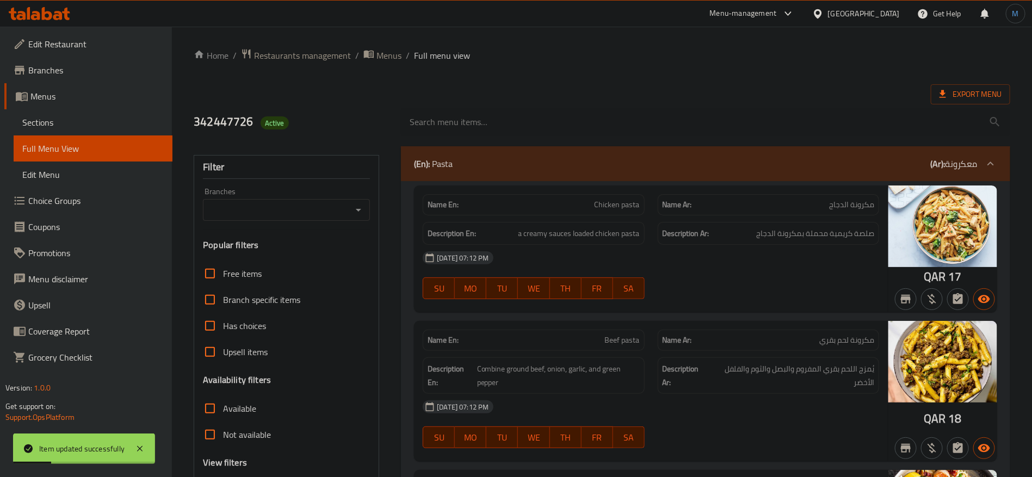
scroll to position [327, 0]
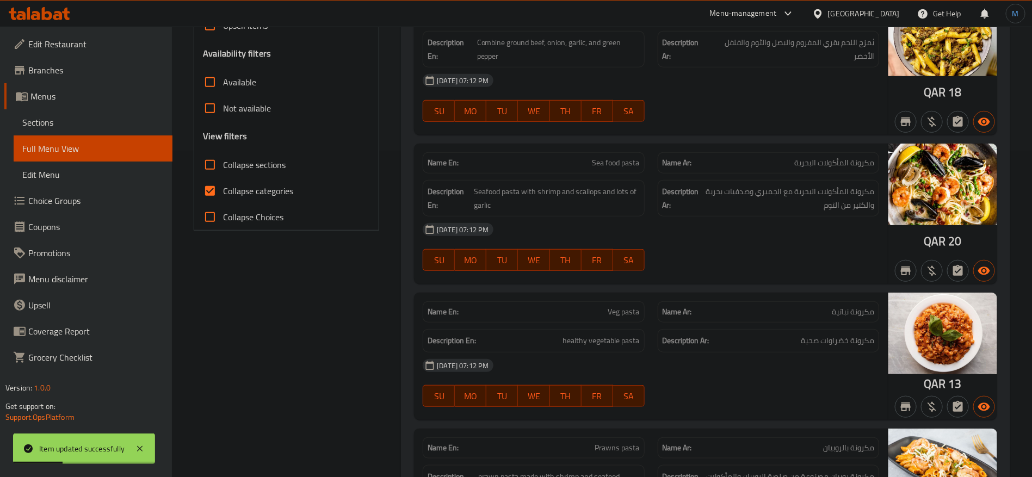
click at [247, 193] on span "Collapse categories" at bounding box center [258, 190] width 70 height 13
click at [223, 193] on input "Collapse categories" at bounding box center [210, 191] width 26 height 26
click at [269, 196] on span "Collapse categories" at bounding box center [258, 190] width 70 height 13
click at [223, 196] on input "Collapse categories" at bounding box center [210, 191] width 26 height 26
checkbox input "true"
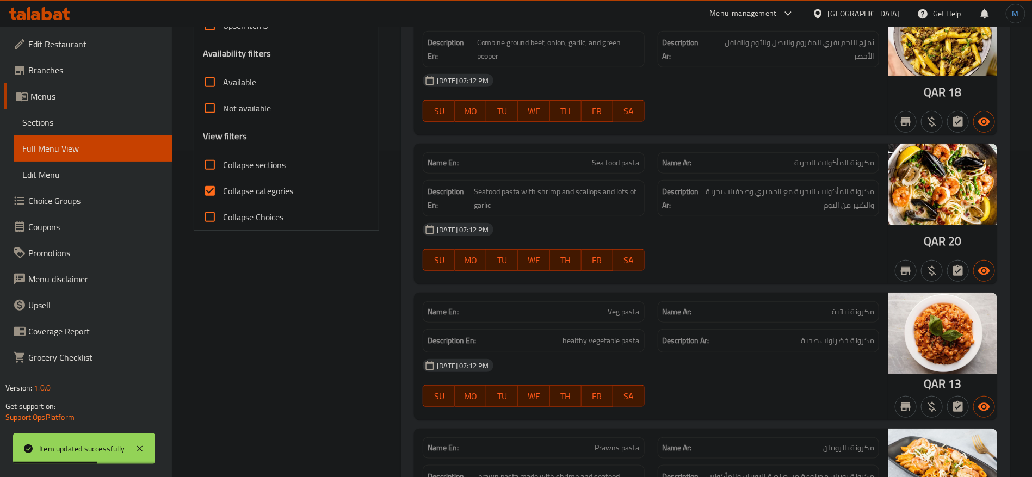
click at [268, 165] on span "Collapse sections" at bounding box center [254, 164] width 63 height 13
click at [223, 165] on input "Collapse sections" at bounding box center [210, 165] width 26 height 26
checkbox input "true"
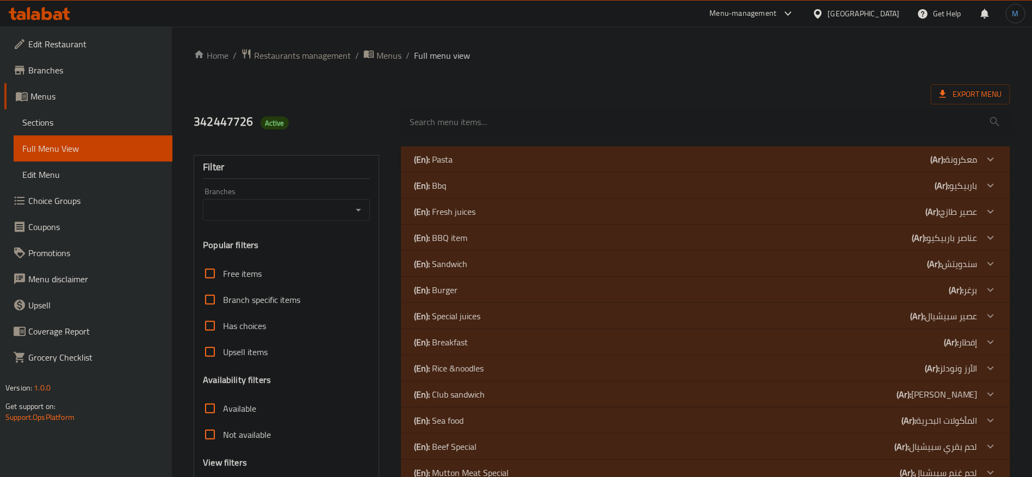
scroll to position [339, 0]
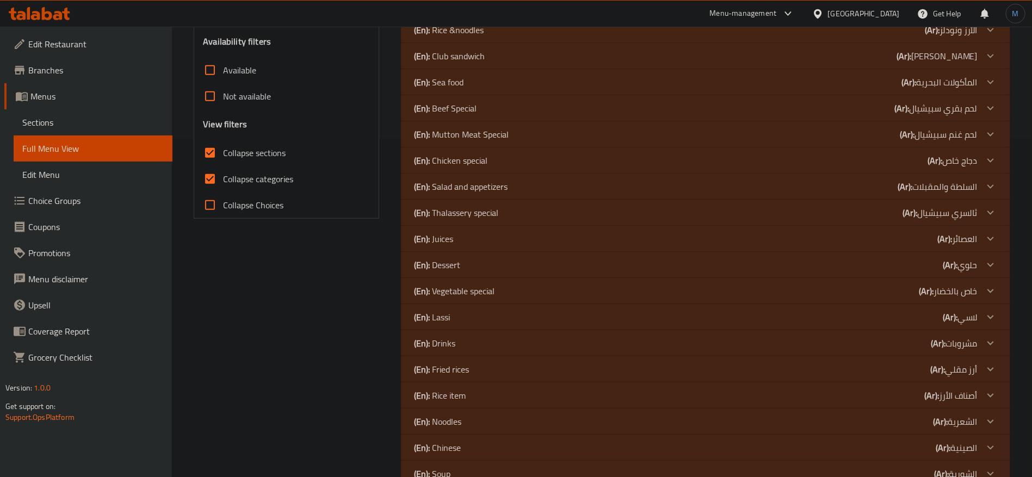
click at [487, 241] on div "(En): Juices (Ar): العصائر" at bounding box center [696, 238] width 564 height 13
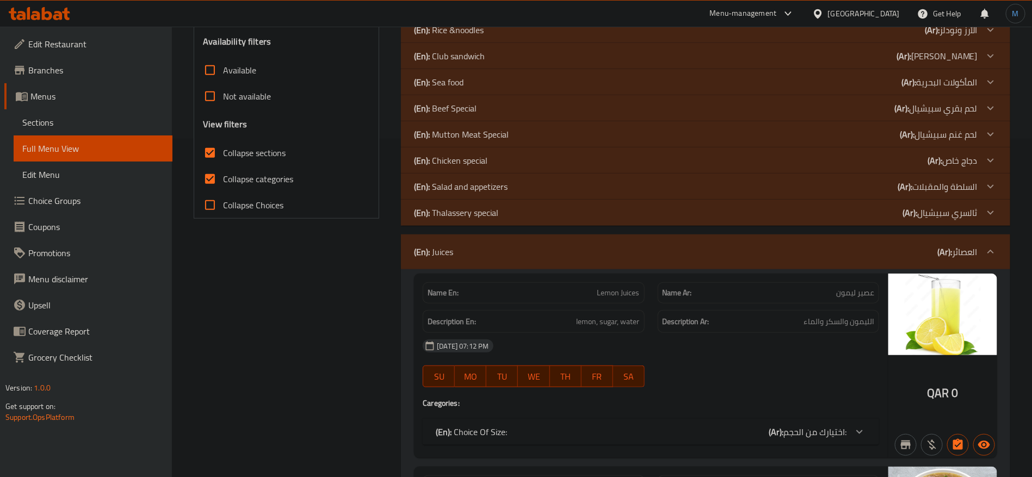
click at [209, 181] on input "Collapse categories" at bounding box center [210, 179] width 26 height 26
checkbox input "false"
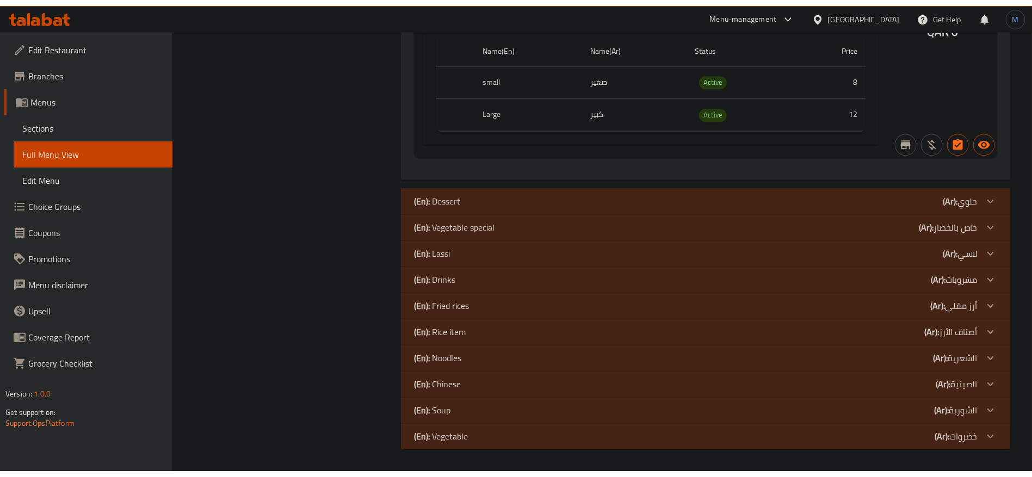
scroll to position [5479, 0]
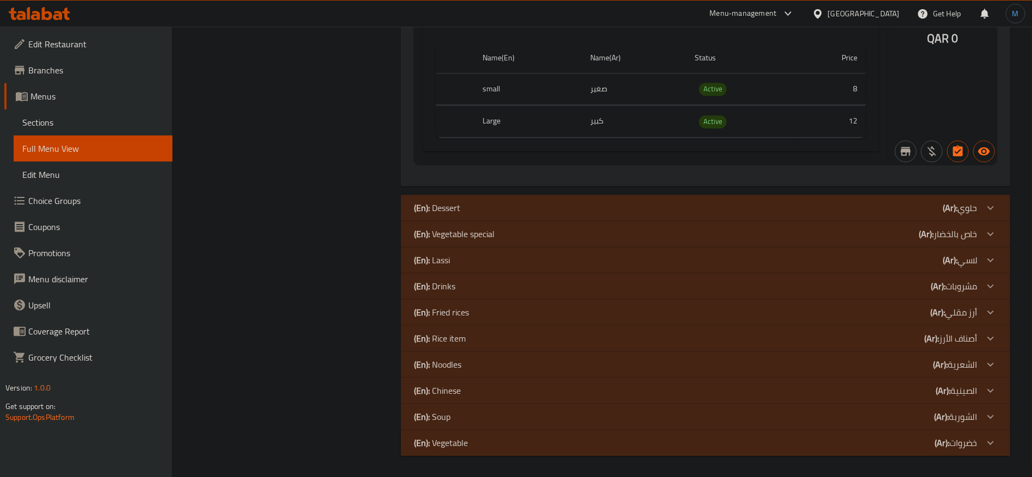
click at [94, 120] on span "Sections" at bounding box center [93, 122] width 142 height 13
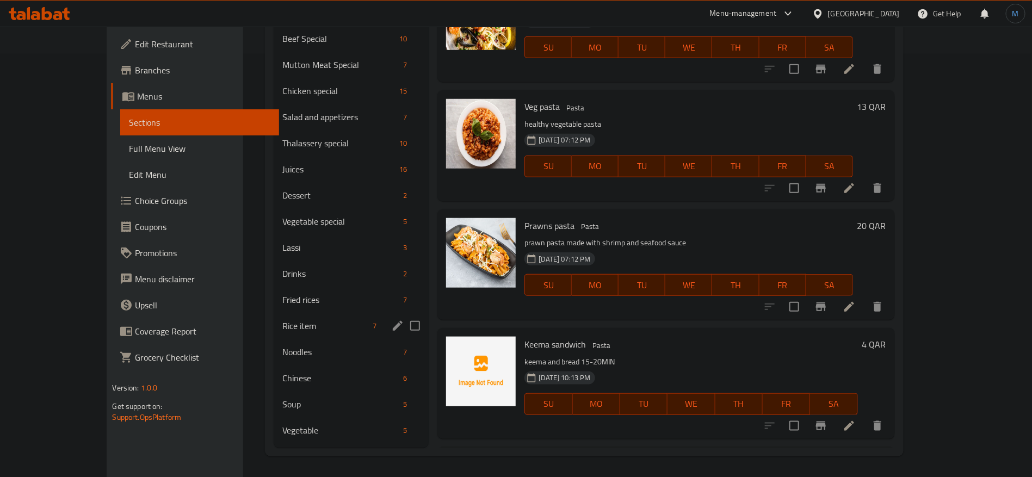
scroll to position [424, 0]
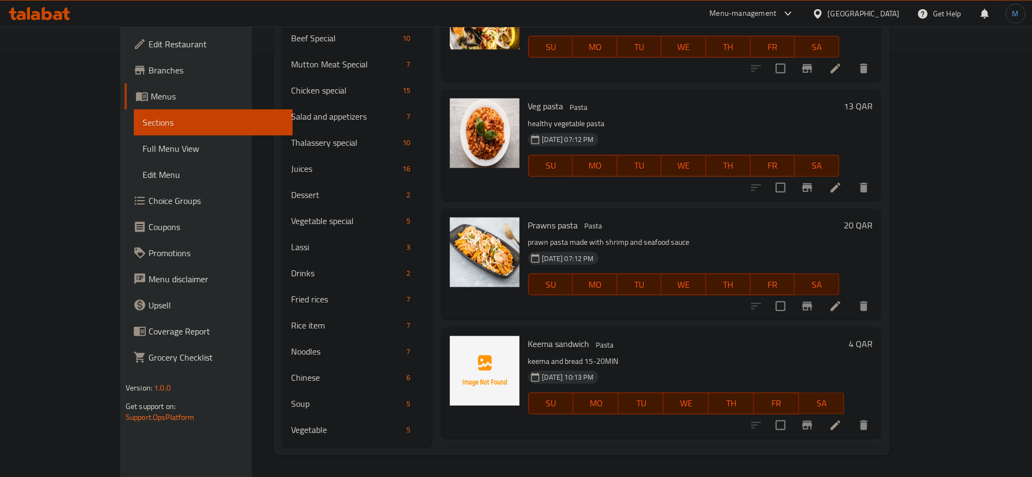
click at [686, 302] on div "[DATE] 07:12 PM SU MO TU WE TH FR SA" at bounding box center [684, 277] width 321 height 59
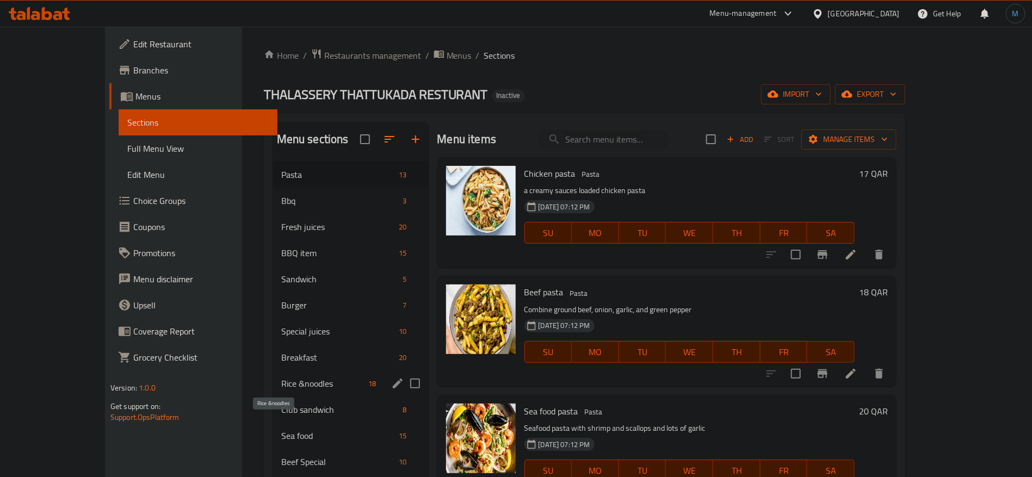
scroll to position [354, 0]
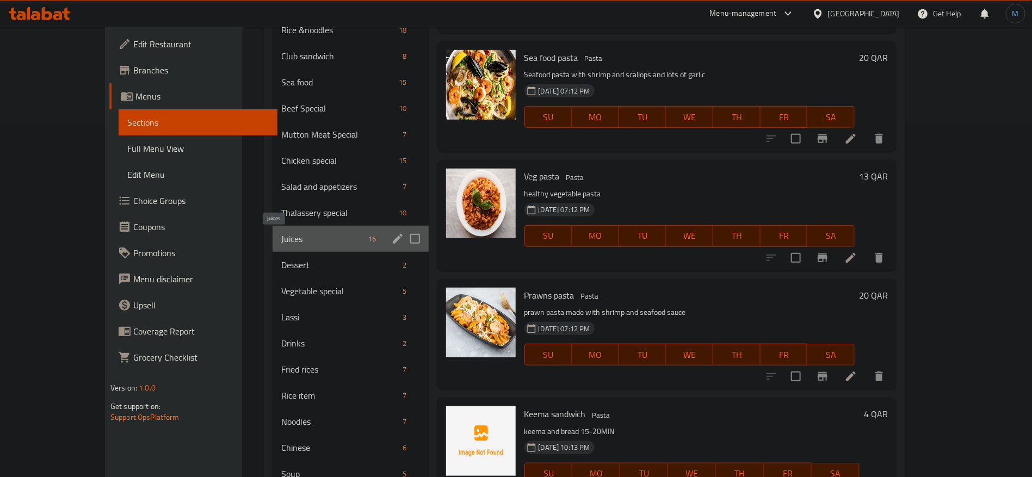
click at [281, 233] on span "Juices" at bounding box center [322, 238] width 83 height 13
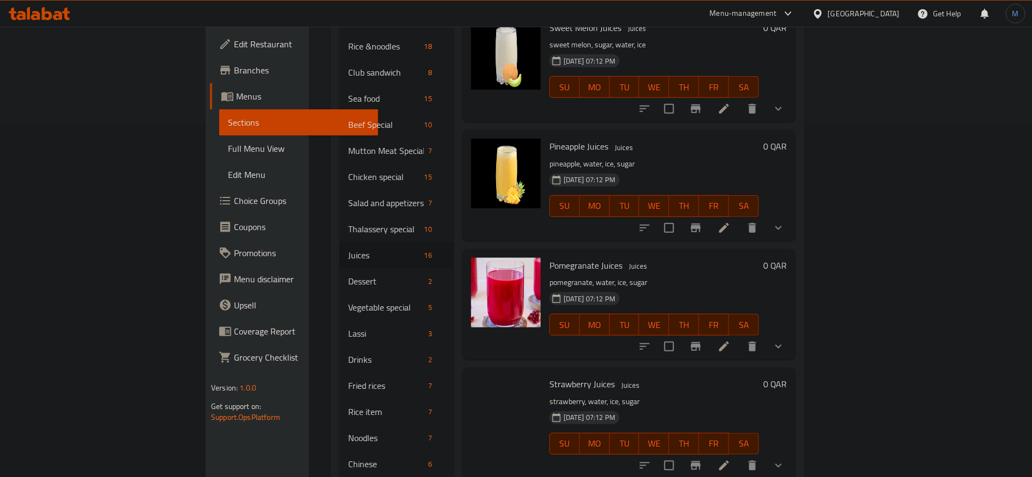
scroll to position [490, 0]
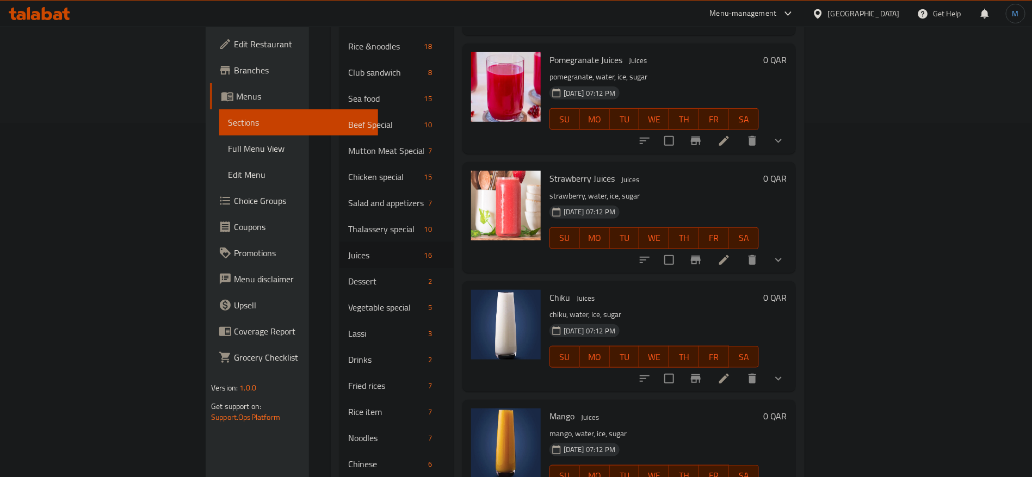
click at [550, 170] on span "Strawberry Juices" at bounding box center [582, 178] width 65 height 16
copy h6 "Strawberry Juices"
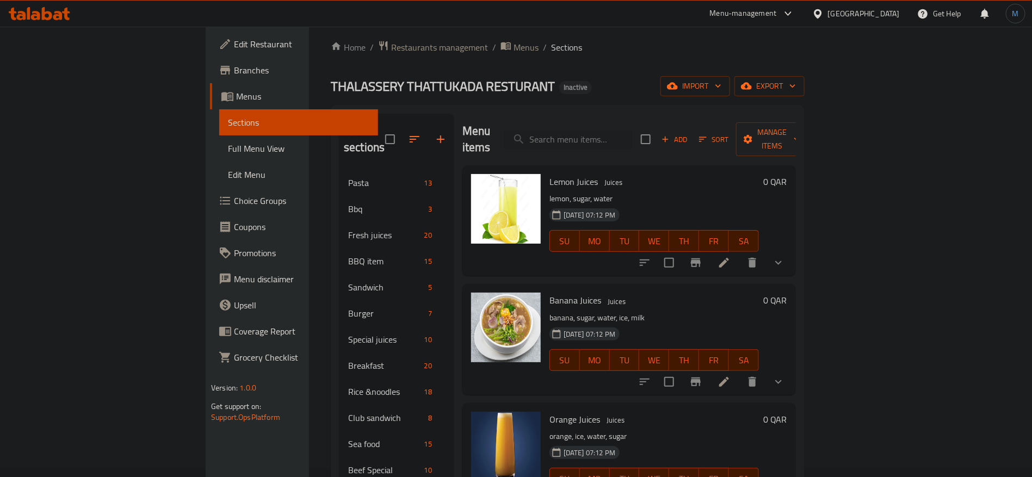
scroll to position [0, 0]
